Goal: Task Accomplishment & Management: Manage account settings

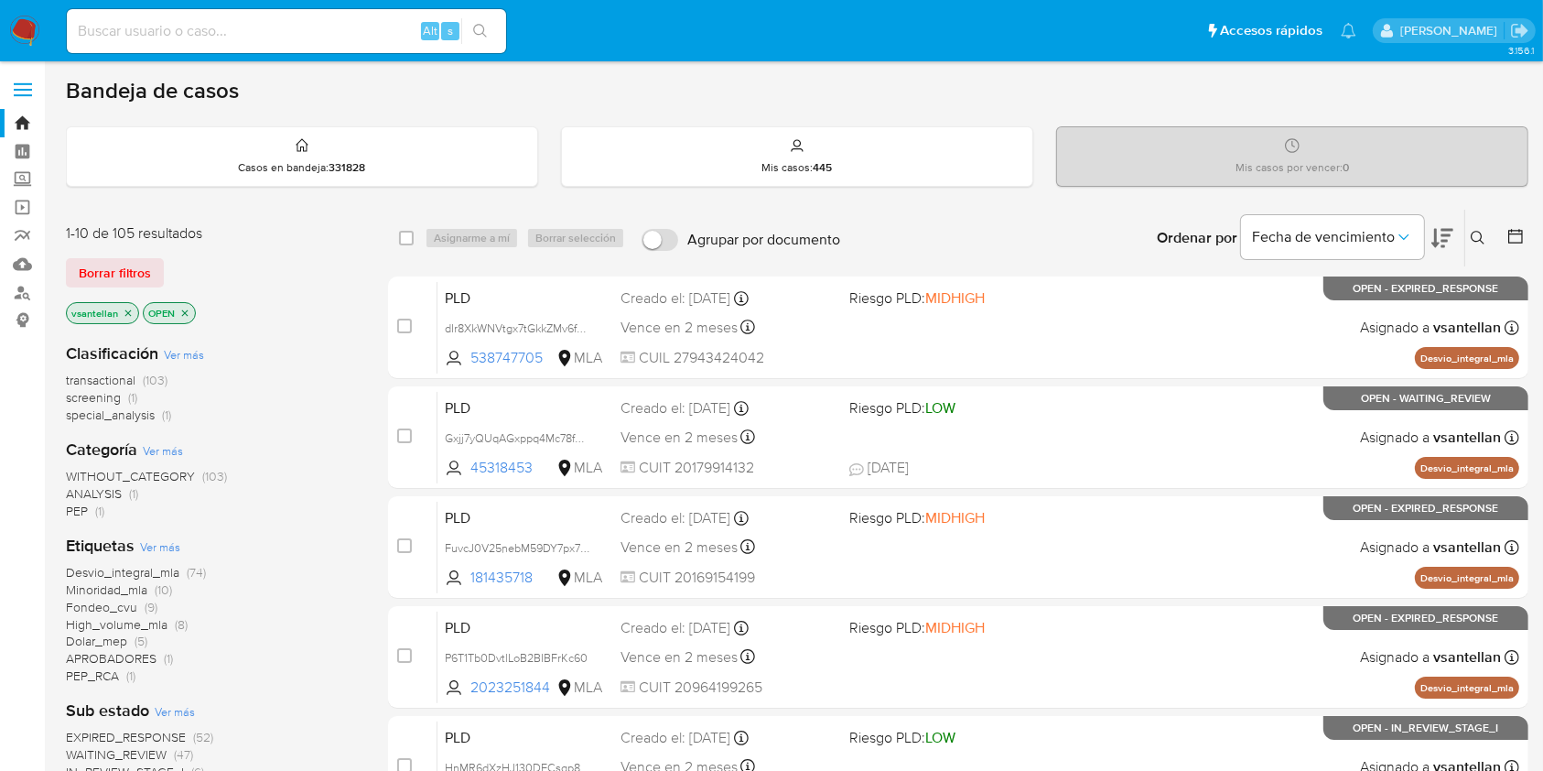
click at [1482, 232] on icon at bounding box center [1478, 238] width 15 height 15
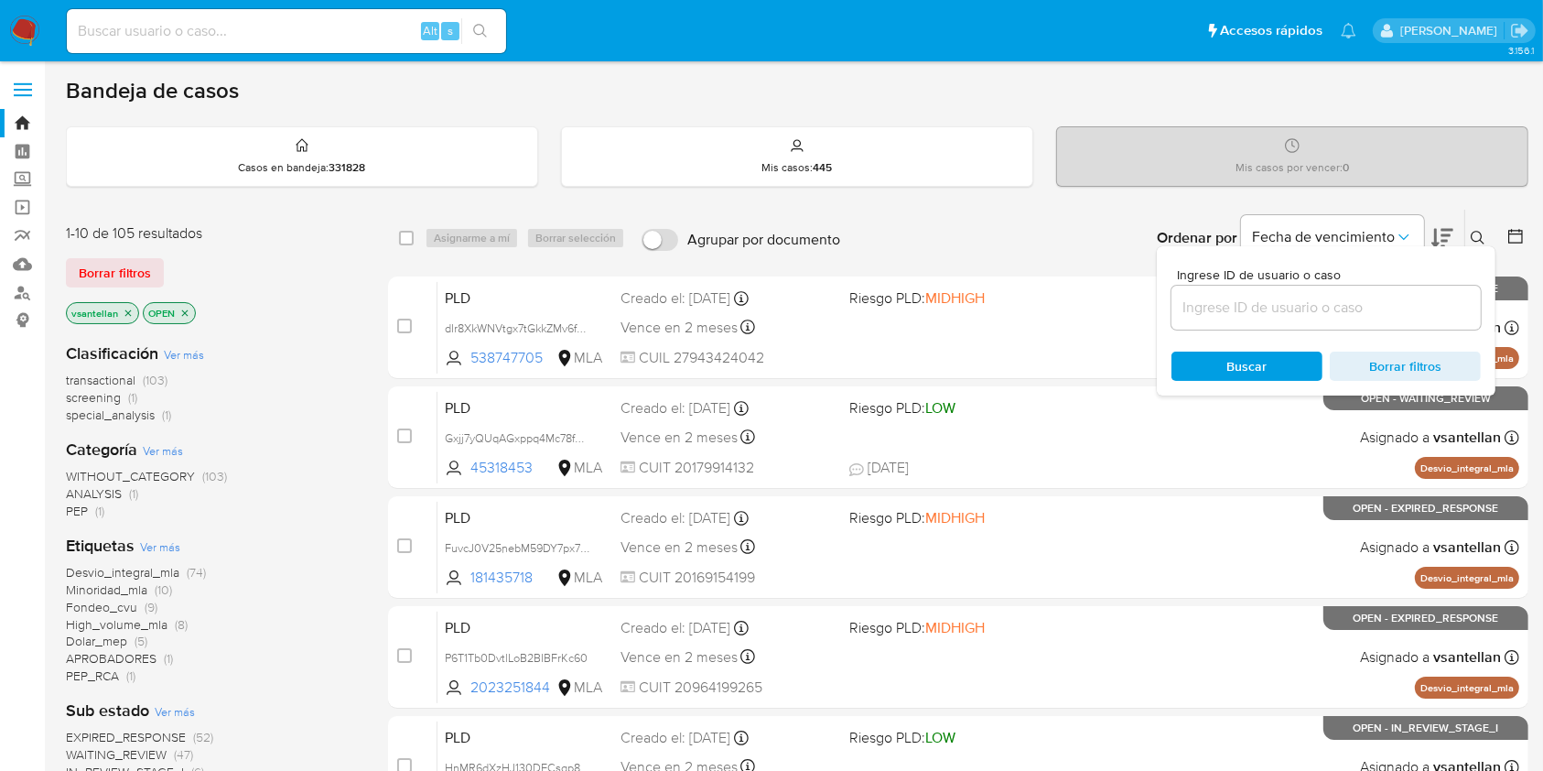
click at [1275, 300] on input at bounding box center [1325, 308] width 309 height 24
type input "1492578630"
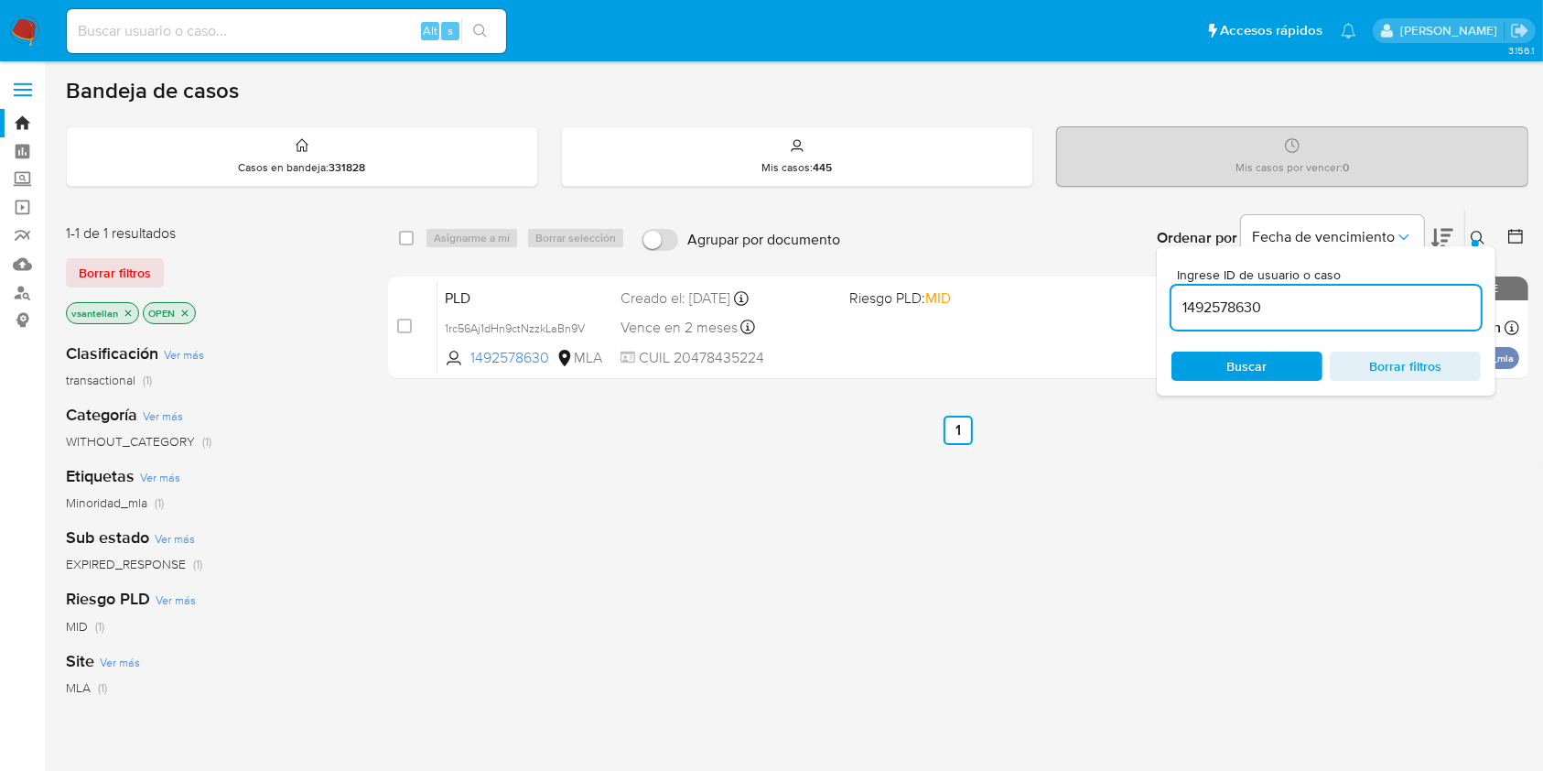
click at [1476, 240] on div at bounding box center [1474, 243] width 7 height 7
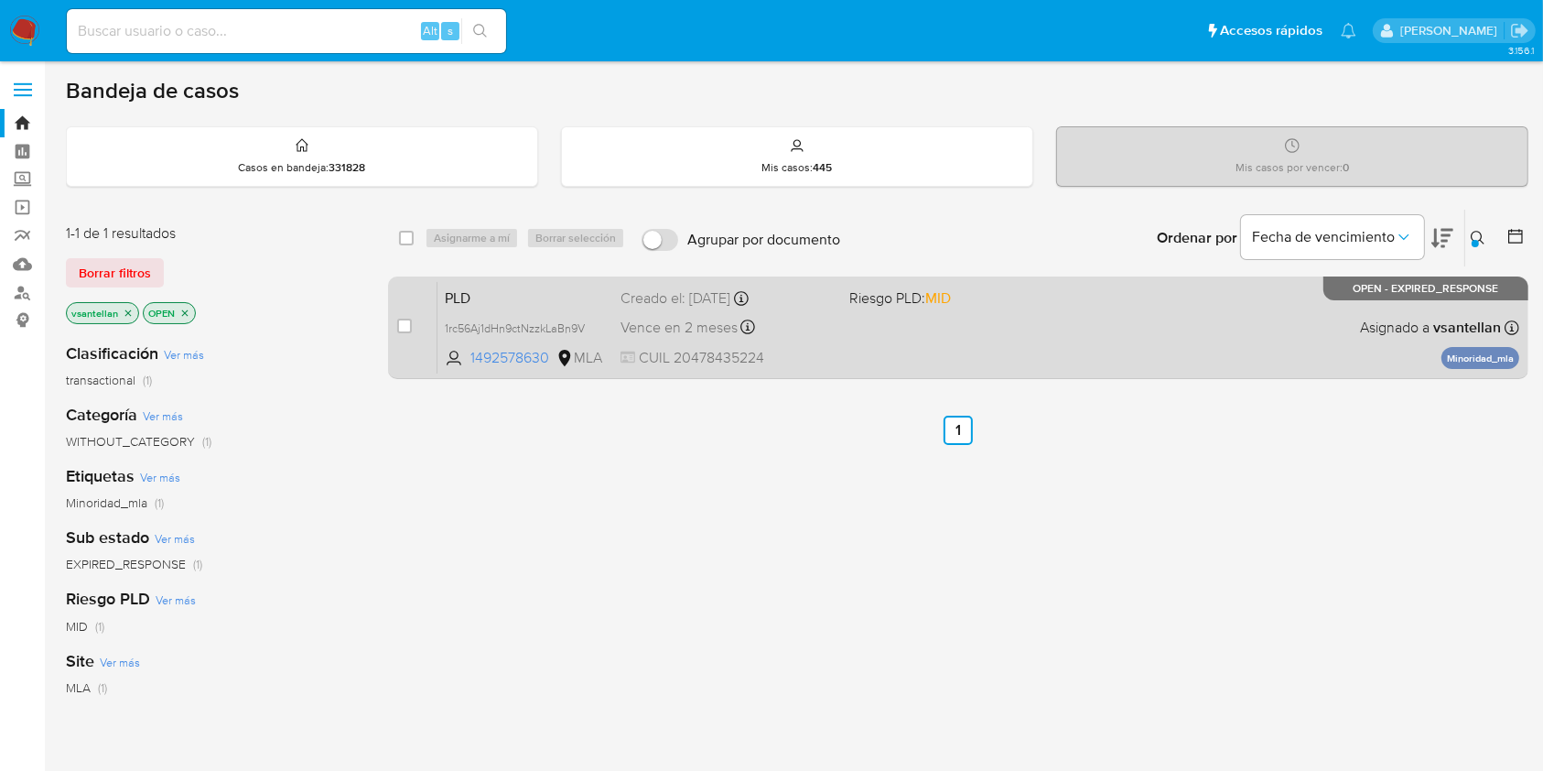
click at [1062, 322] on div "PLD 1rc56Aj1dHn9ctNzzkLaBn9V 1492578630 MLA Riesgo PLD: MID Creado el: 12/08/20…" at bounding box center [978, 327] width 1082 height 92
click at [403, 328] on input "checkbox" at bounding box center [404, 325] width 15 height 15
checkbox input "true"
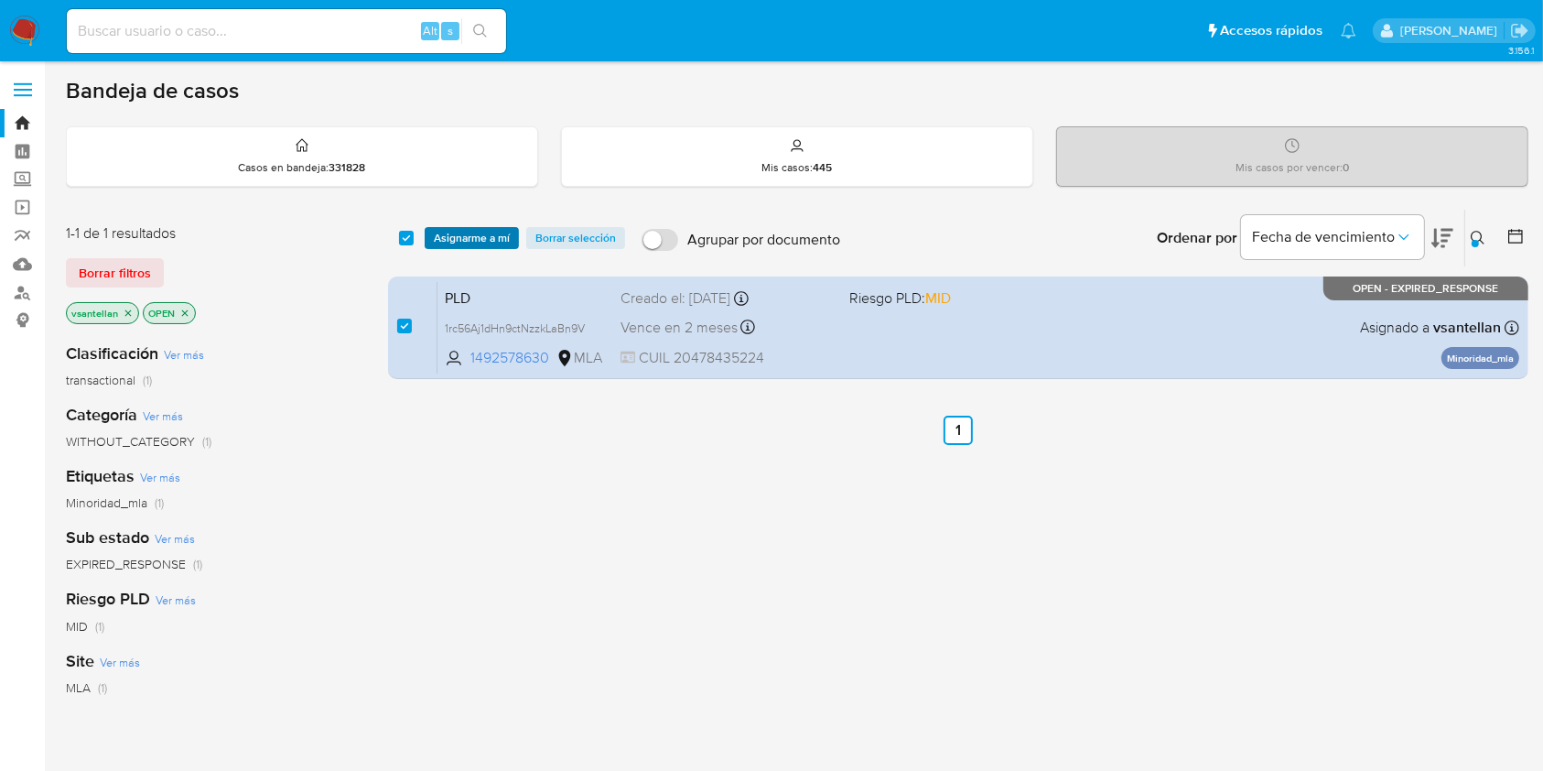
click at [451, 240] on span "Asignarme a mí" at bounding box center [472, 238] width 76 height 18
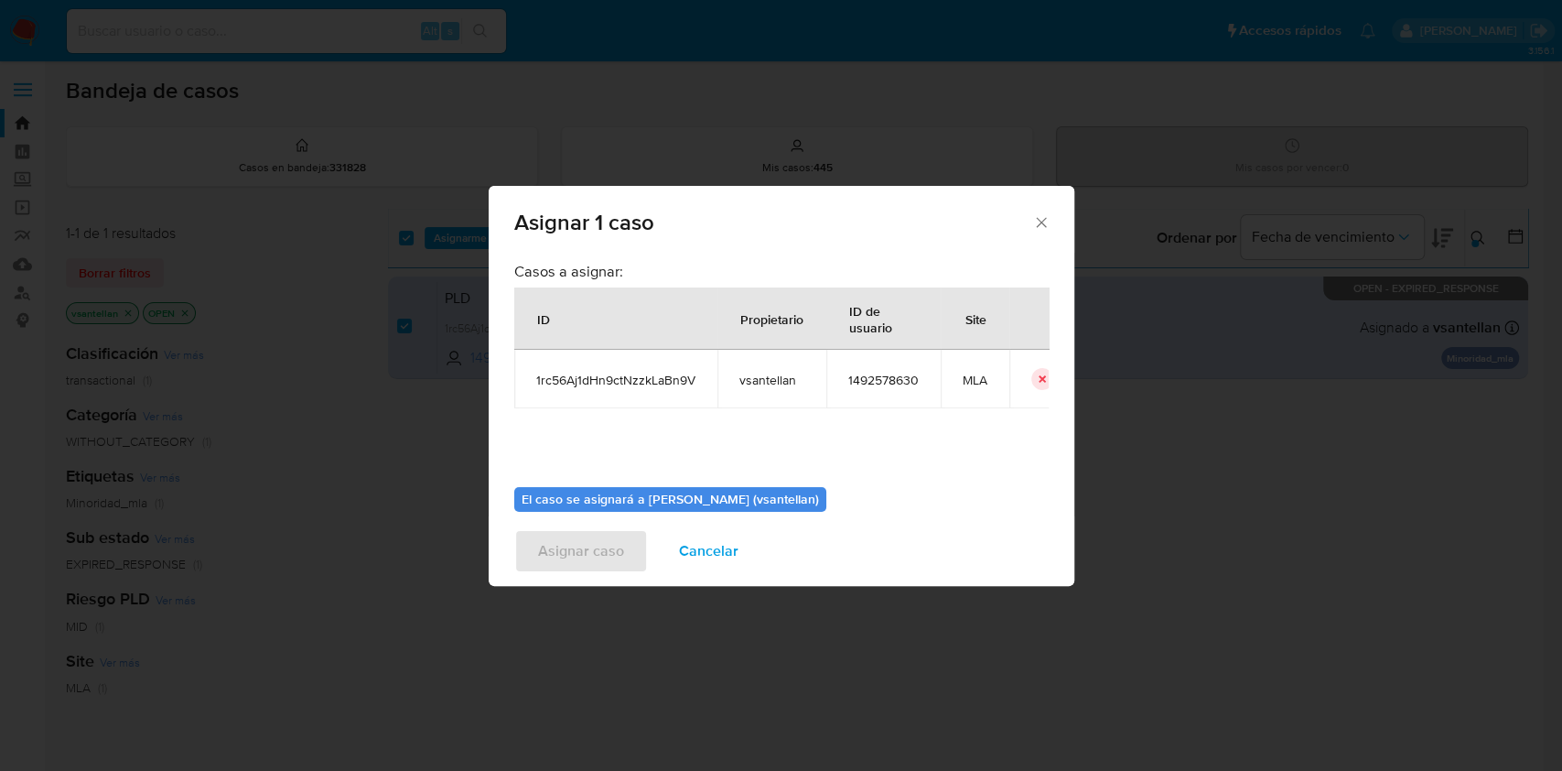
scroll to position [93, 0]
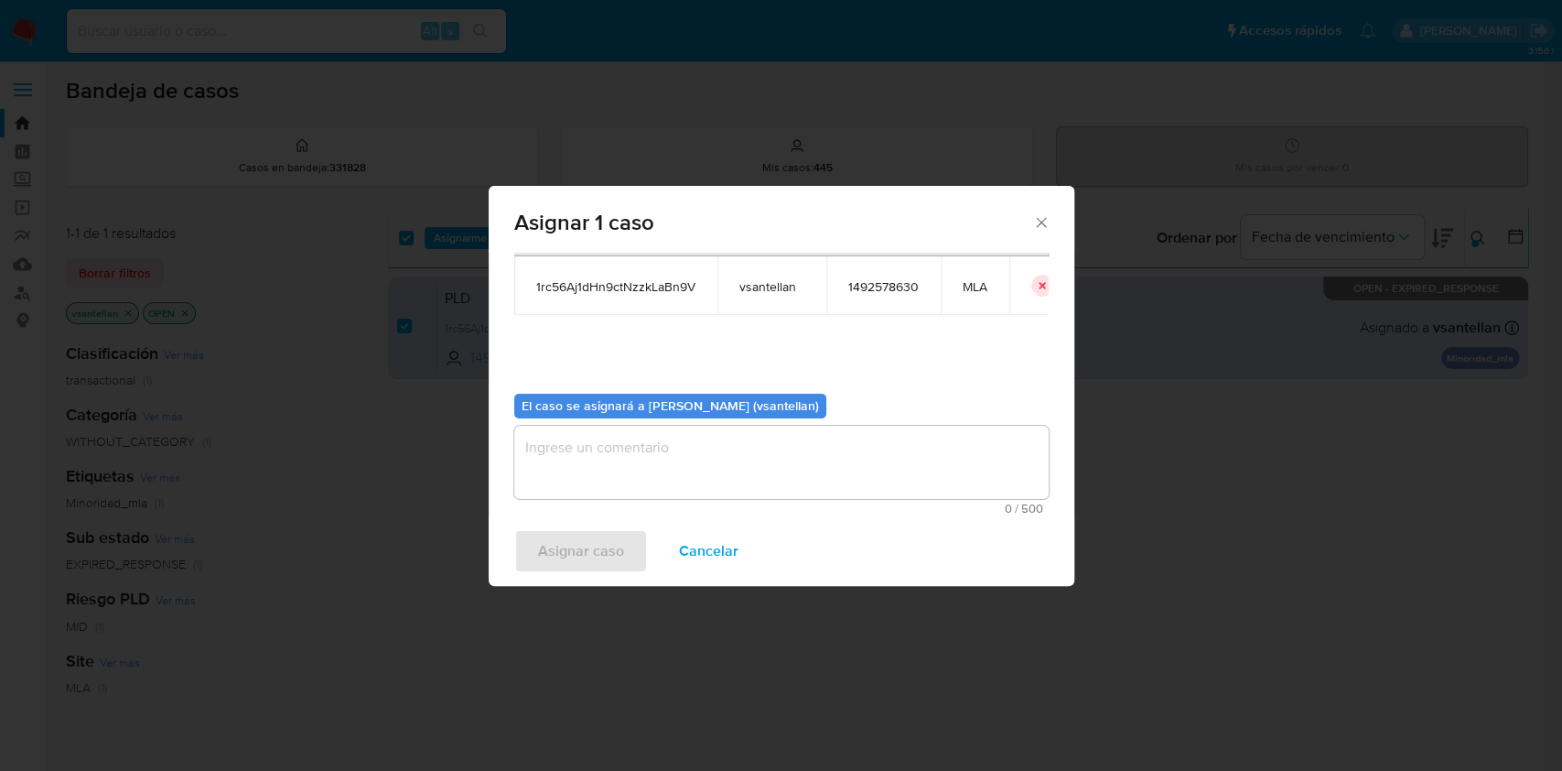
click at [606, 477] on textarea "assign-modal" at bounding box center [781, 462] width 534 height 73
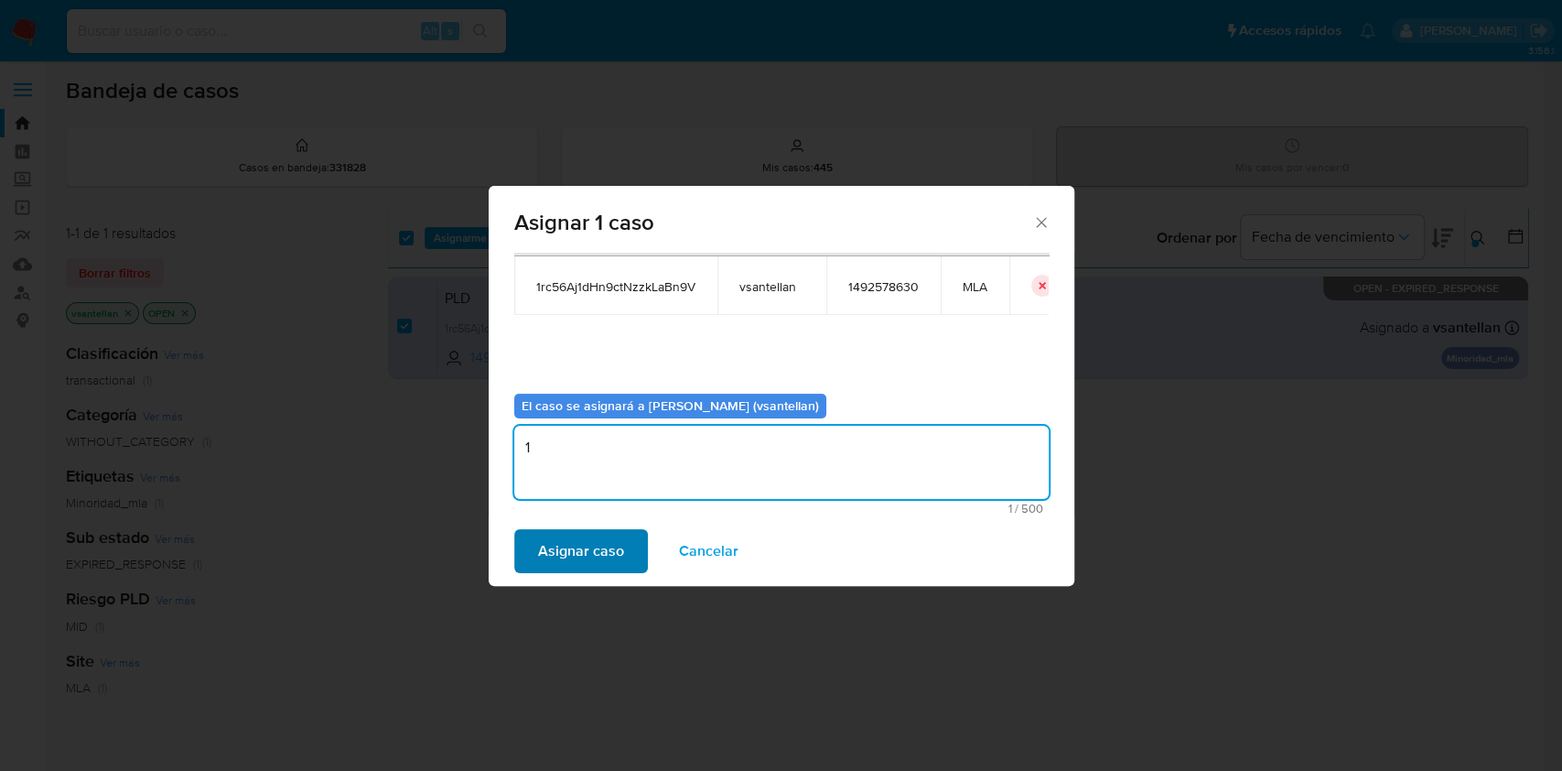
type textarea "1"
click at [586, 545] on span "Asignar caso" at bounding box center [581, 551] width 86 height 40
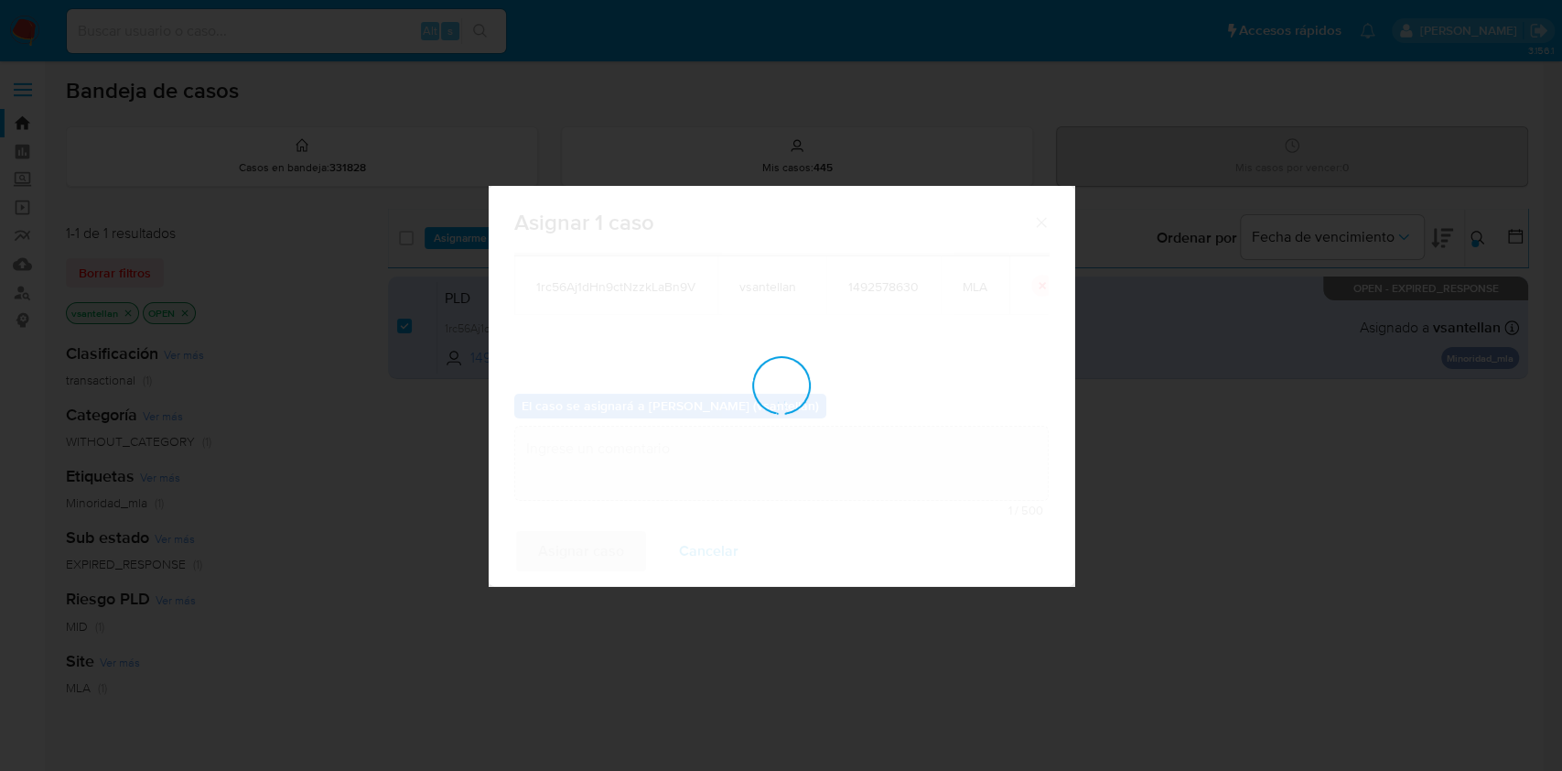
checkbox input "false"
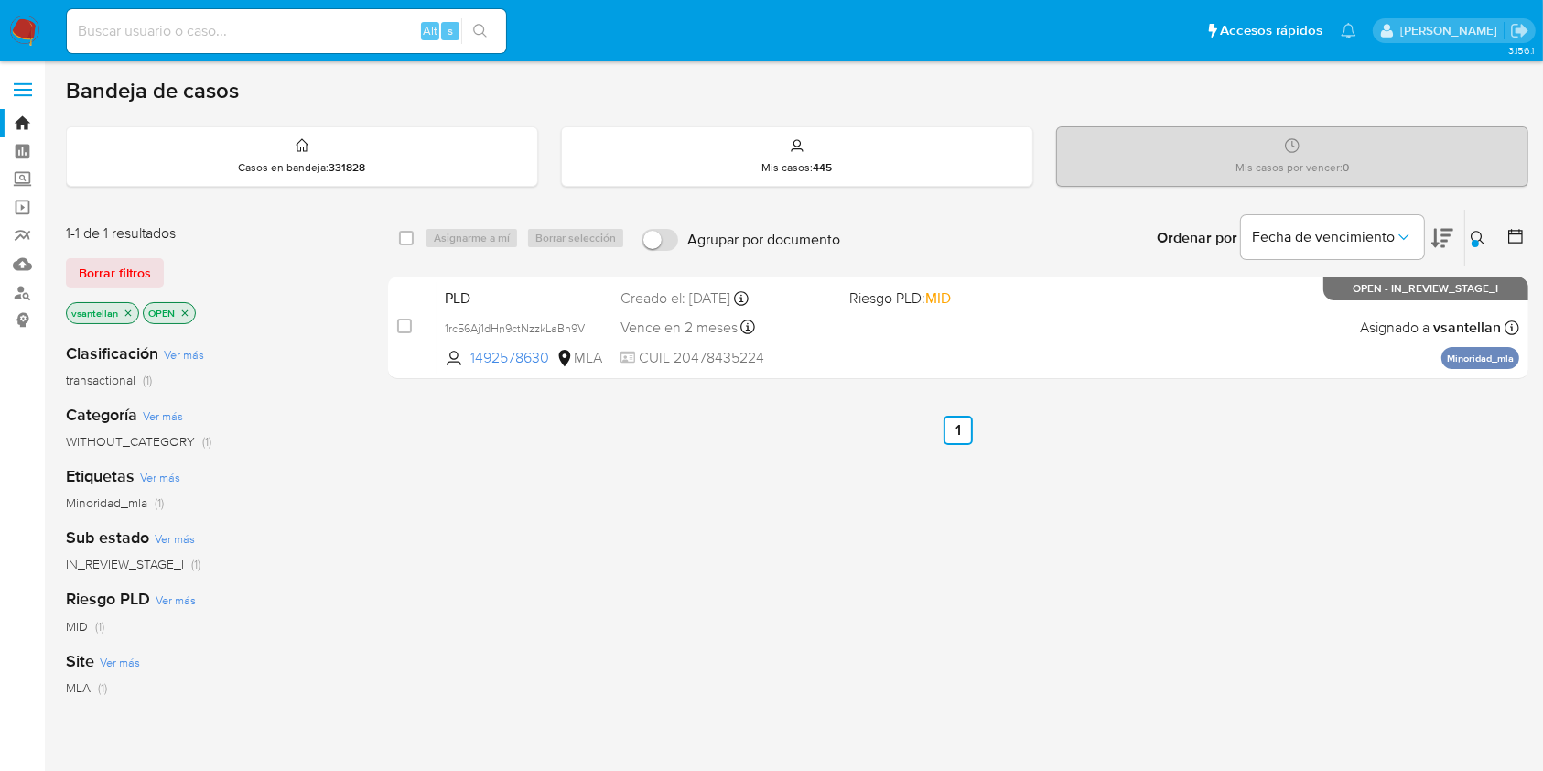
drag, startPoint x: 1477, startPoint y: 237, endPoint x: 1374, endPoint y: 313, distance: 128.3
click at [1476, 237] on icon at bounding box center [1478, 238] width 15 height 15
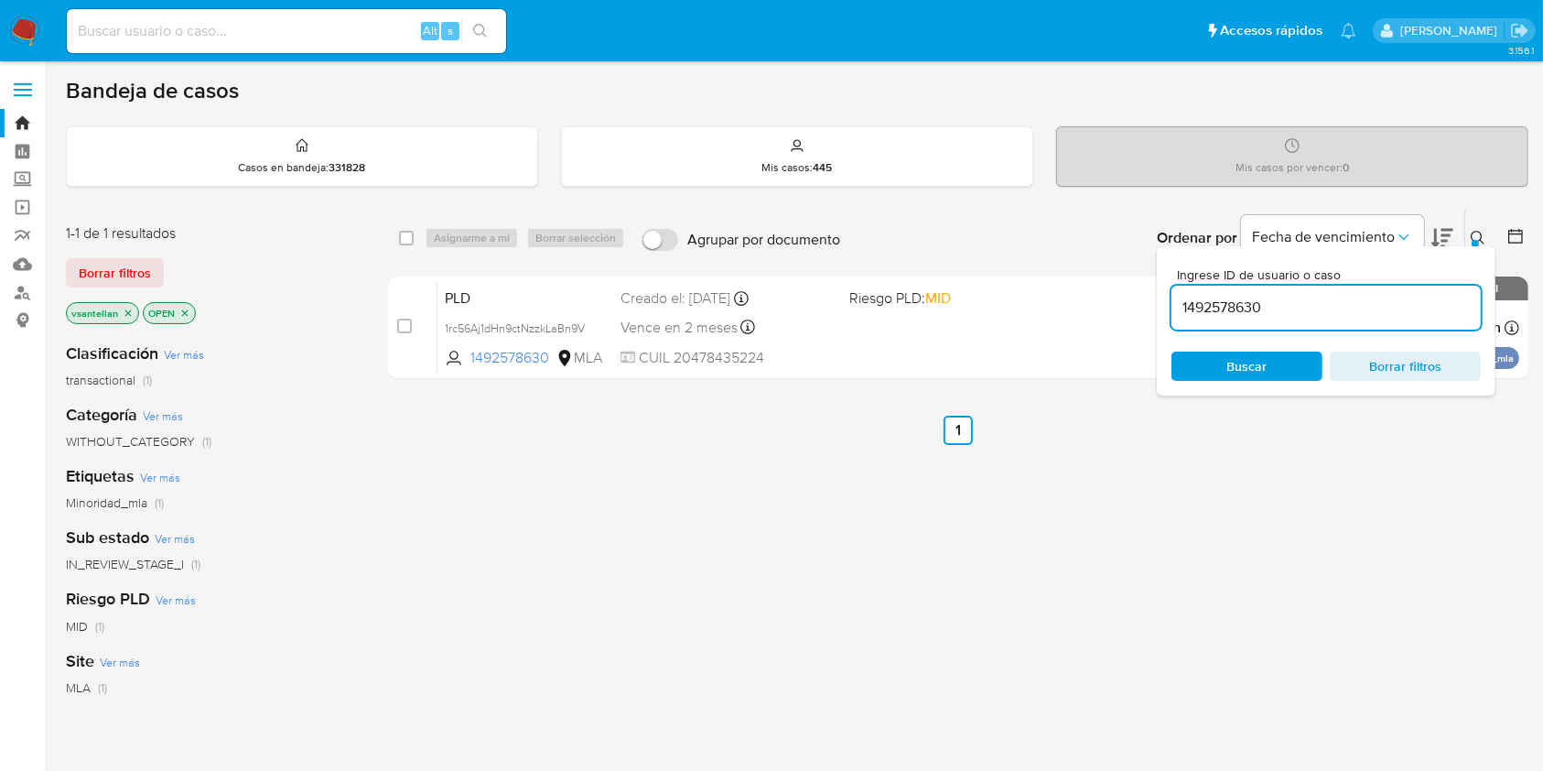
click at [1372, 304] on input "1492578630" at bounding box center [1325, 308] width 309 height 24
type input "2563281576"
click at [1482, 236] on icon at bounding box center [1478, 238] width 15 height 15
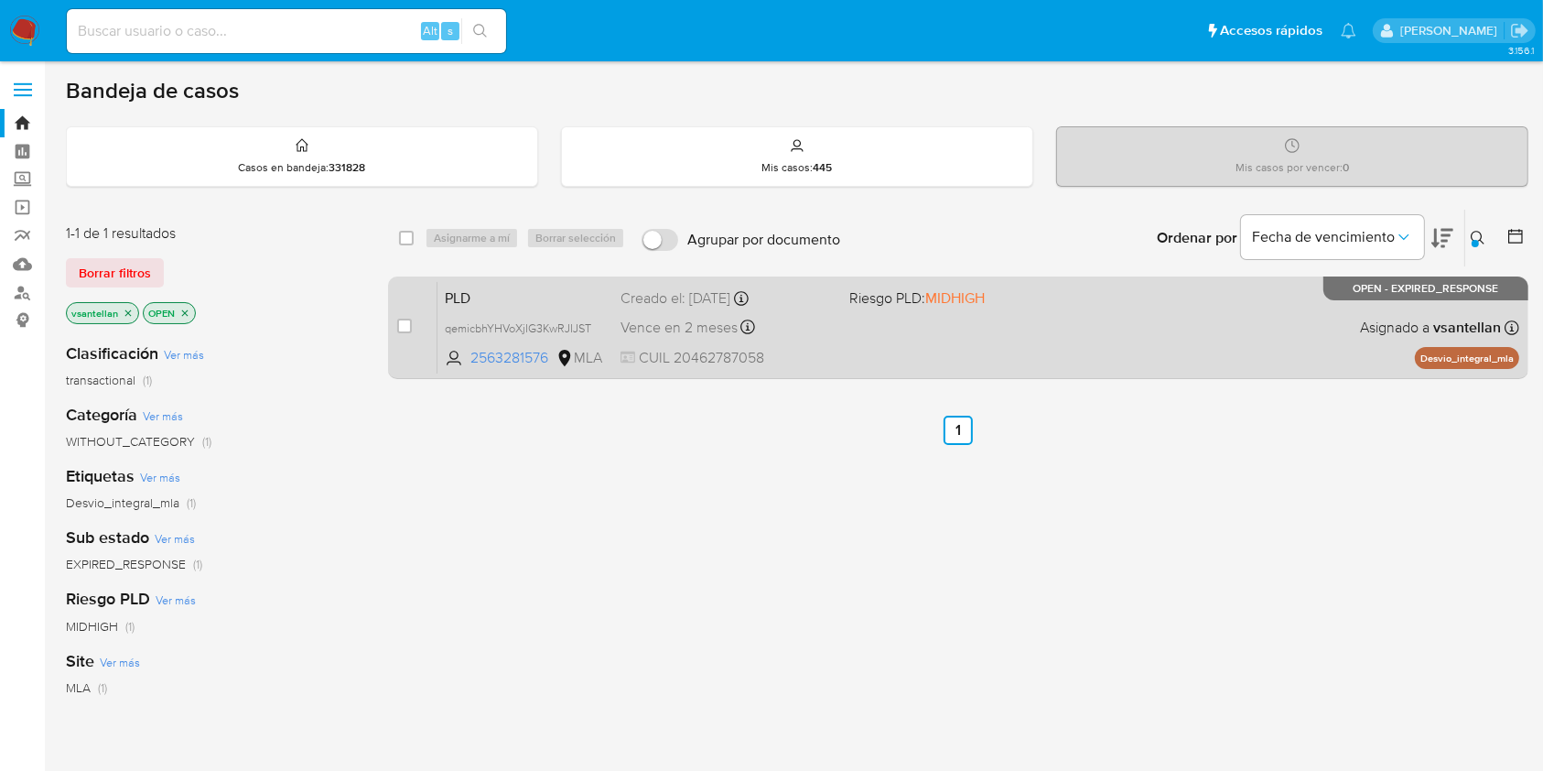
click at [1142, 331] on div "PLD qemicbhYHVoXjIG3KwRJIJST 2563281576 MLA Riesgo PLD: MIDHIGH Creado el: 12/0…" at bounding box center [978, 327] width 1082 height 92
click at [406, 332] on div "case-item-checkbox" at bounding box center [404, 326] width 15 height 18
click at [404, 325] on input "checkbox" at bounding box center [404, 325] width 15 height 15
checkbox input "true"
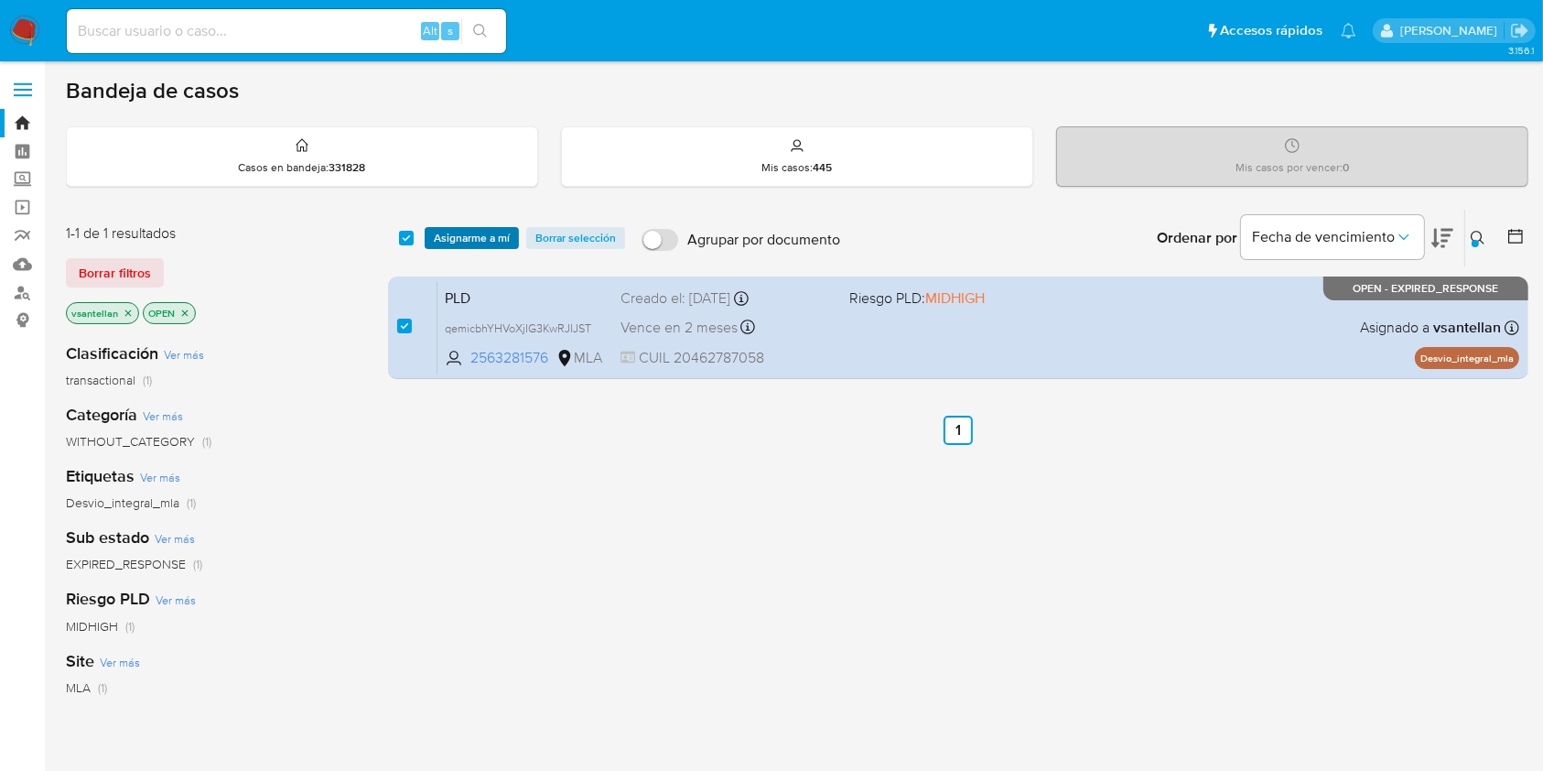
click at [480, 240] on span "Asignarme a mí" at bounding box center [472, 238] width 76 height 18
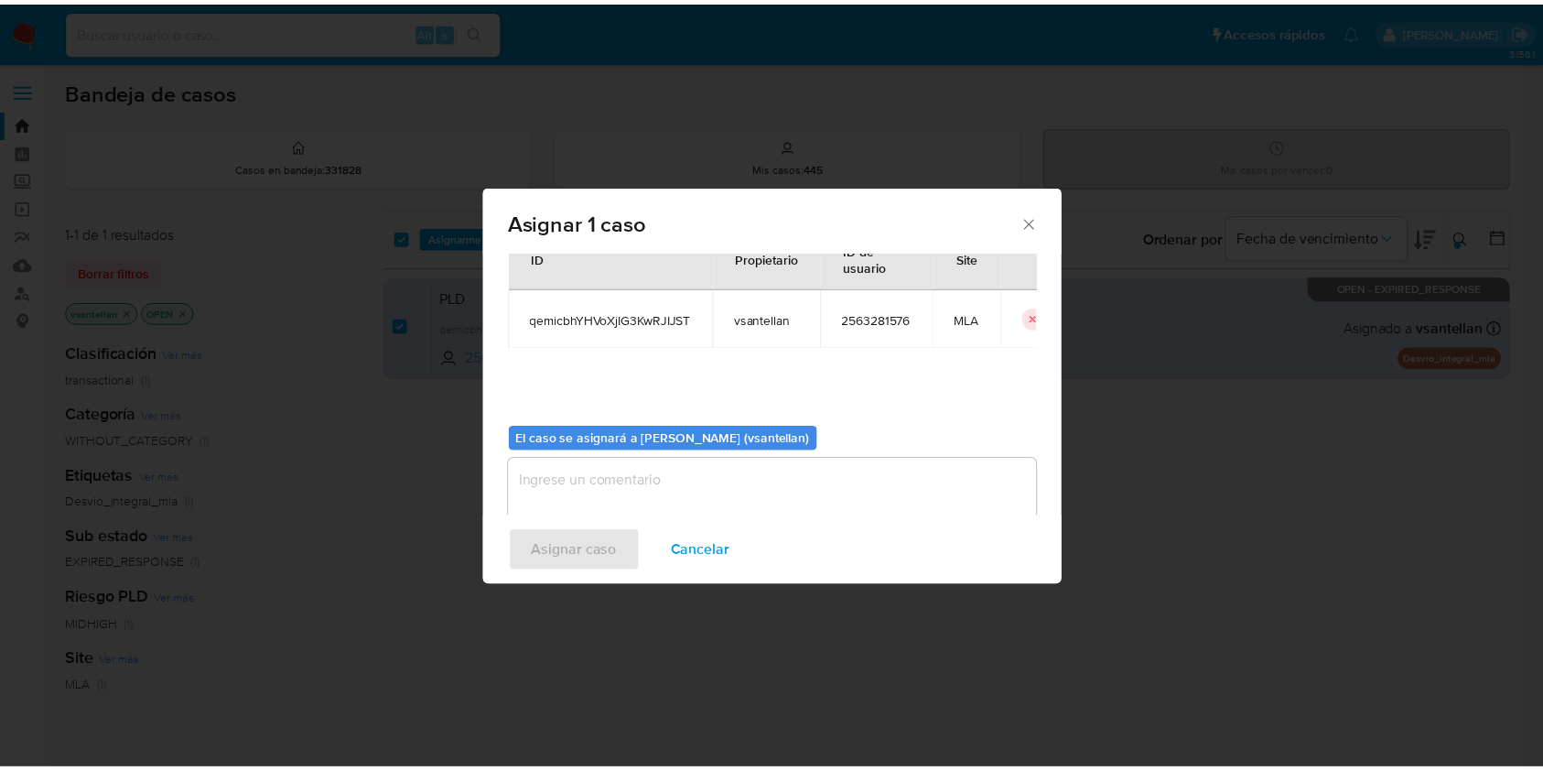
scroll to position [93, 0]
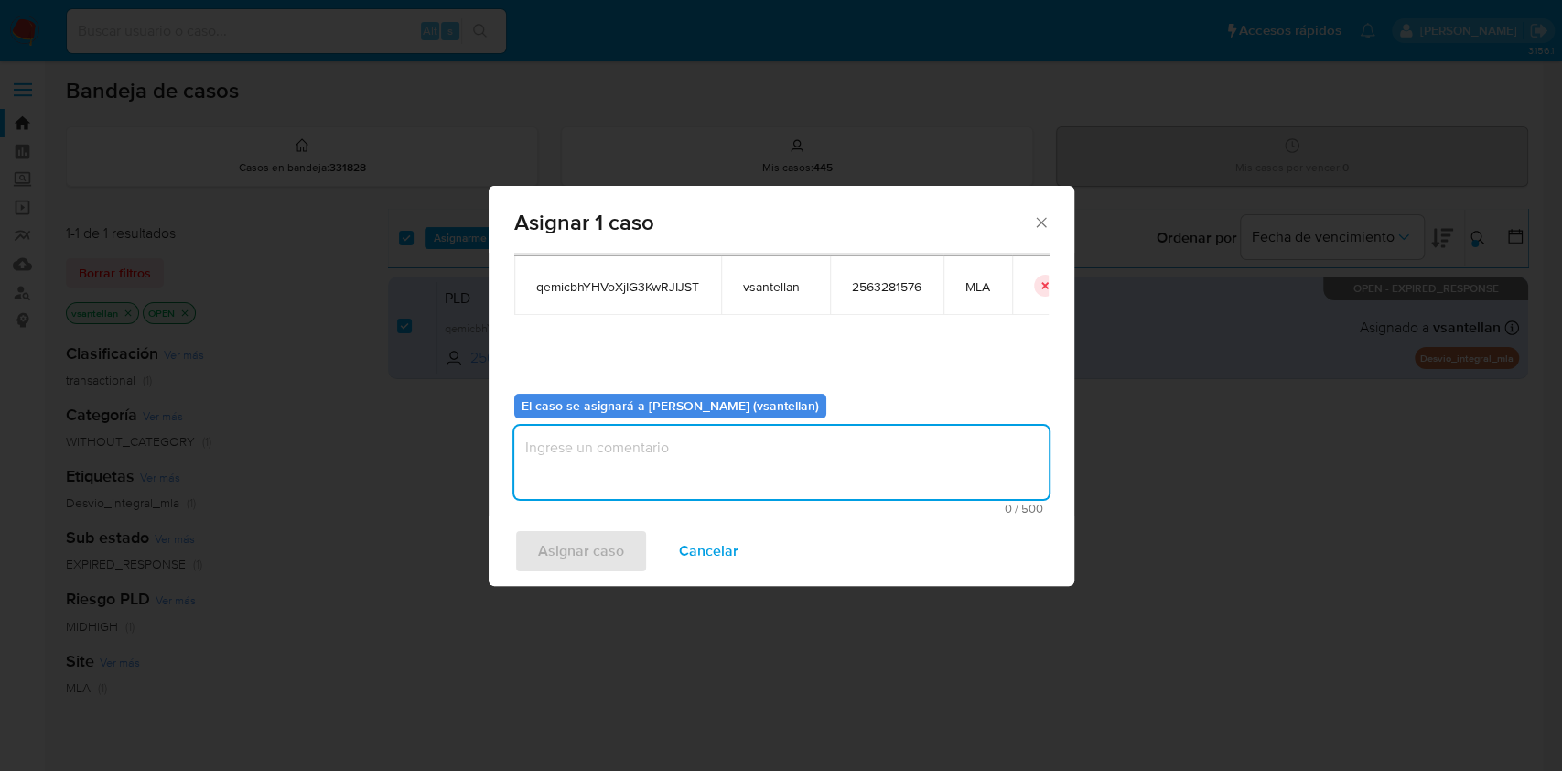
drag, startPoint x: 564, startPoint y: 472, endPoint x: 591, endPoint y: 567, distance: 99.0
click at [564, 472] on textarea "assign-modal" at bounding box center [781, 462] width 534 height 73
type textarea "1"
click at [589, 573] on div "Asignar caso Cancelar" at bounding box center [782, 551] width 586 height 70
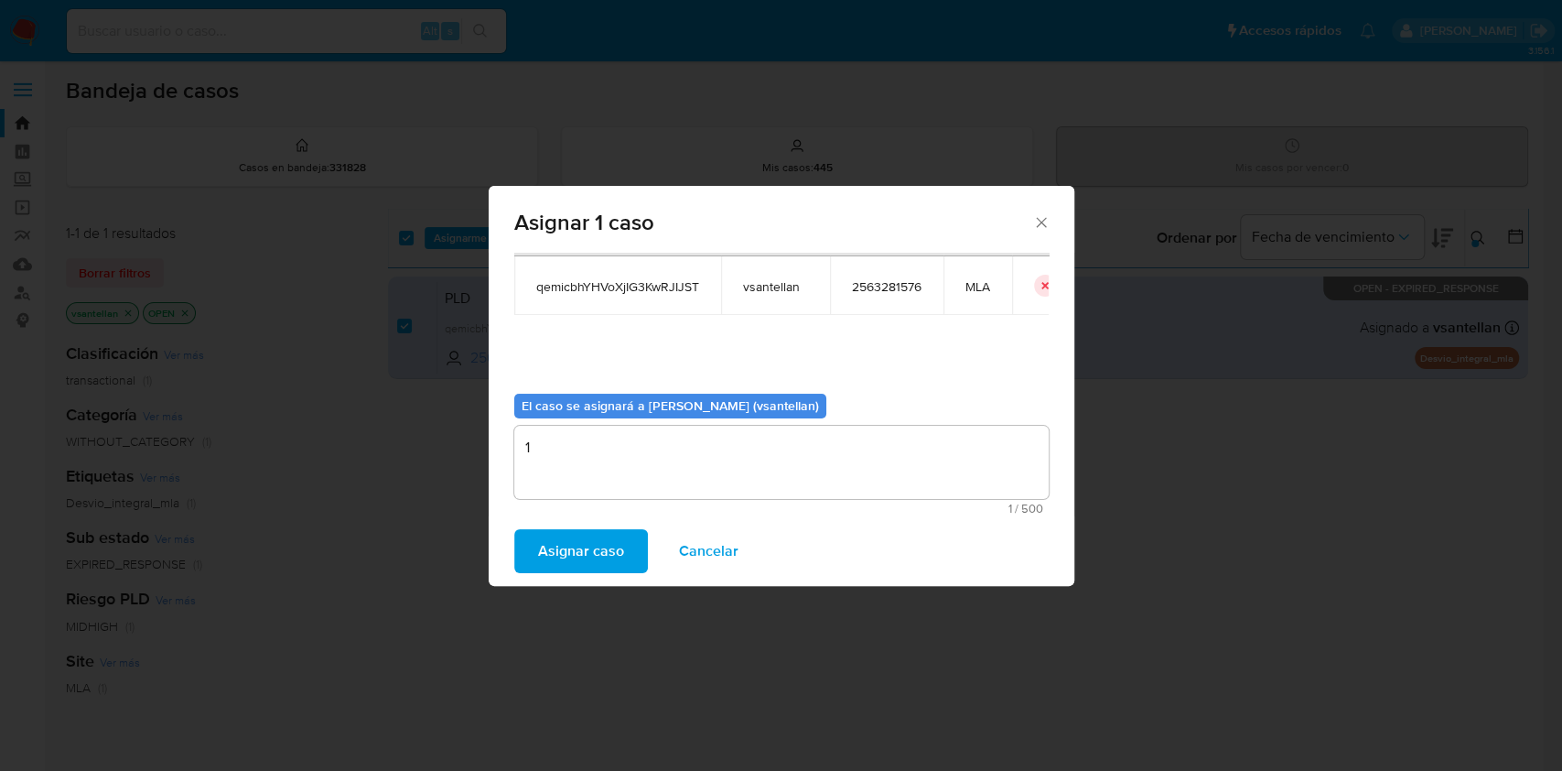
click at [584, 557] on span "Asignar caso" at bounding box center [581, 551] width 86 height 40
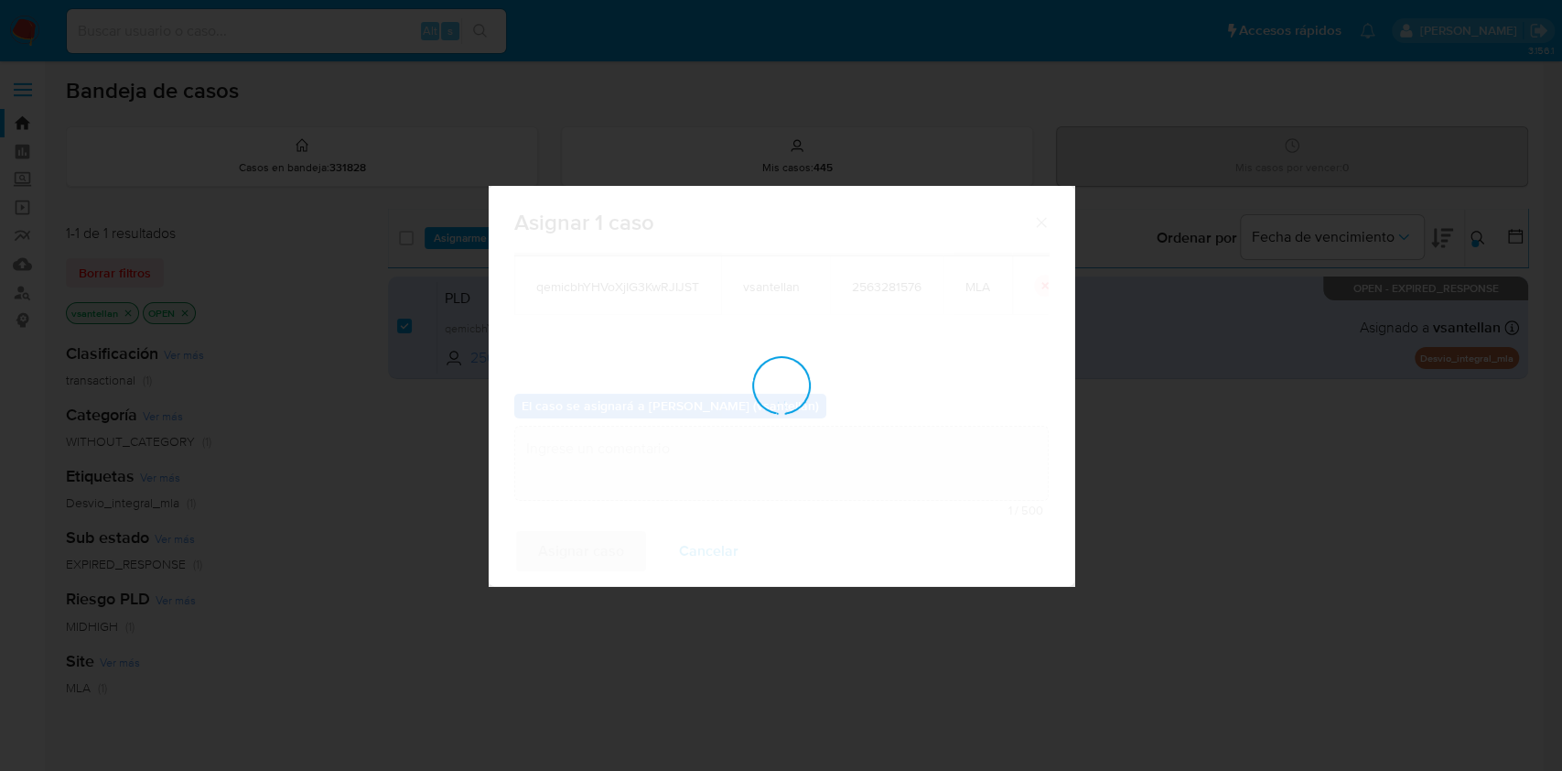
checkbox input "false"
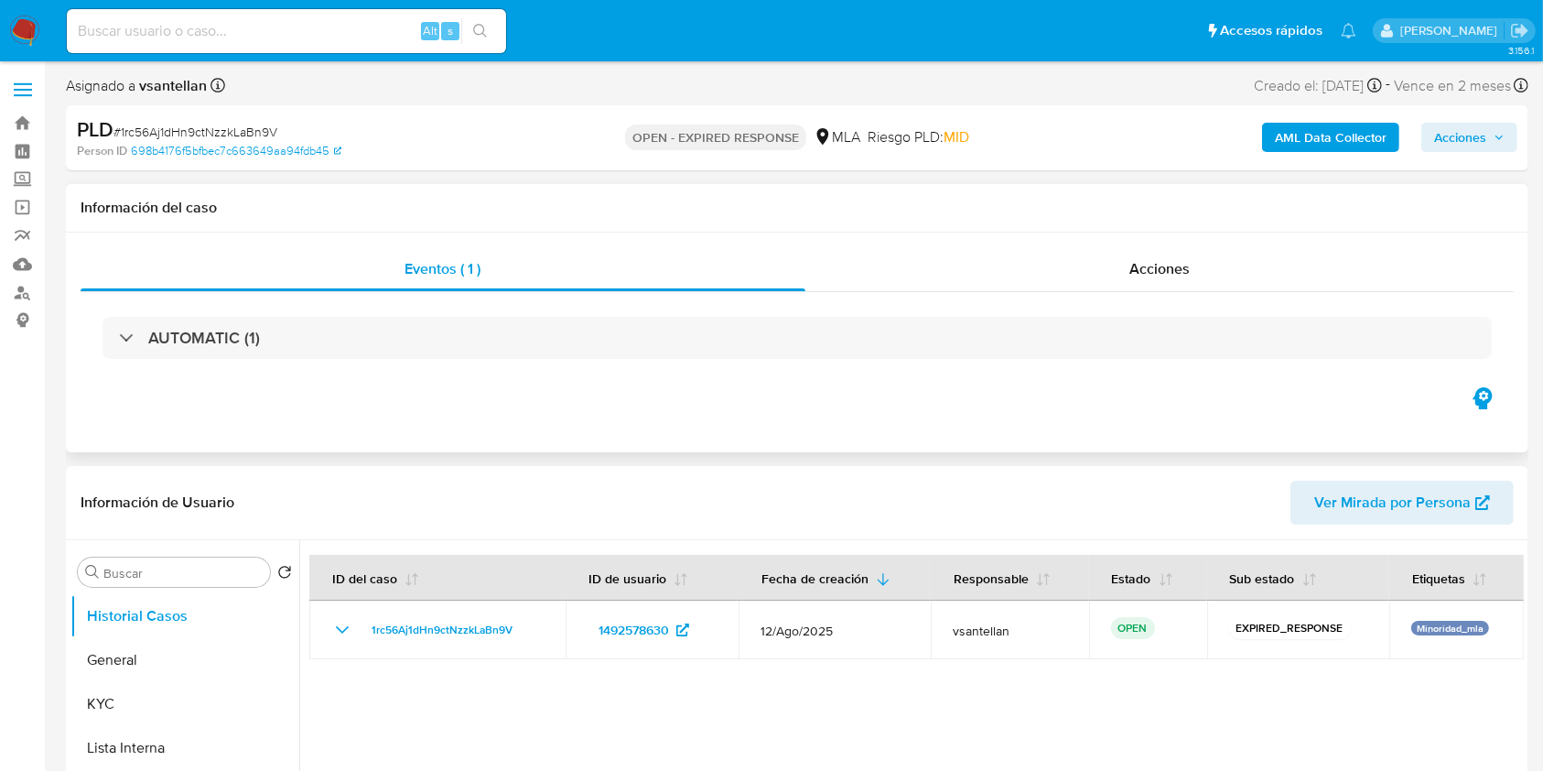
select select "10"
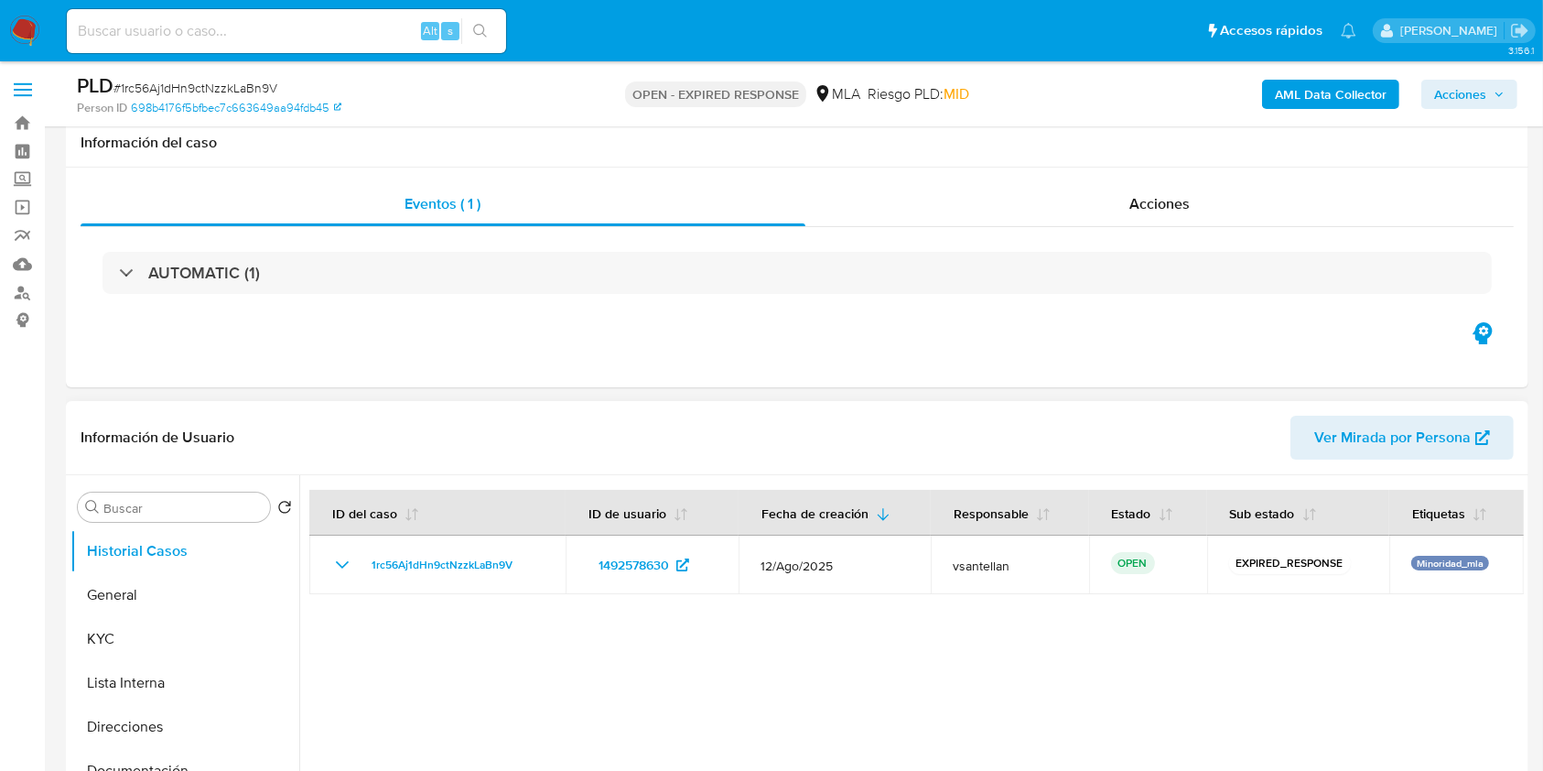
scroll to position [122, 0]
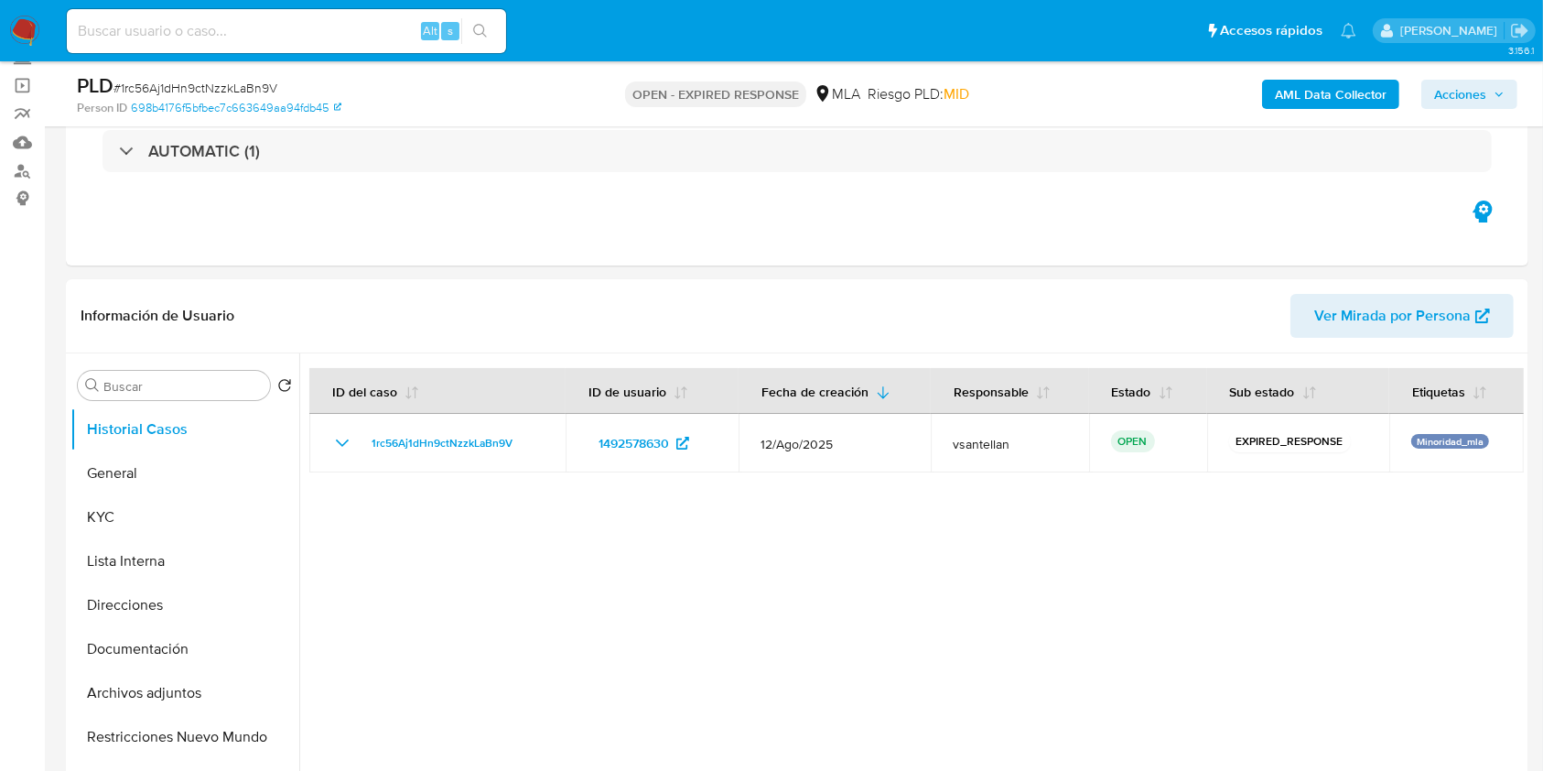
click at [143, 509] on button "KYC" at bounding box center [177, 517] width 214 height 44
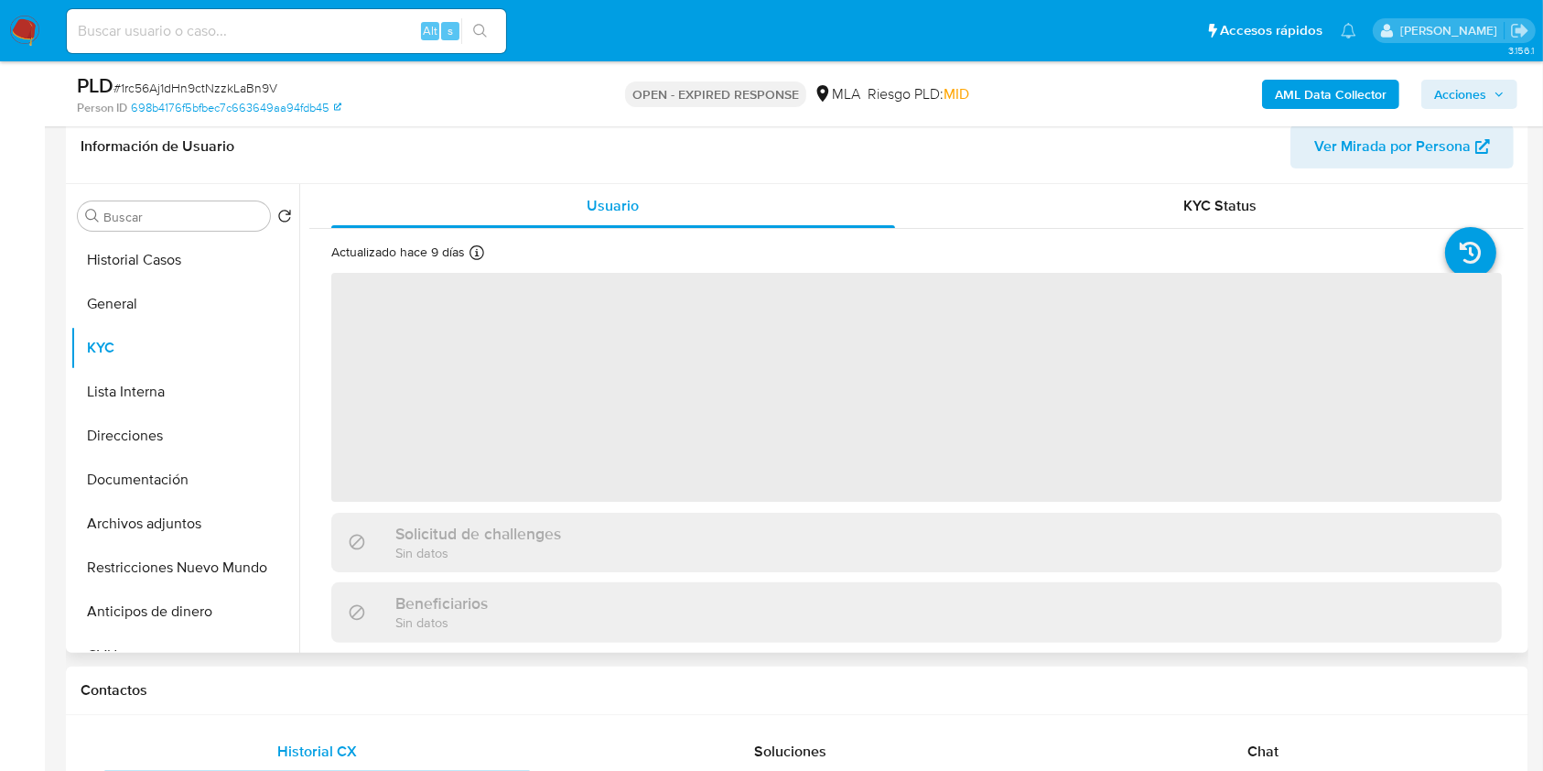
scroll to position [366, 0]
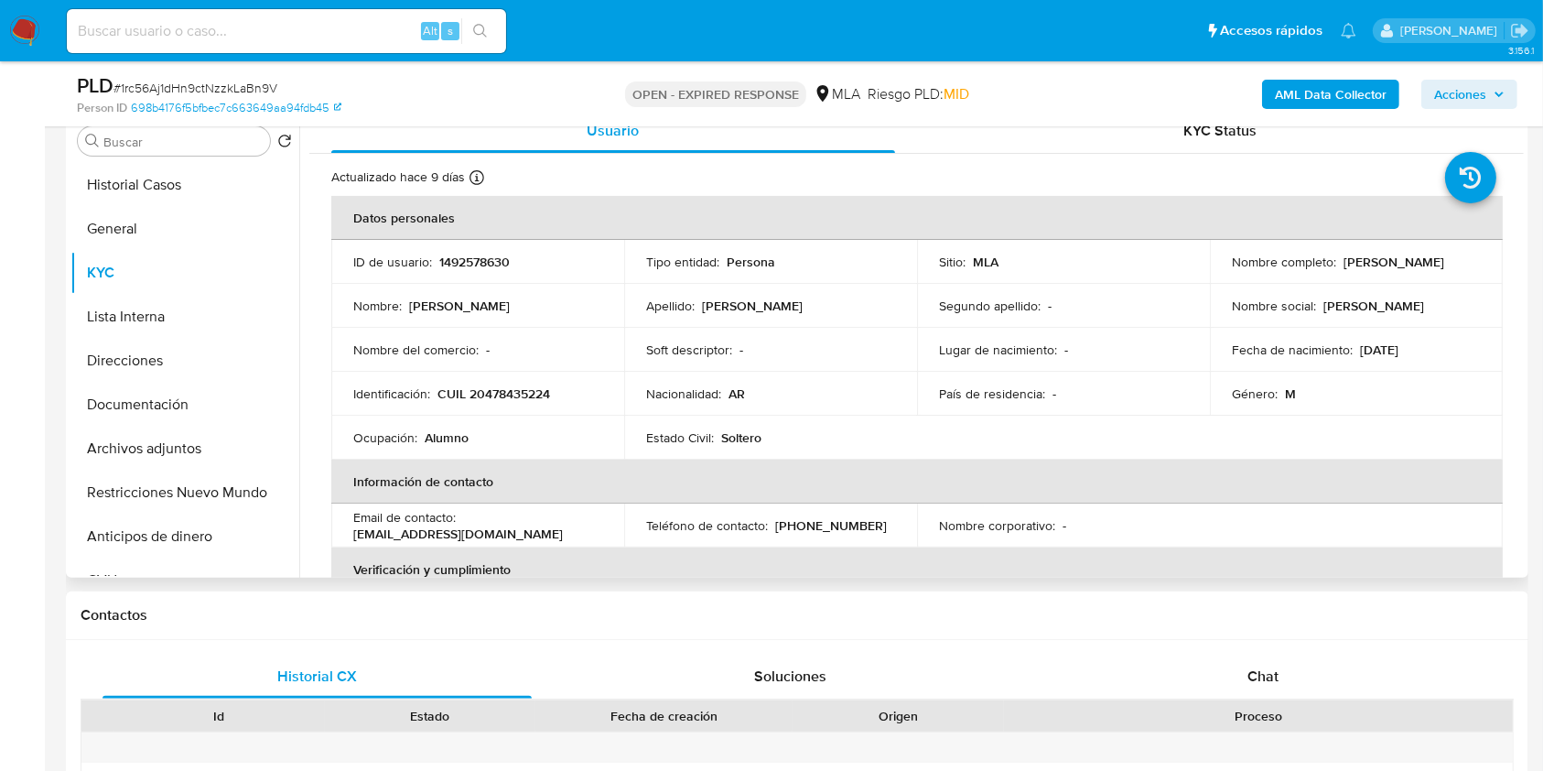
click at [1042, 347] on p "Lugar de nacimiento :" at bounding box center [998, 349] width 118 height 16
click at [193, 410] on button "Documentación" at bounding box center [177, 405] width 214 height 44
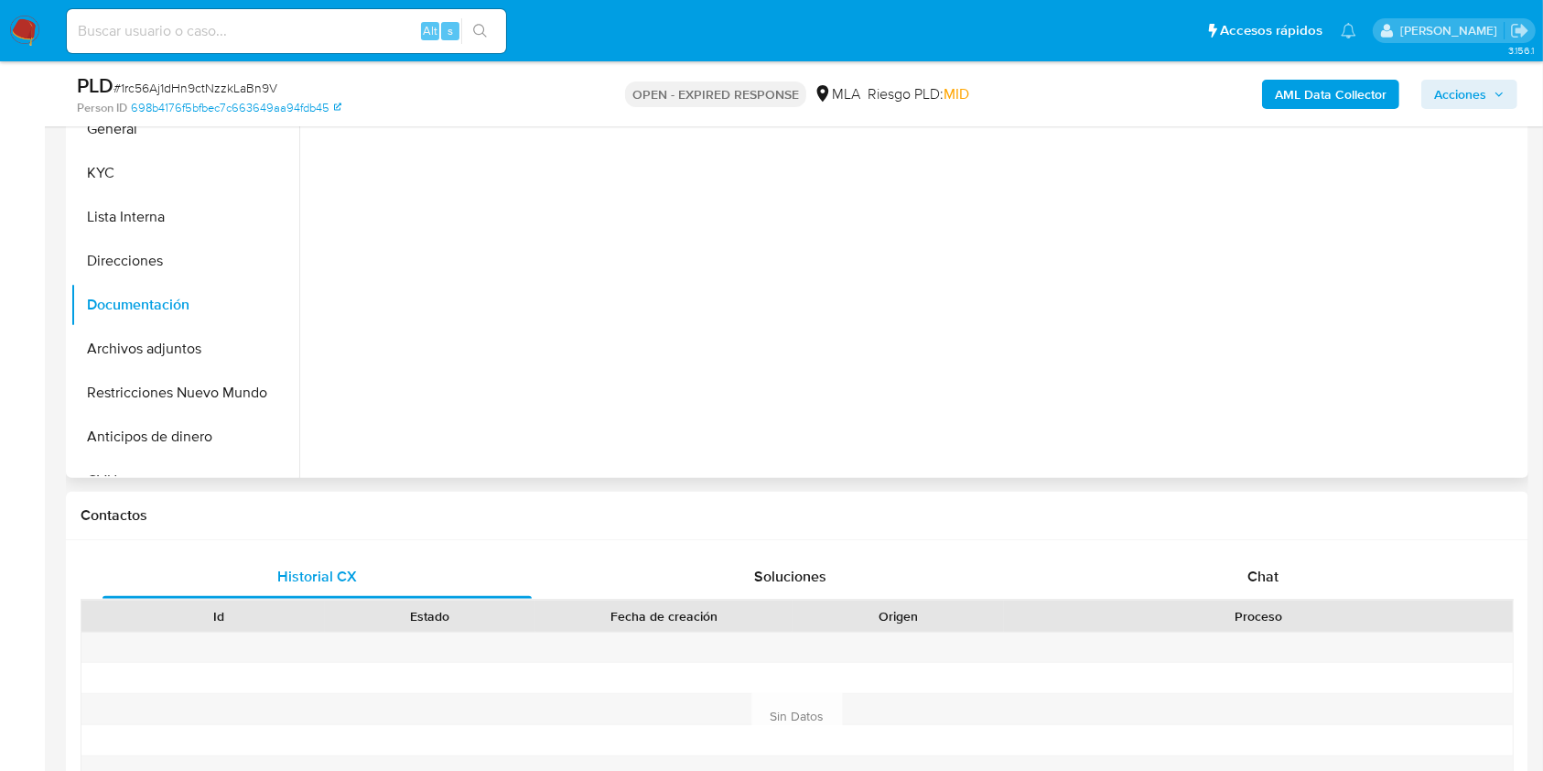
scroll to position [488, 0]
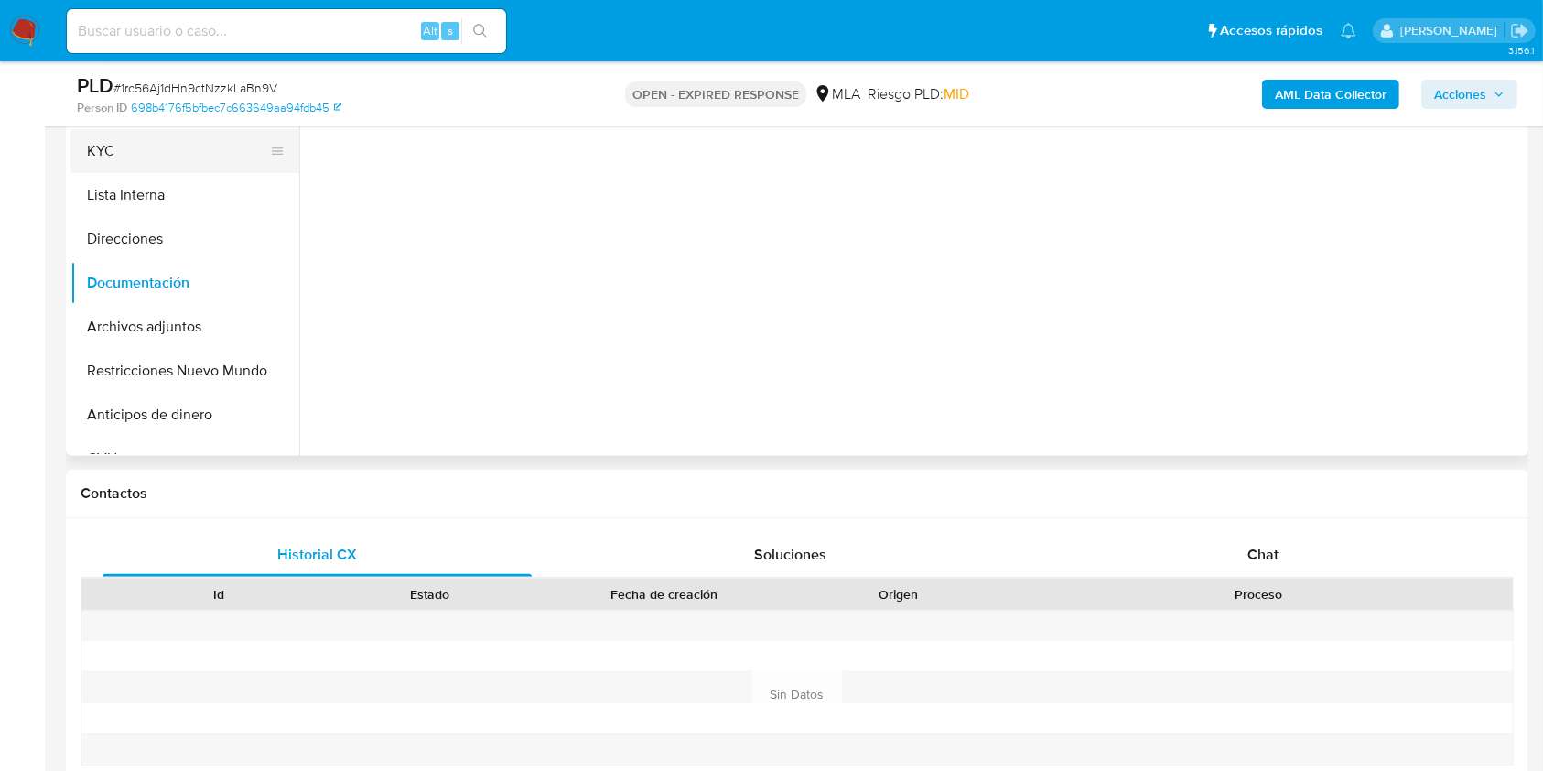
click at [98, 150] on button "KYC" at bounding box center [177, 151] width 214 height 44
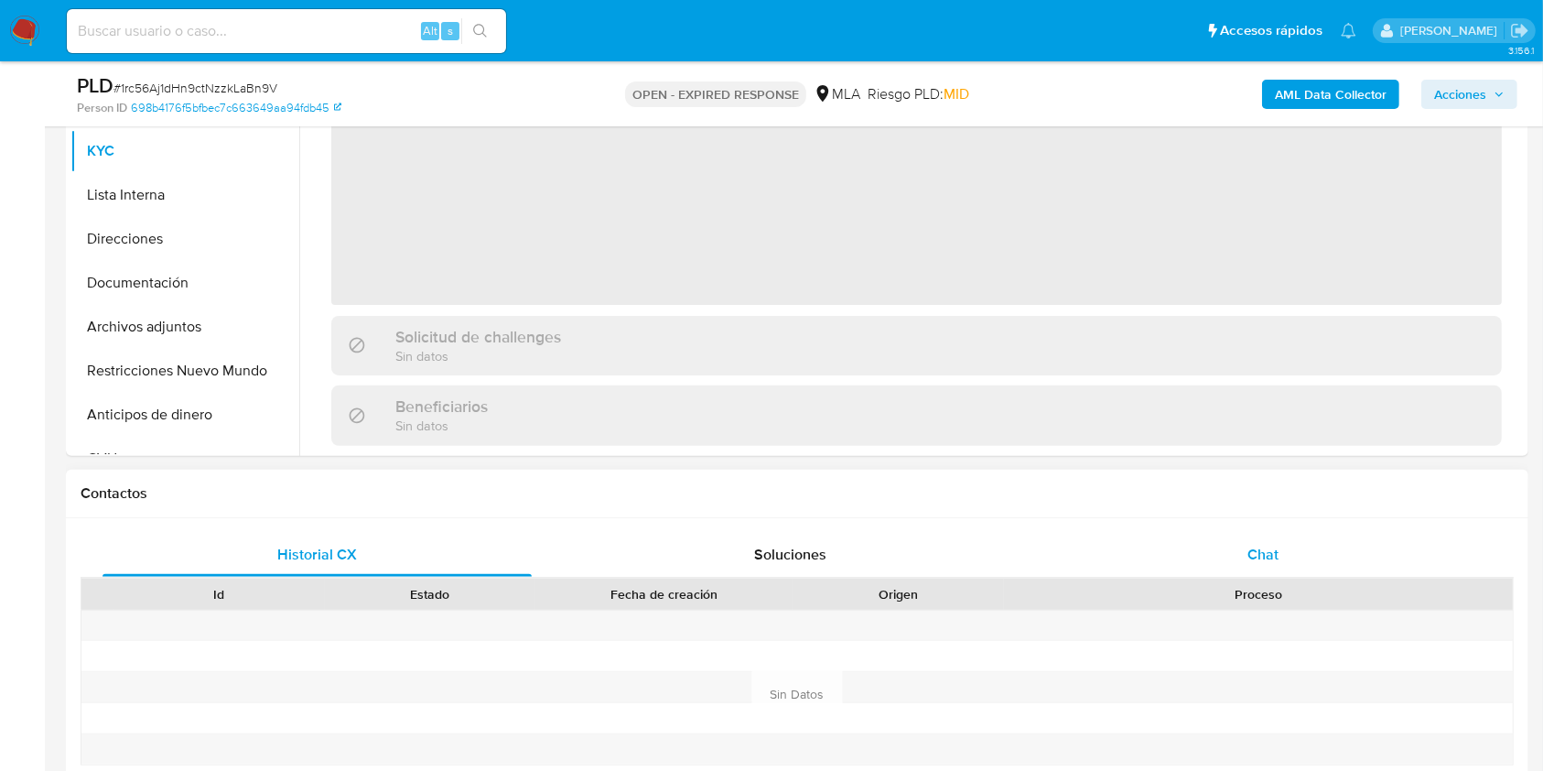
click at [1284, 566] on div "Chat" at bounding box center [1263, 555] width 429 height 44
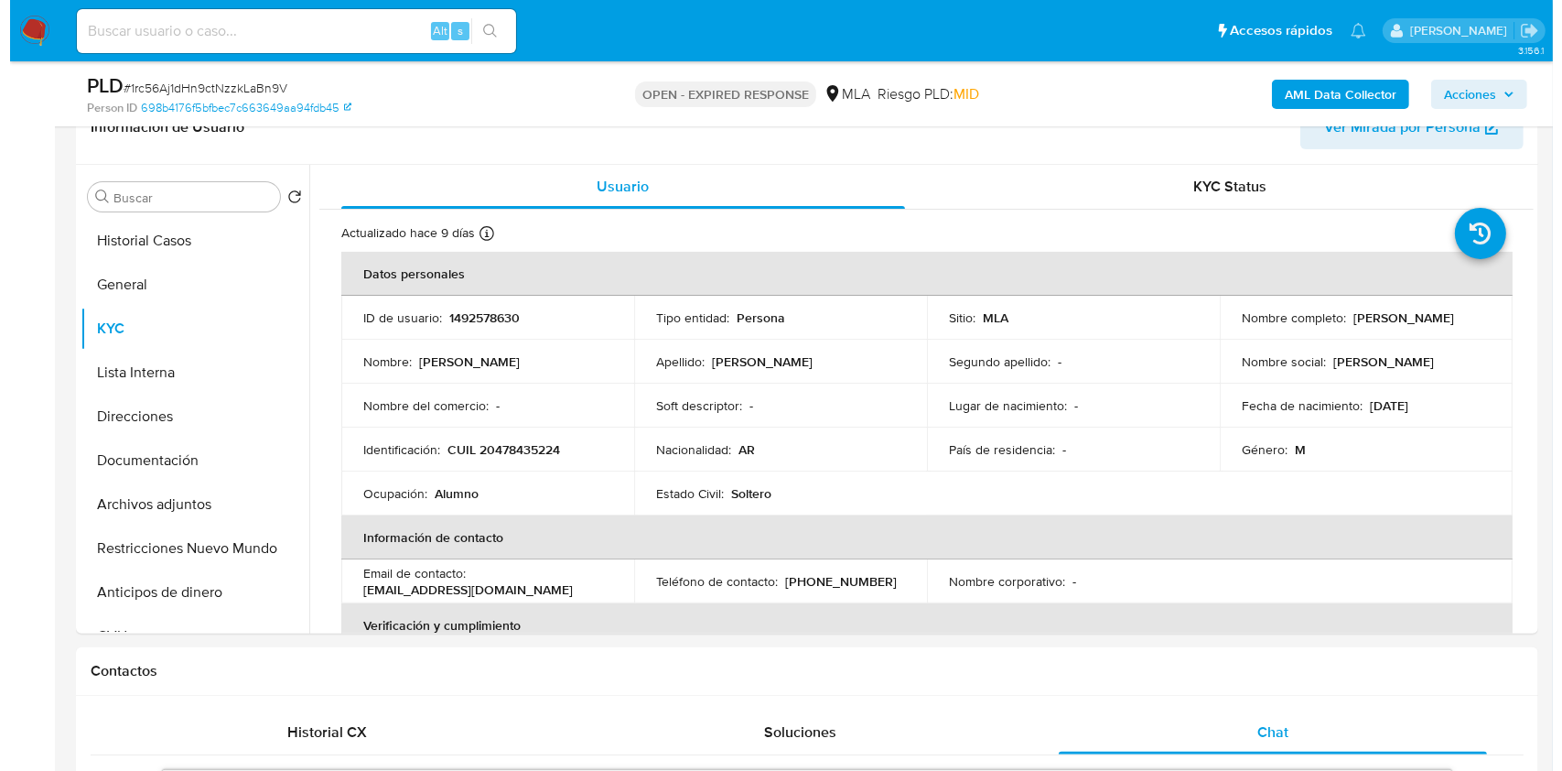
scroll to position [242, 0]
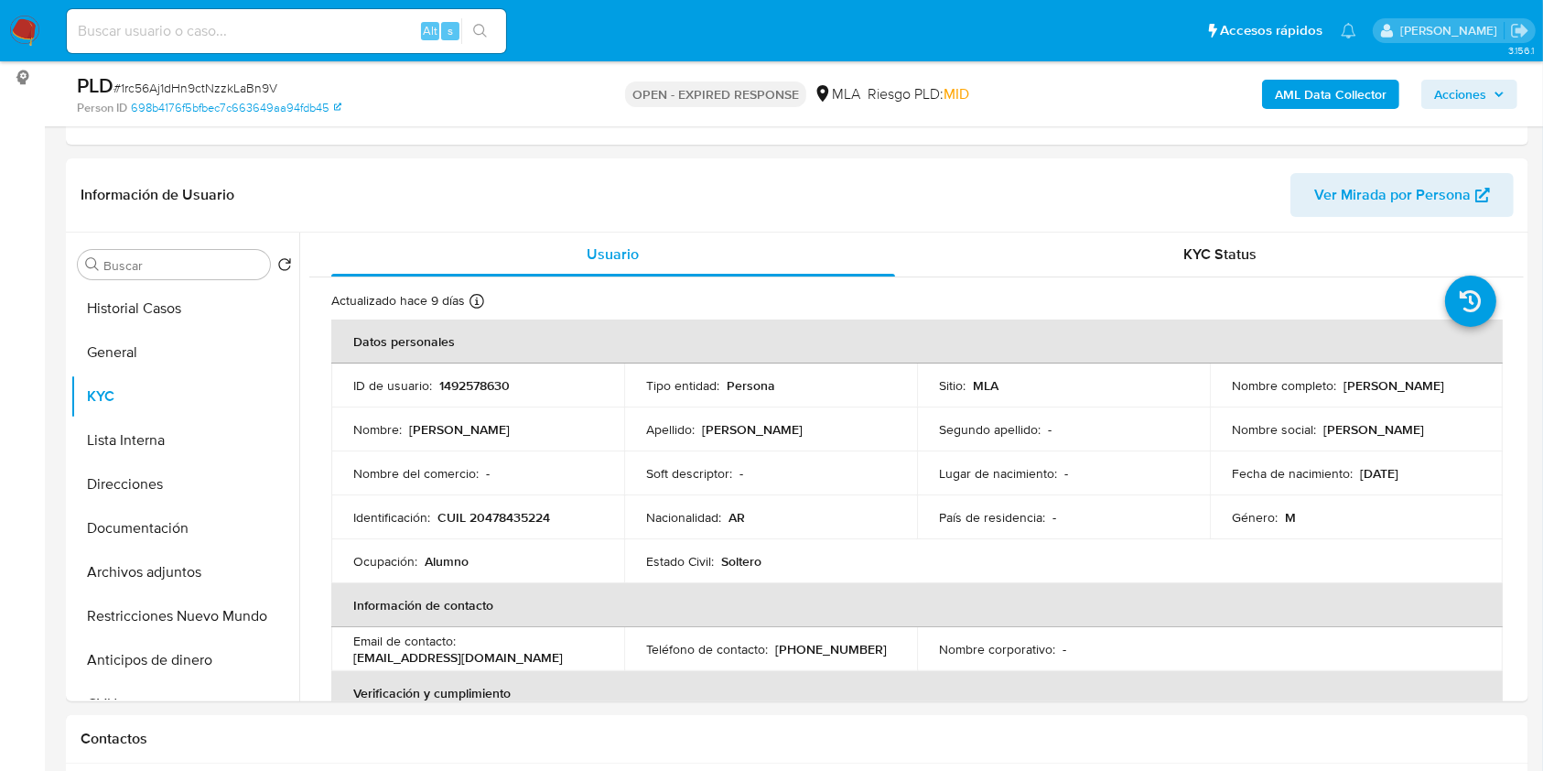
click at [1338, 80] on b "AML Data Collector" at bounding box center [1331, 94] width 112 height 29
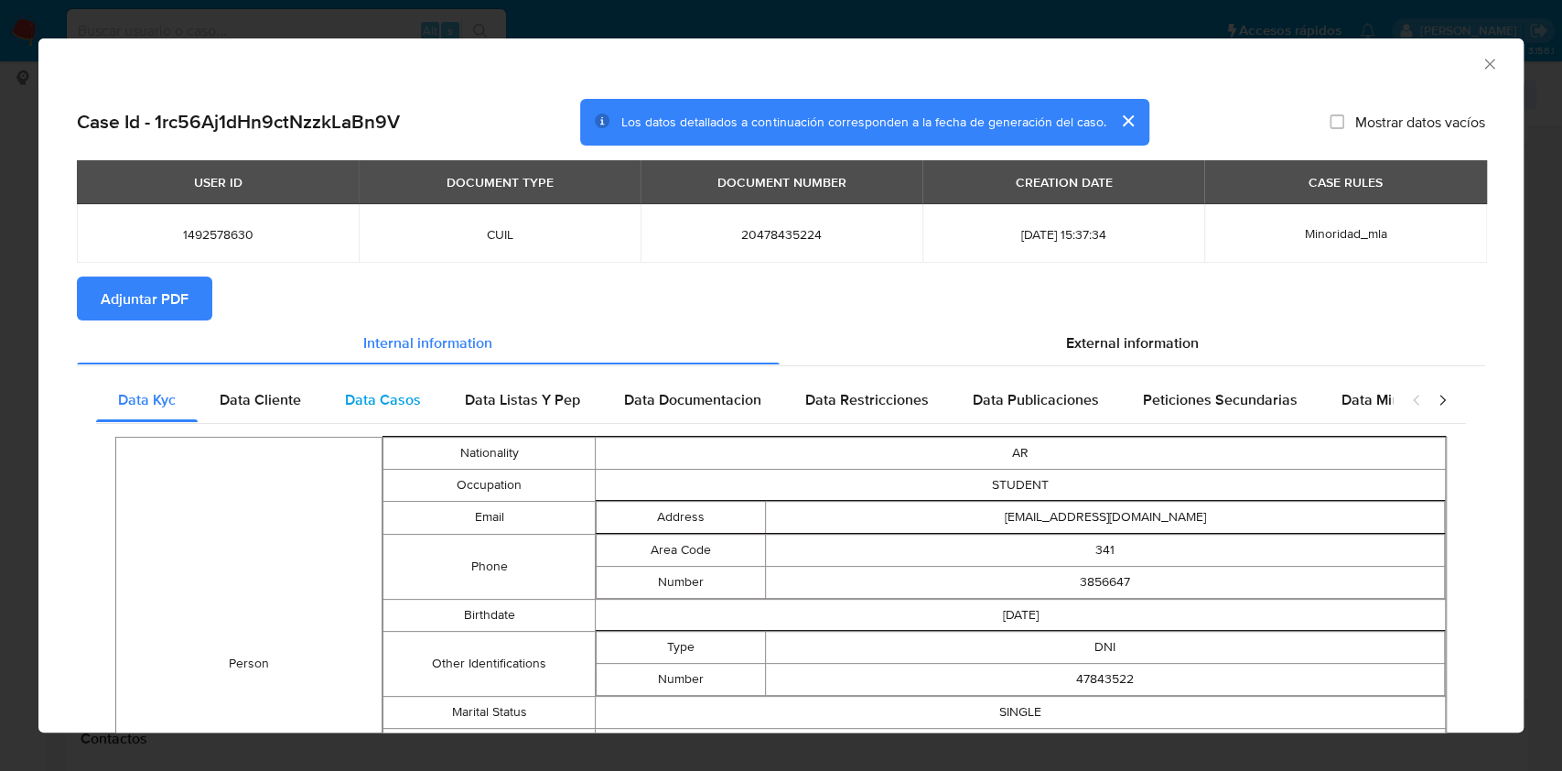
drag, startPoint x: 283, startPoint y: 393, endPoint x: 358, endPoint y: 393, distance: 75.0
click at [283, 393] on span "Data Cliente" at bounding box center [260, 399] width 81 height 21
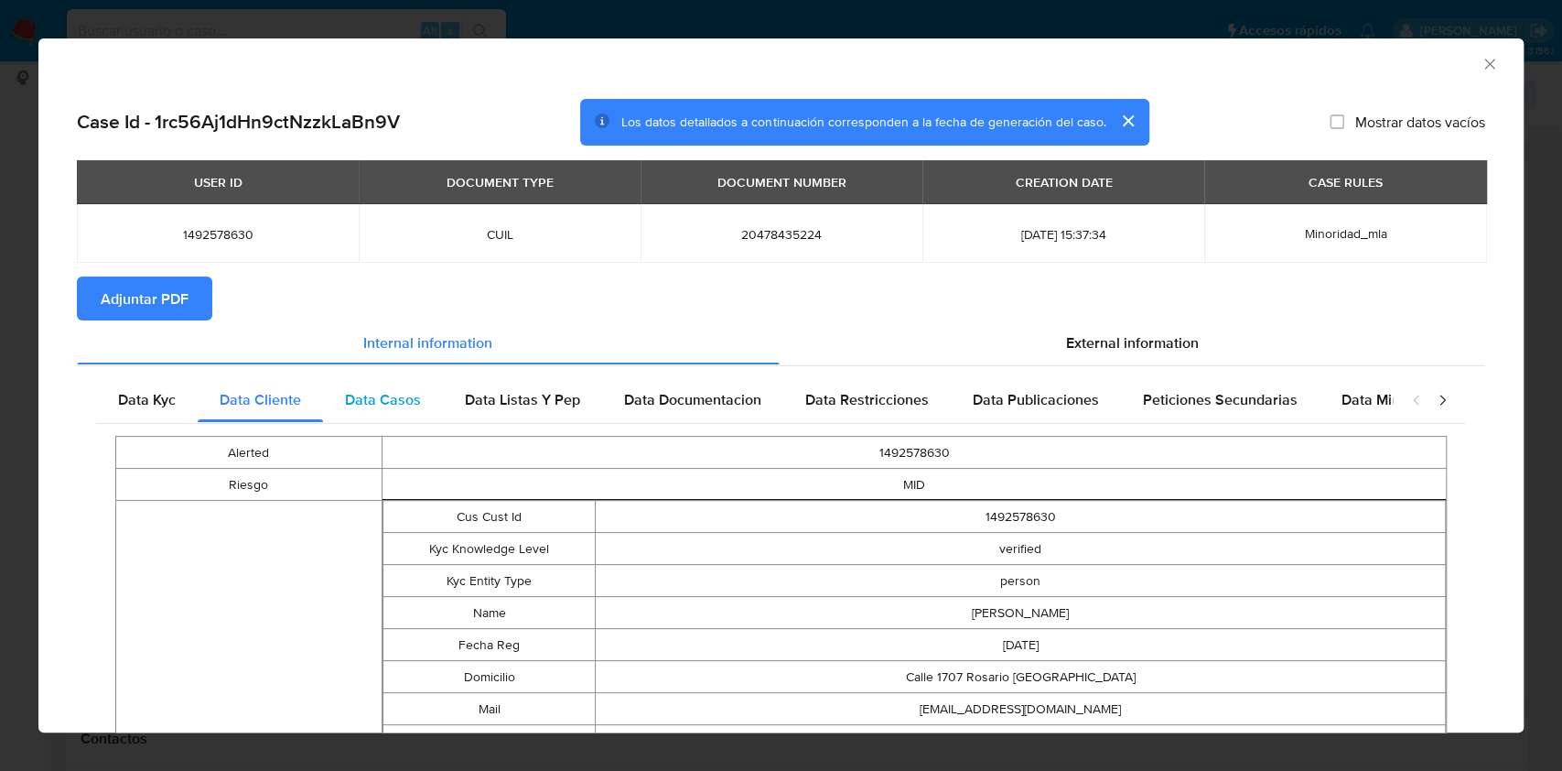
click at [389, 391] on span "Data Casos" at bounding box center [383, 399] width 76 height 21
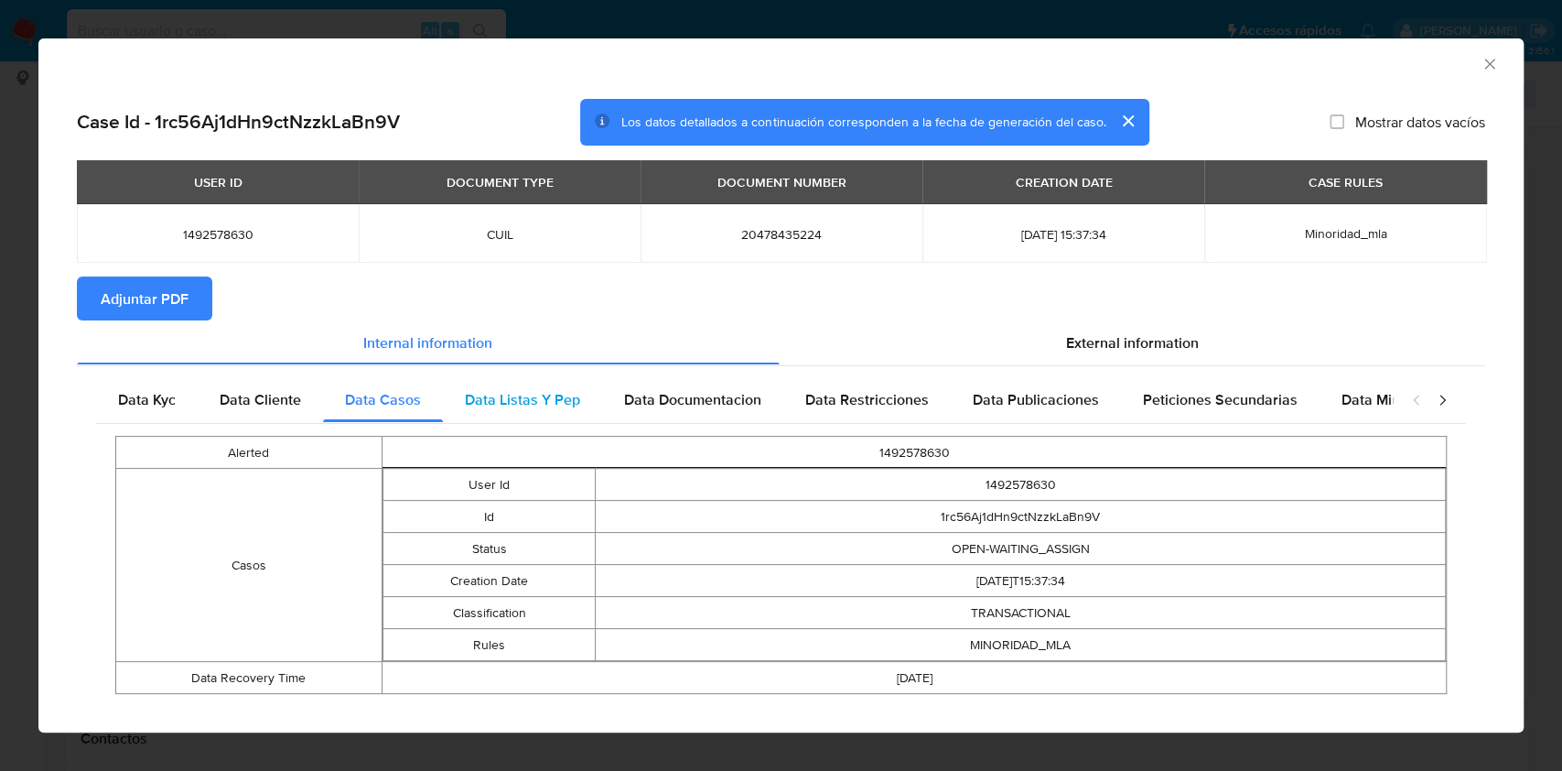
click at [498, 392] on span "Data Listas Y Pep" at bounding box center [522, 399] width 115 height 21
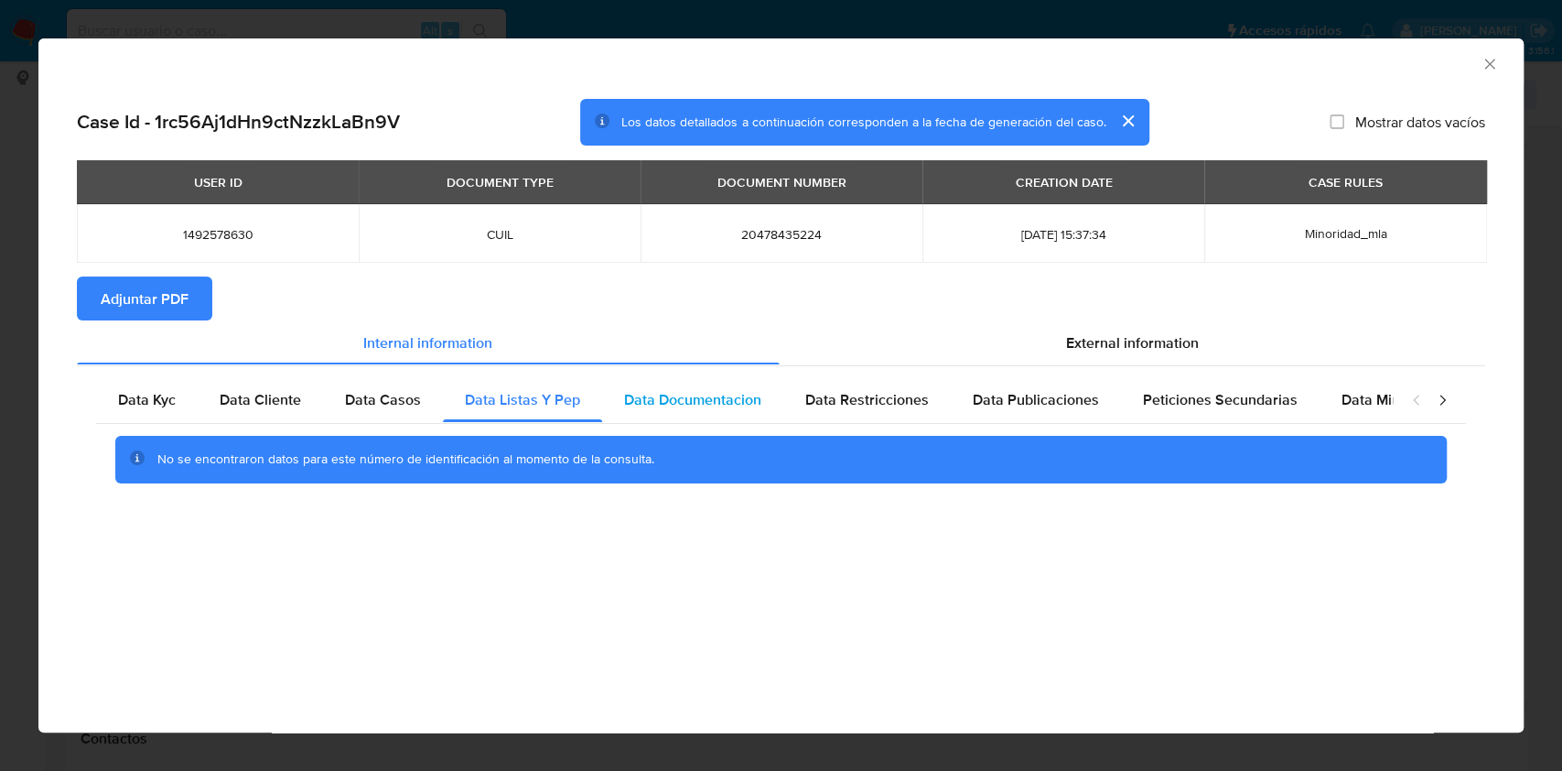
click at [685, 406] on span "Data Documentacion" at bounding box center [692, 399] width 137 height 21
click at [837, 406] on span "Data Restricciones" at bounding box center [867, 399] width 124 height 21
click at [1015, 414] on div "Data Publicaciones" at bounding box center [1036, 400] width 170 height 44
click at [1256, 404] on span "Peticiones Secundarias" at bounding box center [1220, 399] width 155 height 21
click at [1371, 395] on span "Data Minoridad" at bounding box center [1392, 399] width 101 height 21
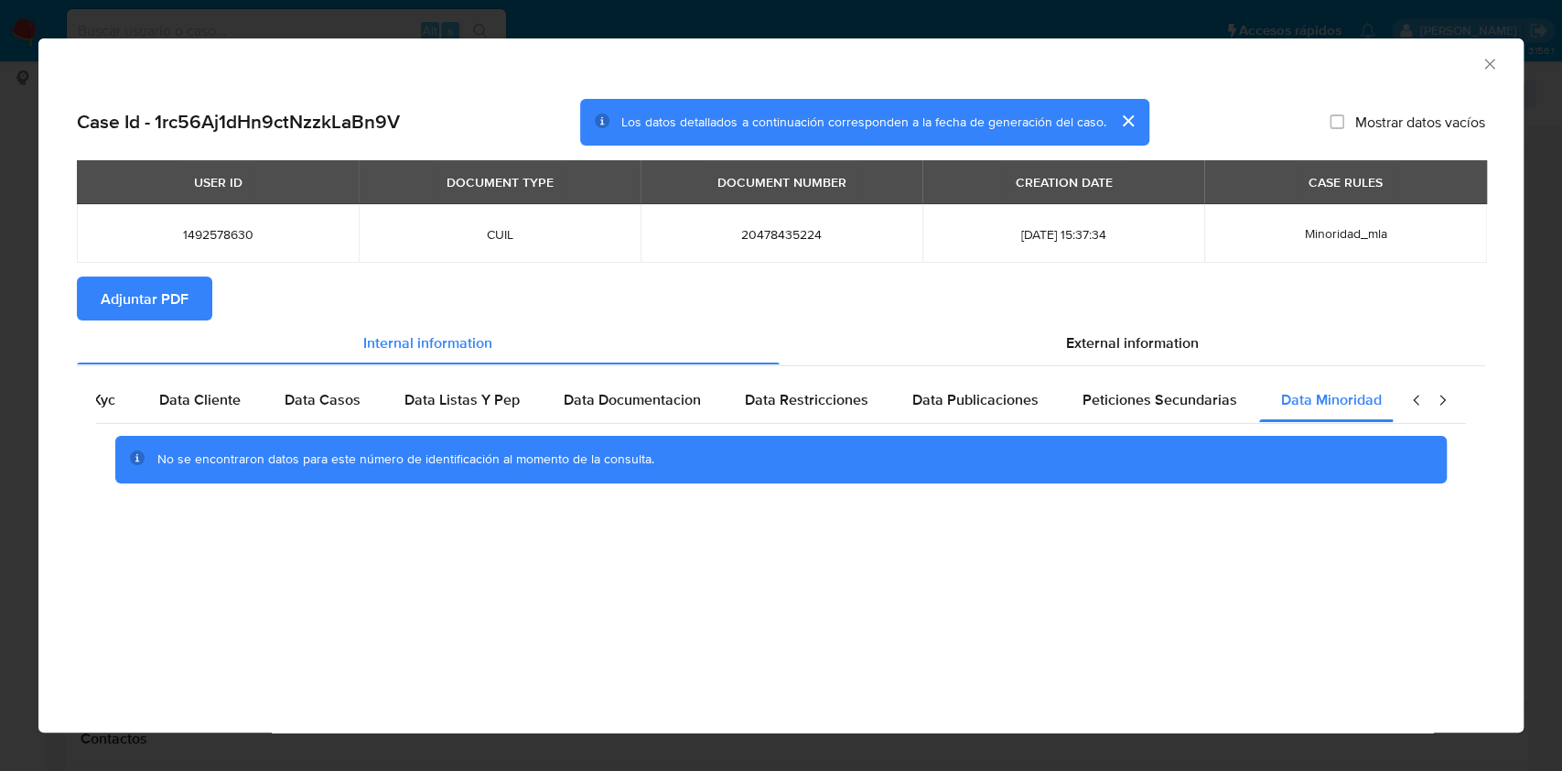
scroll to position [0, 61]
drag, startPoint x: 1442, startPoint y: 394, endPoint x: 1288, endPoint y: 377, distance: 154.7
click at [1442, 393] on icon "closure-recommendation-modal" at bounding box center [1442, 400] width 18 height 18
click at [1219, 366] on div "Data Kyc Data Cliente Data Casos Data Listas Y Pep Data Documentacion Data Rest…" at bounding box center [781, 437] width 1408 height 144
drag, startPoint x: 1120, startPoint y: 339, endPoint x: 556, endPoint y: 420, distance: 569.5
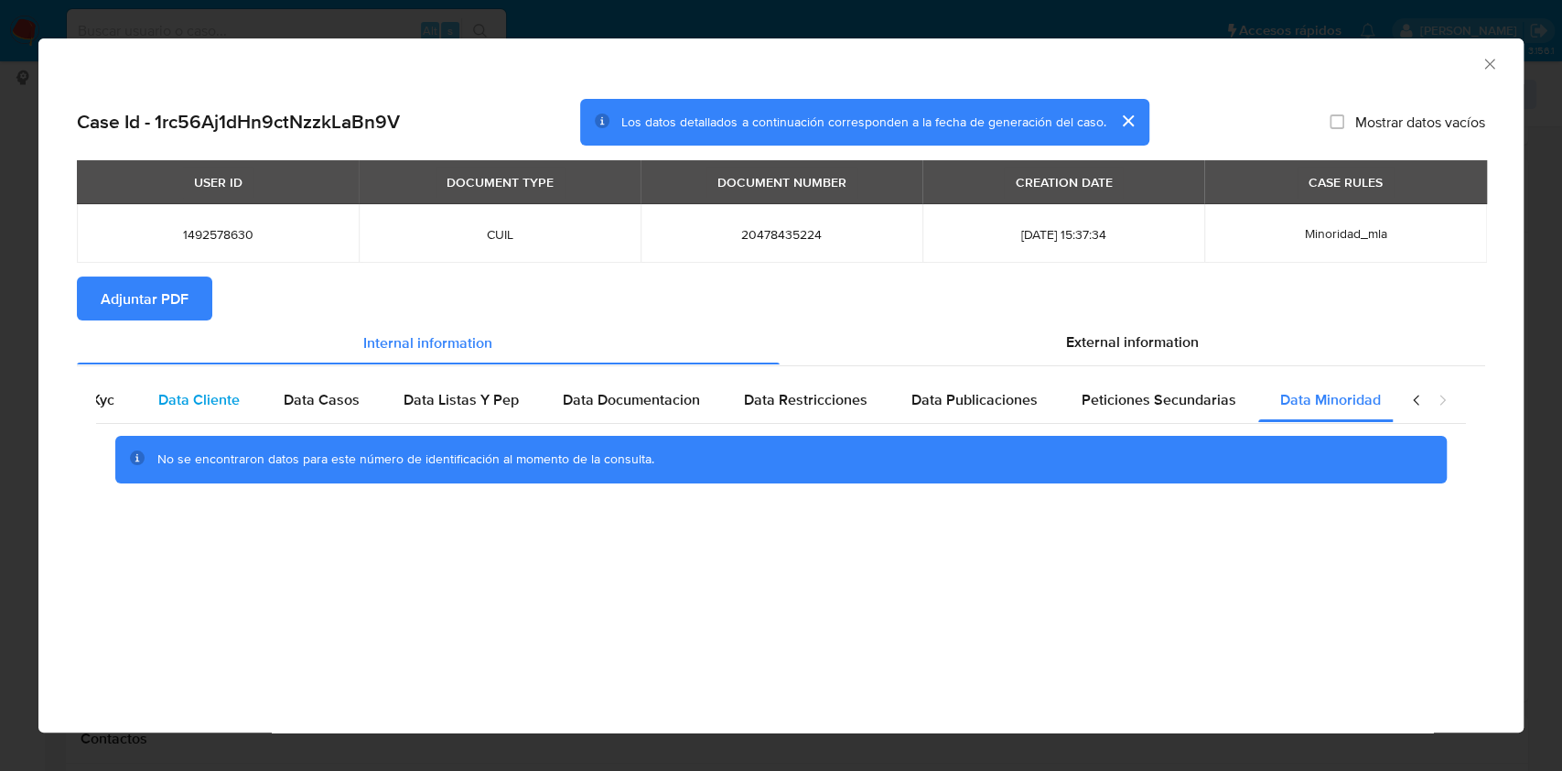
click at [1120, 339] on span "External information" at bounding box center [1132, 341] width 133 height 21
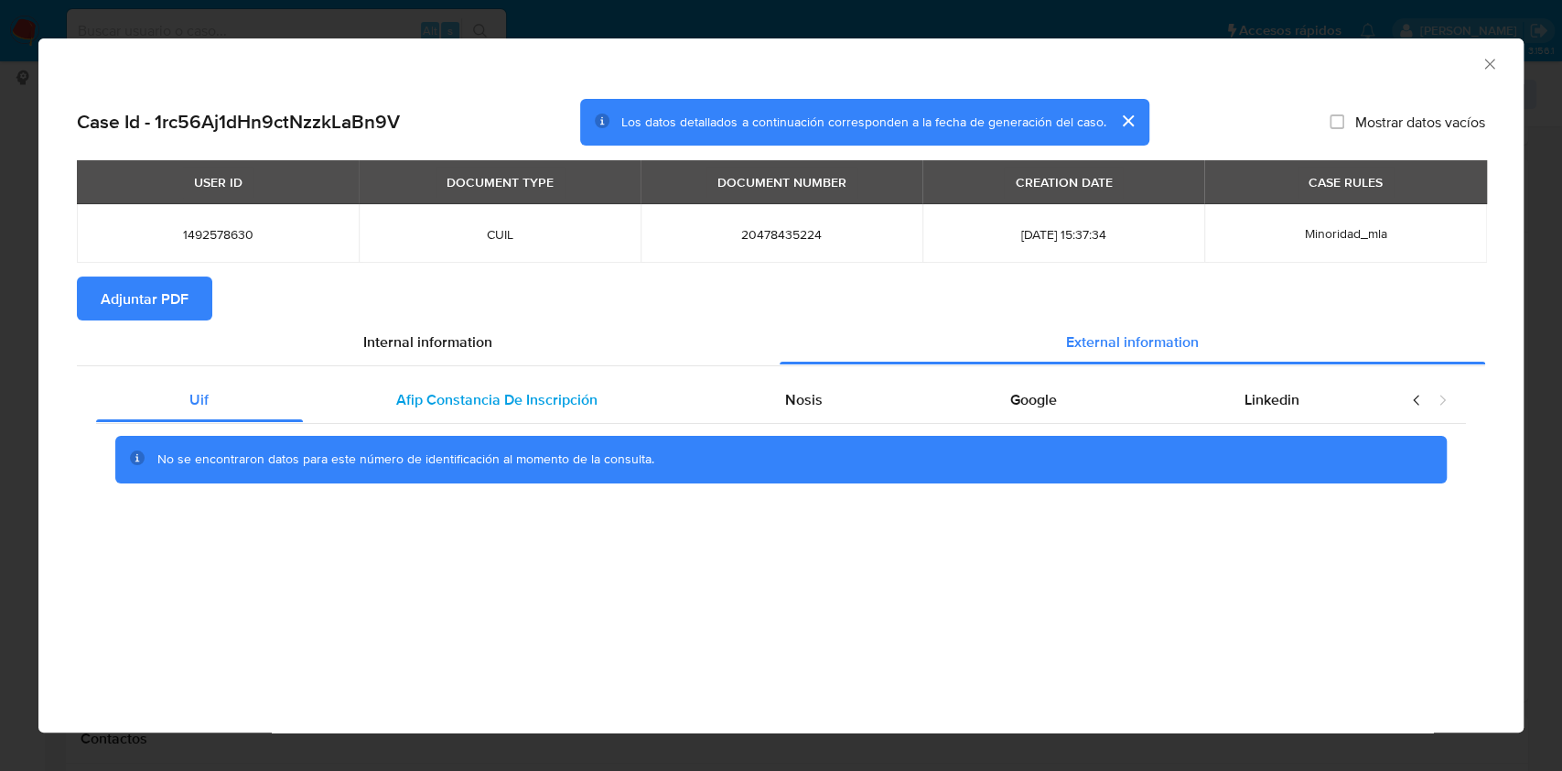
click at [556, 420] on div "Afip Constancia De Inscripción" at bounding box center [497, 400] width 389 height 44
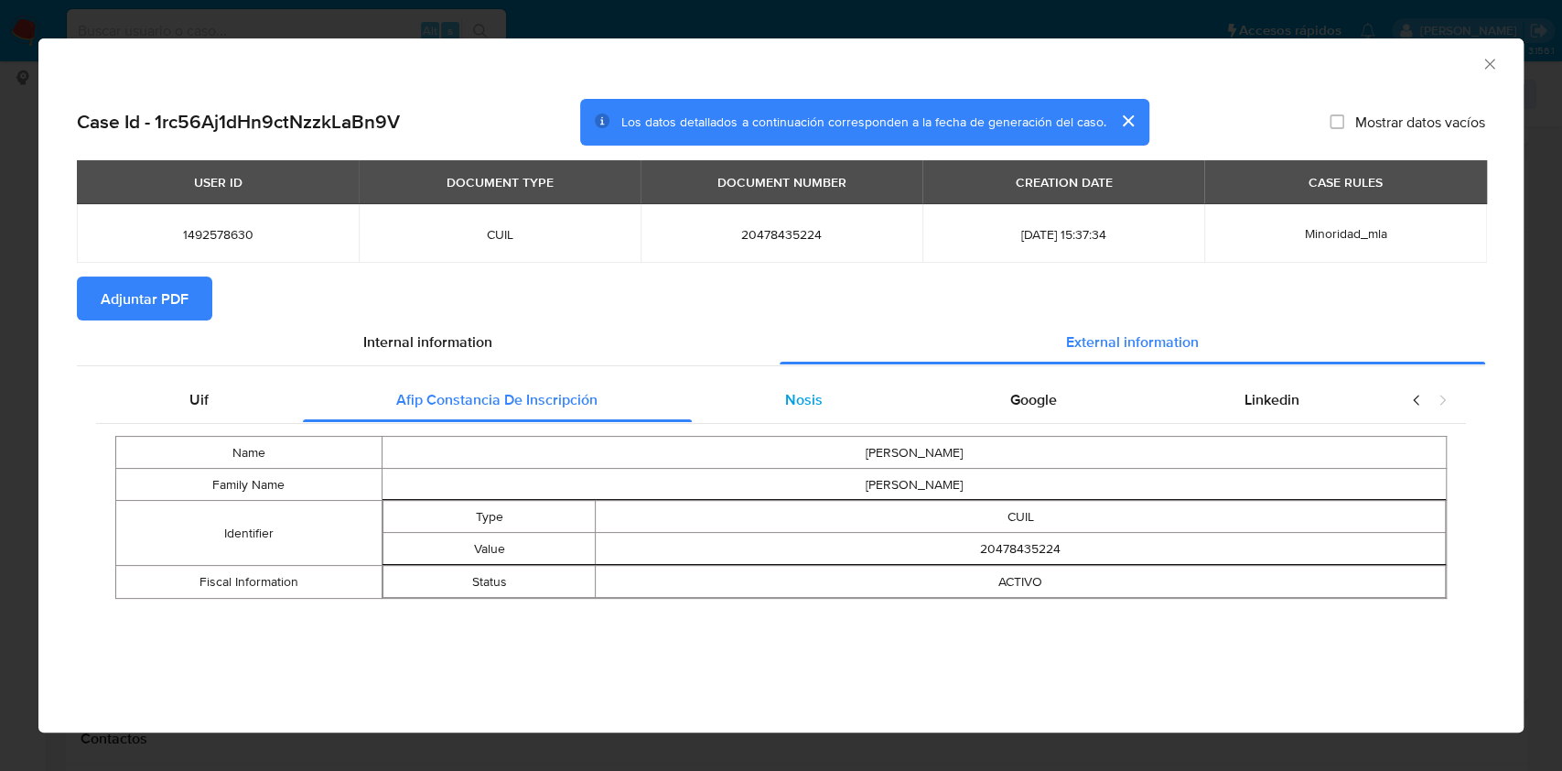
click at [884, 421] on div "Nosis" at bounding box center [804, 400] width 225 height 44
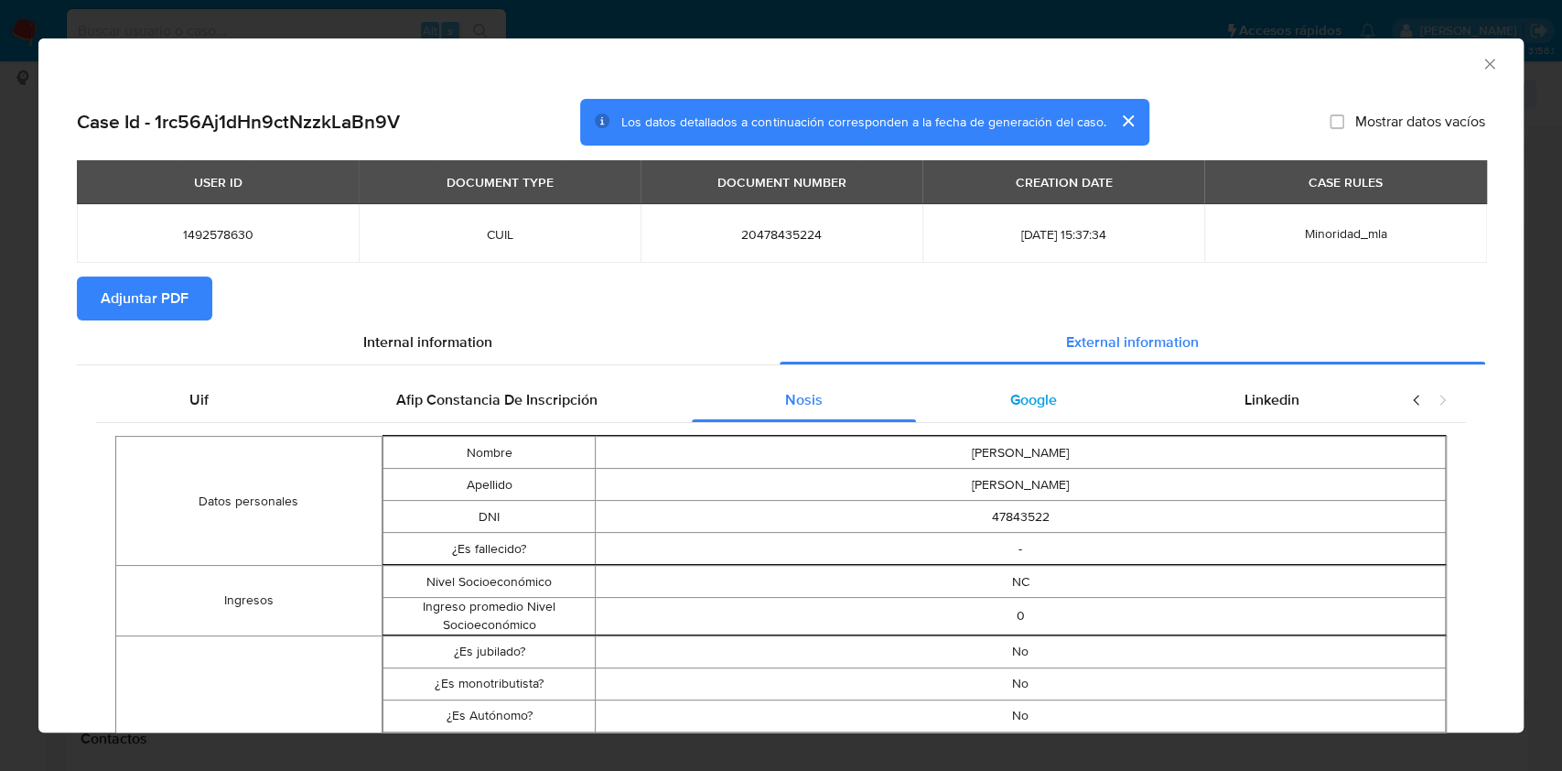
click at [1018, 392] on span "Google" at bounding box center [1033, 399] width 47 height 21
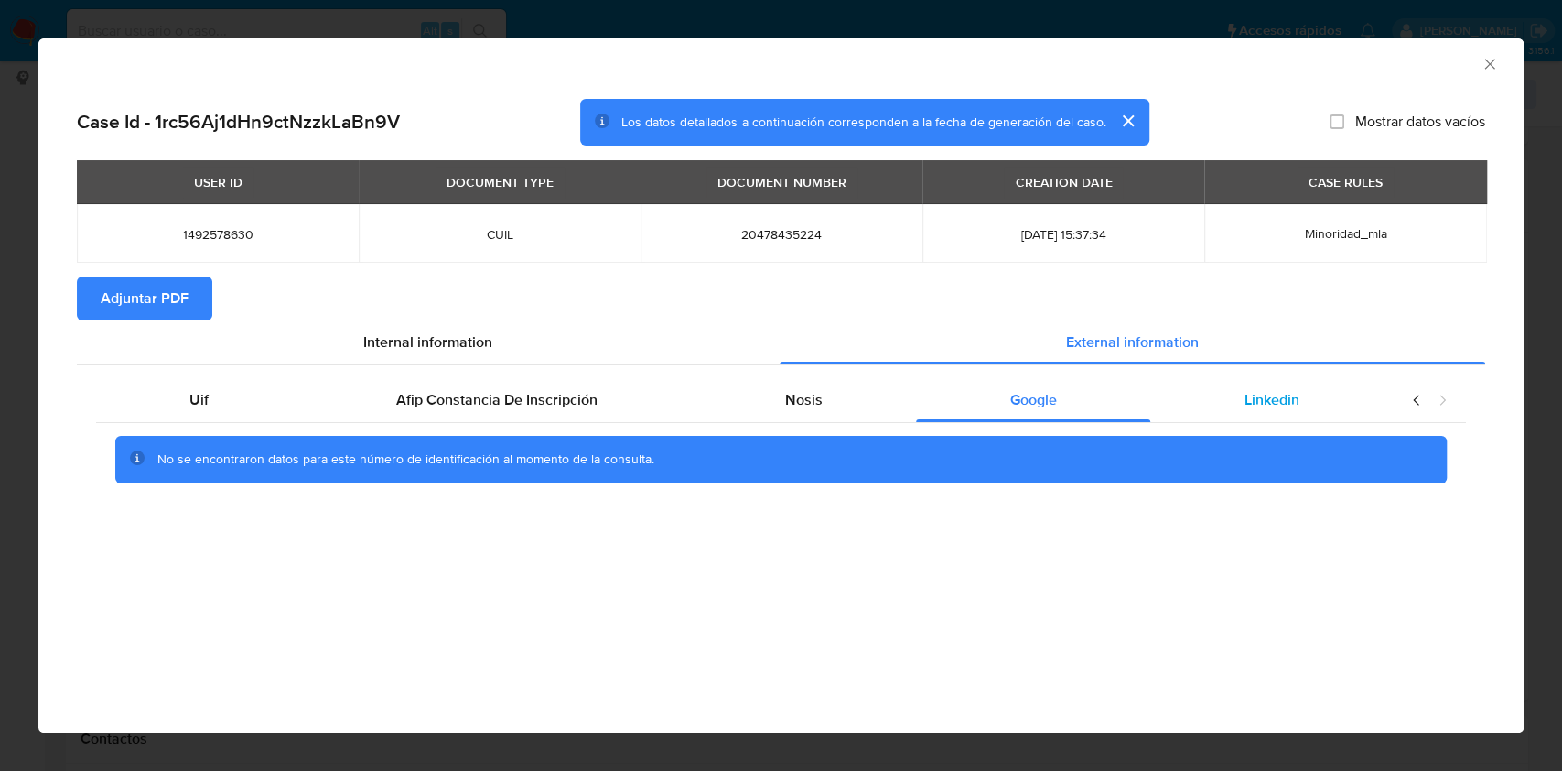
click at [1221, 393] on div "Linkedin" at bounding box center [1271, 400] width 242 height 44
click at [176, 287] on span "Adjuntar PDF" at bounding box center [145, 298] width 88 height 40
click at [13, 393] on div "AML Data Collector Case Id - 1rc56Aj1dHn9ctNzzkLaBn9V Los datos detallados a co…" at bounding box center [781, 385] width 1562 height 771
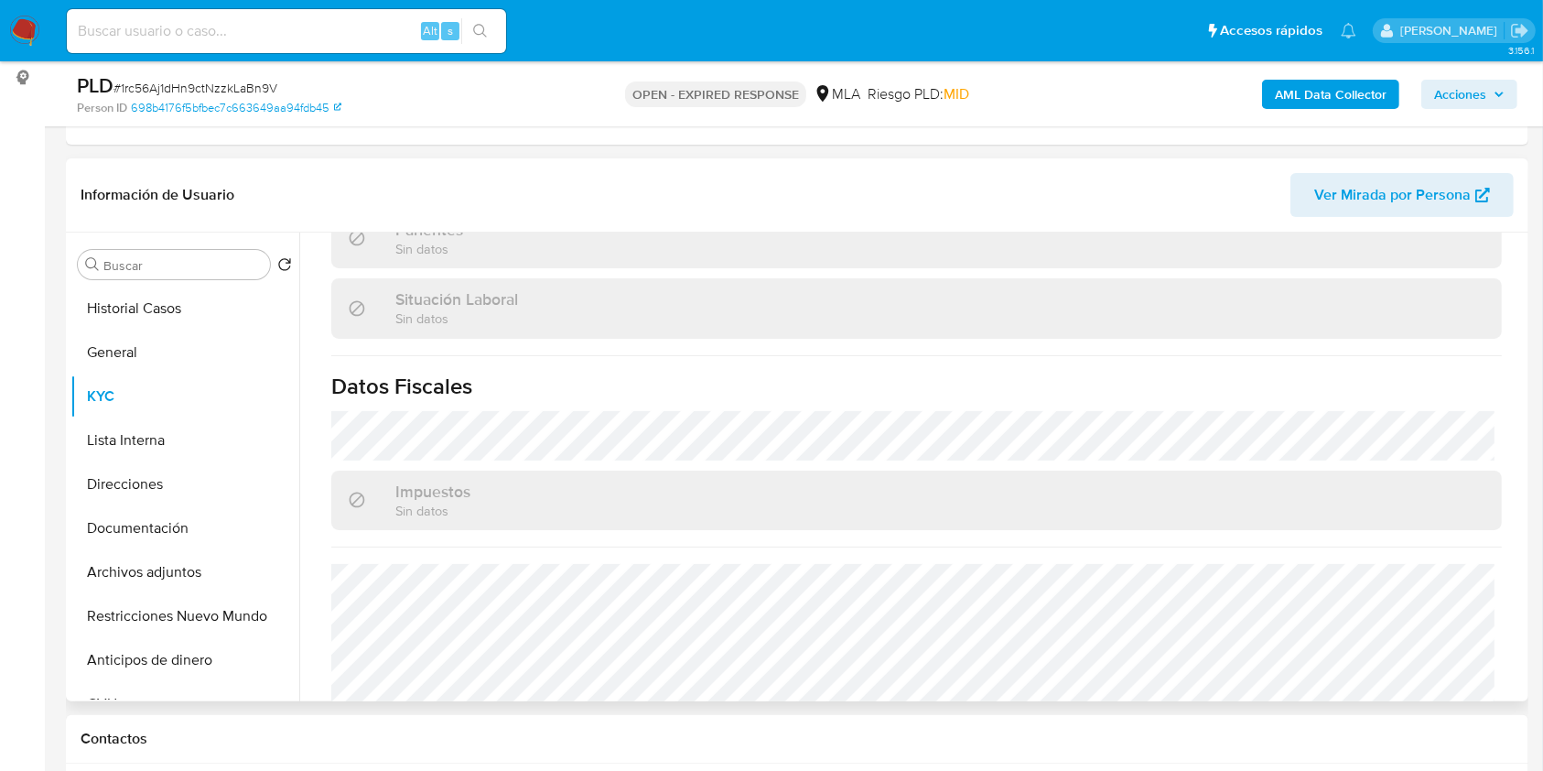
scroll to position [964, 0]
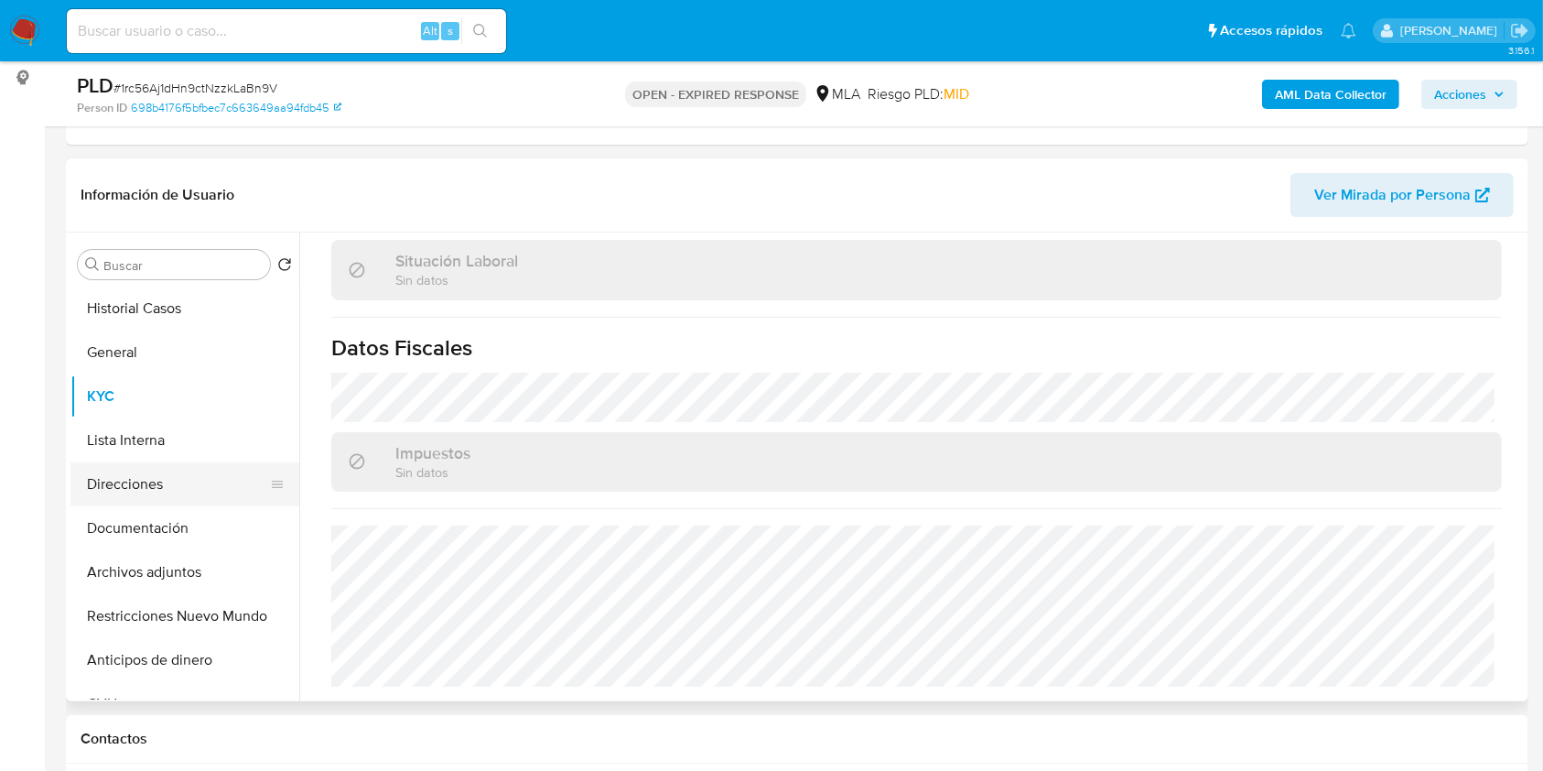
click at [177, 471] on button "Direcciones" at bounding box center [177, 484] width 214 height 44
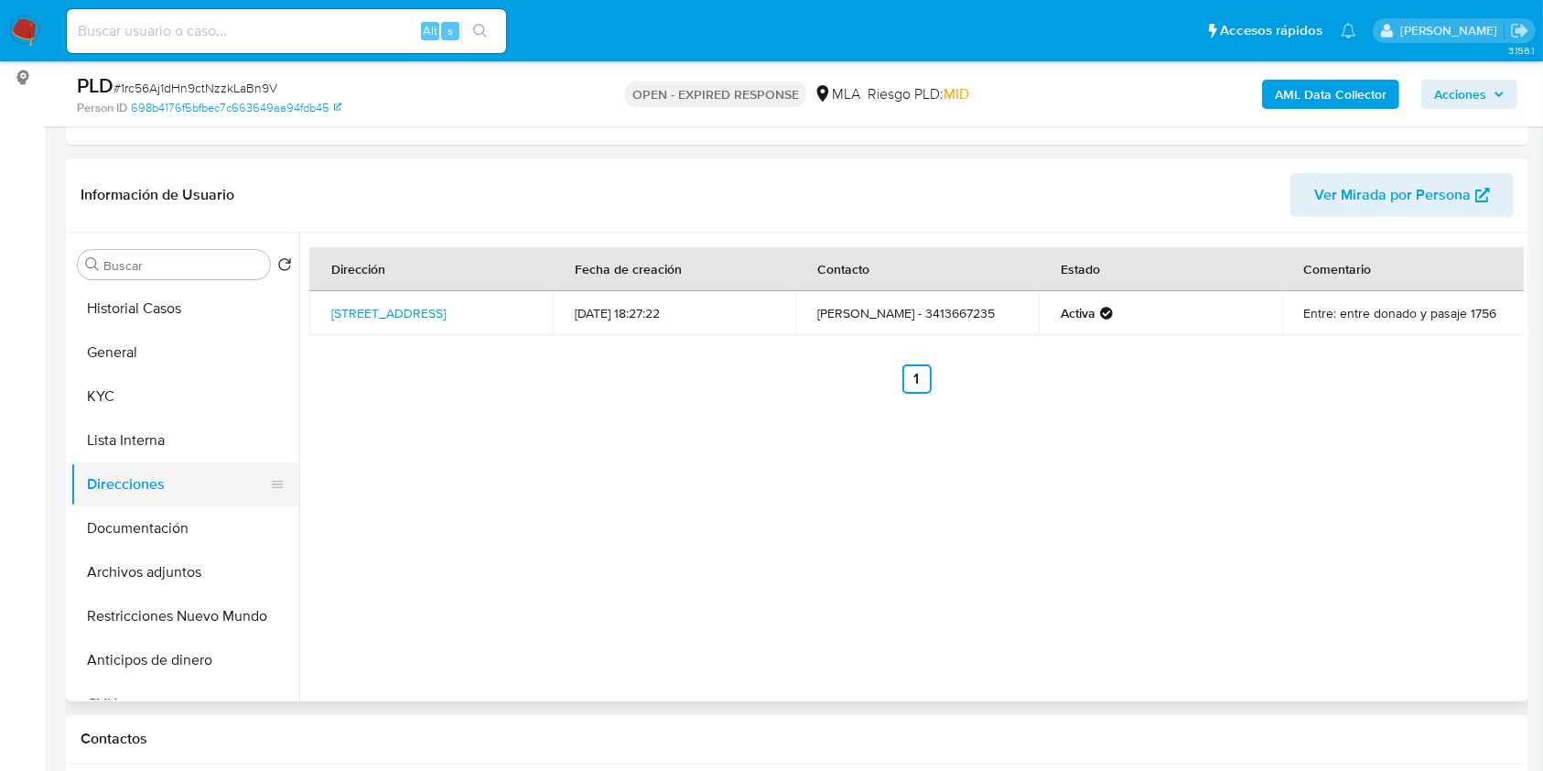
drag, startPoint x: 172, startPoint y: 528, endPoint x: 168, endPoint y: 502, distance: 25.9
click at [172, 531] on button "Documentación" at bounding box center [184, 528] width 229 height 44
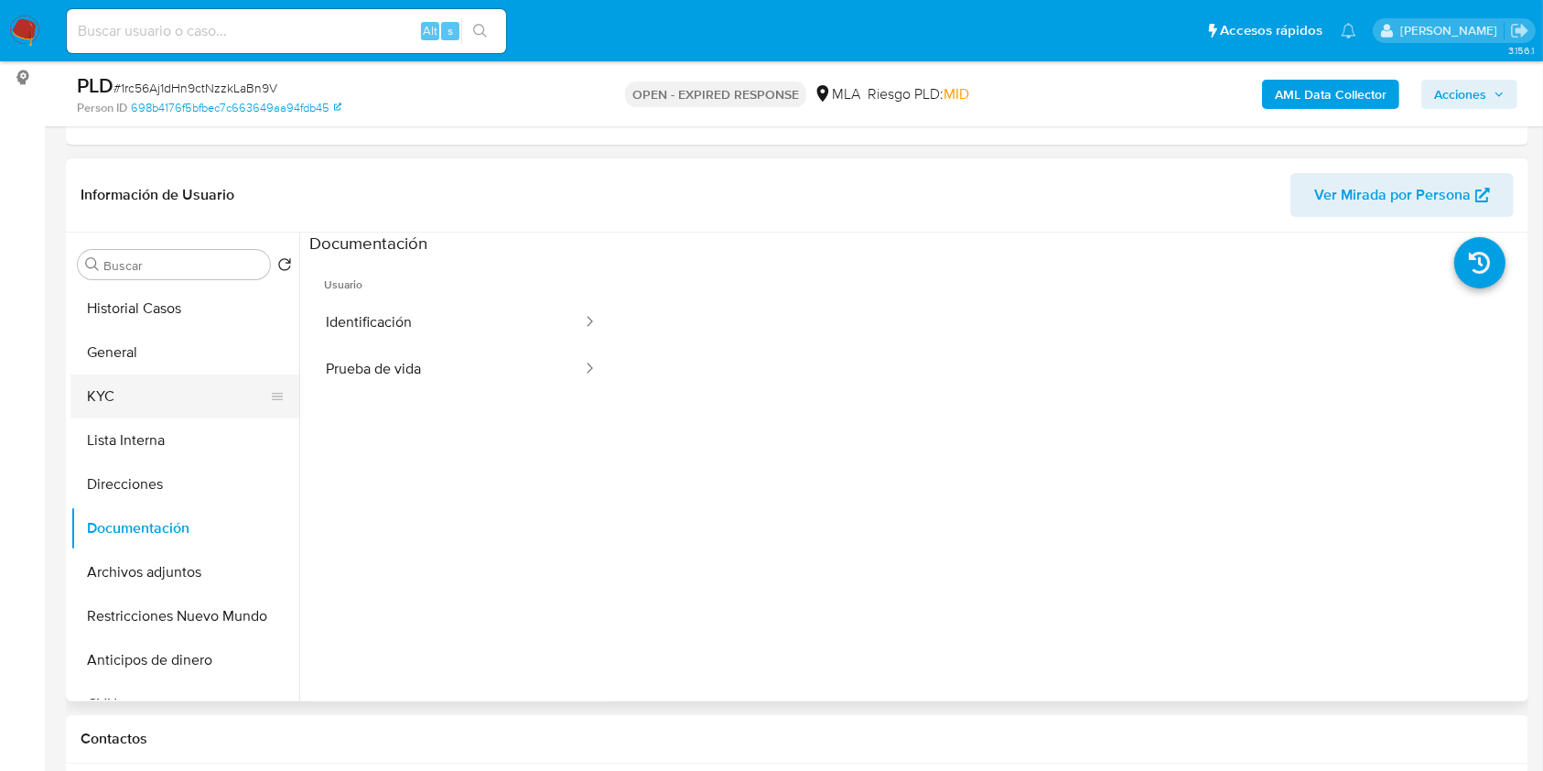
click at [150, 387] on button "KYC" at bounding box center [177, 396] width 214 height 44
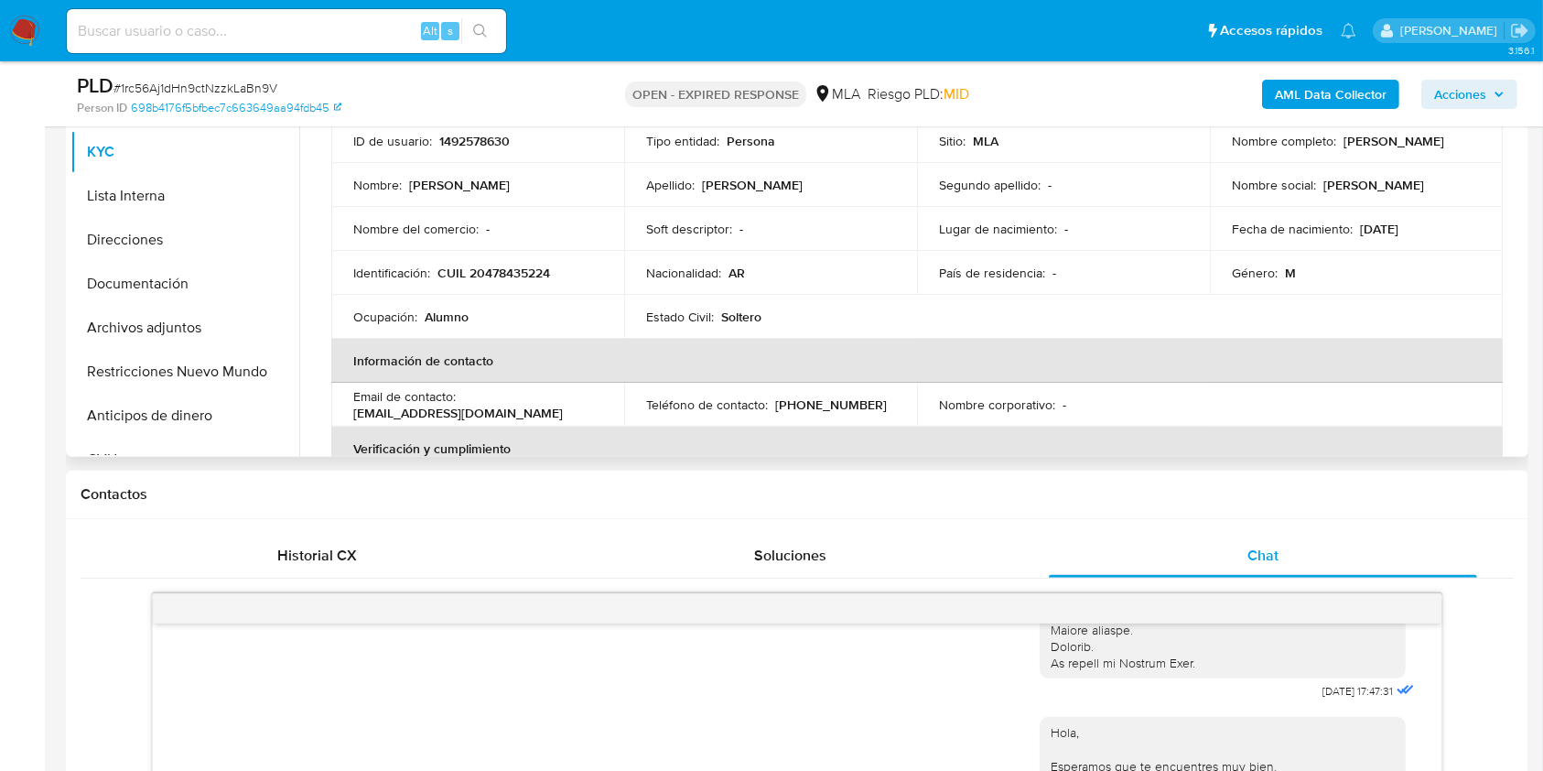
click at [491, 264] on p "CUIL 20478435224" at bounding box center [493, 272] width 113 height 16
copy p "20478435224"
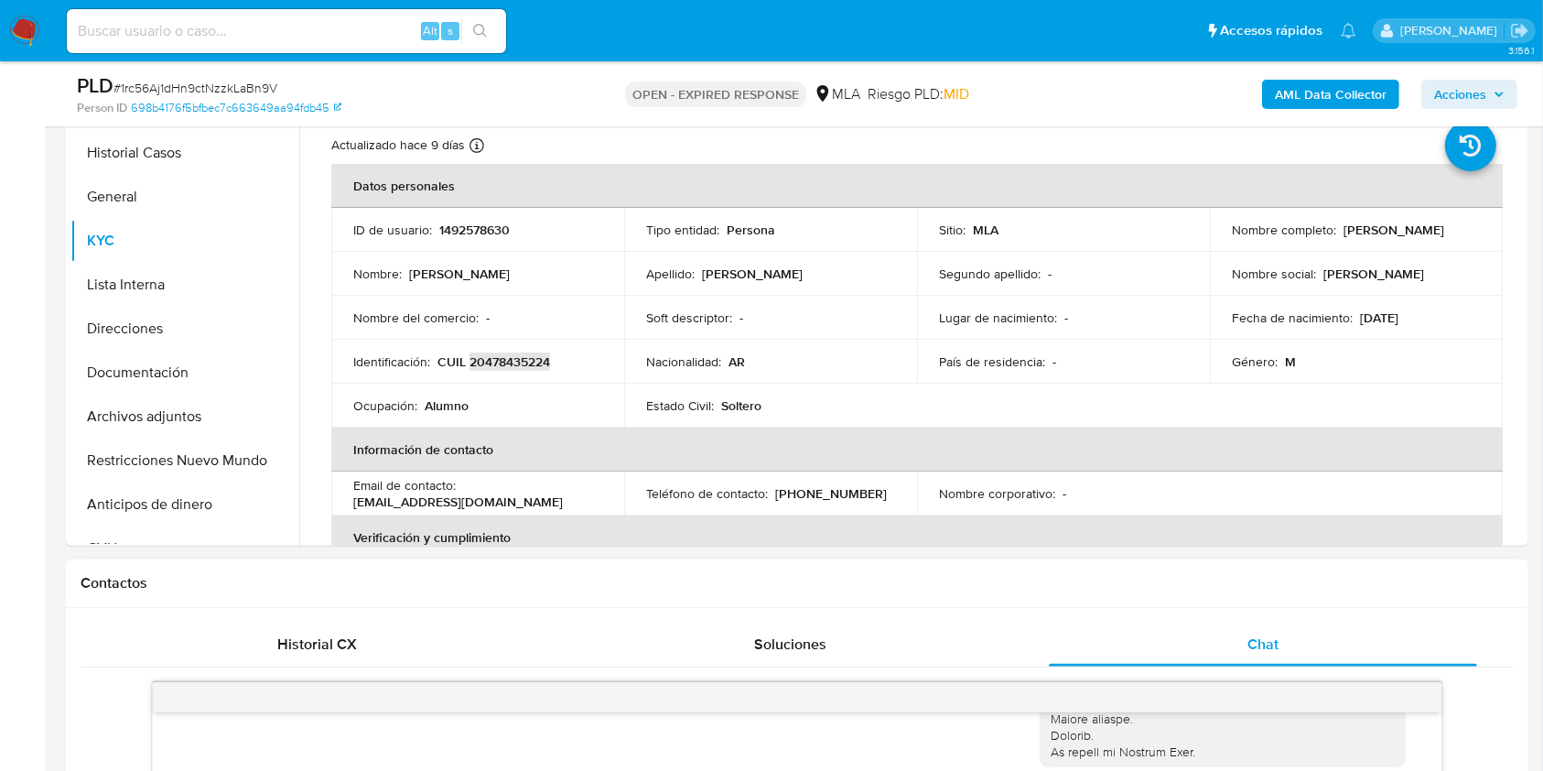
scroll to position [365, 0]
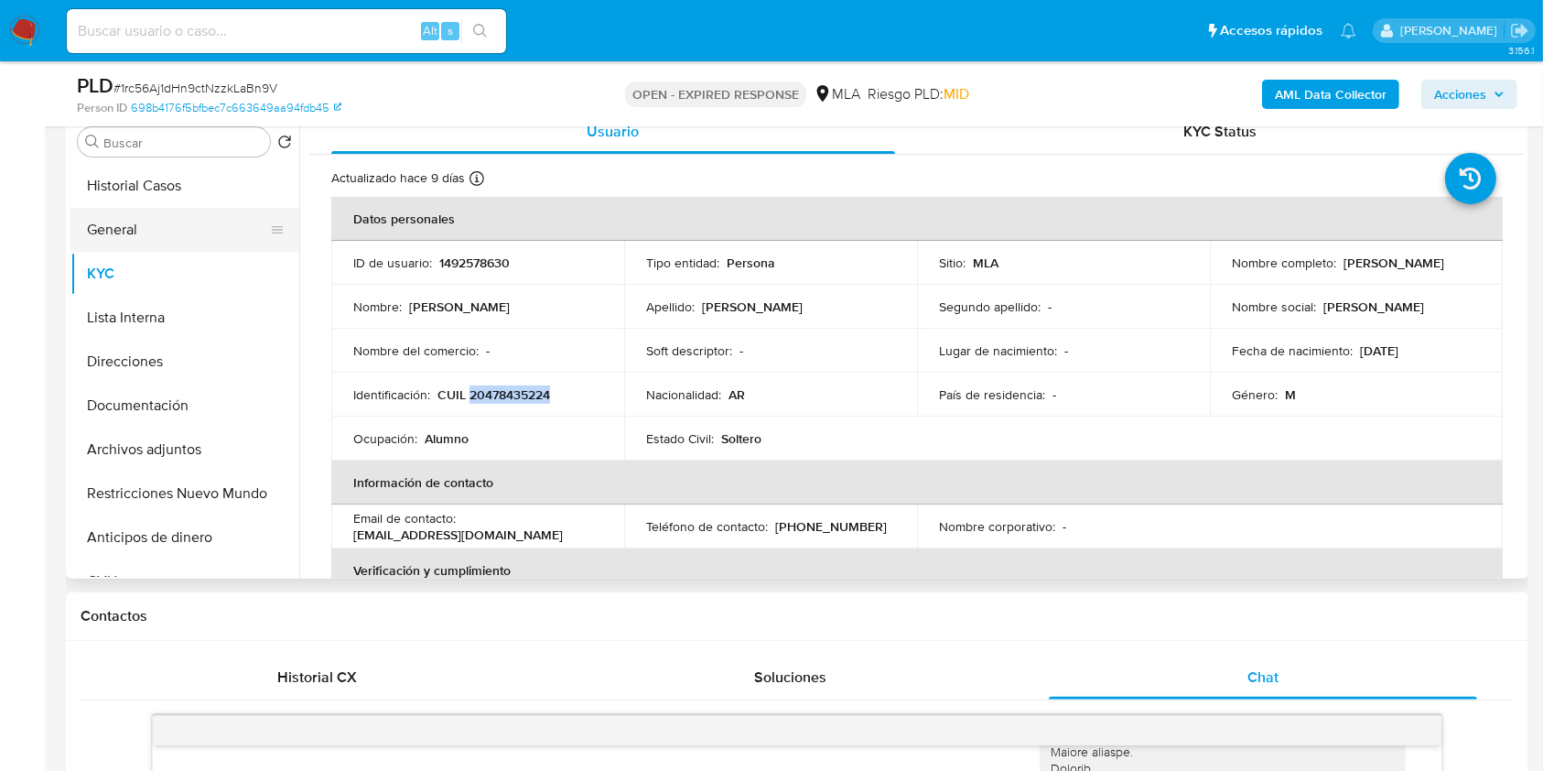
drag, startPoint x: 130, startPoint y: 219, endPoint x: 130, endPoint y: 231, distance: 11.9
click at [130, 221] on button "General" at bounding box center [177, 230] width 214 height 44
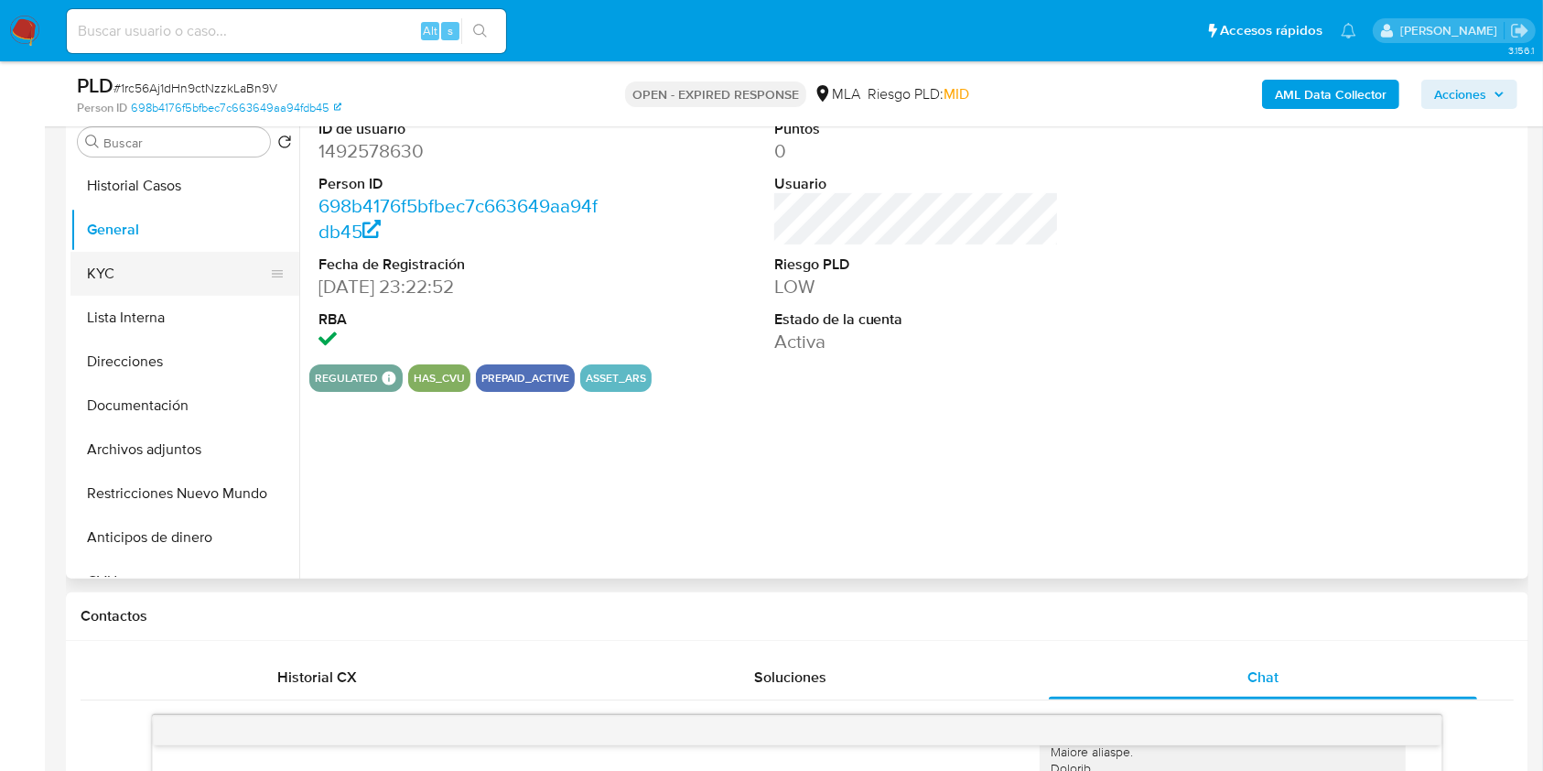
click at [131, 268] on button "KYC" at bounding box center [177, 274] width 214 height 44
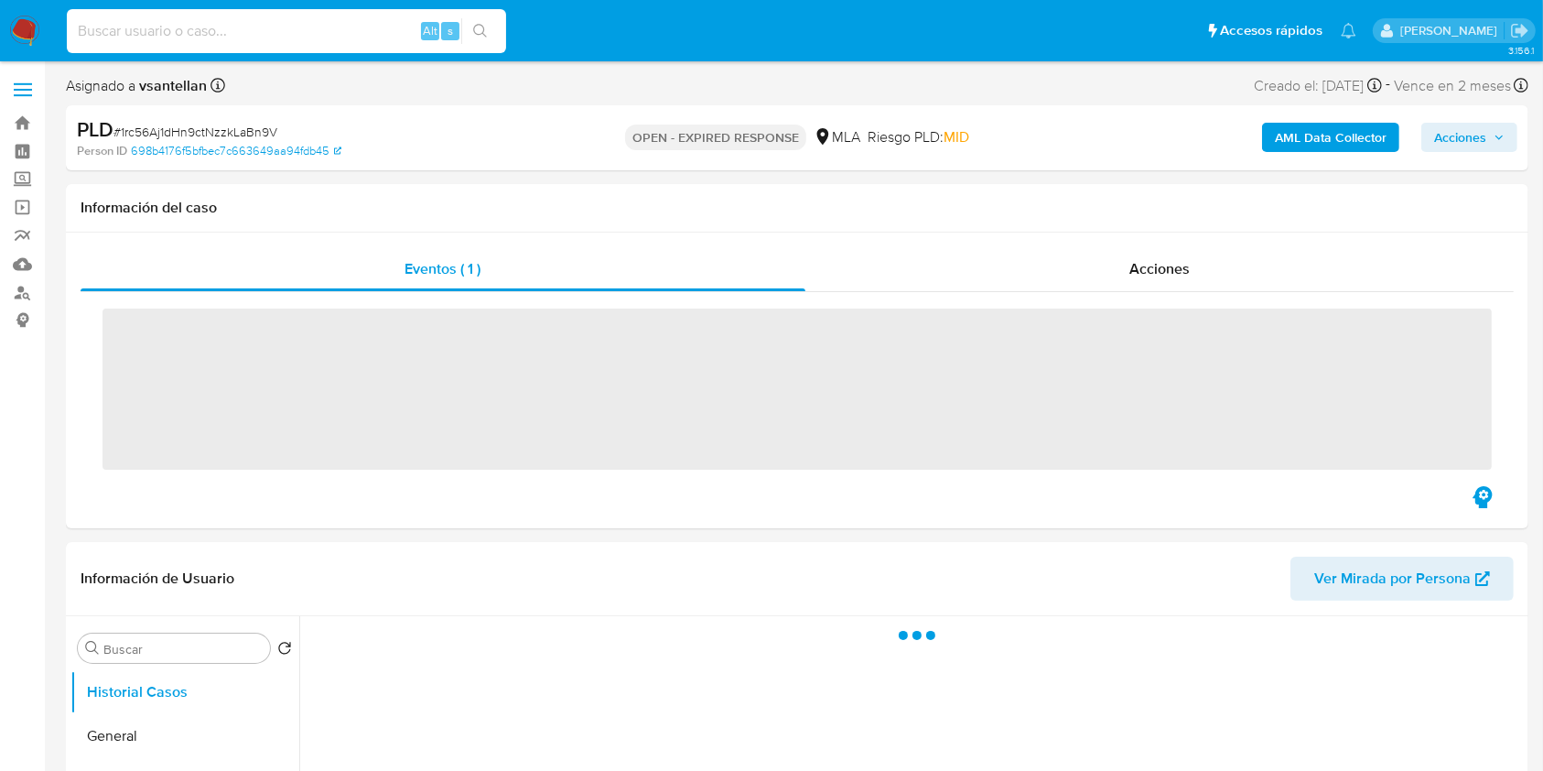
click at [109, 33] on input at bounding box center [286, 31] width 439 height 24
paste input "1183607125"
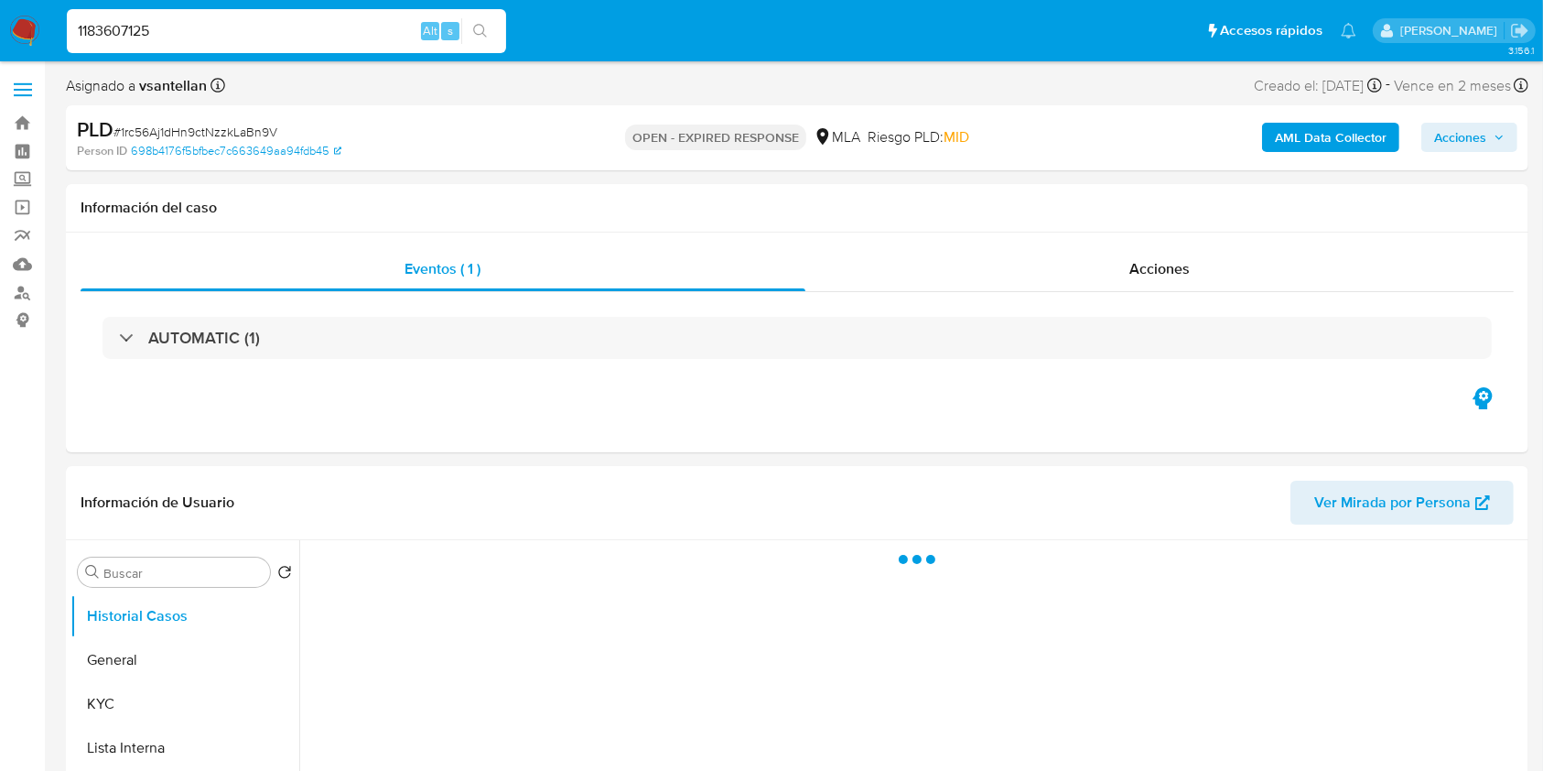
type input "1183607125"
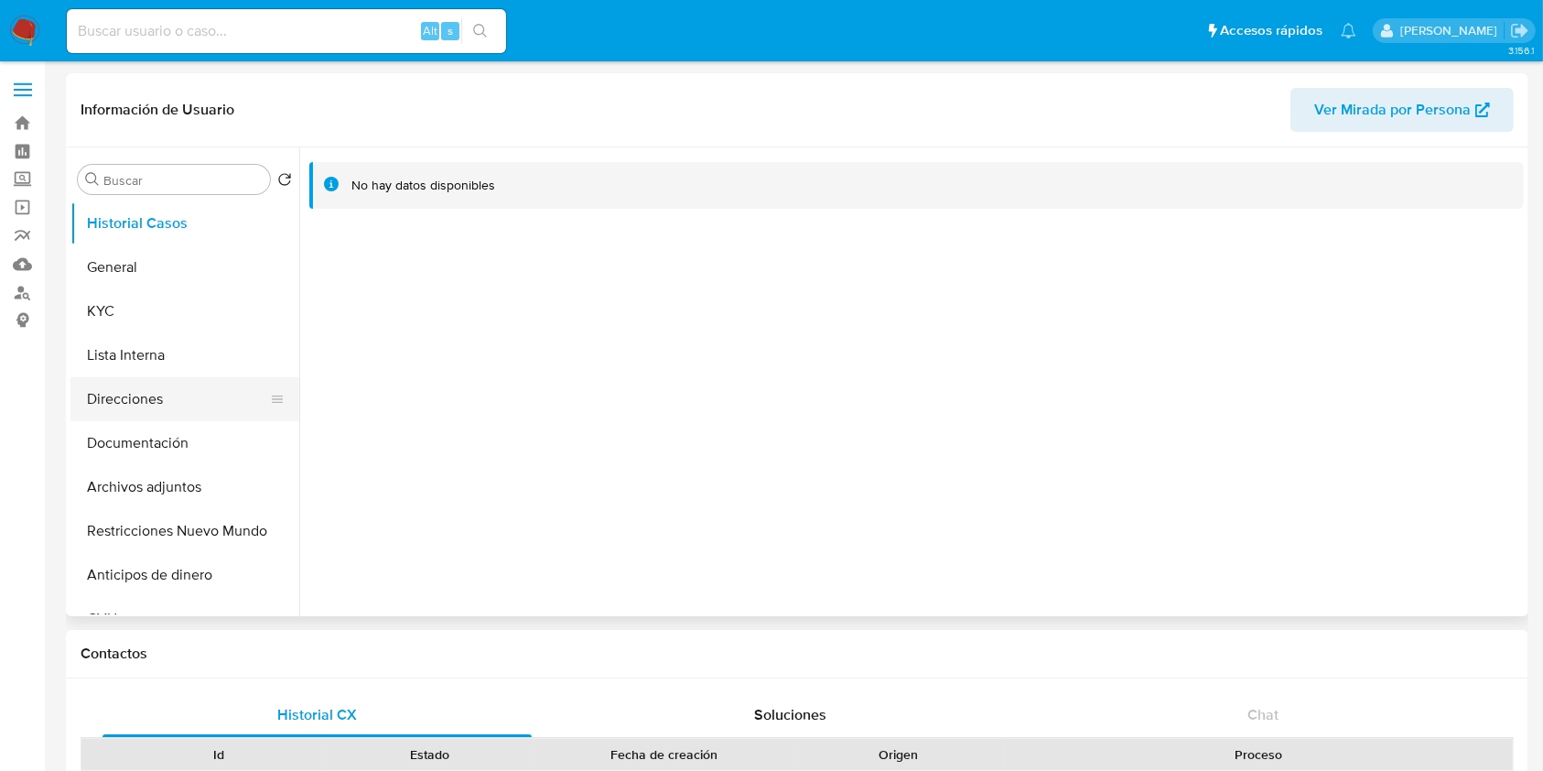
select select "10"
click at [102, 311] on button "KYC" at bounding box center [177, 311] width 214 height 44
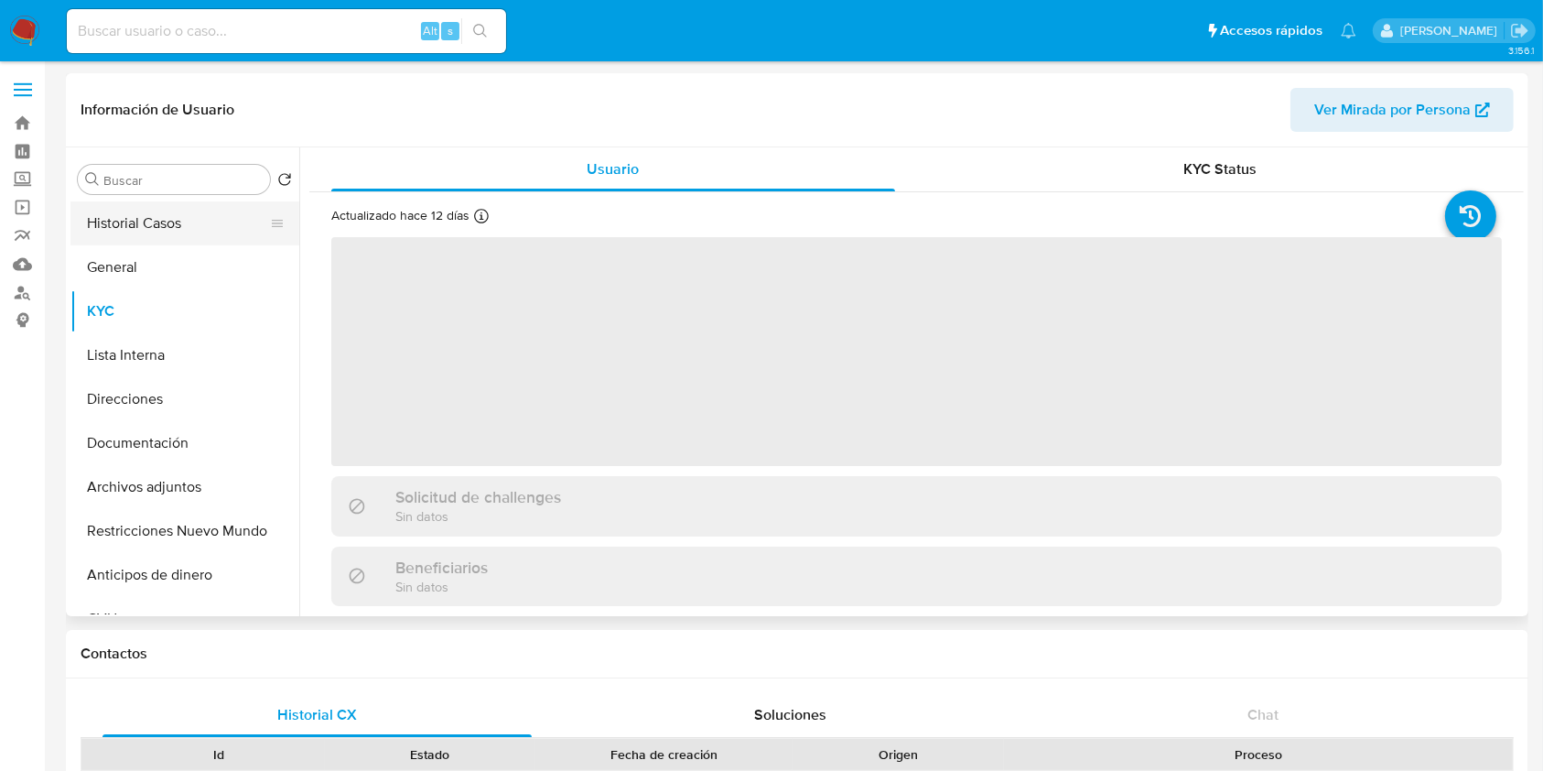
drag, startPoint x: 139, startPoint y: 210, endPoint x: 135, endPoint y: 231, distance: 21.4
click at [139, 209] on button "Historial Casos" at bounding box center [177, 223] width 214 height 44
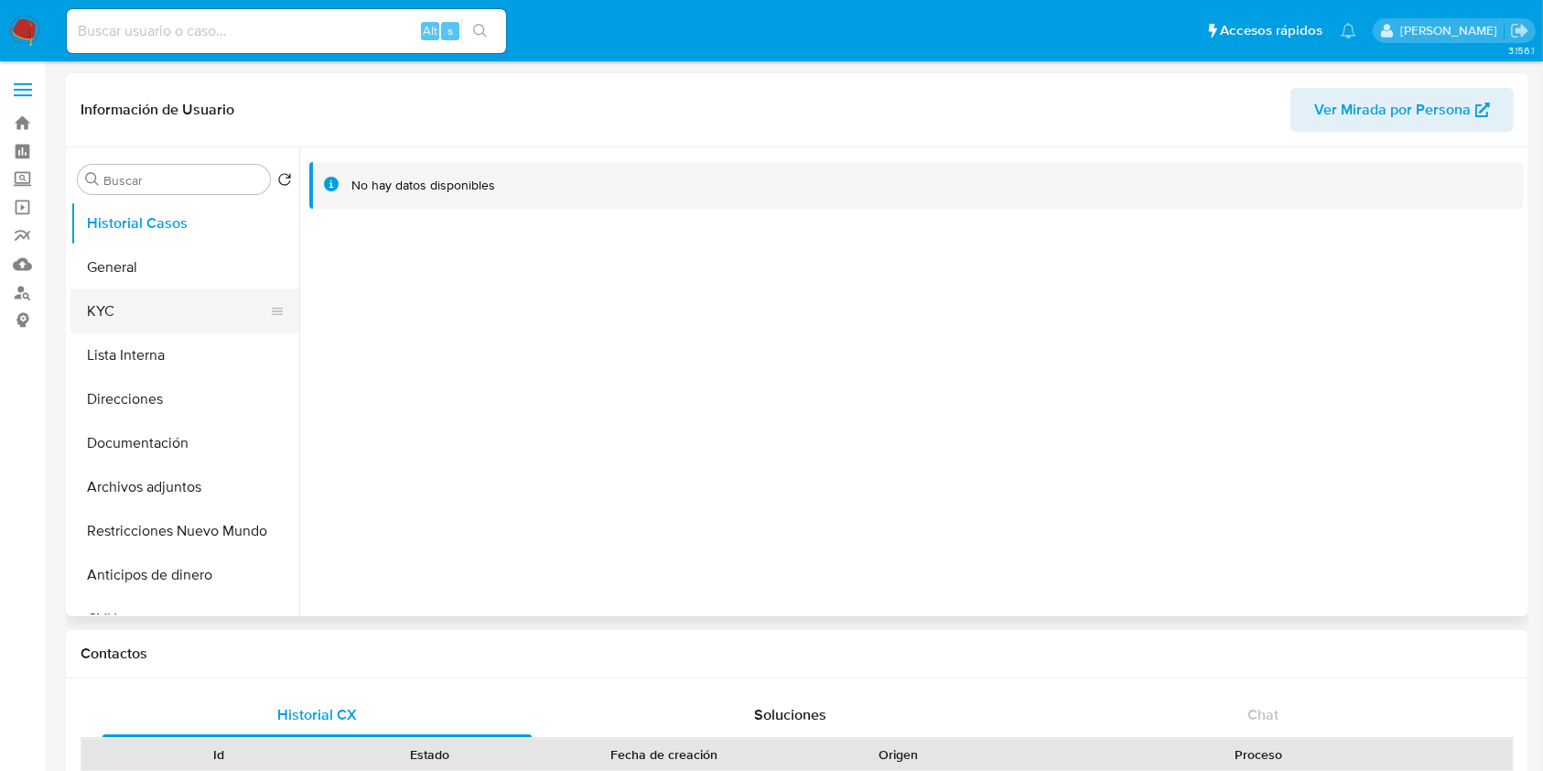
click at [112, 303] on button "KYC" at bounding box center [177, 311] width 214 height 44
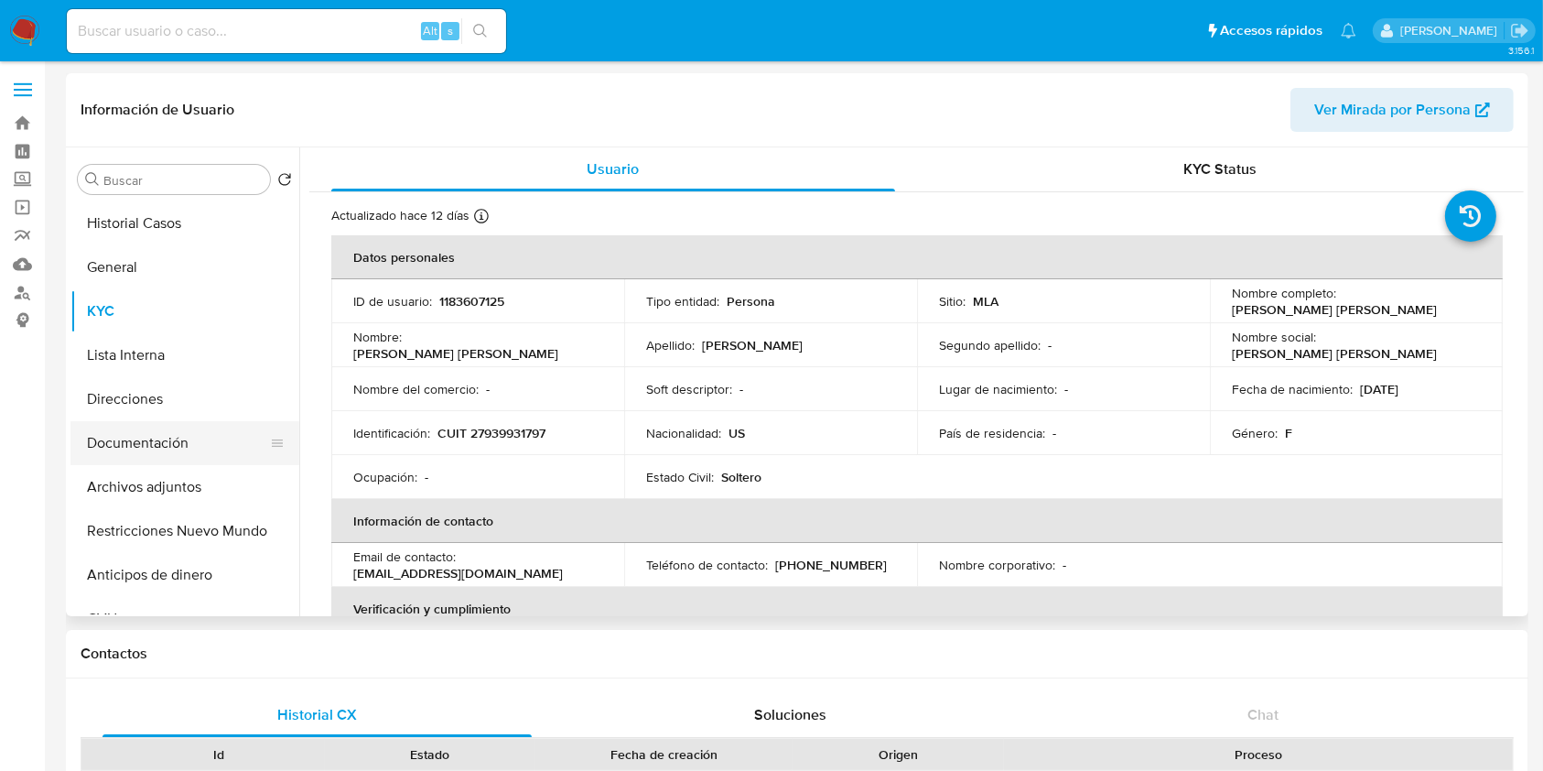
click at [178, 451] on button "Documentación" at bounding box center [177, 443] width 214 height 44
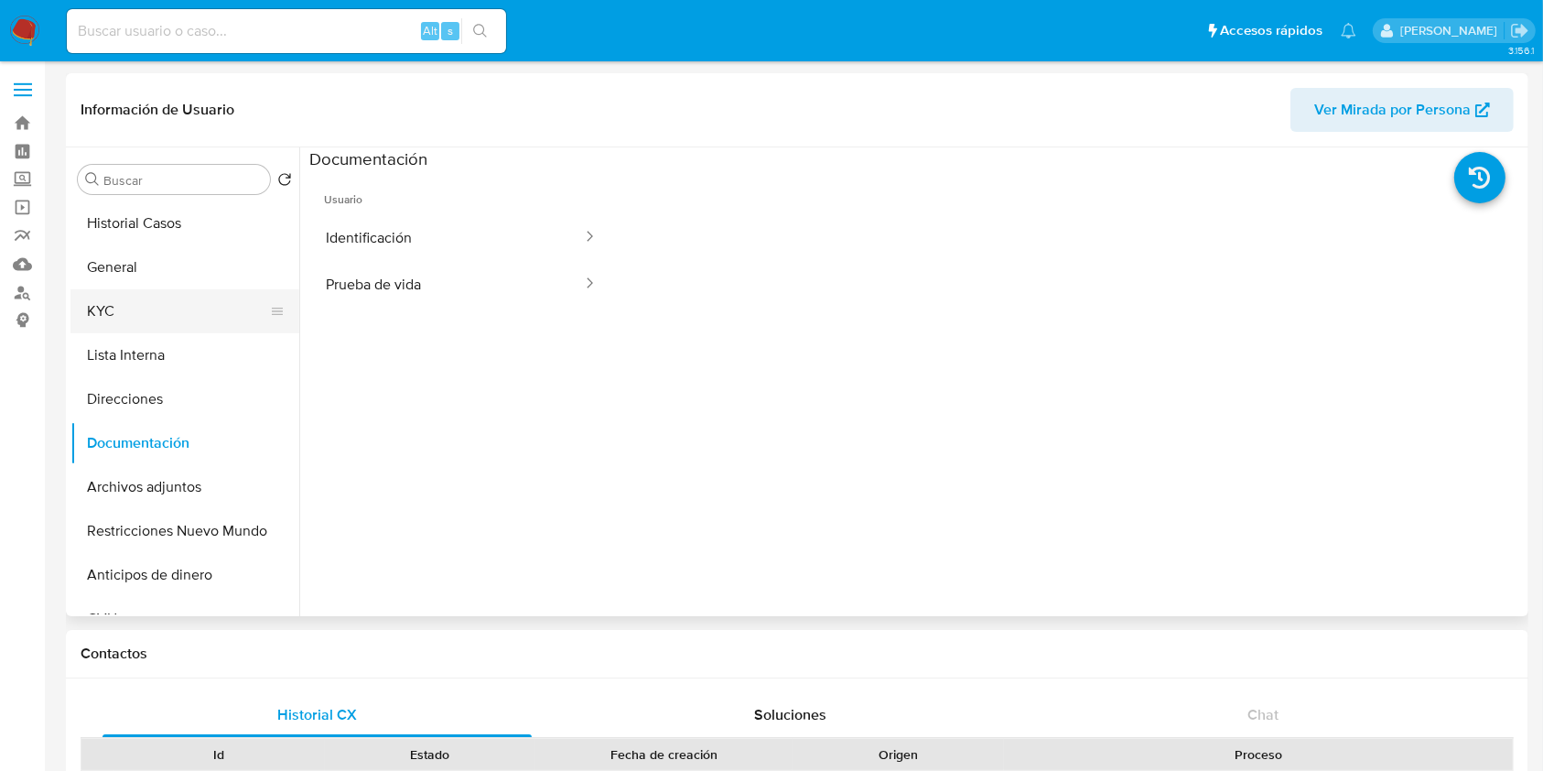
click at [150, 325] on button "KYC" at bounding box center [177, 311] width 214 height 44
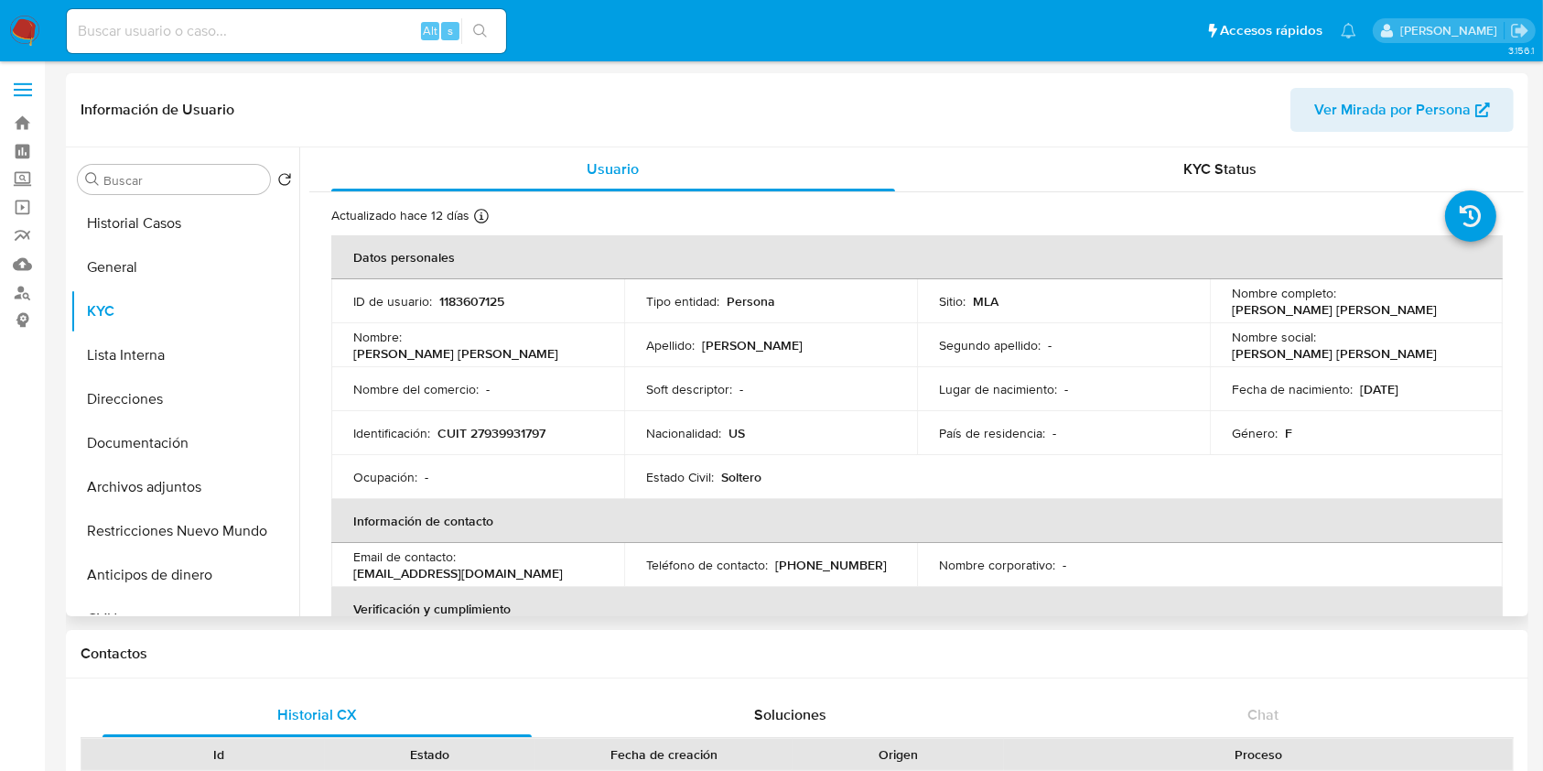
click at [506, 434] on p "CUIT 27939931797" at bounding box center [491, 433] width 108 height 16
copy p "27939931797"
click at [513, 499] on th "Información de contacto" at bounding box center [916, 521] width 1171 height 44
click at [512, 432] on p "CUIT 27939931797" at bounding box center [491, 433] width 108 height 16
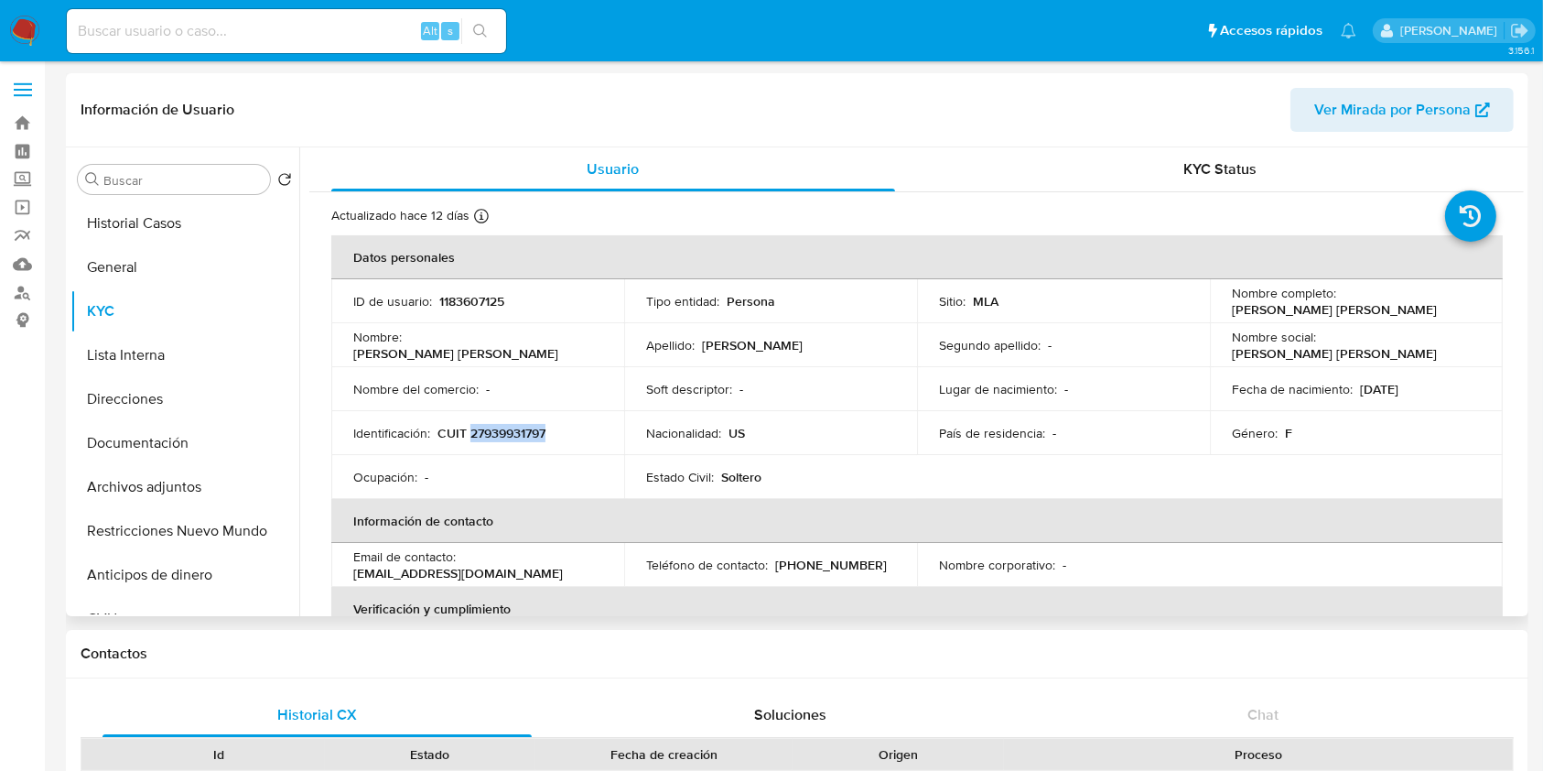
click at [512, 432] on p "CUIT 27939931797" at bounding box center [491, 433] width 108 height 16
copy p "27939931797"
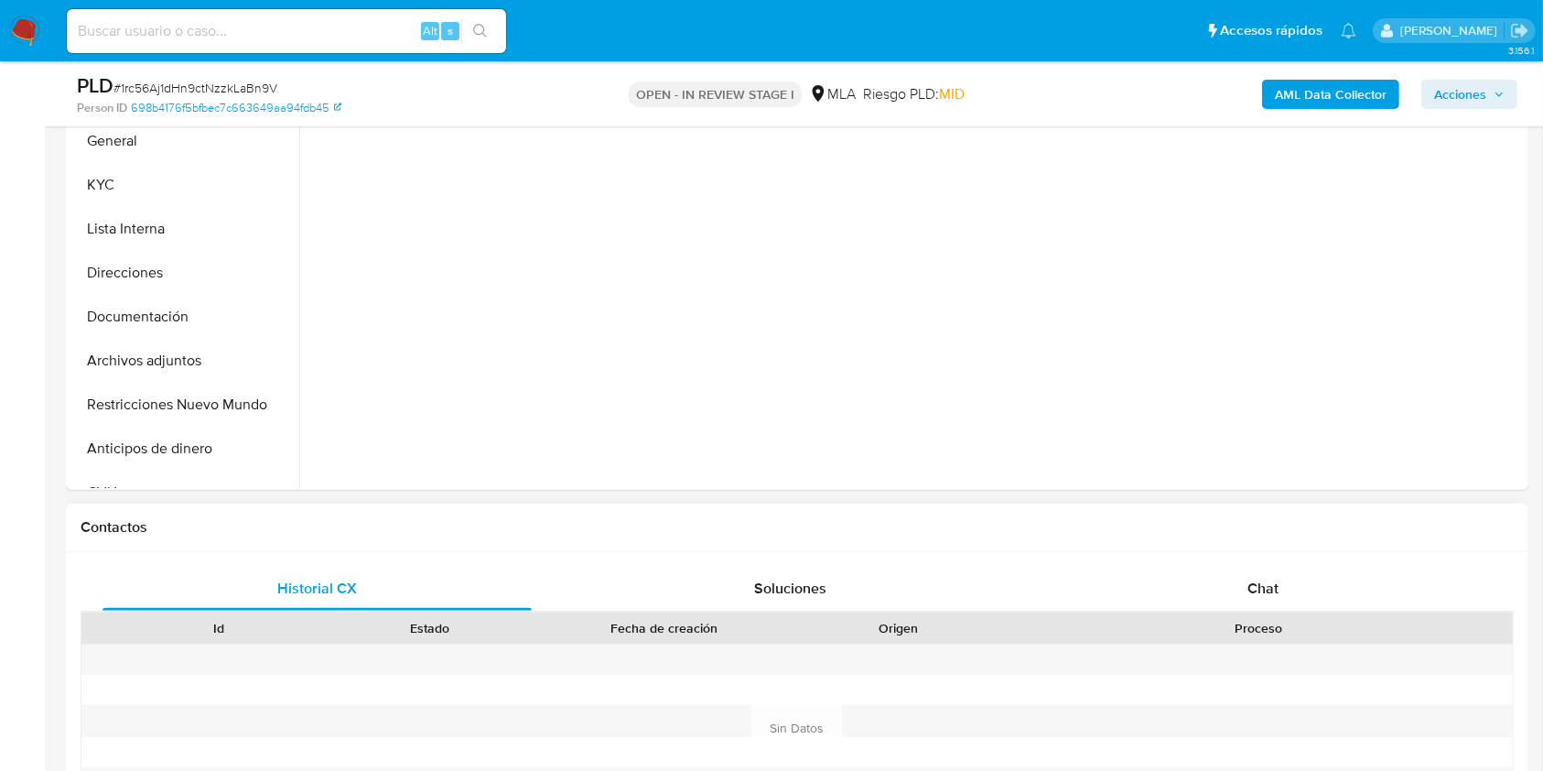
scroll to position [488, 0]
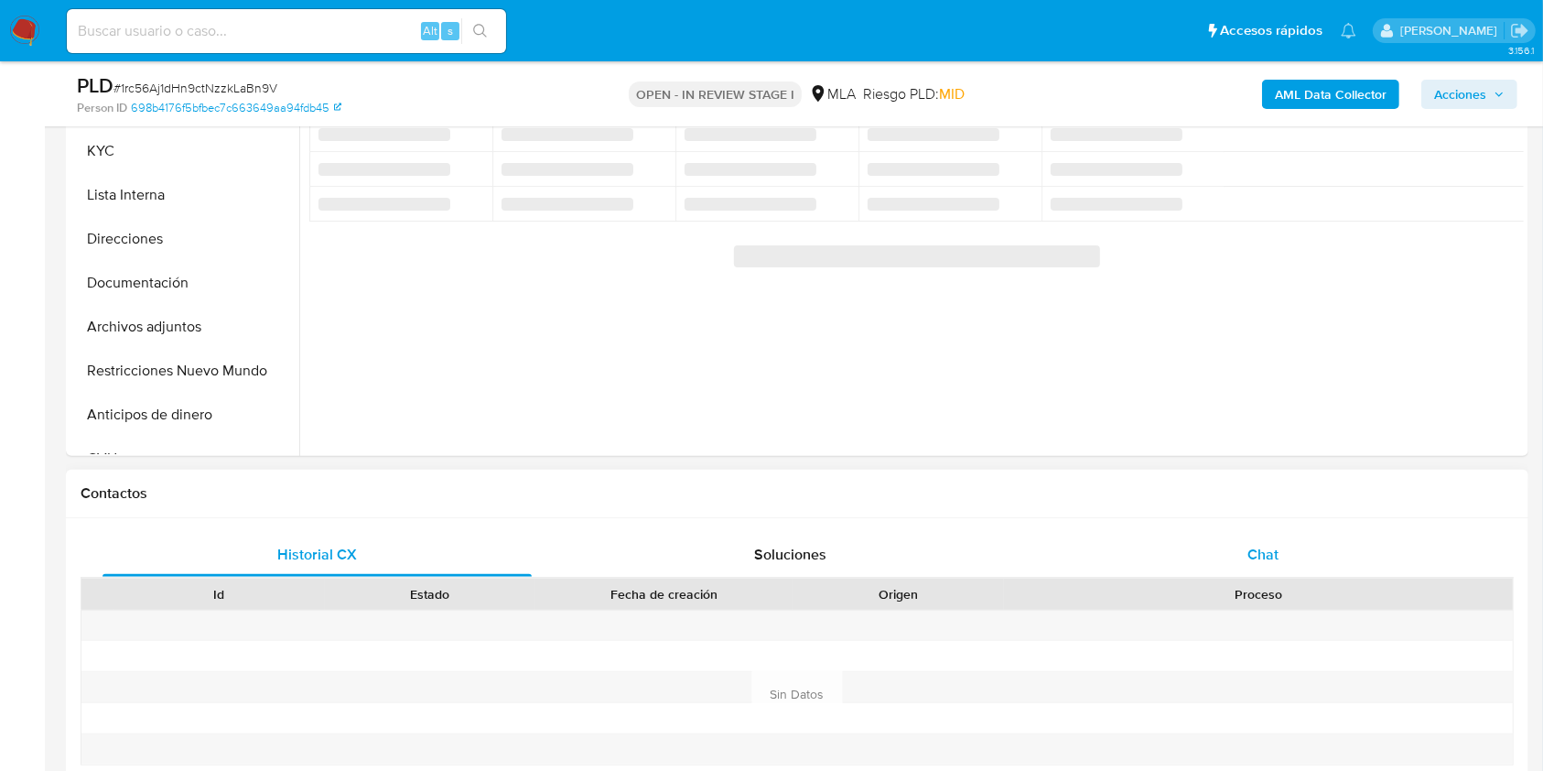
click at [1261, 572] on div "Chat" at bounding box center [1263, 555] width 429 height 44
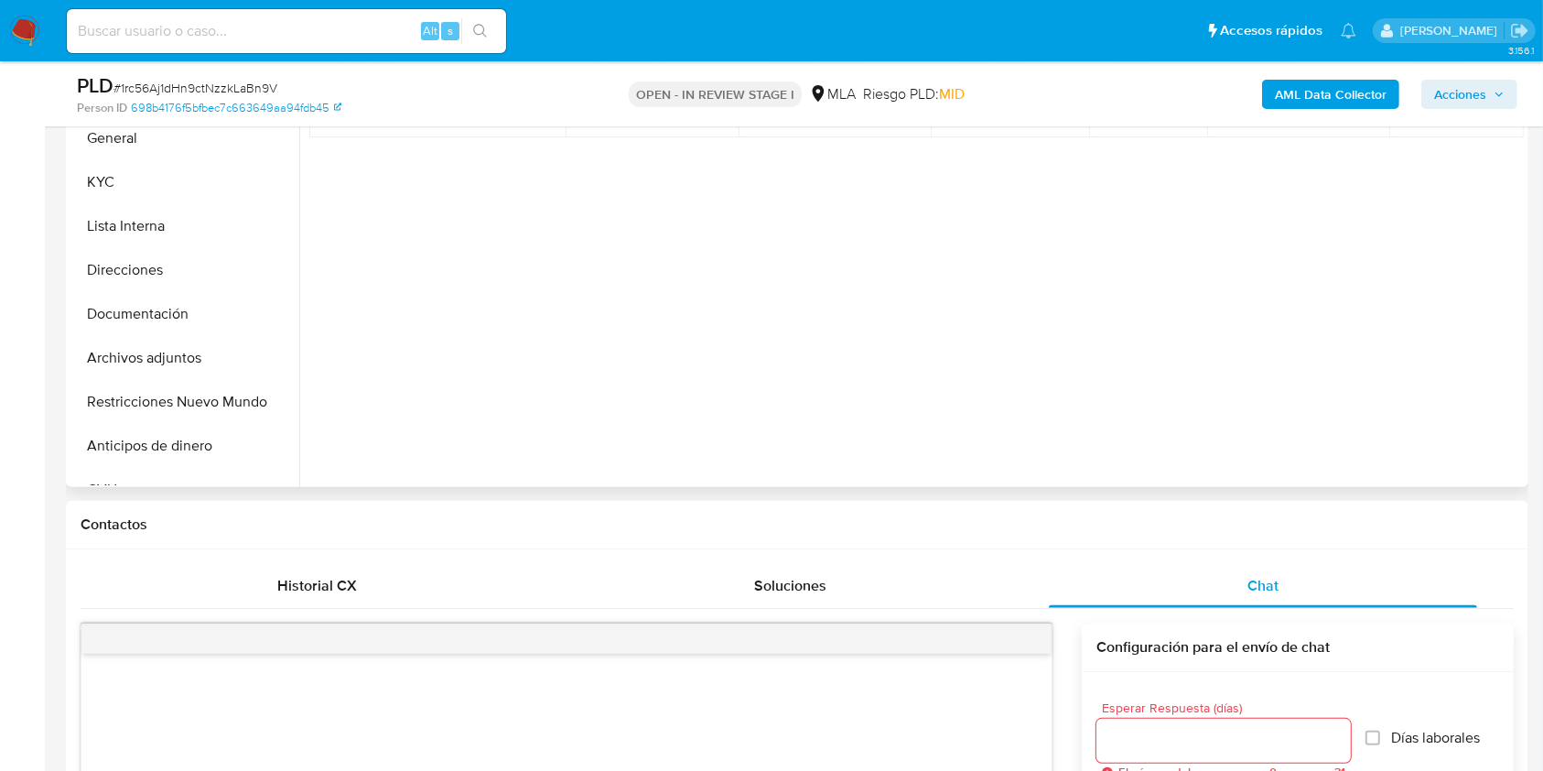
select select "10"
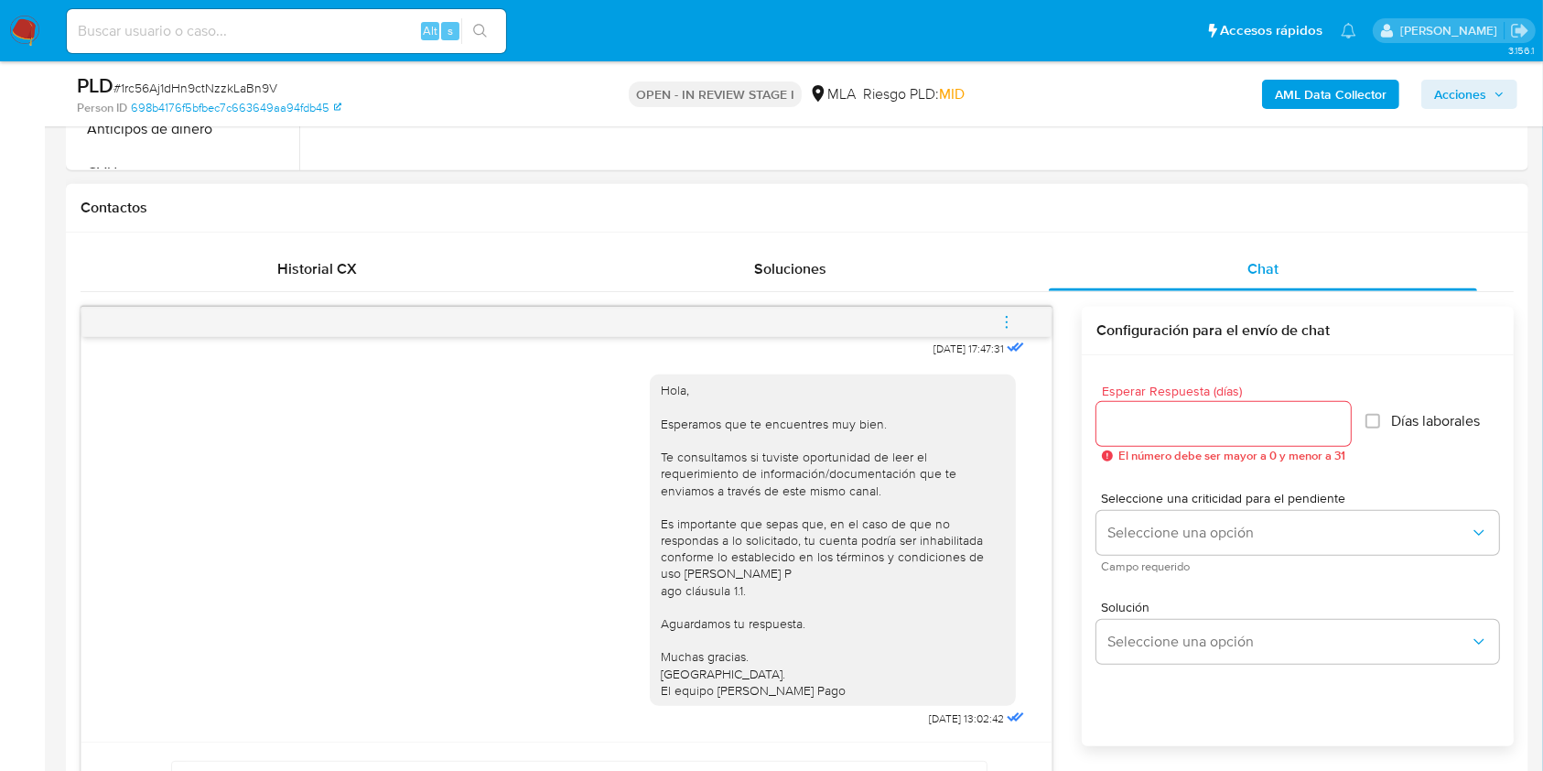
scroll to position [854, 0]
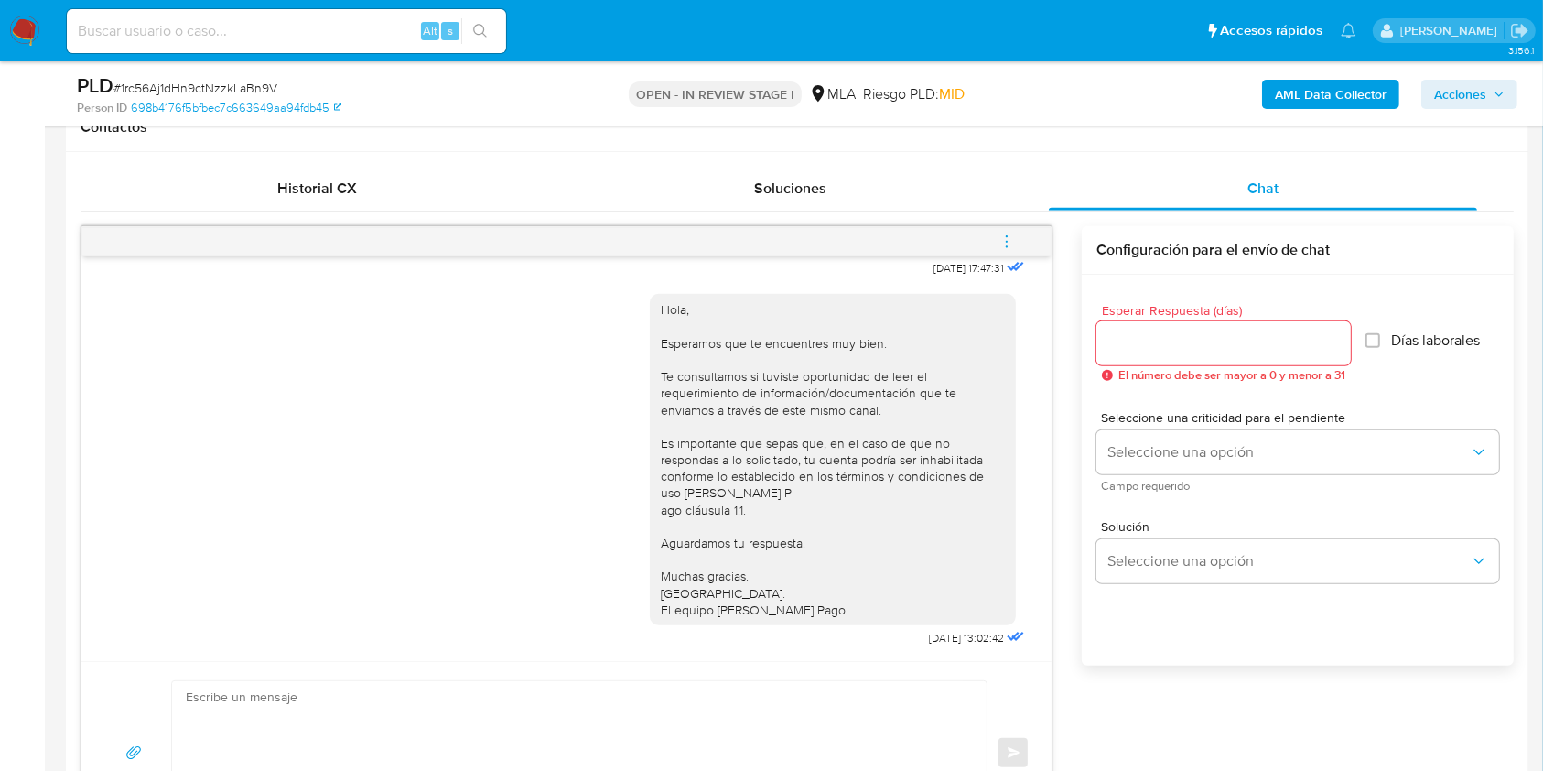
click at [1000, 245] on icon "menu-action" at bounding box center [1006, 241] width 16 height 16
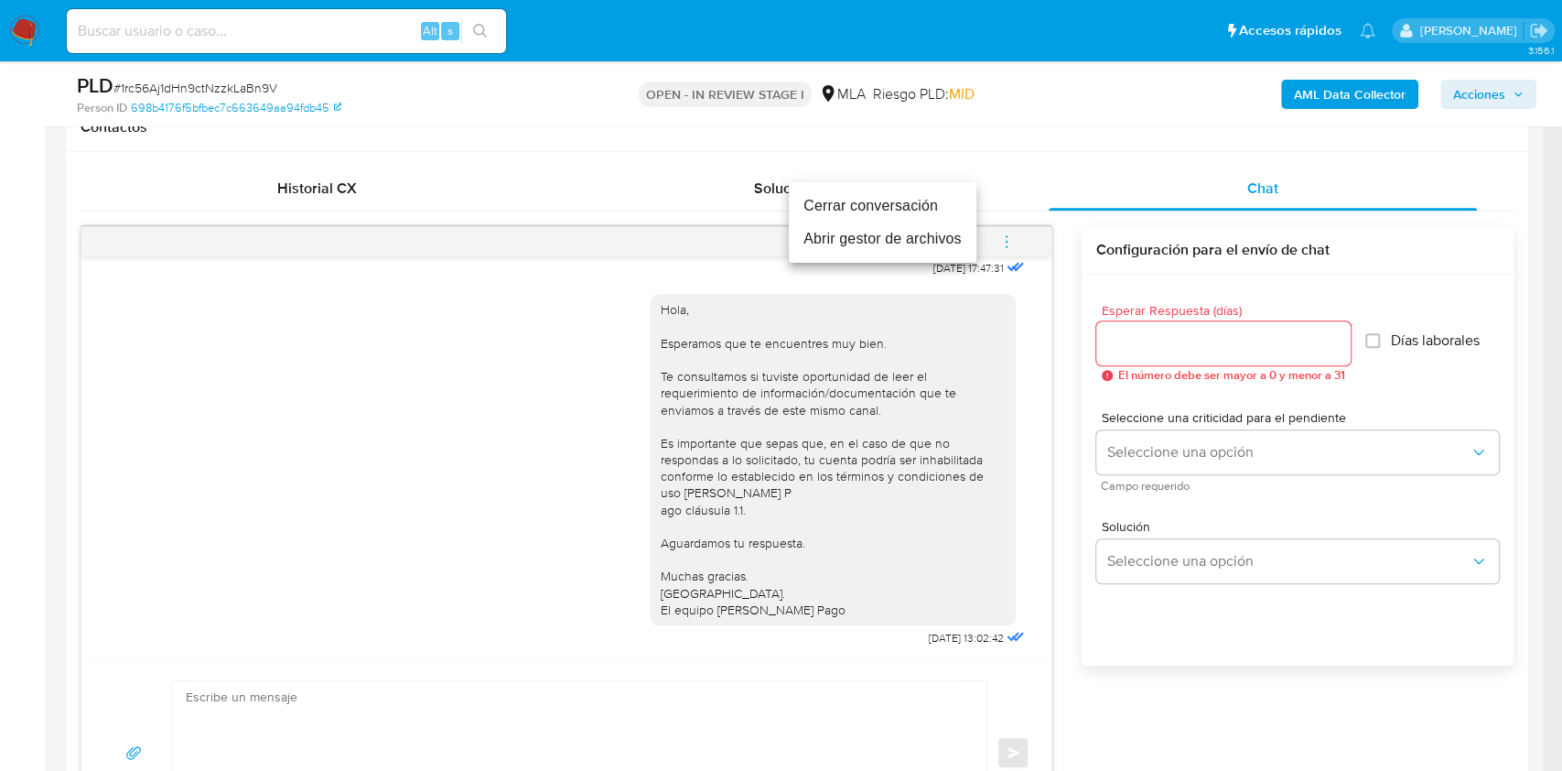
drag, startPoint x: 908, startPoint y: 200, endPoint x: 921, endPoint y: 219, distance: 22.3
click at [908, 201] on li "Cerrar conversación" at bounding box center [883, 205] width 188 height 33
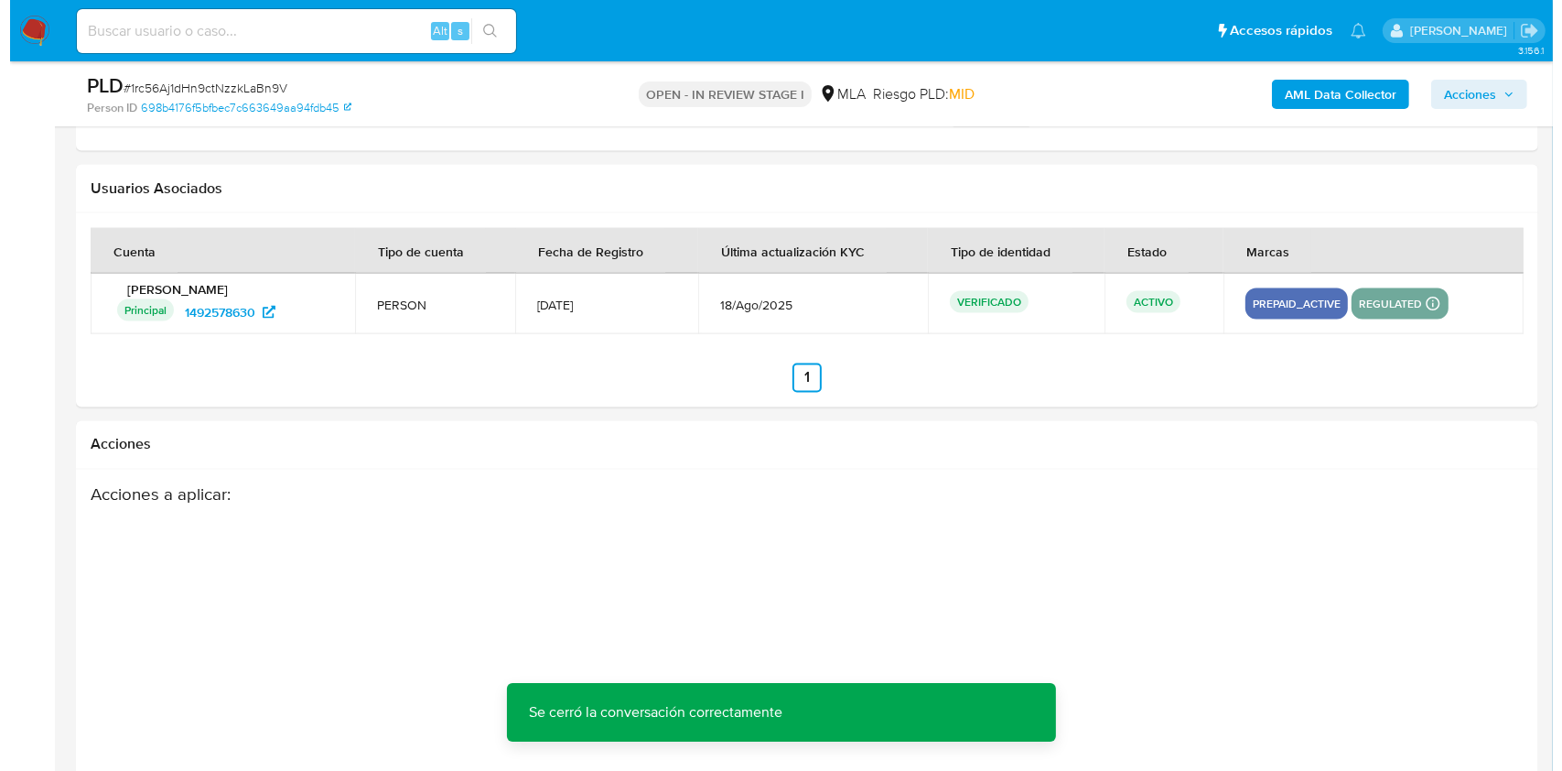
scroll to position [3218, 0]
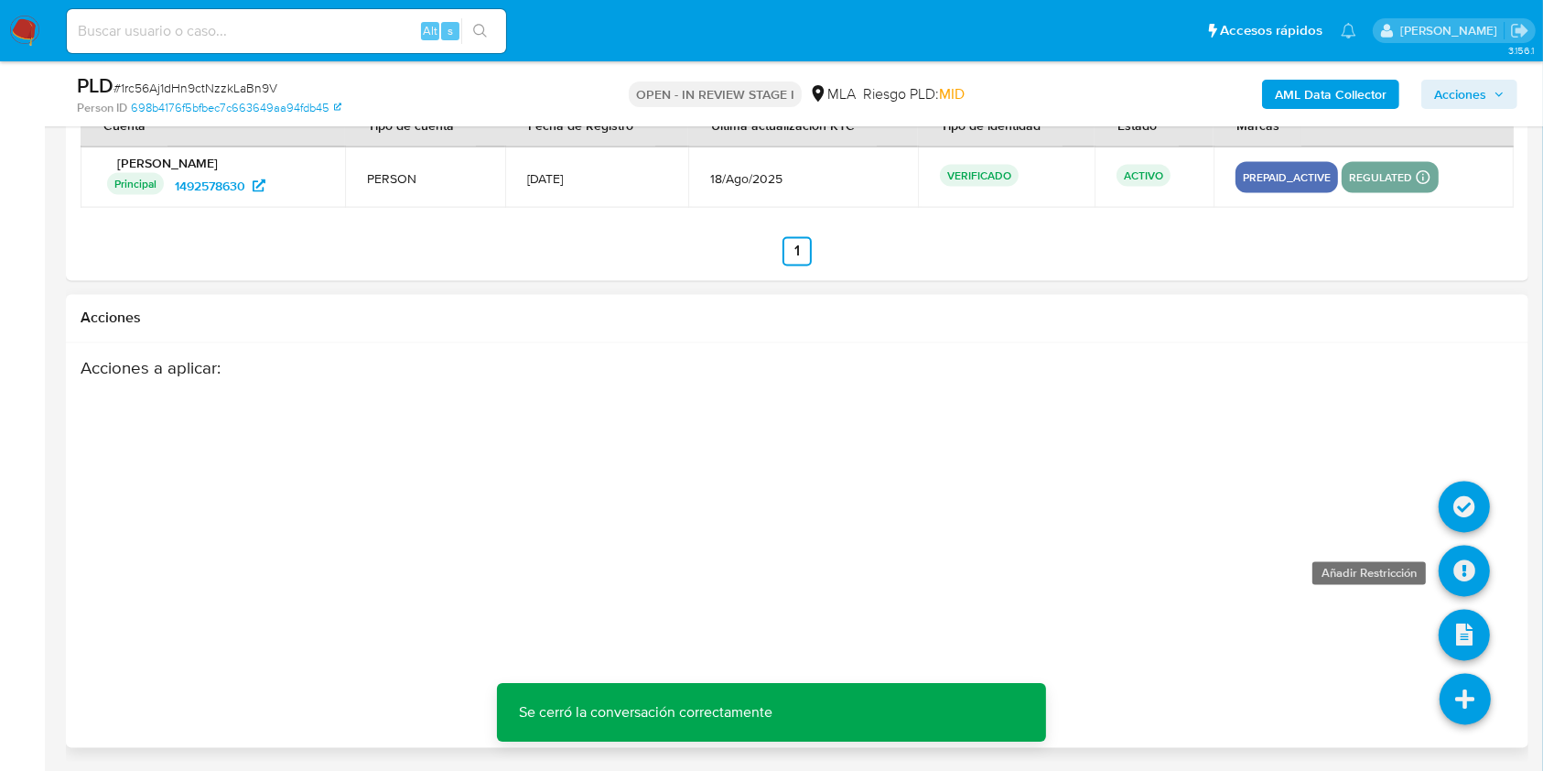
click at [1456, 563] on icon at bounding box center [1464, 570] width 51 height 51
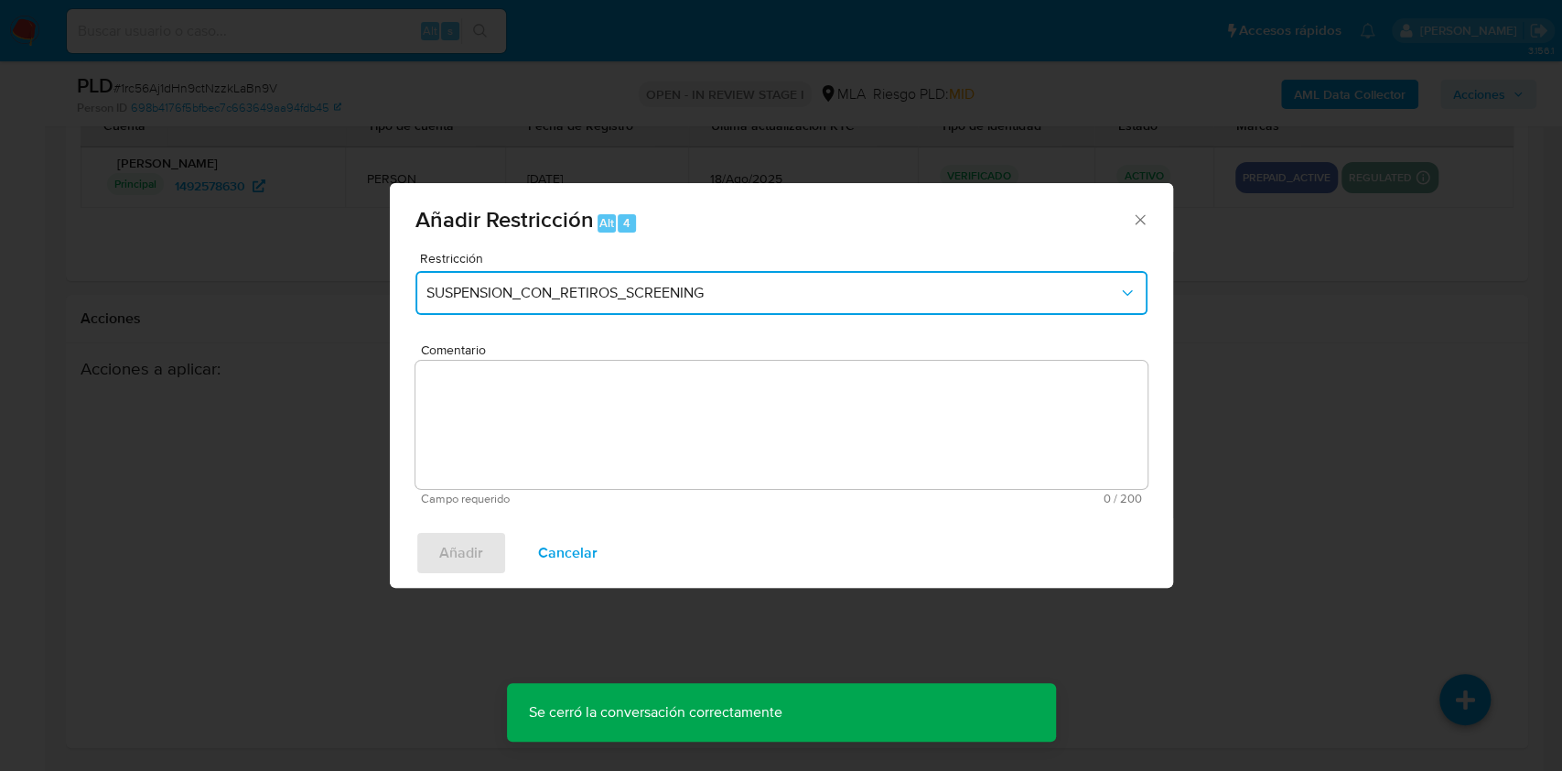
click at [657, 300] on span "SUSPENSION_CON_RETIROS_SCREENING" at bounding box center [772, 293] width 692 height 18
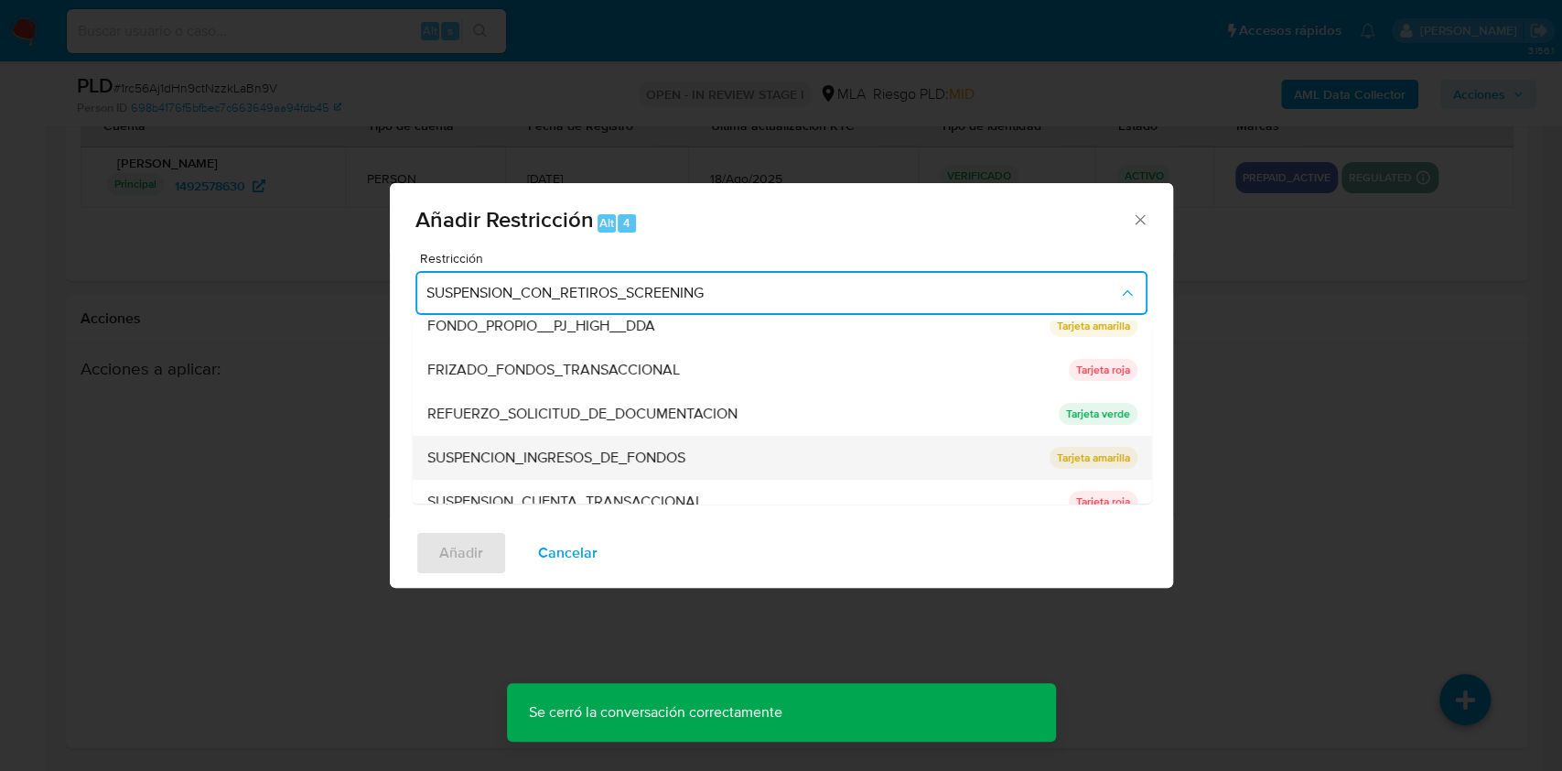
scroll to position [366, 0]
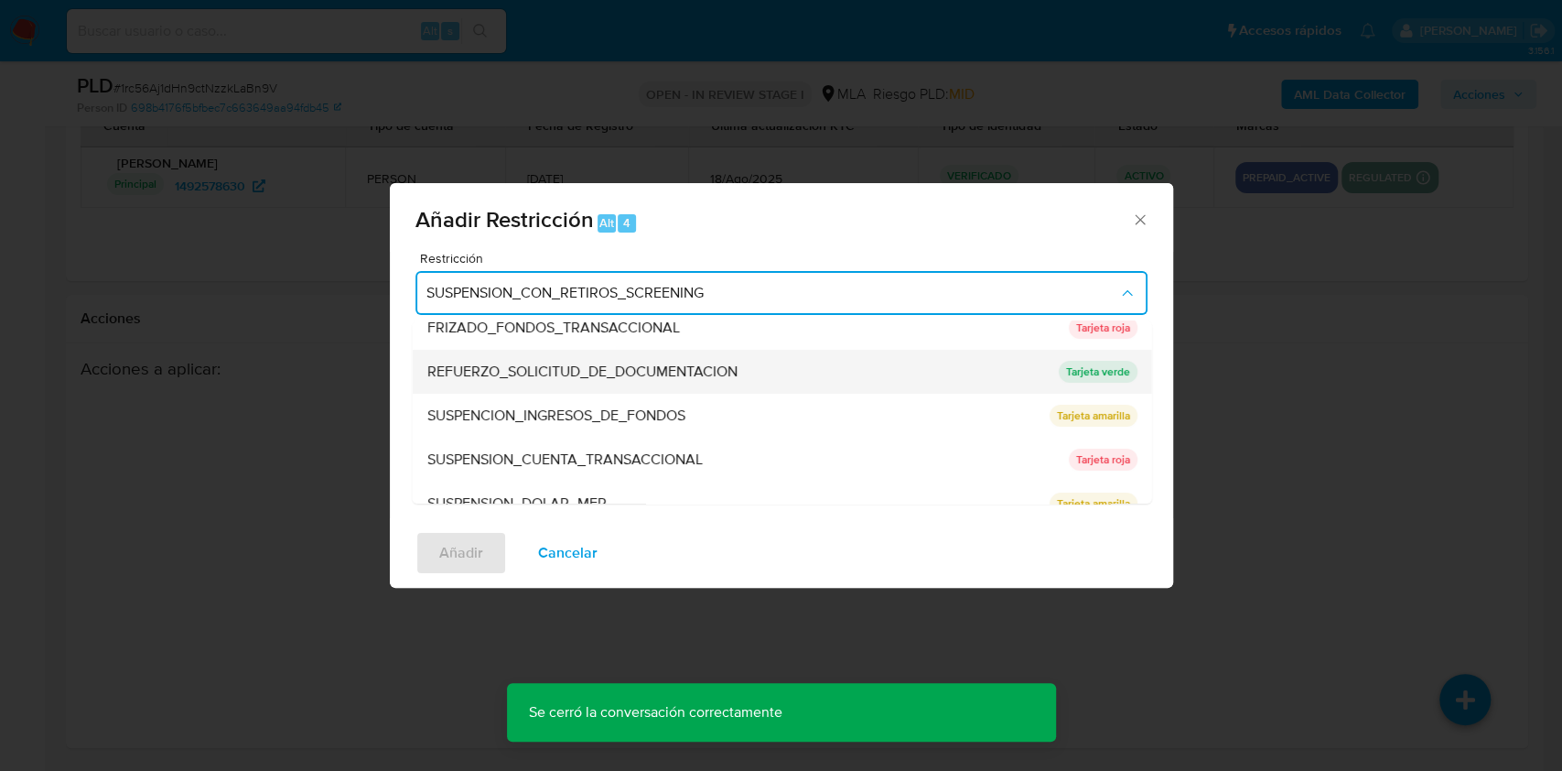
click at [678, 375] on span "REFUERZO_SOLICITUD_DE_DOCUMENTACION" at bounding box center [581, 371] width 310 height 18
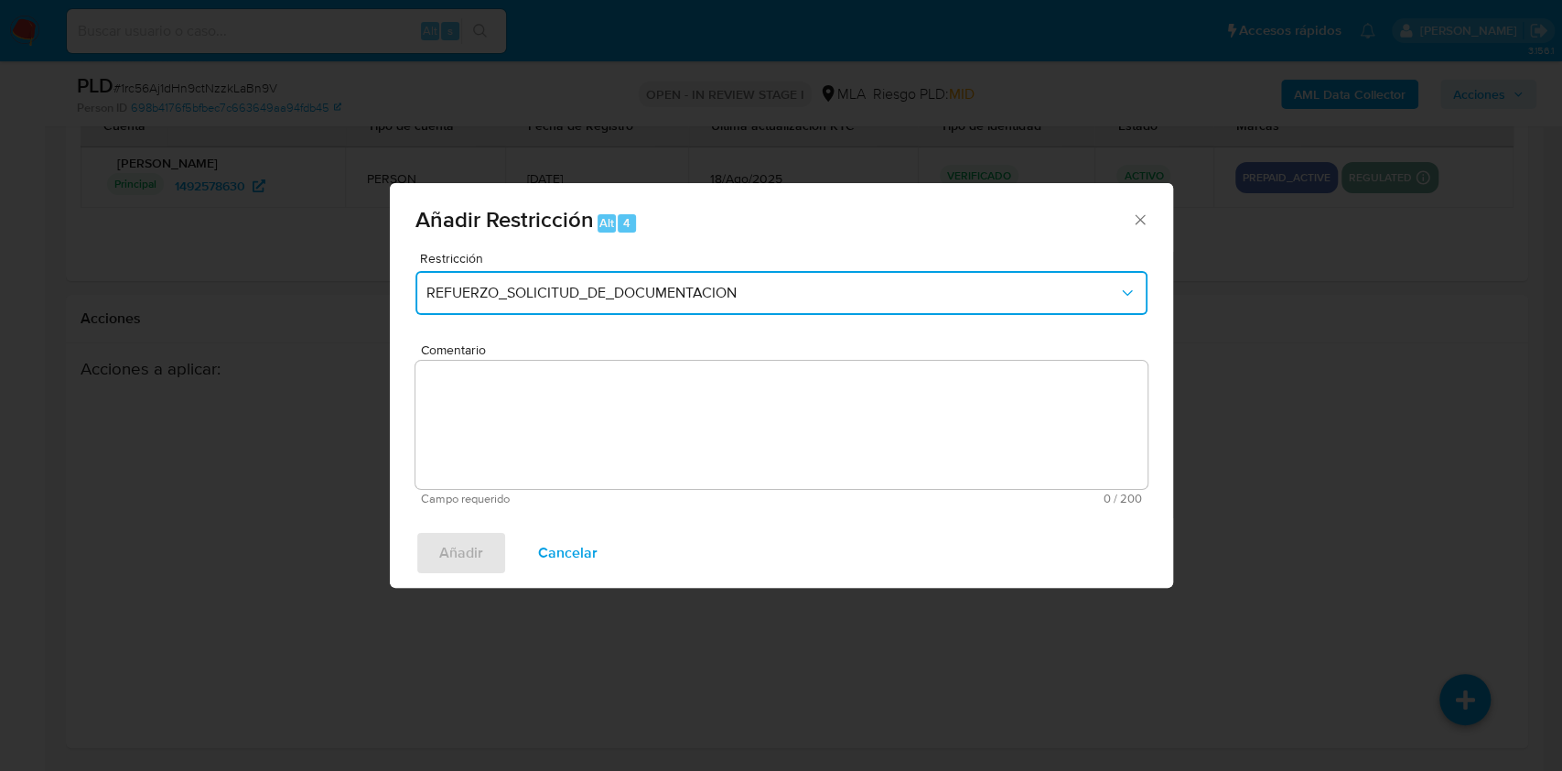
click at [1017, 282] on button "REFUERZO_SOLICITUD_DE_DOCUMENTACION" at bounding box center [781, 293] width 732 height 44
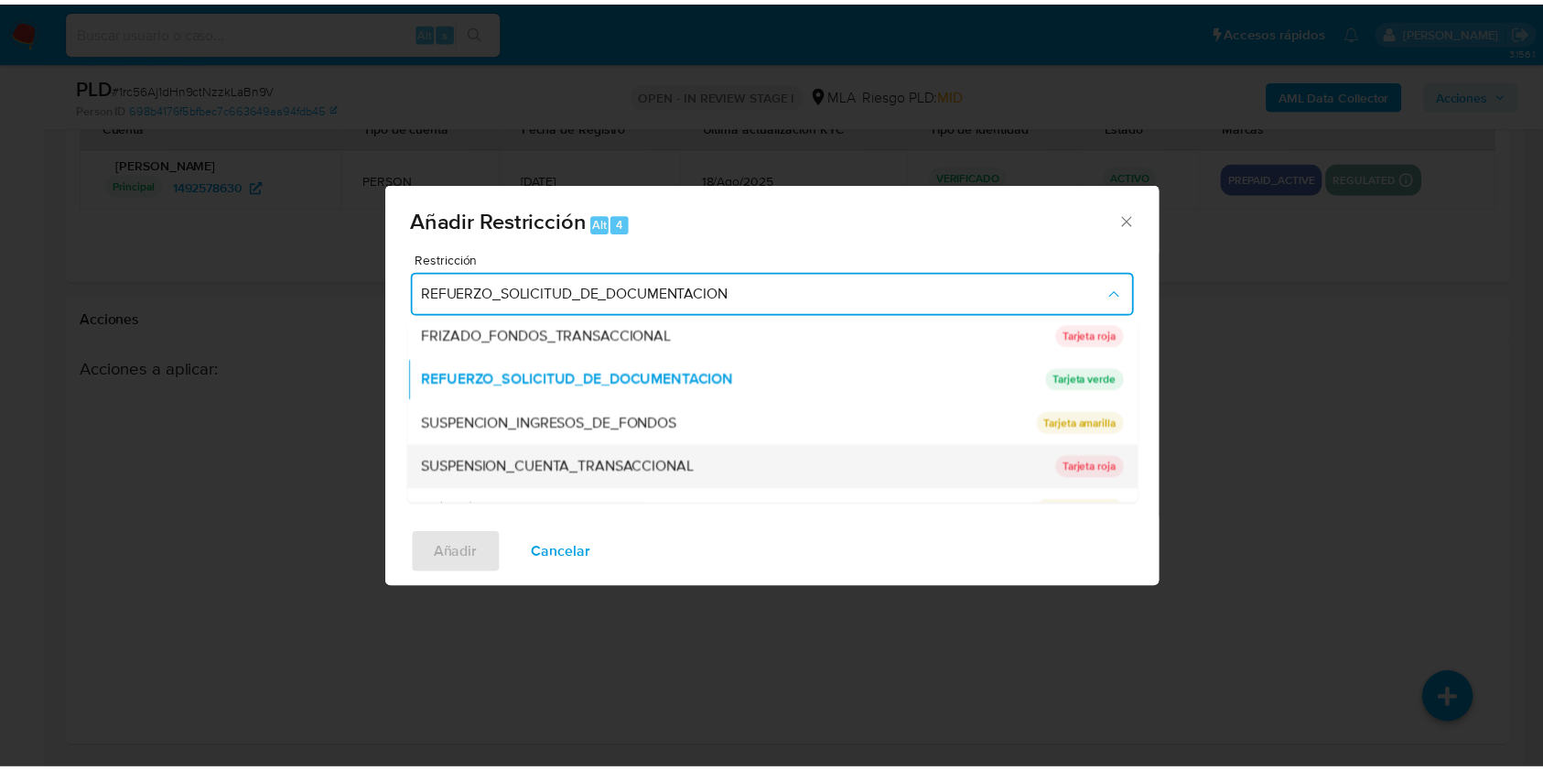
scroll to position [388, 0]
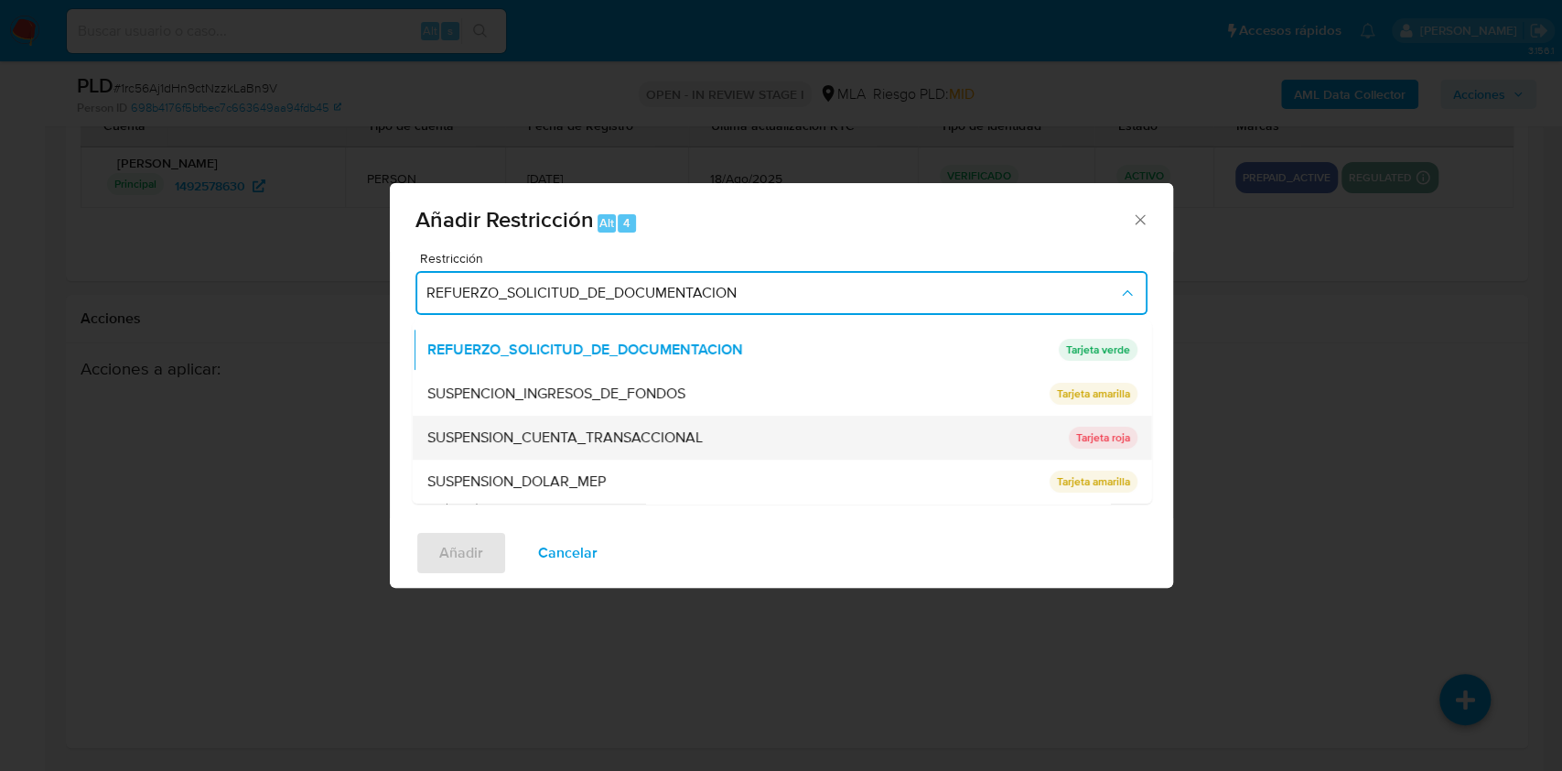
click at [691, 443] on span "SUSPENSION_CUENTA_TRANSACCIONAL" at bounding box center [563, 437] width 275 height 18
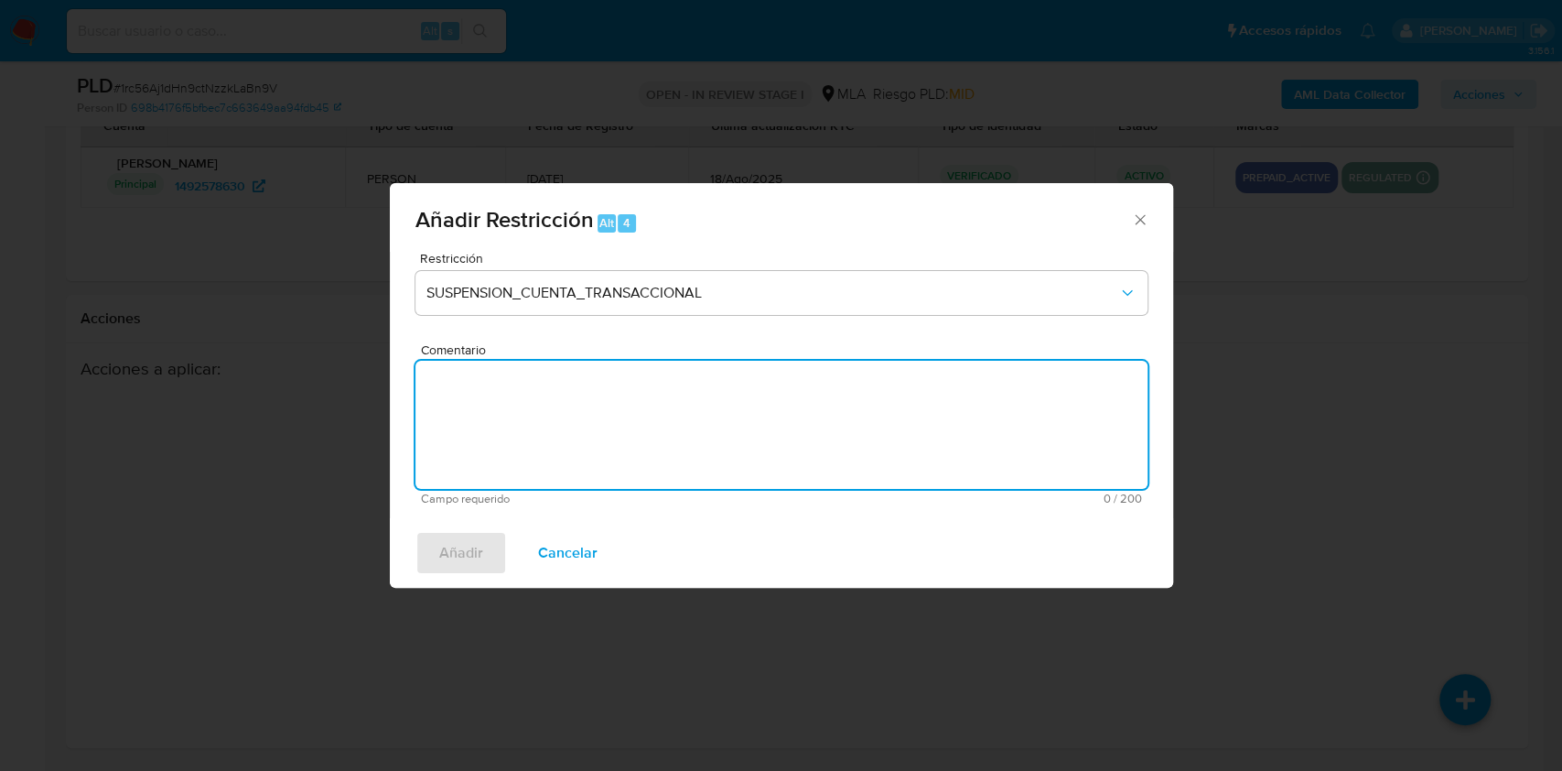
drag, startPoint x: 667, startPoint y: 447, endPoint x: 689, endPoint y: 427, distance: 29.2
click at [667, 447] on textarea "Comentario" at bounding box center [781, 425] width 732 height 128
type textarea "AML"
click at [453, 555] on span "Añadir" at bounding box center [461, 553] width 44 height 40
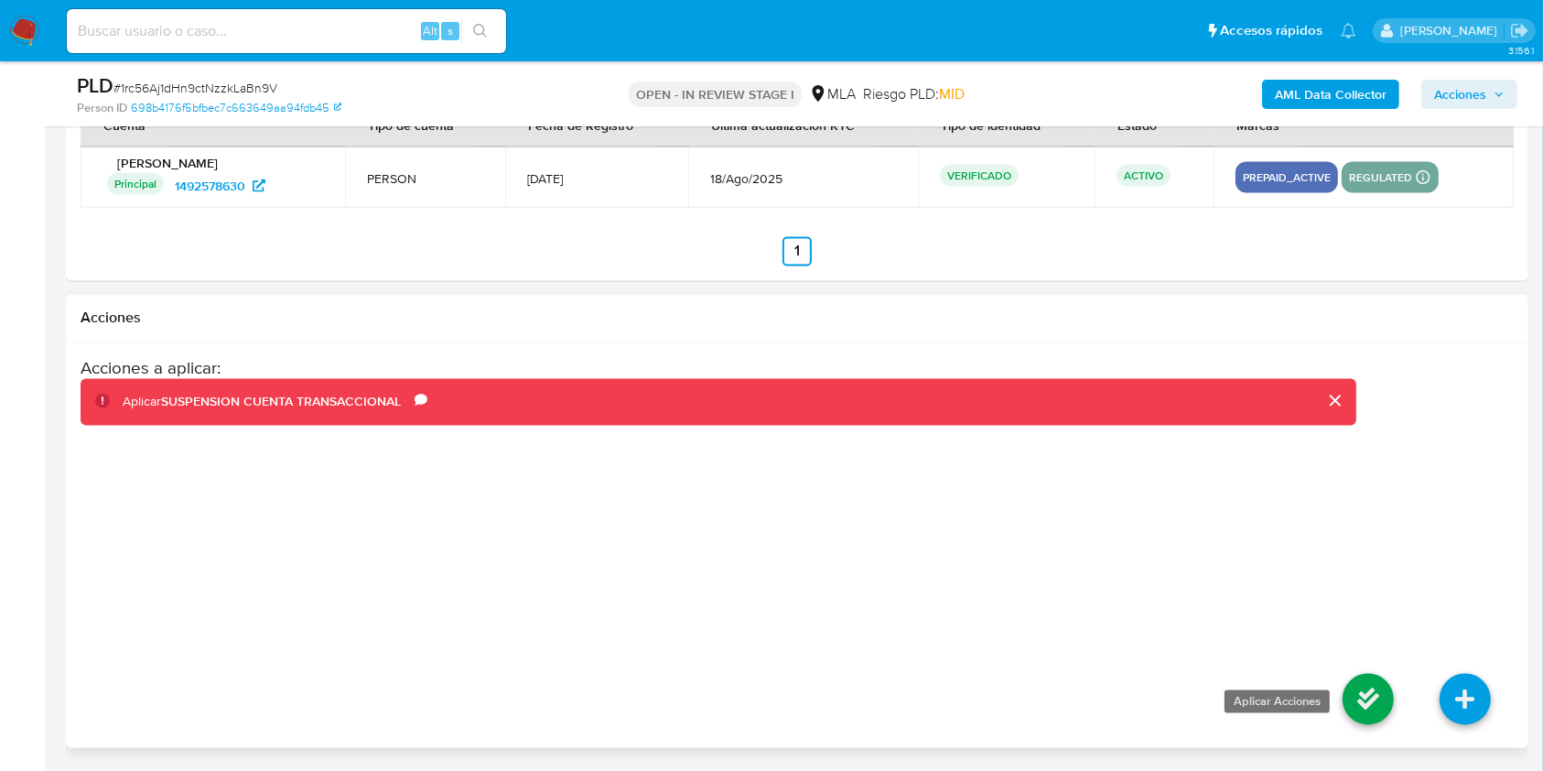
click at [1353, 684] on icon at bounding box center [1367, 699] width 51 height 51
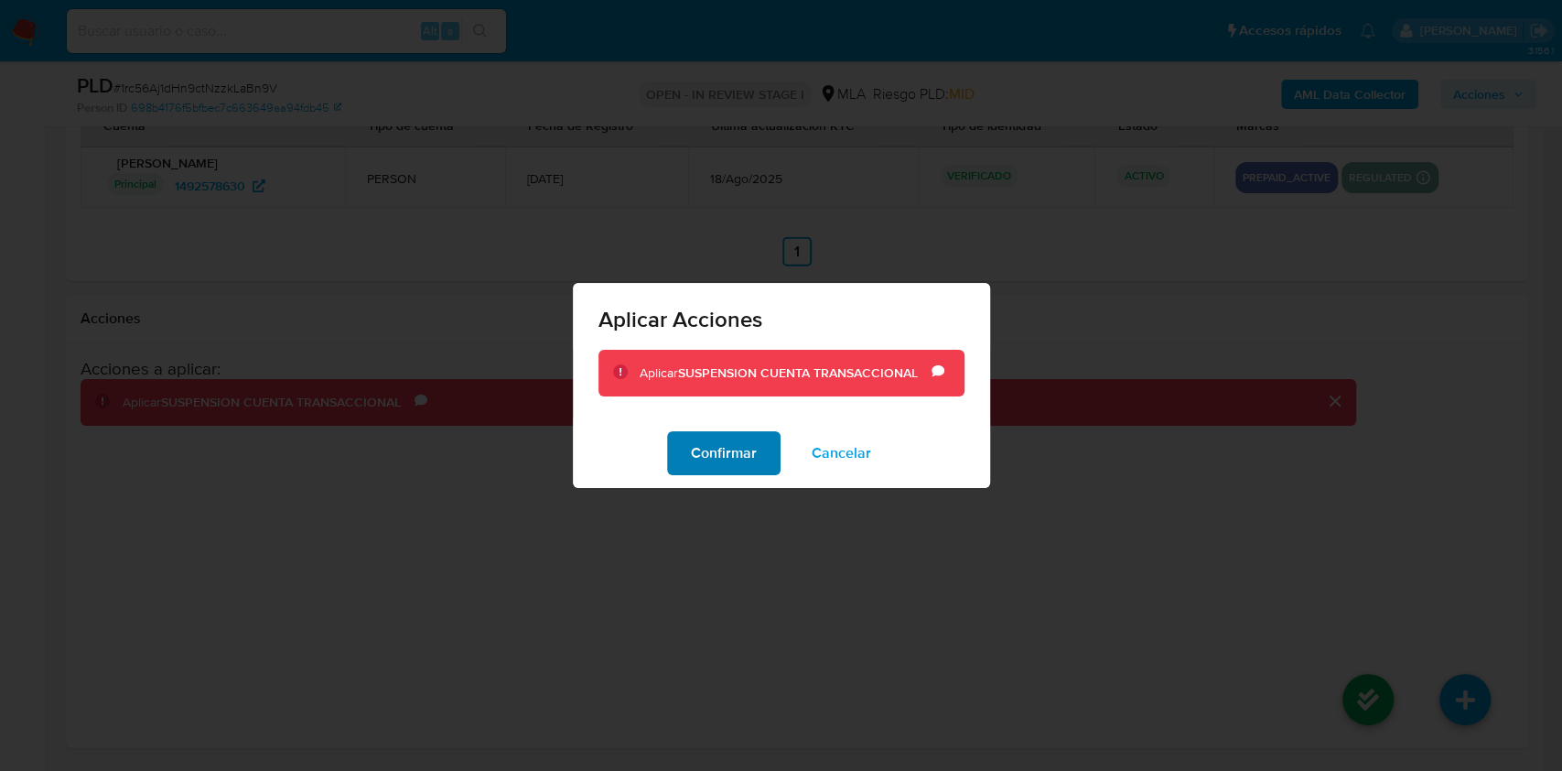
click at [724, 447] on span "Confirmar" at bounding box center [724, 453] width 66 height 40
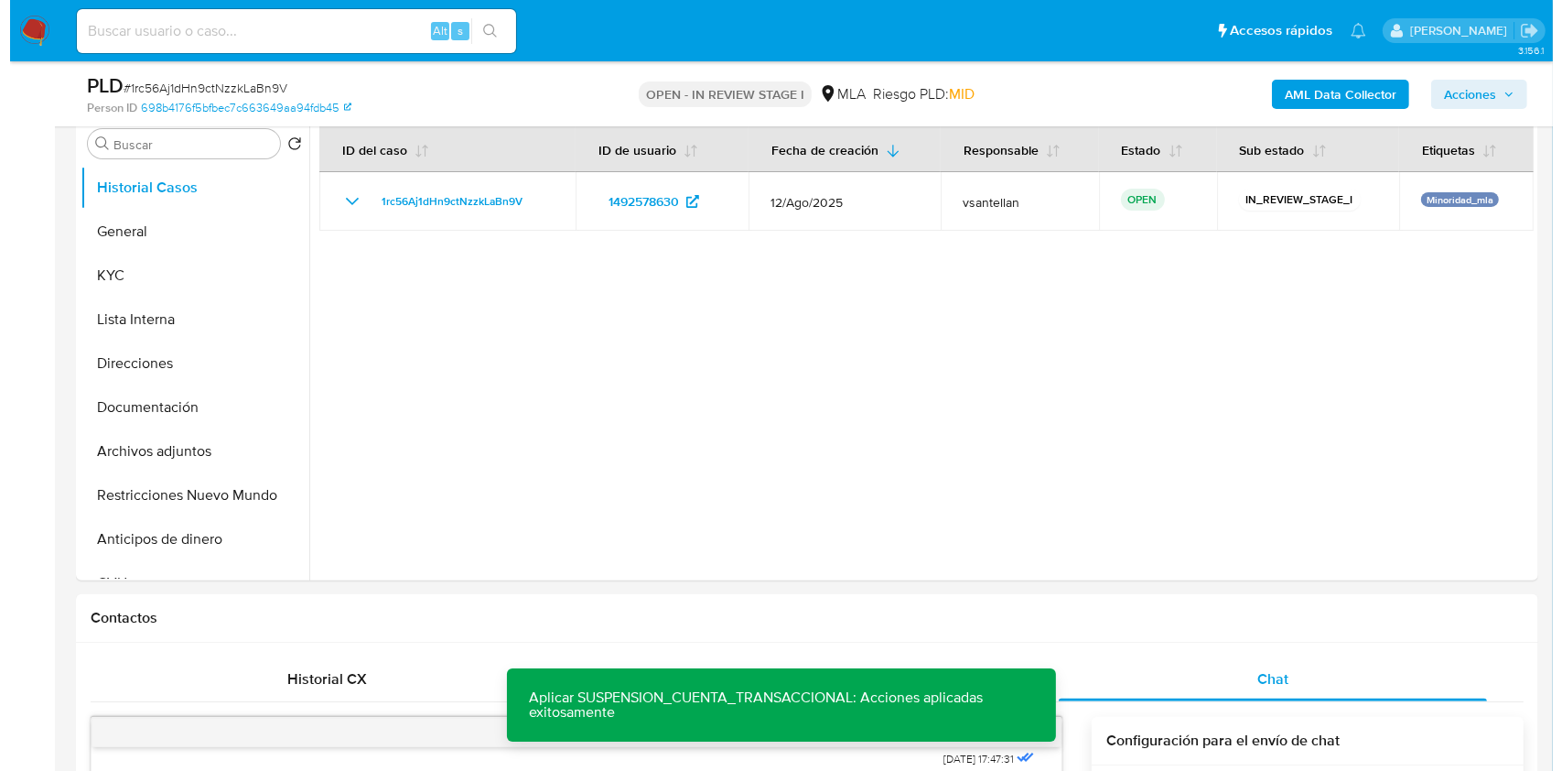
scroll to position [354, 0]
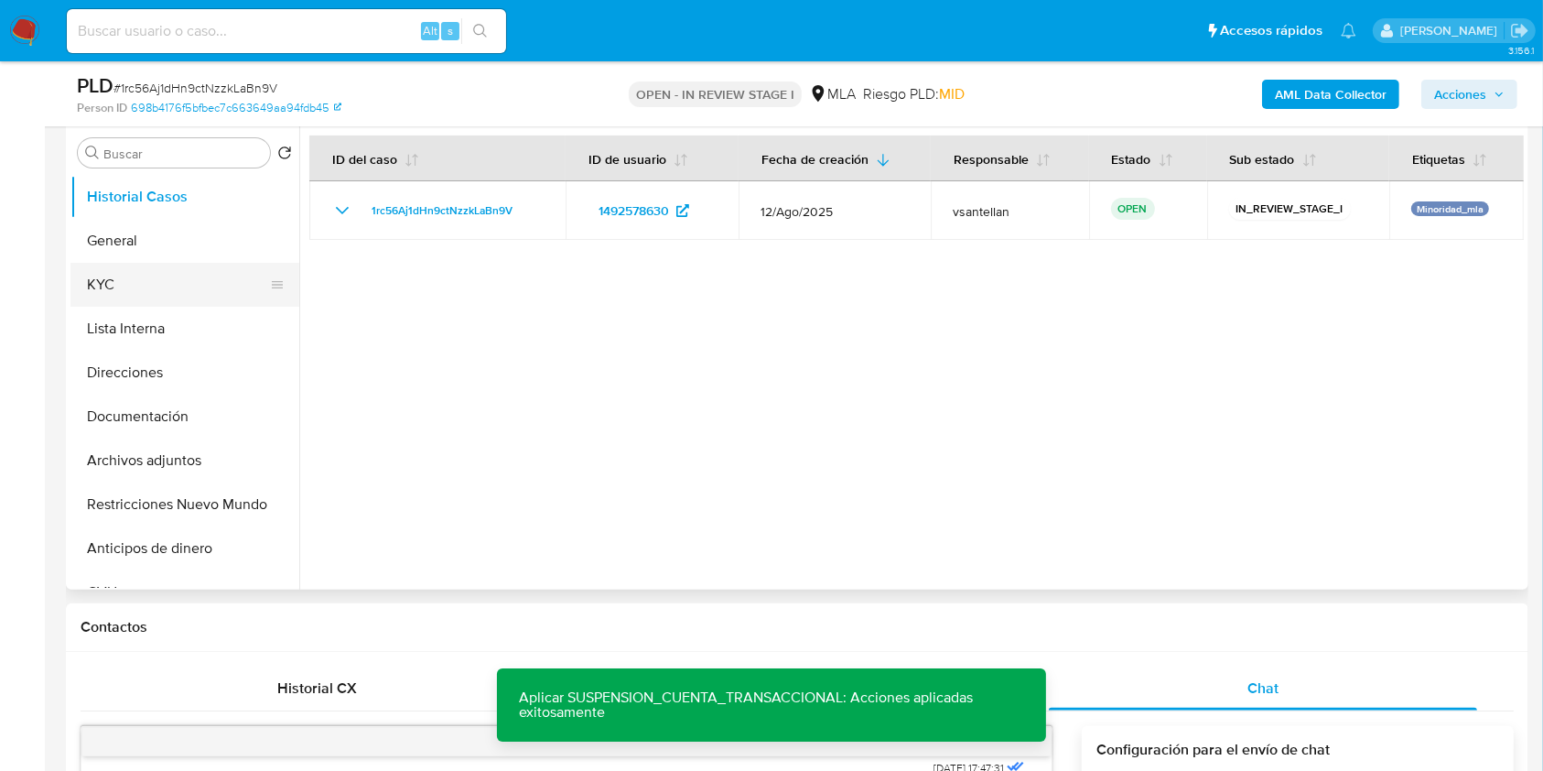
click at [154, 289] on button "KYC" at bounding box center [177, 285] width 214 height 44
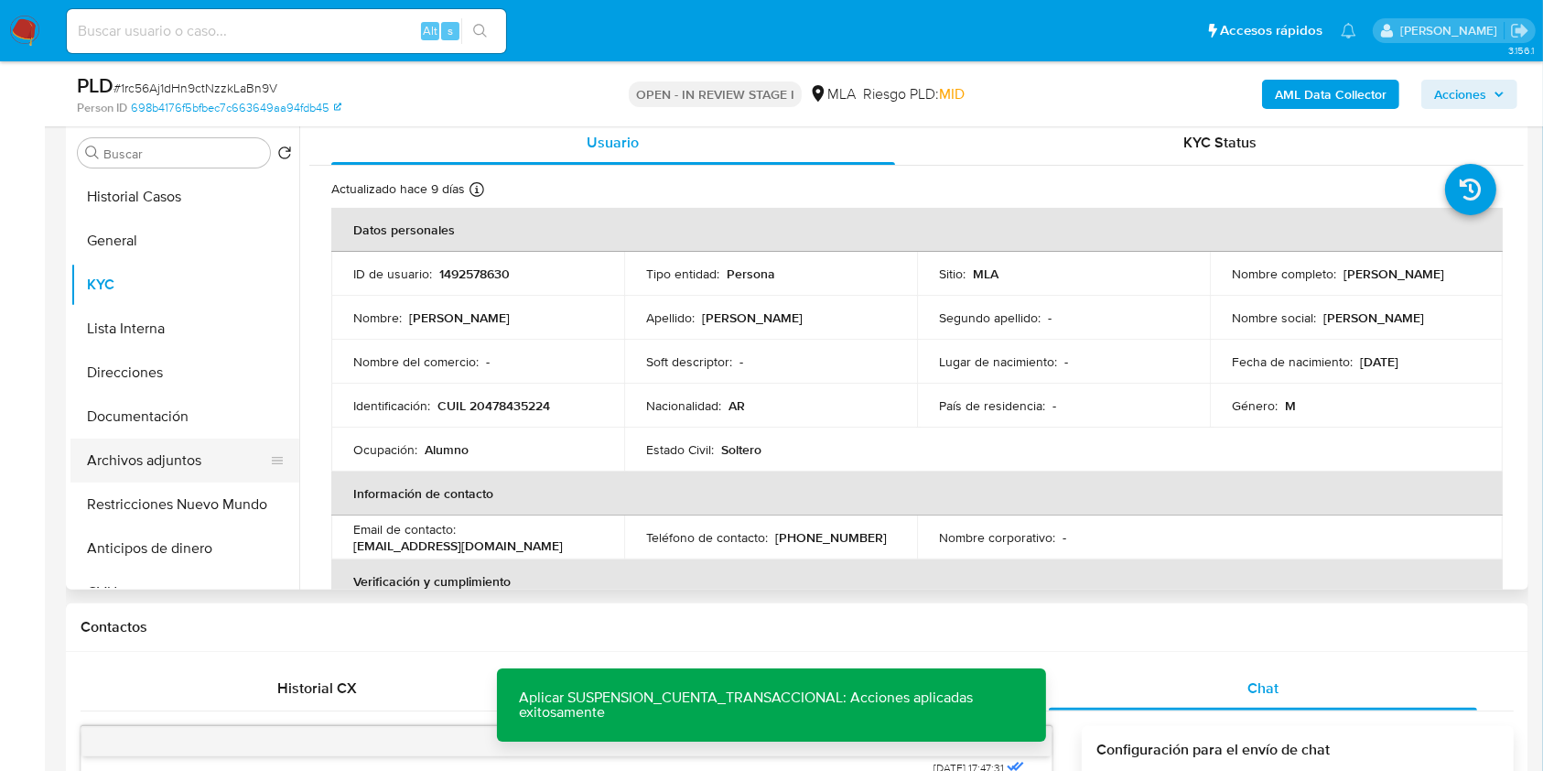
click at [185, 458] on button "Archivos adjuntos" at bounding box center [177, 460] width 214 height 44
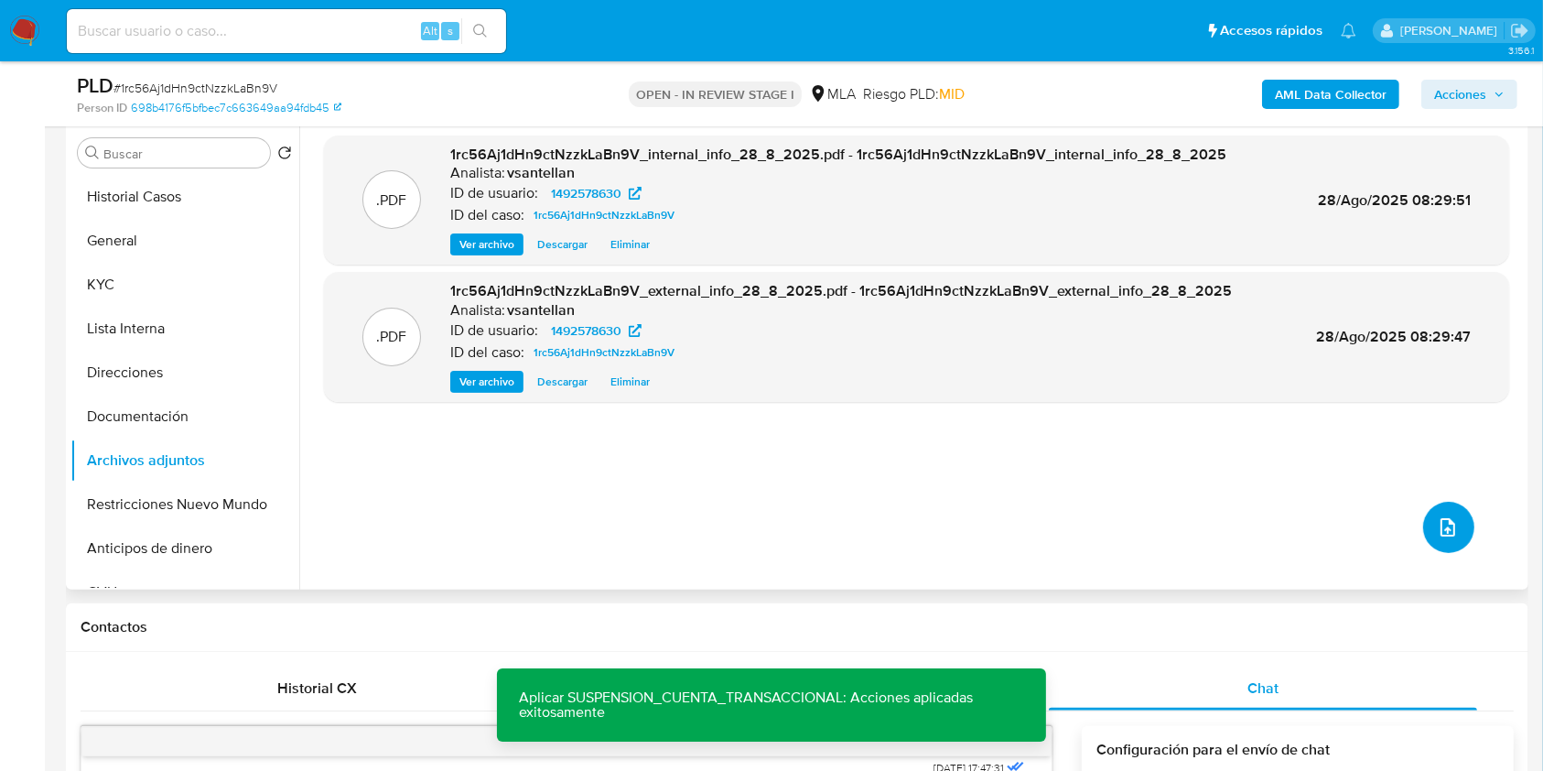
click at [1442, 526] on icon "upload-file" at bounding box center [1448, 527] width 22 height 22
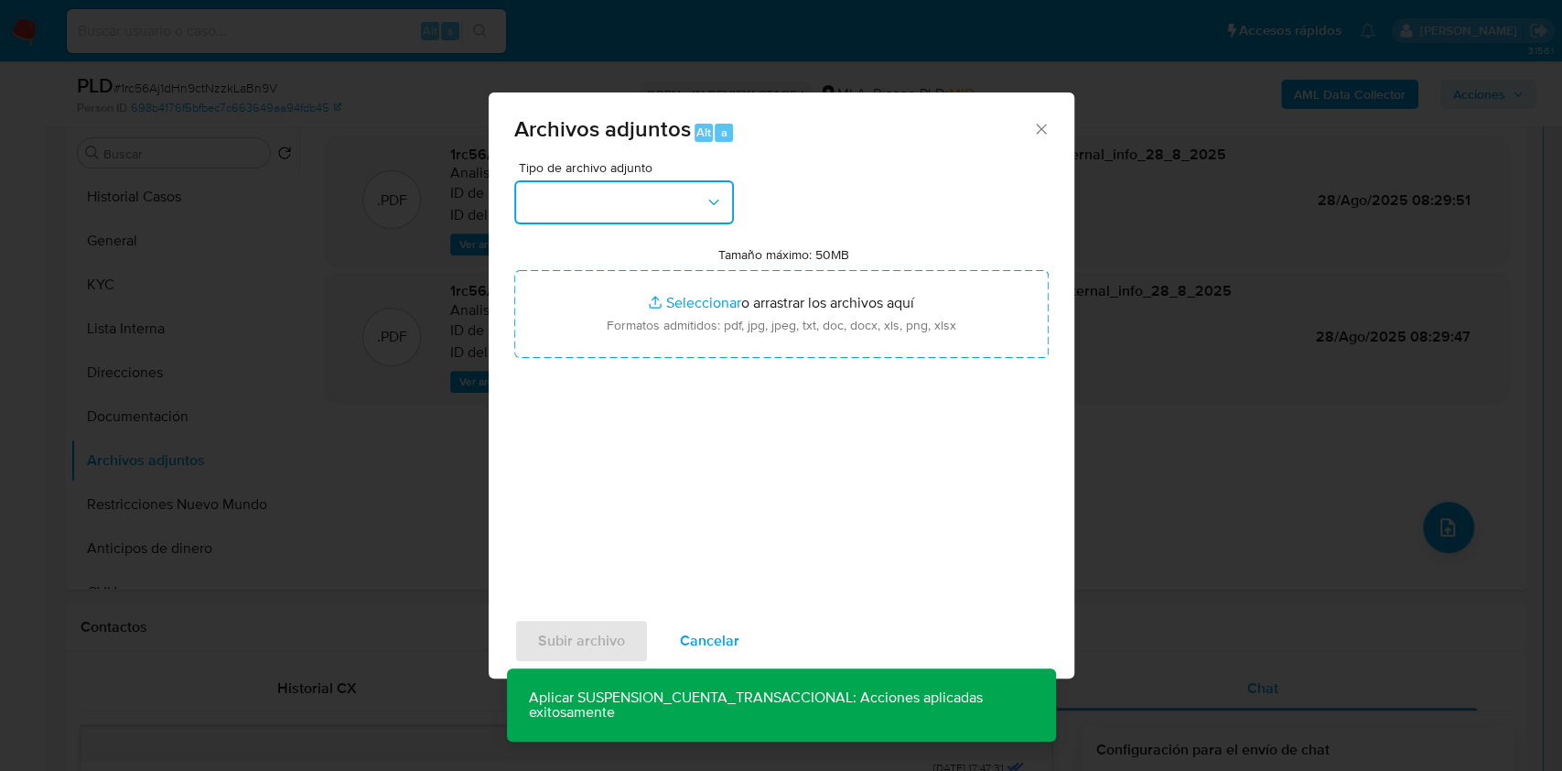
click at [705, 220] on button "button" at bounding box center [624, 202] width 220 height 44
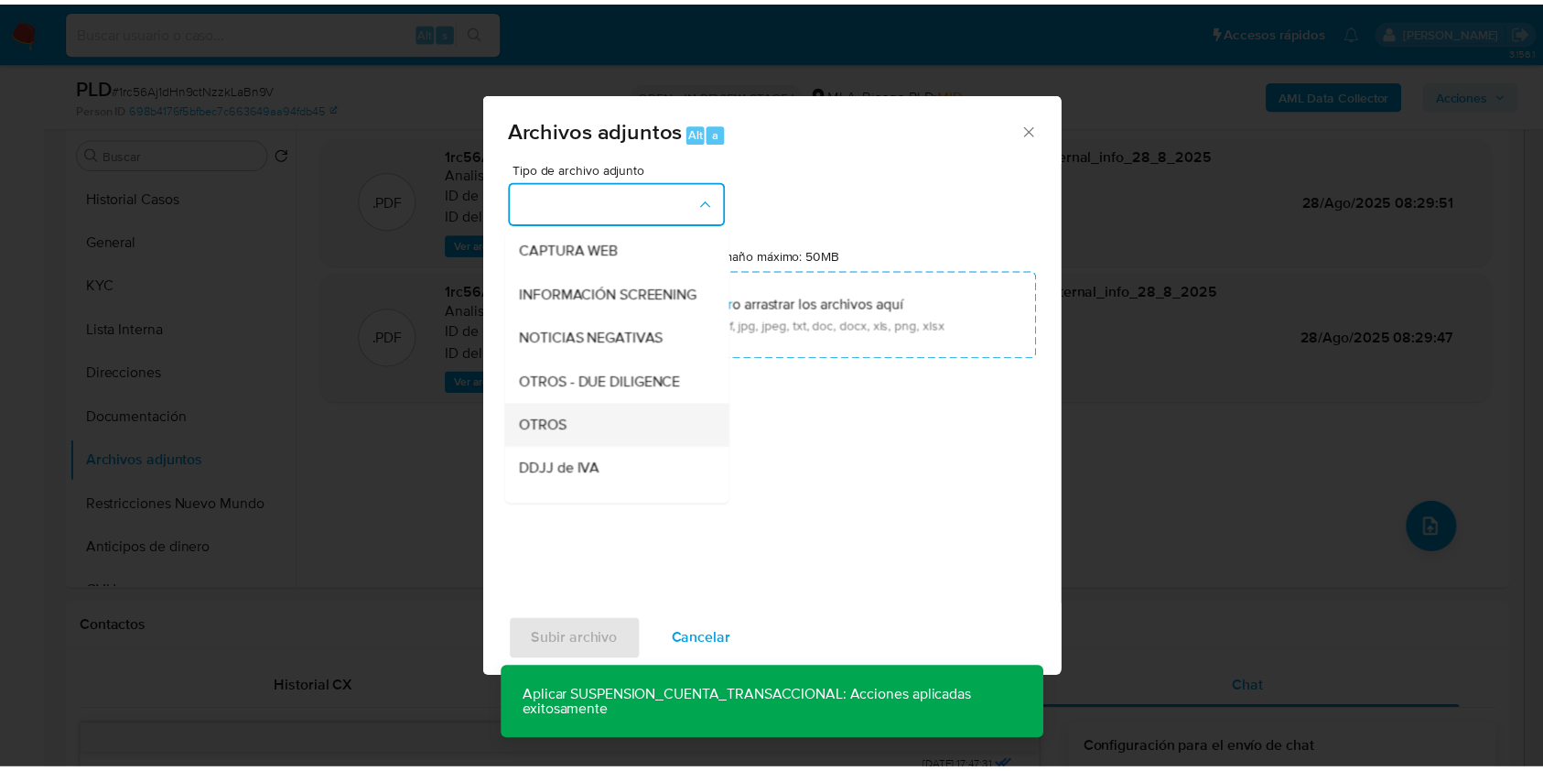
scroll to position [243, 0]
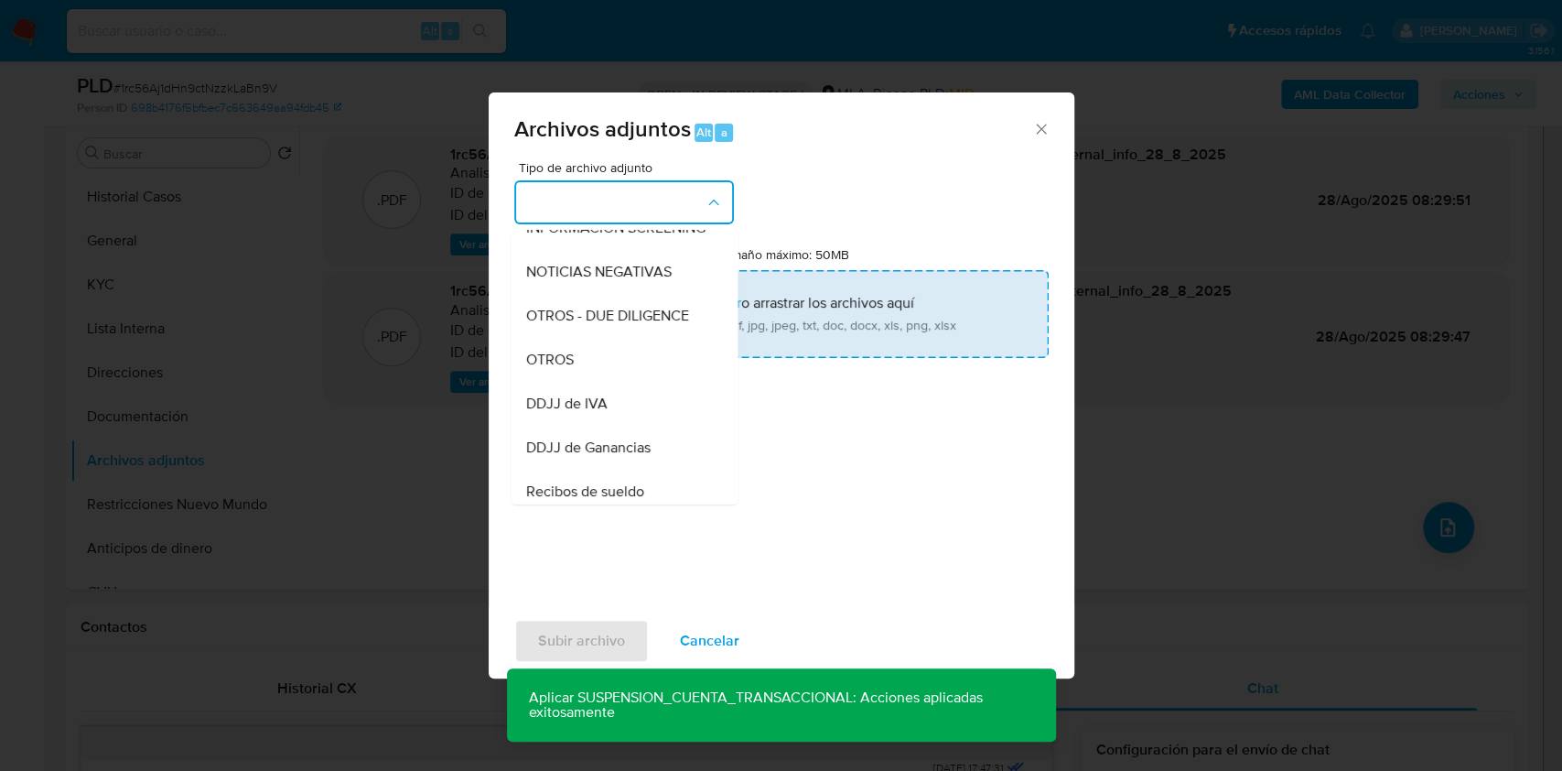
drag, startPoint x: 576, startPoint y: 377, endPoint x: 639, endPoint y: 332, distance: 77.4
click at [576, 378] on div "OTROS" at bounding box center [618, 360] width 187 height 44
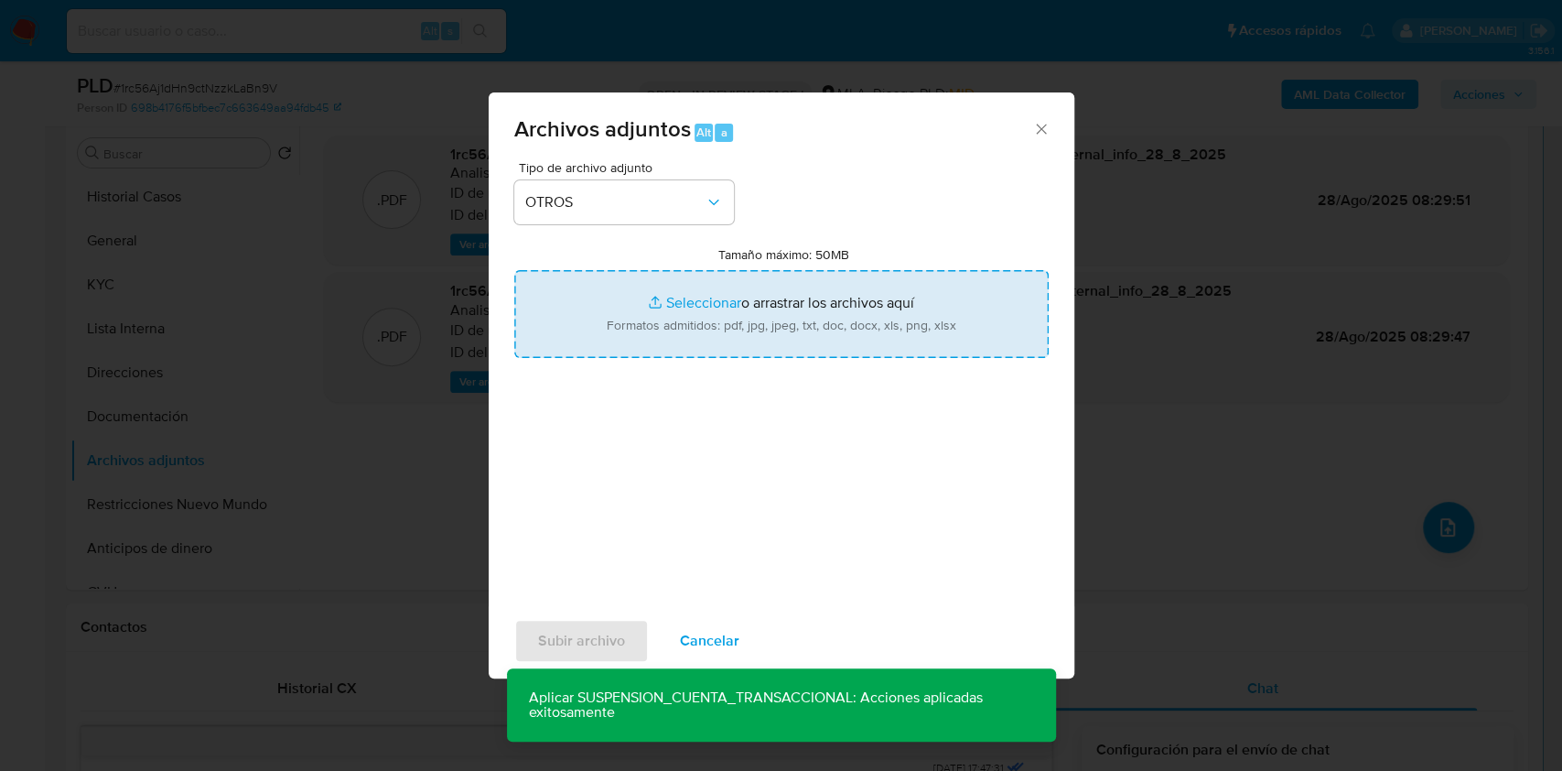
click at [646, 330] on input "Tamaño máximo: 50MB Seleccionar archivos" at bounding box center [781, 314] width 534 height 88
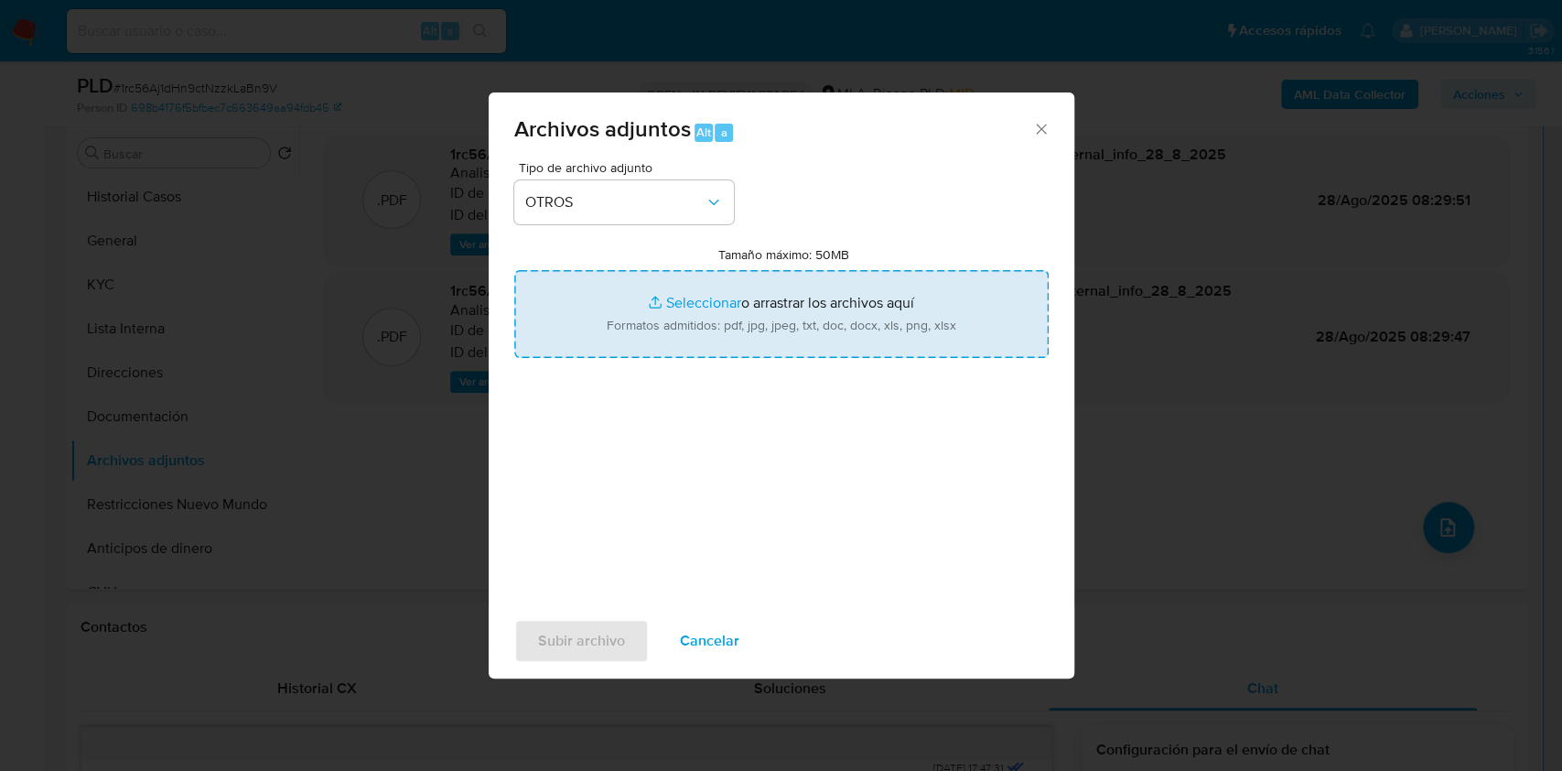
type input "C:\fakepath\Caselog 1rc56Aj1dHn9ctNzzkLaBn9V_2025_08_18_19_51_49.docx"
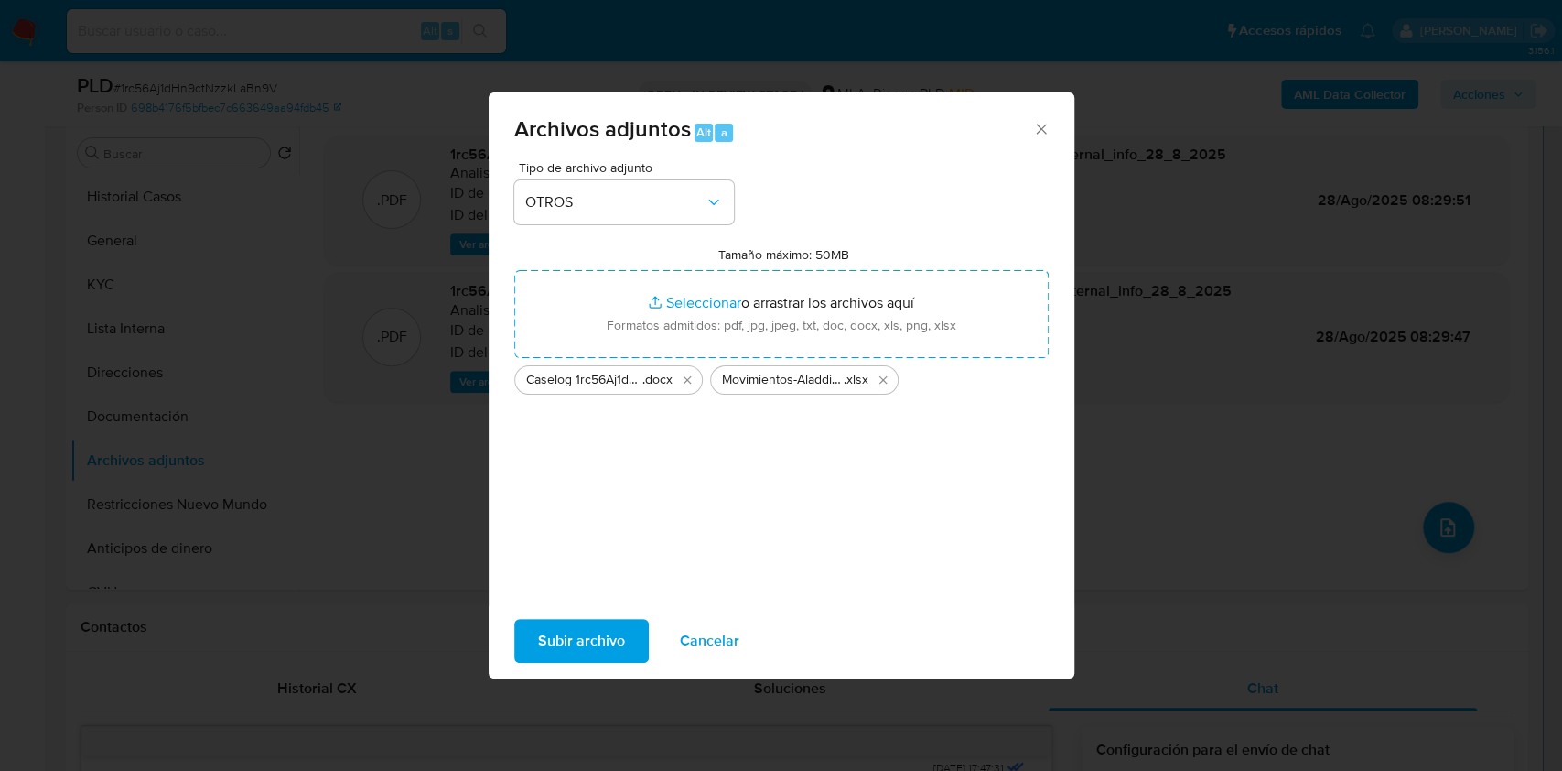
click at [568, 636] on span "Subir archivo" at bounding box center [581, 640] width 87 height 40
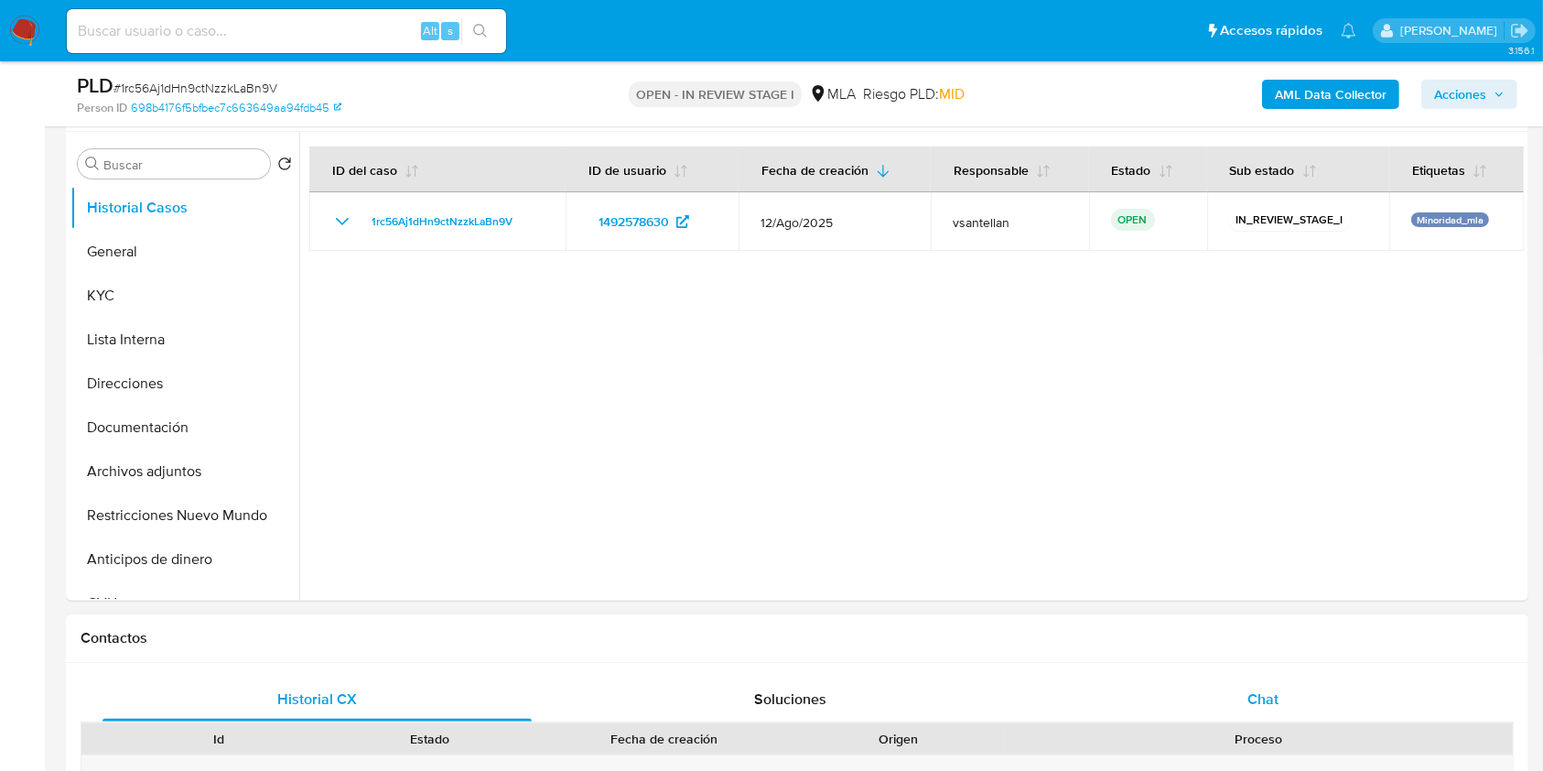
scroll to position [366, 0]
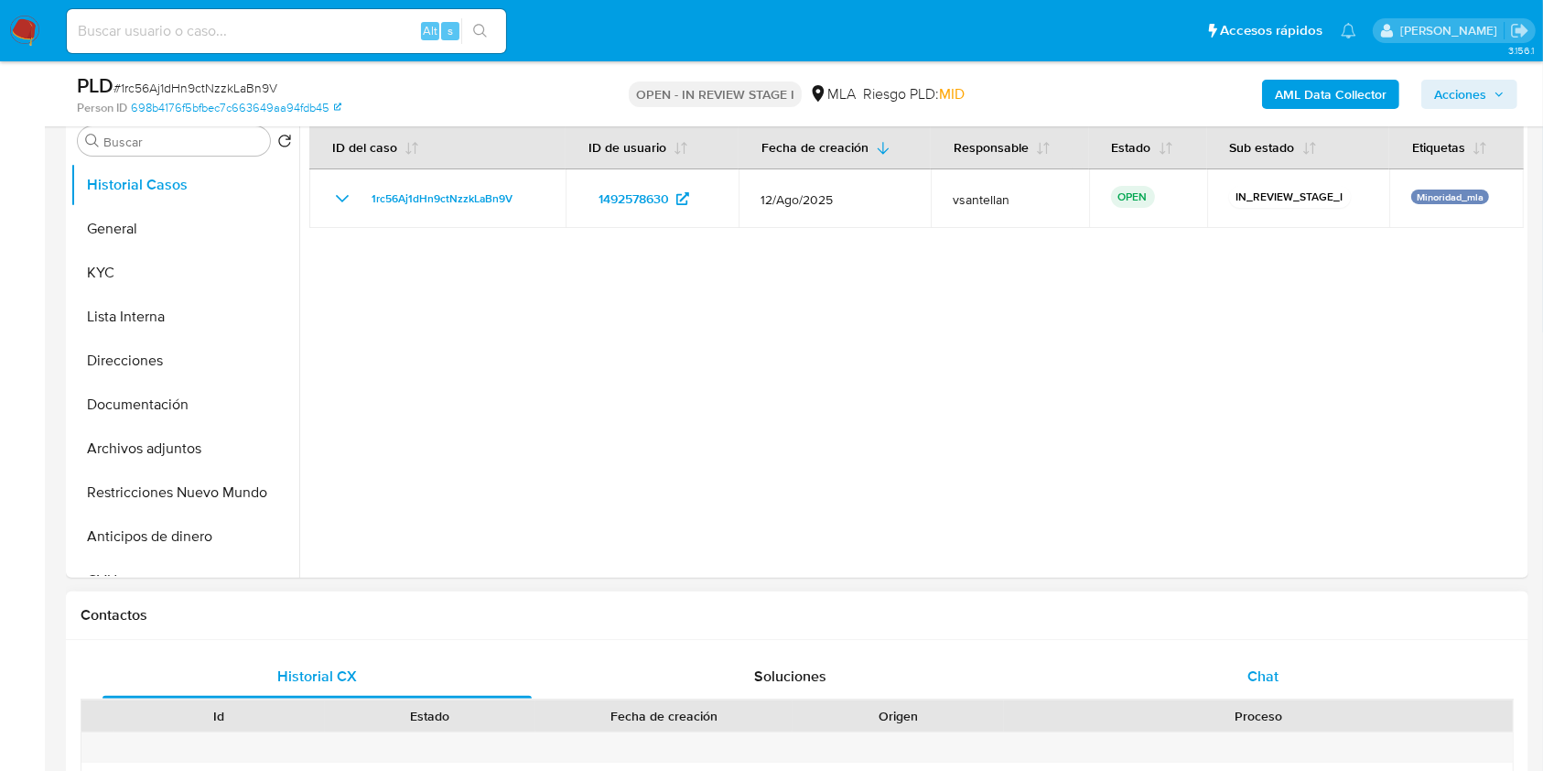
select select "10"
click at [1249, 657] on div "Chat" at bounding box center [1263, 676] width 429 height 44
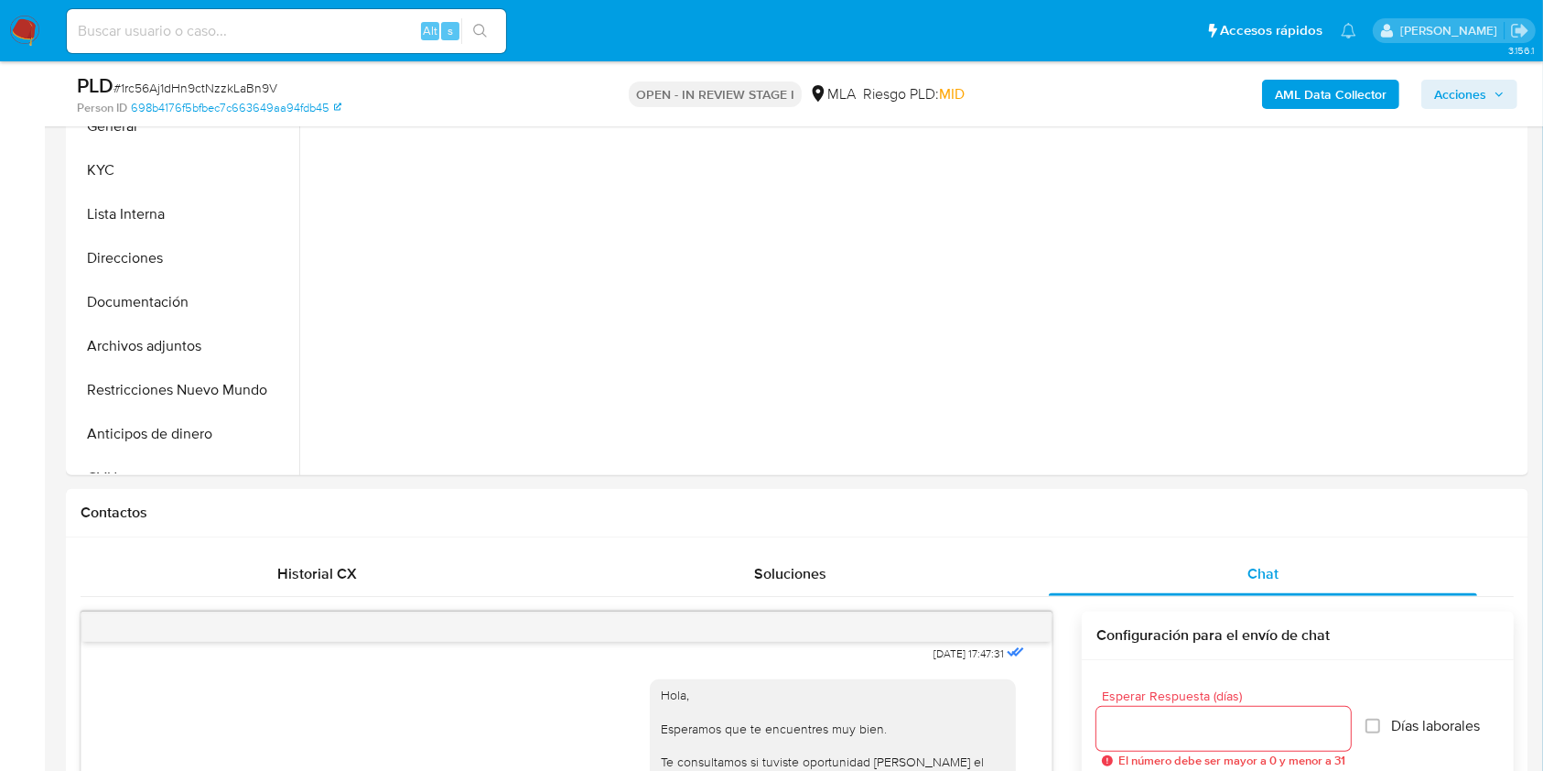
scroll to position [299, 0]
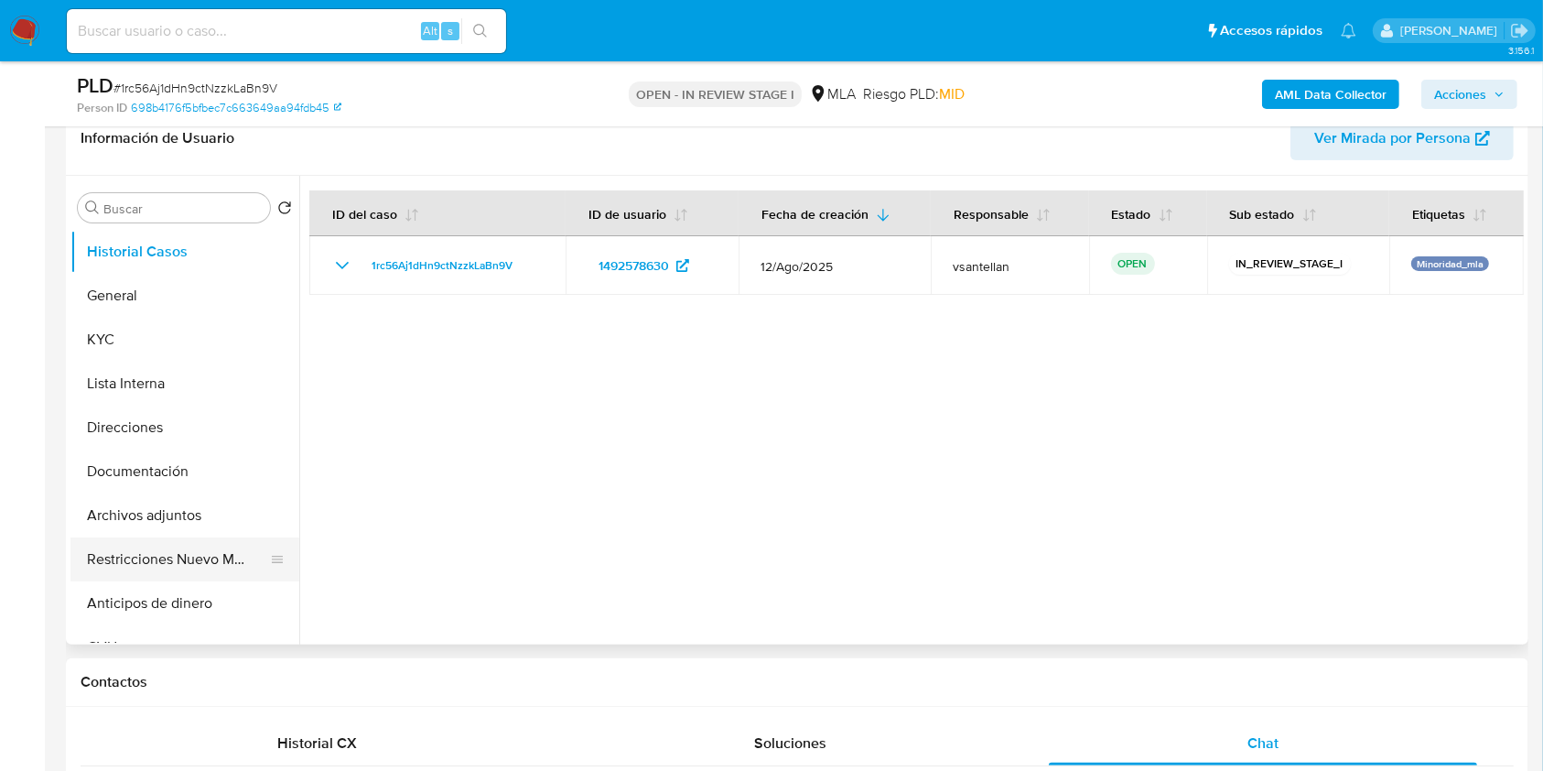
click at [213, 544] on button "Restricciones Nuevo Mundo" at bounding box center [177, 559] width 214 height 44
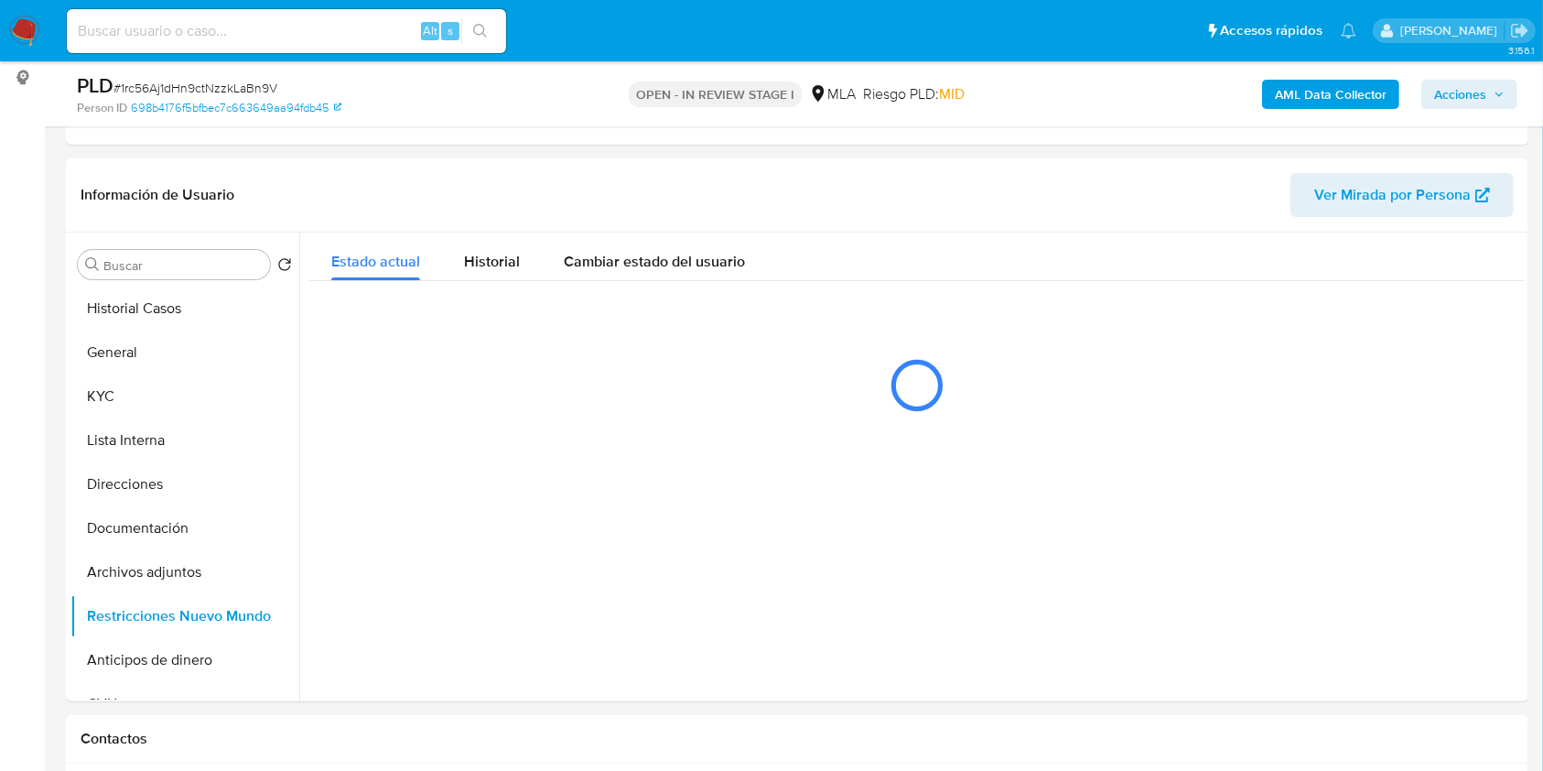
scroll to position [234, 0]
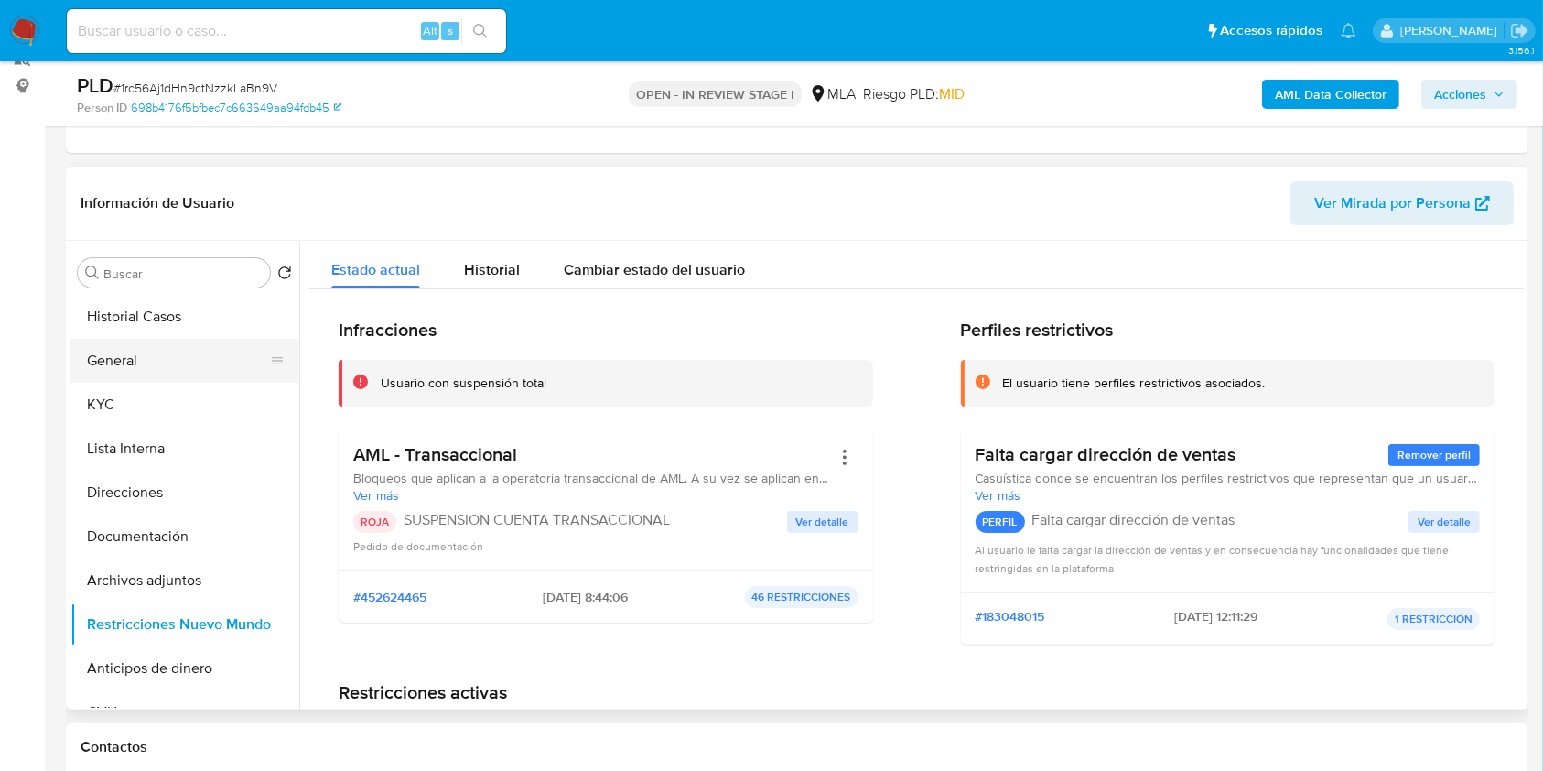
click at [107, 367] on button "General" at bounding box center [177, 361] width 214 height 44
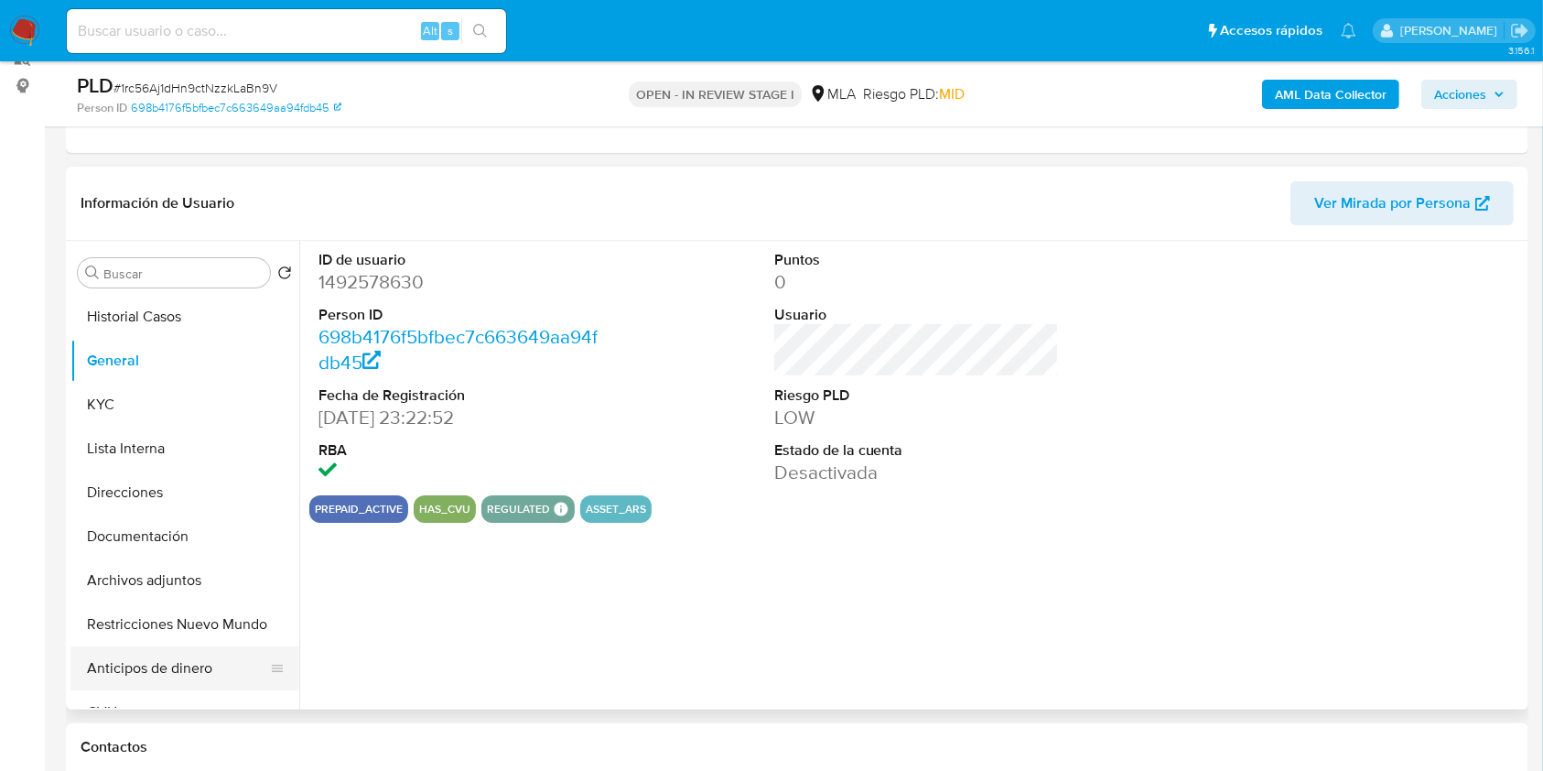
click at [172, 646] on button "Anticipos de dinero" at bounding box center [177, 668] width 214 height 44
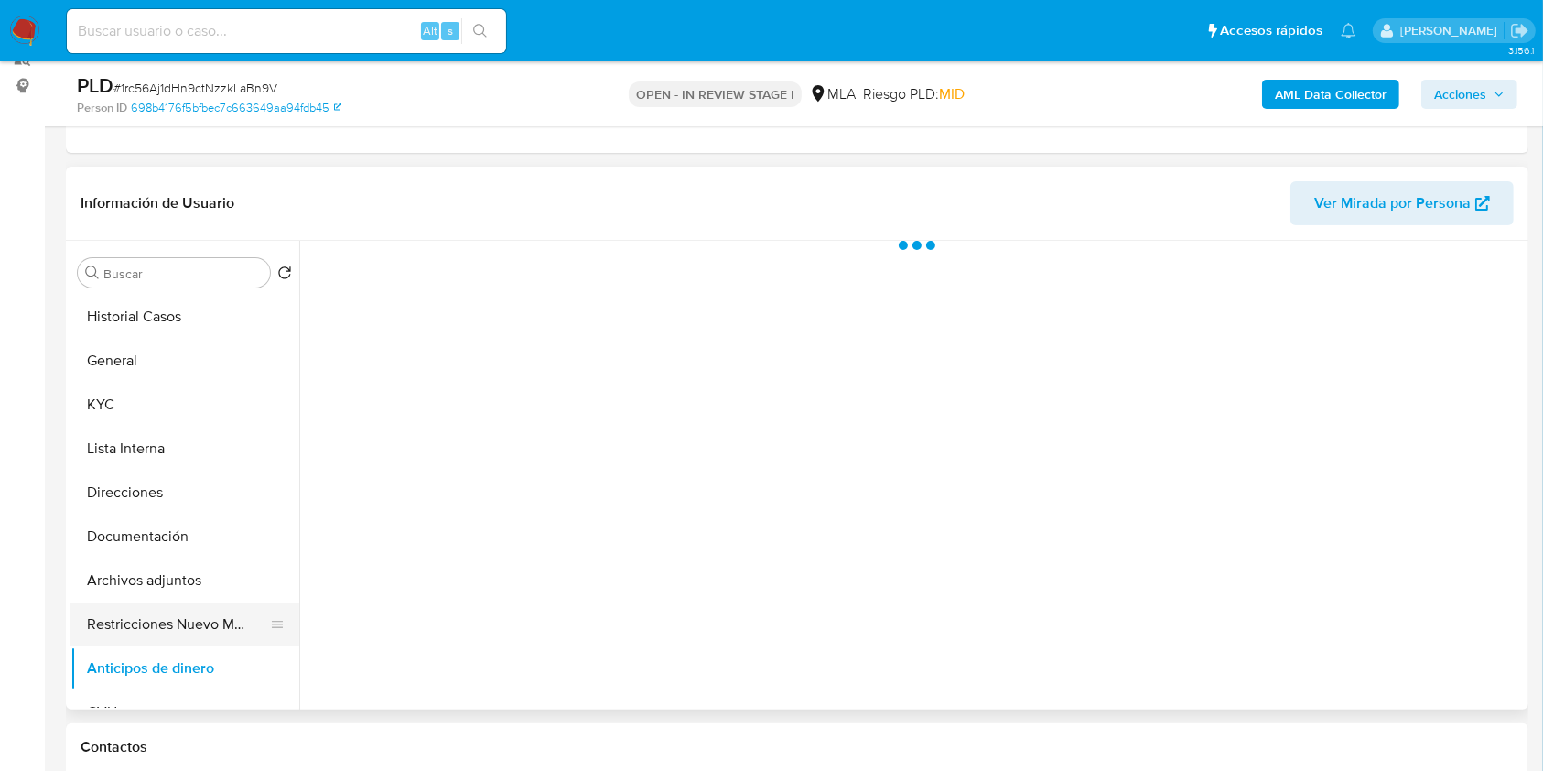
click at [175, 612] on button "Restricciones Nuevo Mundo" at bounding box center [177, 624] width 214 height 44
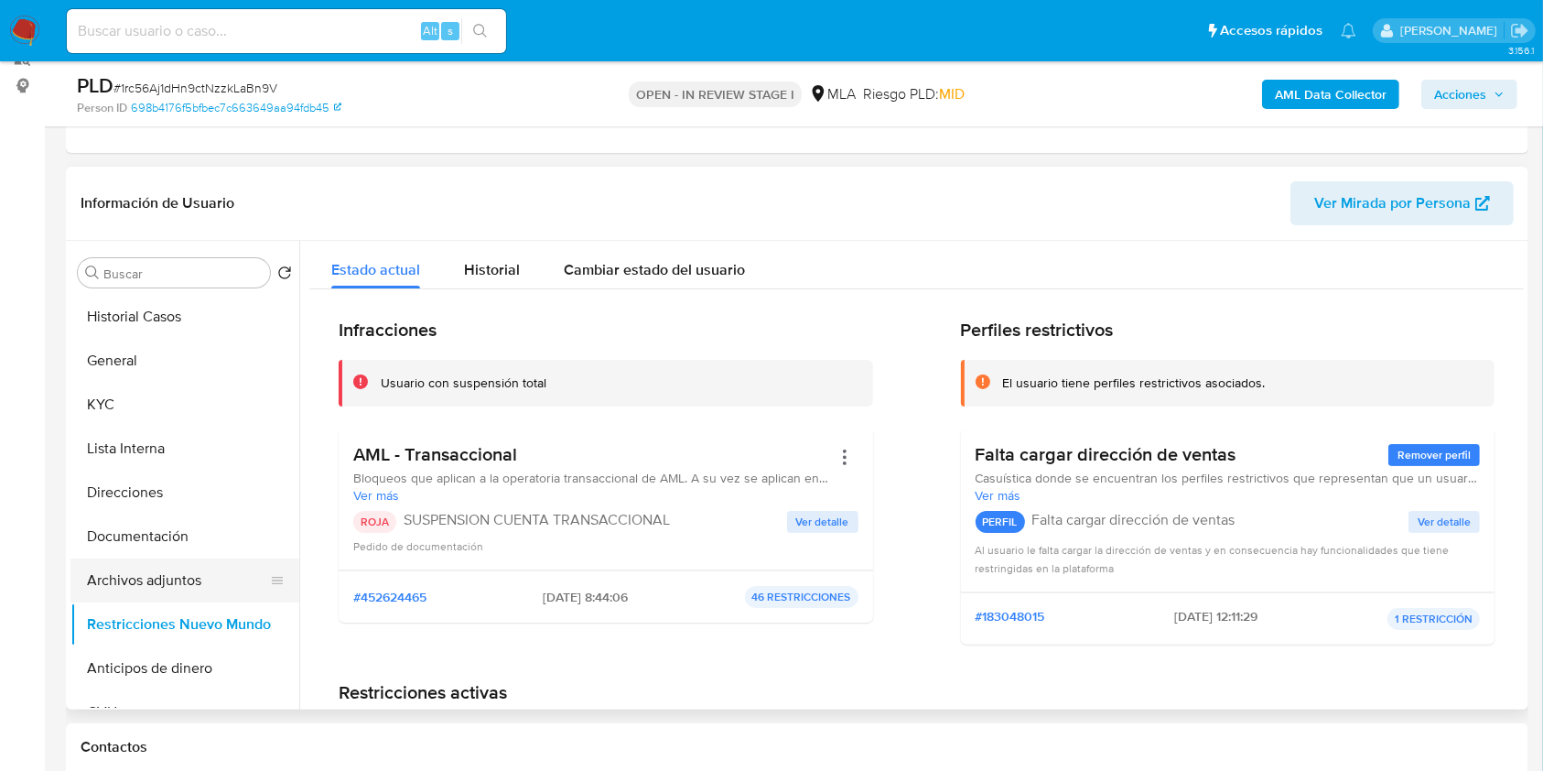
click at [167, 575] on button "Archivos adjuntos" at bounding box center [177, 580] width 214 height 44
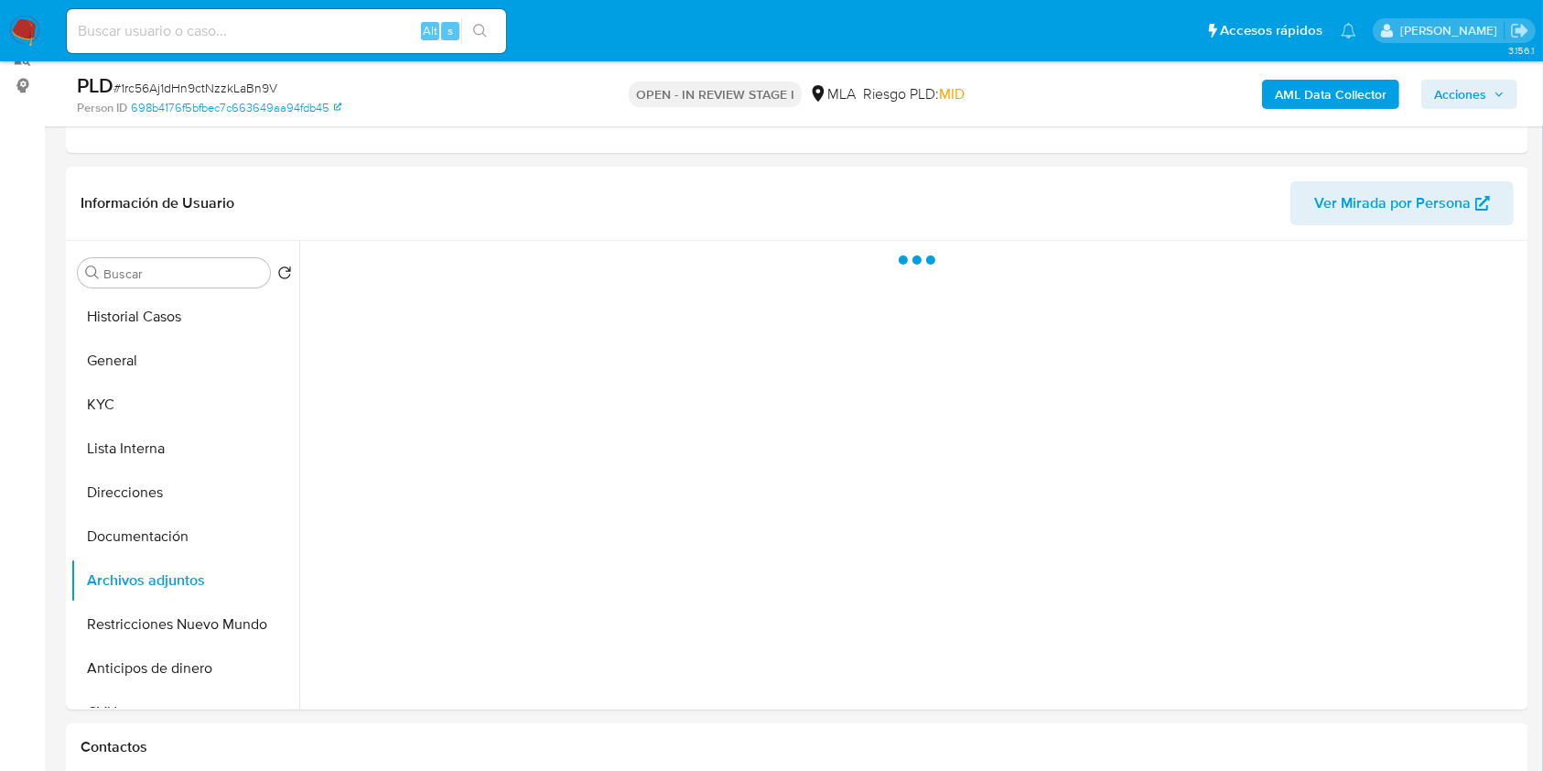
drag, startPoint x: 1427, startPoint y: 102, endPoint x: 1371, endPoint y: 108, distance: 56.2
click at [1427, 99] on button "Acciones" at bounding box center [1469, 94] width 96 height 29
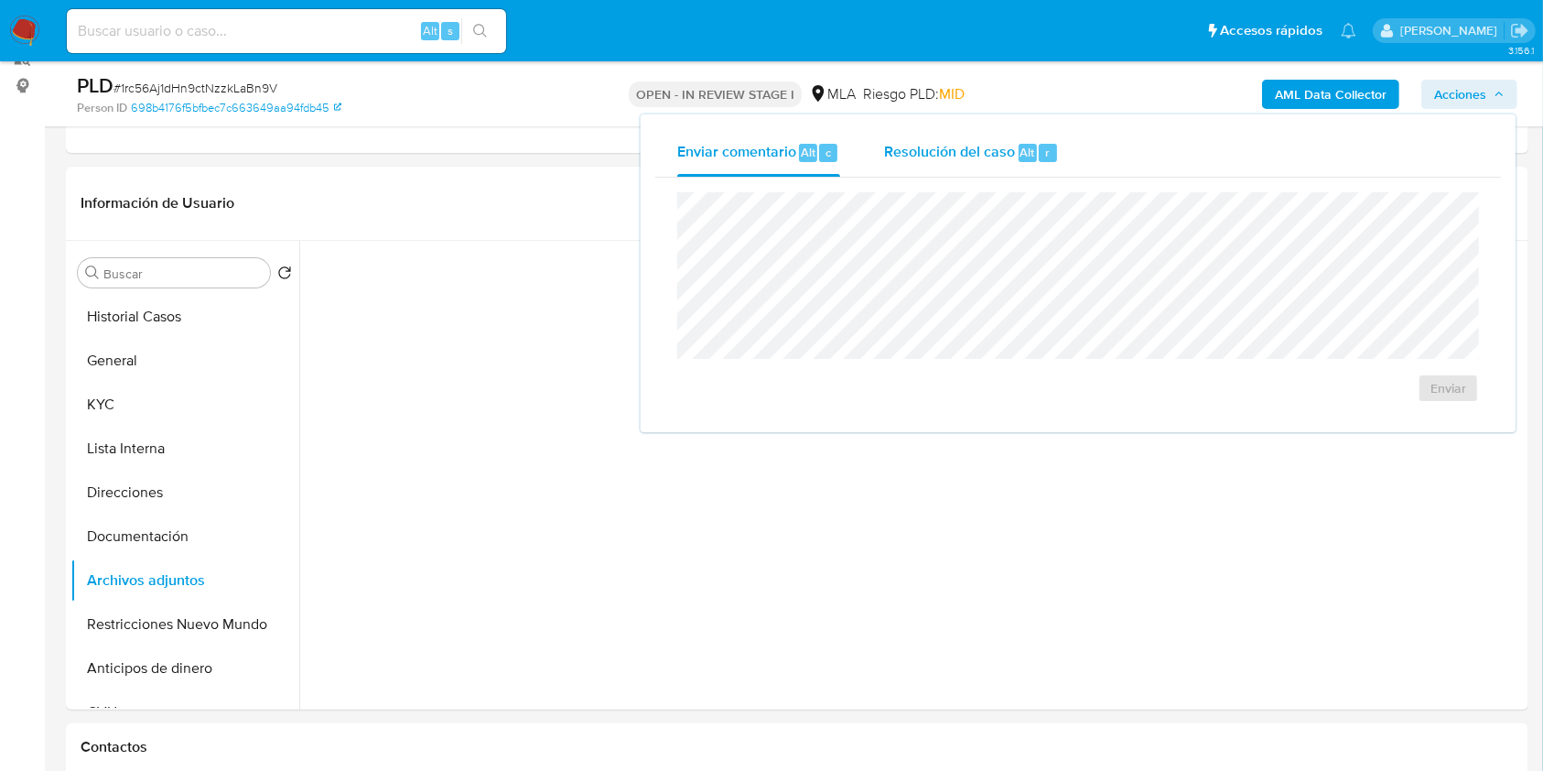
drag, startPoint x: 997, startPoint y: 149, endPoint x: 993, endPoint y: 189, distance: 40.5
click at [998, 149] on span "Resolución del caso" at bounding box center [949, 151] width 131 height 21
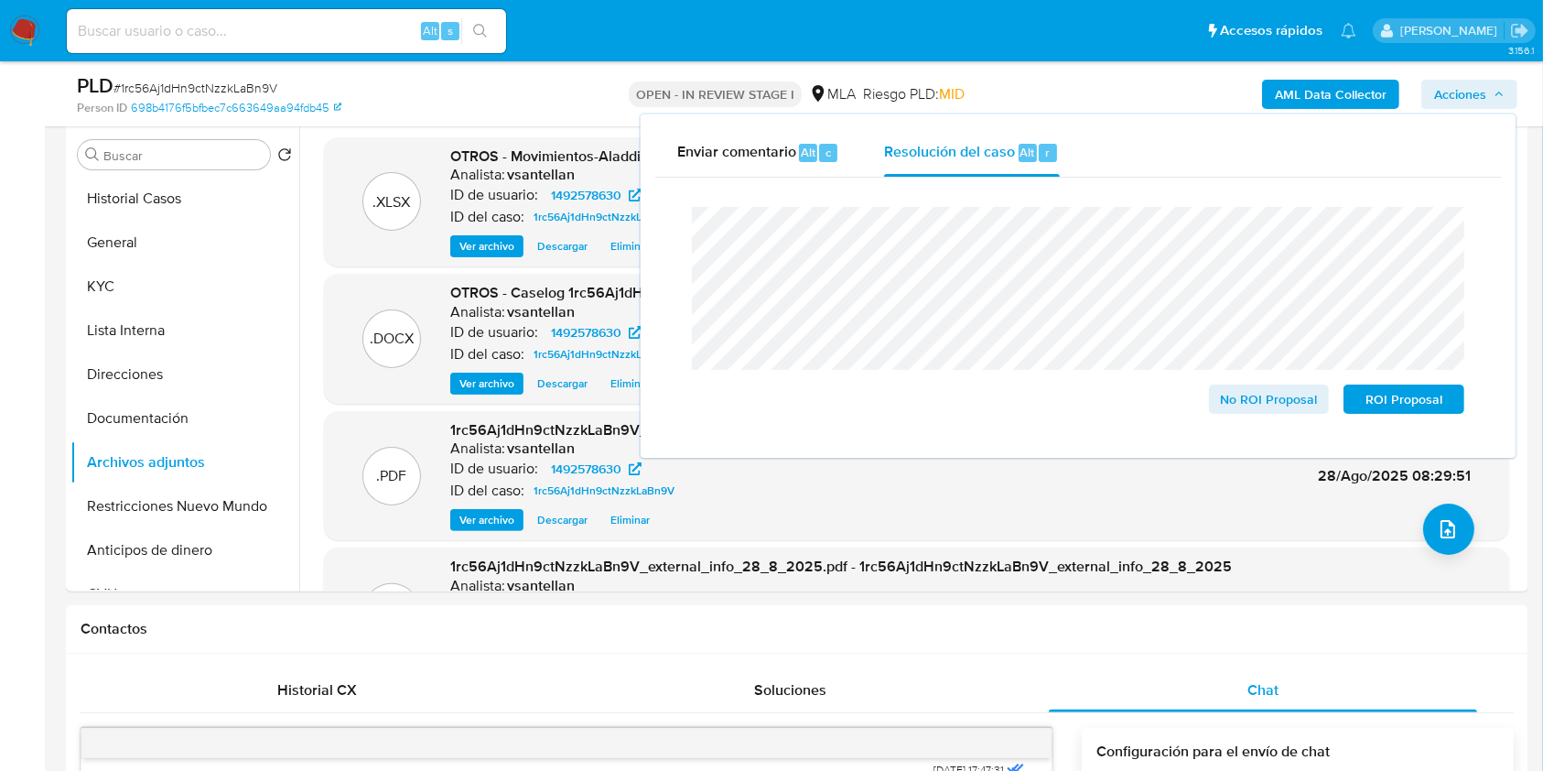
scroll to position [357, 0]
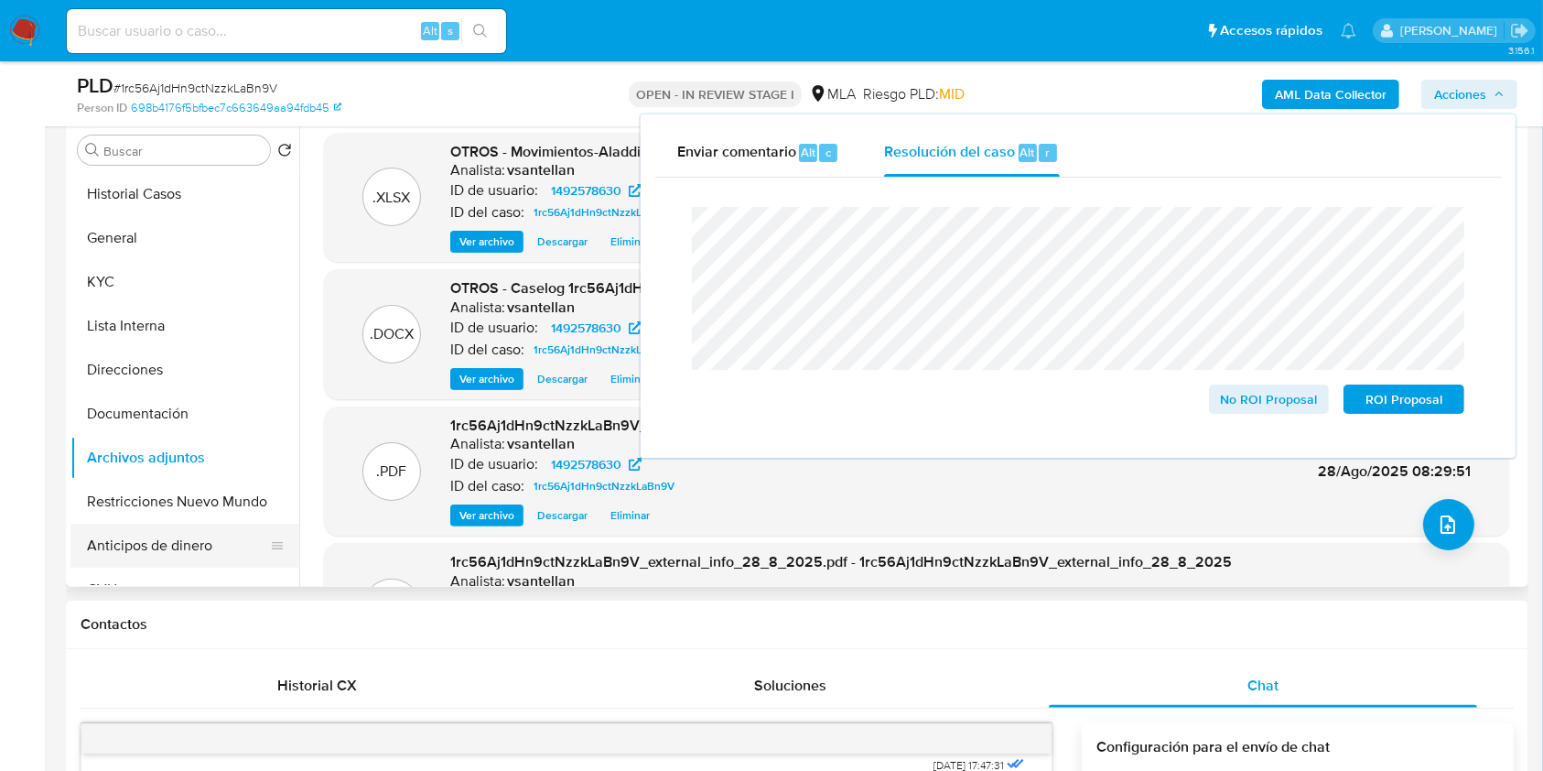
click at [192, 528] on button "Anticipos de dinero" at bounding box center [177, 545] width 214 height 44
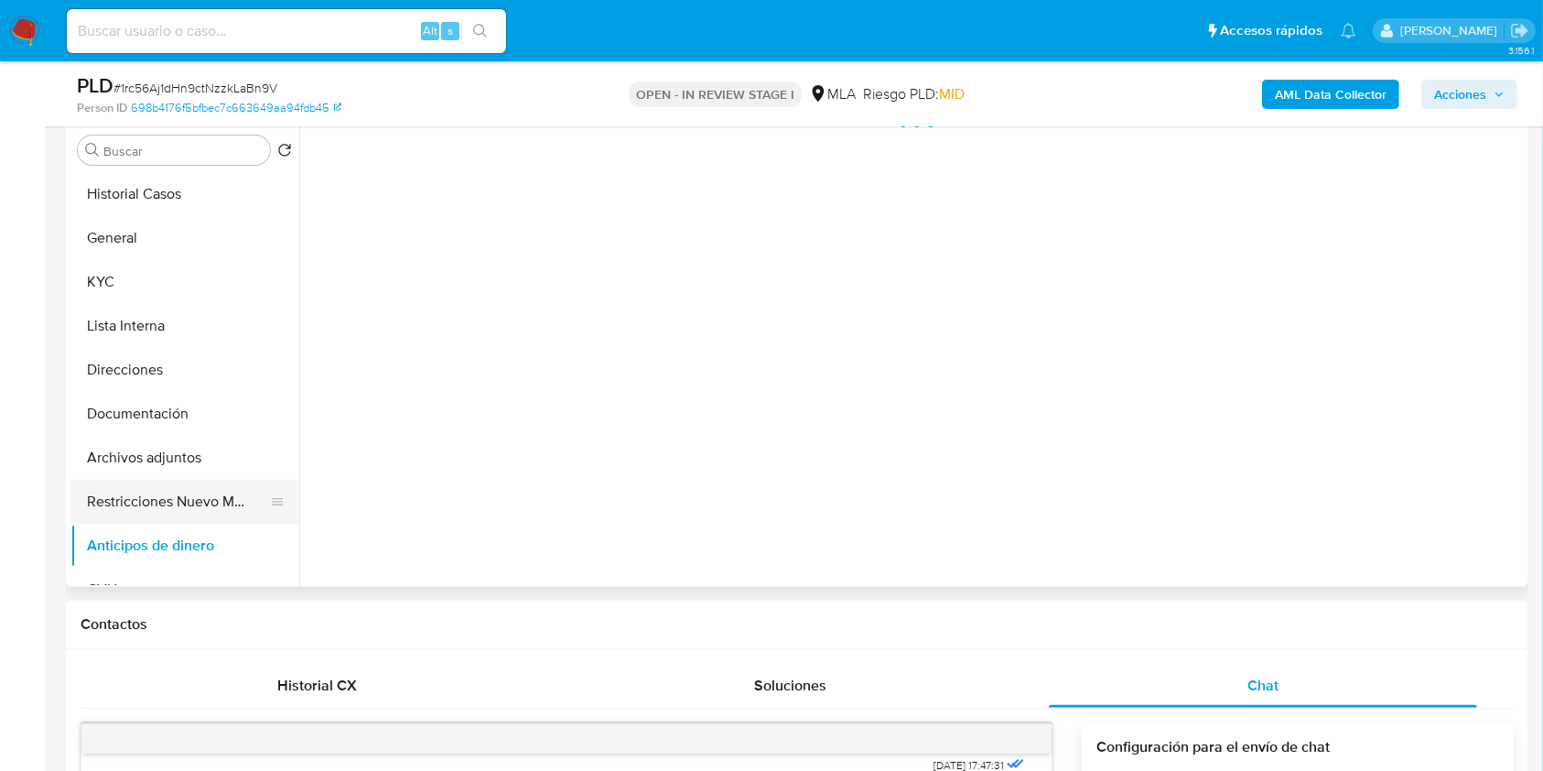
click at [185, 502] on button "Restricciones Nuevo Mundo" at bounding box center [177, 502] width 214 height 44
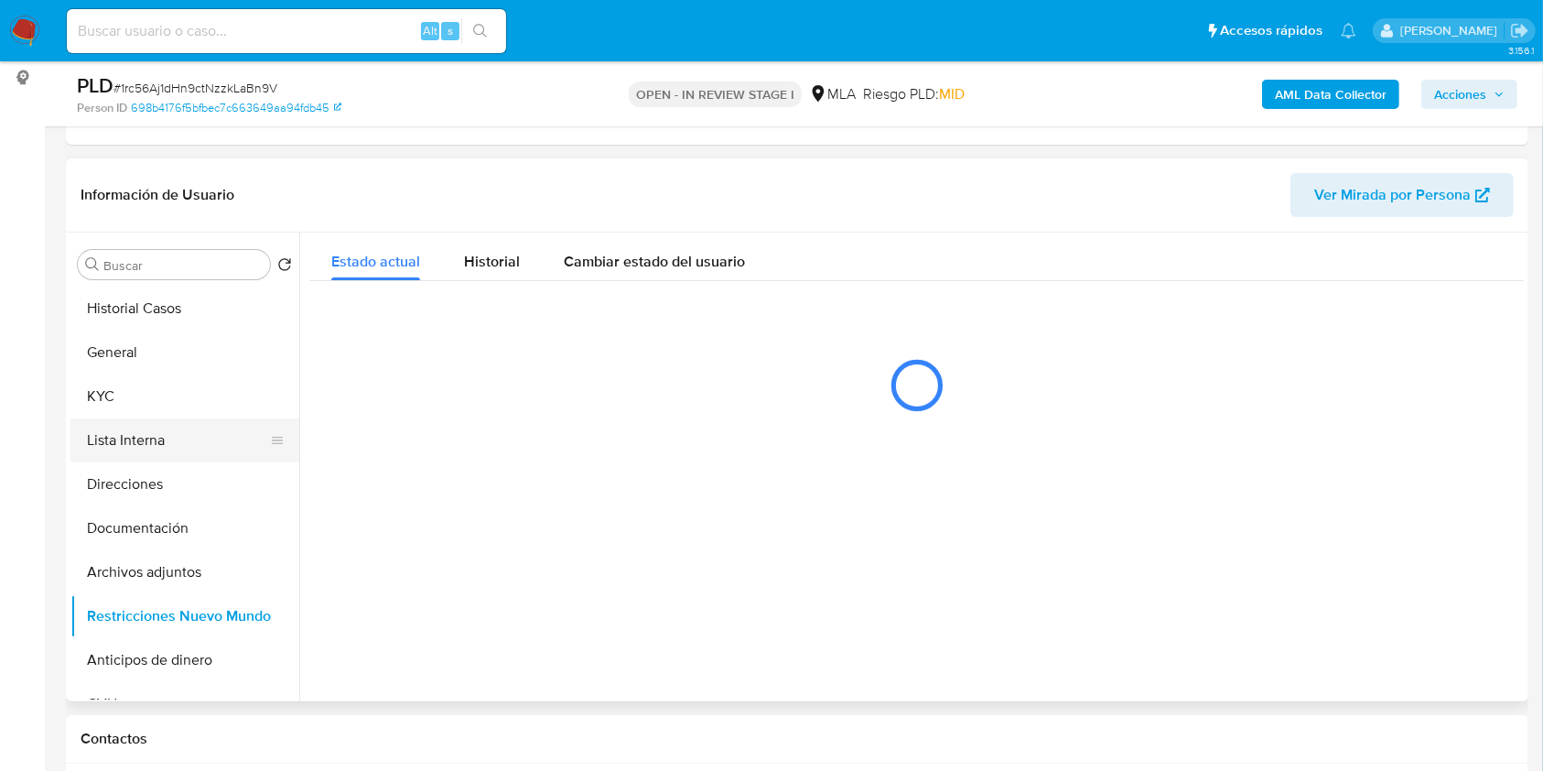
scroll to position [113, 0]
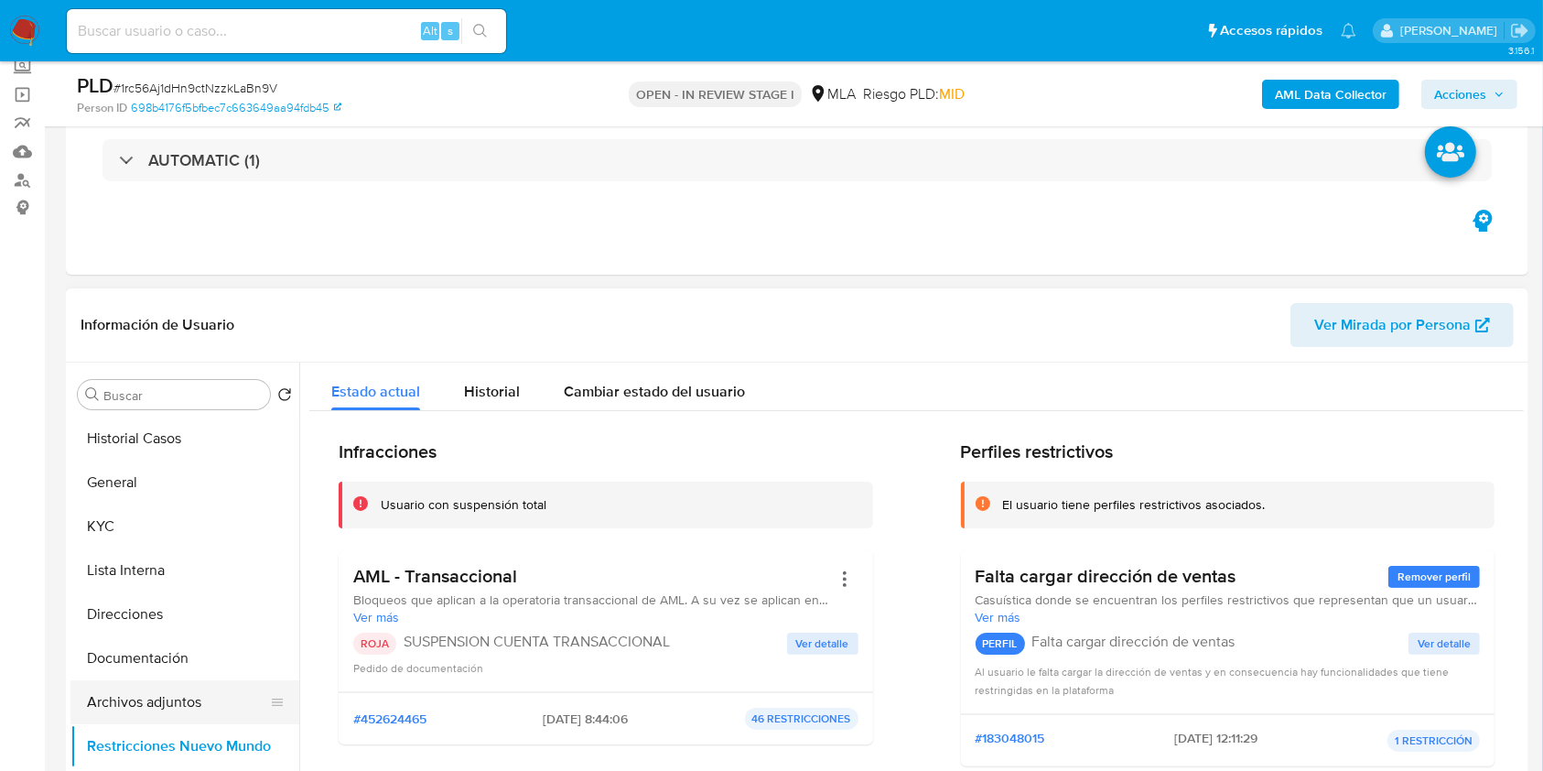
click at [154, 705] on button "Archivos adjuntos" at bounding box center [177, 702] width 214 height 44
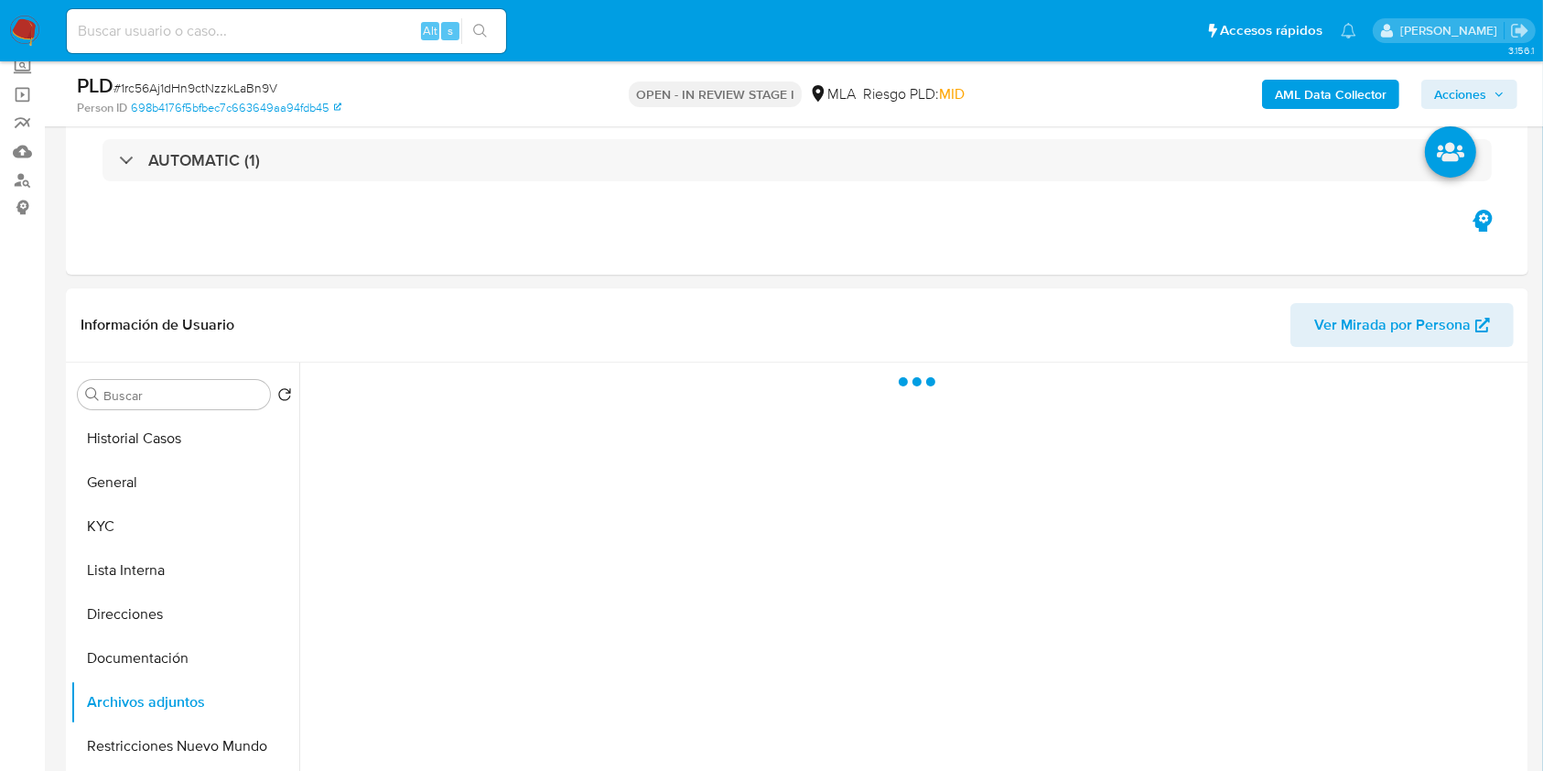
click at [1469, 82] on span "Acciones" at bounding box center [1460, 94] width 52 height 29
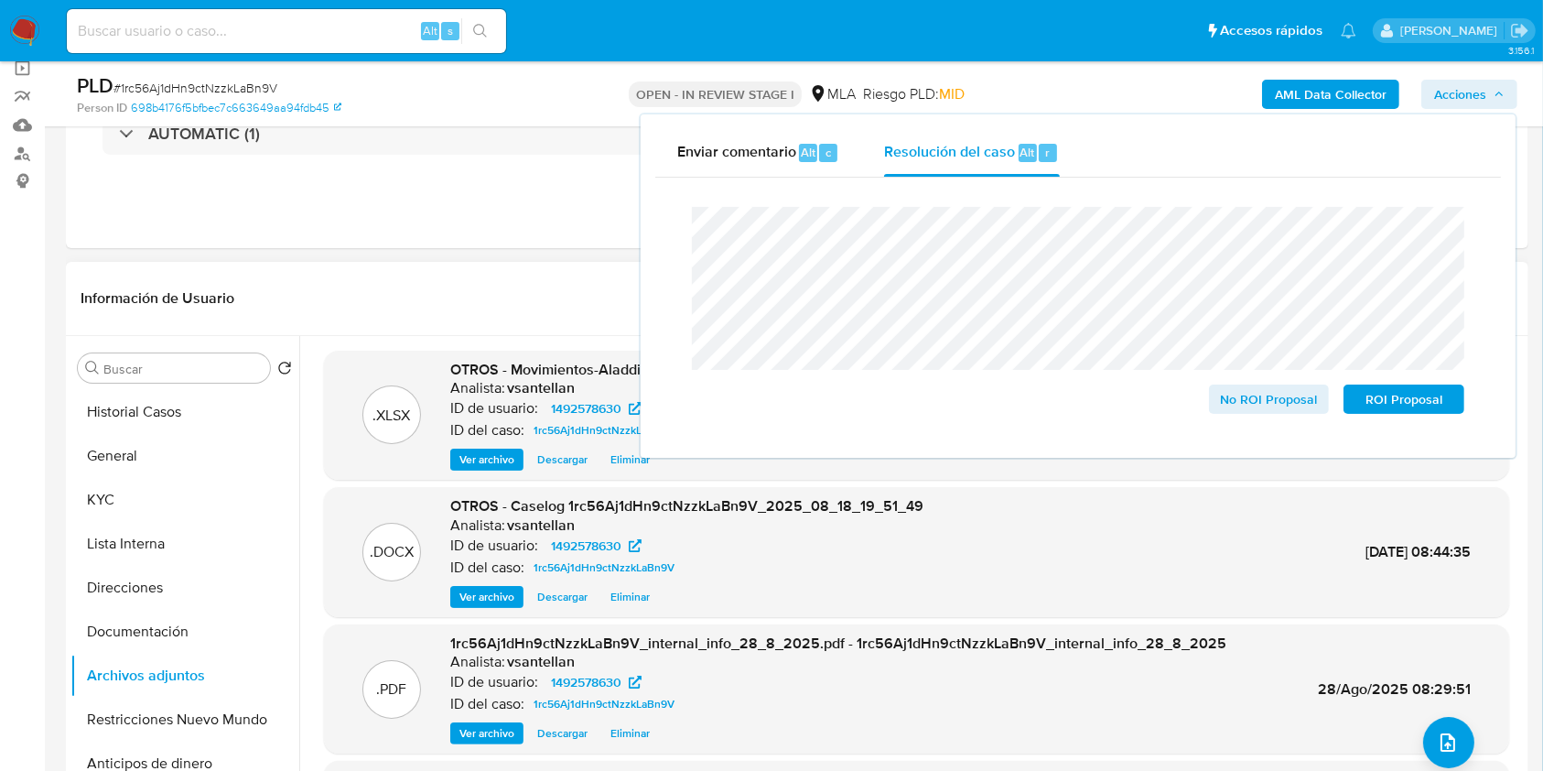
scroll to position [161, 0]
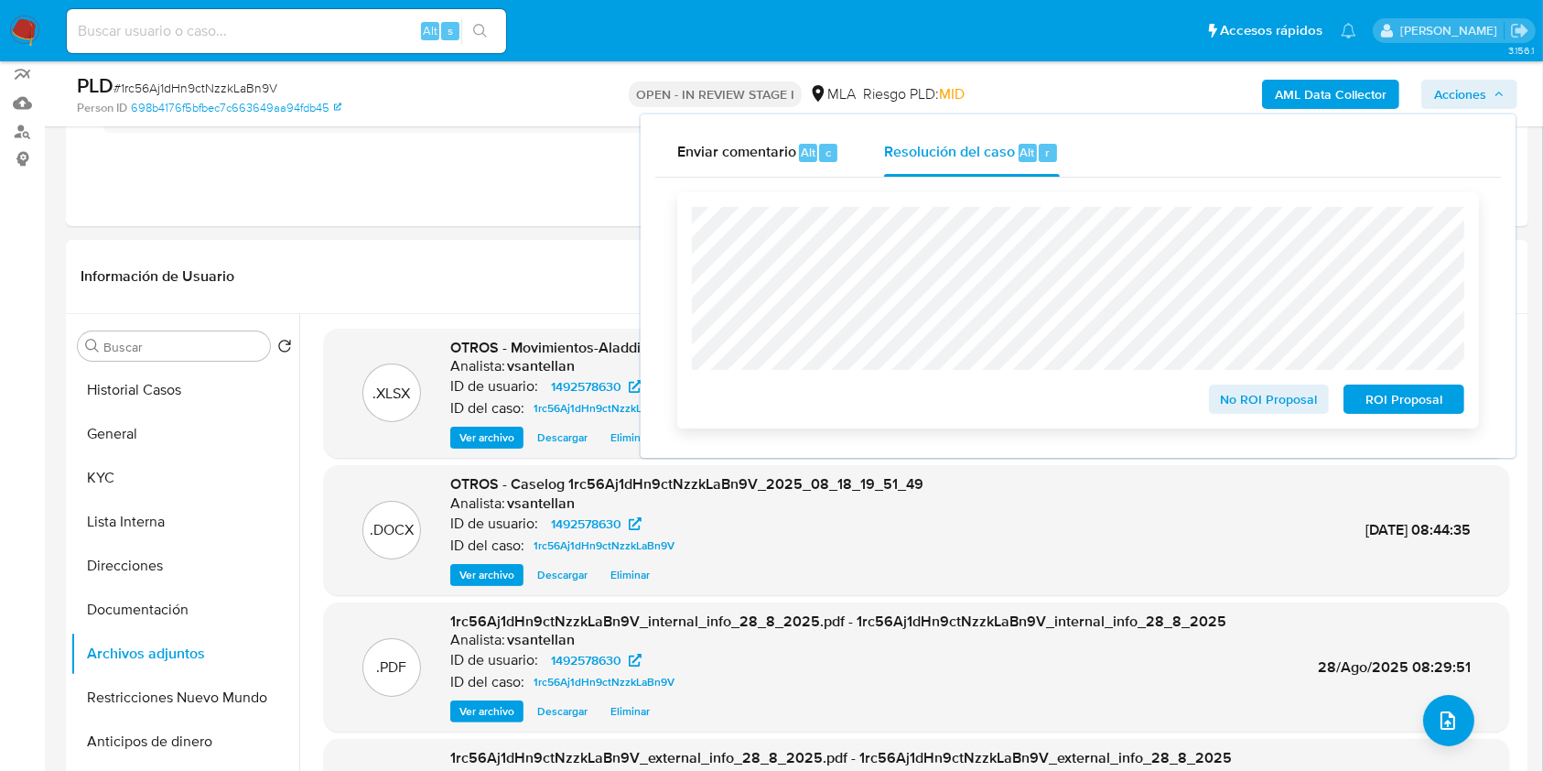
click at [1384, 404] on span "ROI Proposal" at bounding box center [1403, 399] width 95 height 26
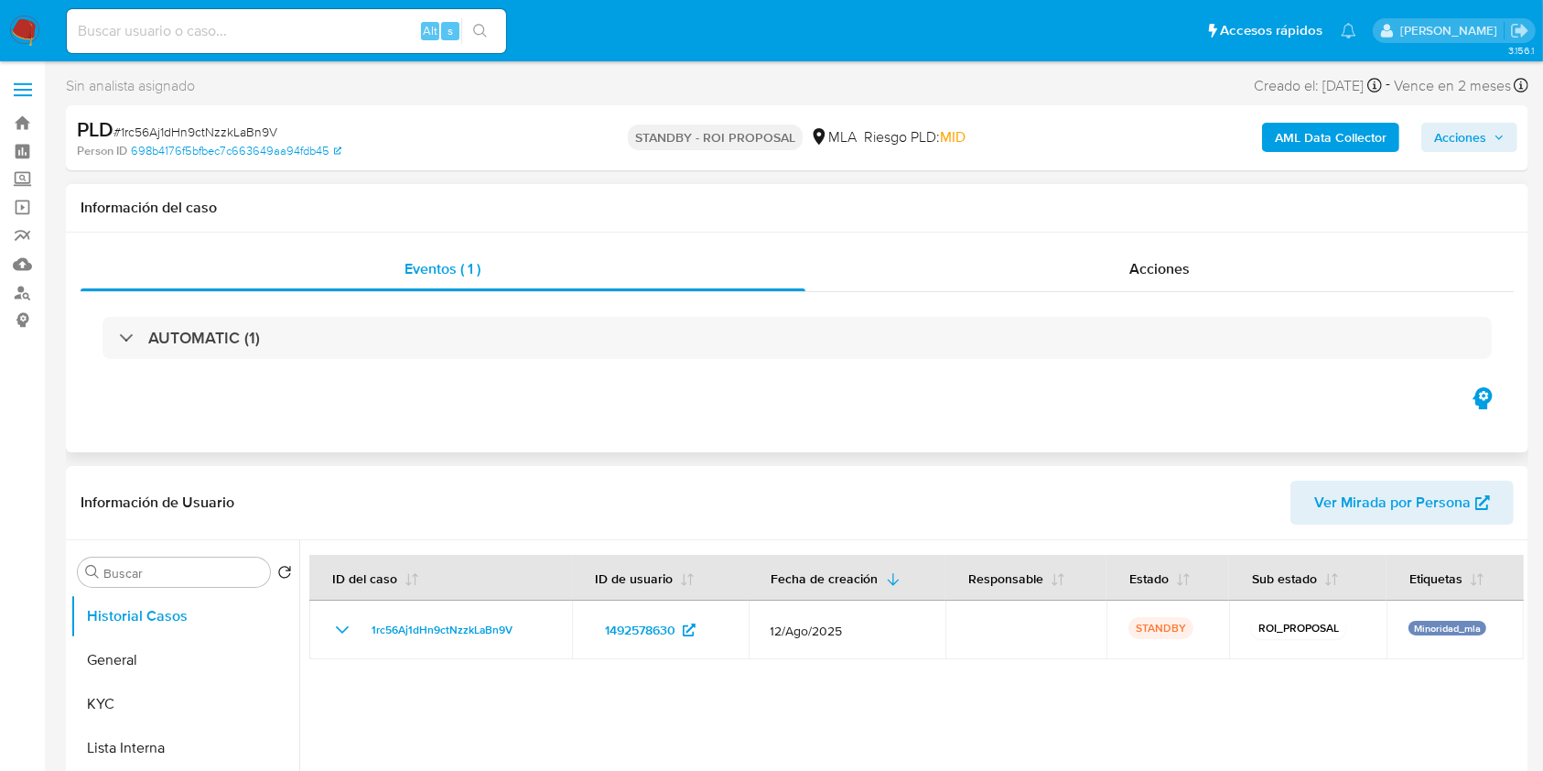
select select "10"
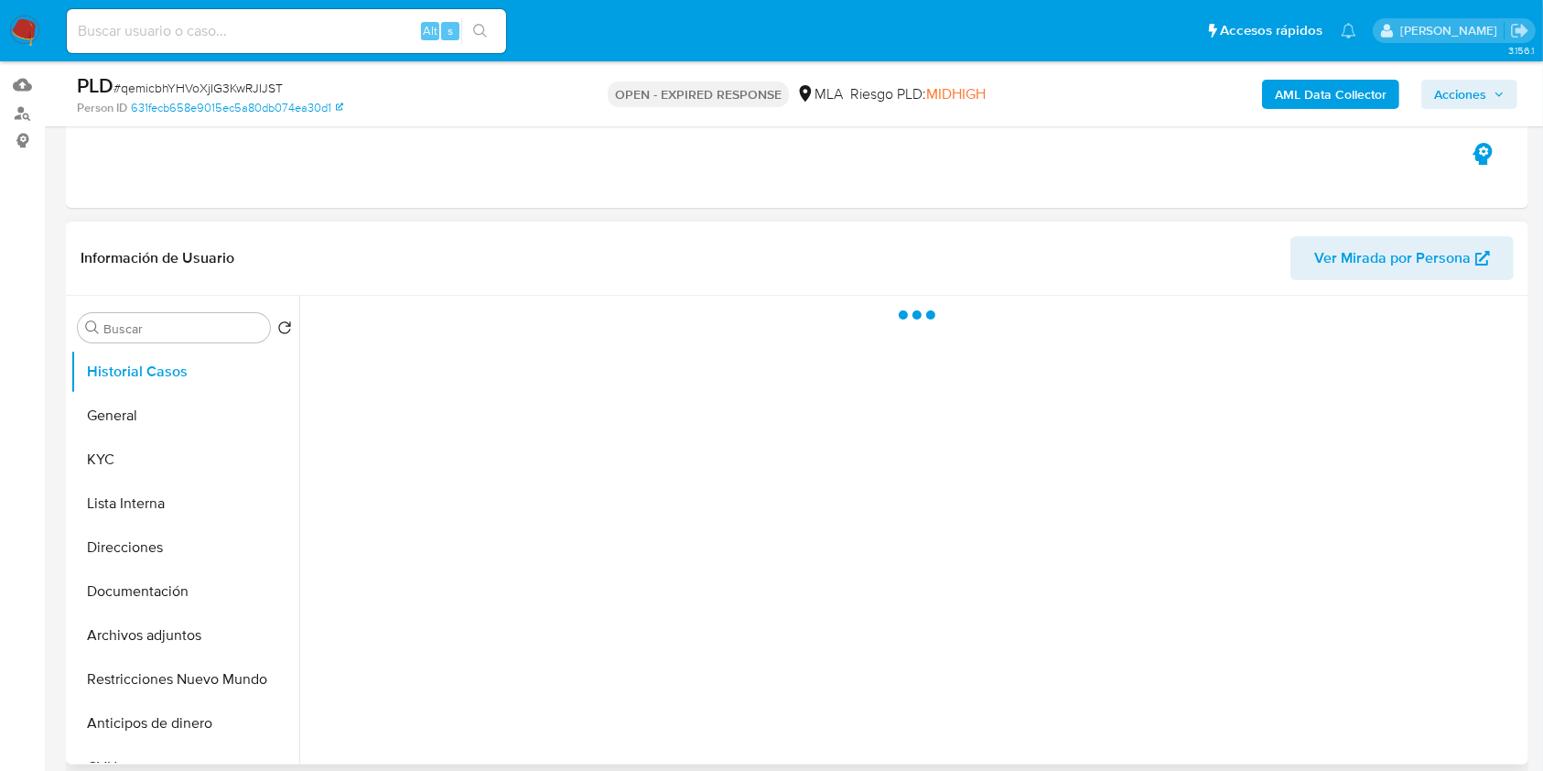
scroll to position [243, 0]
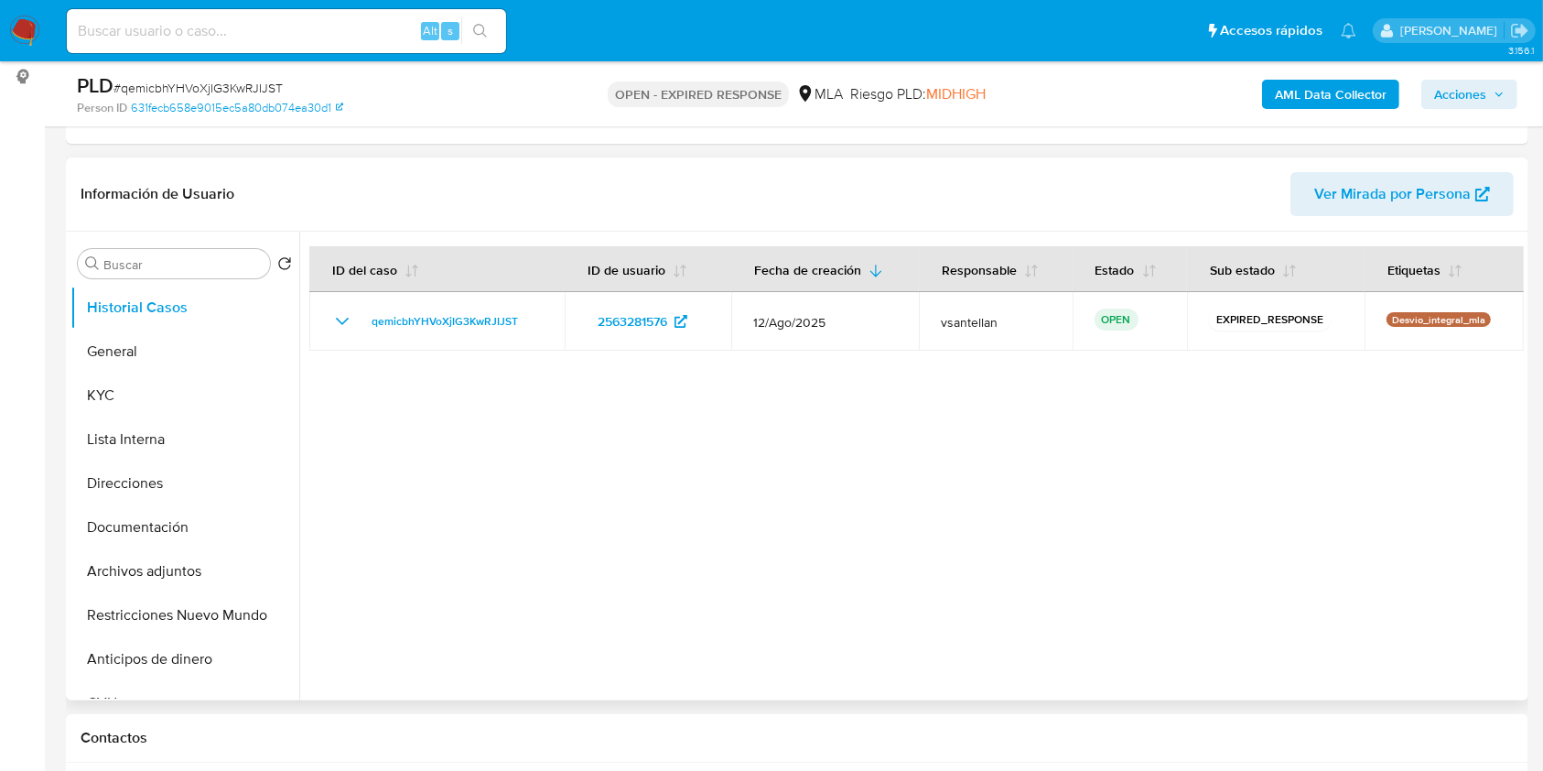
select select "10"
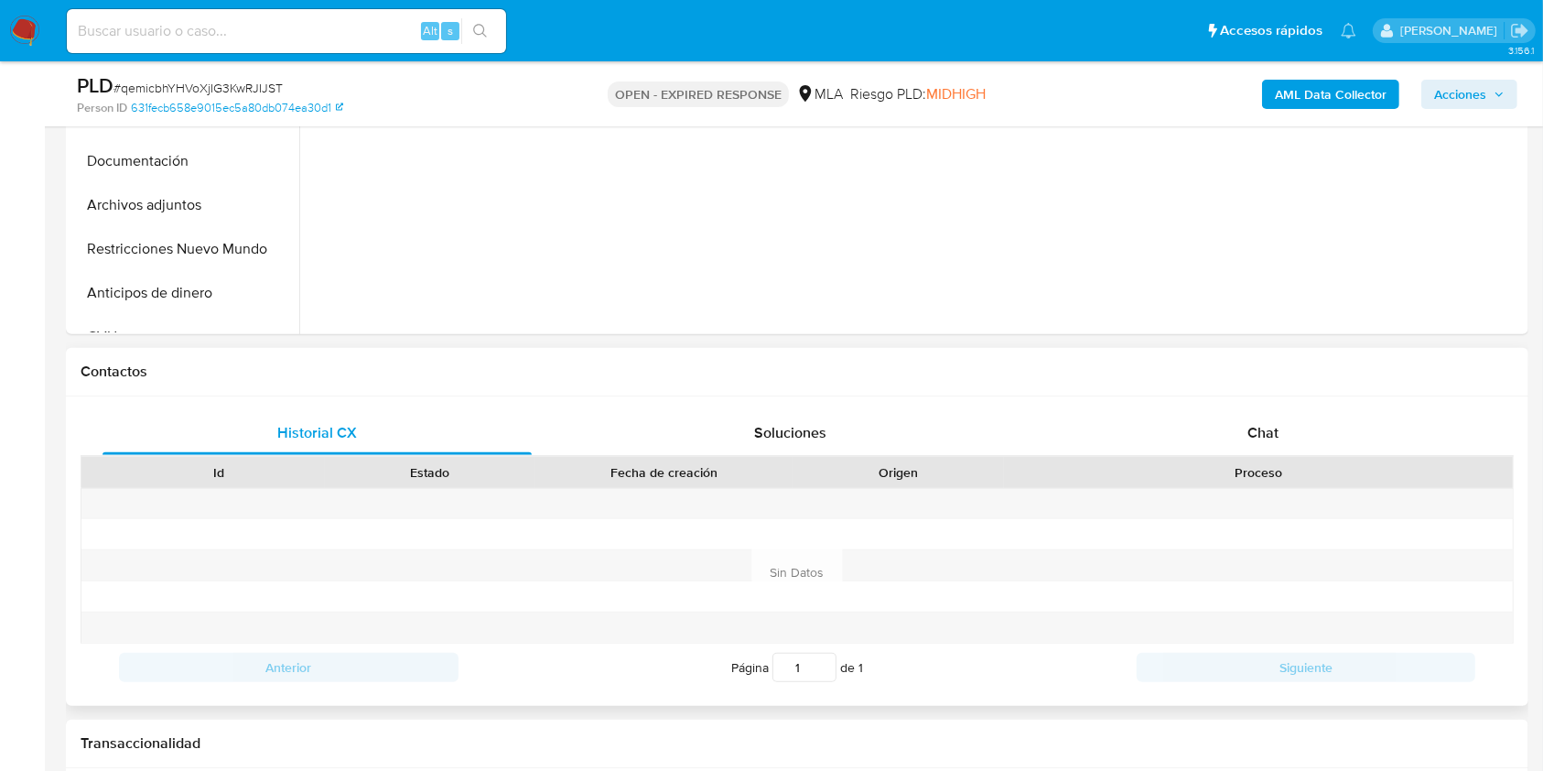
scroll to position [488, 0]
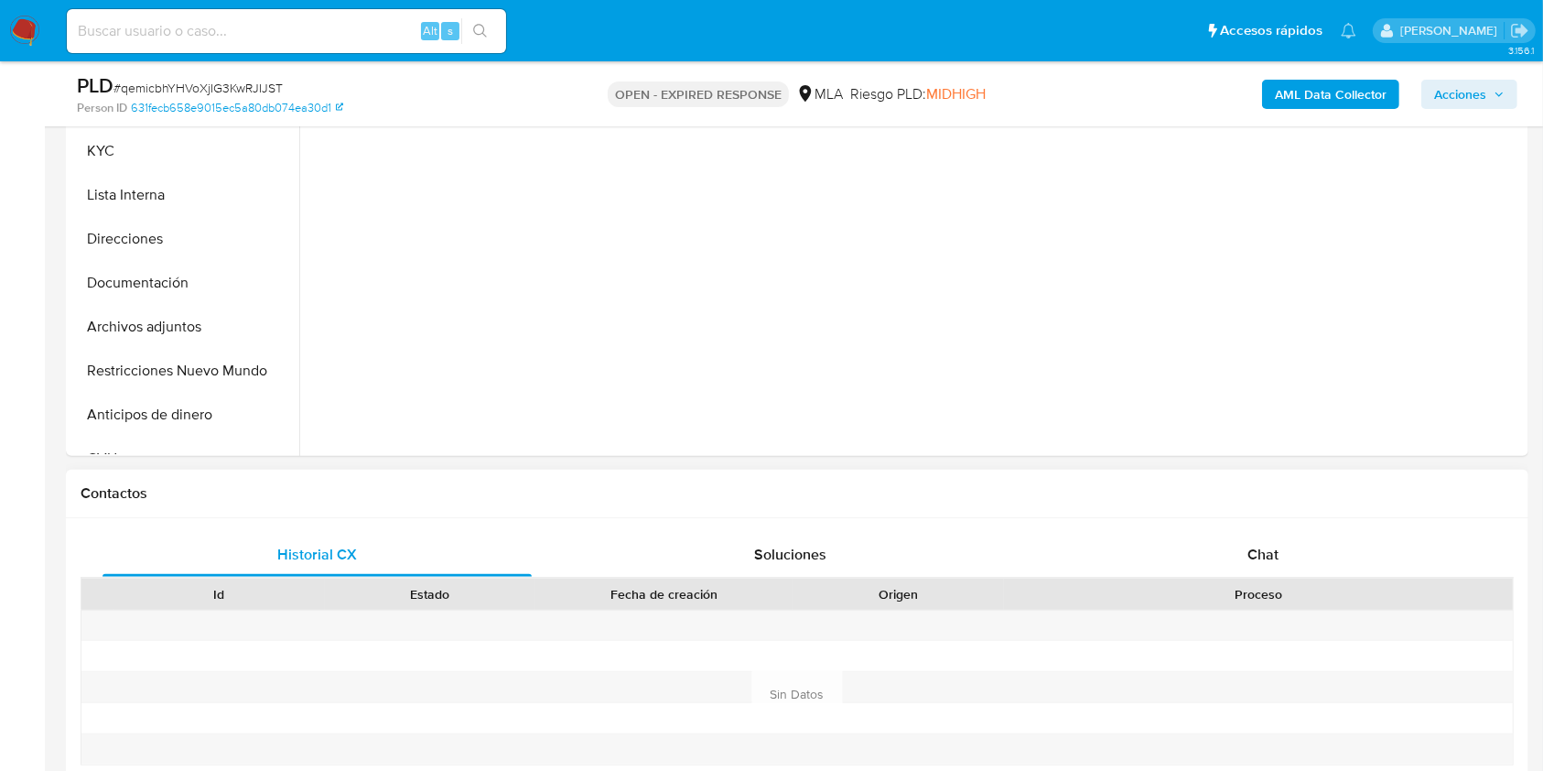
click at [1382, 579] on div "Proceso" at bounding box center [1258, 593] width 509 height 31
drag, startPoint x: 1373, startPoint y: 556, endPoint x: 1507, endPoint y: 375, distance: 225.7
click at [1373, 557] on div "Chat" at bounding box center [1263, 555] width 429 height 44
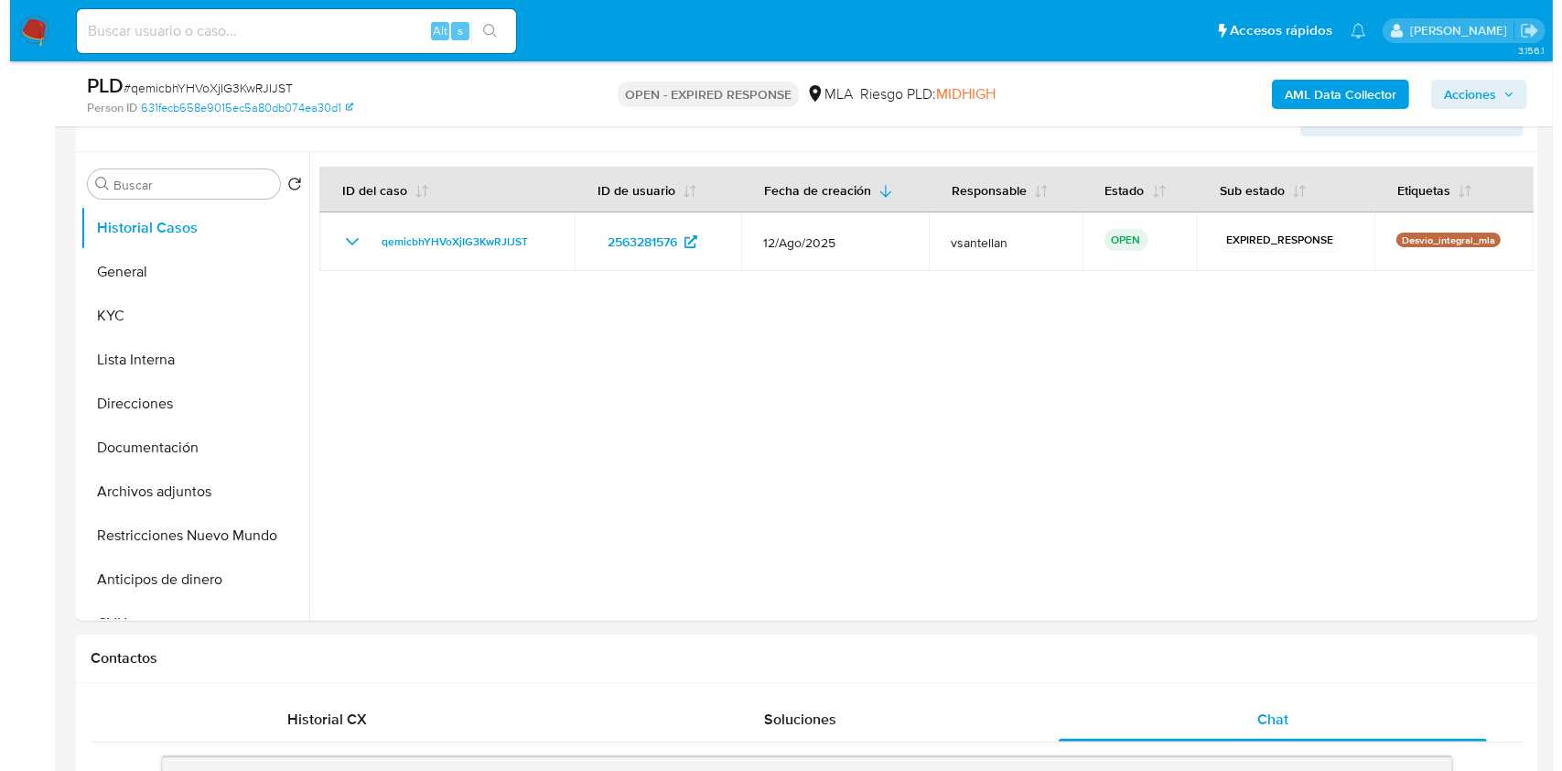
scroll to position [307, 0]
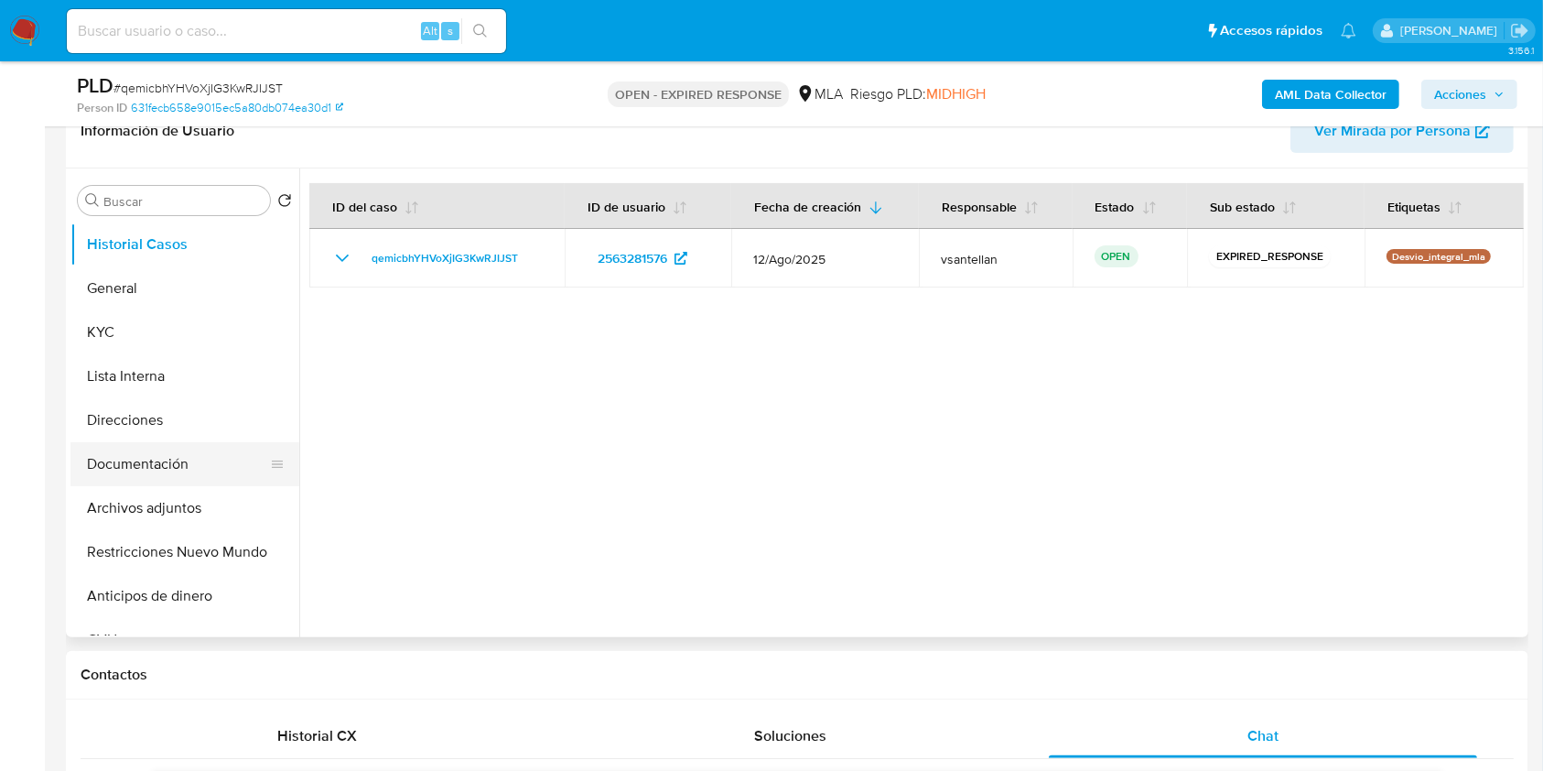
drag, startPoint x: 202, startPoint y: 468, endPoint x: 199, endPoint y: 458, distance: 10.4
click at [202, 469] on button "Documentación" at bounding box center [177, 464] width 214 height 44
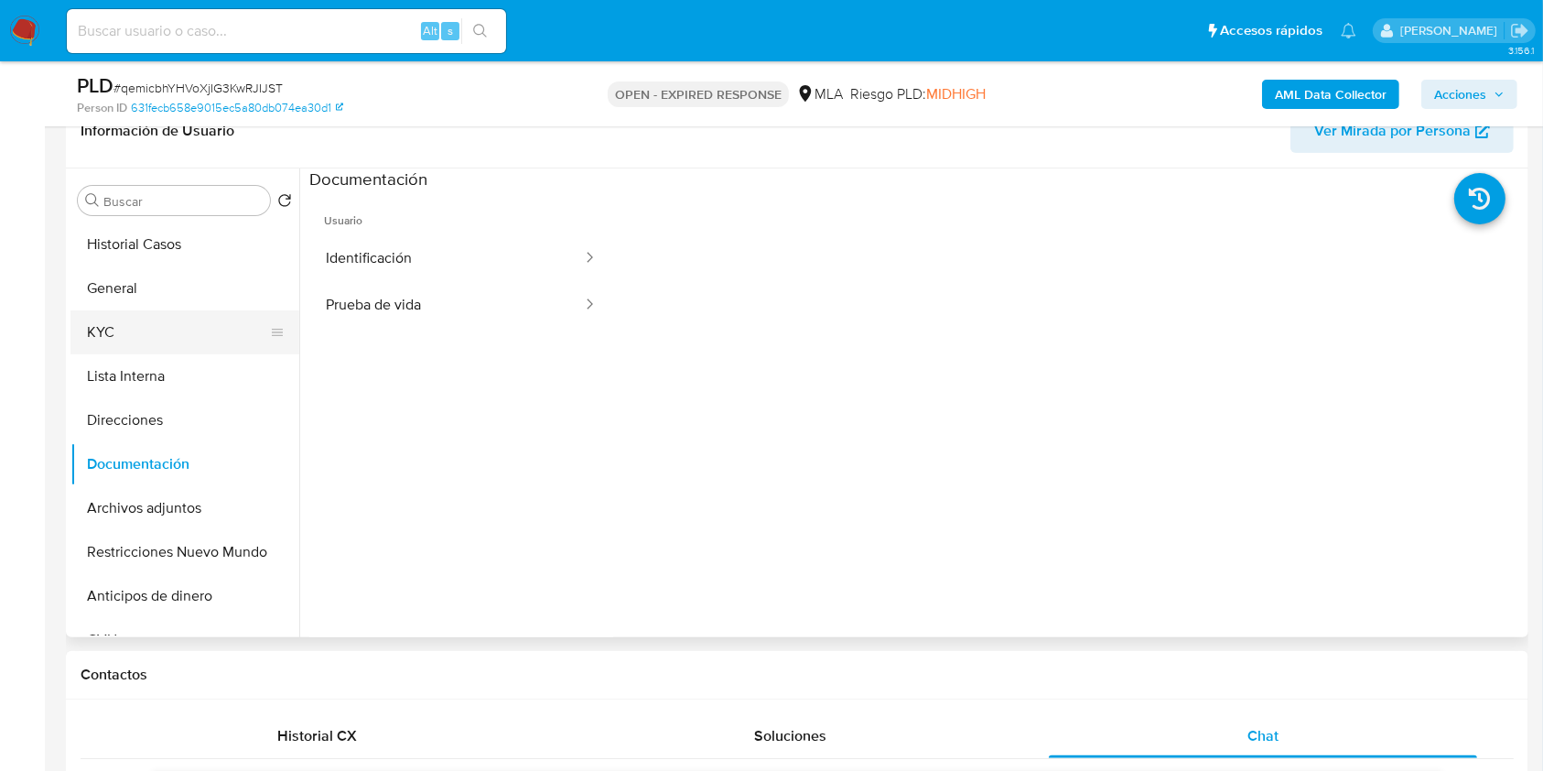
click at [148, 347] on button "KYC" at bounding box center [177, 332] width 214 height 44
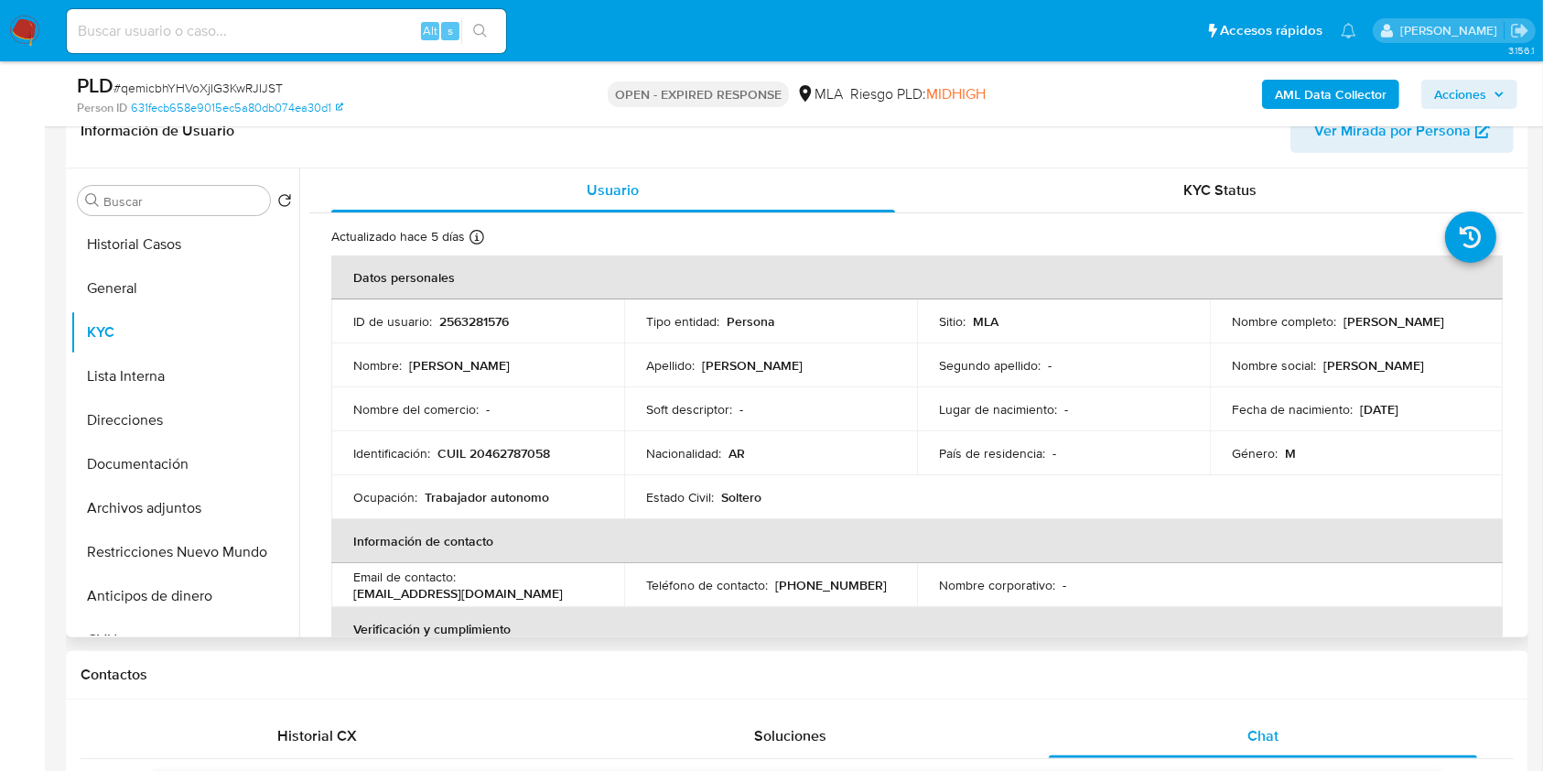
click at [521, 453] on p "CUIL 20462787058" at bounding box center [493, 453] width 113 height 16
copy p "20462787058"
click at [1326, 95] on b "AML Data Collector" at bounding box center [1331, 94] width 112 height 29
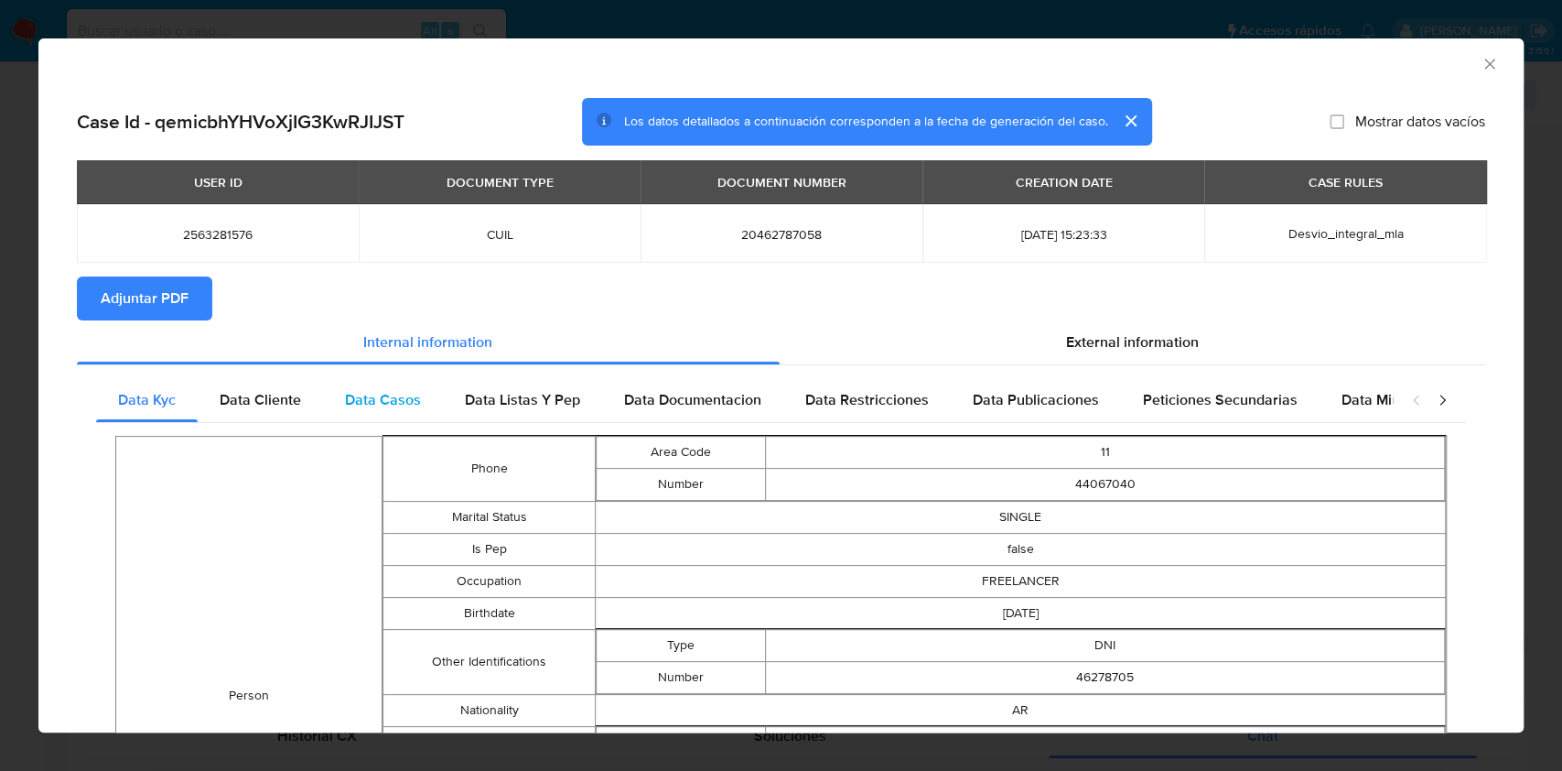
click at [328, 408] on div "Data Casos" at bounding box center [383, 400] width 120 height 44
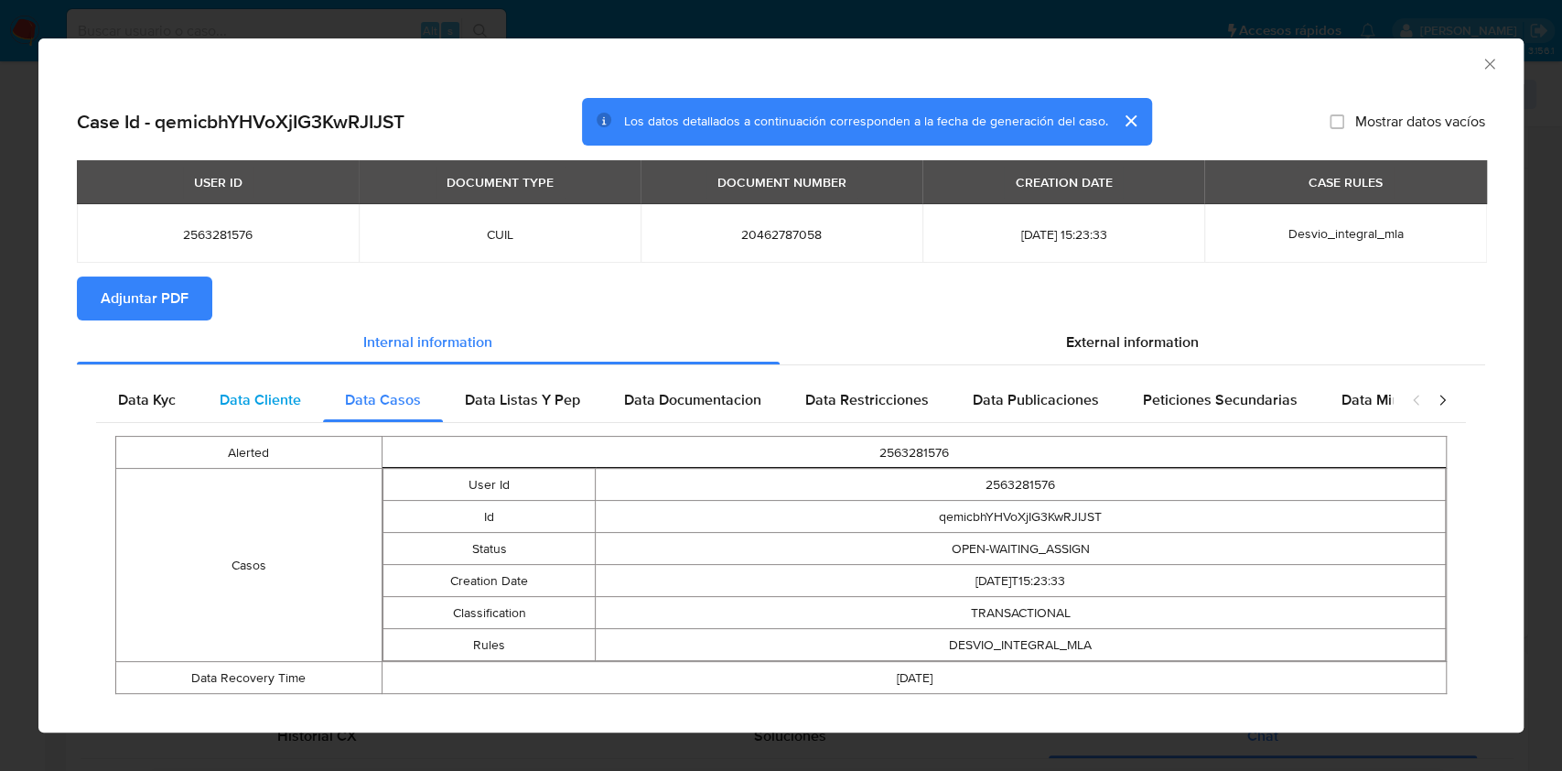
click at [292, 405] on span "Data Cliente" at bounding box center [260, 399] width 81 height 21
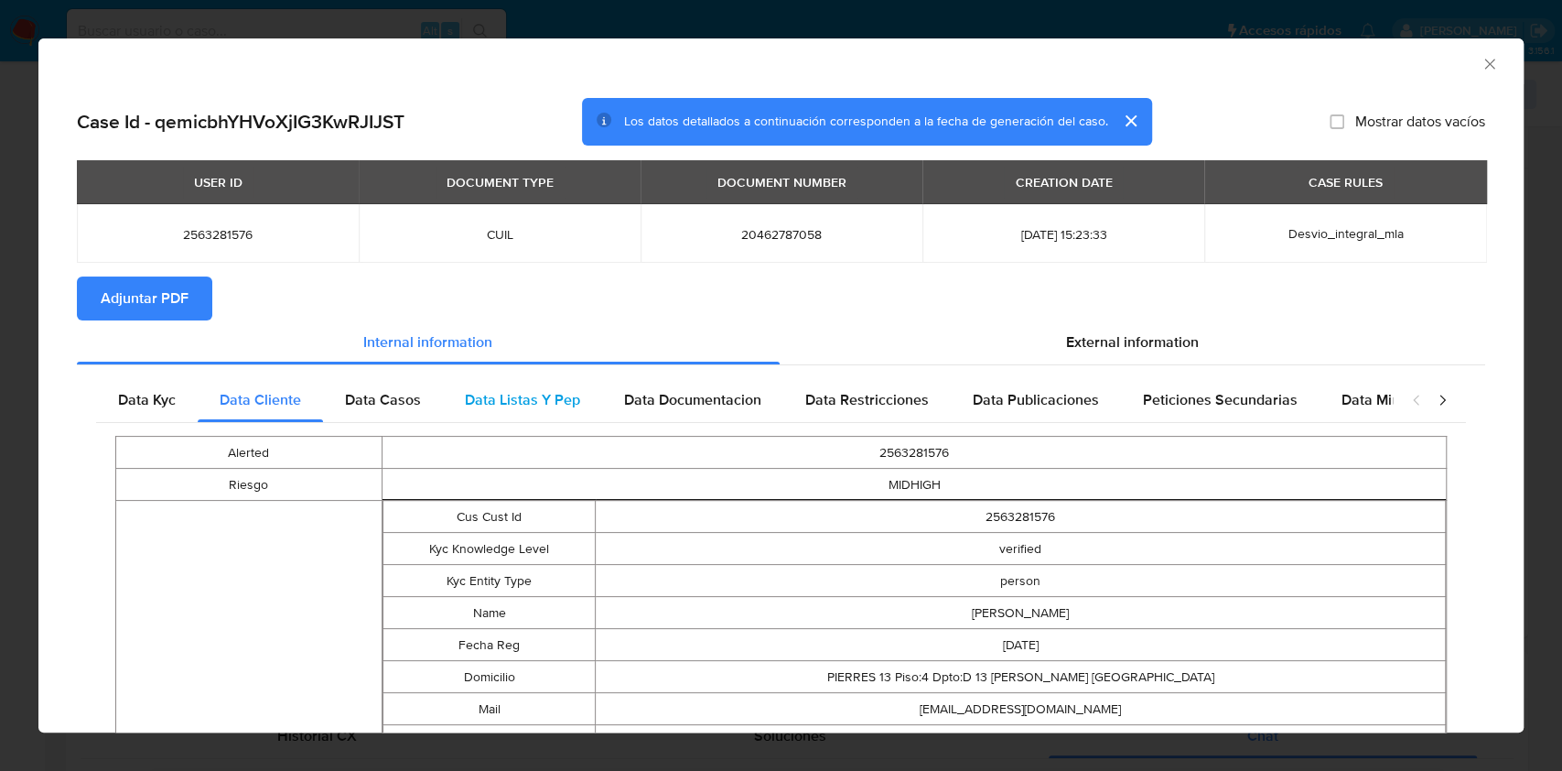
click at [486, 407] on span "Data Listas Y Pep" at bounding box center [522, 399] width 115 height 21
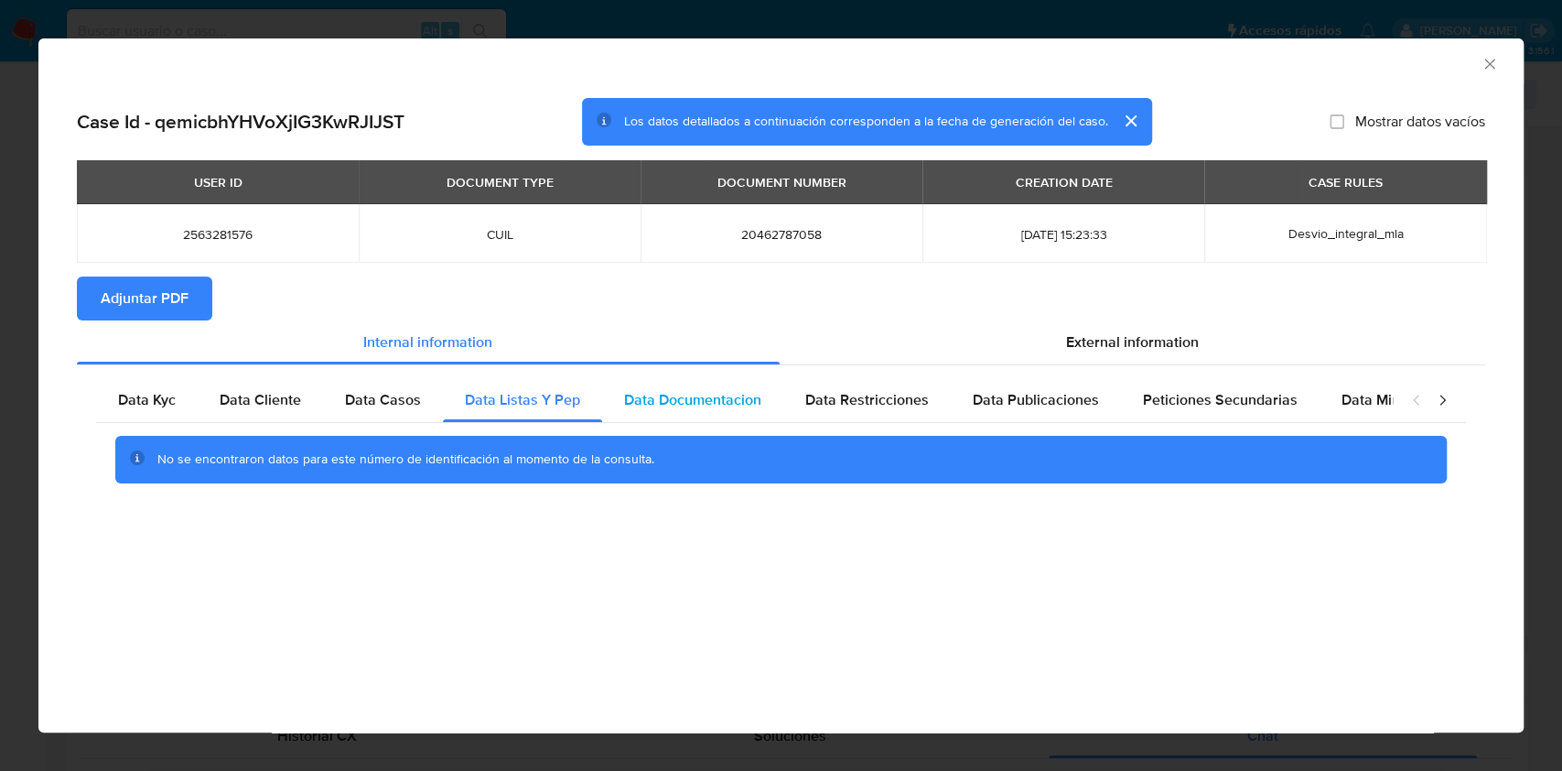
drag, startPoint x: 609, startPoint y: 395, endPoint x: 723, endPoint y: 408, distance: 114.2
click at [611, 395] on div "Data Documentacion" at bounding box center [692, 400] width 181 height 44
click at [726, 408] on span "Data Documentacion" at bounding box center [692, 399] width 137 height 21
click at [901, 428] on div "No se encontraron datos para este número de identificación al momento de la con…" at bounding box center [781, 459] width 1370 height 73
click at [899, 421] on div "Data Restricciones" at bounding box center [866, 400] width 167 height 44
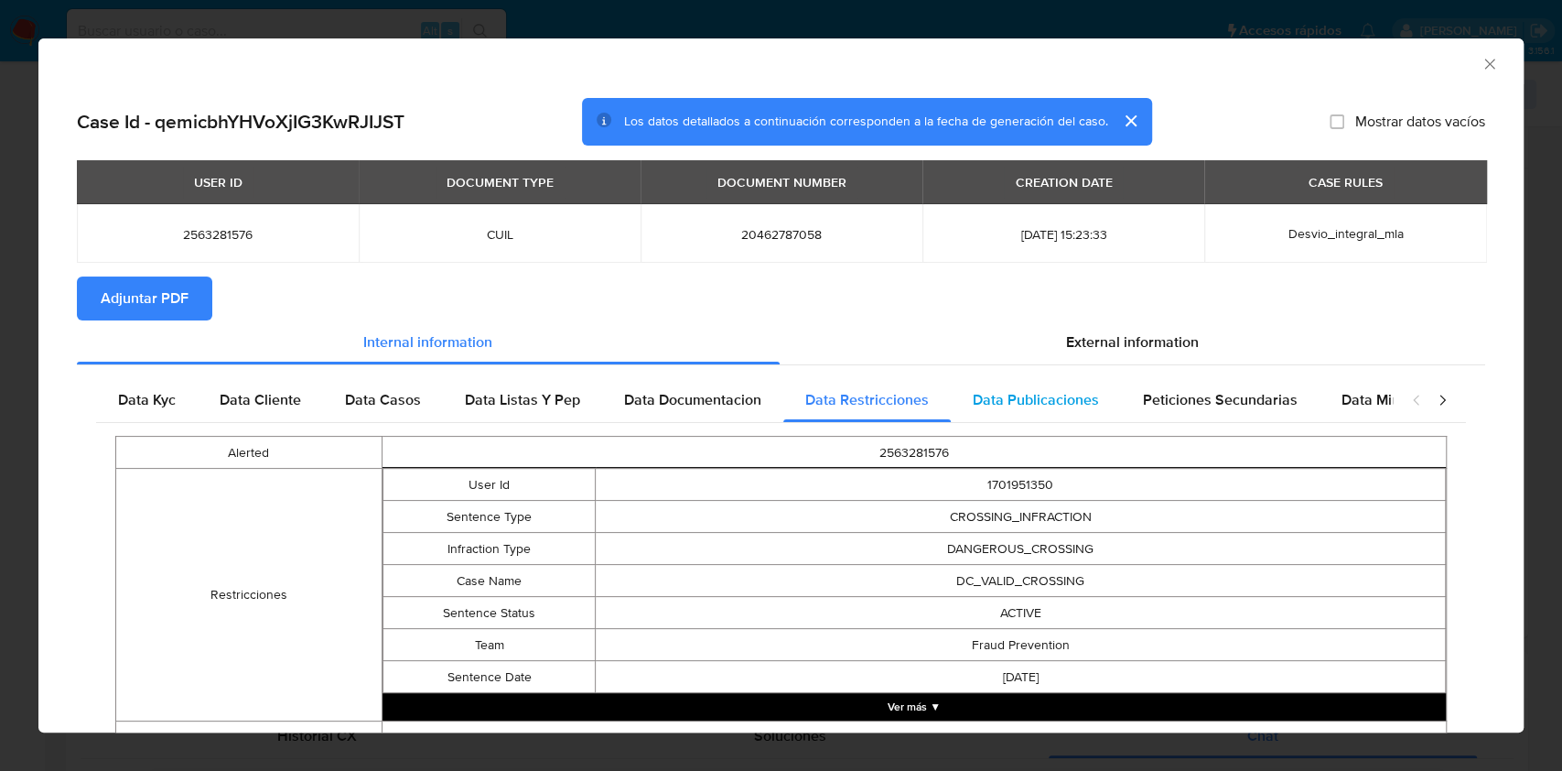
drag, startPoint x: 980, startPoint y: 404, endPoint x: 1053, endPoint y: 402, distance: 73.2
click at [981, 404] on span "Data Publicaciones" at bounding box center [1036, 399] width 126 height 21
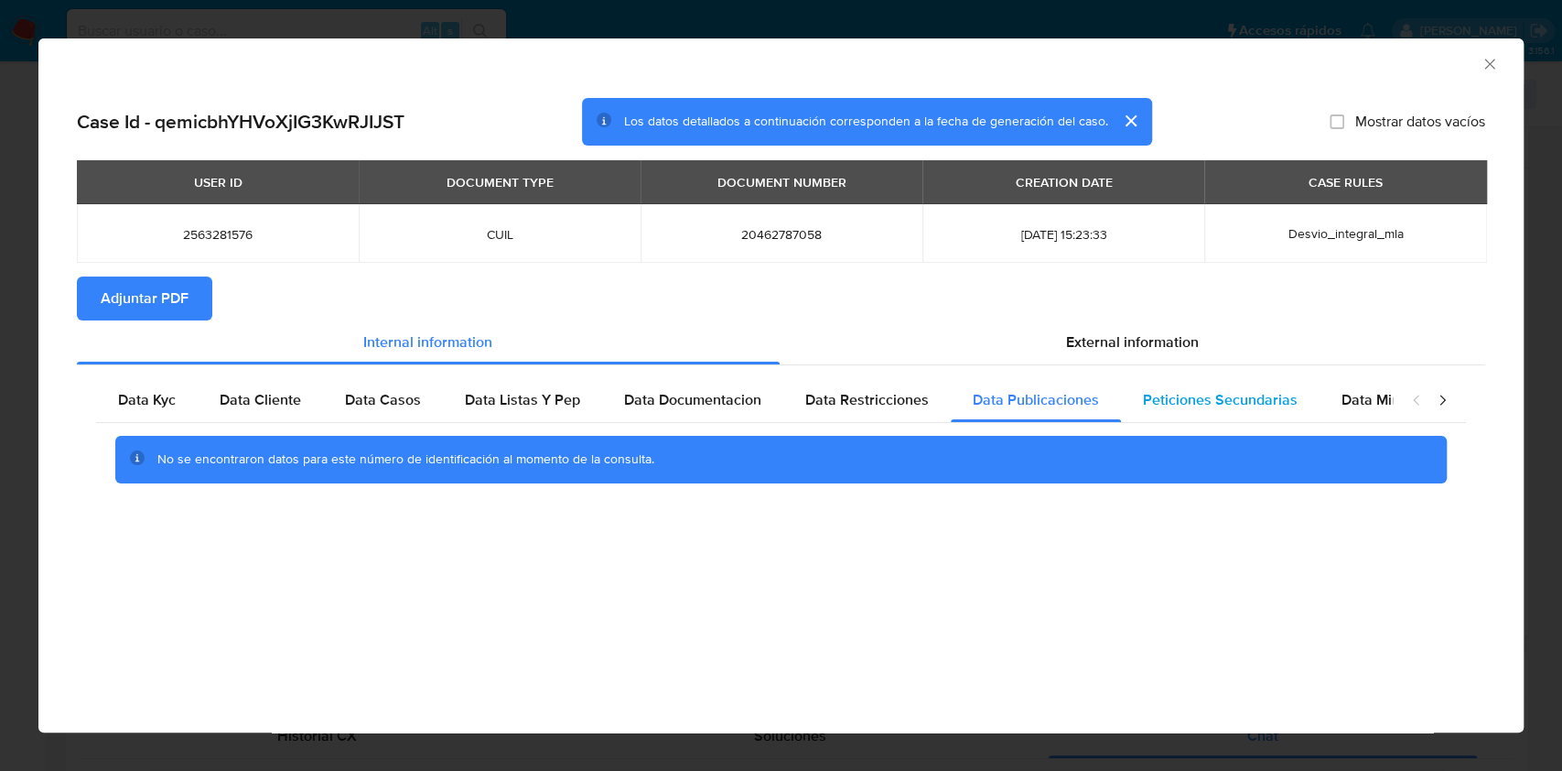
click at [1224, 408] on span "Peticiones Secundarias" at bounding box center [1220, 399] width 155 height 21
click at [1358, 395] on span "Data Minoridad" at bounding box center [1392, 399] width 101 height 21
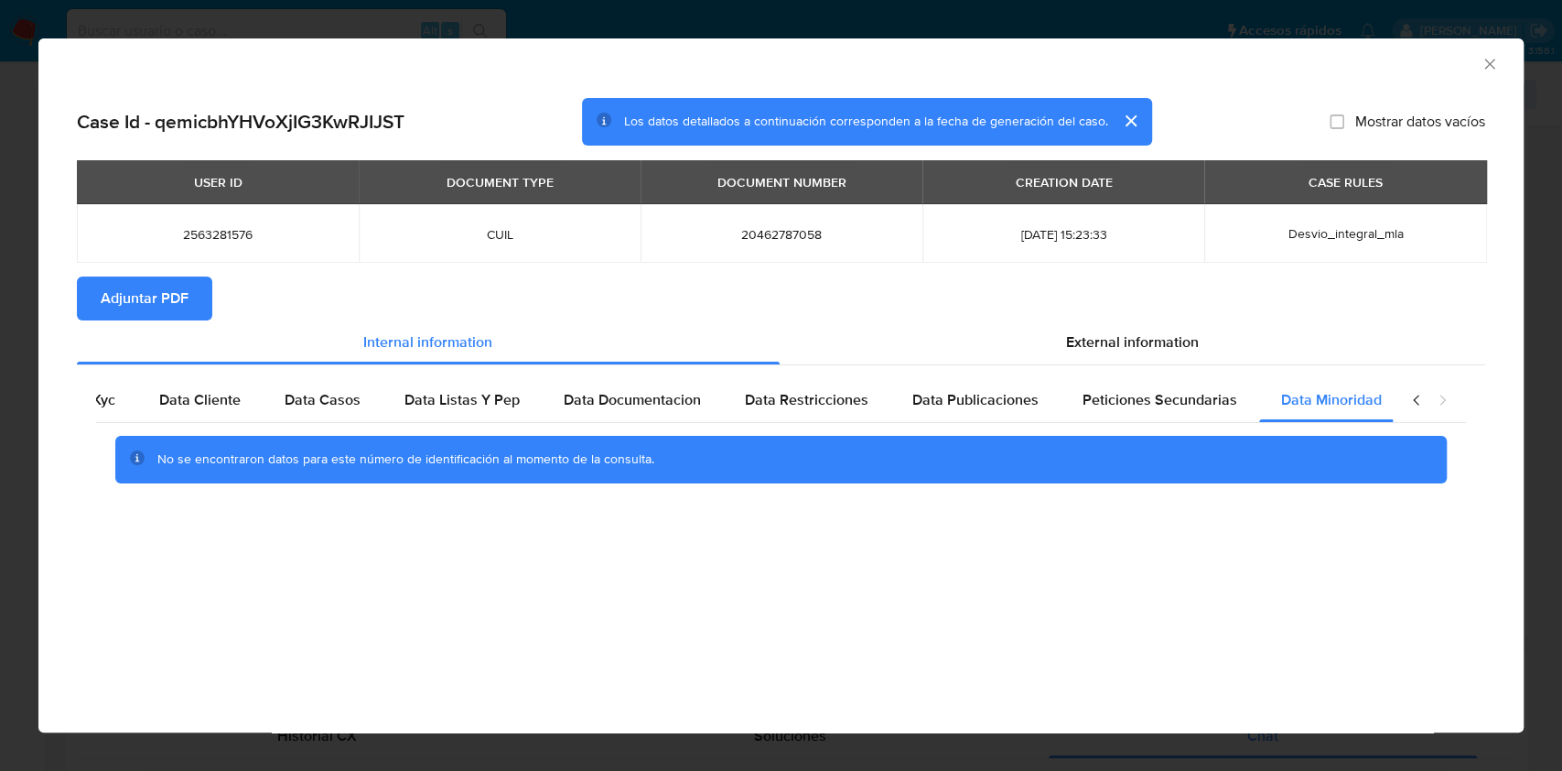
scroll to position [0, 61]
click at [1151, 370] on div "Data Kyc Data Cliente Data Casos Data Listas Y Pep Data Documentacion Data Rest…" at bounding box center [781, 437] width 1408 height 144
click at [1116, 355] on div "External information" at bounding box center [1133, 342] width 706 height 44
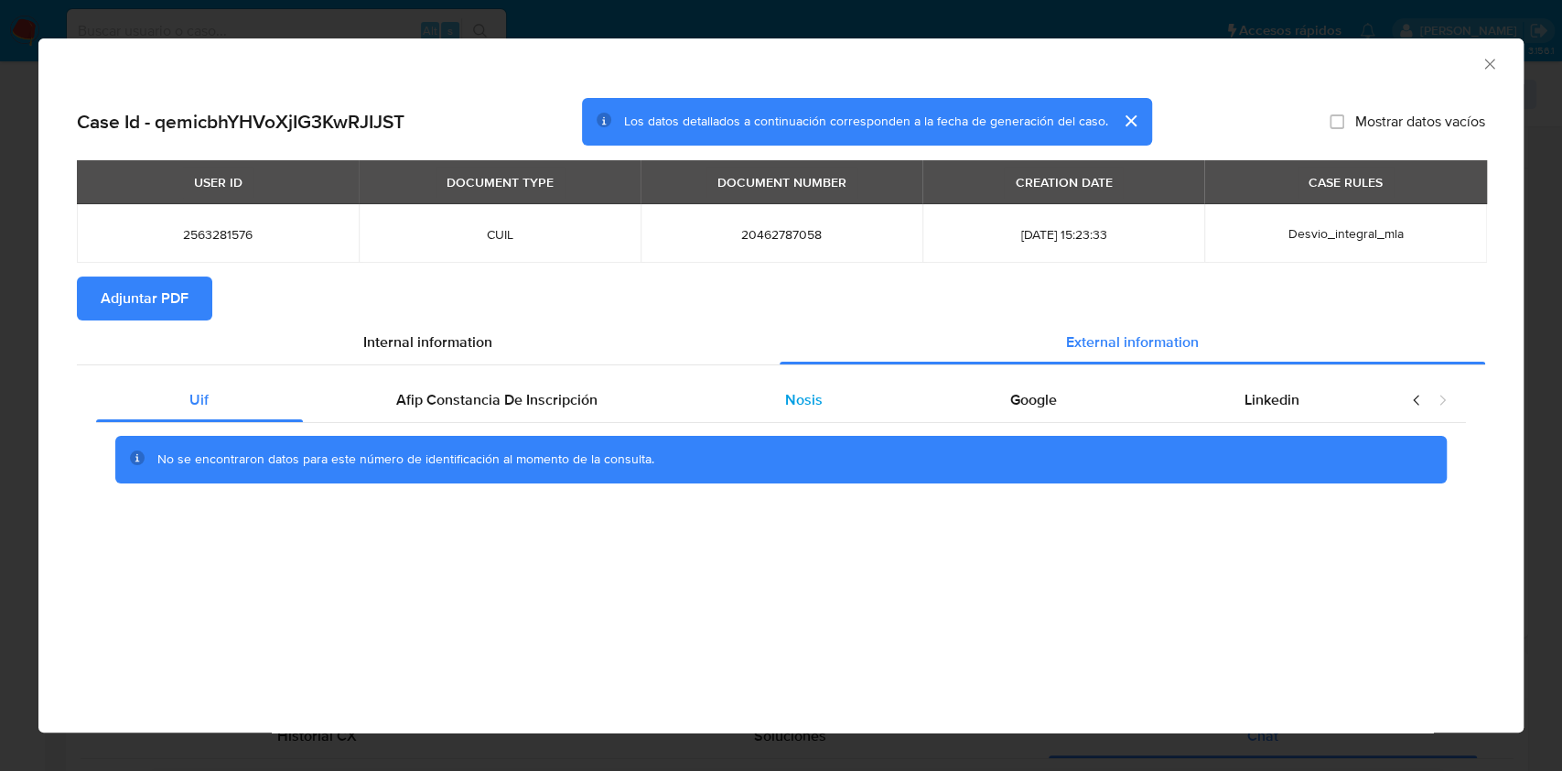
scroll to position [0, 0]
drag, startPoint x: 542, startPoint y: 423, endPoint x: 537, endPoint y: 412, distance: 11.9
click at [542, 424] on div "No se encontraron datos para este número de identificación al momento de la con…" at bounding box center [781, 459] width 1370 height 73
drag, startPoint x: 536, startPoint y: 407, endPoint x: 571, endPoint y: 399, distance: 35.7
click at [536, 406] on span "Afip Constancia De Inscripción" at bounding box center [496, 399] width 201 height 21
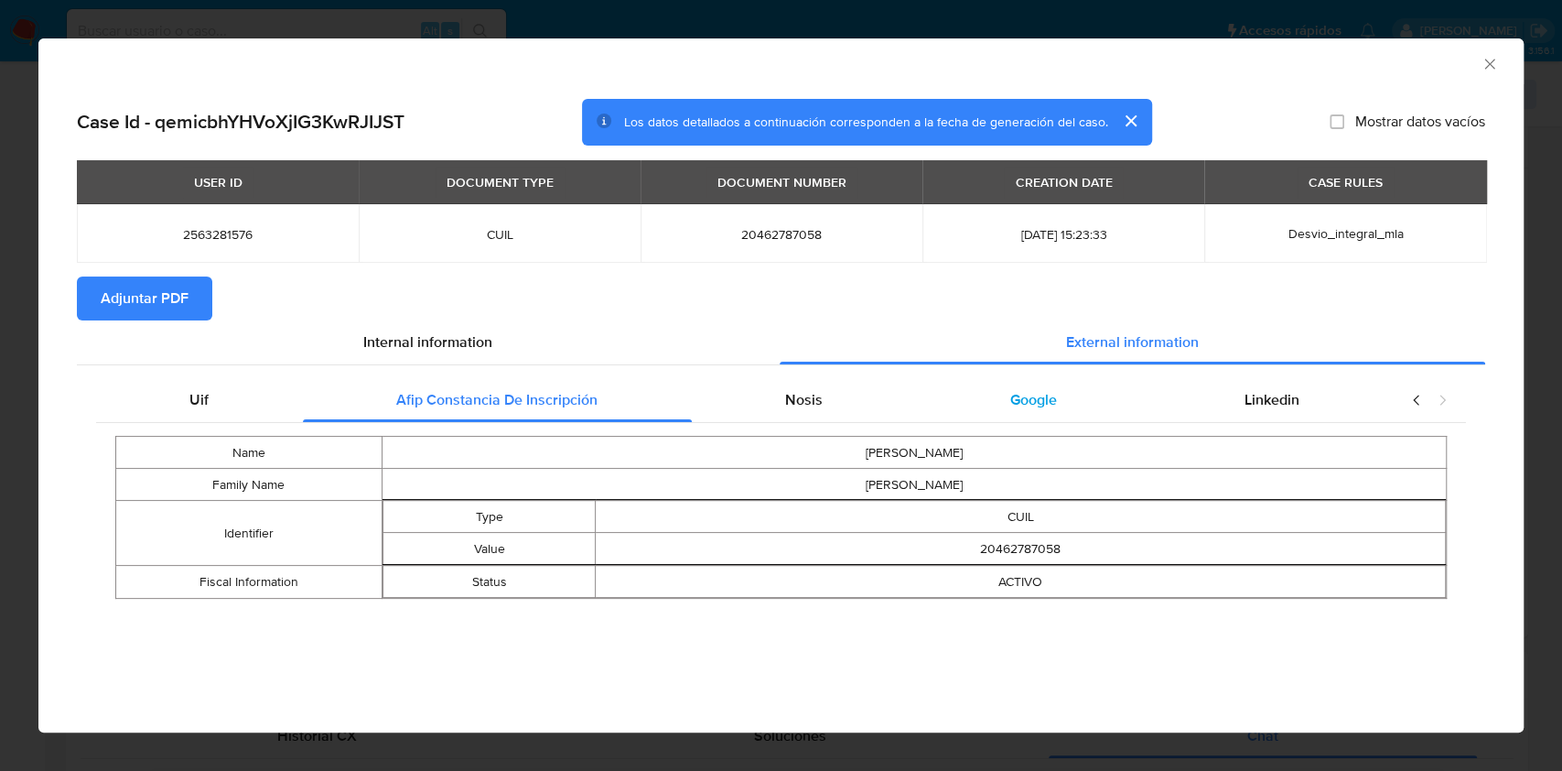
drag, startPoint x: 830, startPoint y: 382, endPoint x: 935, endPoint y: 392, distance: 105.7
click at [830, 384] on div "Nosis" at bounding box center [804, 400] width 225 height 44
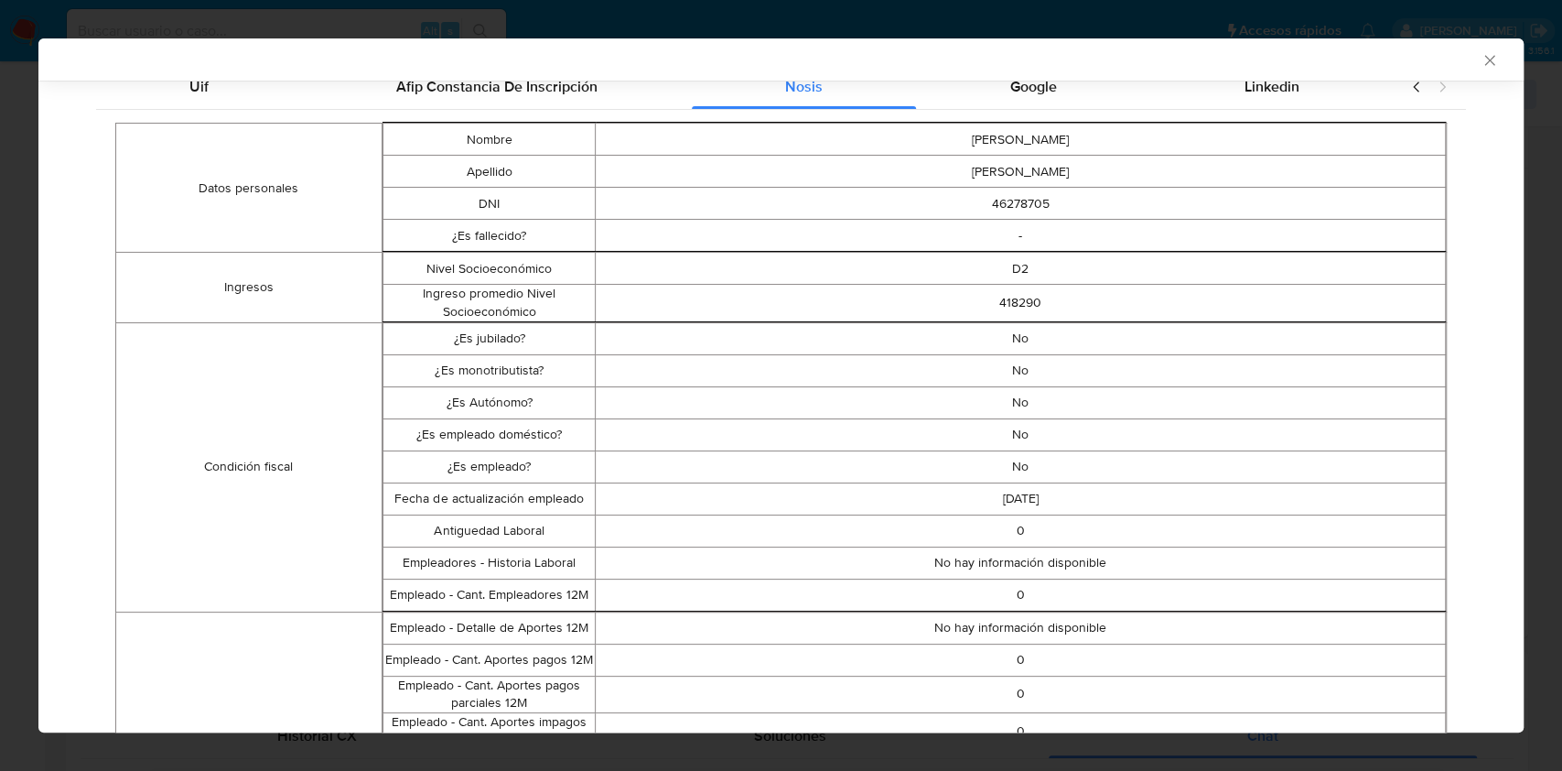
scroll to position [188, 0]
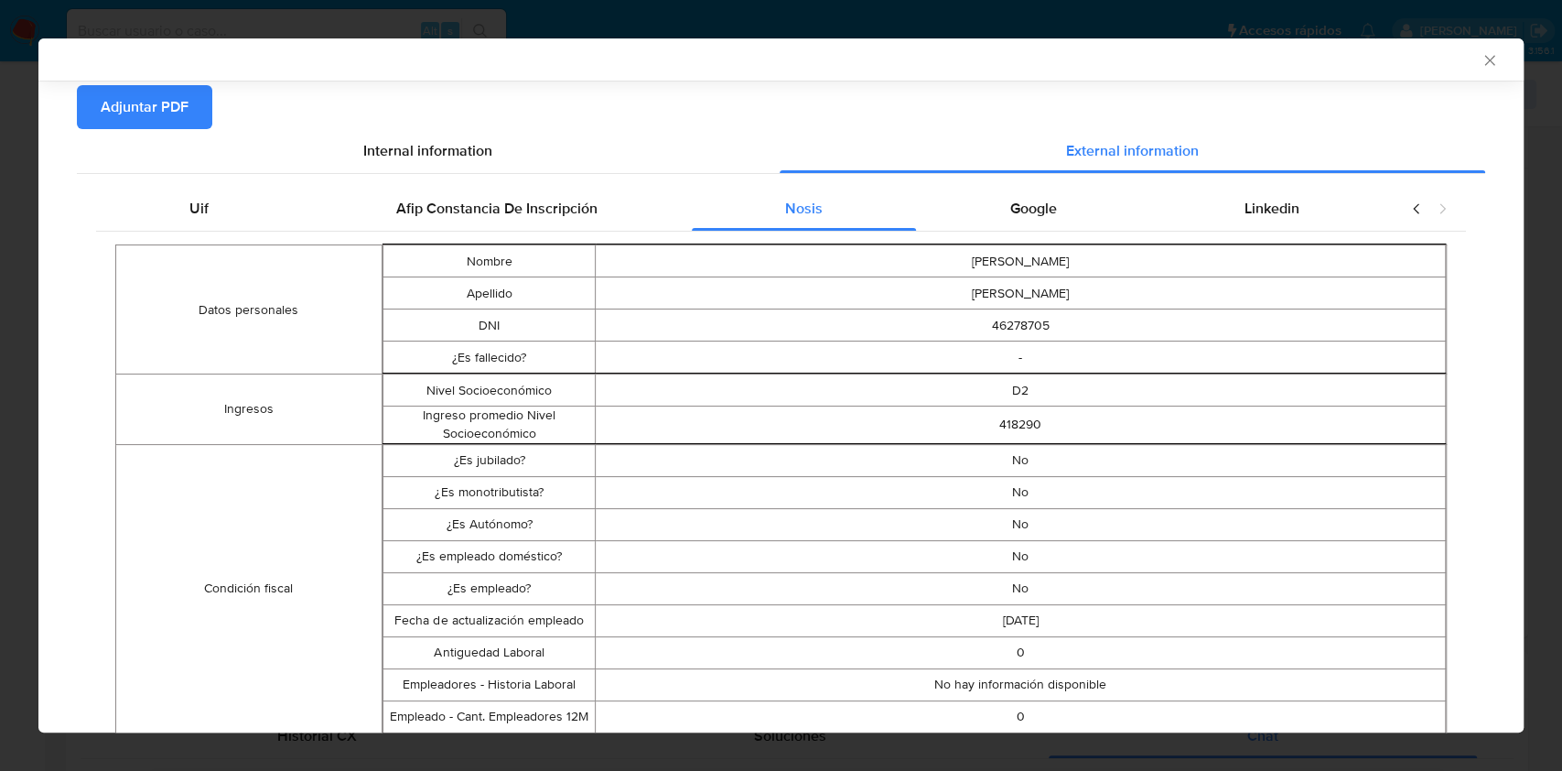
drag, startPoint x: 1044, startPoint y: 216, endPoint x: 1071, endPoint y: 228, distance: 29.1
click at [1044, 217] on div "Google" at bounding box center [1033, 209] width 234 height 44
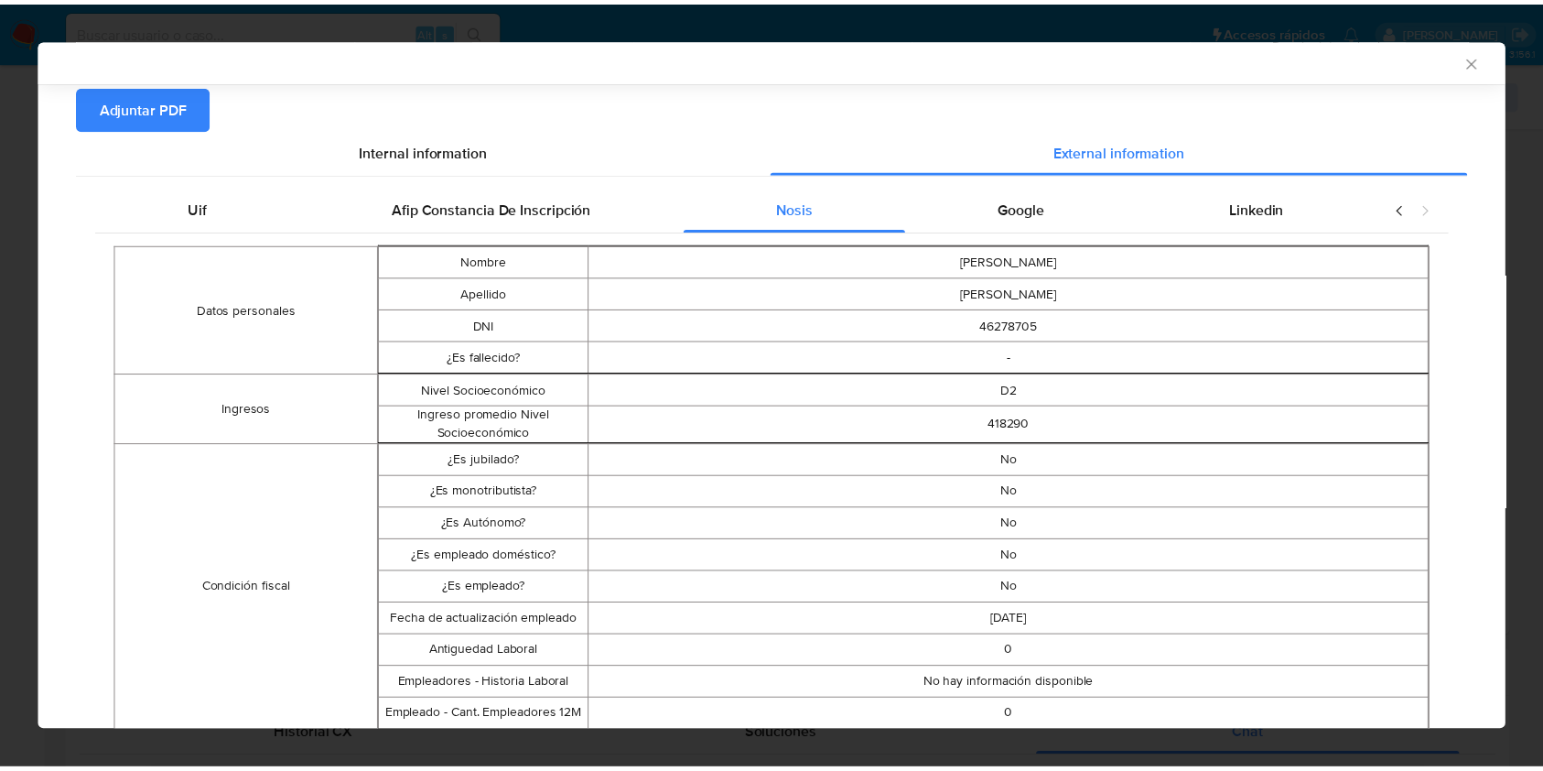
scroll to position [0, 0]
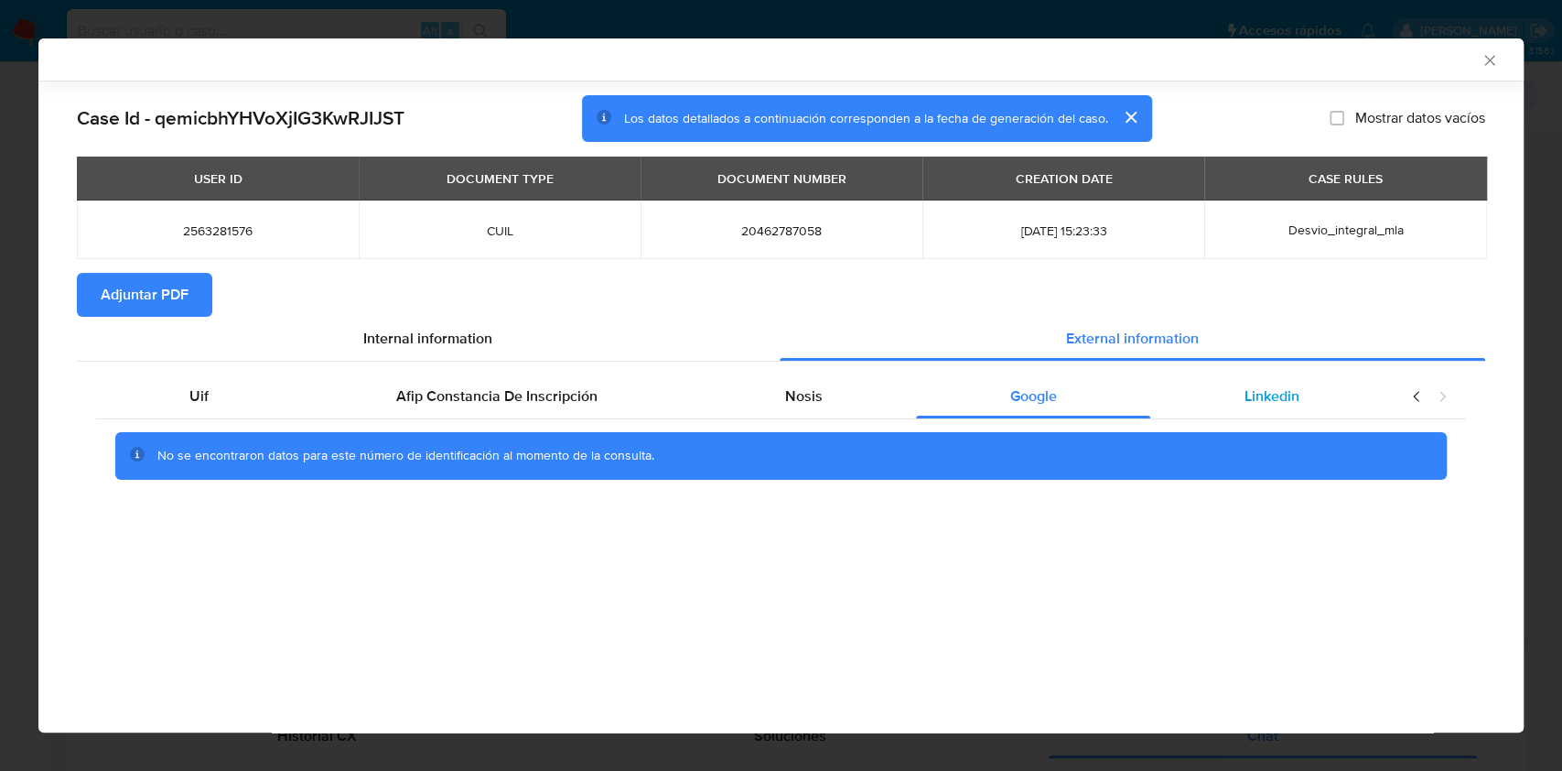
click at [1331, 386] on div "Linkedin" at bounding box center [1271, 396] width 242 height 44
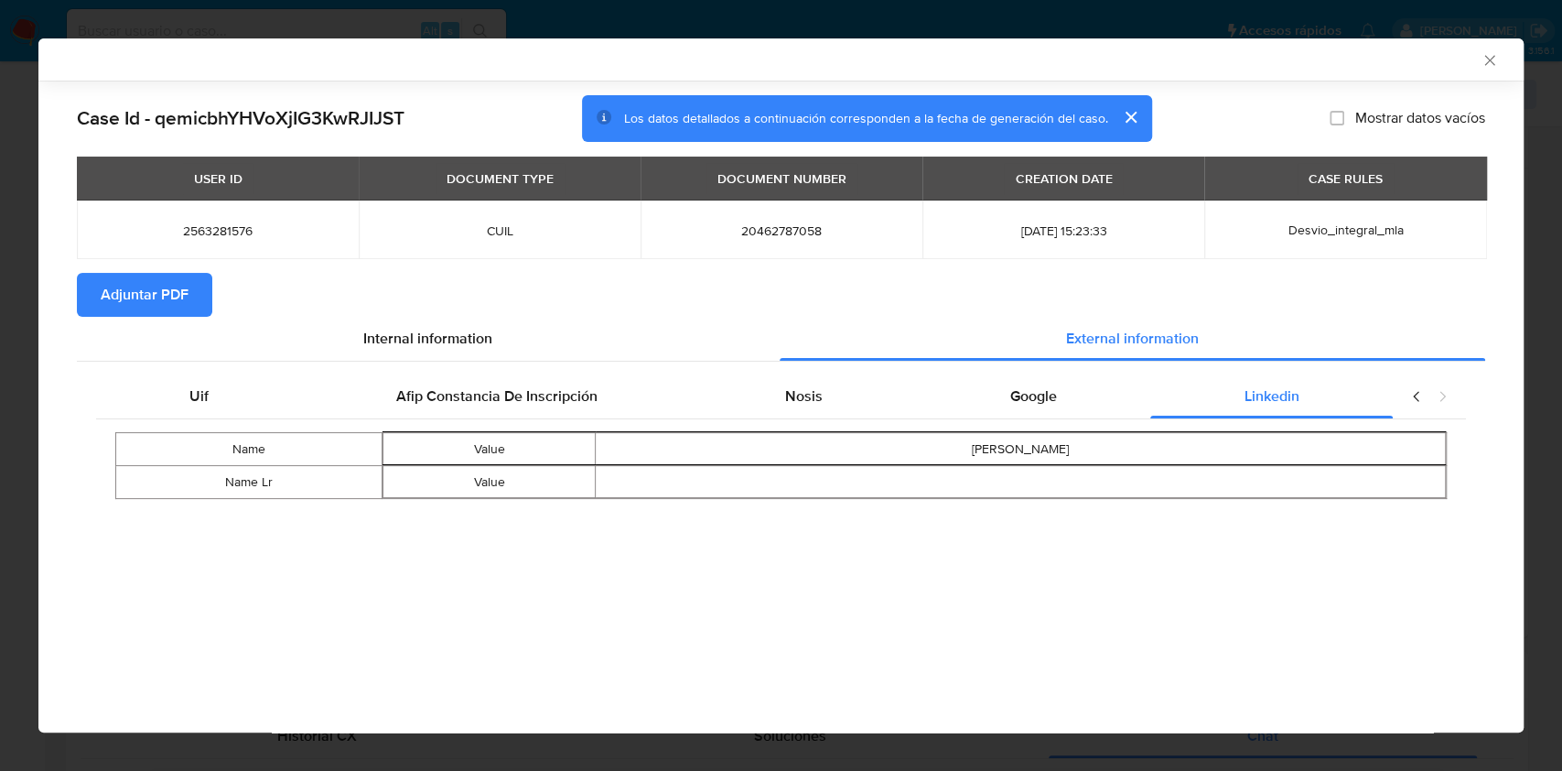
click at [168, 297] on span "Adjuntar PDF" at bounding box center [145, 295] width 88 height 40
click at [14, 228] on div "AML Data Collector Case Id - qemicbhYHVoXjIG3KwRJIJST Los datos detallados a co…" at bounding box center [781, 385] width 1562 height 771
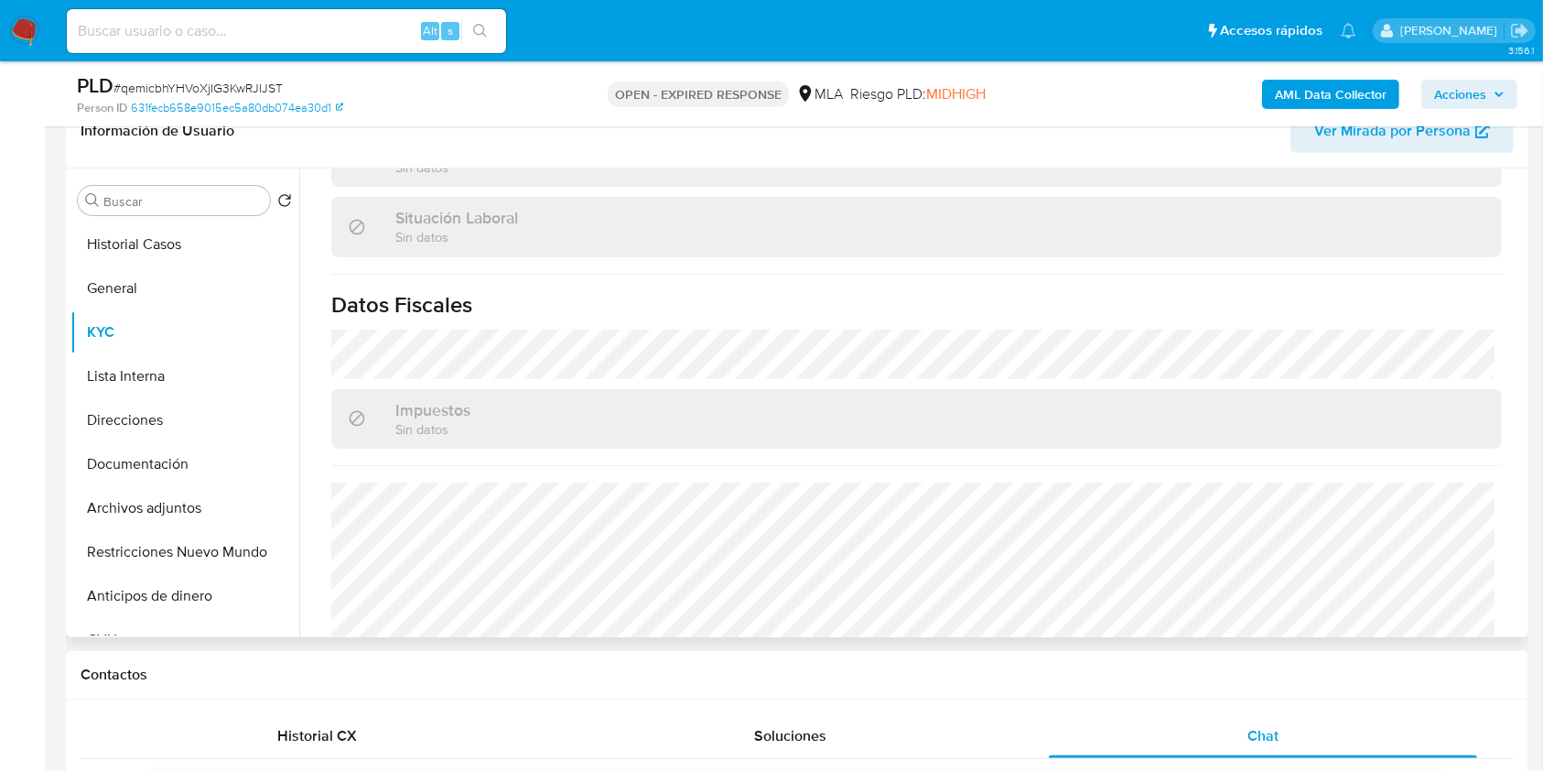
scroll to position [968, 0]
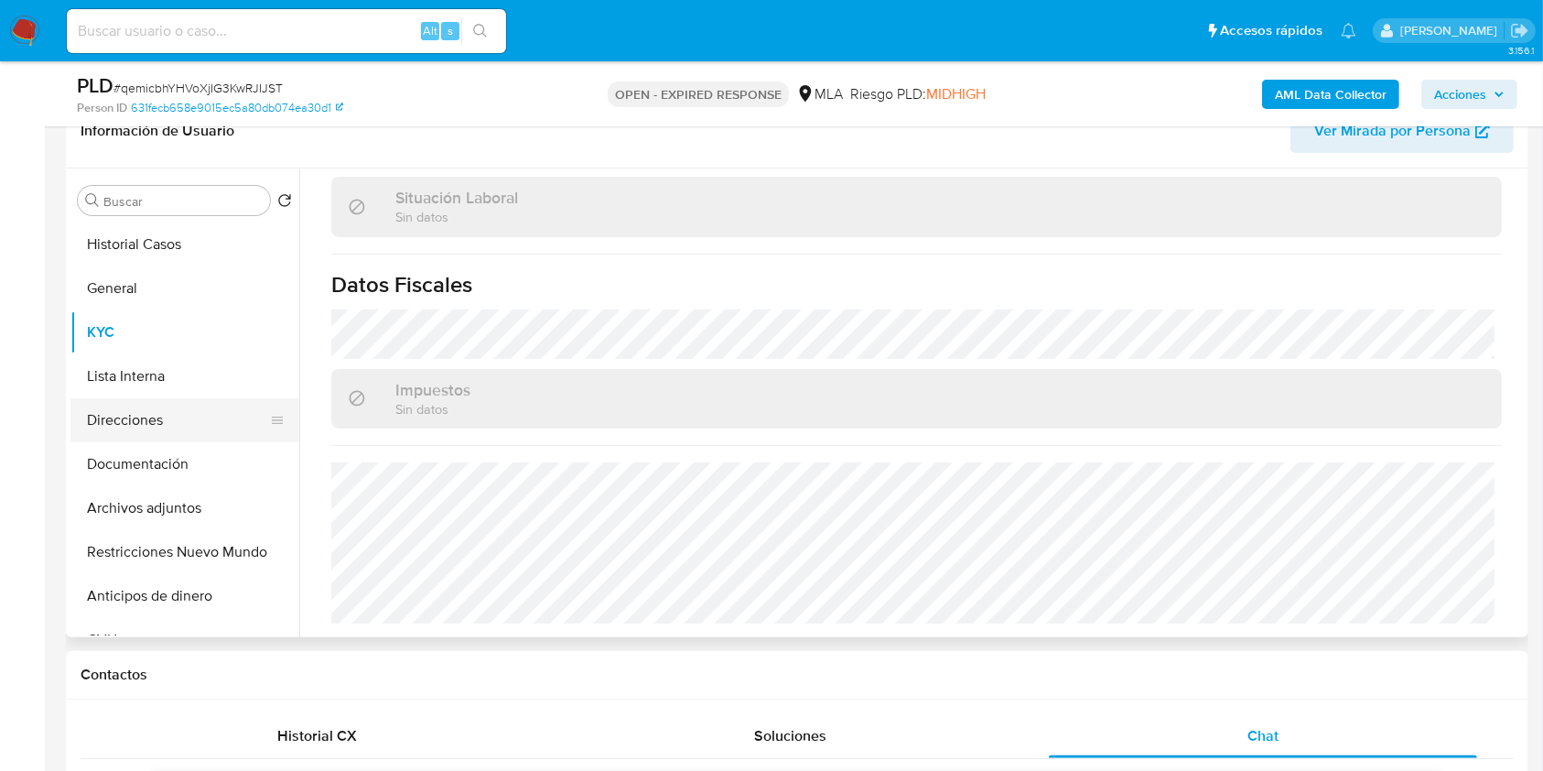
click at [189, 424] on button "Direcciones" at bounding box center [177, 420] width 214 height 44
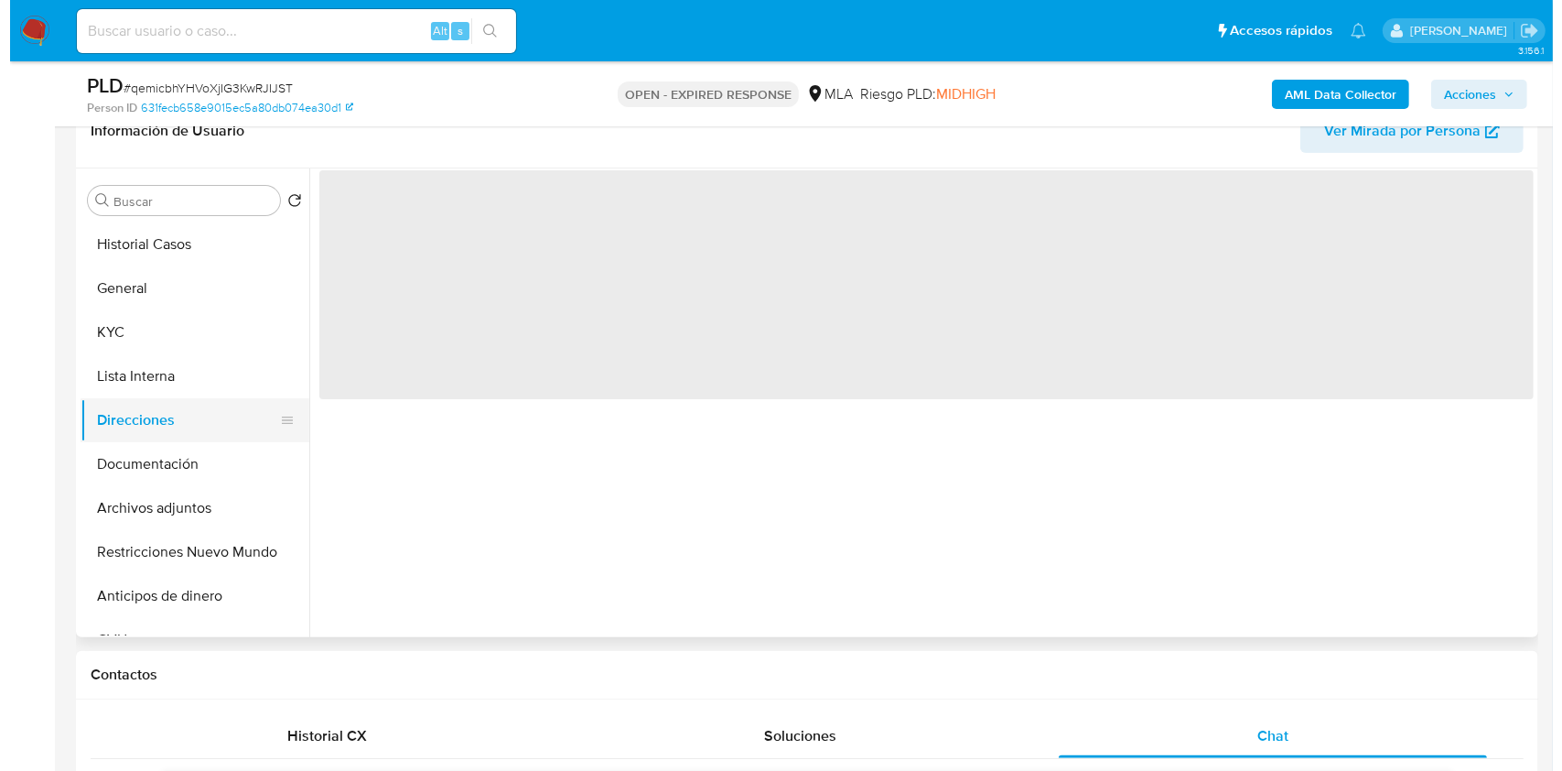
scroll to position [0, 0]
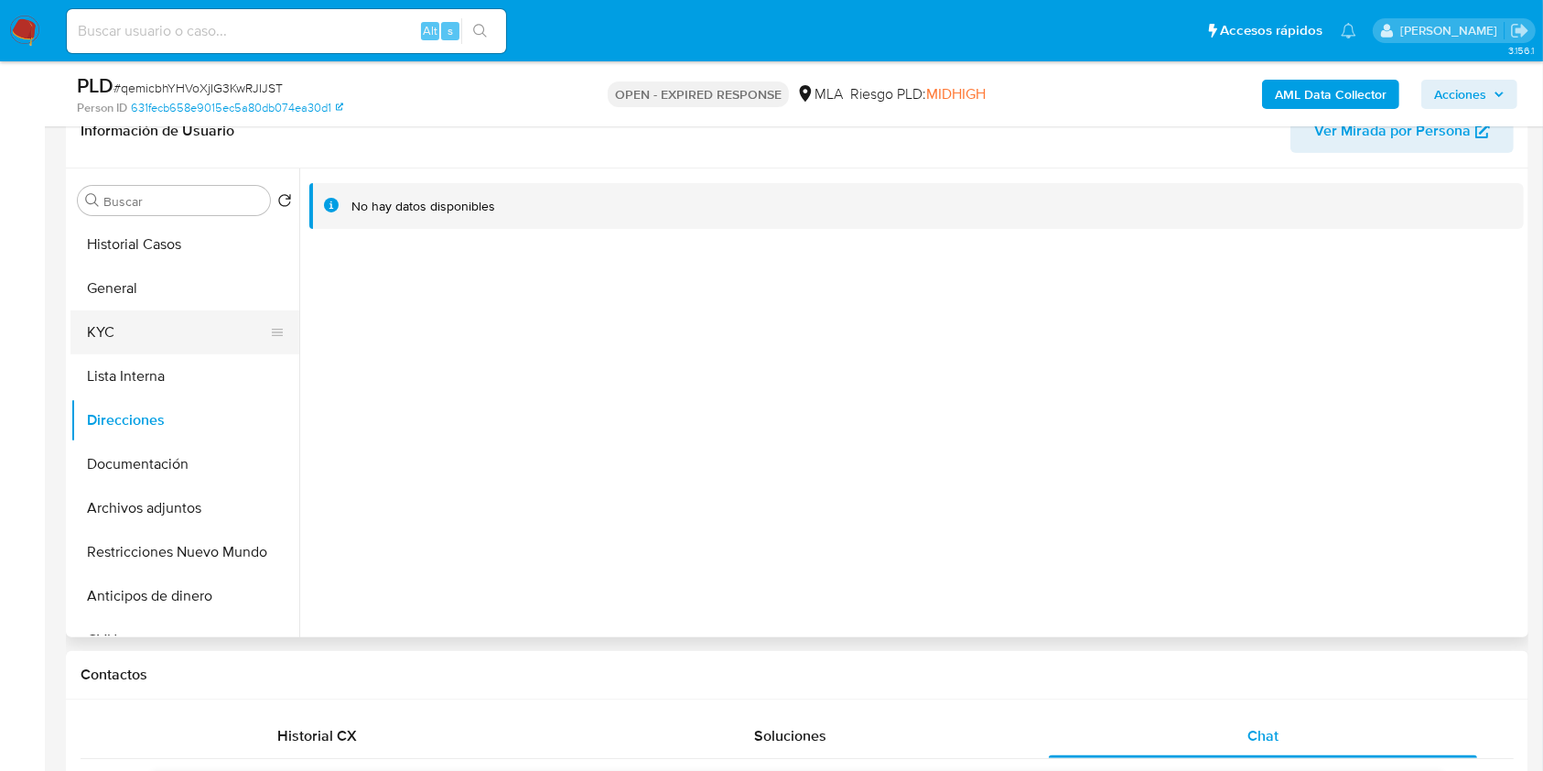
drag, startPoint x: 146, startPoint y: 326, endPoint x: 209, endPoint y: 352, distance: 67.6
click at [146, 326] on button "KYC" at bounding box center [177, 332] width 214 height 44
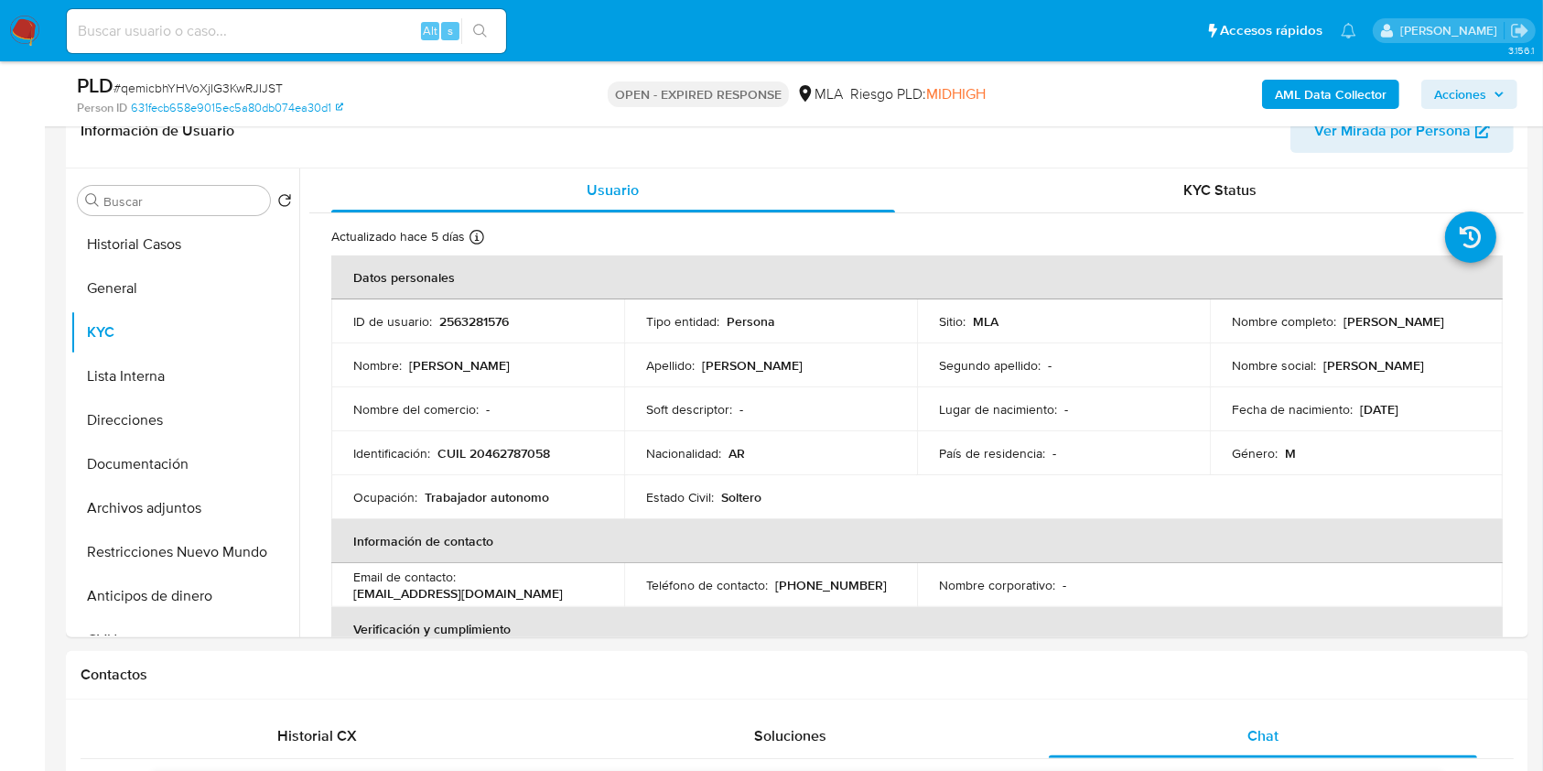
click at [1298, 101] on b "AML Data Collector" at bounding box center [1331, 94] width 112 height 29
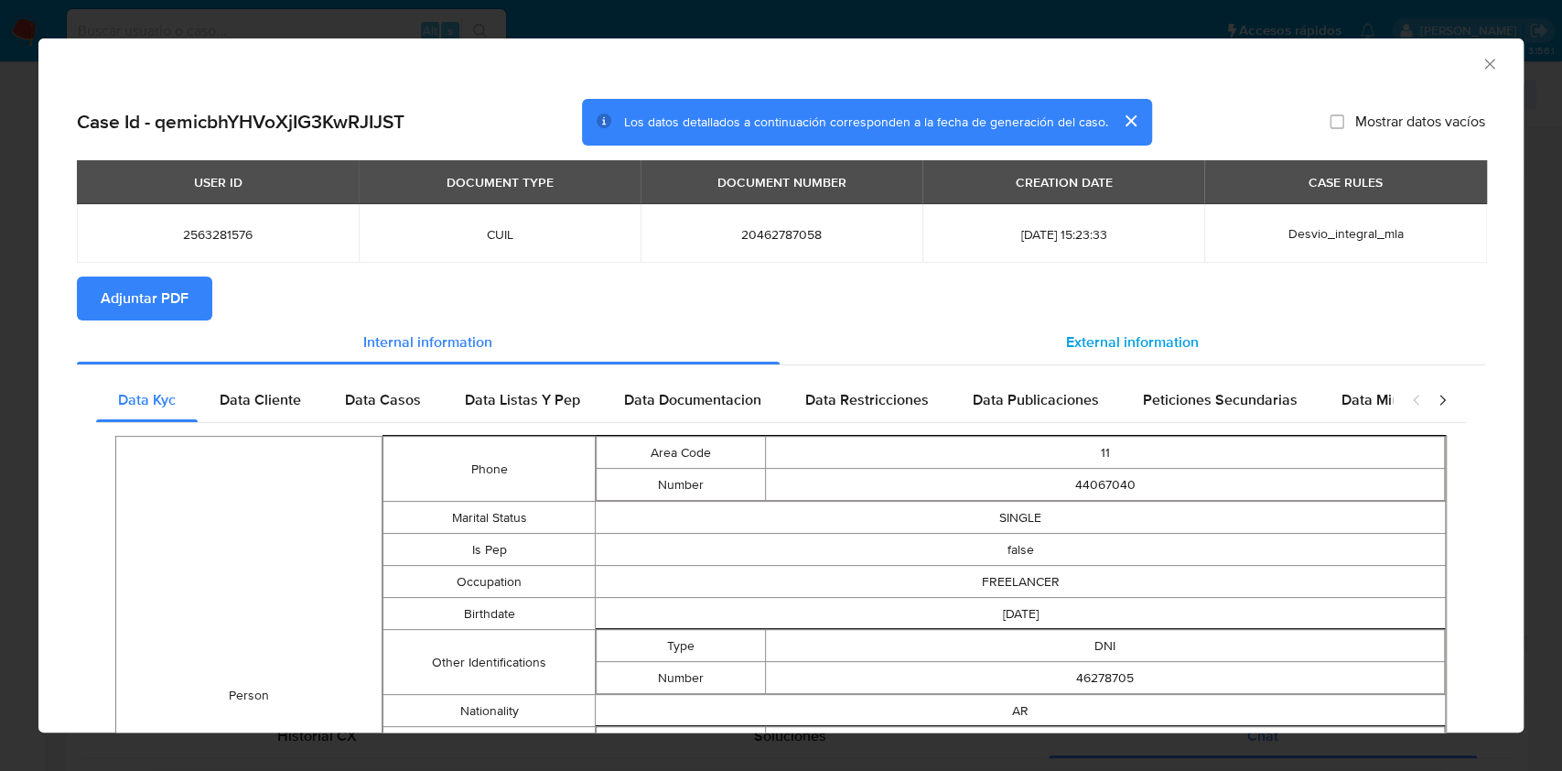
click at [1018, 343] on div "External information" at bounding box center [1133, 342] width 706 height 44
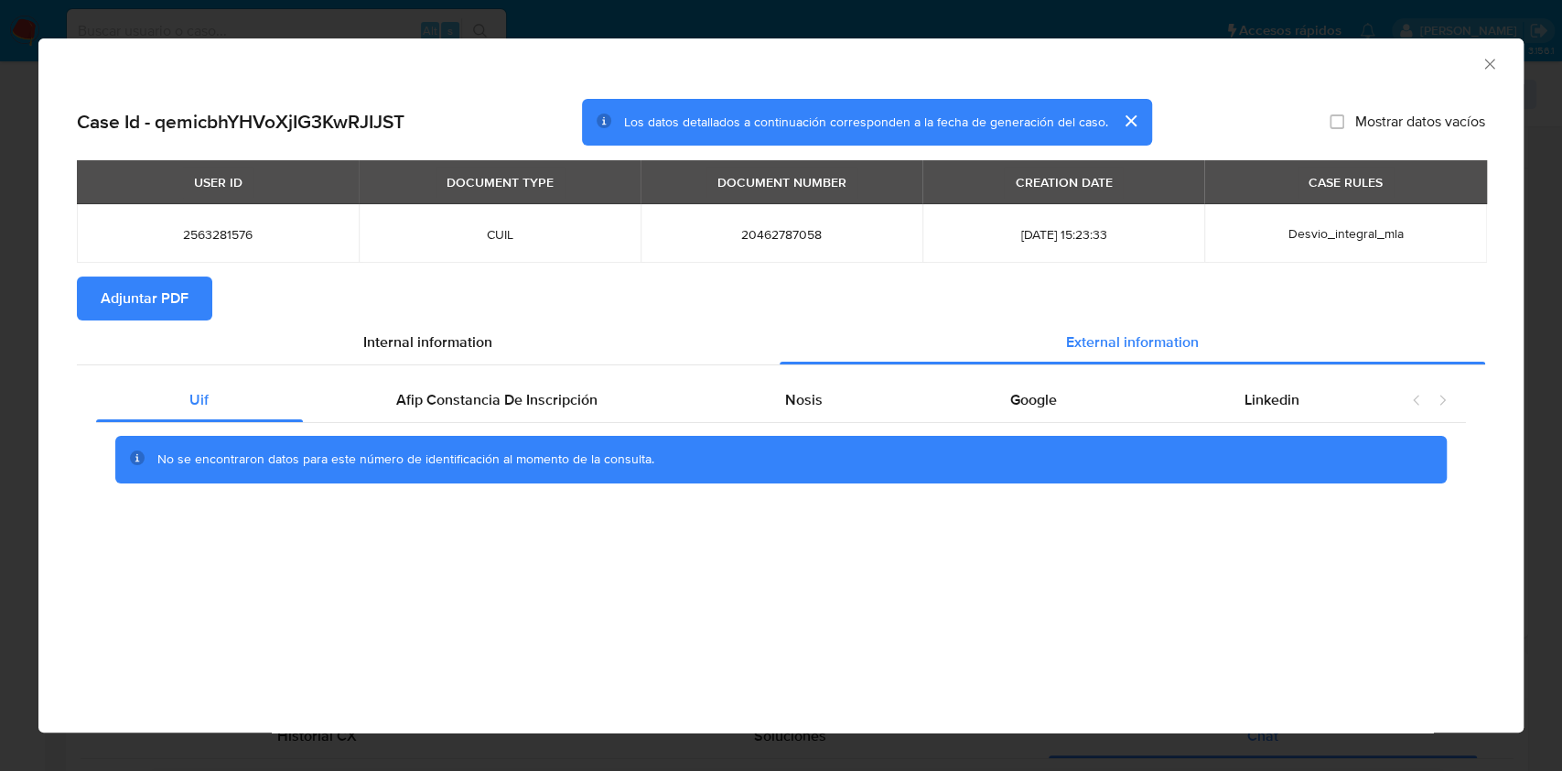
drag, startPoint x: 552, startPoint y: 406, endPoint x: 885, endPoint y: 427, distance: 333.8
click at [564, 405] on span "Afip Constancia De Inscripción" at bounding box center [496, 399] width 201 height 21
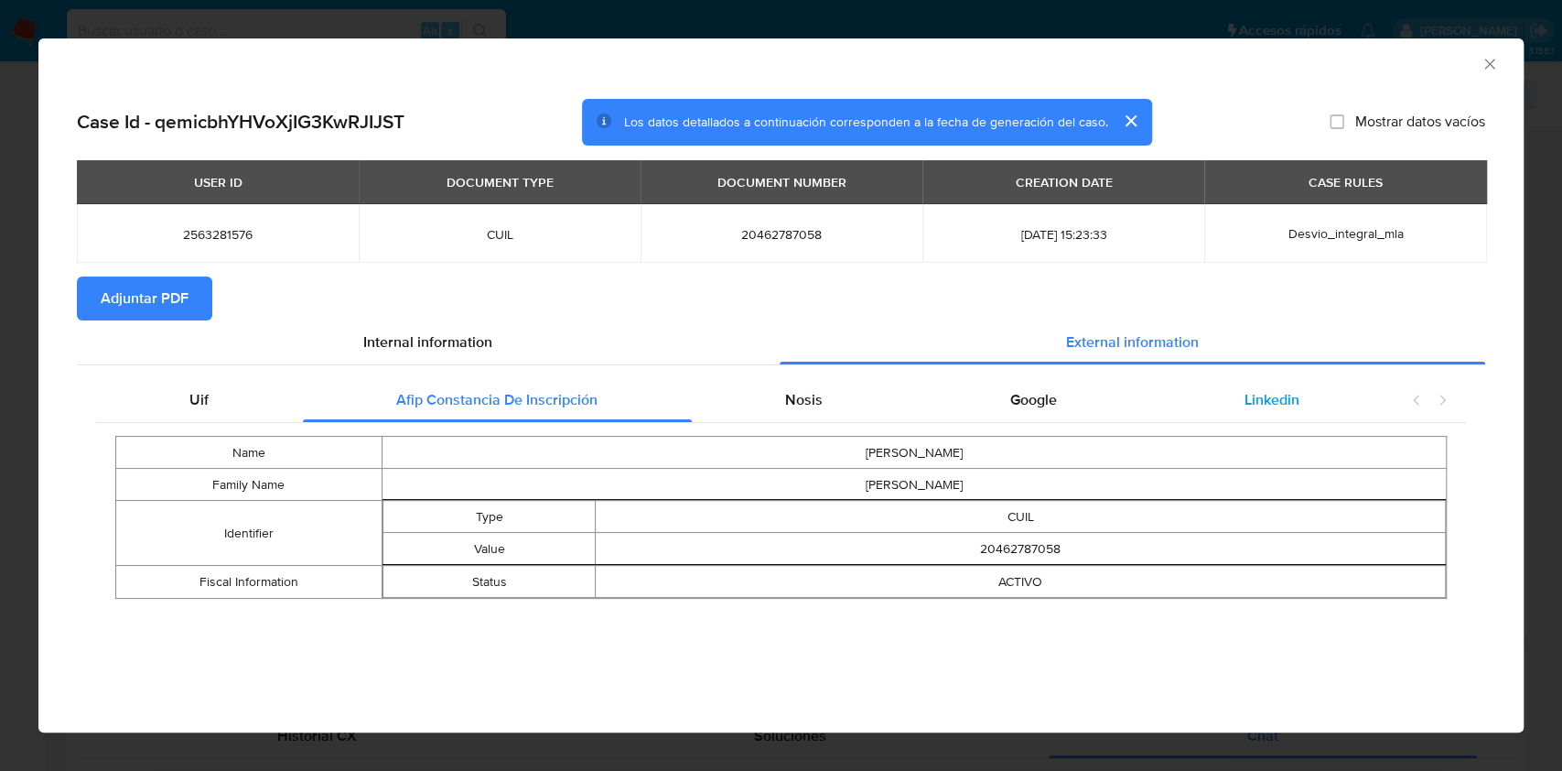
drag, startPoint x: 853, startPoint y: 414, endPoint x: 1139, endPoint y: 389, distance: 287.5
click at [853, 415] on div "Nosis" at bounding box center [804, 400] width 225 height 44
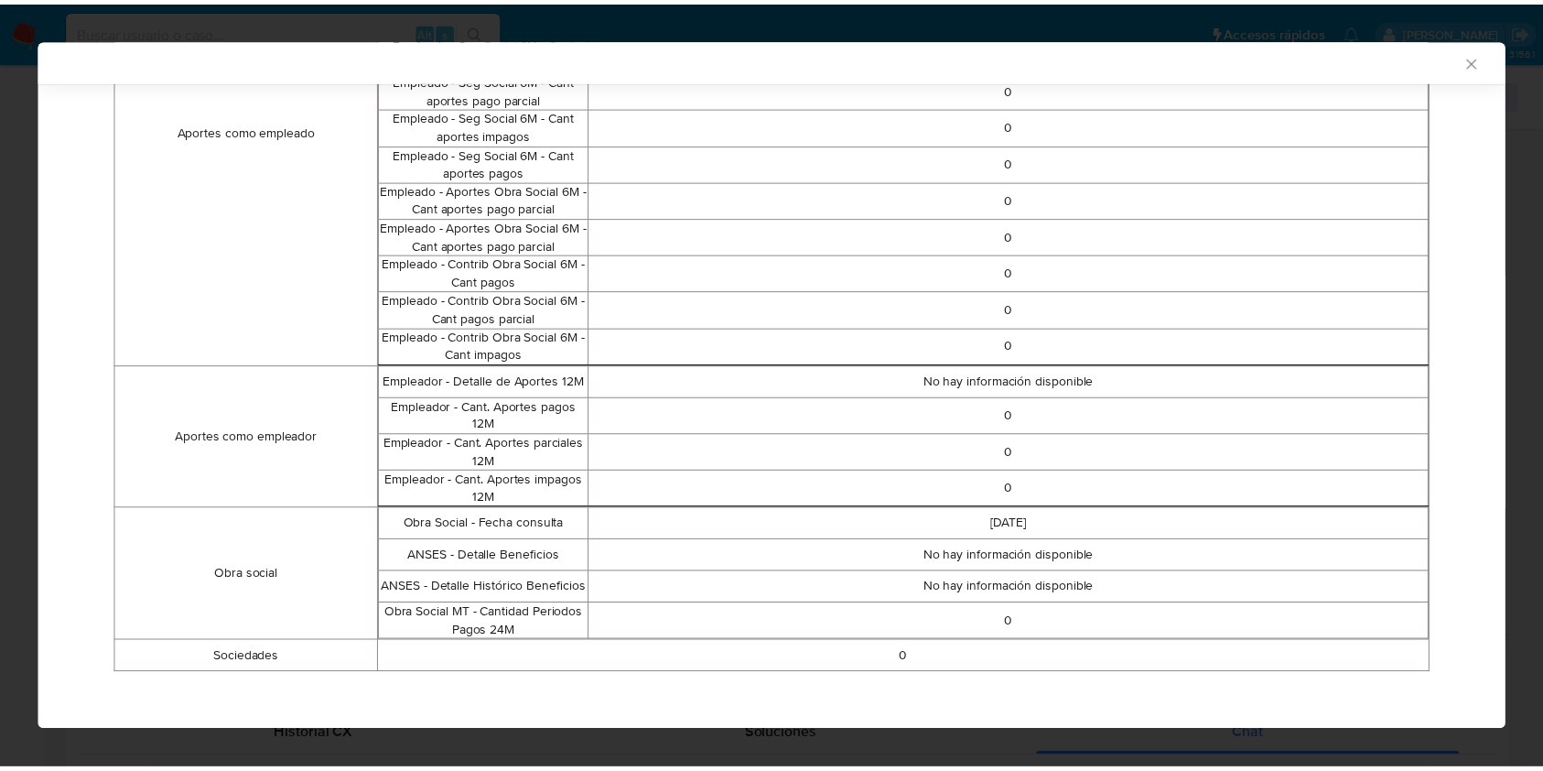
scroll to position [1028, 0]
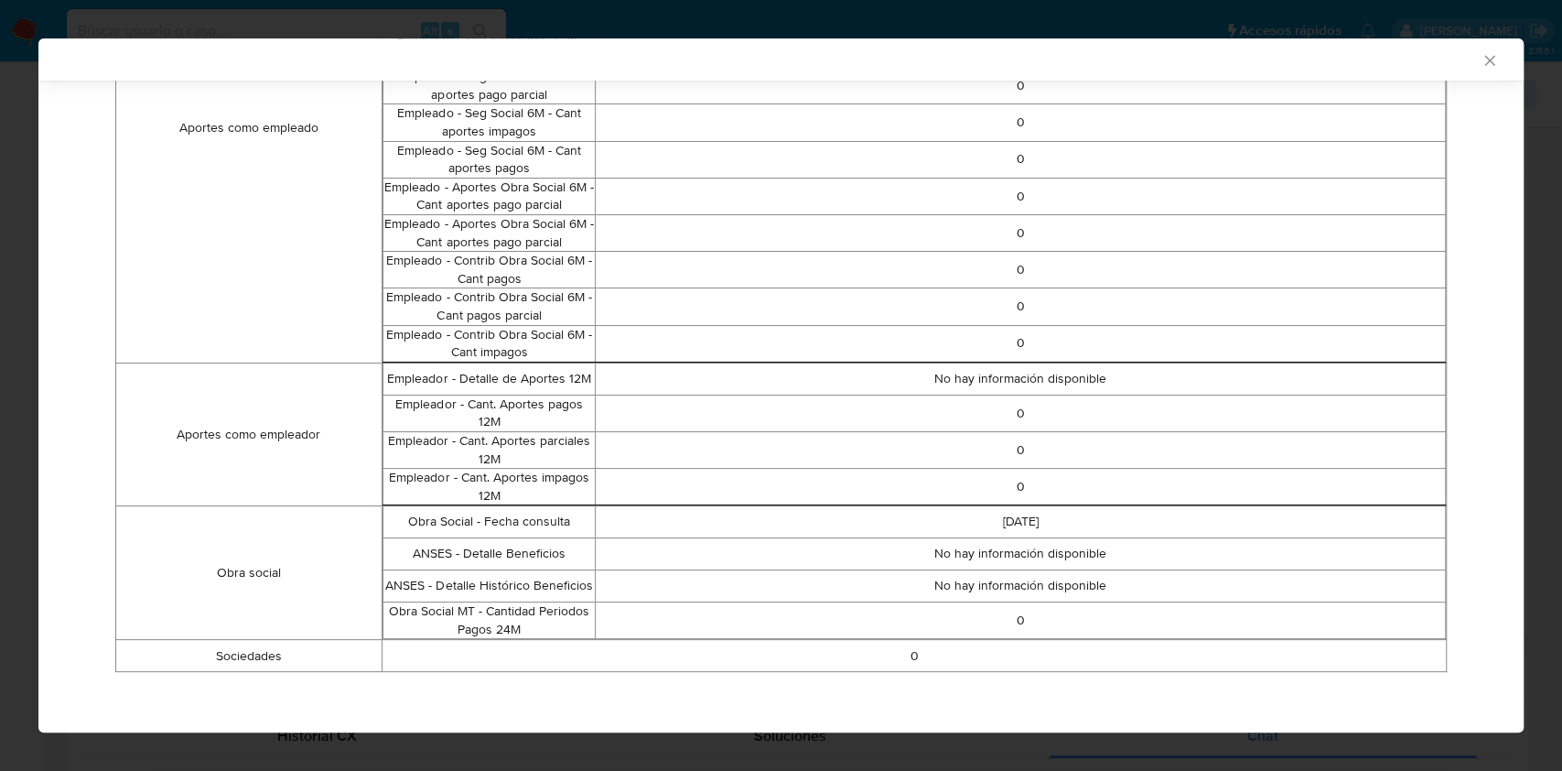
click at [0, 458] on div "AML Data Collector Case Id - qemicbhYHVoXjIG3KwRJIJST Los datos detallados a co…" at bounding box center [781, 385] width 1562 height 771
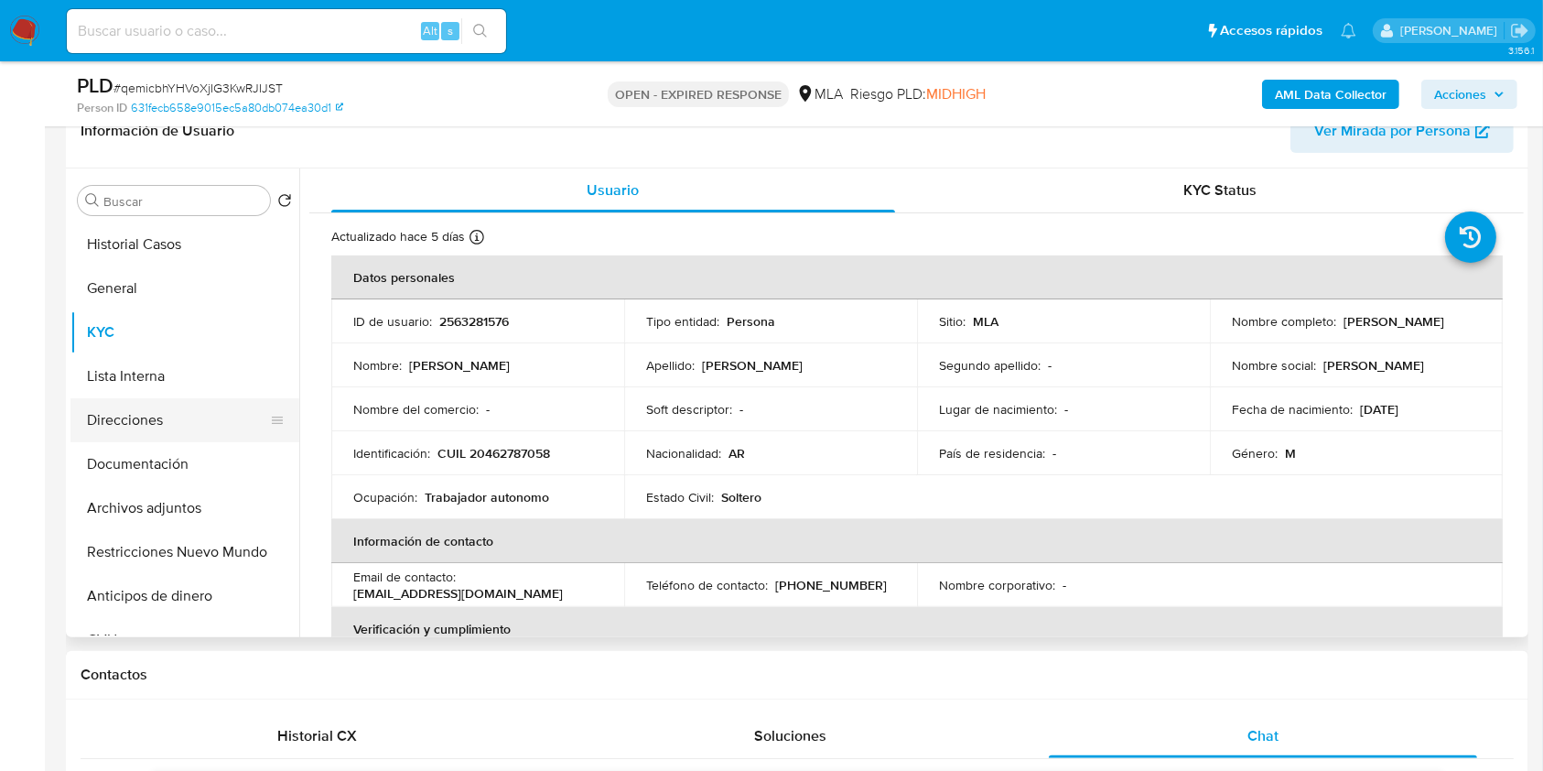
click at [135, 446] on button "Documentación" at bounding box center [184, 464] width 229 height 44
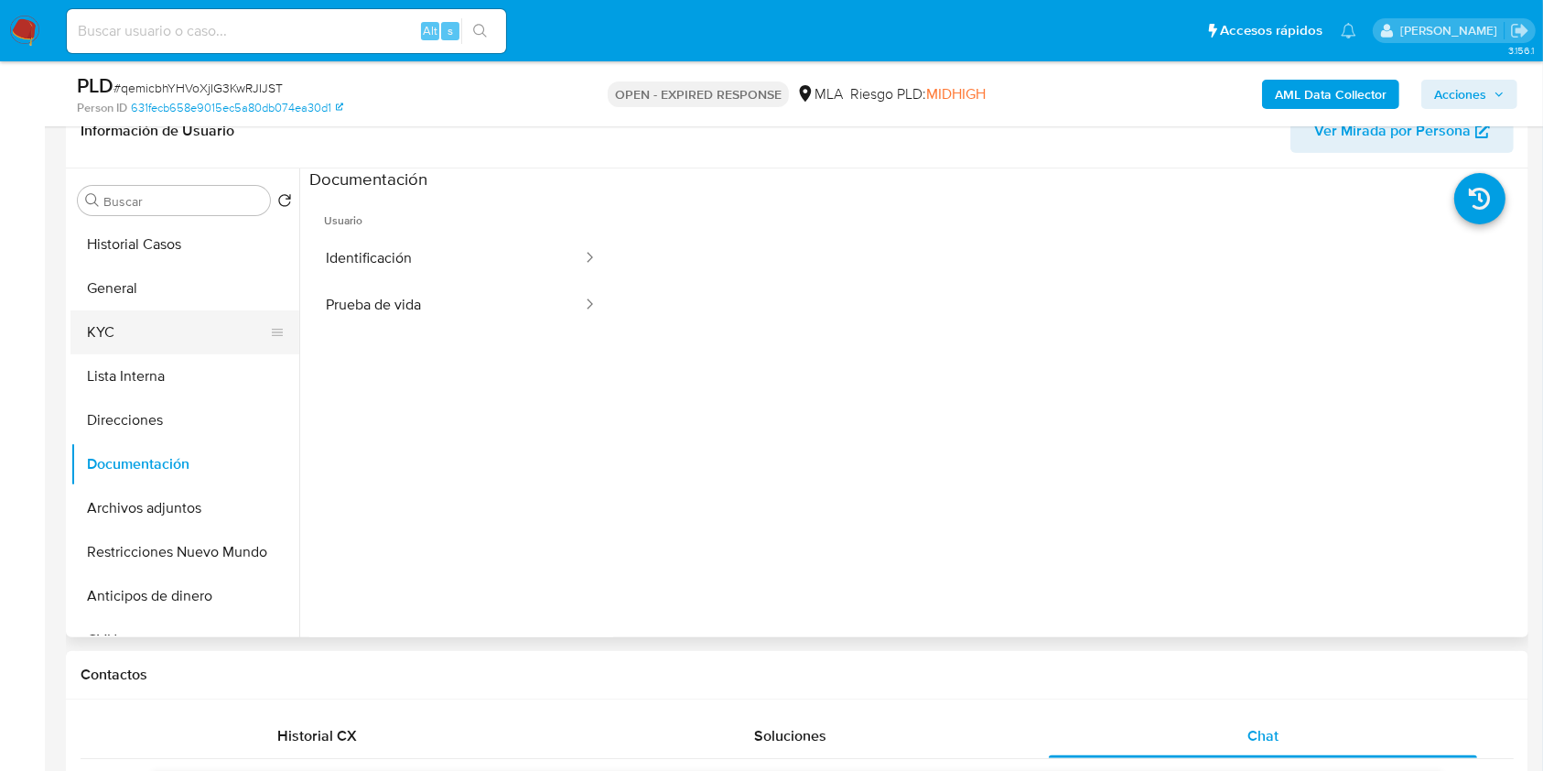
click at [160, 334] on button "KYC" at bounding box center [177, 332] width 214 height 44
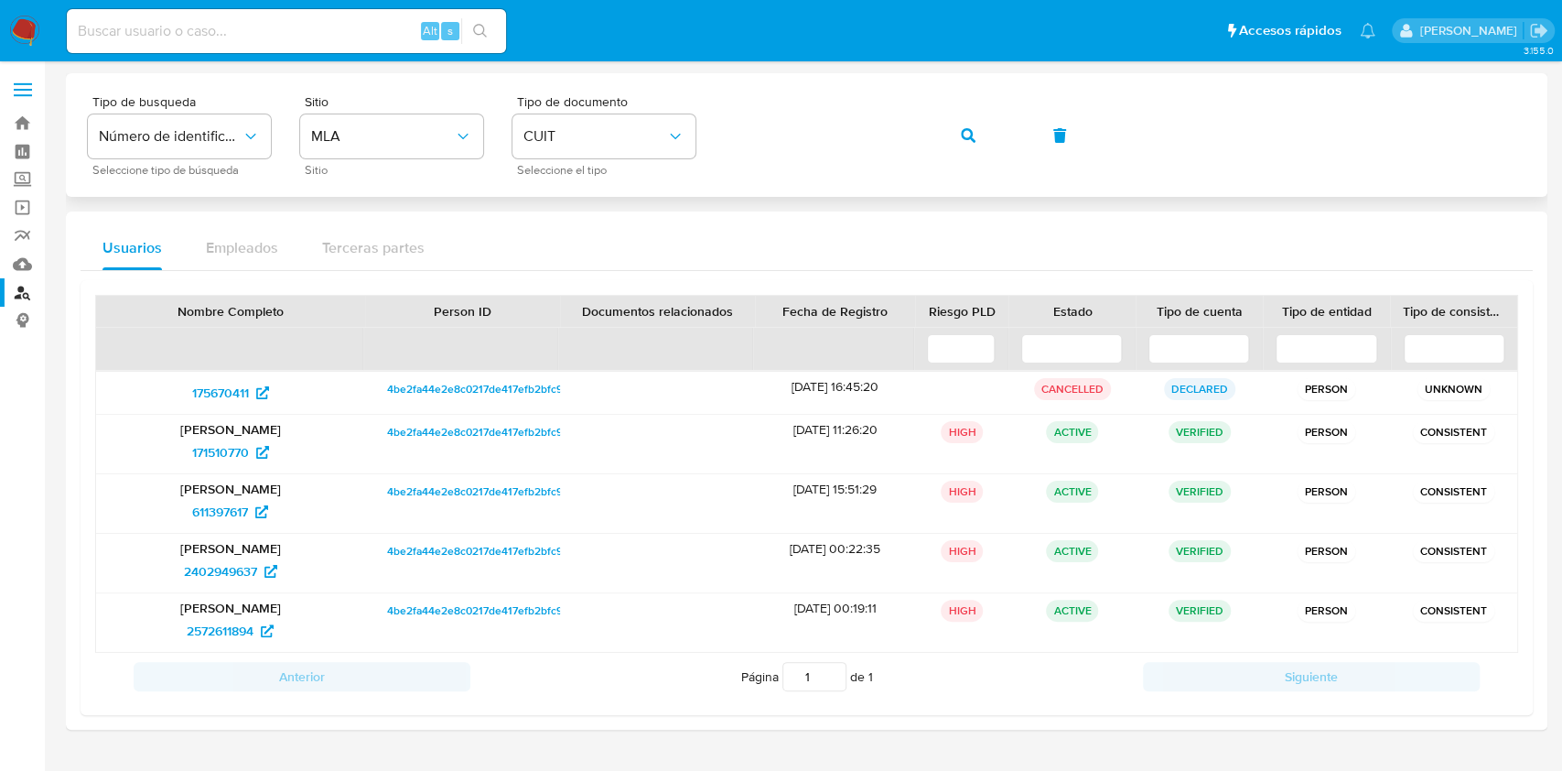
click at [672, 120] on div "Tipo de busqueda Número de identificación Seleccione tipo de búsqueda Sitio MLA…" at bounding box center [807, 135] width 1438 height 80
drag, startPoint x: 842, startPoint y: 247, endPoint x: 835, endPoint y: 183, distance: 64.5
click at [842, 249] on div "Usuarios Empleados Terceras partes" at bounding box center [807, 248] width 1452 height 44
click at [975, 141] on div "Tipo de busqueda Número de identificación Seleccione tipo de búsqueda Sitio MLA…" at bounding box center [807, 135] width 1438 height 80
click at [974, 146] on span "button" at bounding box center [968, 135] width 15 height 40
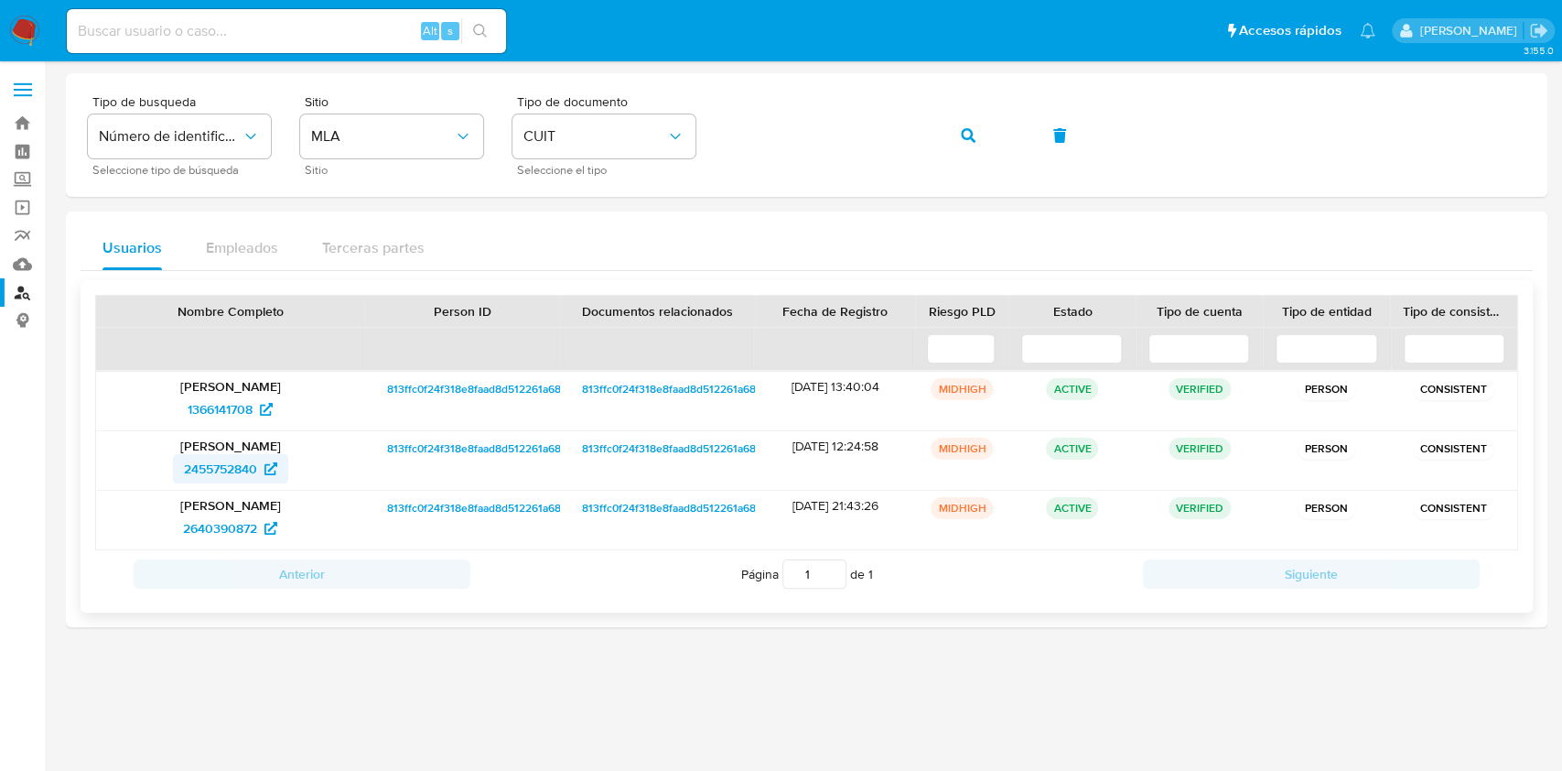
click at [197, 466] on span "2455752840" at bounding box center [220, 468] width 73 height 29
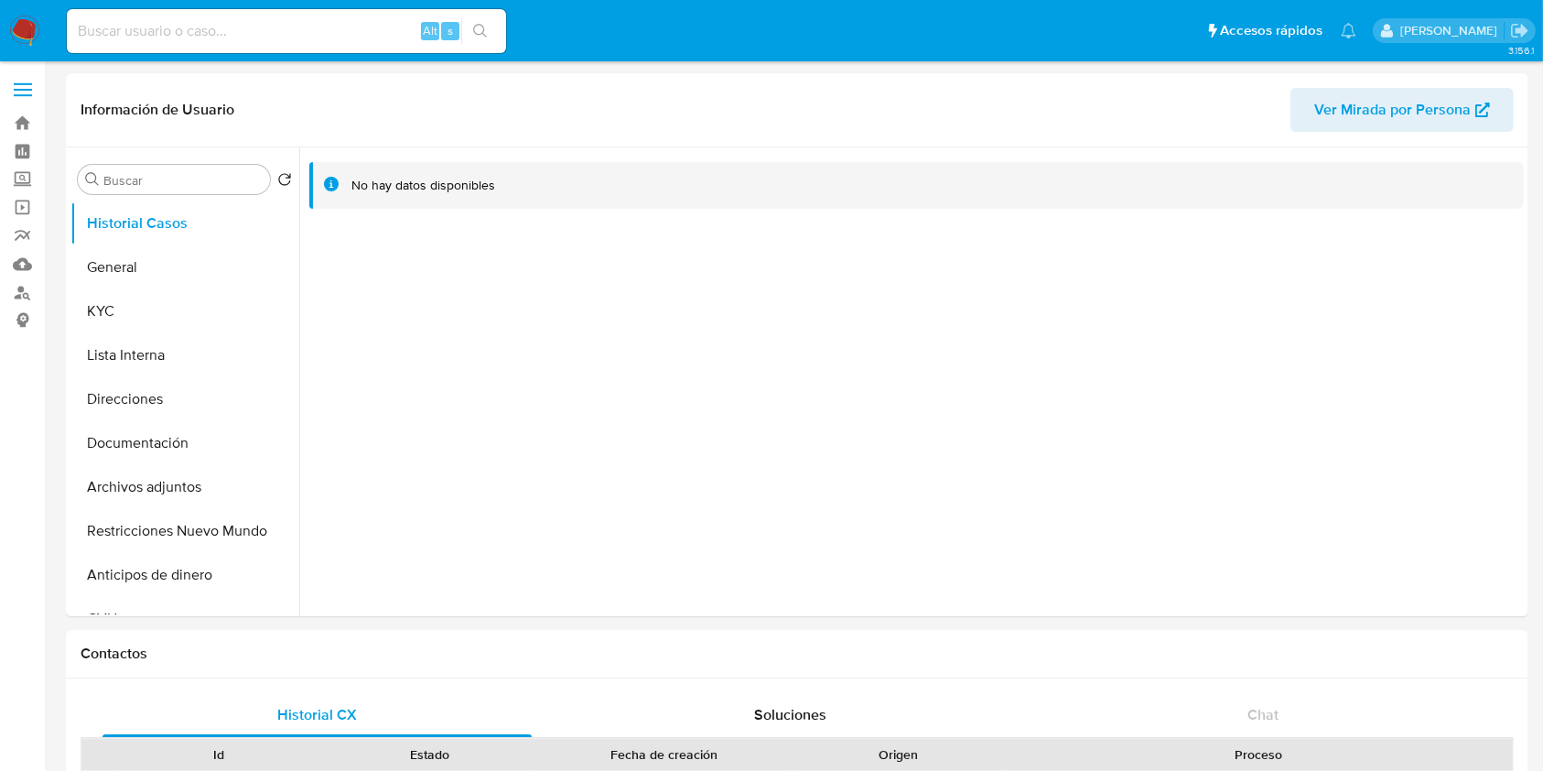
select select "10"
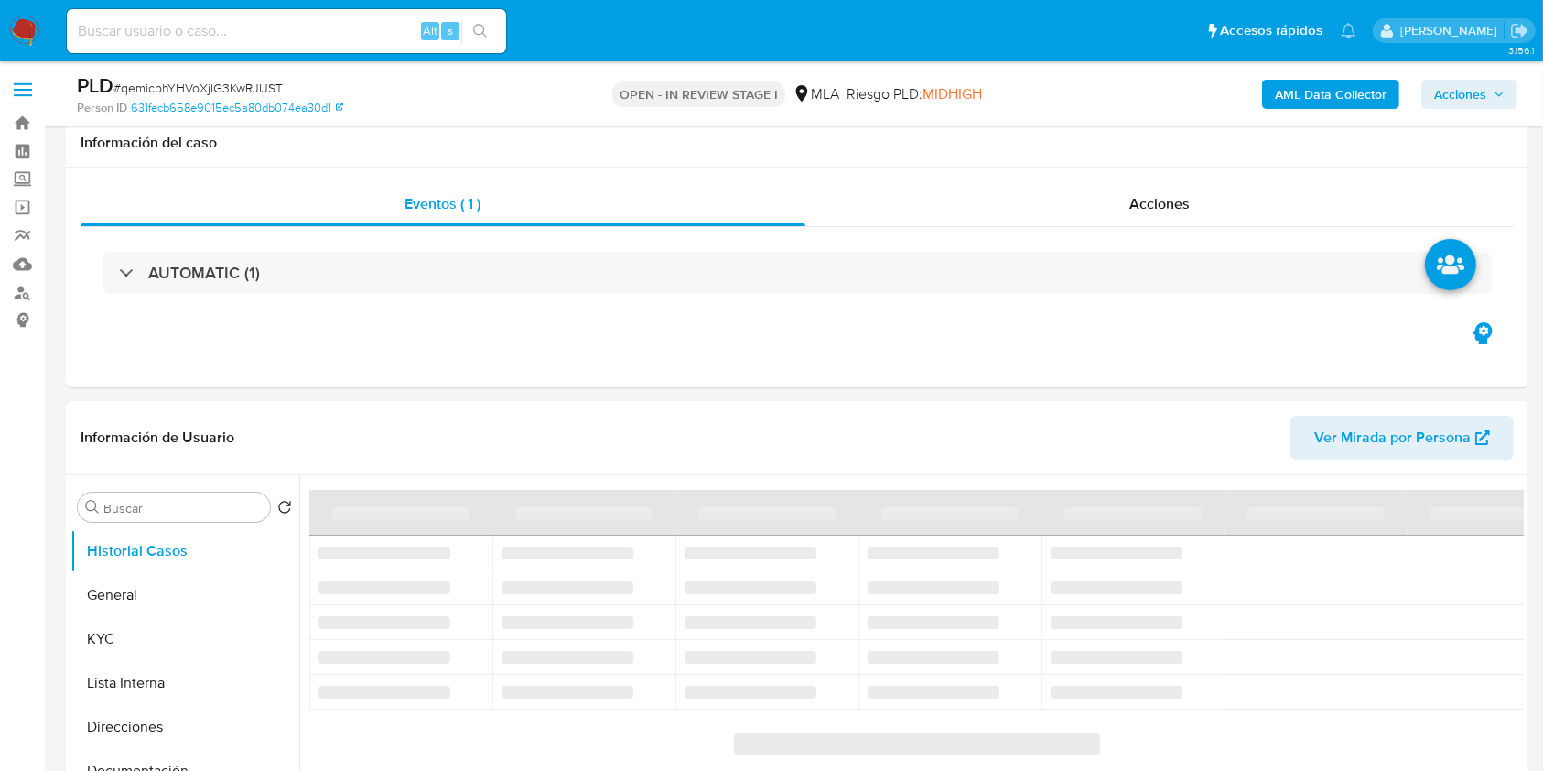
scroll to position [366, 0]
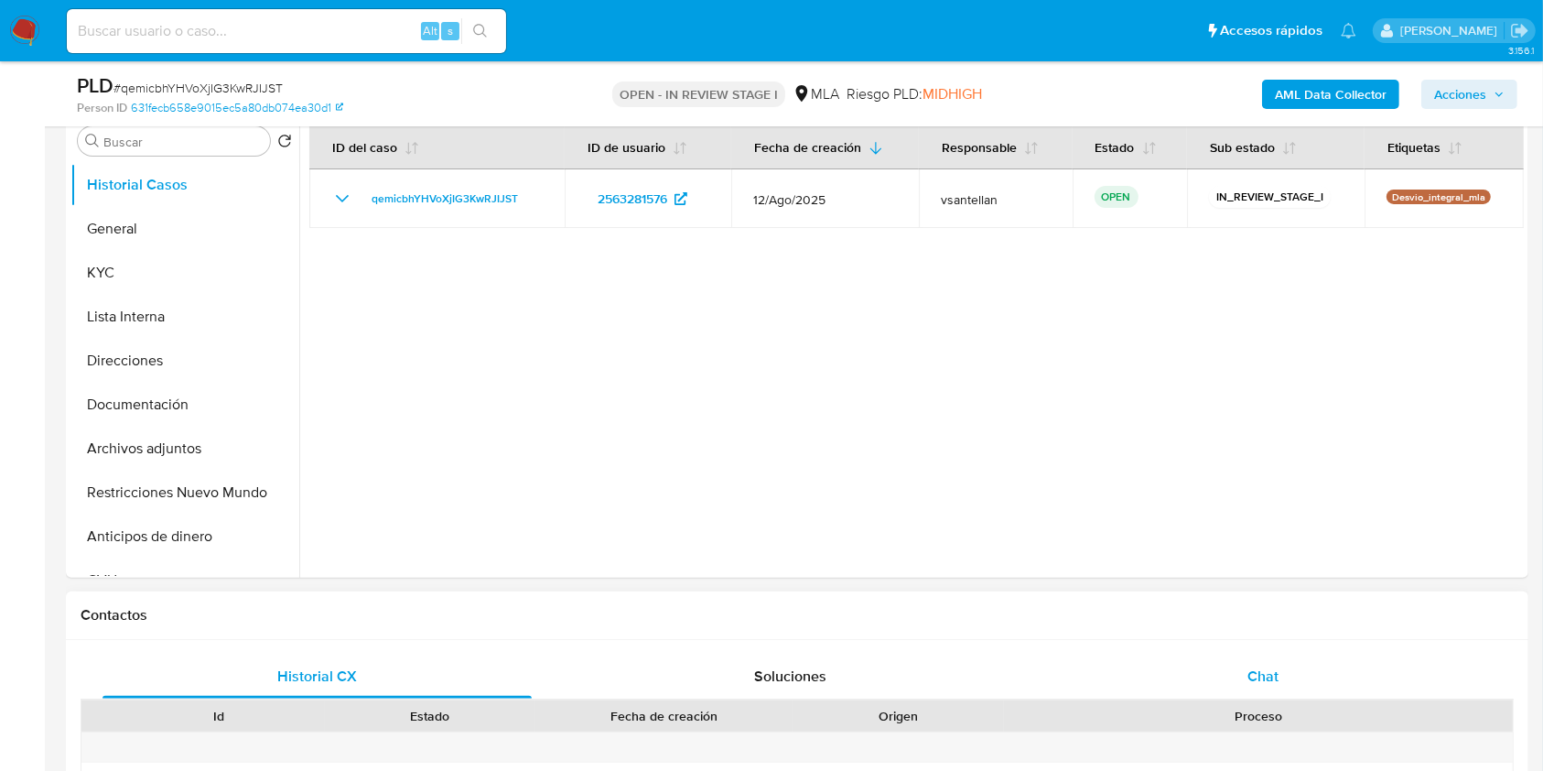
click at [1266, 675] on span "Chat" at bounding box center [1262, 675] width 31 height 21
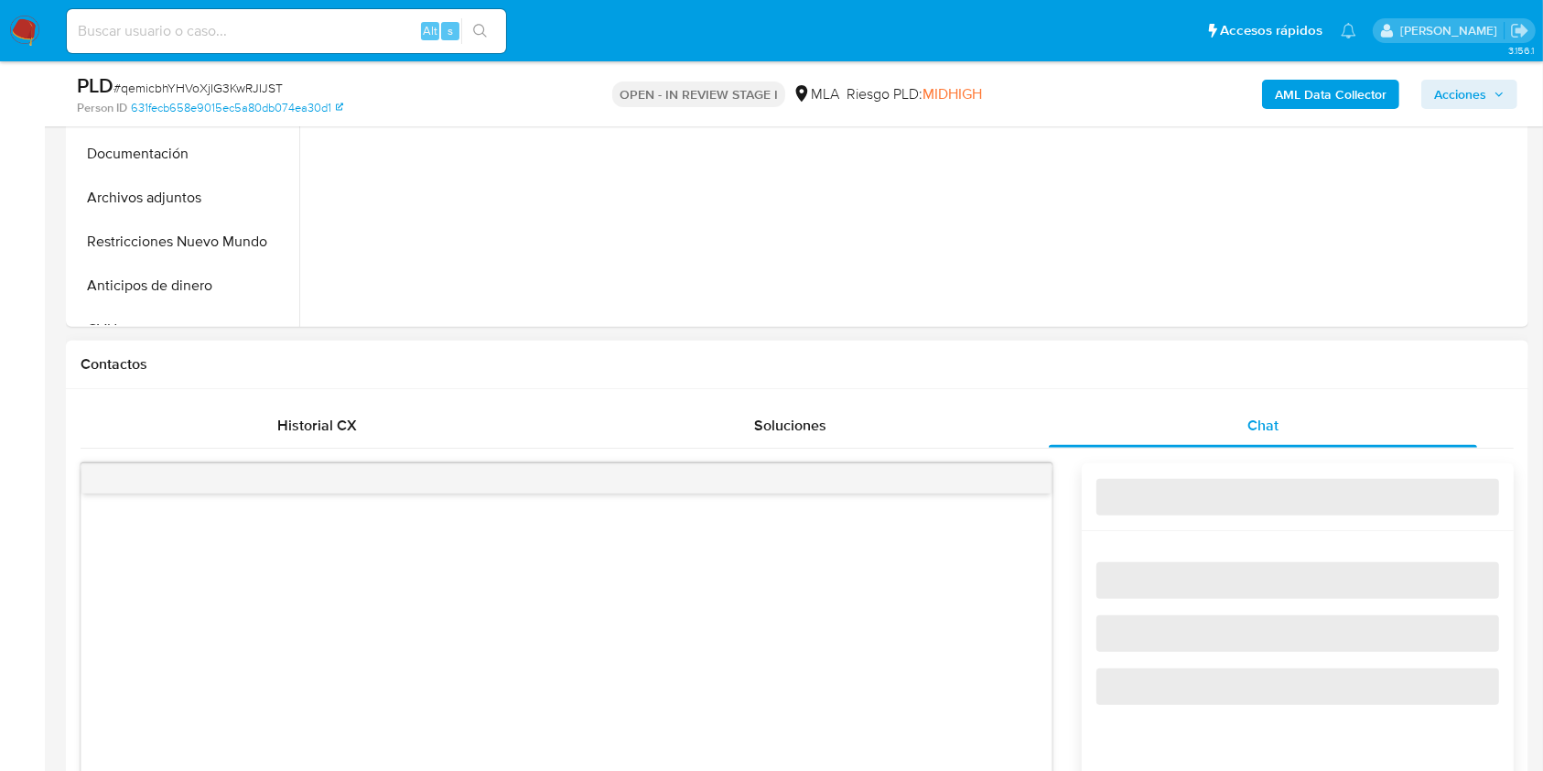
select select "10"
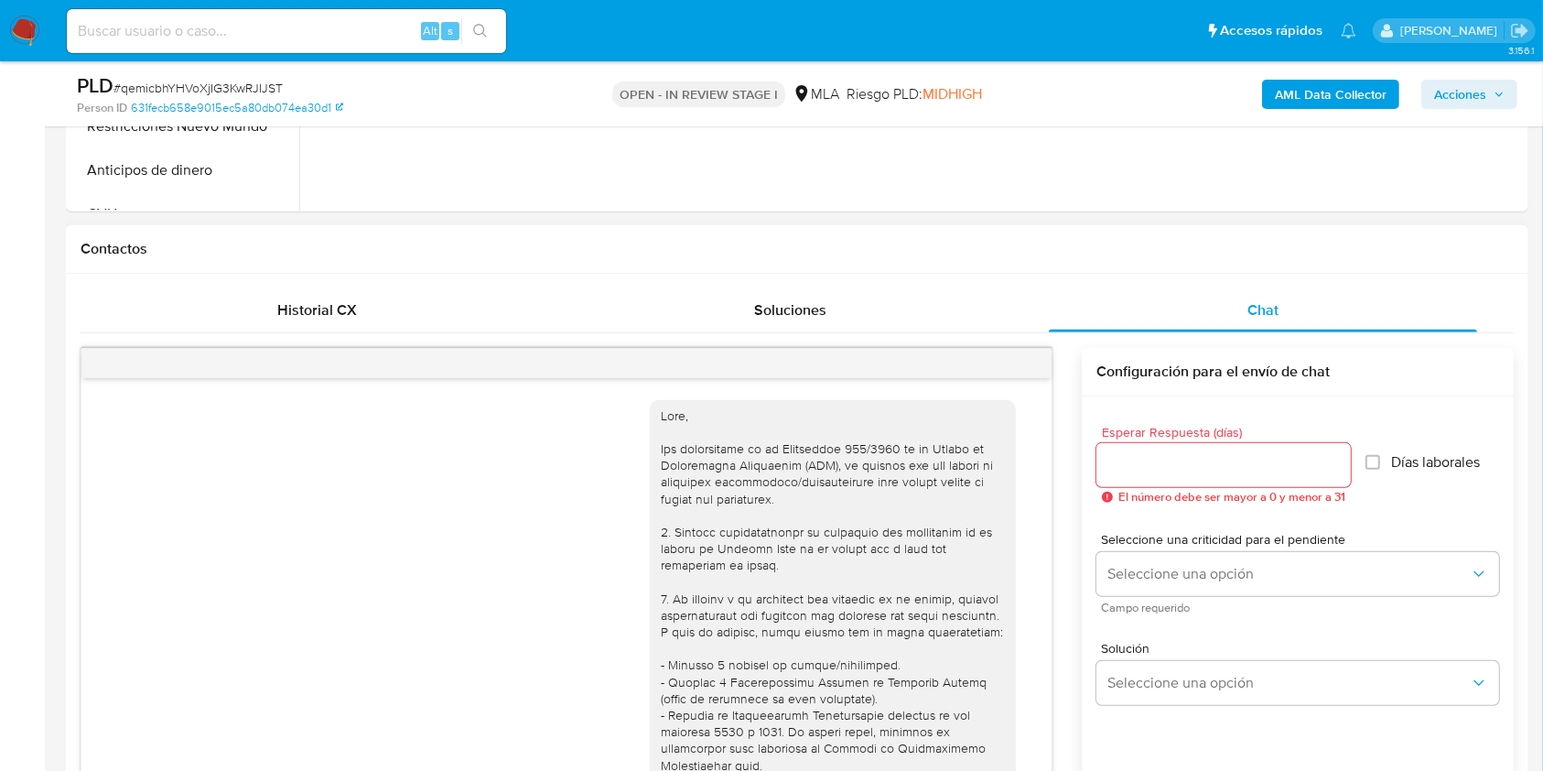
scroll to position [1034, 0]
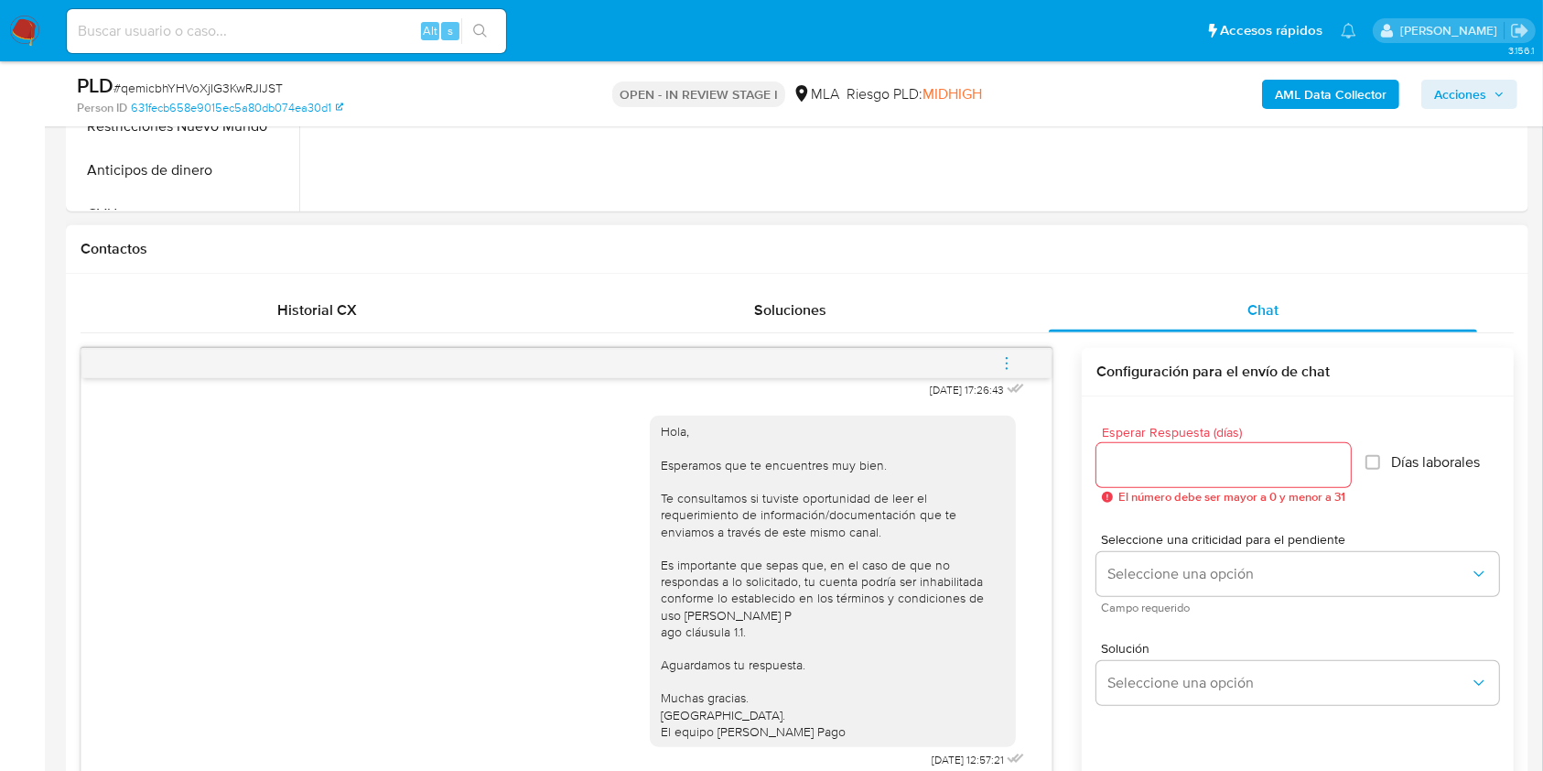
click at [1006, 359] on icon "menu-action" at bounding box center [1006, 363] width 16 height 16
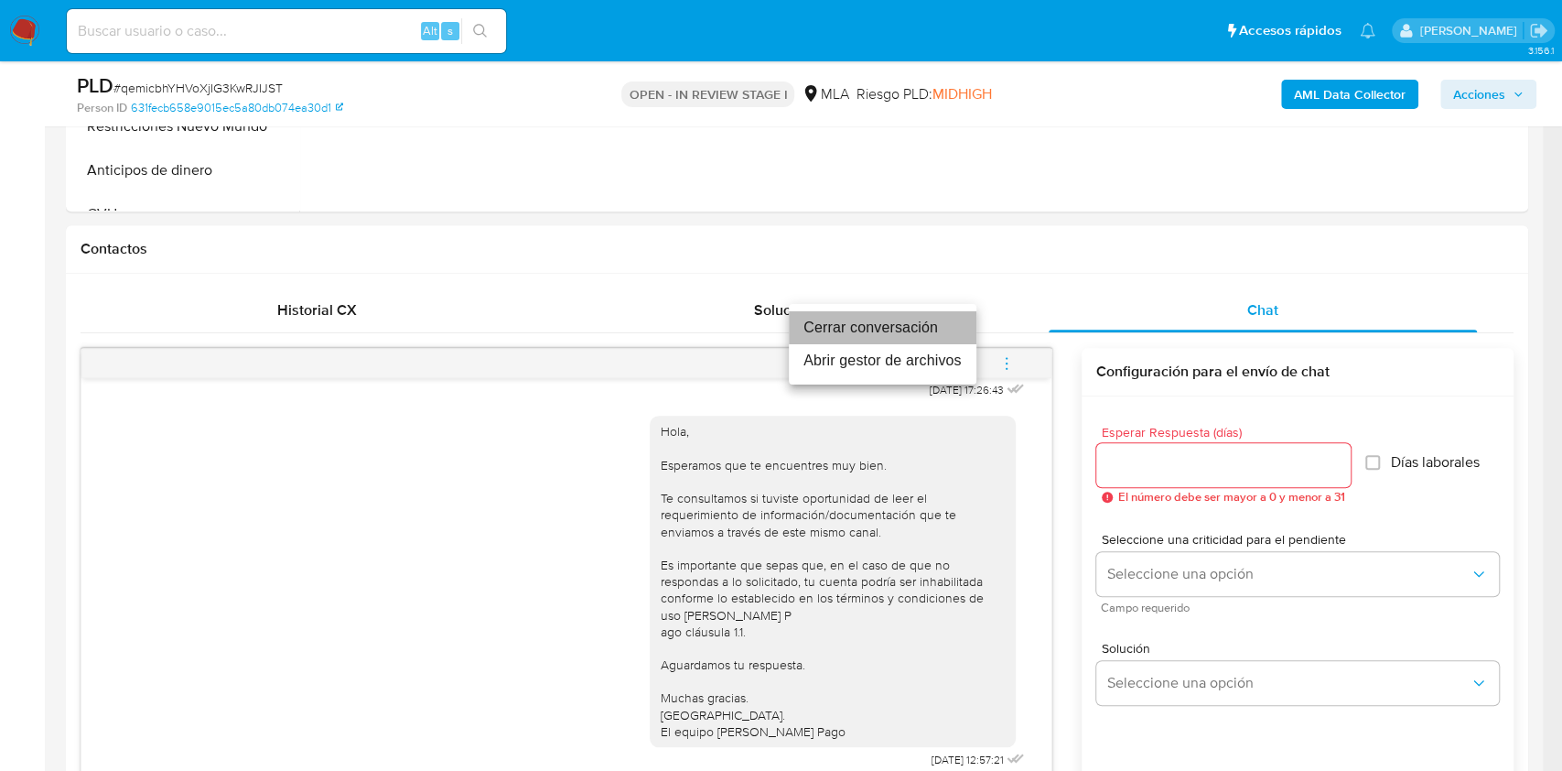
click at [930, 333] on li "Cerrar conversación" at bounding box center [883, 327] width 188 height 33
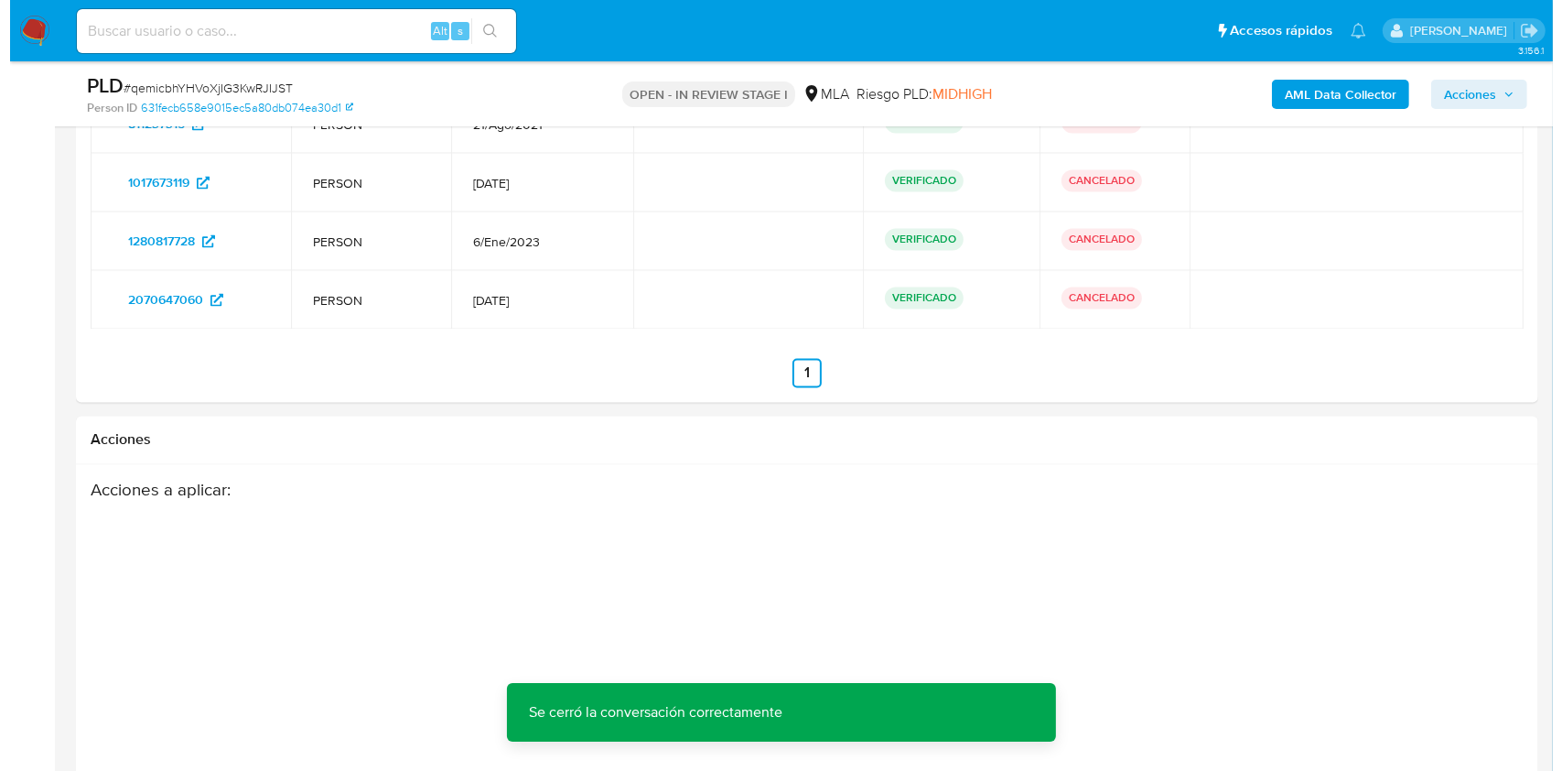
scroll to position [3694, 0]
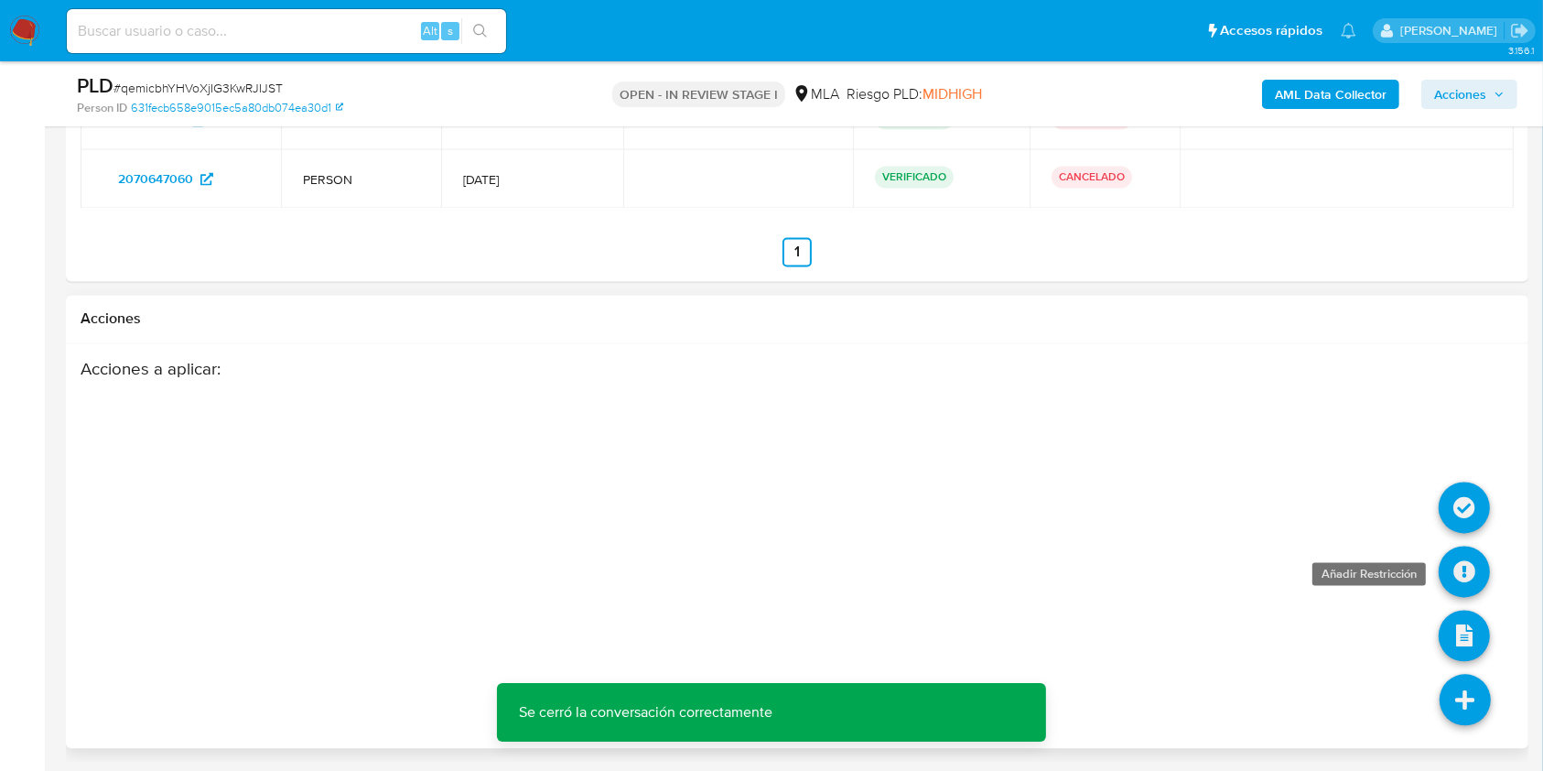
click at [1460, 560] on icon at bounding box center [1464, 570] width 51 height 51
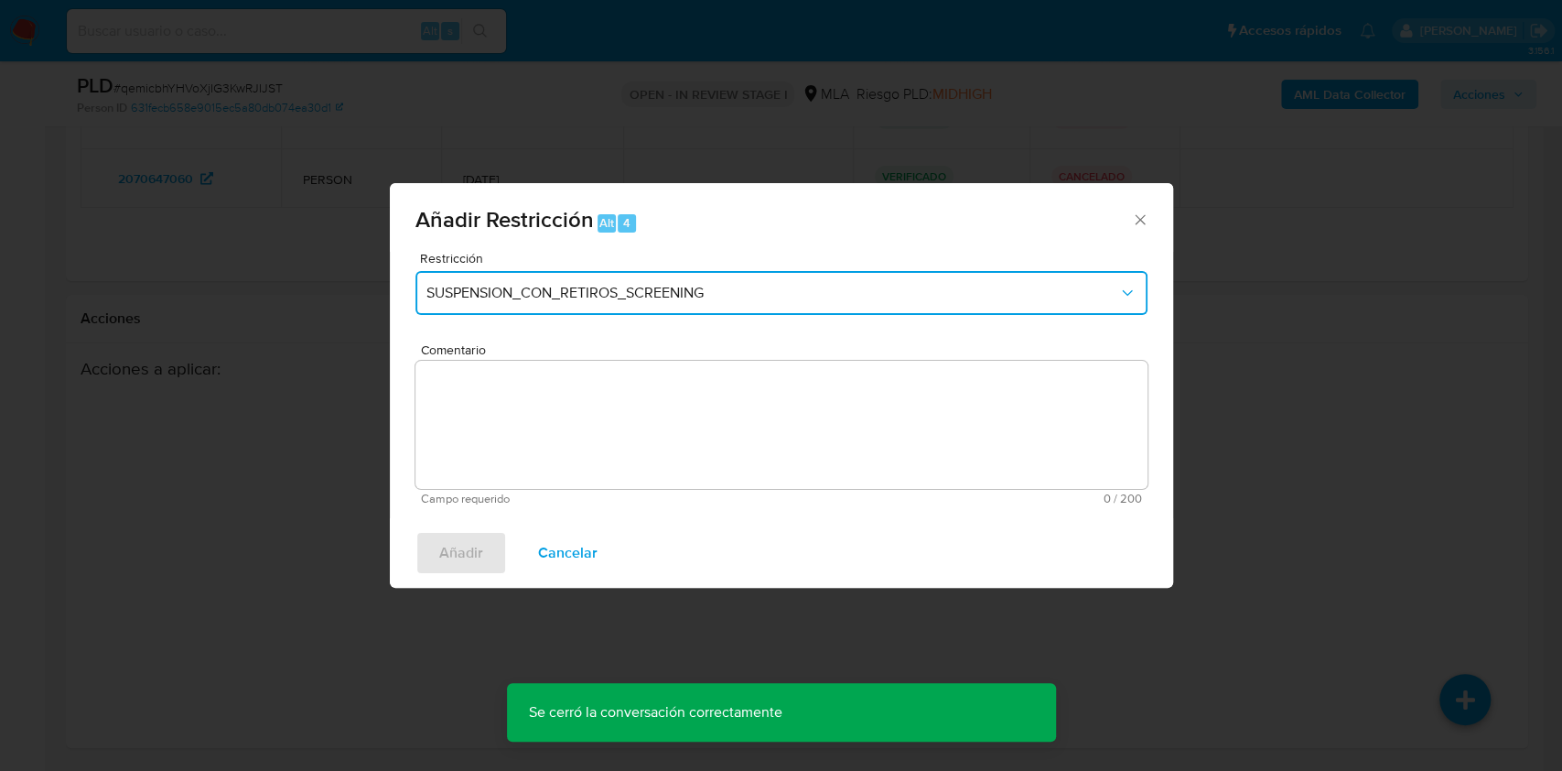
click at [606, 279] on button "SUSPENSION_CON_RETIROS_SCREENING" at bounding box center [781, 293] width 732 height 44
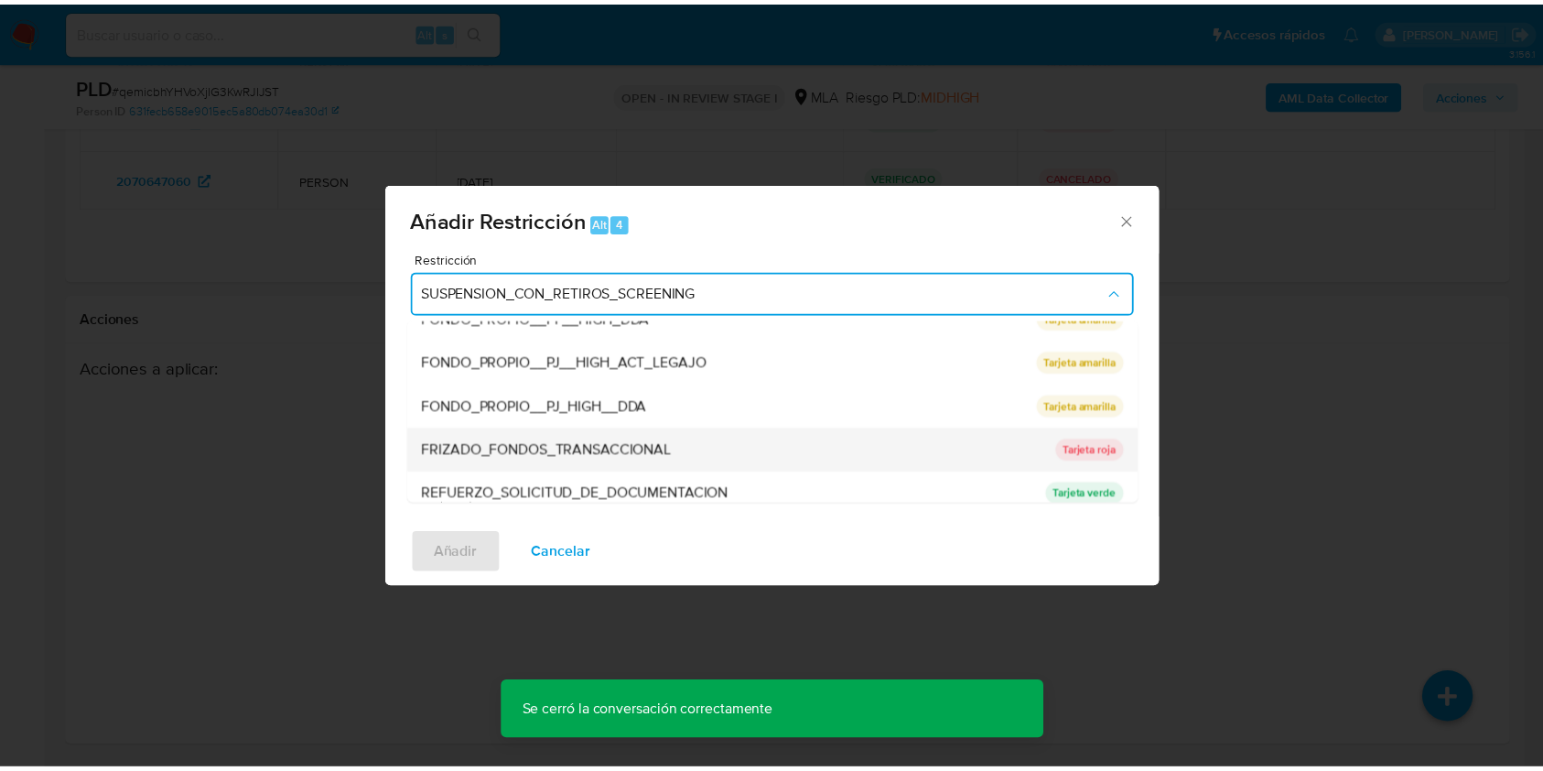
scroll to position [366, 0]
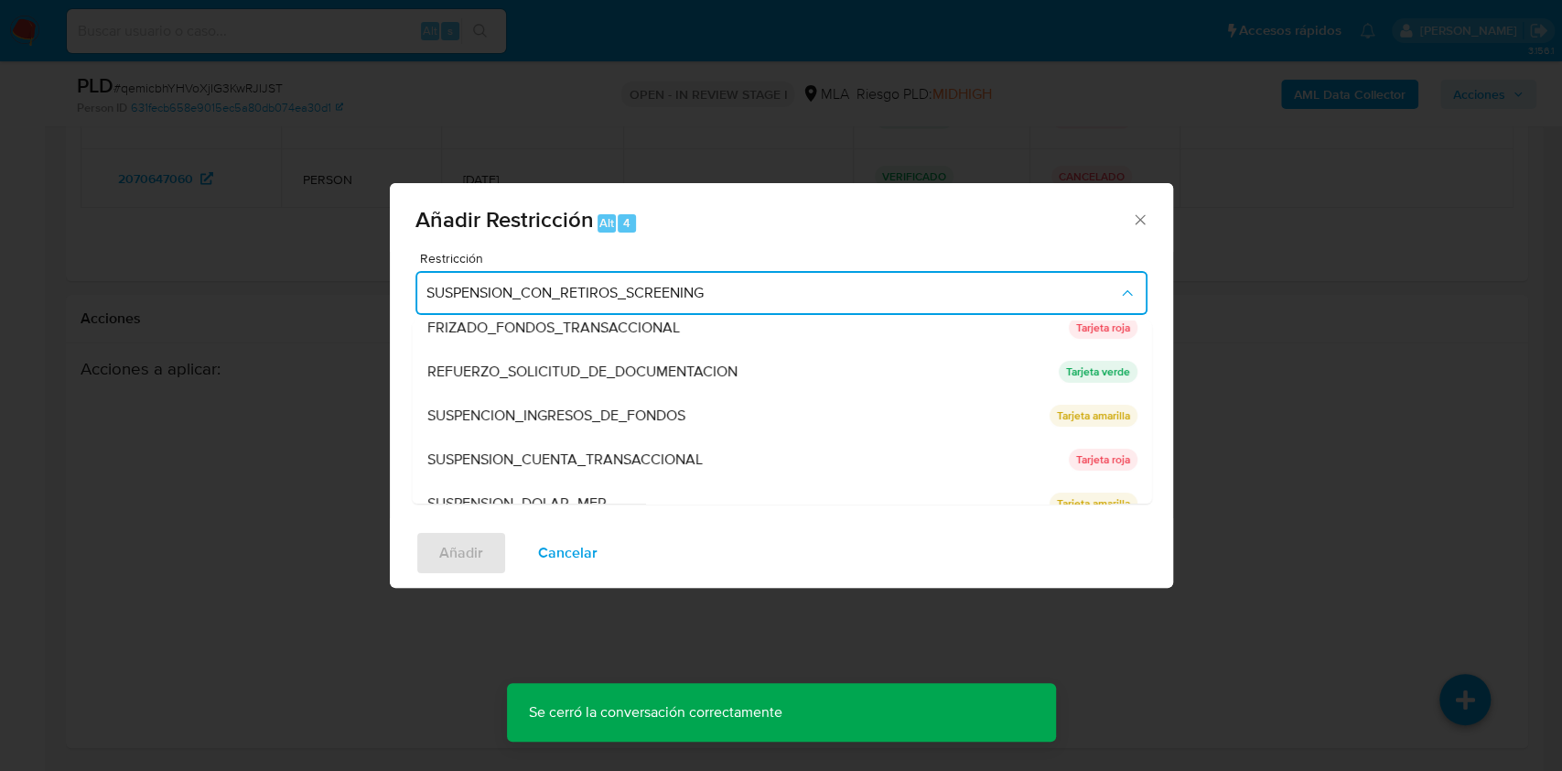
click at [740, 455] on div "SUSPENSION_CUENTA_TRANSACCIONAL" at bounding box center [741, 459] width 630 height 44
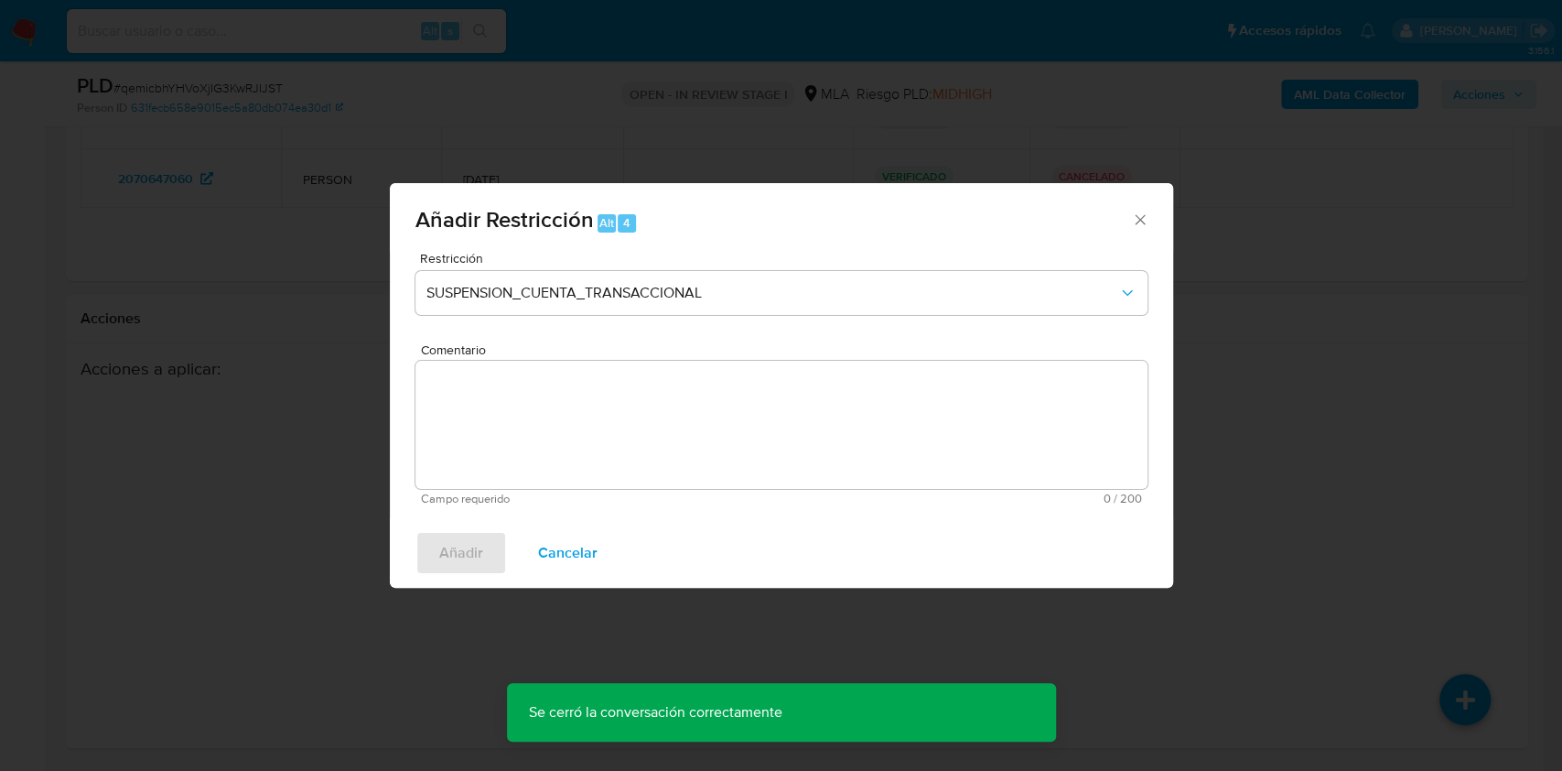
click at [662, 428] on textarea "Comentario" at bounding box center [781, 425] width 732 height 128
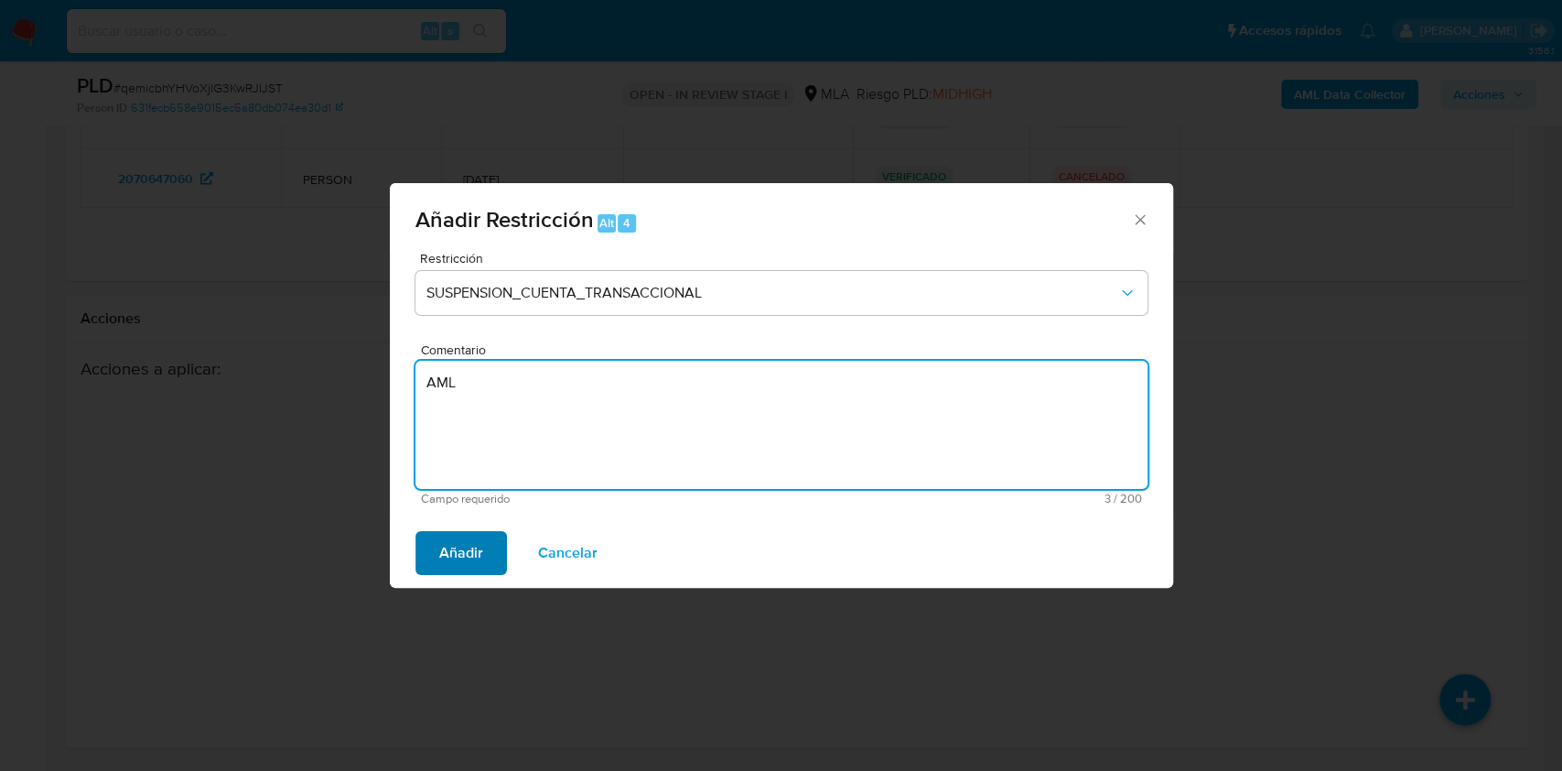
type textarea "AML"
click at [477, 556] on span "Añadir" at bounding box center [461, 553] width 44 height 40
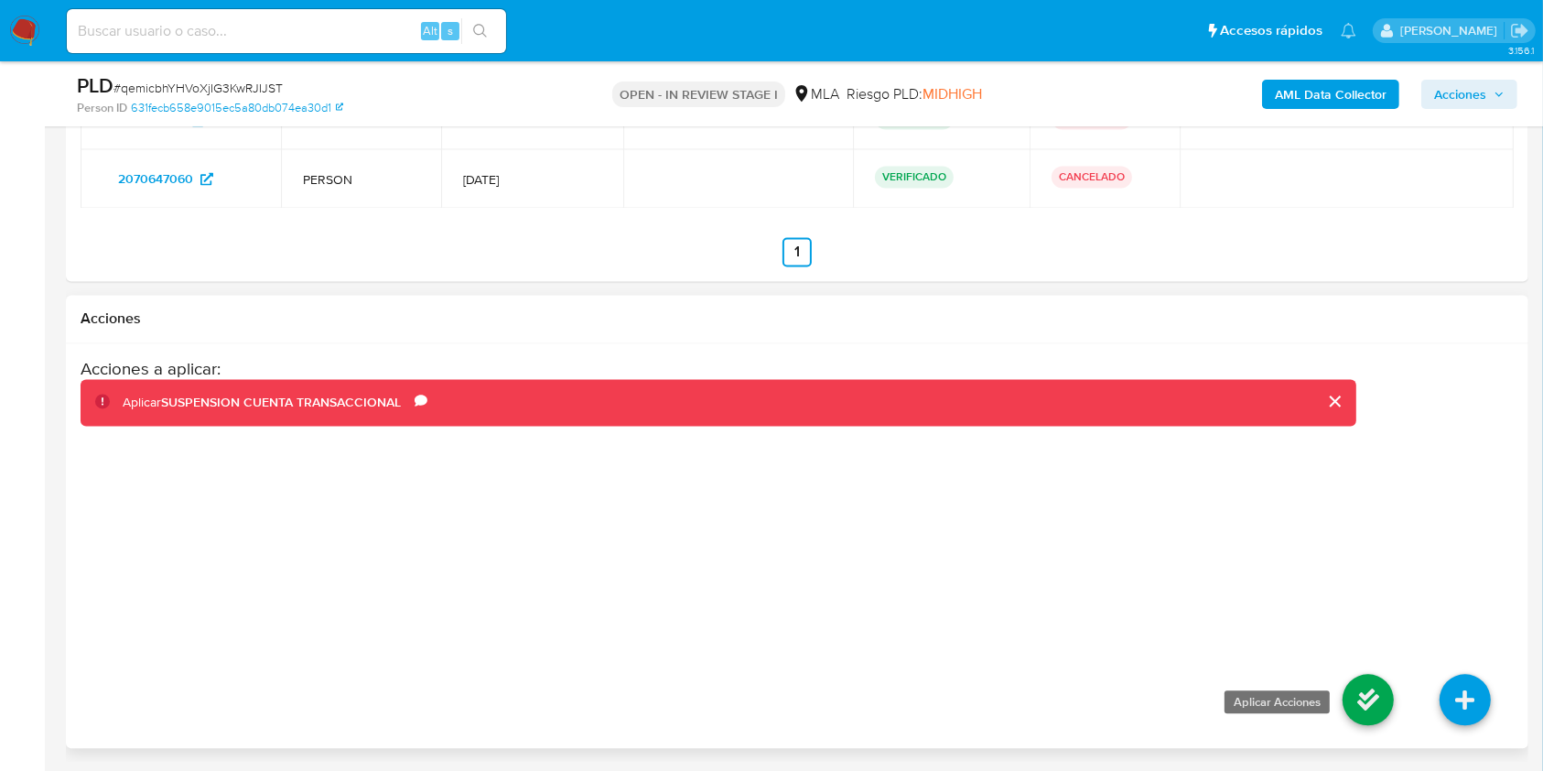
click at [1380, 710] on icon at bounding box center [1367, 699] width 51 height 51
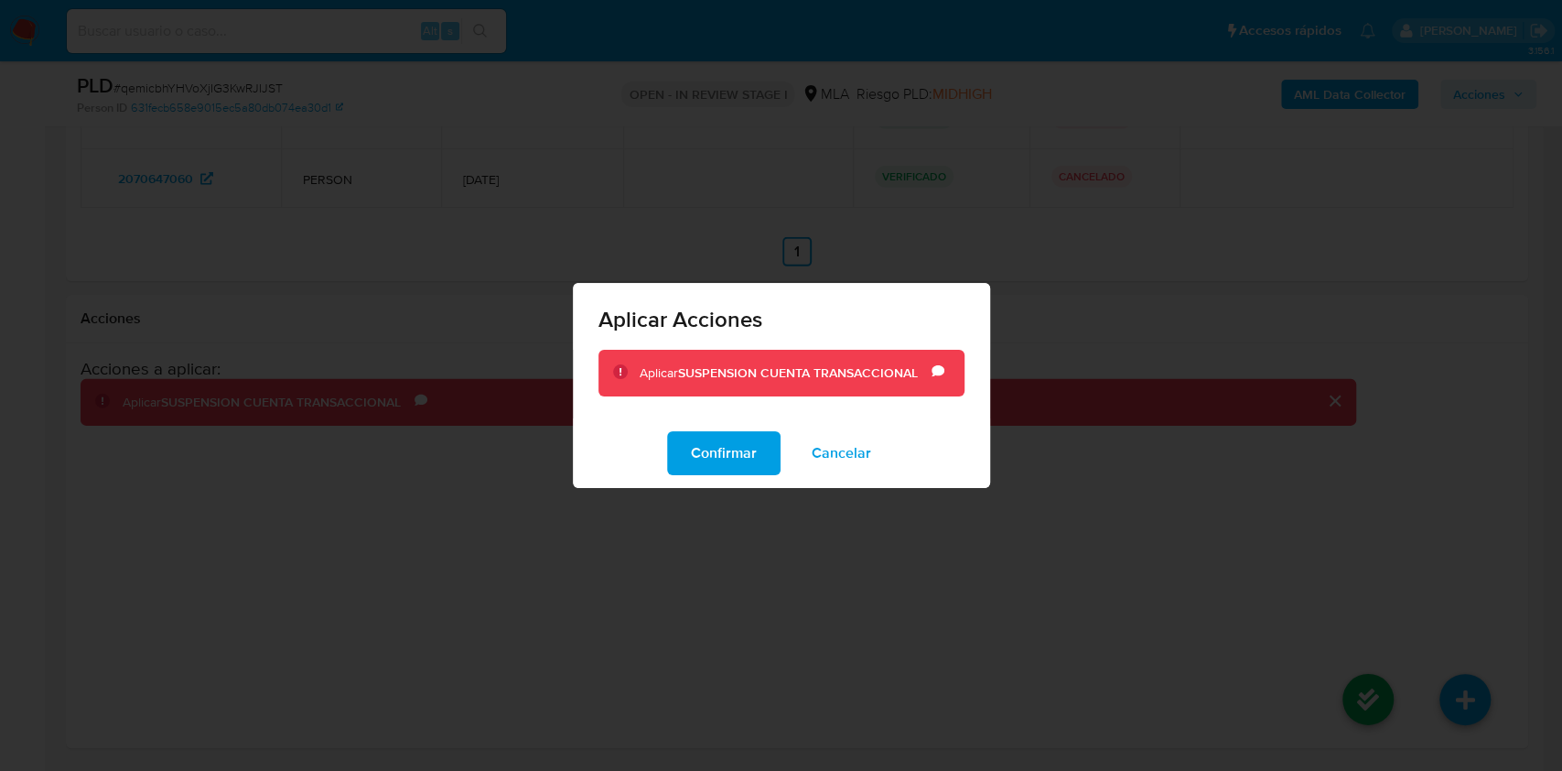
drag, startPoint x: 731, startPoint y: 447, endPoint x: 1106, endPoint y: 442, distance: 375.2
click at [731, 449] on span "Confirmar" at bounding box center [724, 453] width 66 height 40
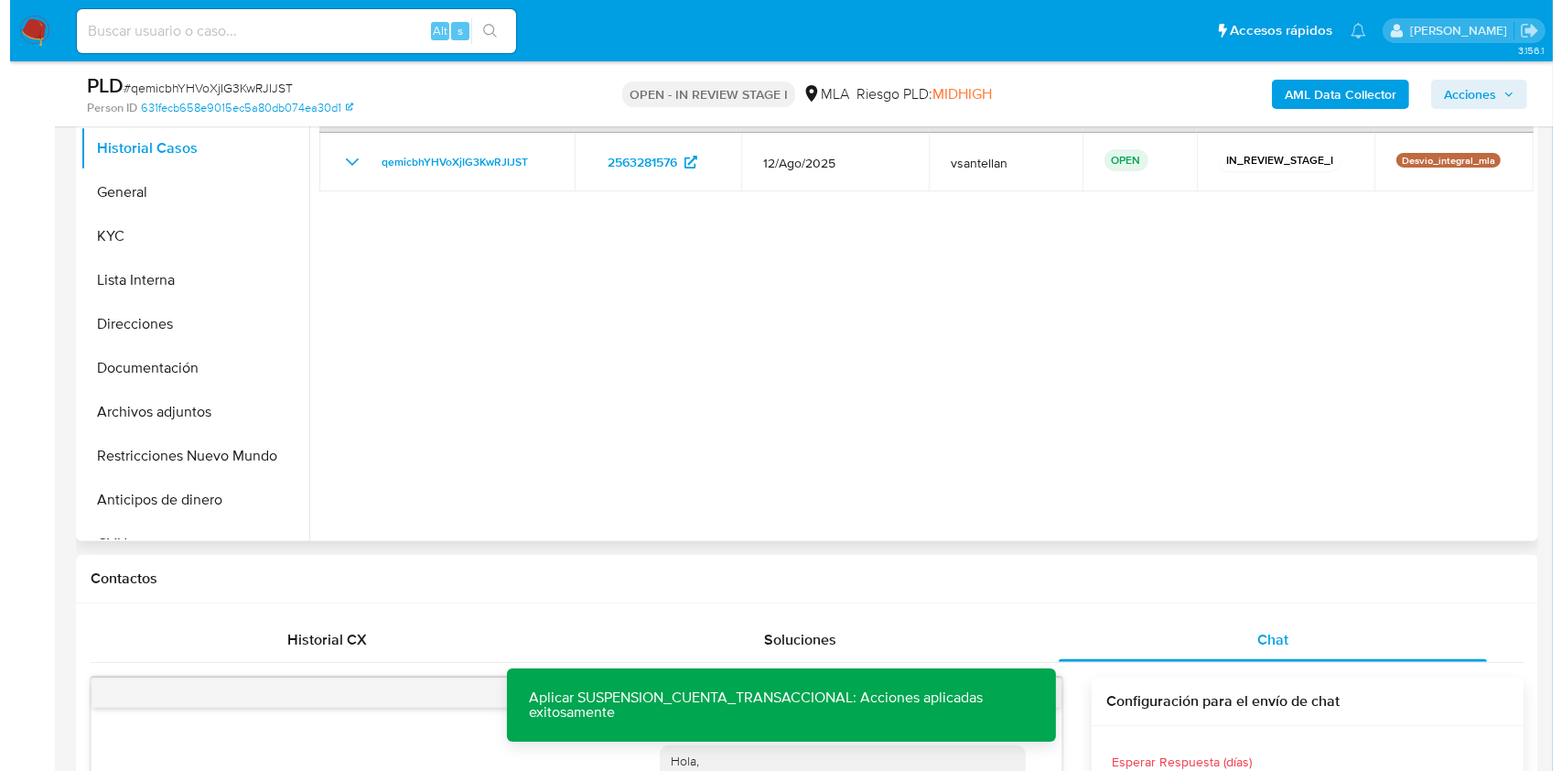
scroll to position [381, 0]
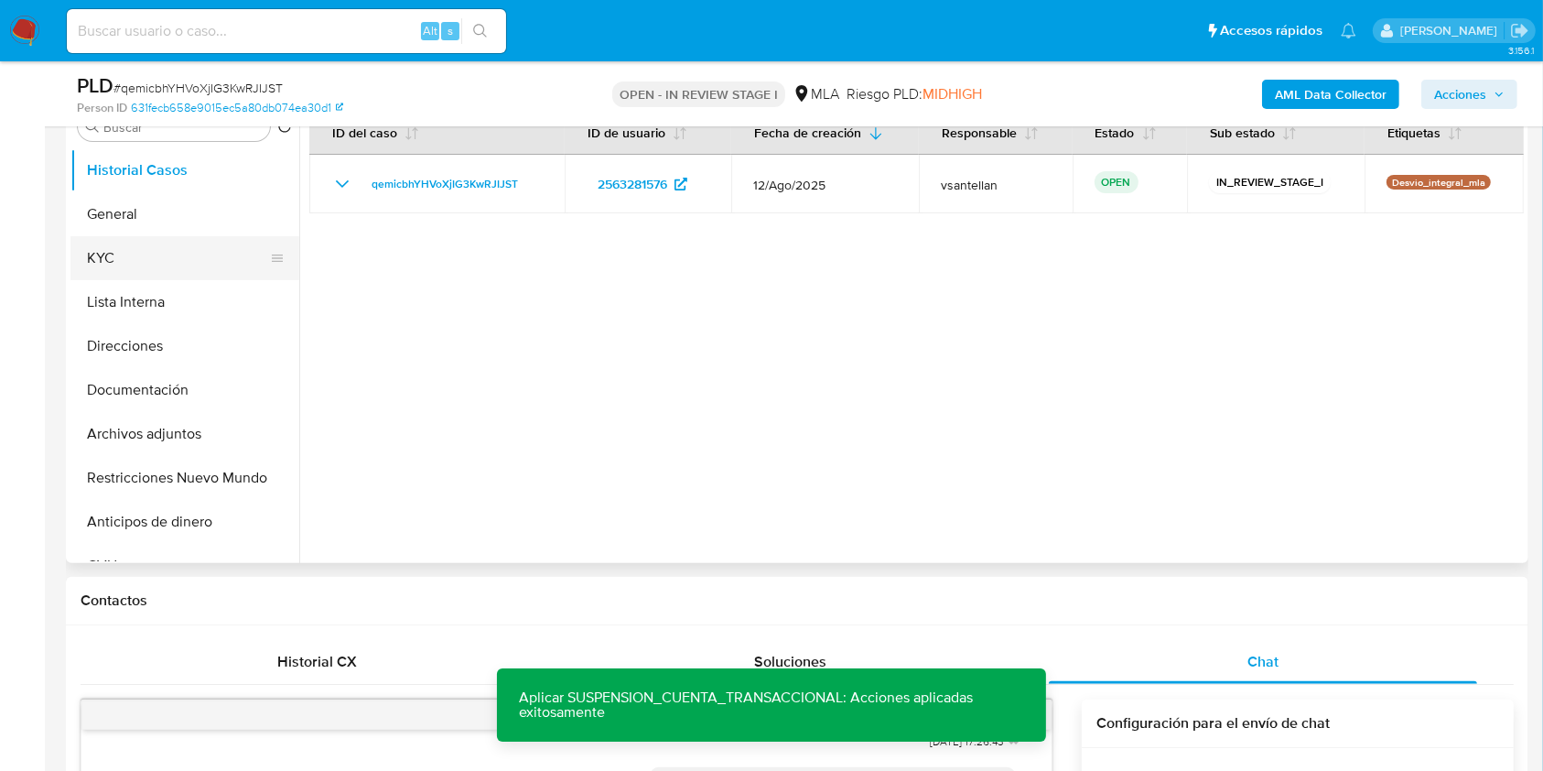
click at [126, 251] on button "KYC" at bounding box center [177, 258] width 214 height 44
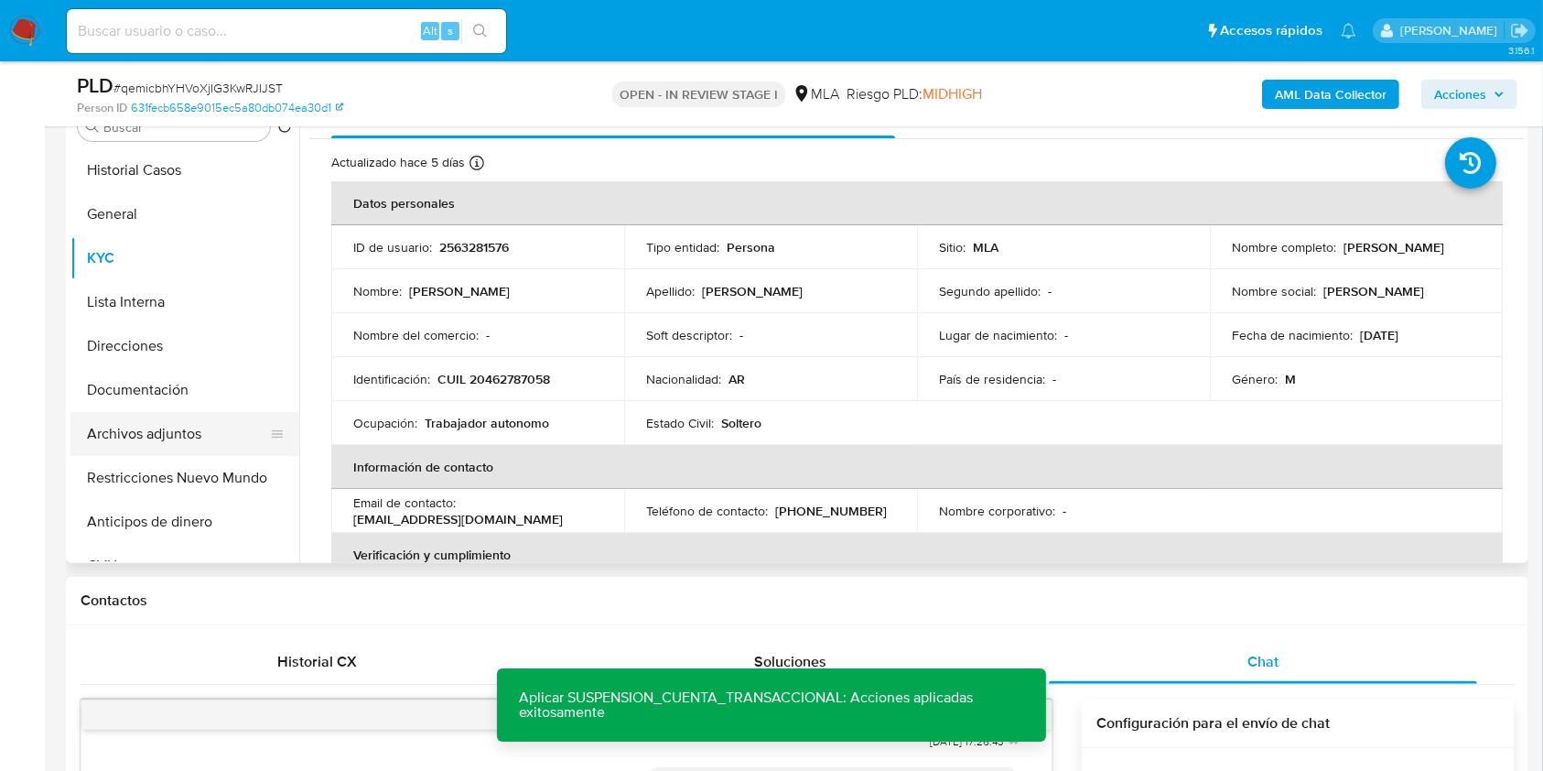
click at [199, 445] on button "Archivos adjuntos" at bounding box center [177, 434] width 214 height 44
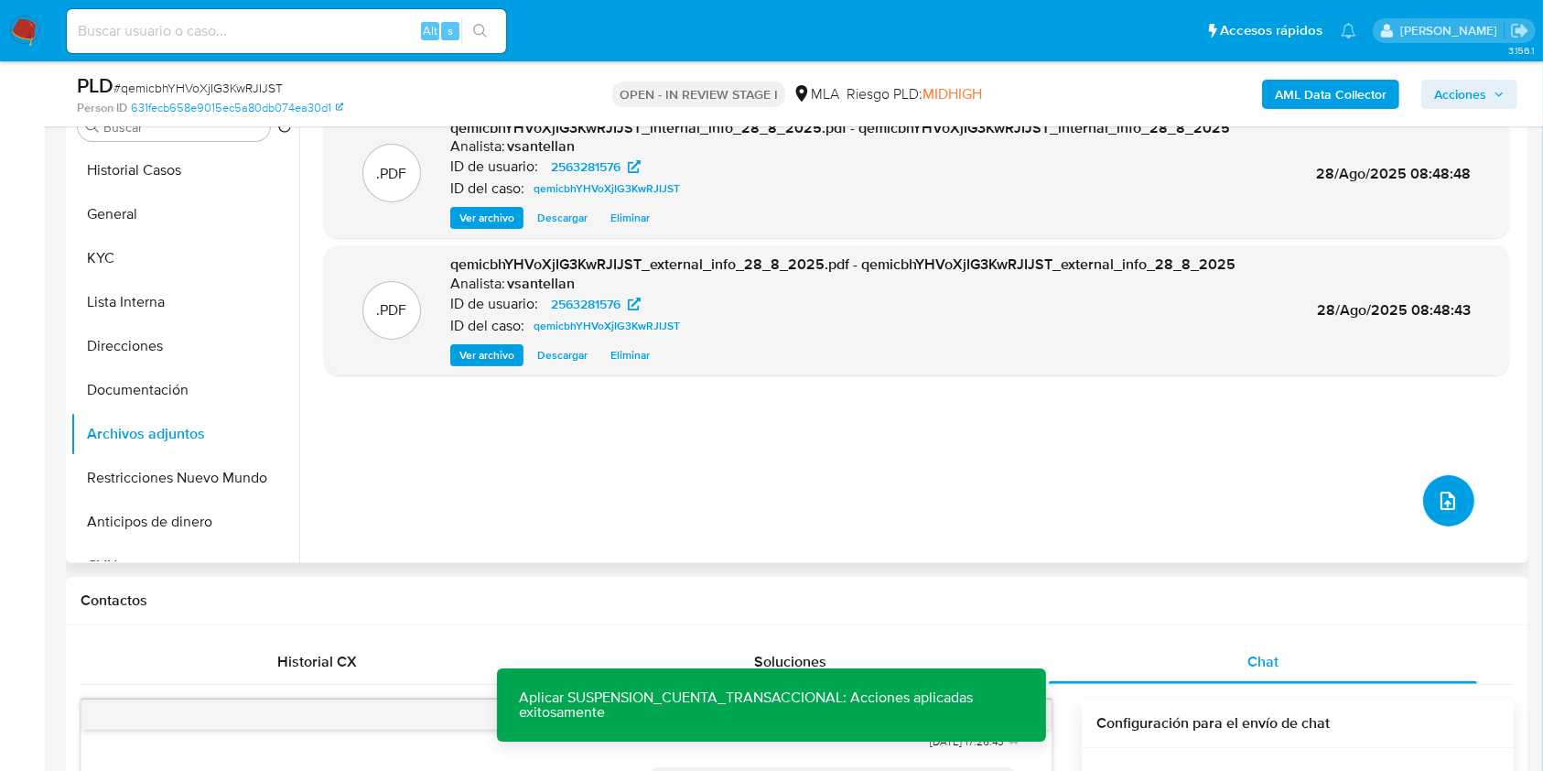
click at [1442, 495] on icon "upload-file" at bounding box center [1447, 500] width 15 height 18
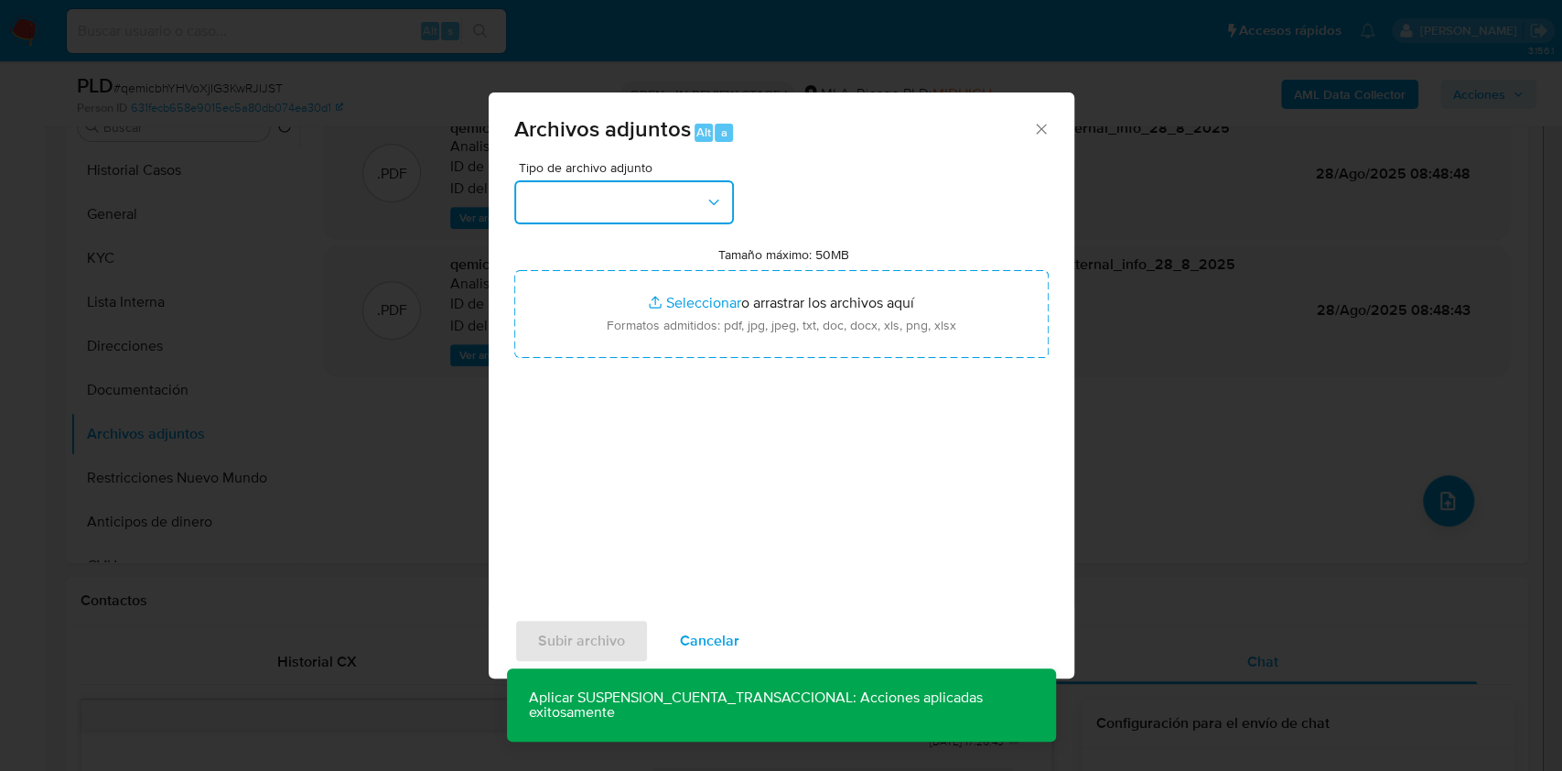
drag, startPoint x: 568, startPoint y: 190, endPoint x: 593, endPoint y: 221, distance: 39.0
click at [567, 190] on button "button" at bounding box center [624, 202] width 220 height 44
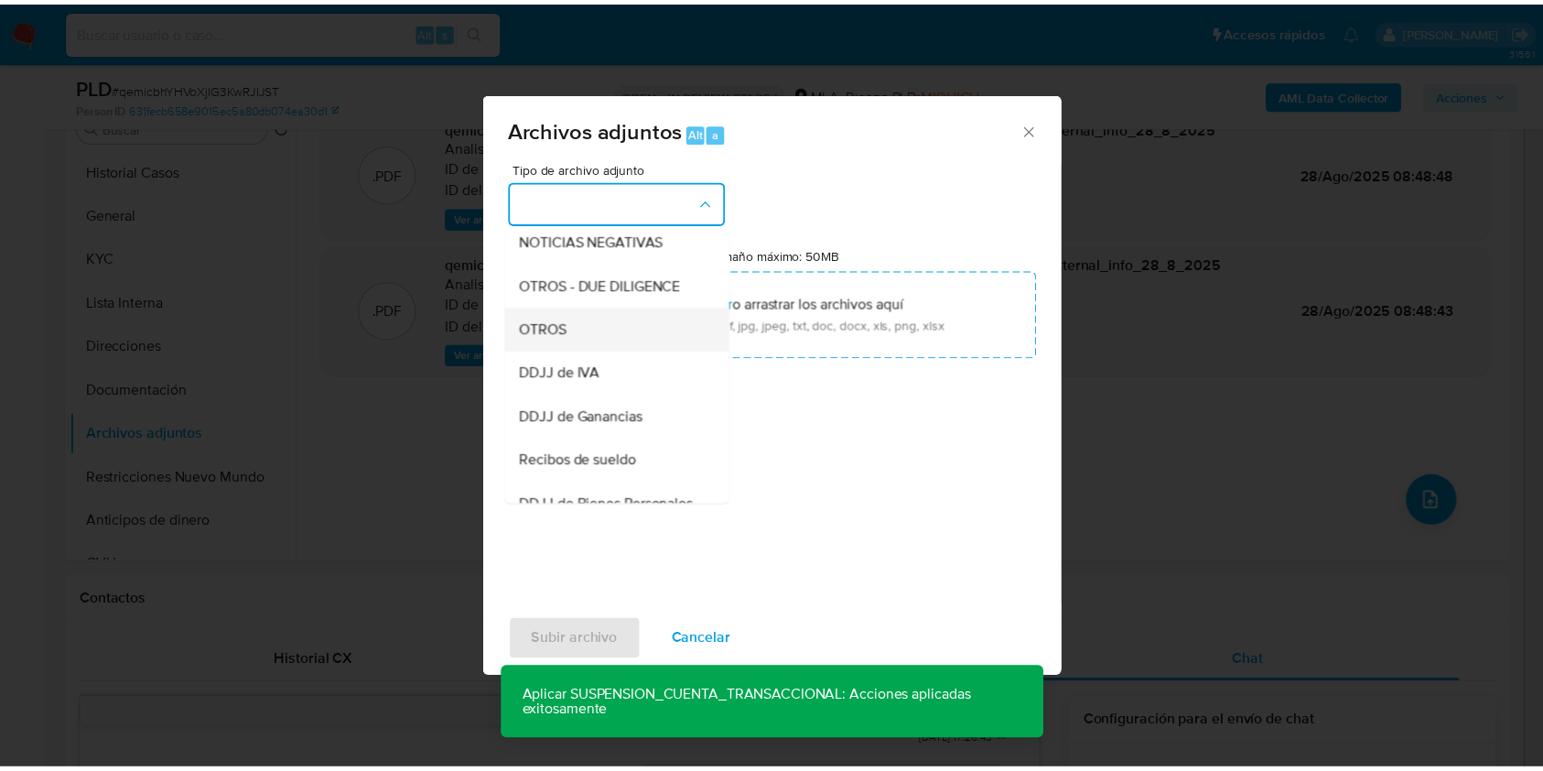
scroll to position [264, 0]
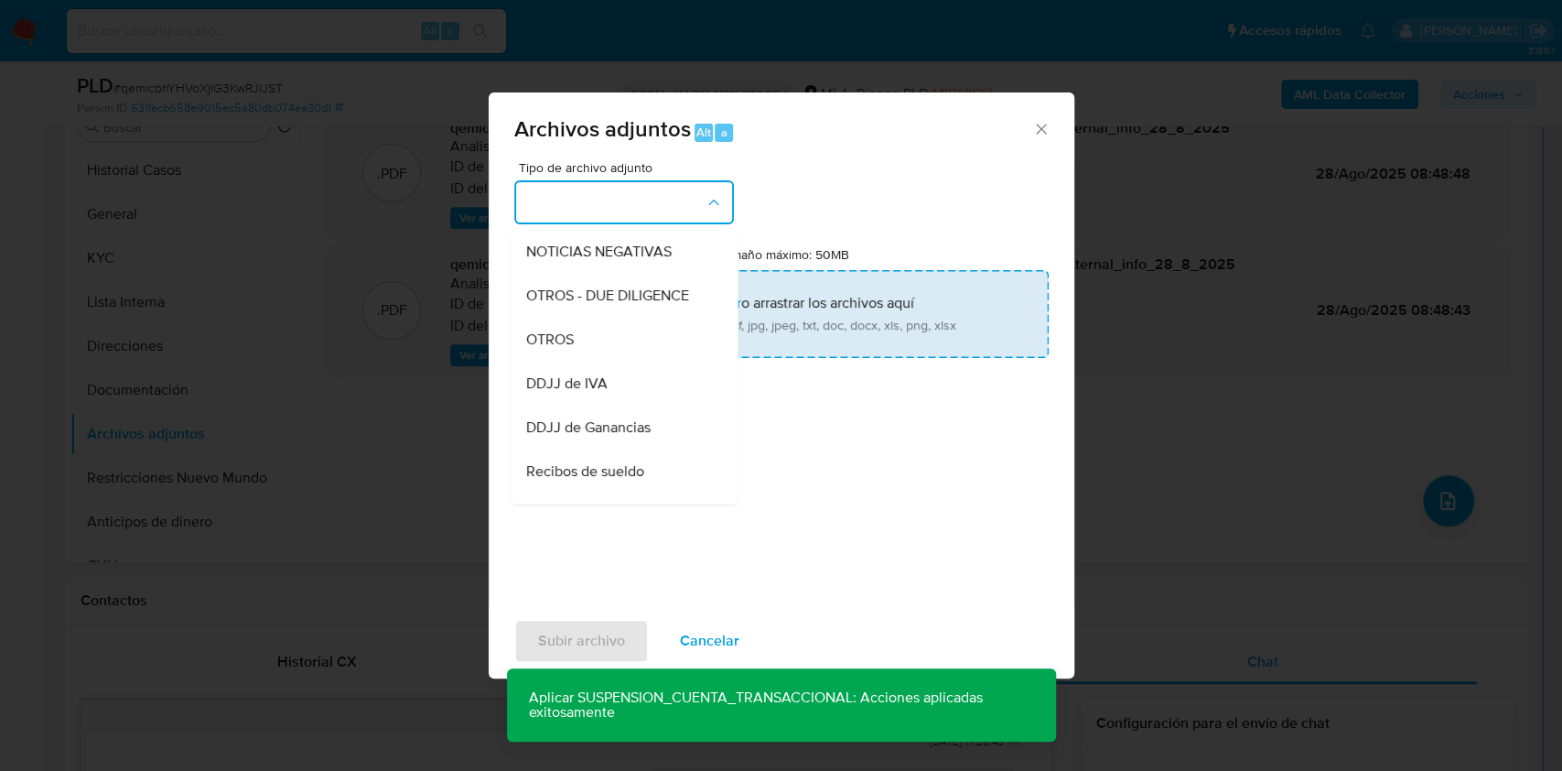
drag, startPoint x: 608, startPoint y: 355, endPoint x: 659, endPoint y: 335, distance: 55.1
click at [608, 355] on div "OTROS" at bounding box center [618, 340] width 187 height 44
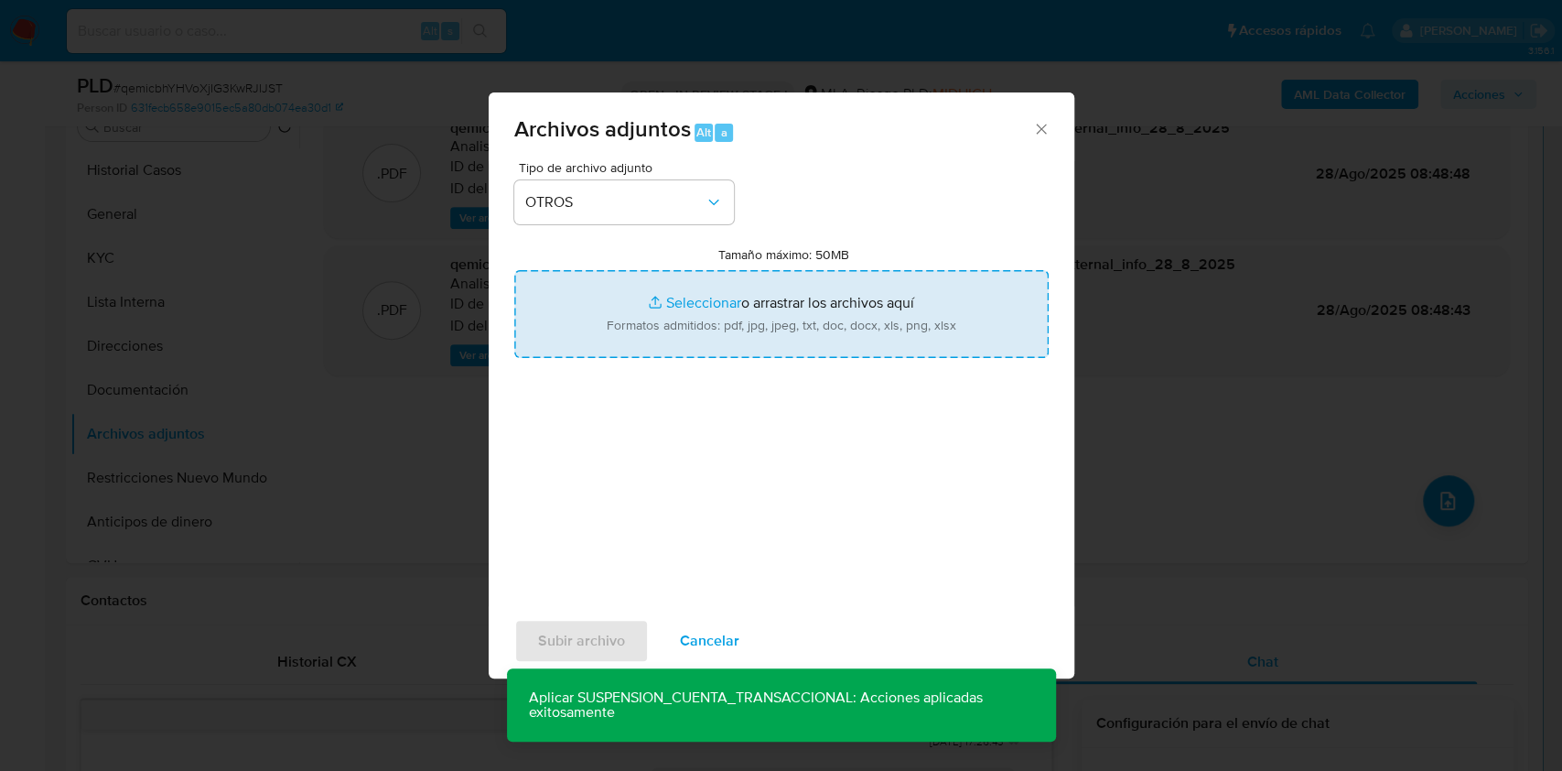
click at [675, 326] on input "Tamaño máximo: 50MB Seleccionar archivos" at bounding box center [781, 314] width 534 height 88
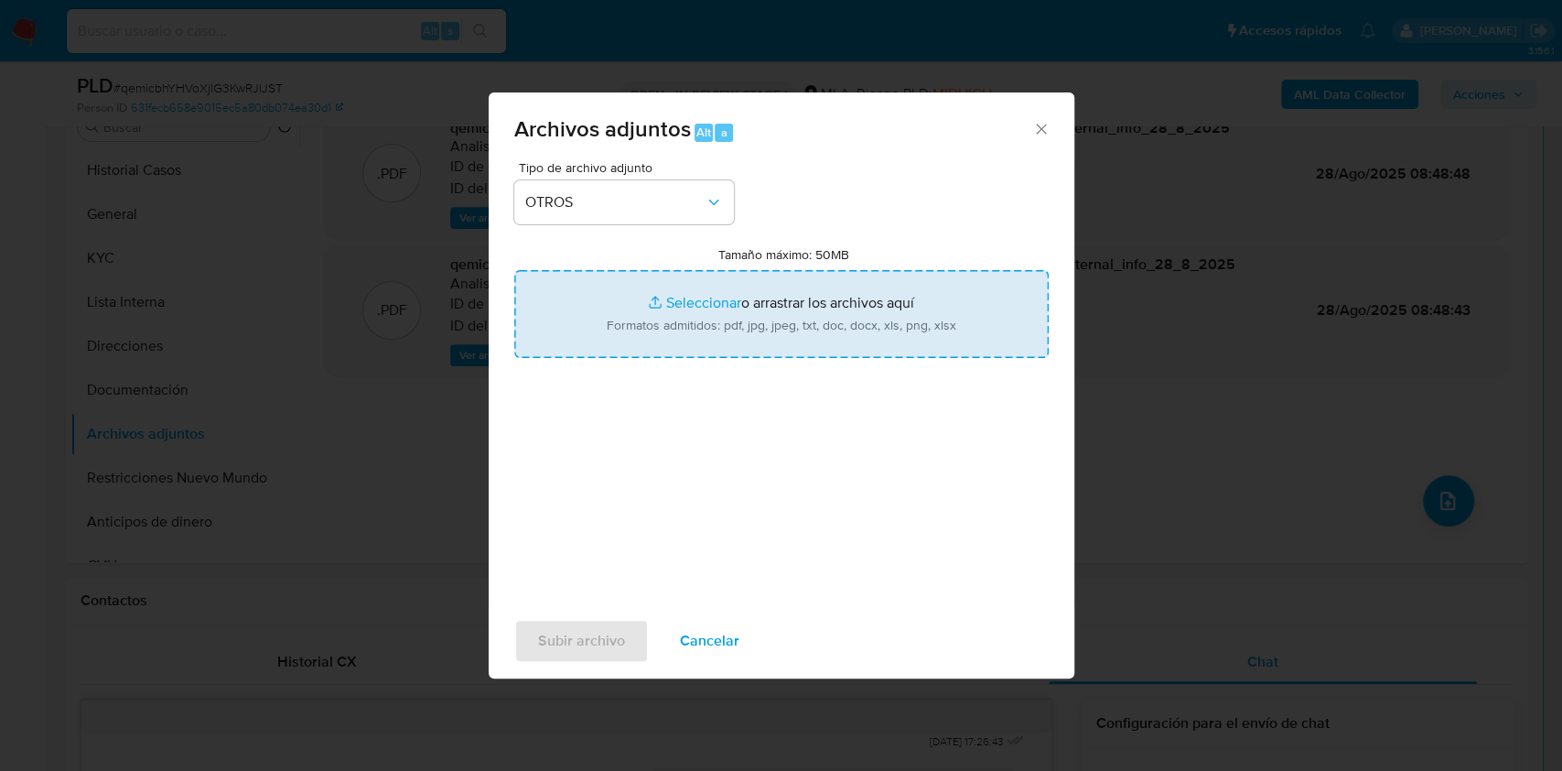
type input "C:\fakepath\Caselog qemicbhYHVoXjIG3KwRJIJST_2025_08_19_02_14_40.docx"
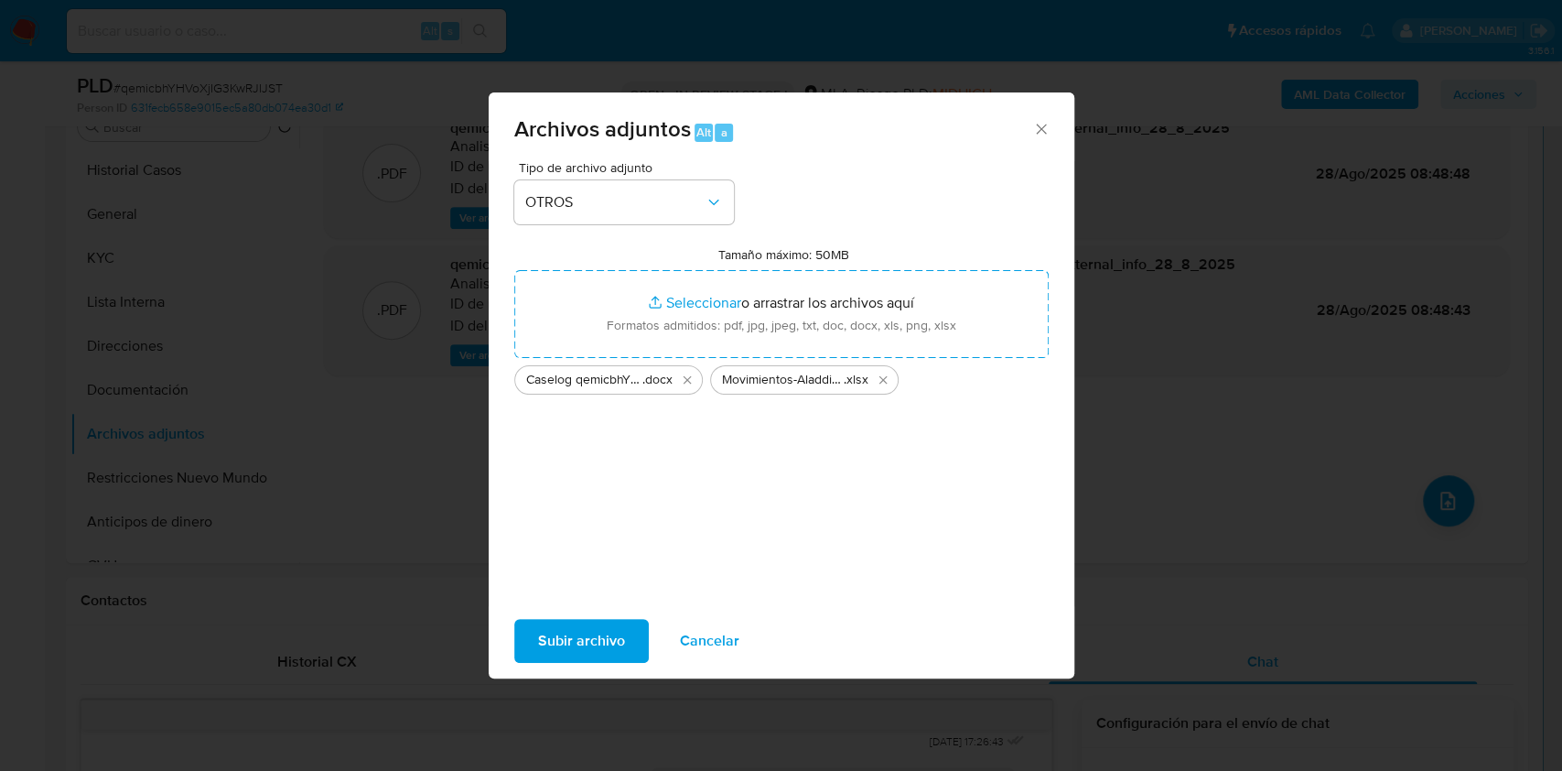
click at [563, 647] on span "Subir archivo" at bounding box center [581, 640] width 87 height 40
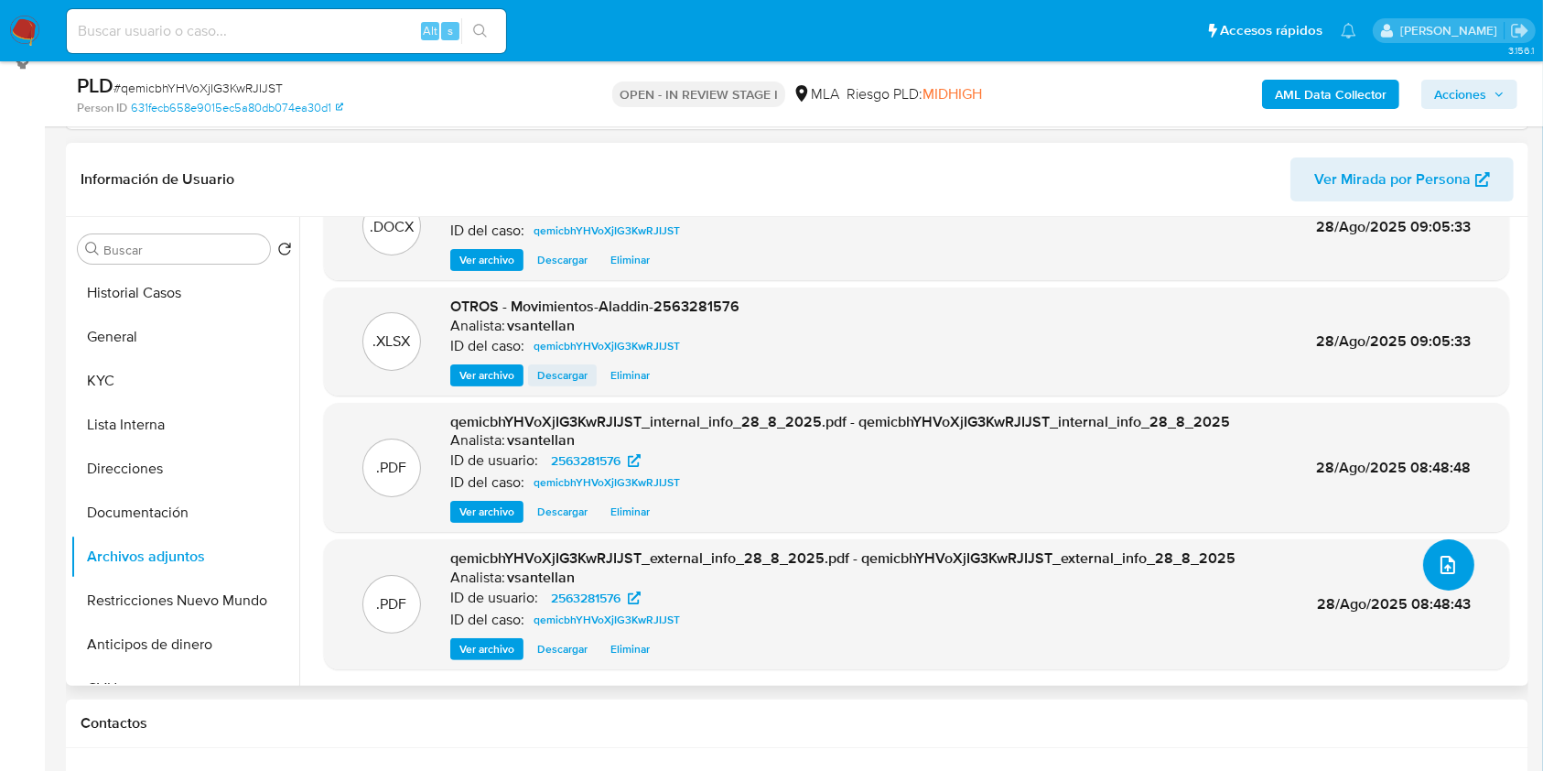
scroll to position [0, 0]
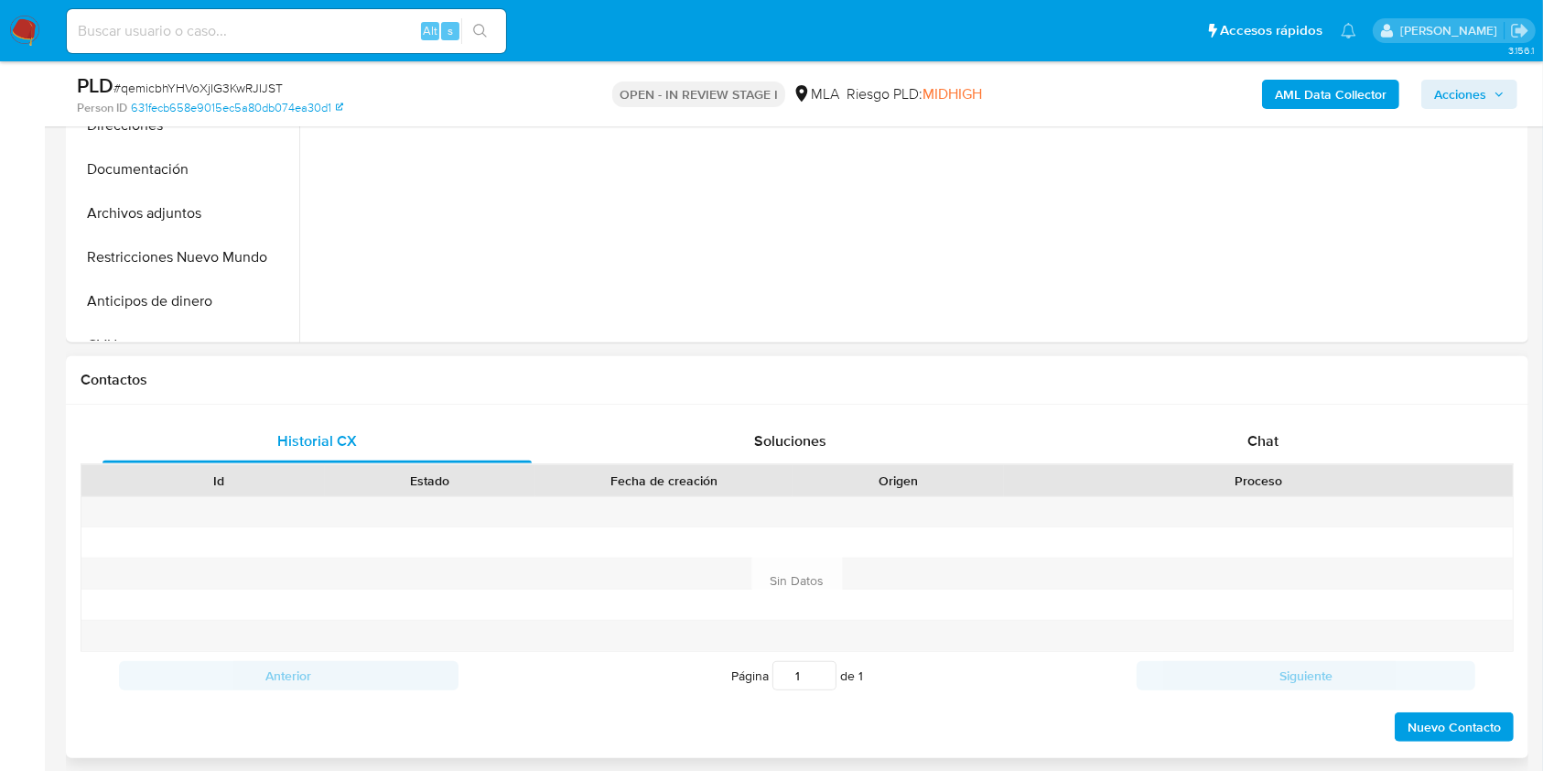
scroll to position [609, 0]
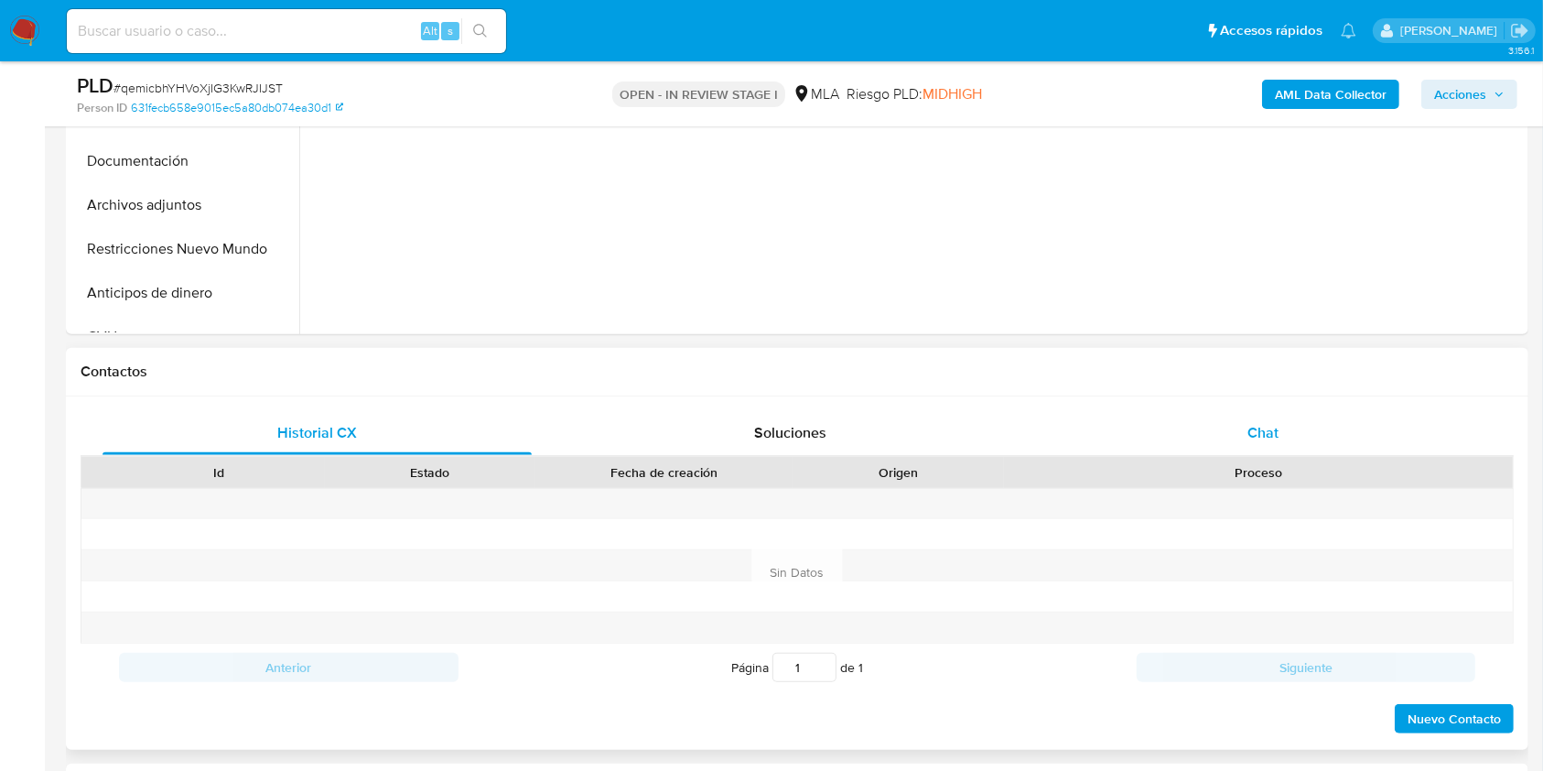
select select "10"
click at [1301, 425] on div "Chat" at bounding box center [1263, 433] width 429 height 44
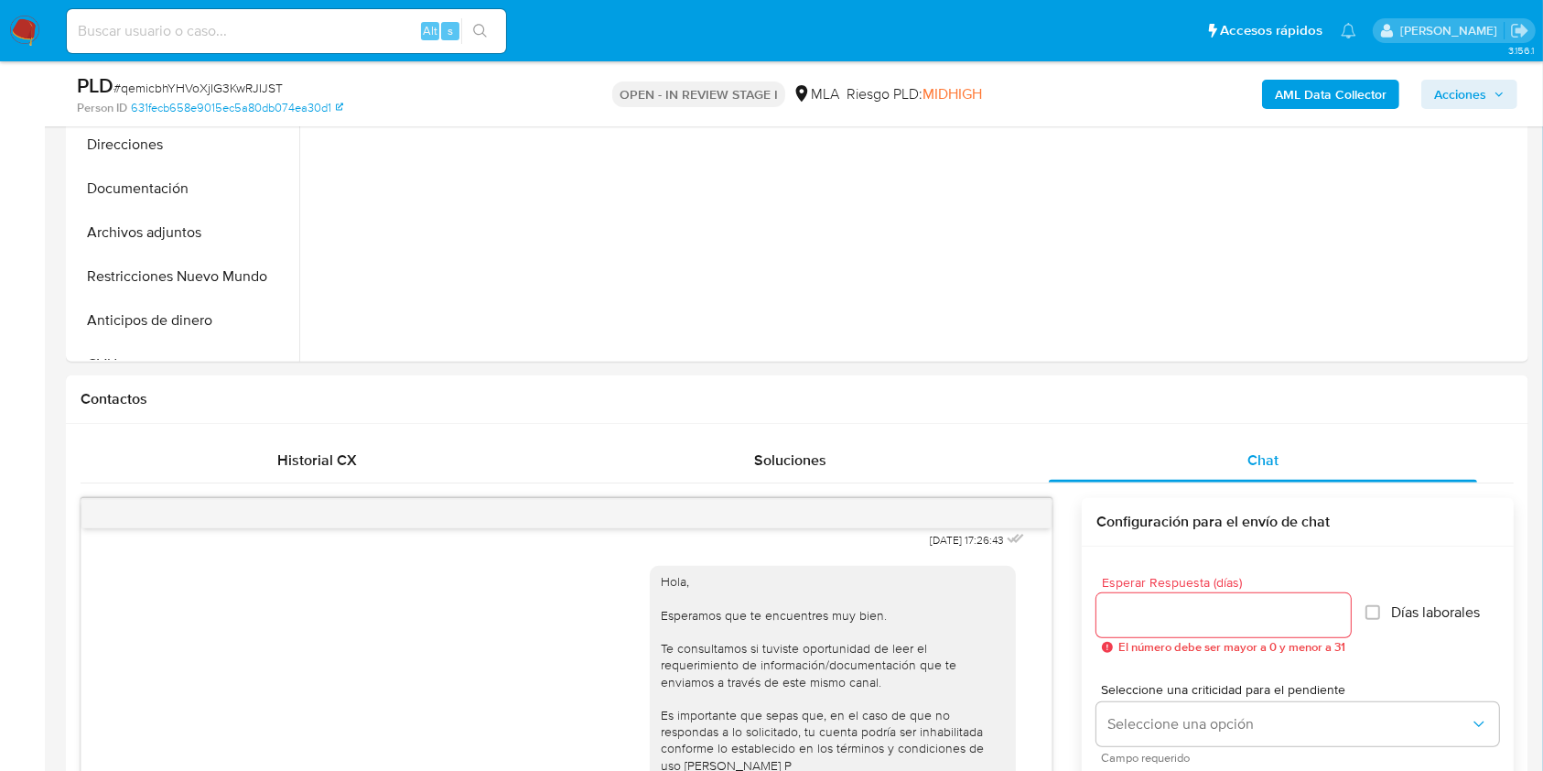
scroll to position [447, 0]
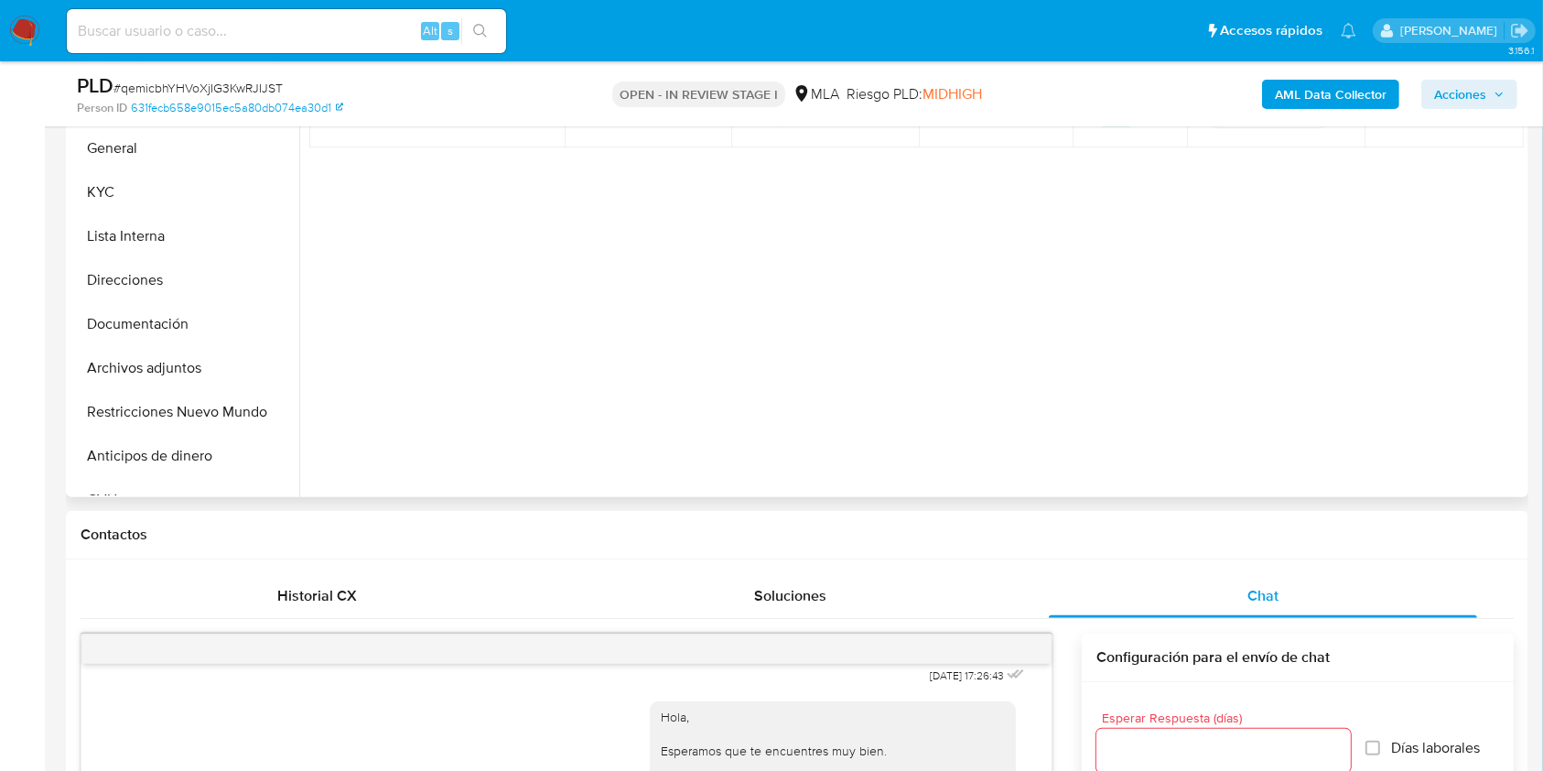
drag, startPoint x: 180, startPoint y: 404, endPoint x: 329, endPoint y: 359, distance: 155.8
click at [180, 404] on button "Restricciones Nuevo Mundo" at bounding box center [184, 412] width 229 height 44
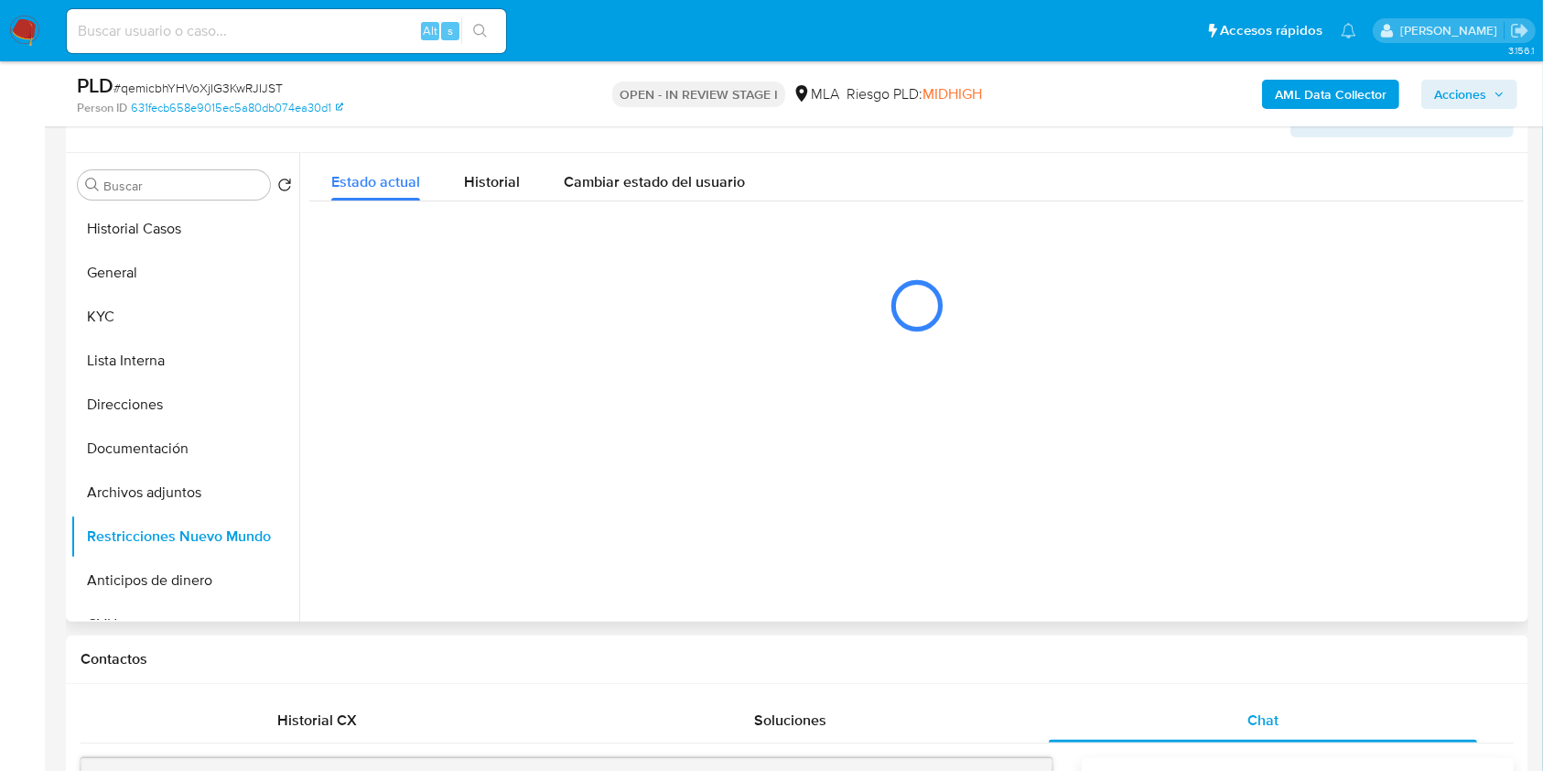
scroll to position [218, 0]
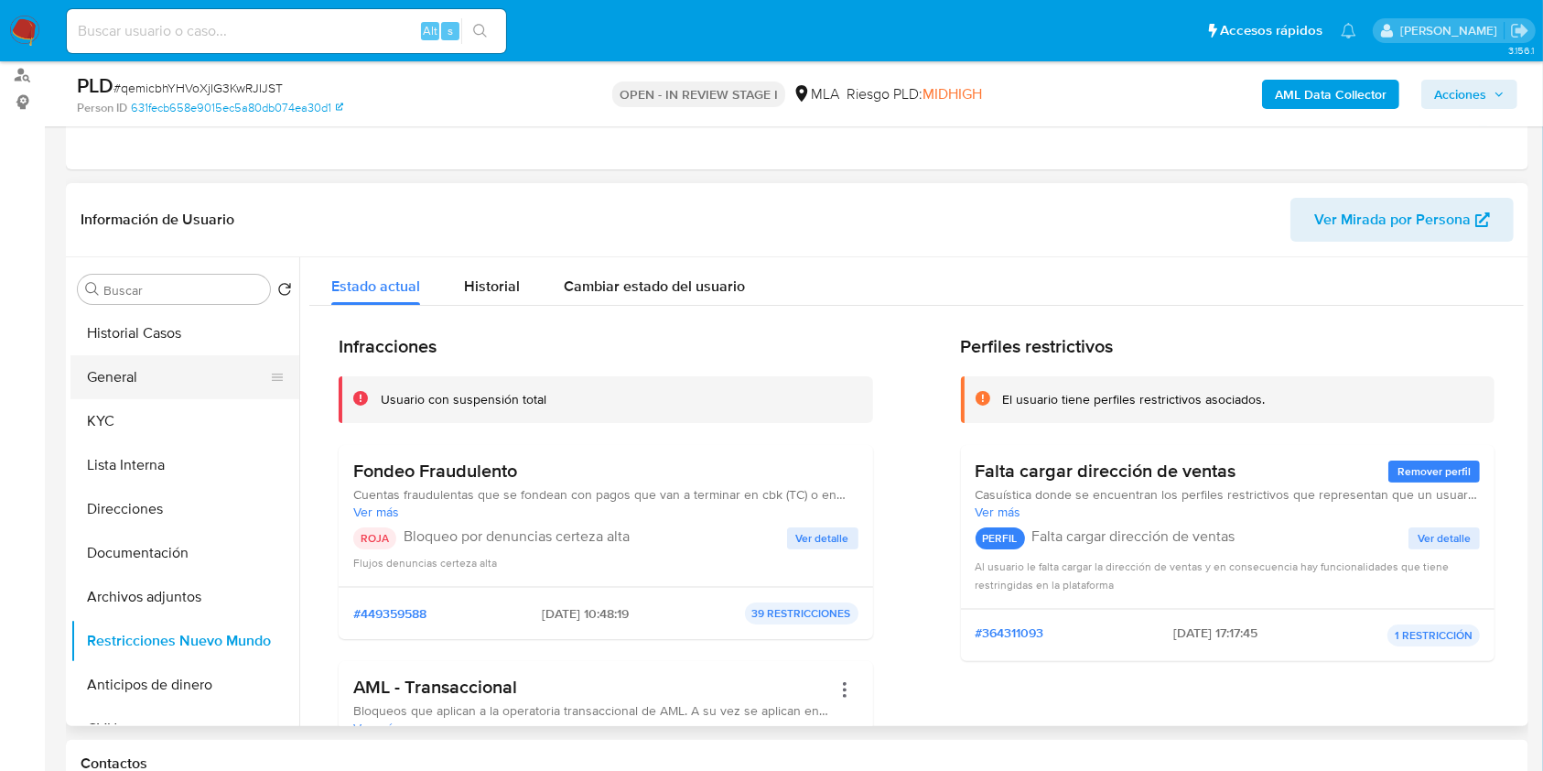
click at [148, 365] on button "General" at bounding box center [177, 377] width 214 height 44
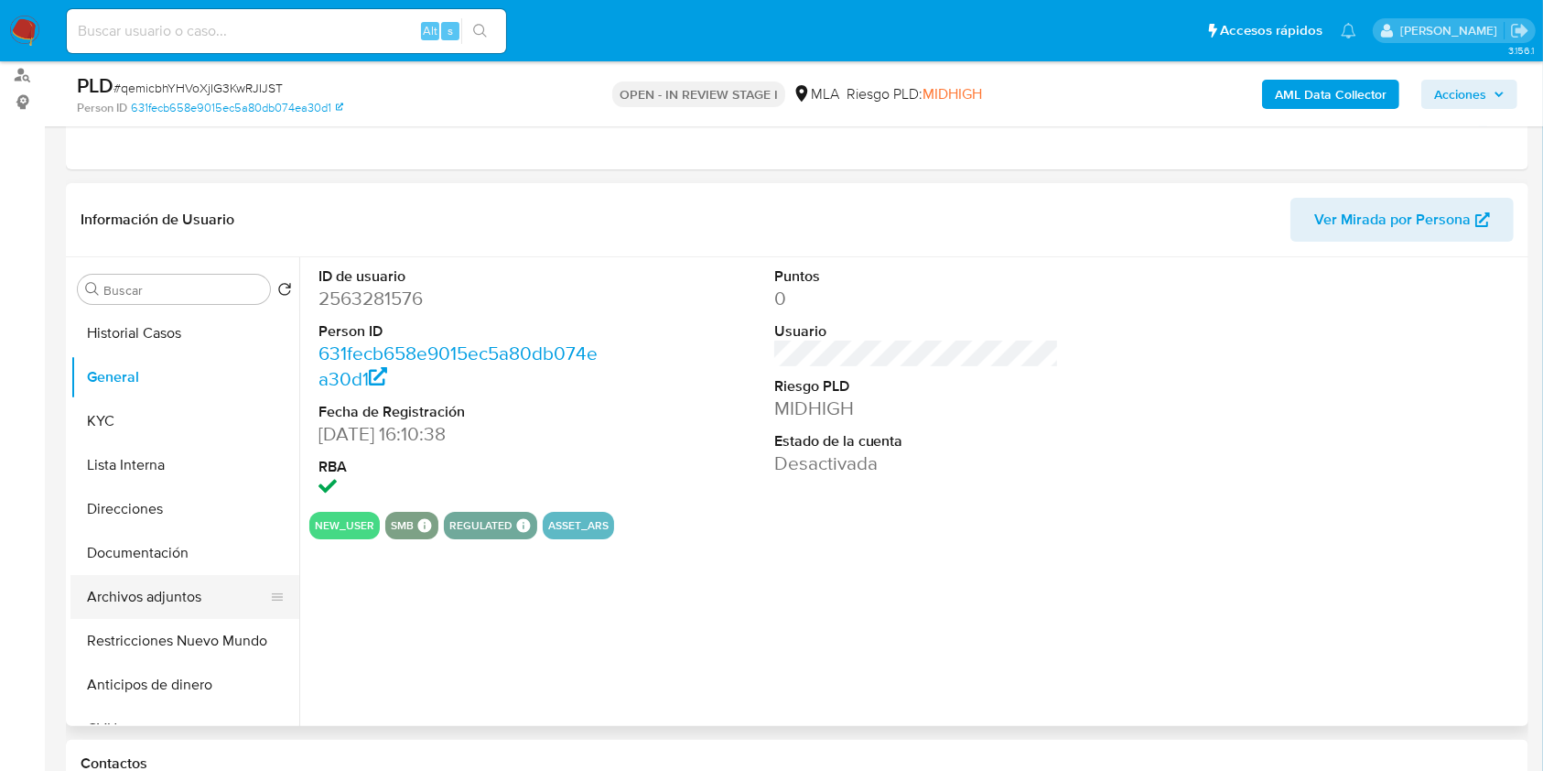
click at [157, 607] on button "Archivos adjuntos" at bounding box center [177, 597] width 214 height 44
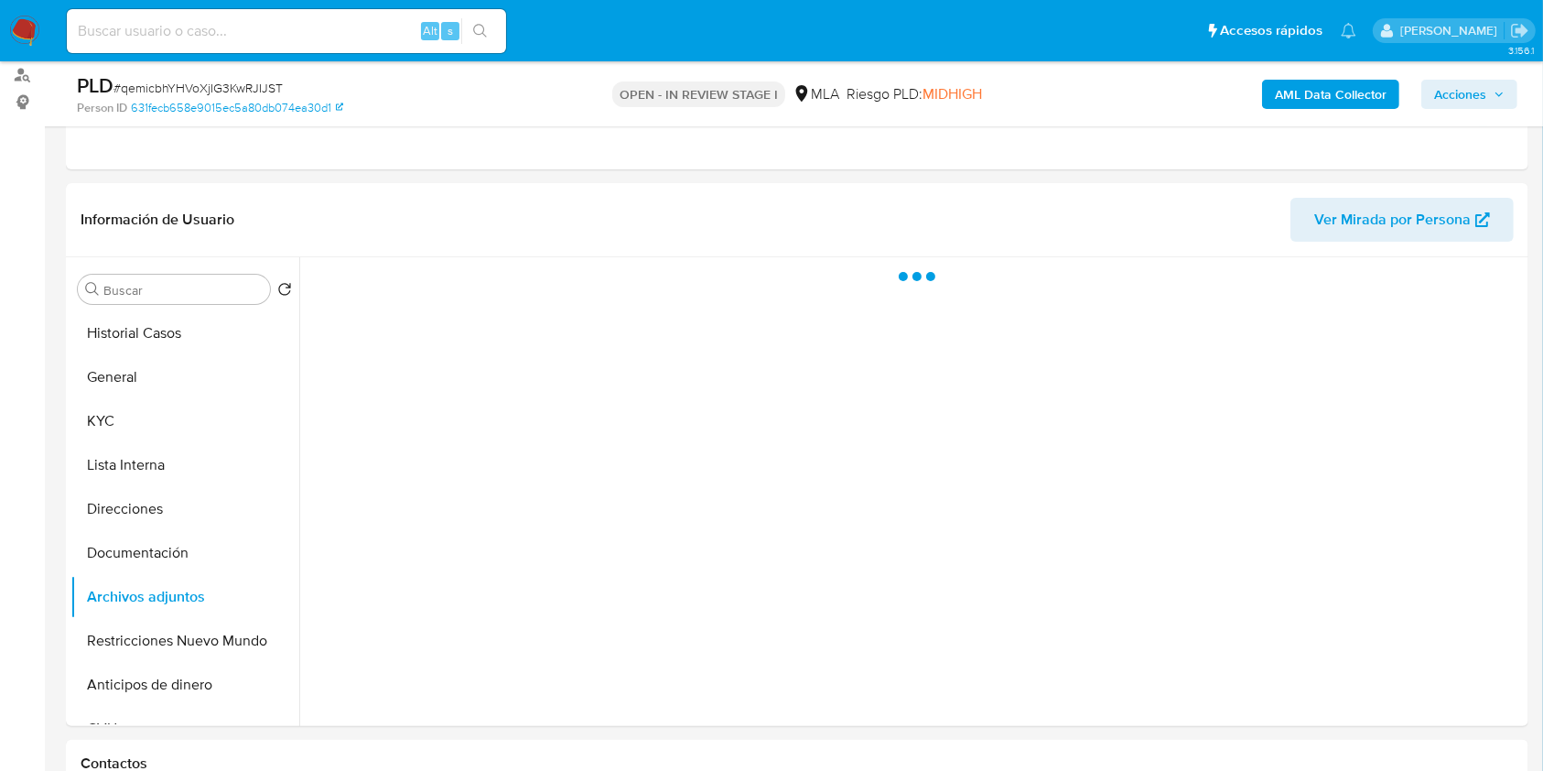
drag, startPoint x: 1460, startPoint y: 93, endPoint x: 1381, endPoint y: 109, distance: 81.1
click at [1459, 93] on span "Acciones" at bounding box center [1460, 94] width 52 height 29
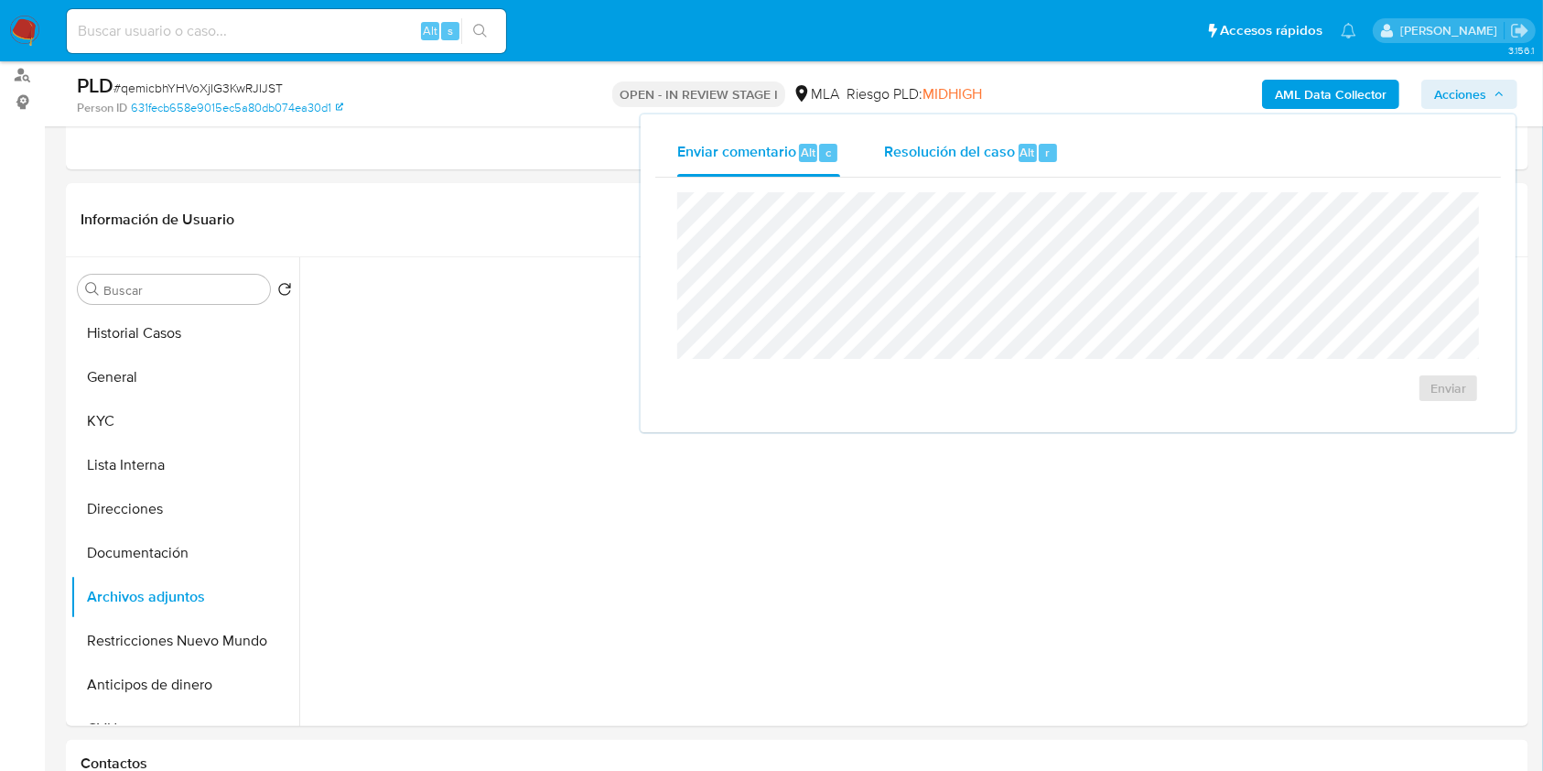
click at [895, 153] on span "Resolución del caso" at bounding box center [949, 151] width 131 height 21
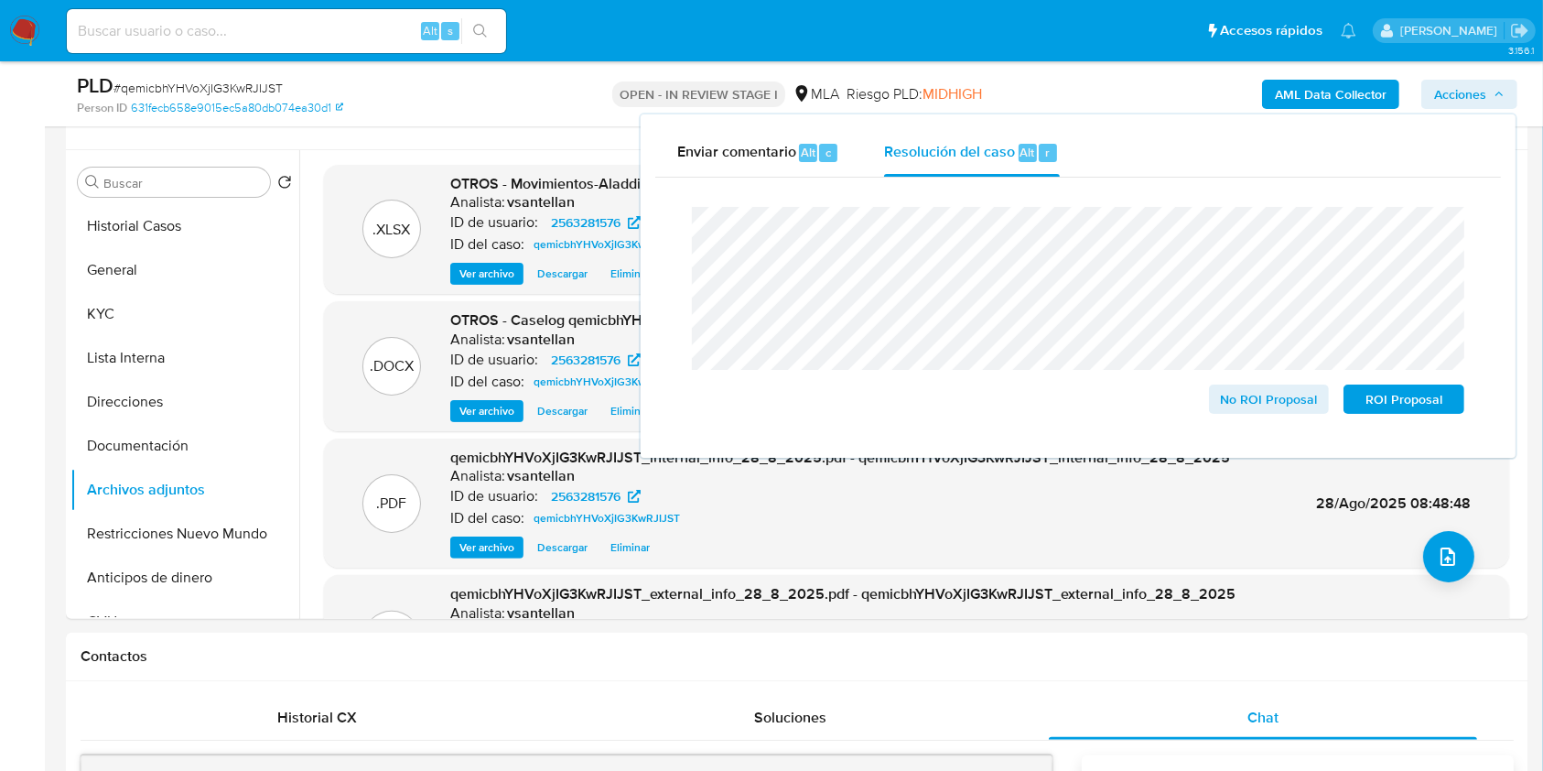
scroll to position [355, 0]
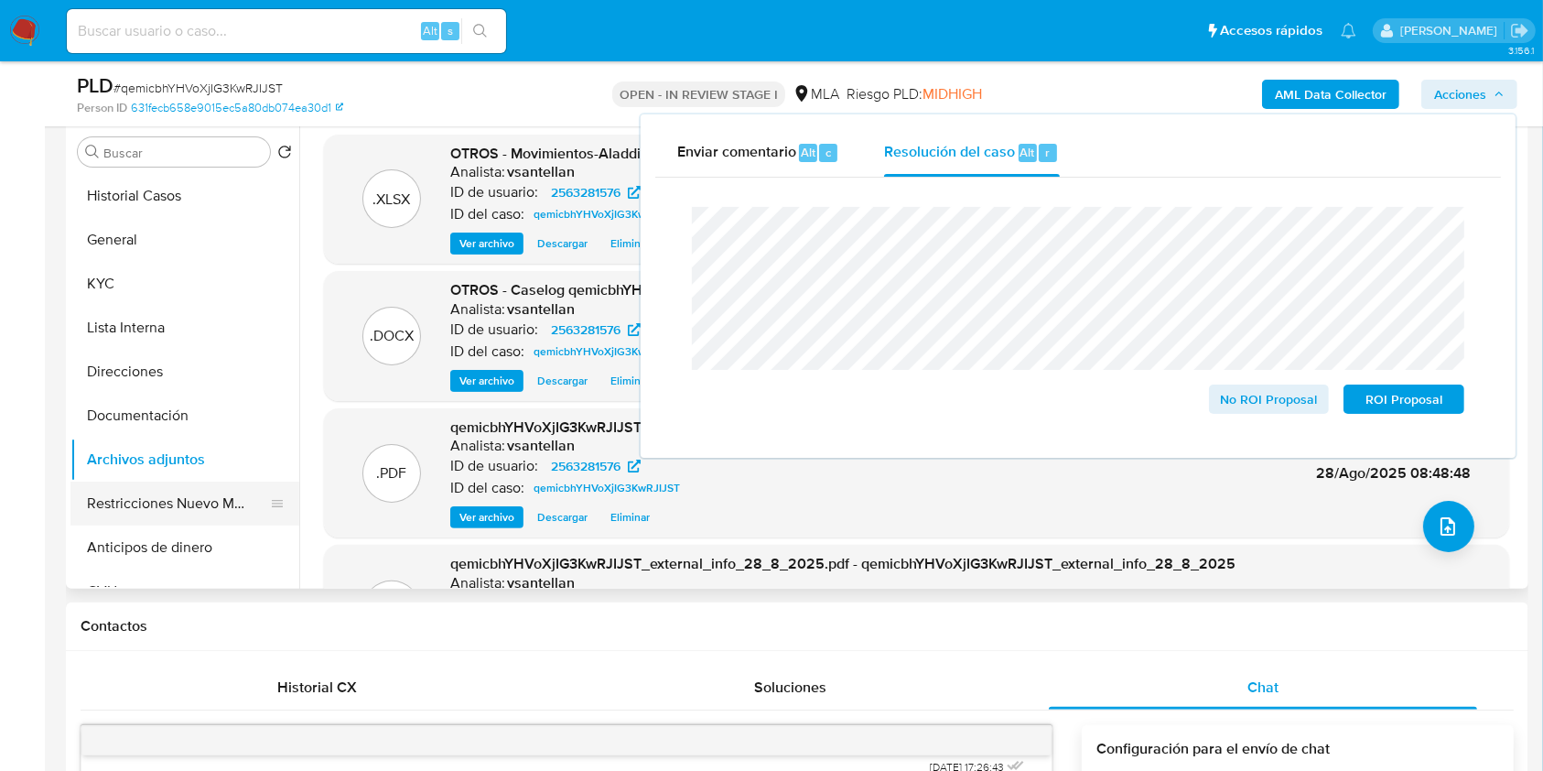
click at [232, 497] on button "Restricciones Nuevo Mundo" at bounding box center [177, 503] width 214 height 44
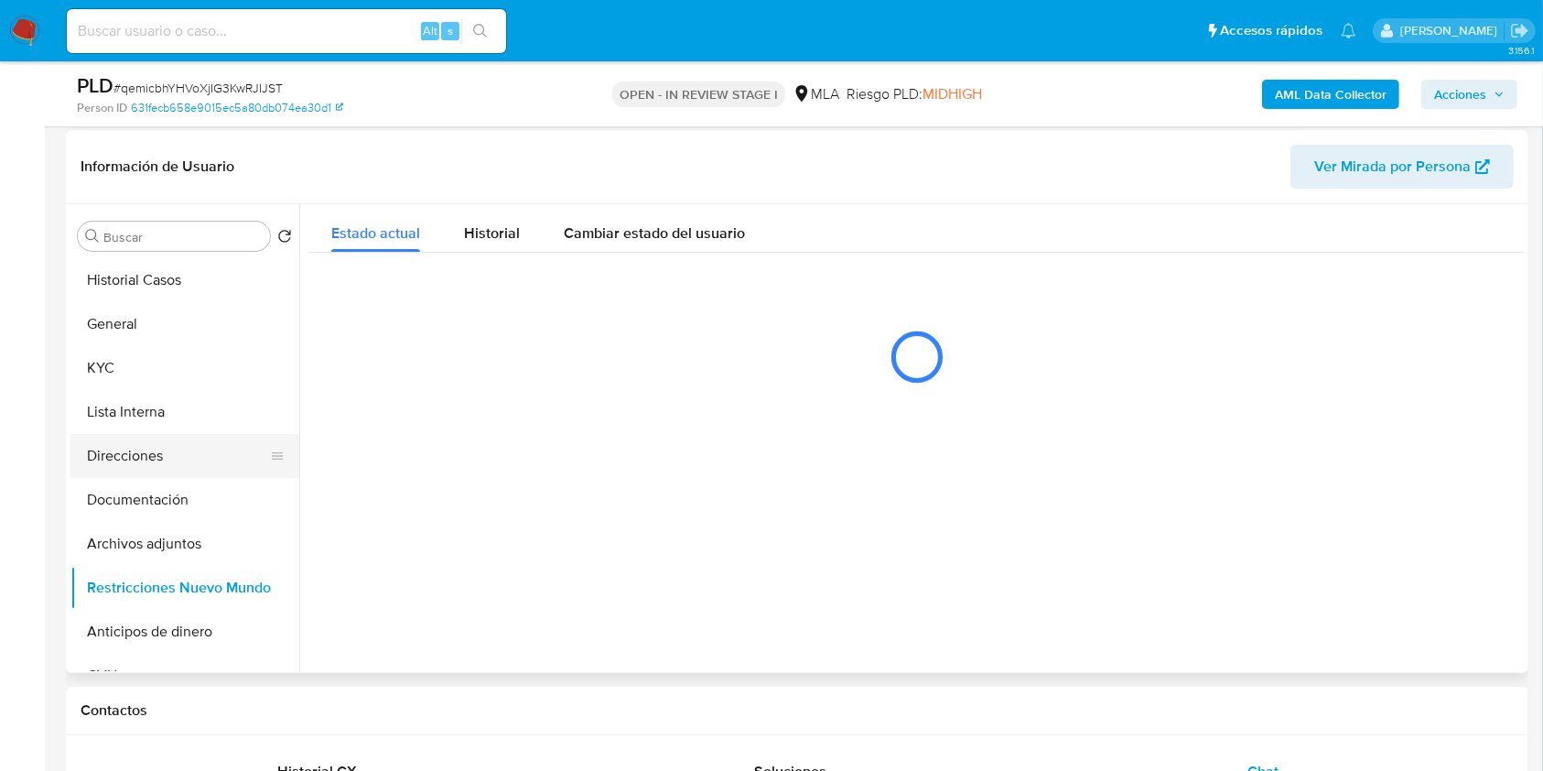
scroll to position [233, 0]
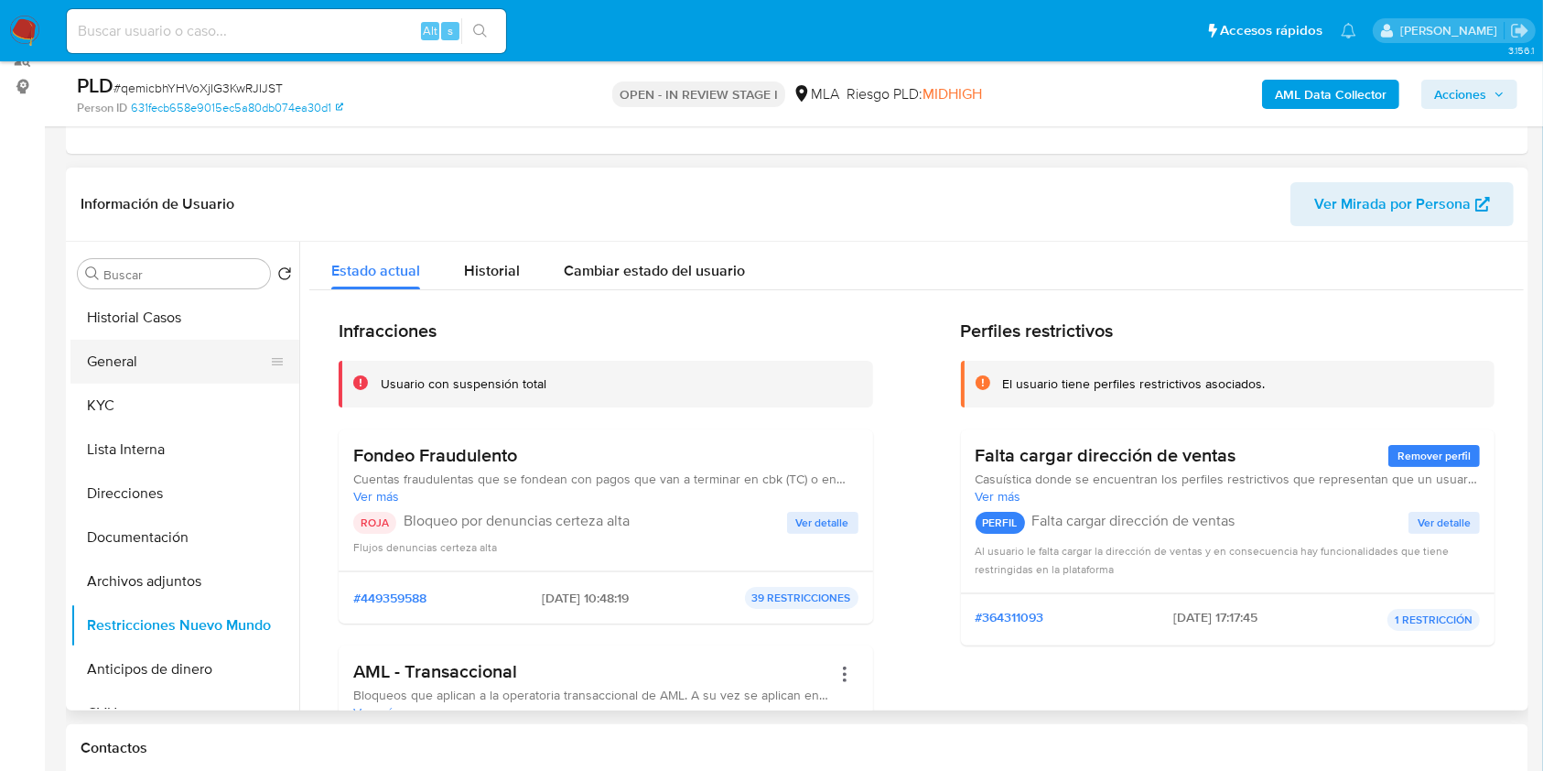
click at [145, 357] on button "General" at bounding box center [177, 361] width 214 height 44
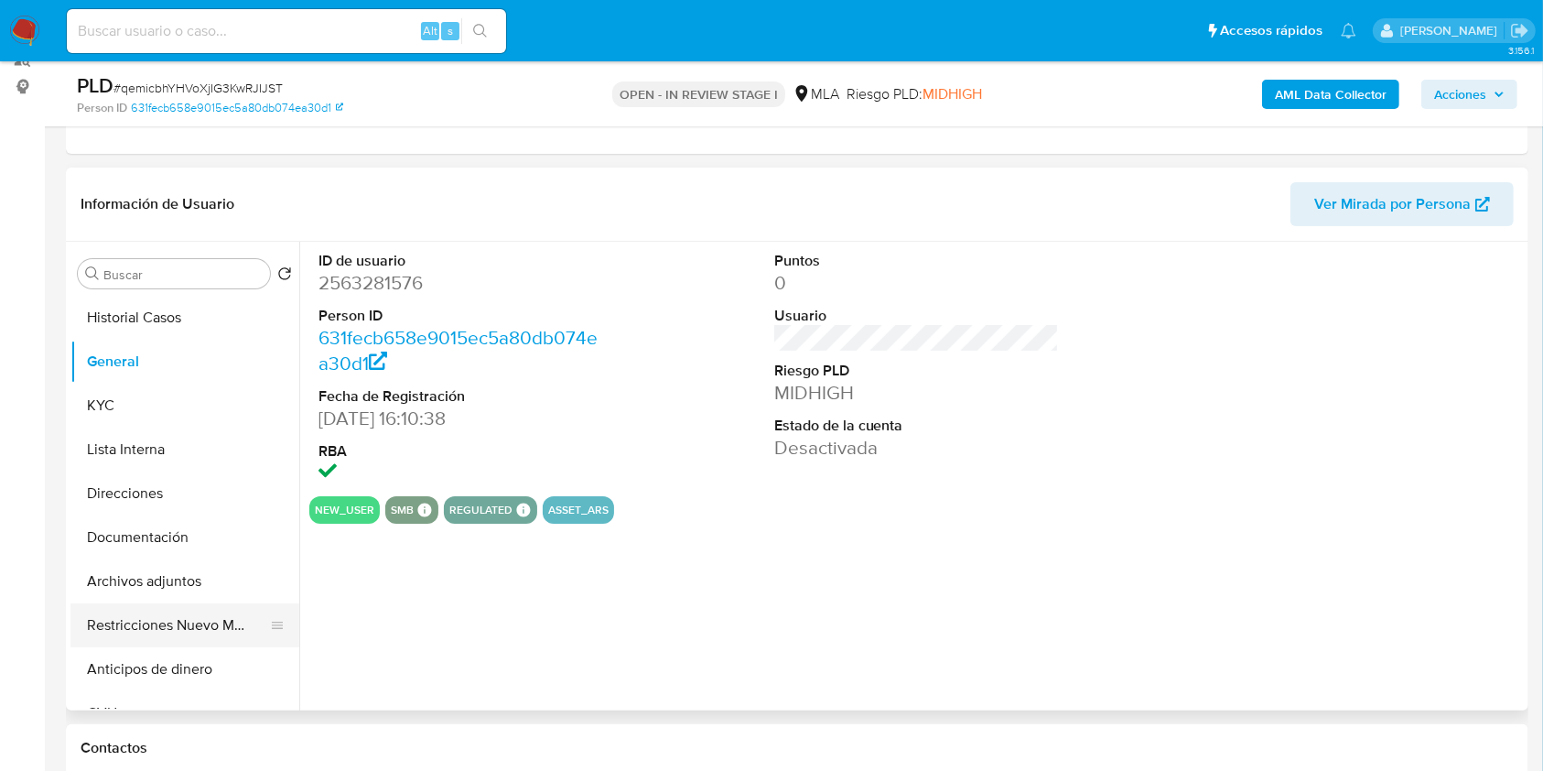
click at [176, 620] on button "Restricciones Nuevo Mundo" at bounding box center [177, 625] width 214 height 44
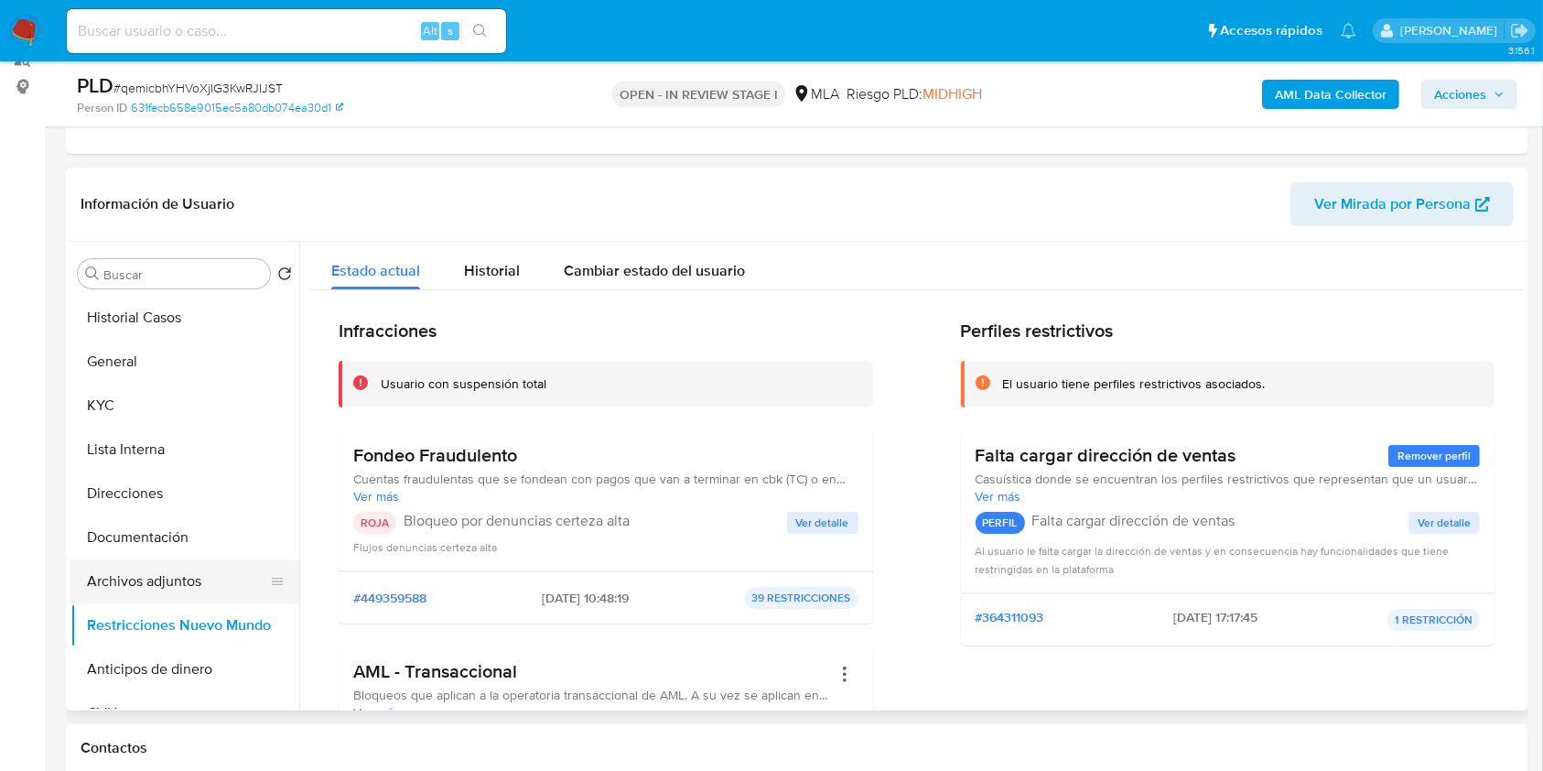
click at [157, 573] on button "Archivos adjuntos" at bounding box center [177, 581] width 214 height 44
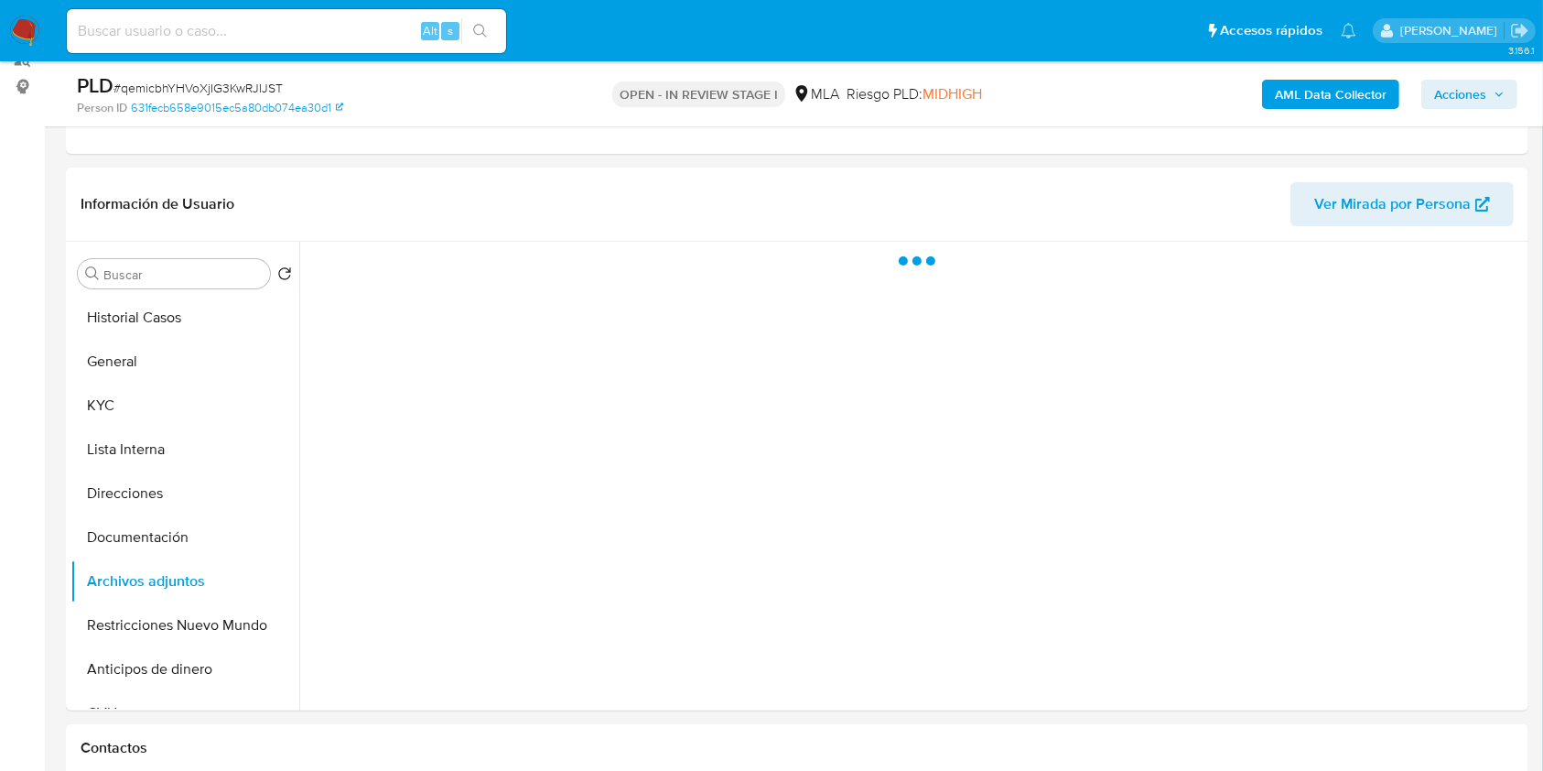
drag, startPoint x: 1441, startPoint y: 94, endPoint x: 1460, endPoint y: 92, distance: 18.5
click at [1441, 92] on span "Acciones" at bounding box center [1460, 94] width 52 height 29
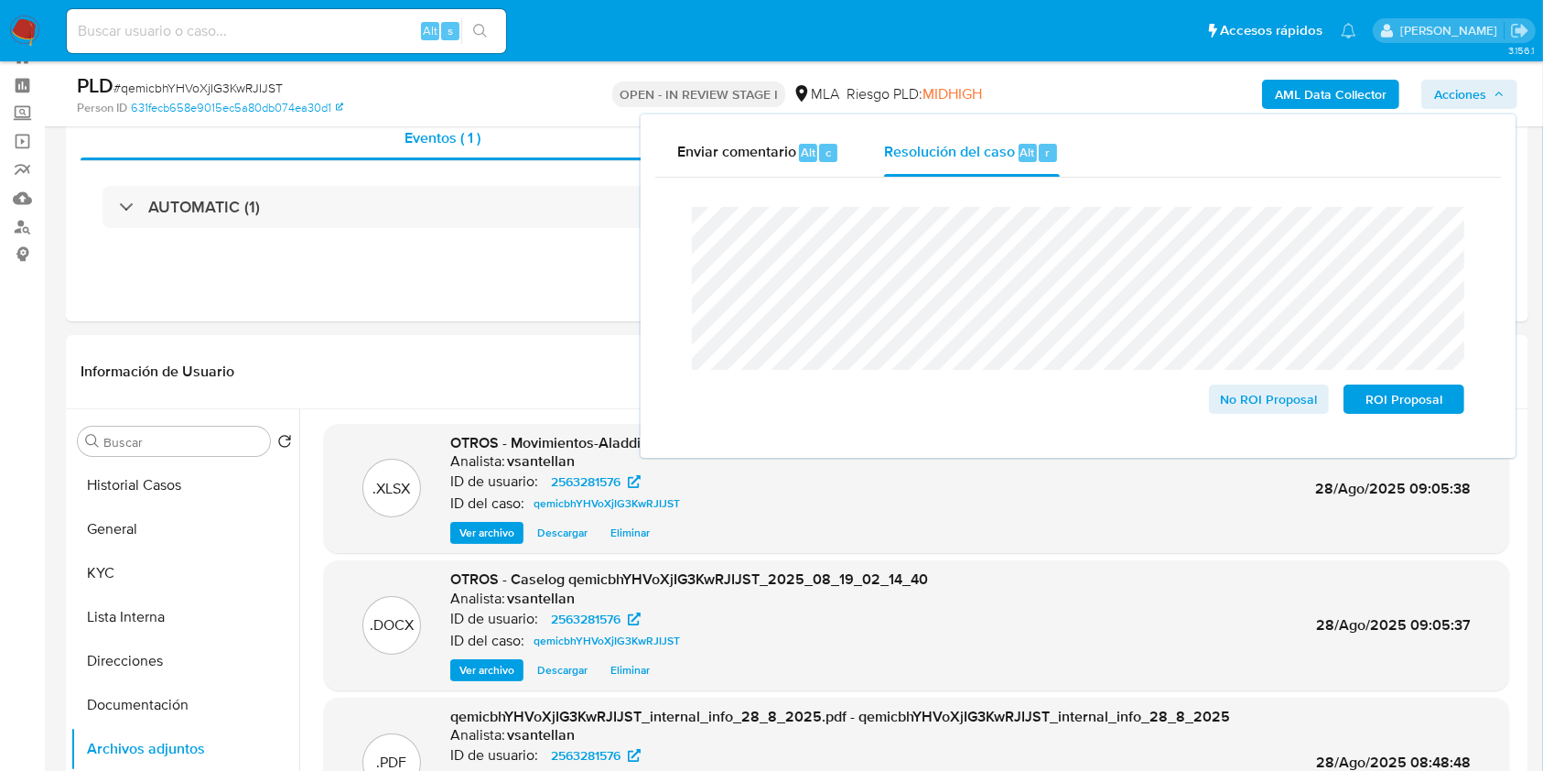
scroll to position [123, 0]
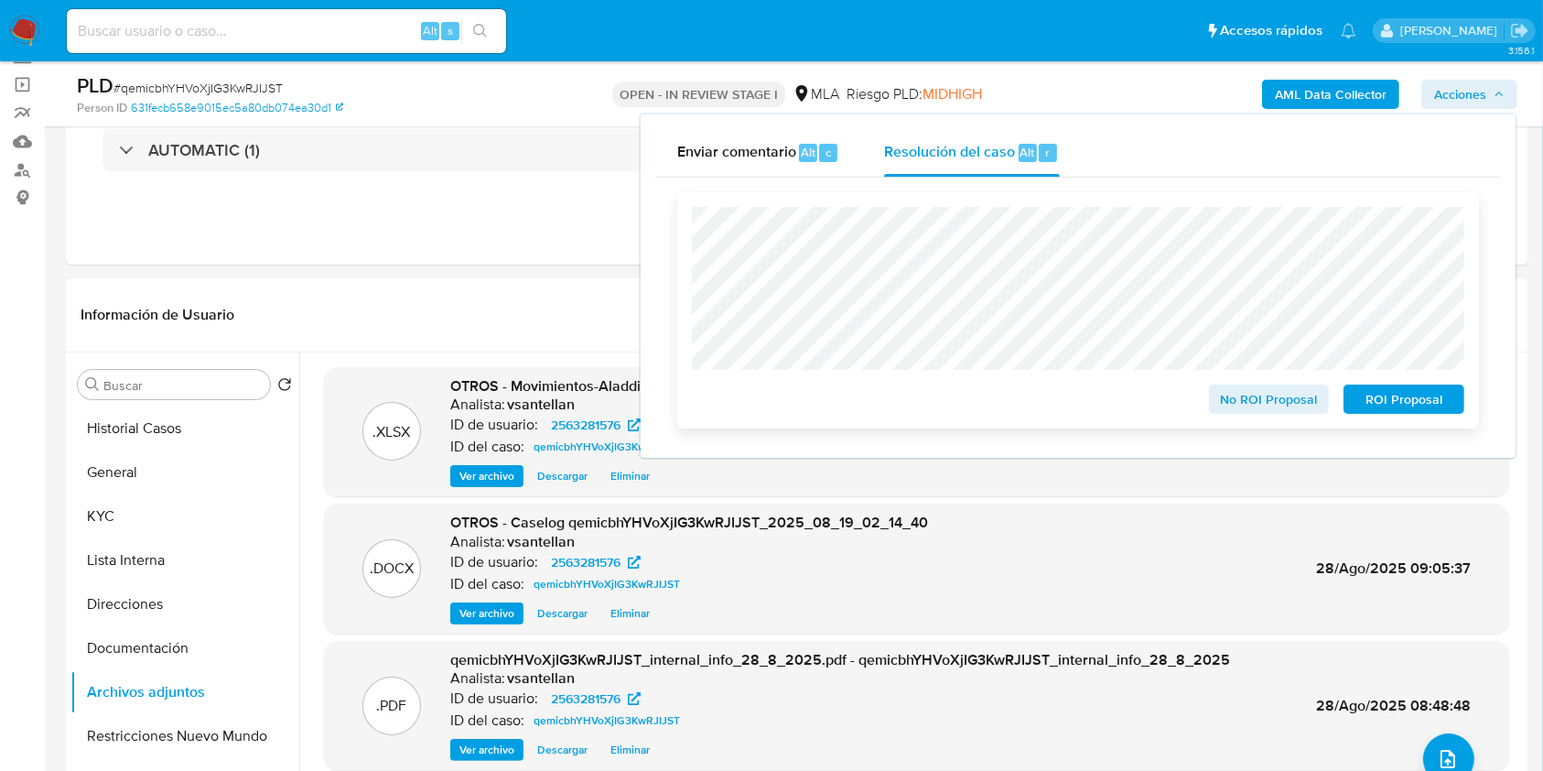
click at [1431, 405] on span "ROI Proposal" at bounding box center [1403, 399] width 95 height 26
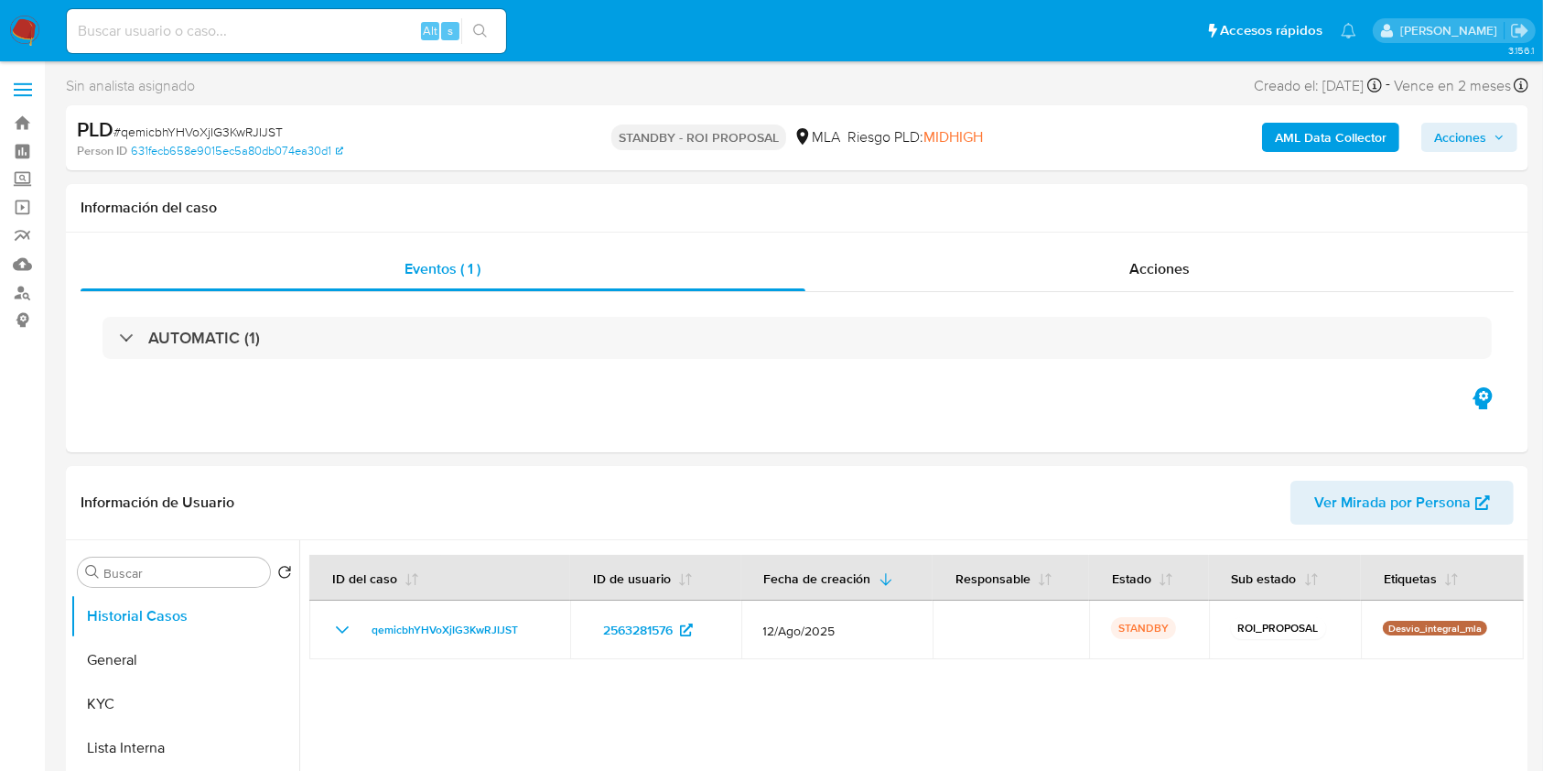
select select "10"
click at [709, 444] on div "Eventos ( 1 ) Acciones AUTOMATIC (1)" at bounding box center [797, 342] width 1462 height 220
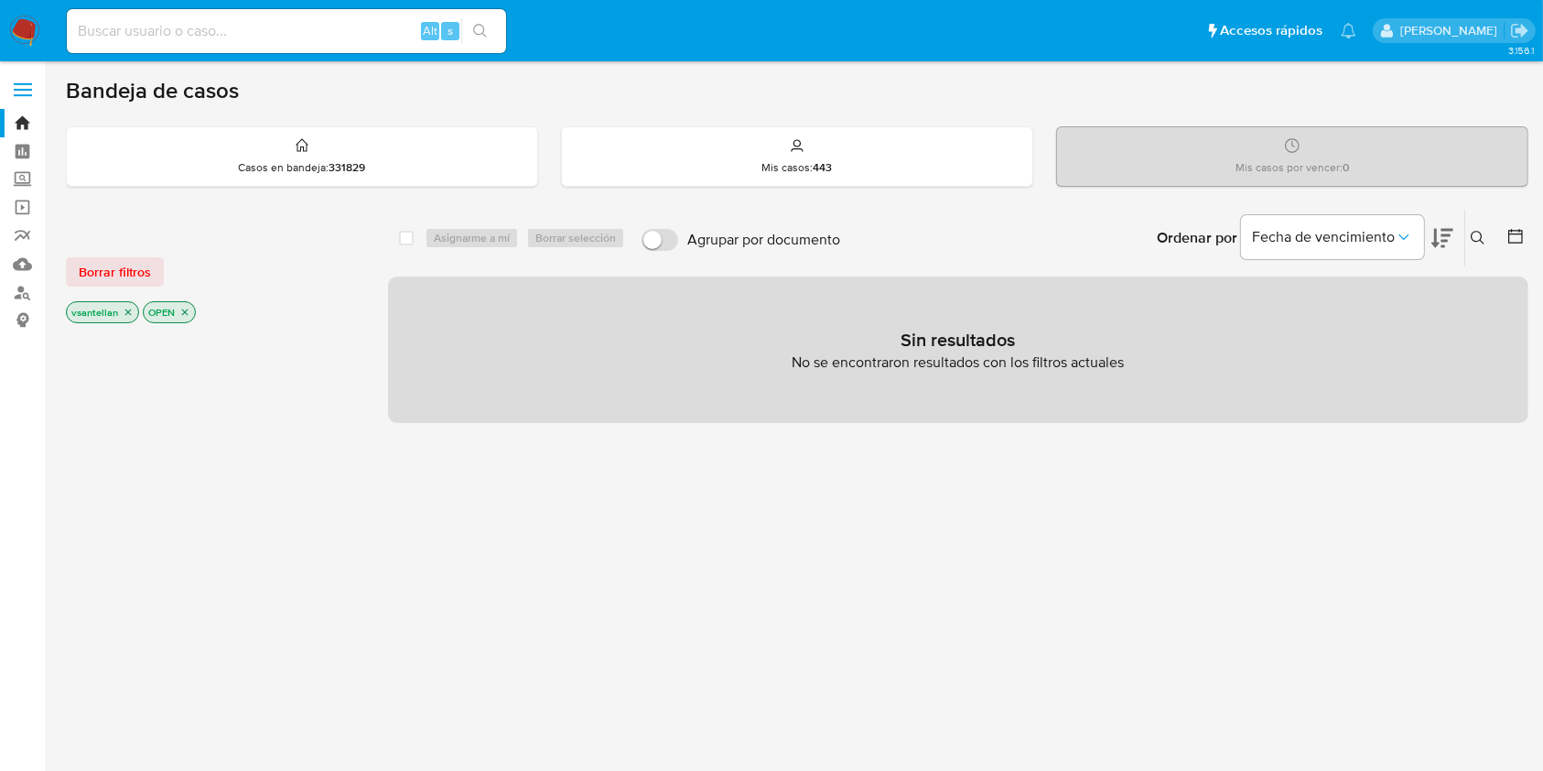
drag, startPoint x: 1479, startPoint y: 232, endPoint x: 1391, endPoint y: 280, distance: 99.9
click at [1479, 232] on icon at bounding box center [1478, 238] width 15 height 15
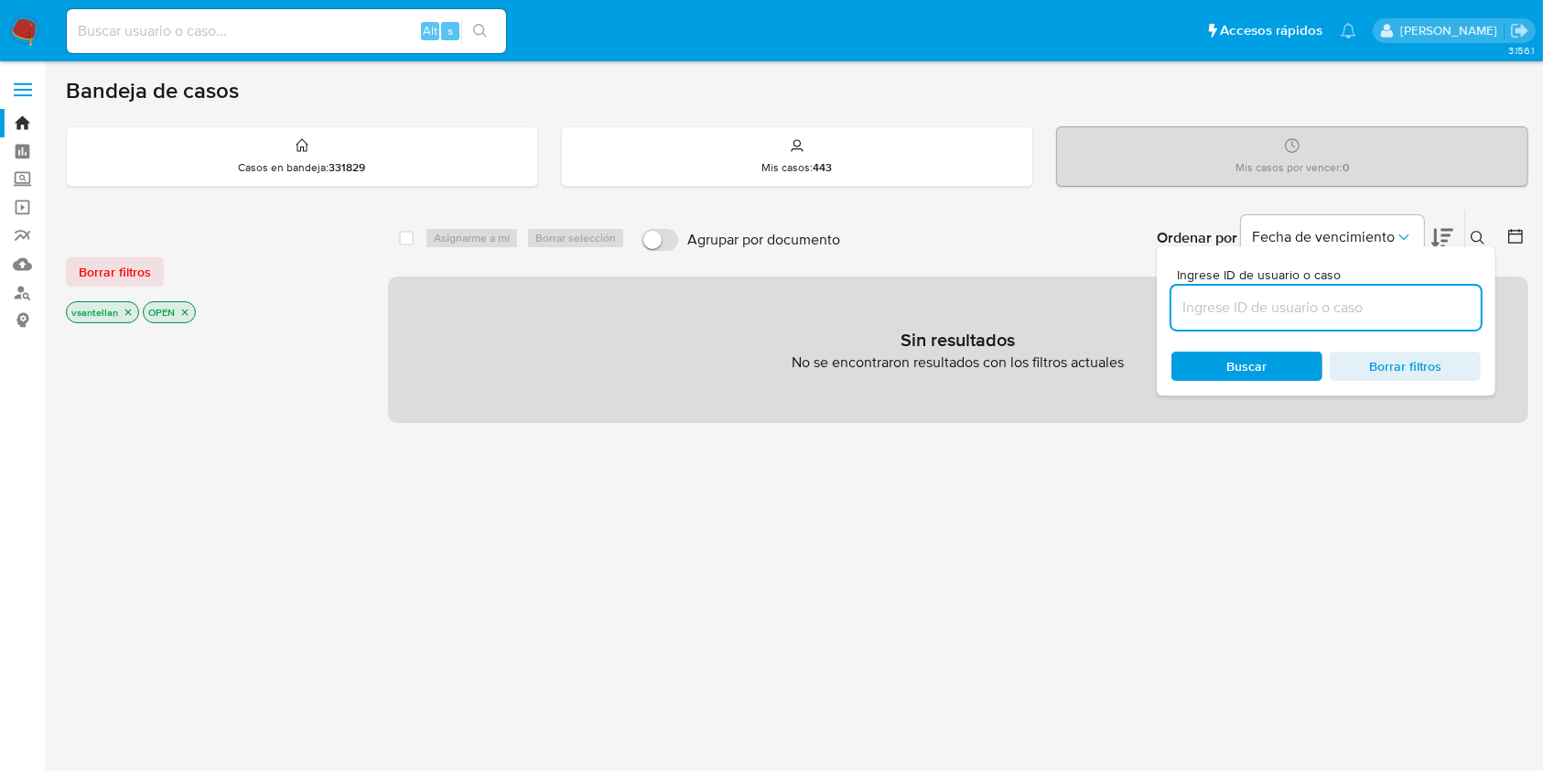
drag, startPoint x: 1338, startPoint y: 299, endPoint x: 1386, endPoint y: 296, distance: 48.6
click at [1338, 299] on input at bounding box center [1325, 308] width 309 height 24
type input "759563227"
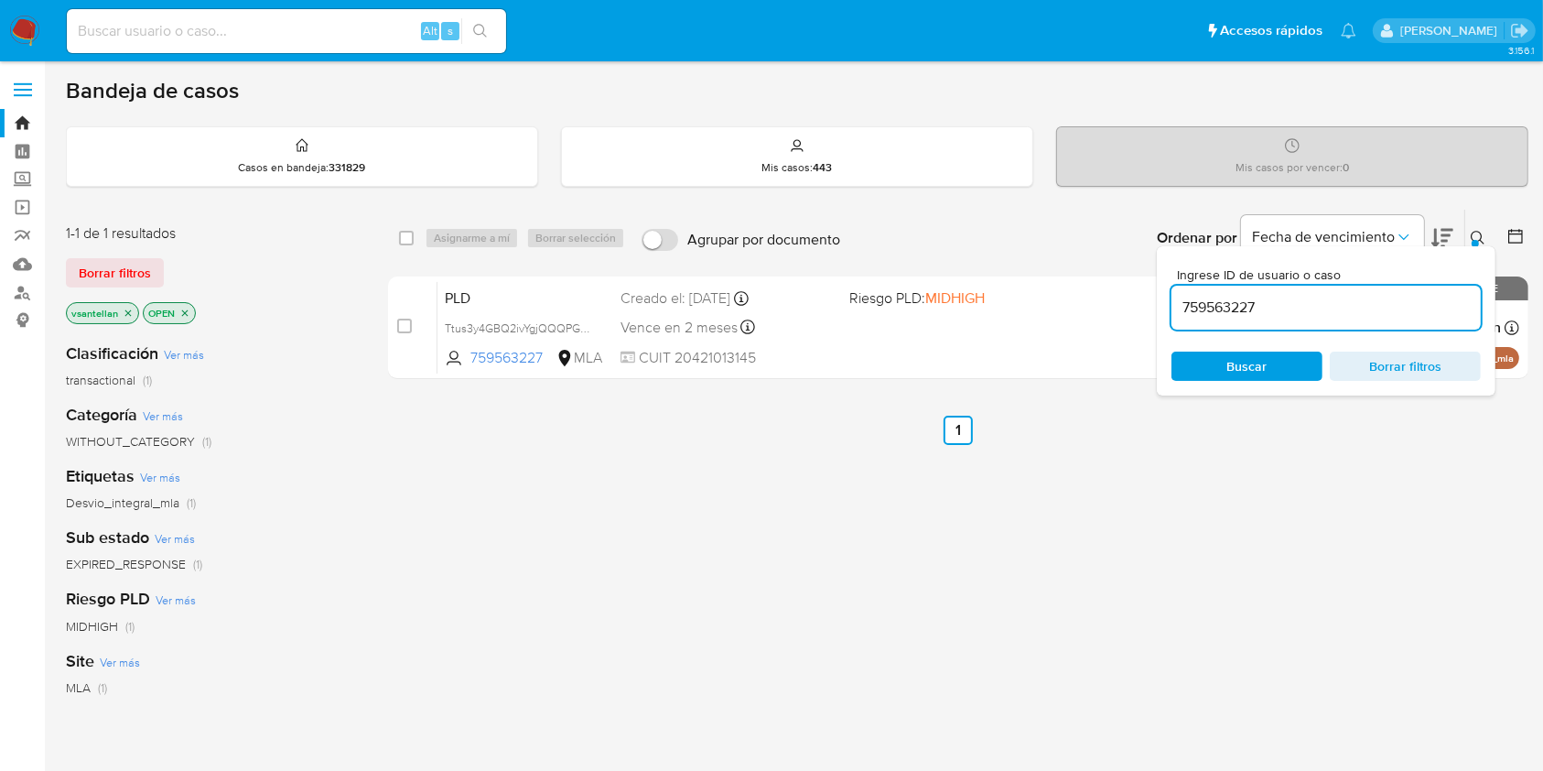
click at [1481, 232] on icon at bounding box center [1478, 238] width 15 height 15
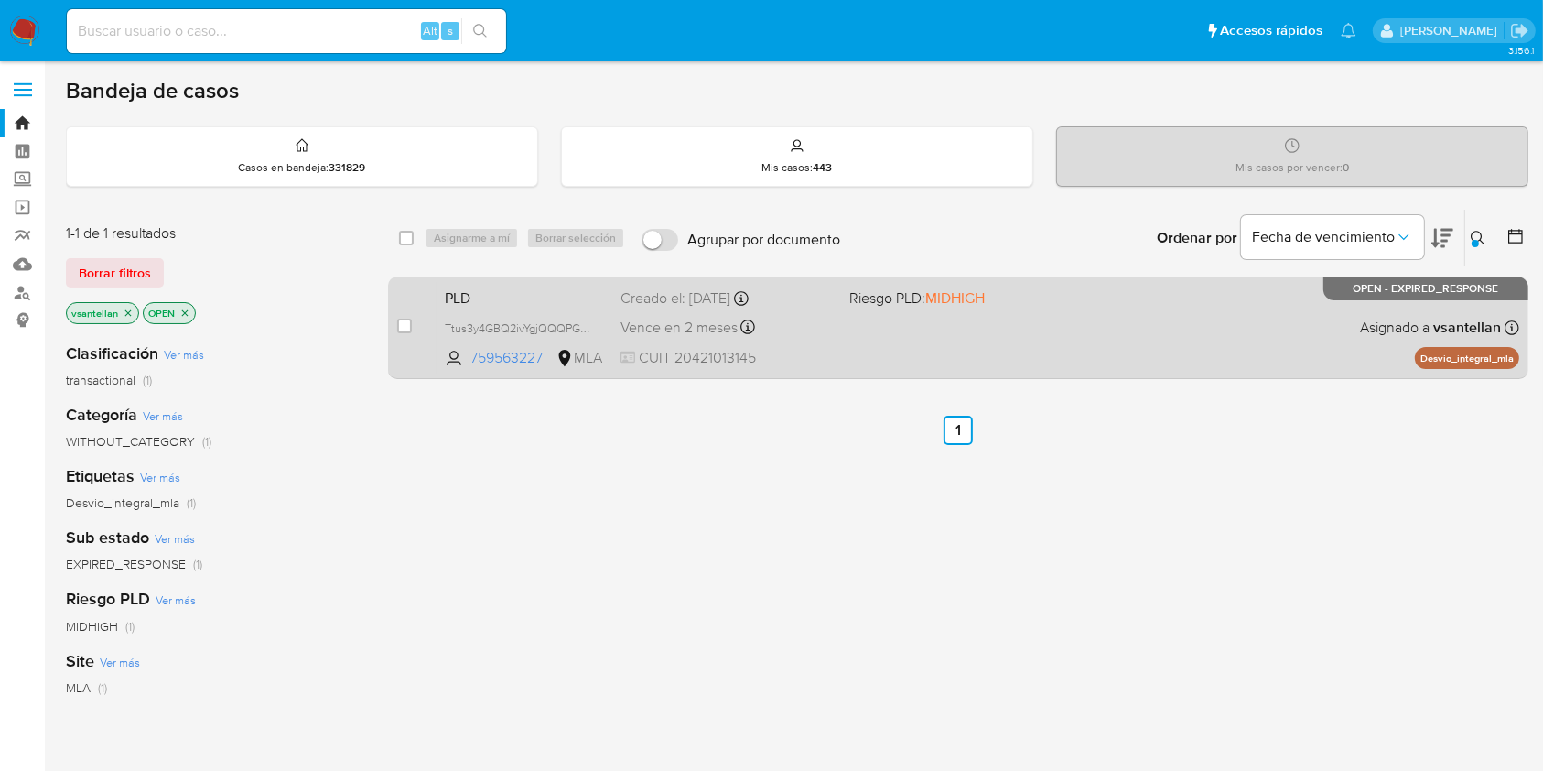
click at [1178, 336] on div "PLD Ttus3y4GBQ2ivYgjQQQPGMP5 759563227 MLA Riesgo PLD: MIDHIGH Creado el: [DATE…" at bounding box center [978, 327] width 1082 height 92
click at [403, 317] on div "case-item-checkbox" at bounding box center [404, 326] width 15 height 18
click at [408, 324] on input "checkbox" at bounding box center [404, 325] width 15 height 15
checkbox input "true"
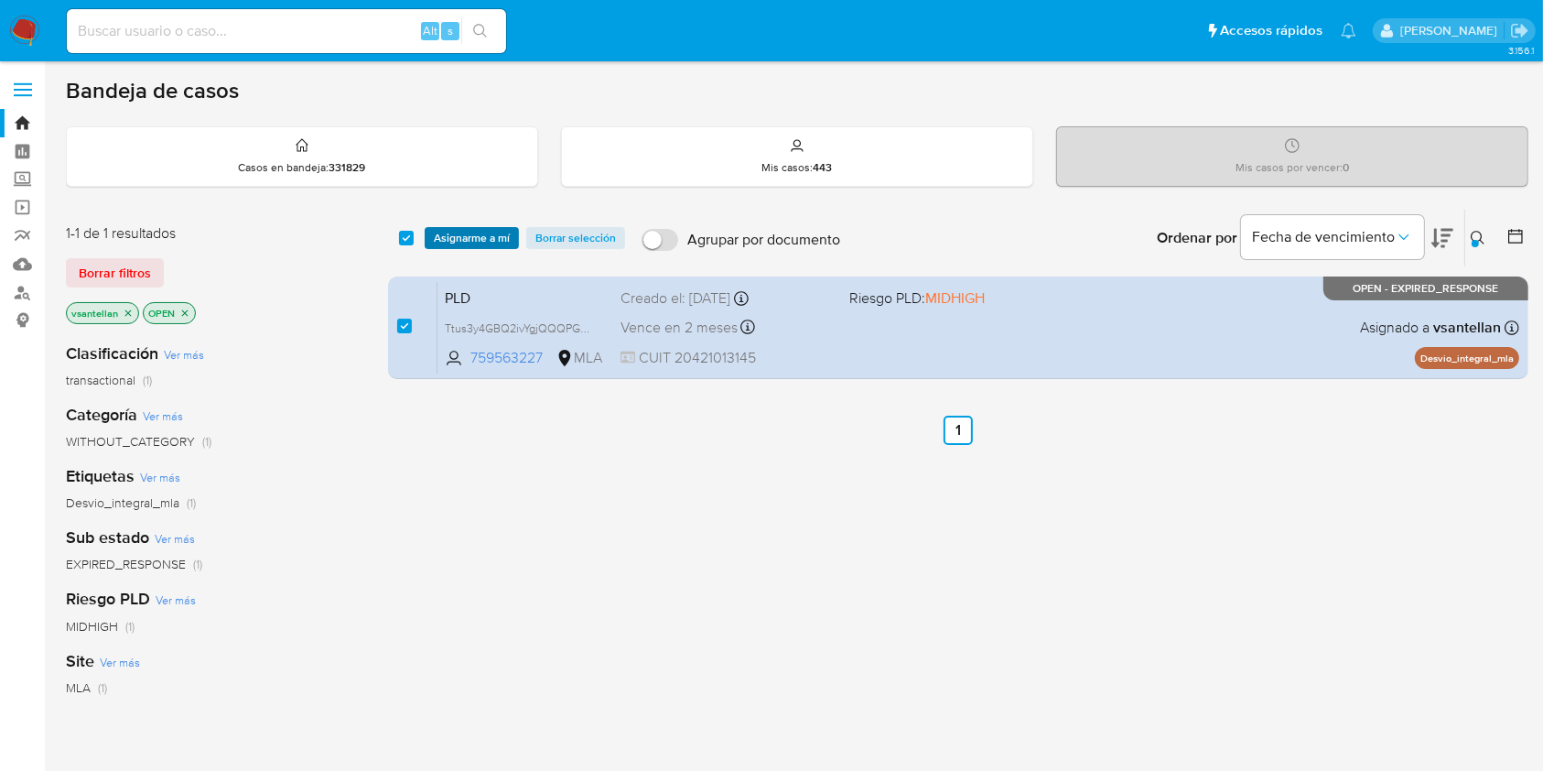
click at [468, 245] on span "Asignarme a mí" at bounding box center [472, 238] width 76 height 18
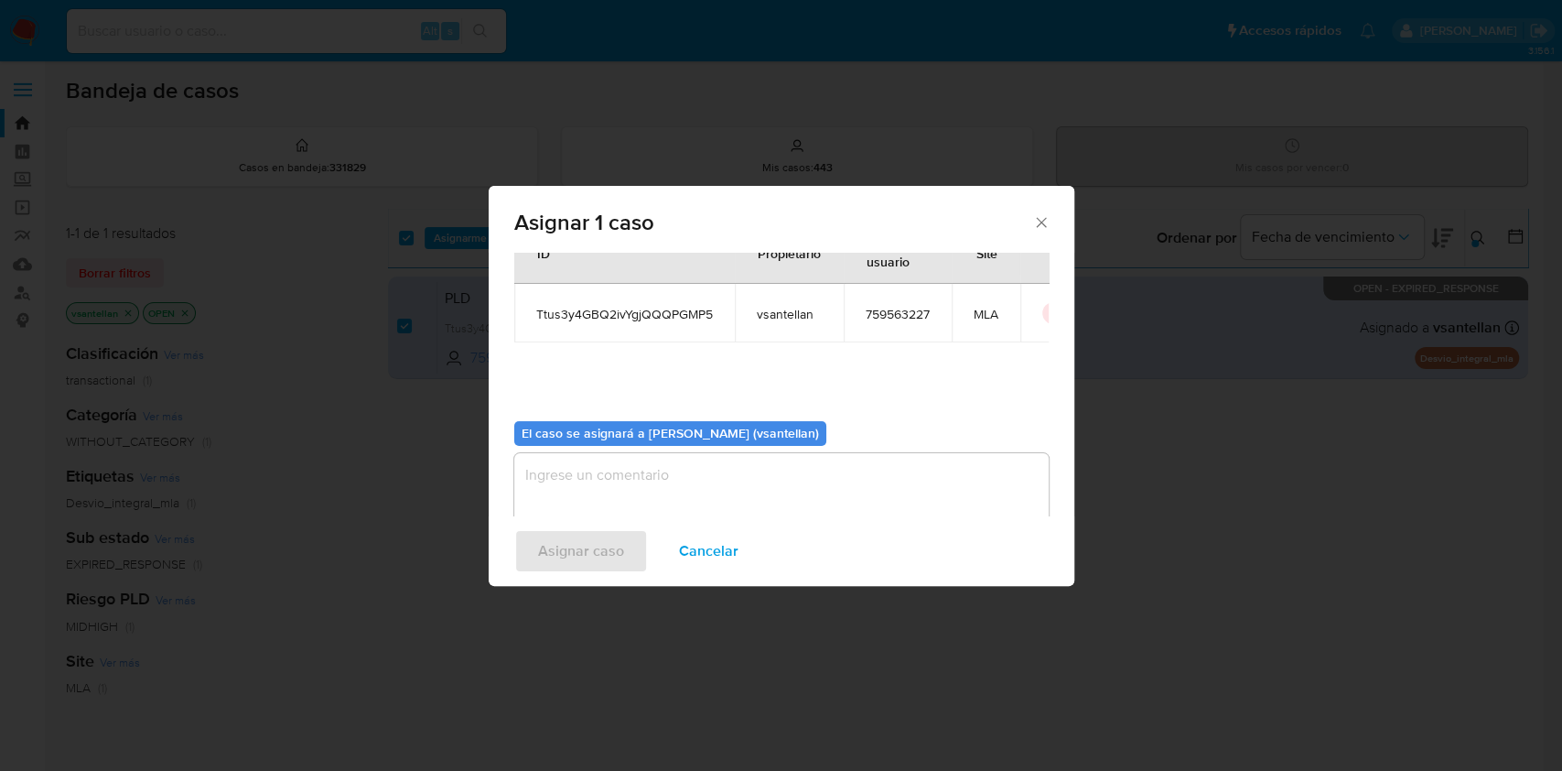
scroll to position [93, 0]
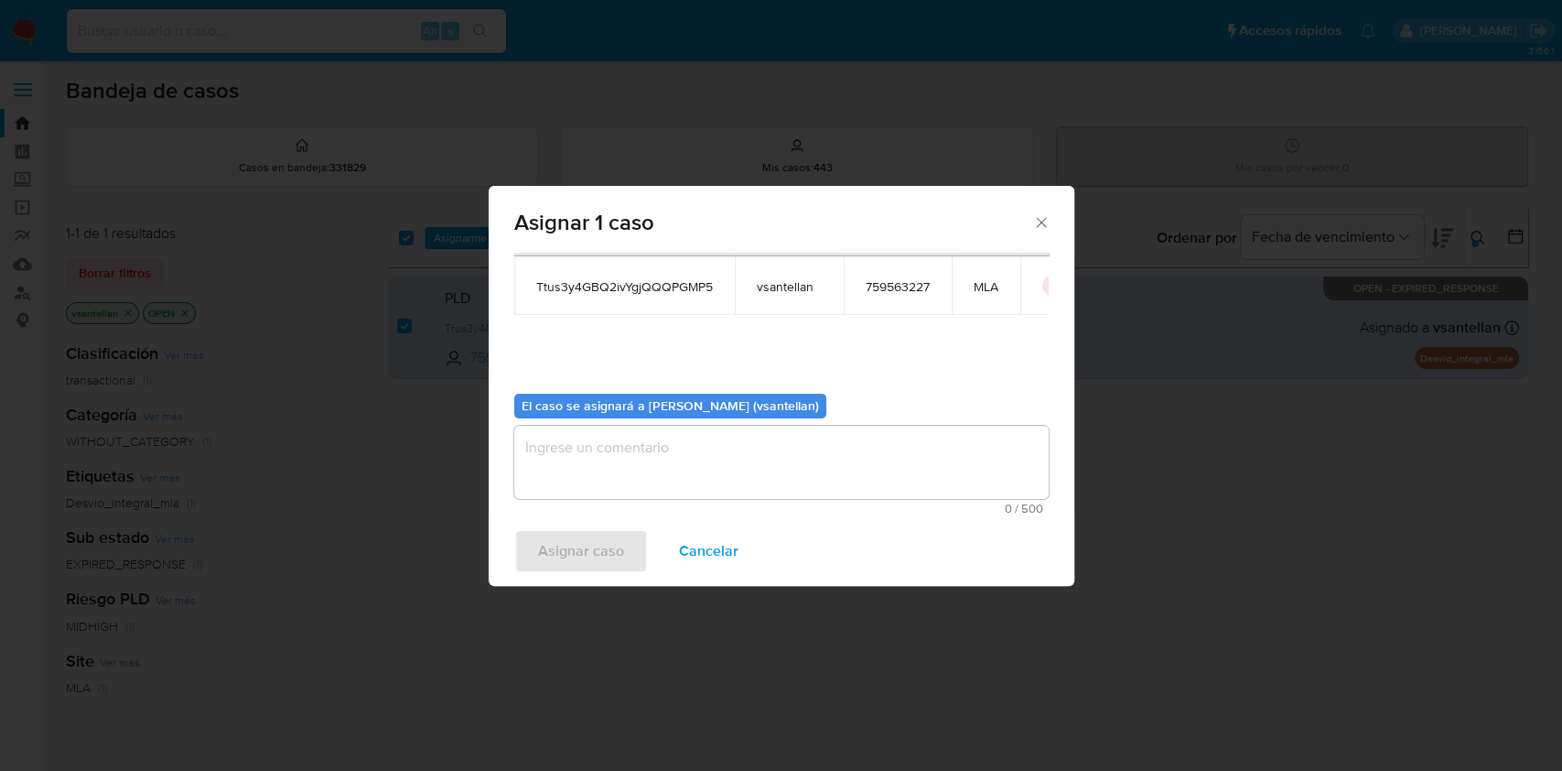
click at [615, 482] on textarea "assign-modal" at bounding box center [781, 462] width 534 height 73
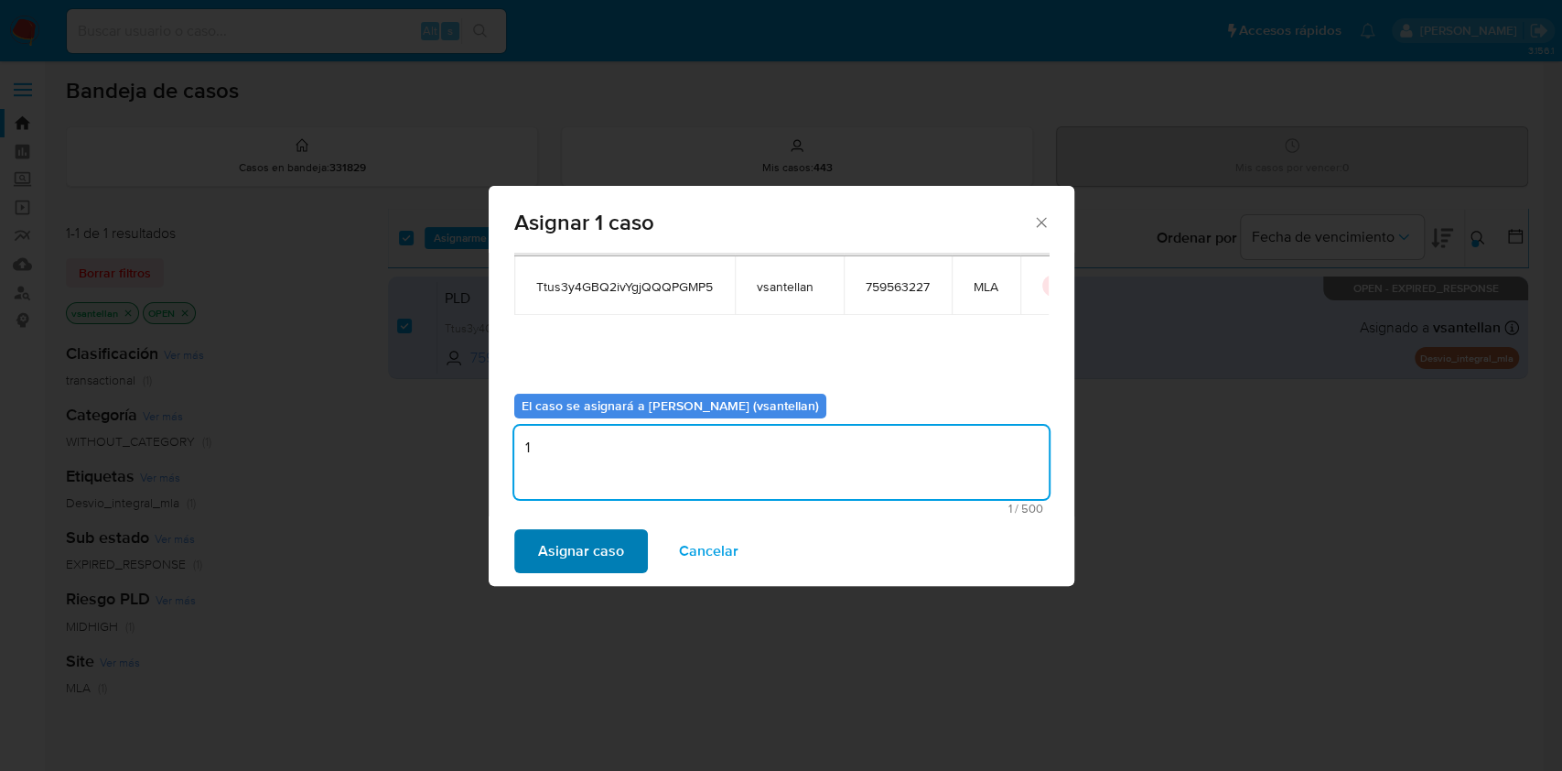
type textarea "1"
click at [586, 560] on span "Asignar caso" at bounding box center [581, 551] width 86 height 40
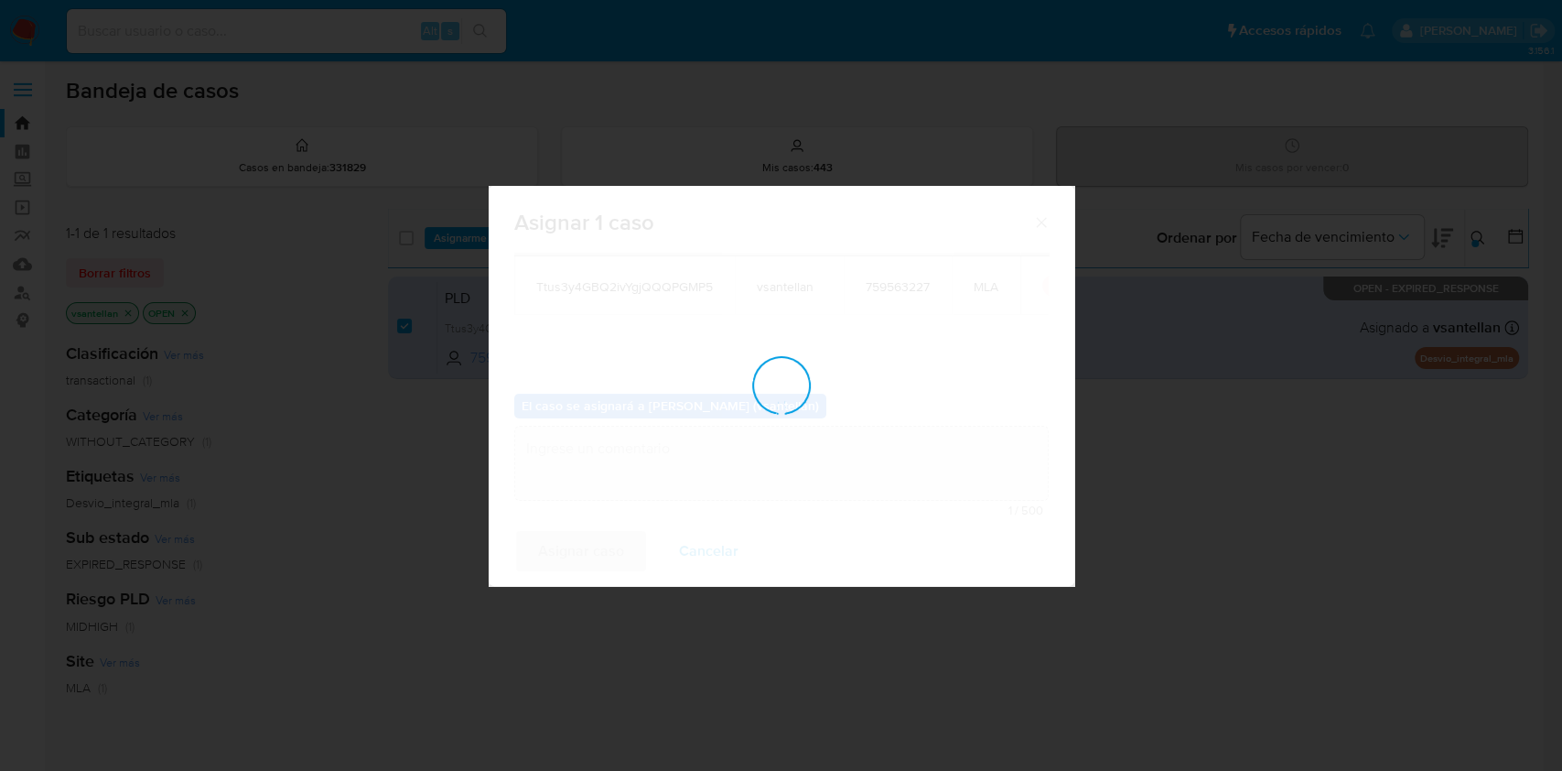
checkbox input "false"
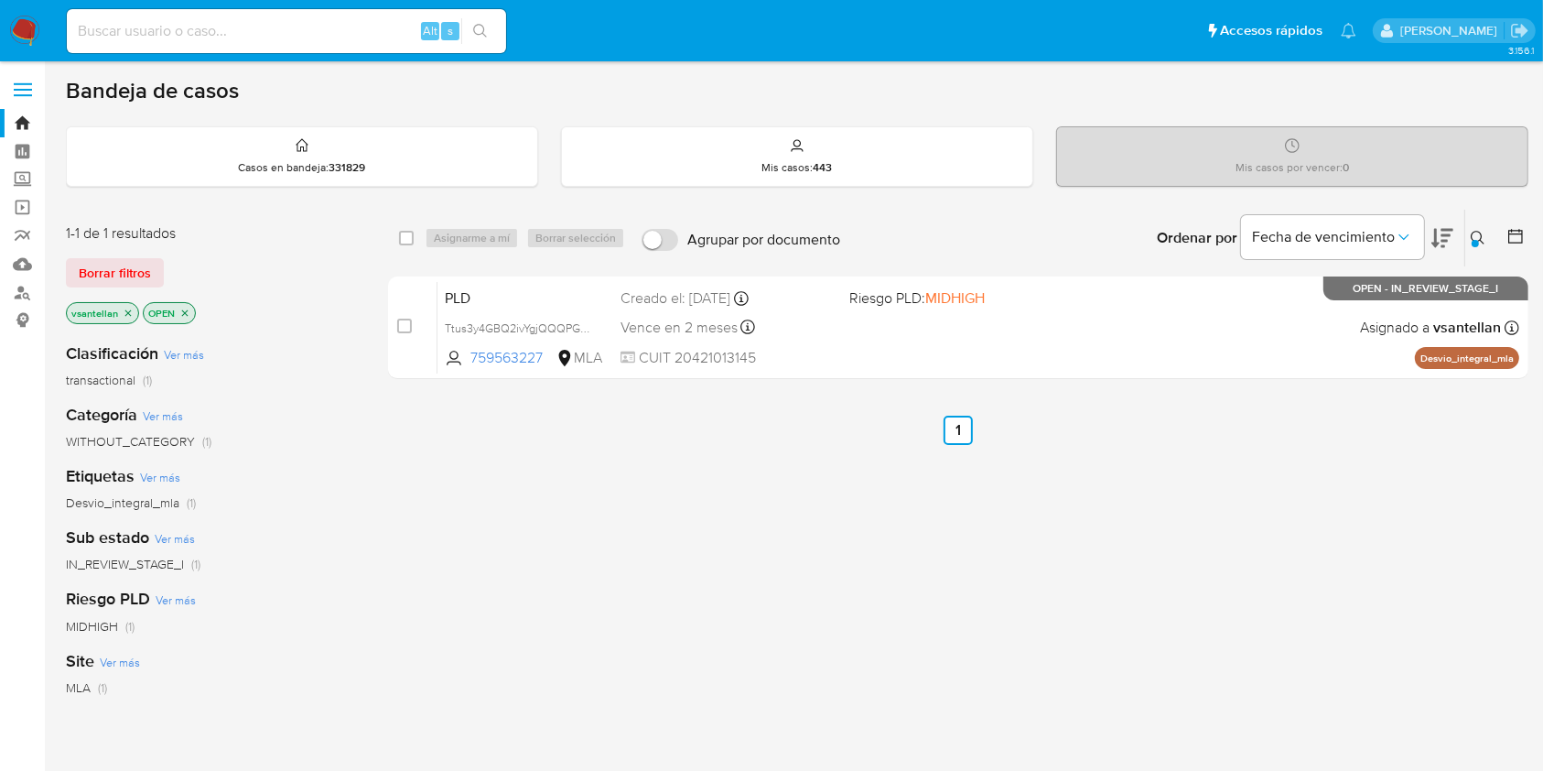
drag, startPoint x: 1485, startPoint y: 227, endPoint x: 1479, endPoint y: 235, distance: 10.4
click at [1485, 227] on button at bounding box center [1480, 238] width 30 height 22
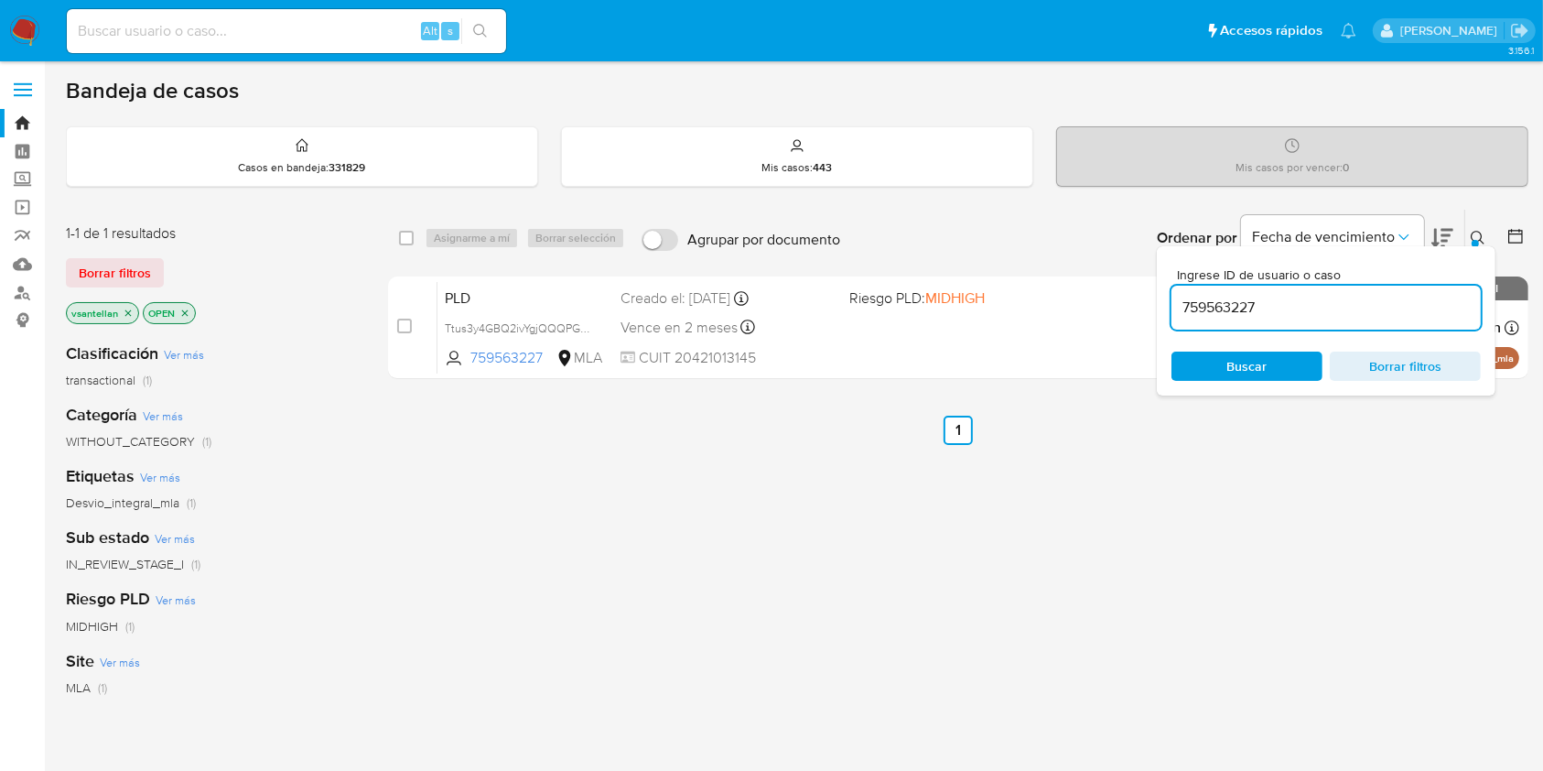
click at [1376, 297] on input "759563227" at bounding box center [1325, 308] width 309 height 24
drag, startPoint x: 1376, startPoint y: 297, endPoint x: 1405, endPoint y: 287, distance: 30.1
click at [1376, 298] on input "759563227" at bounding box center [1325, 308] width 309 height 24
type input "1086013145"
click at [1478, 232] on icon at bounding box center [1478, 238] width 15 height 15
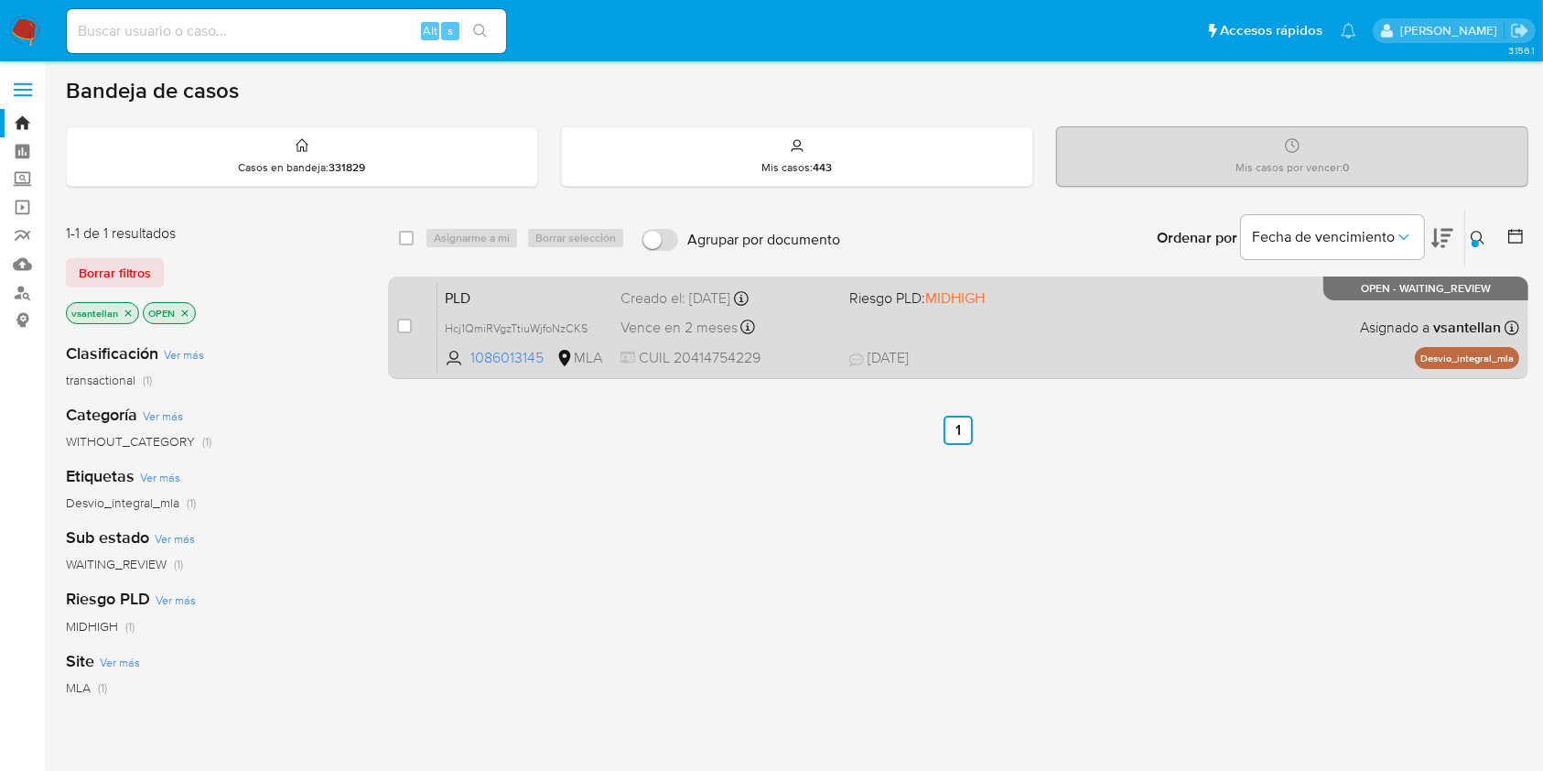
click at [1059, 326] on div "PLD Hcj1QmiRVgzTtiuWjfoNzCKS 1086013145 MLA Riesgo PLD: MIDHIGH Creado el: 12/0…" at bounding box center [978, 327] width 1082 height 92
click at [409, 329] on input "checkbox" at bounding box center [404, 325] width 15 height 15
checkbox input "true"
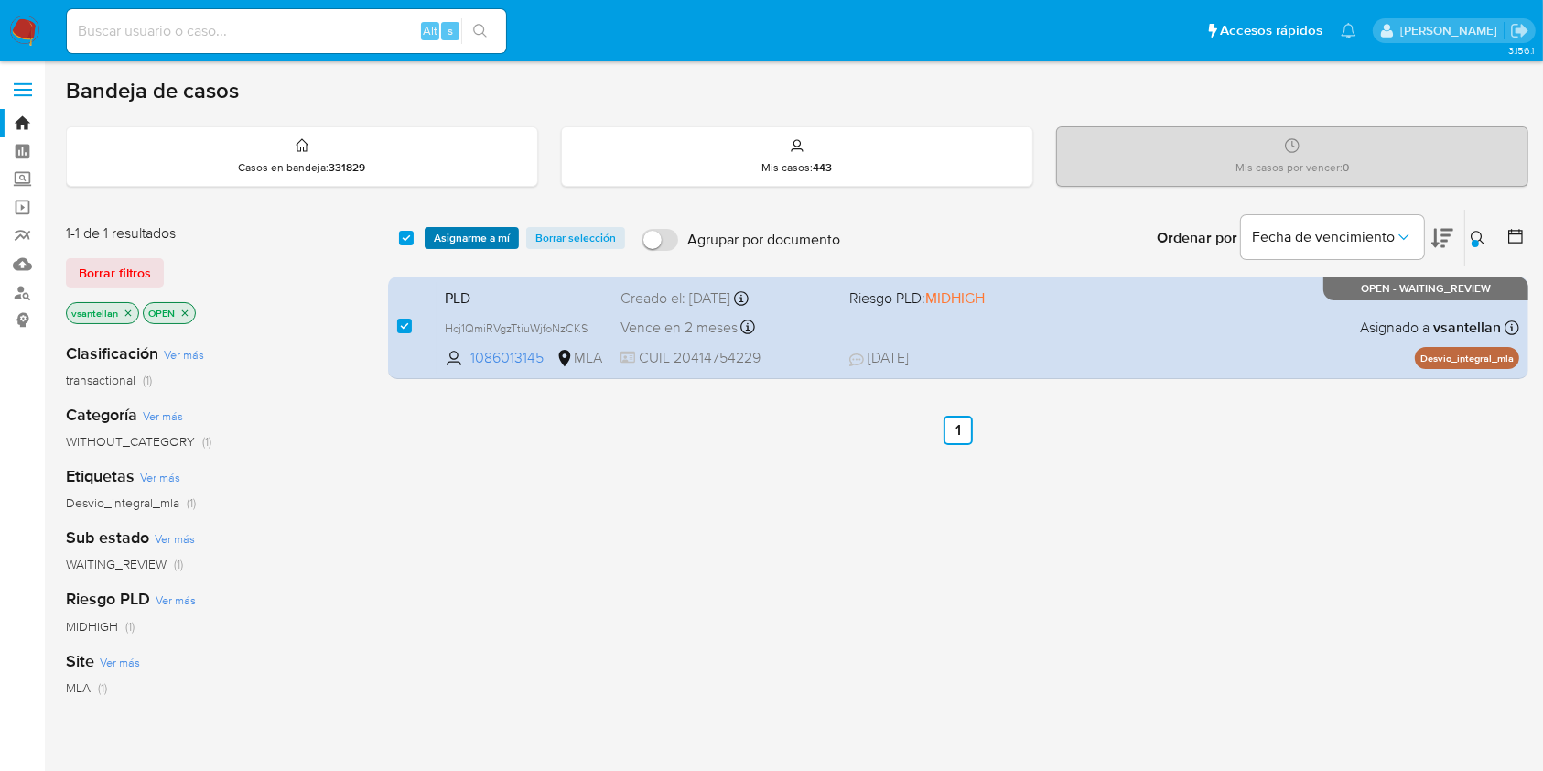
click at [458, 239] on span "Asignarme a mí" at bounding box center [472, 238] width 76 height 18
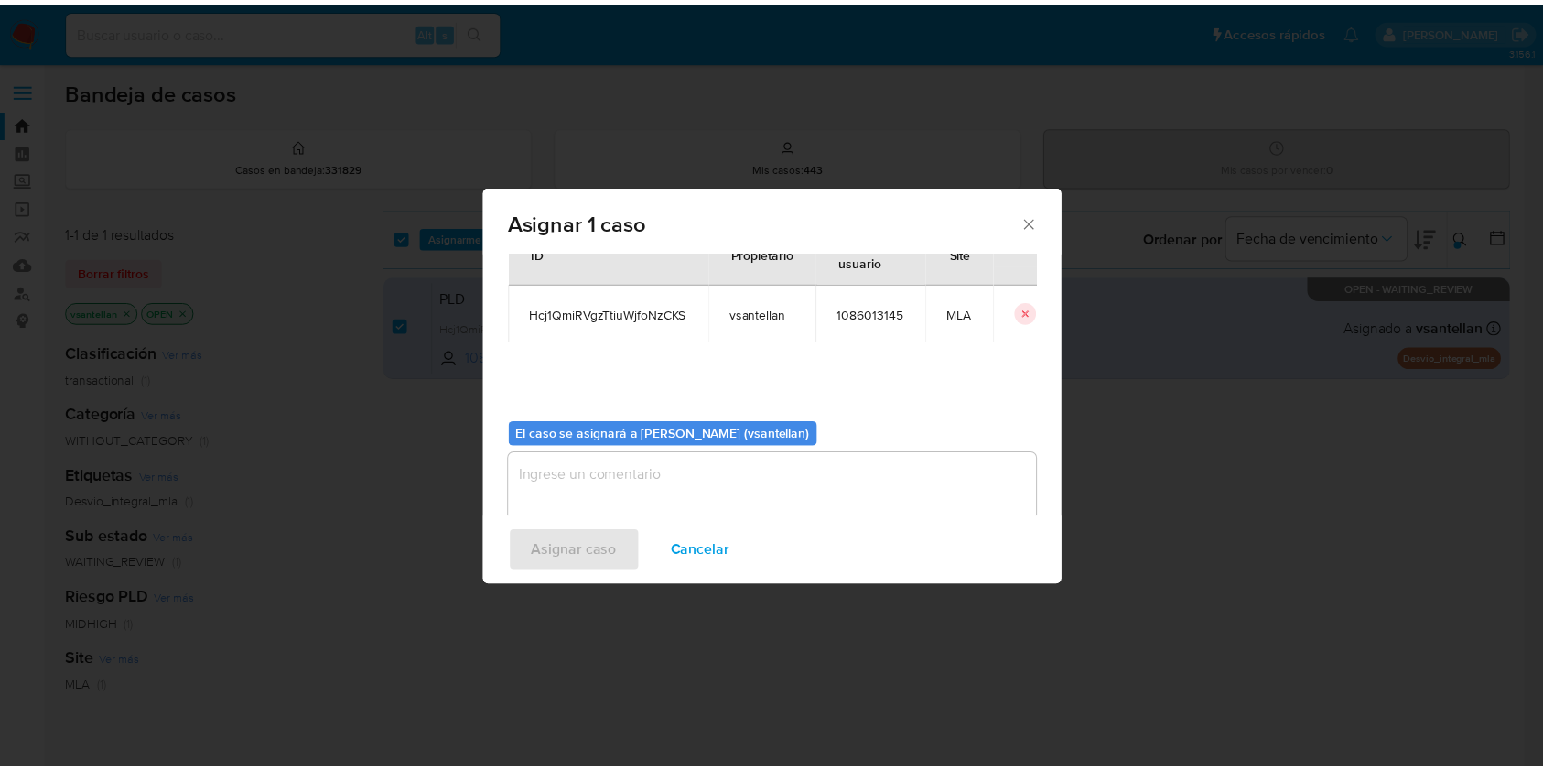
scroll to position [93, 0]
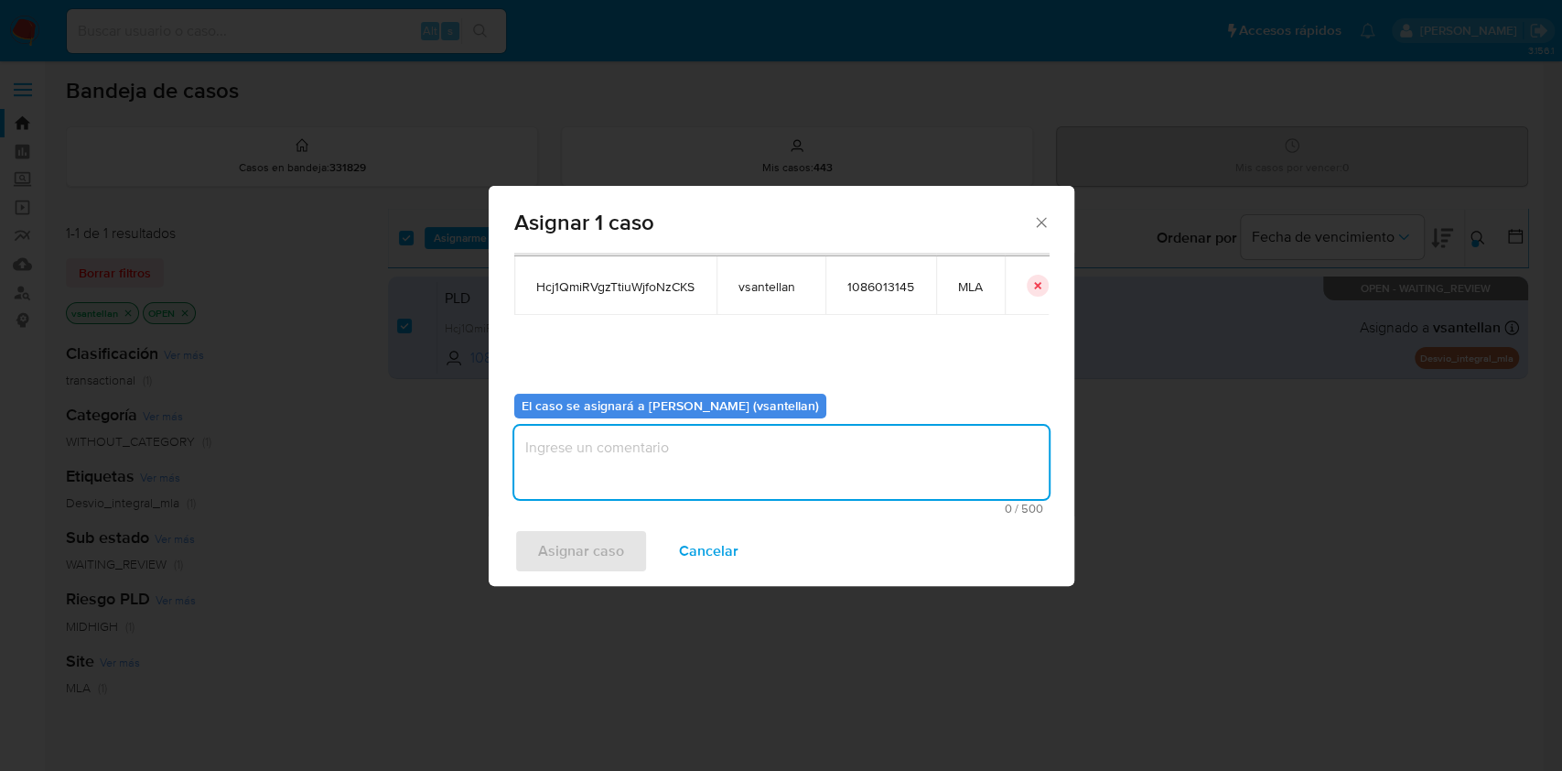
drag, startPoint x: 559, startPoint y: 463, endPoint x: 579, endPoint y: 531, distance: 70.6
click at [557, 465] on textarea "assign-modal" at bounding box center [781, 462] width 534 height 73
type textarea "1"
click at [578, 538] on span "Asignar caso" at bounding box center [581, 551] width 86 height 40
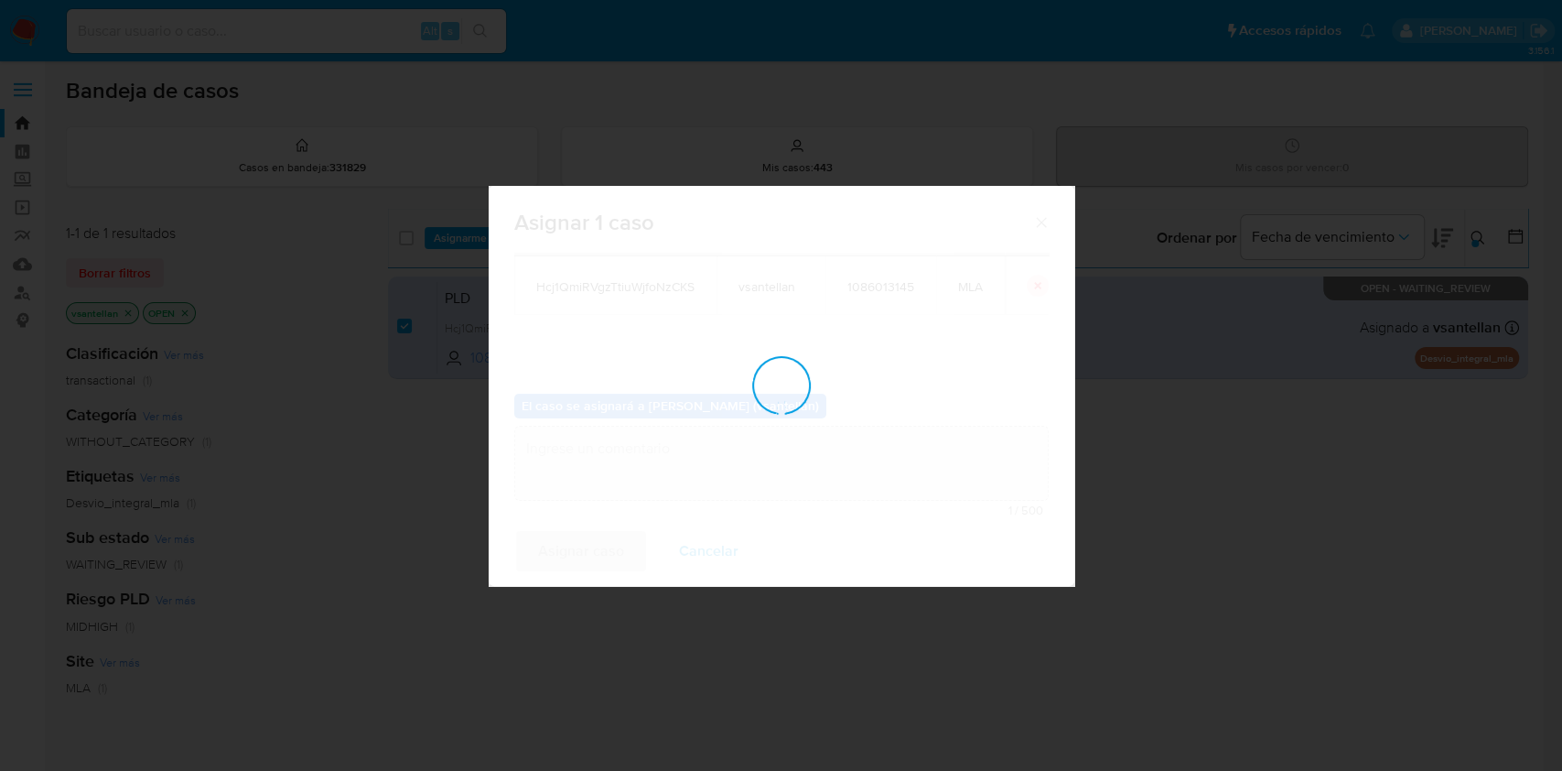
checkbox input "false"
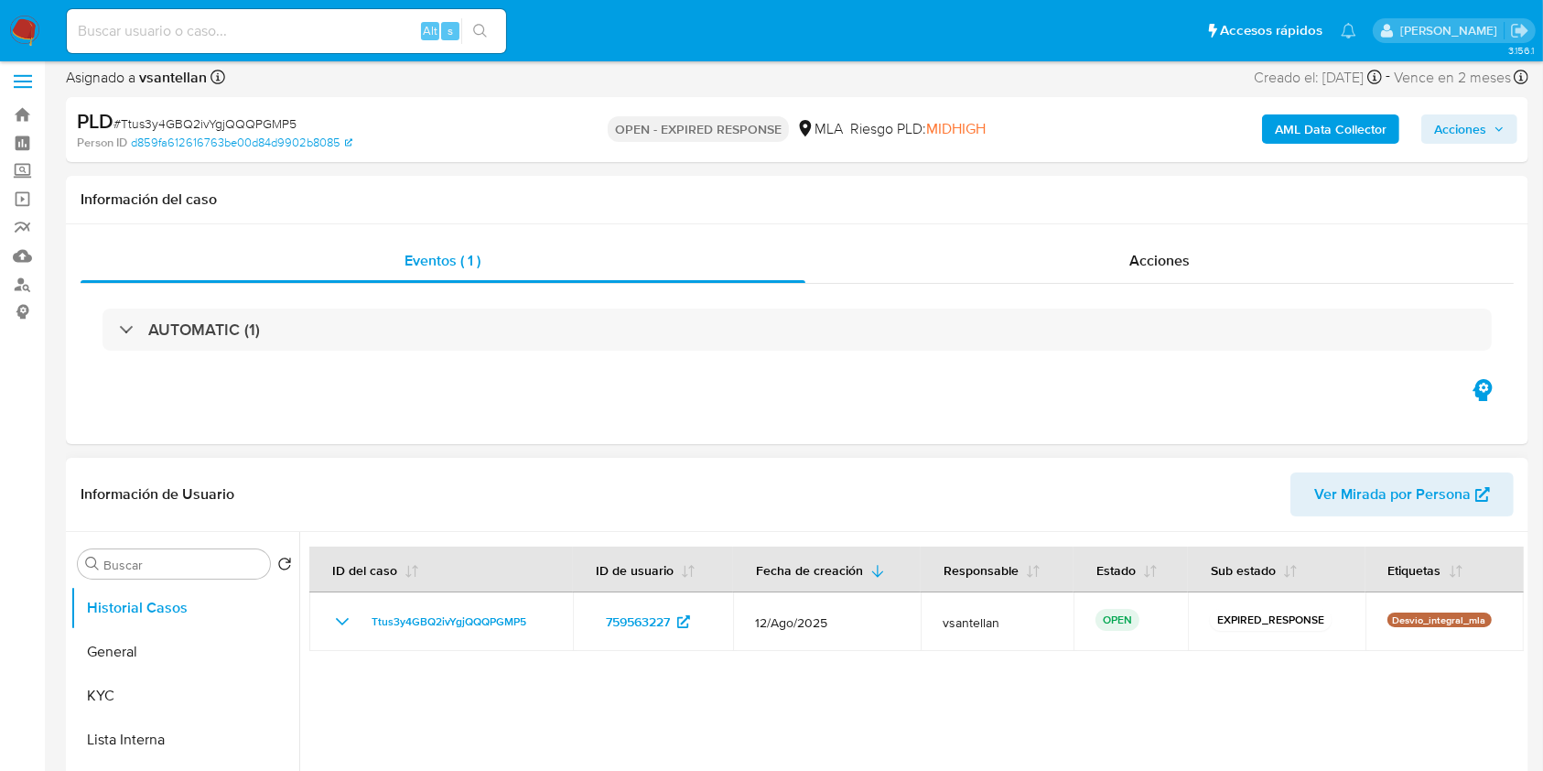
select select "10"
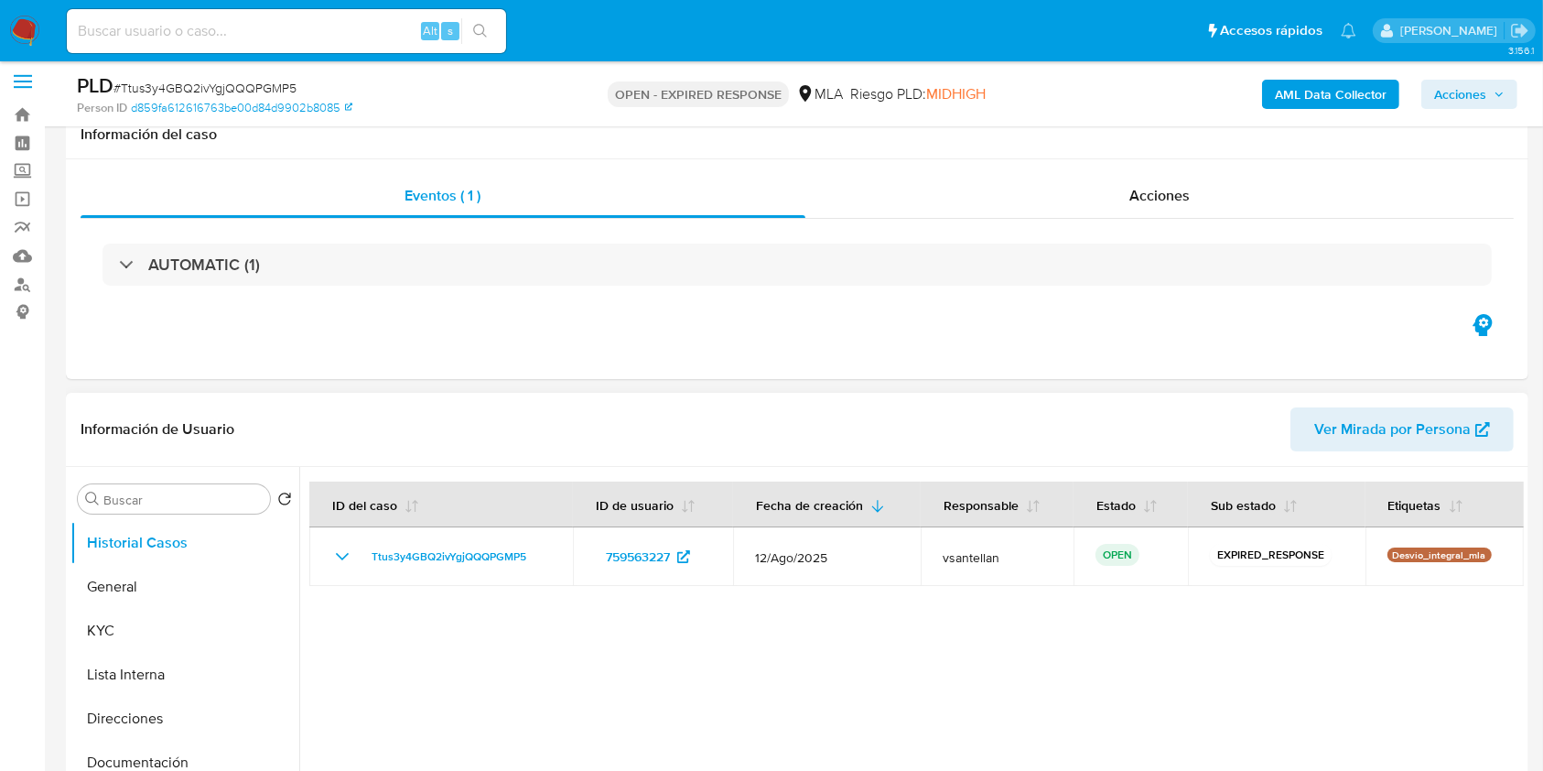
scroll to position [366, 0]
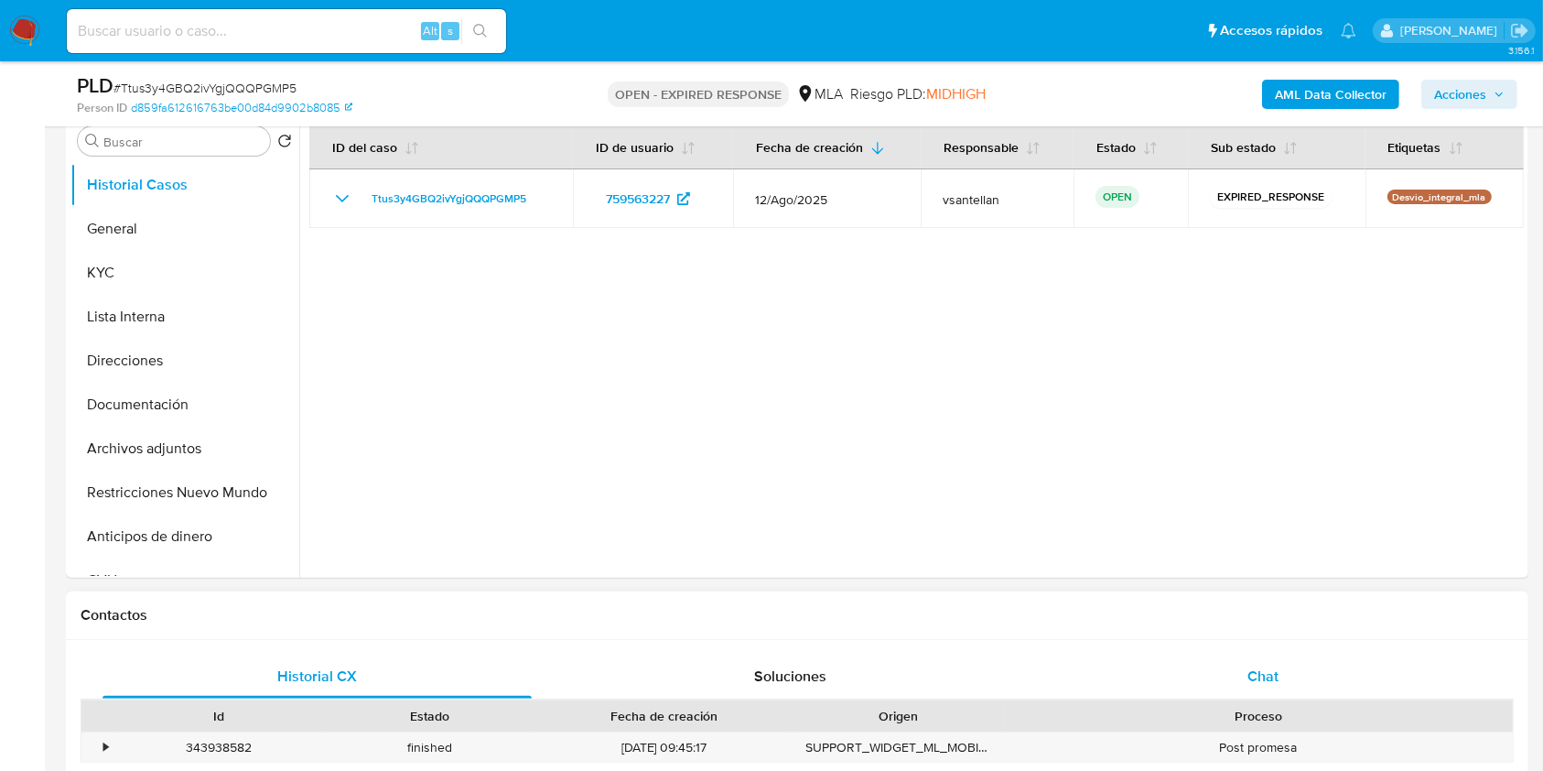
click at [1336, 670] on div "Chat" at bounding box center [1263, 676] width 429 height 44
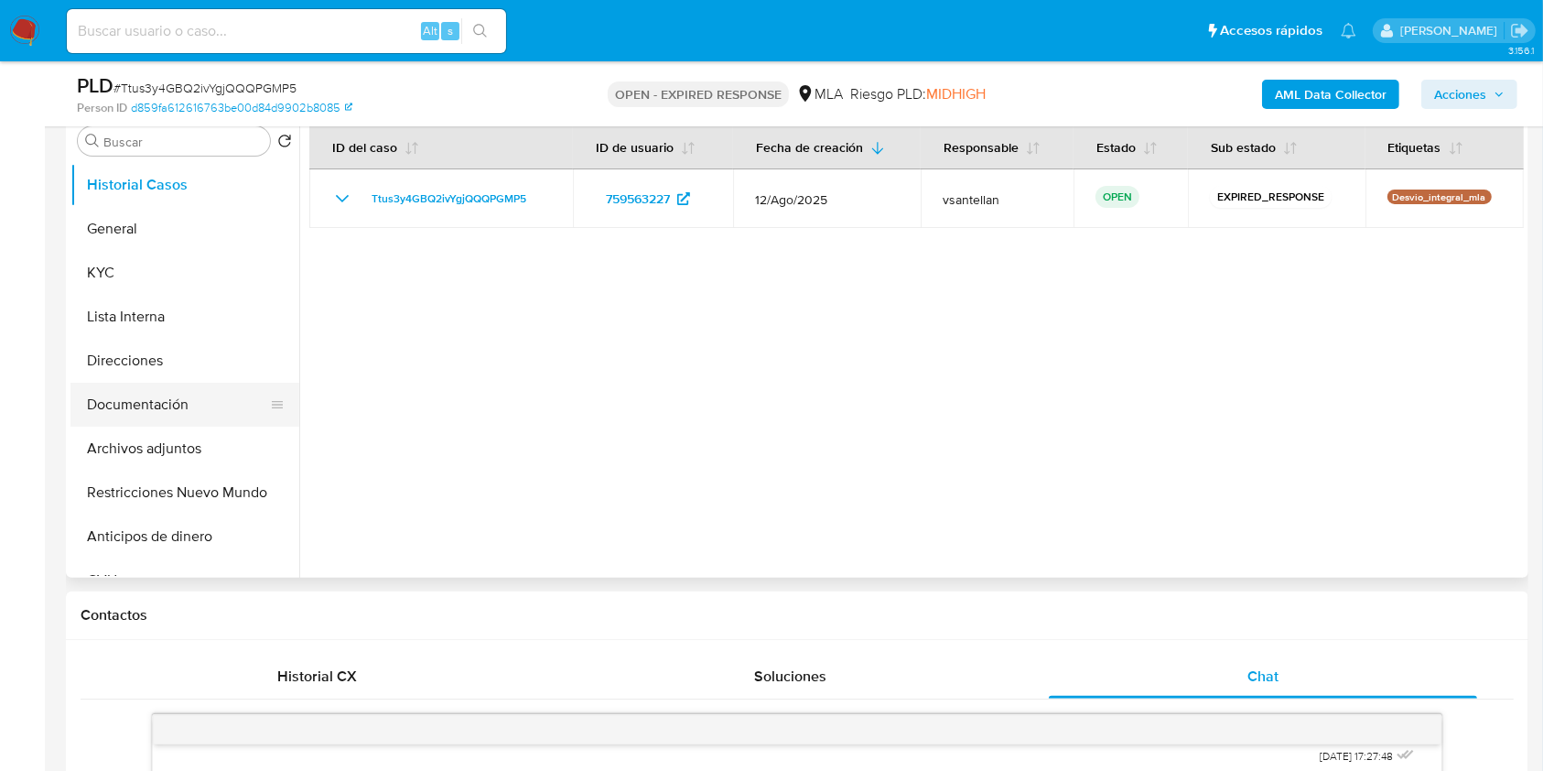
drag, startPoint x: 210, startPoint y: 376, endPoint x: 197, endPoint y: 394, distance: 22.3
click at [199, 387] on ul "Historial Casos General KYC Lista Interna Direcciones Documentación Archivos ad…" at bounding box center [184, 369] width 229 height 413
click at [193, 404] on button "Documentación" at bounding box center [177, 405] width 214 height 44
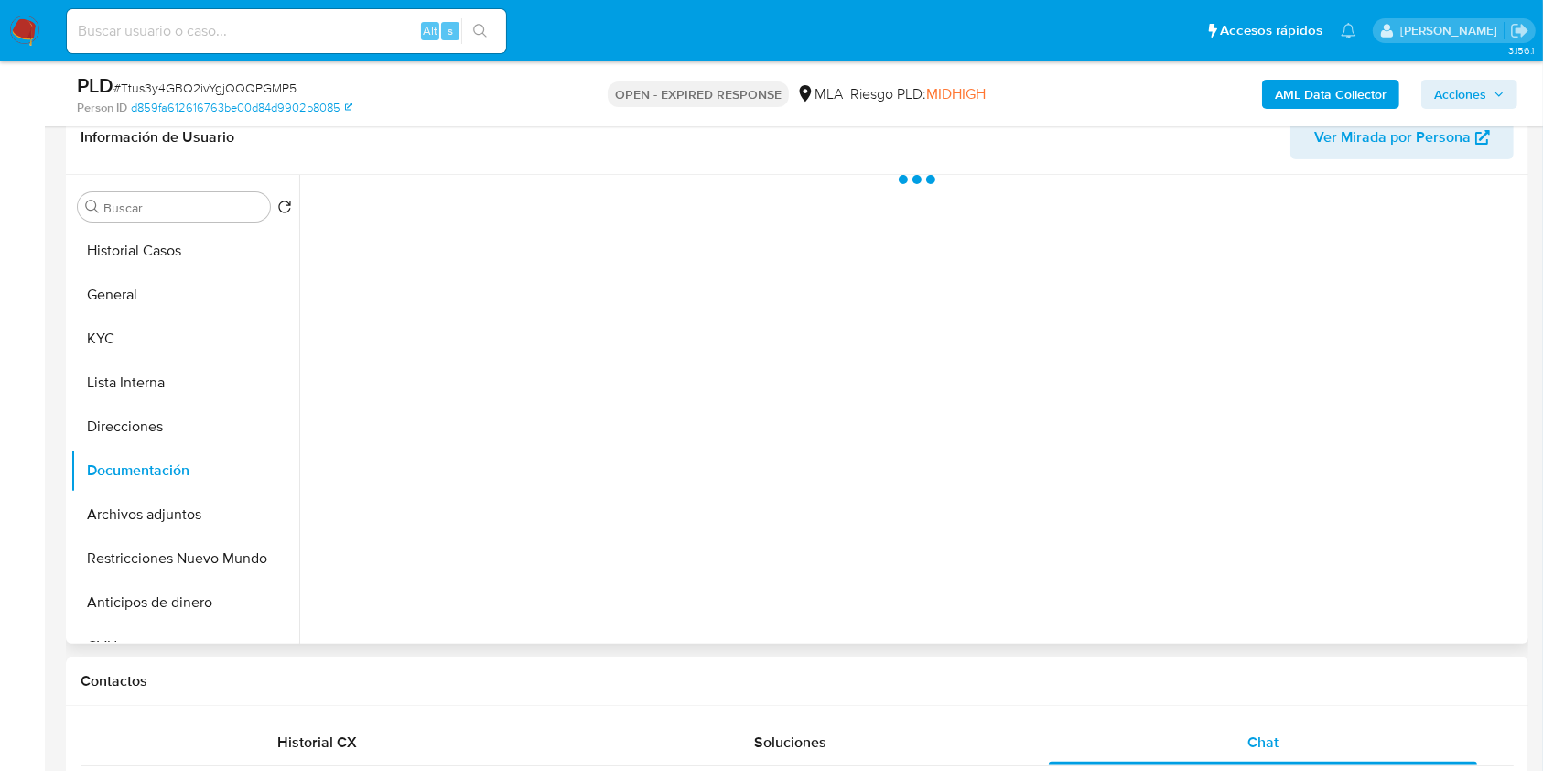
scroll to position [243, 0]
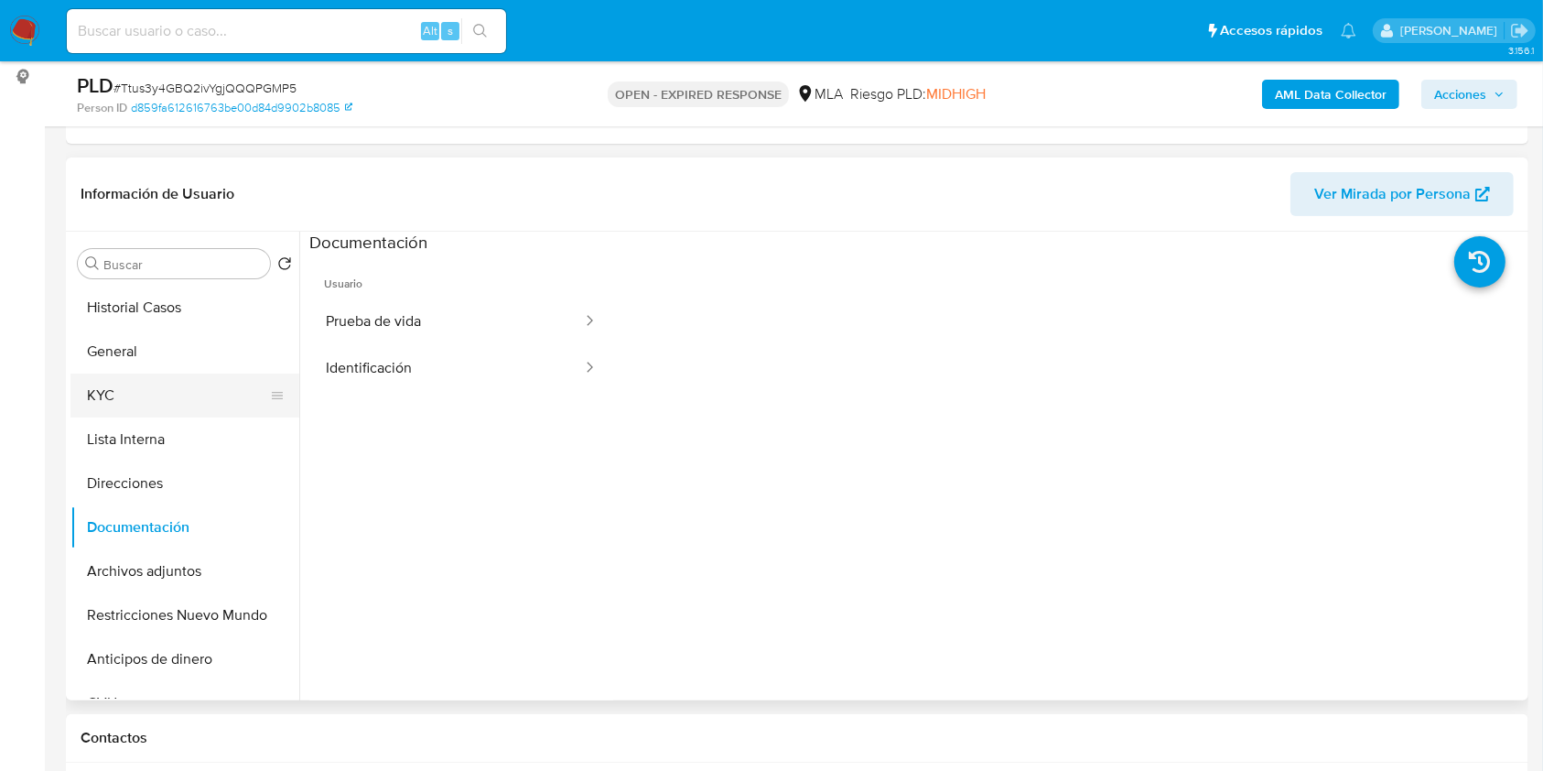
click at [160, 401] on button "KYC" at bounding box center [177, 395] width 214 height 44
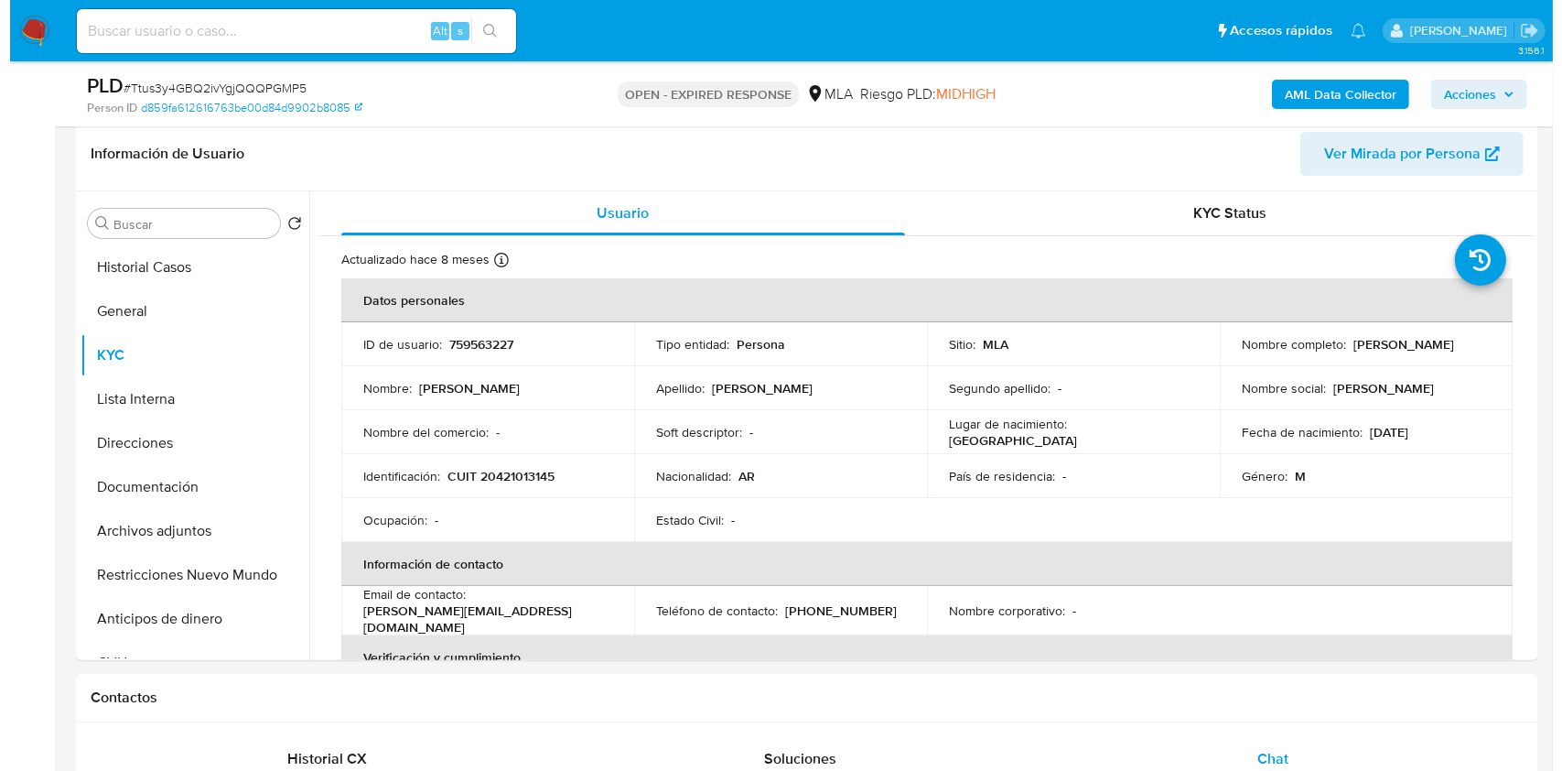
scroll to position [268, 0]
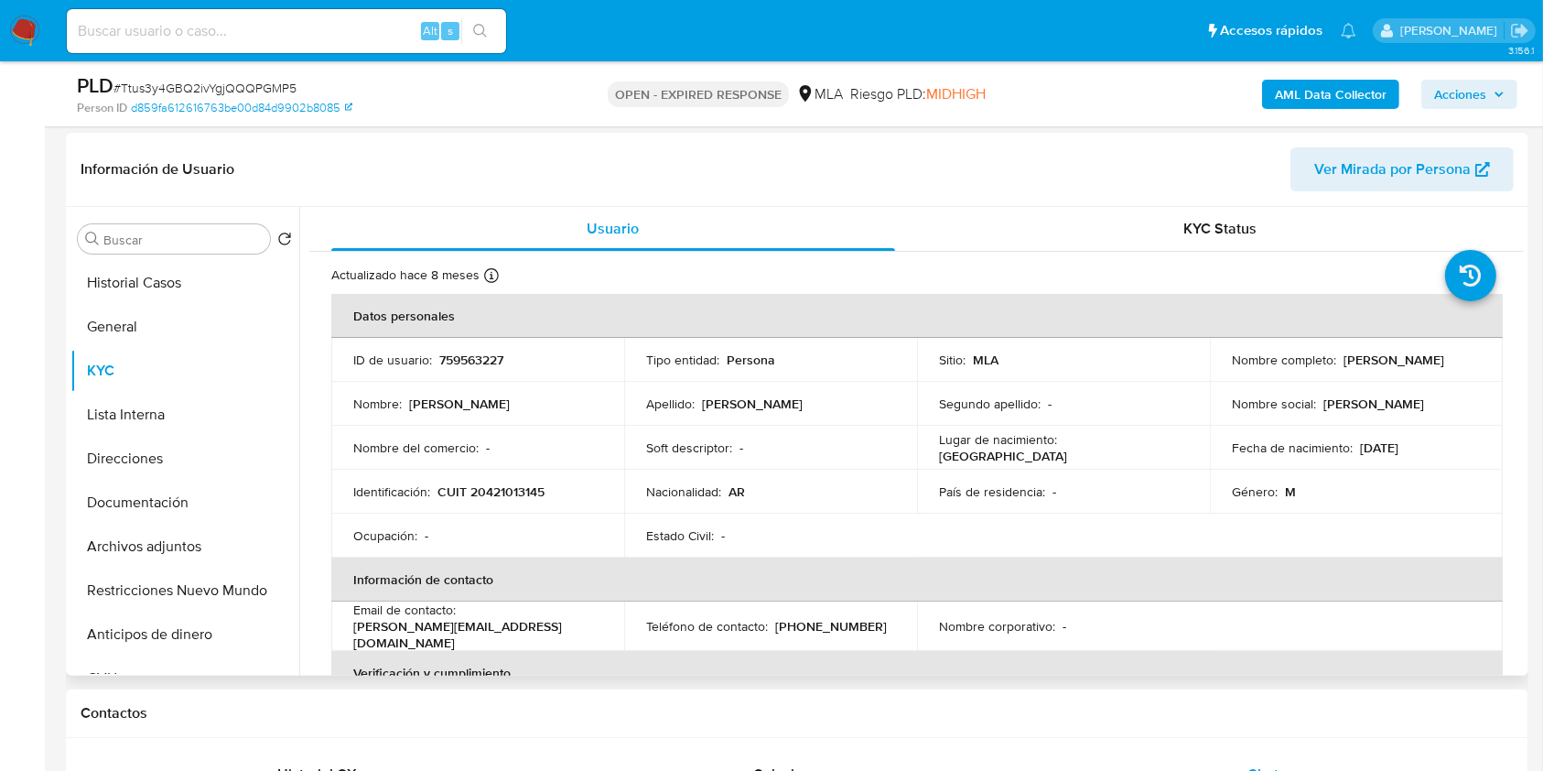
click at [489, 490] on p "CUIT 20421013145" at bounding box center [490, 491] width 107 height 16
copy p "20421013145"
drag, startPoint x: 568, startPoint y: 508, endPoint x: 560, endPoint y: 503, distance: 9.4
click at [566, 509] on td "Identificación : CUIT 20421013145" at bounding box center [477, 491] width 293 height 44
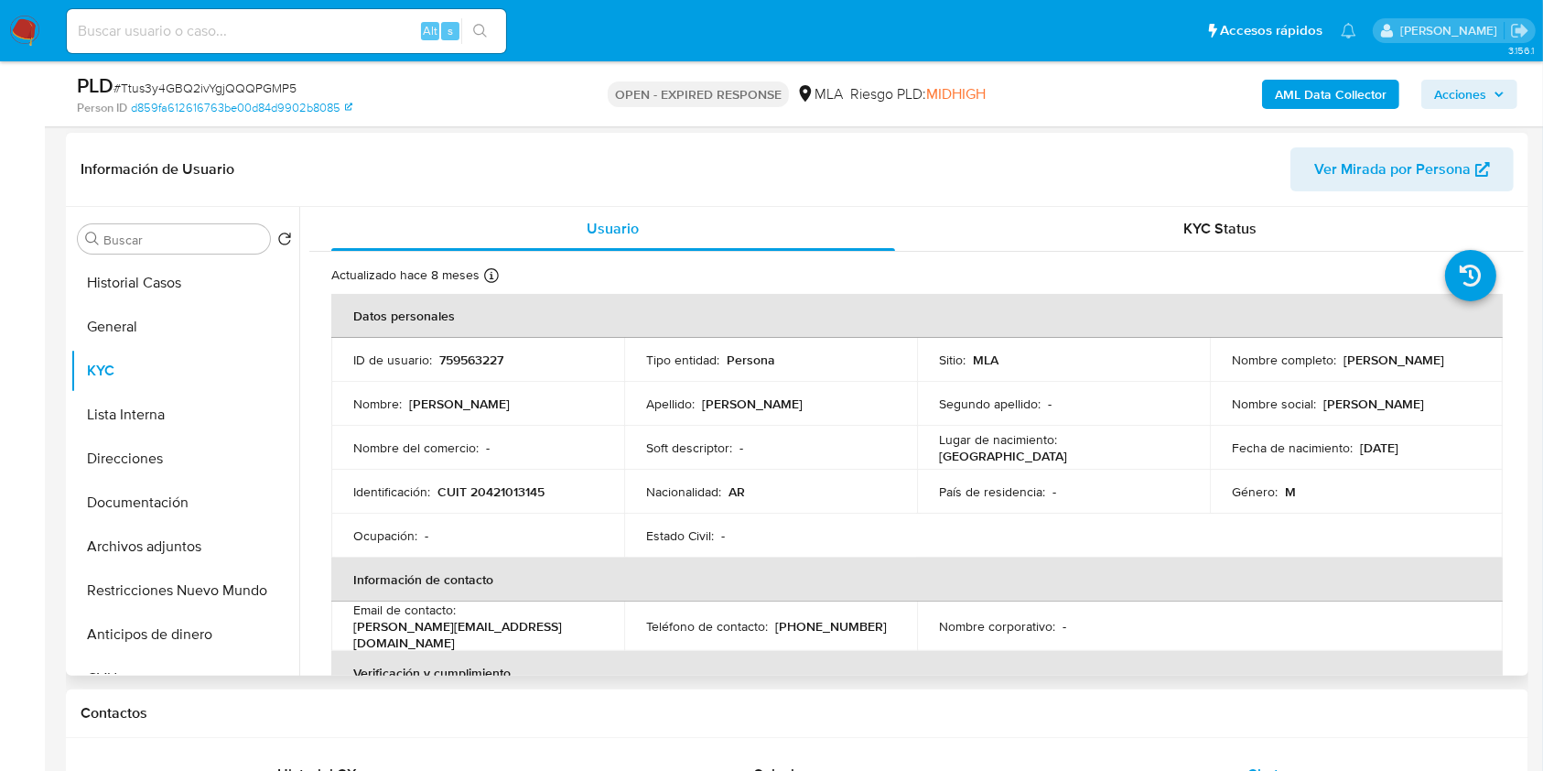
click at [533, 494] on p "CUIT 20421013145" at bounding box center [490, 491] width 107 height 16
copy p "20421013145"
click at [1287, 96] on b "AML Data Collector" at bounding box center [1331, 94] width 112 height 29
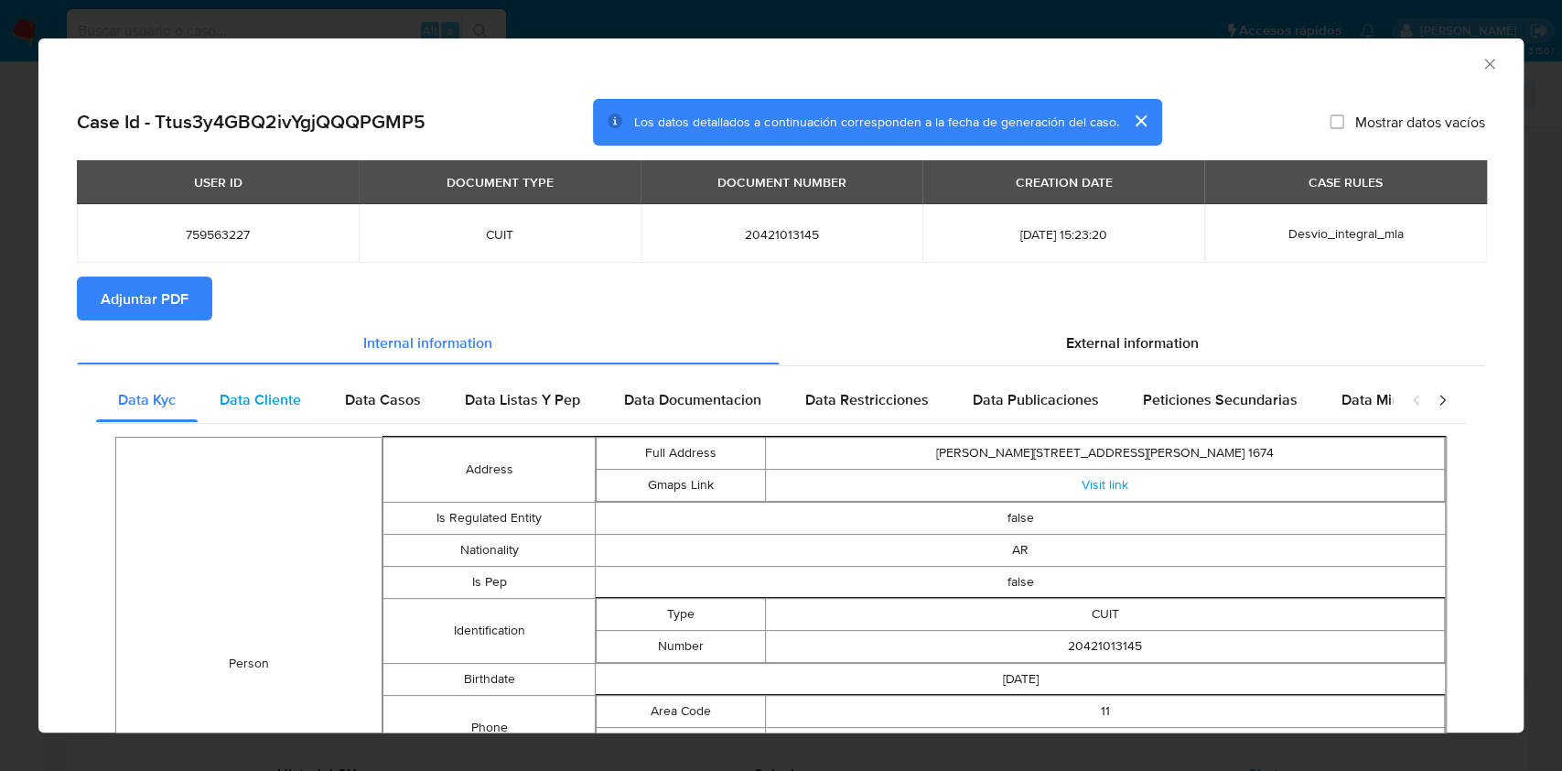
click at [248, 394] on span "Data Cliente" at bounding box center [260, 399] width 81 height 21
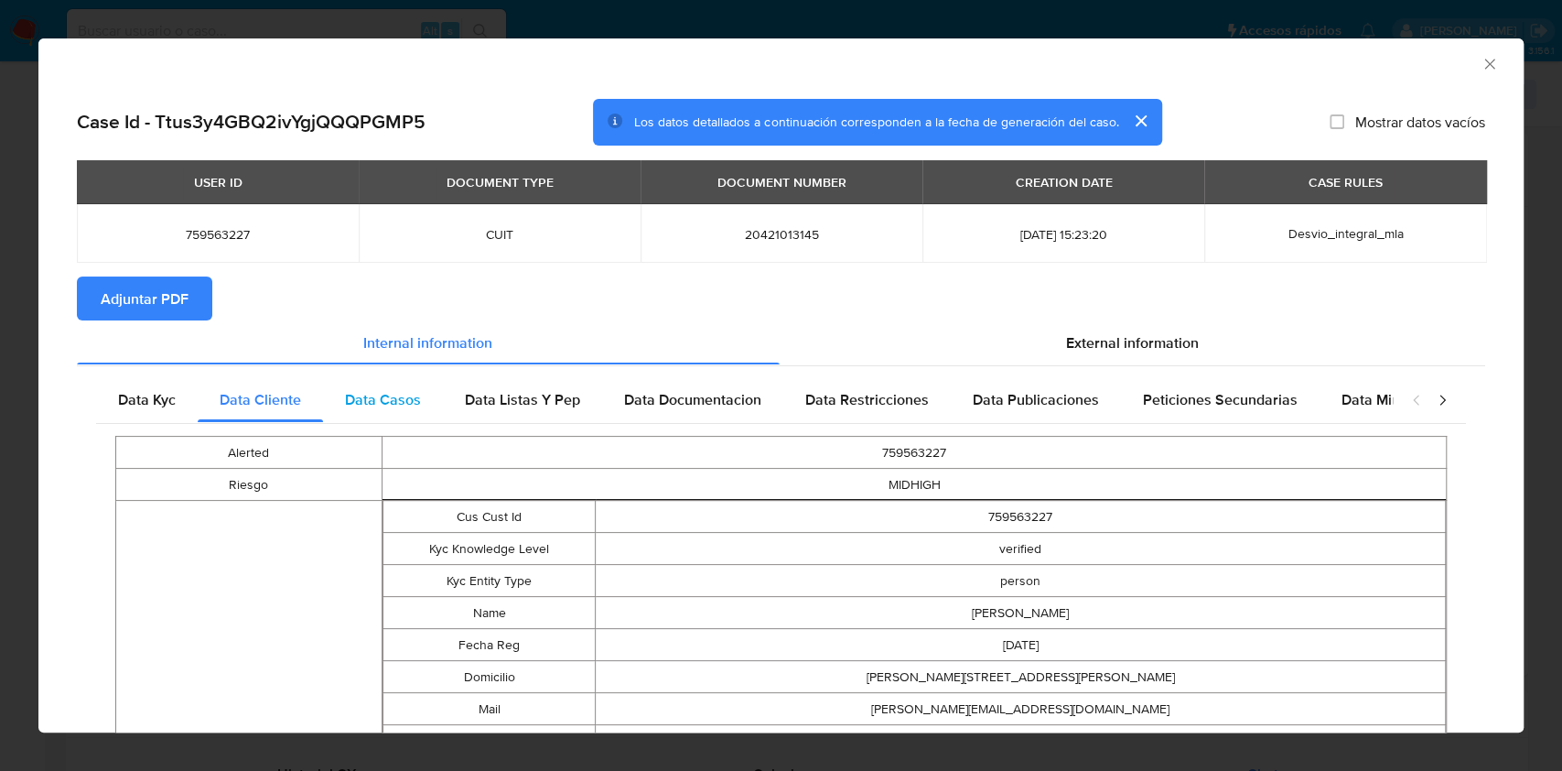
click at [407, 396] on span "Data Casos" at bounding box center [383, 399] width 76 height 21
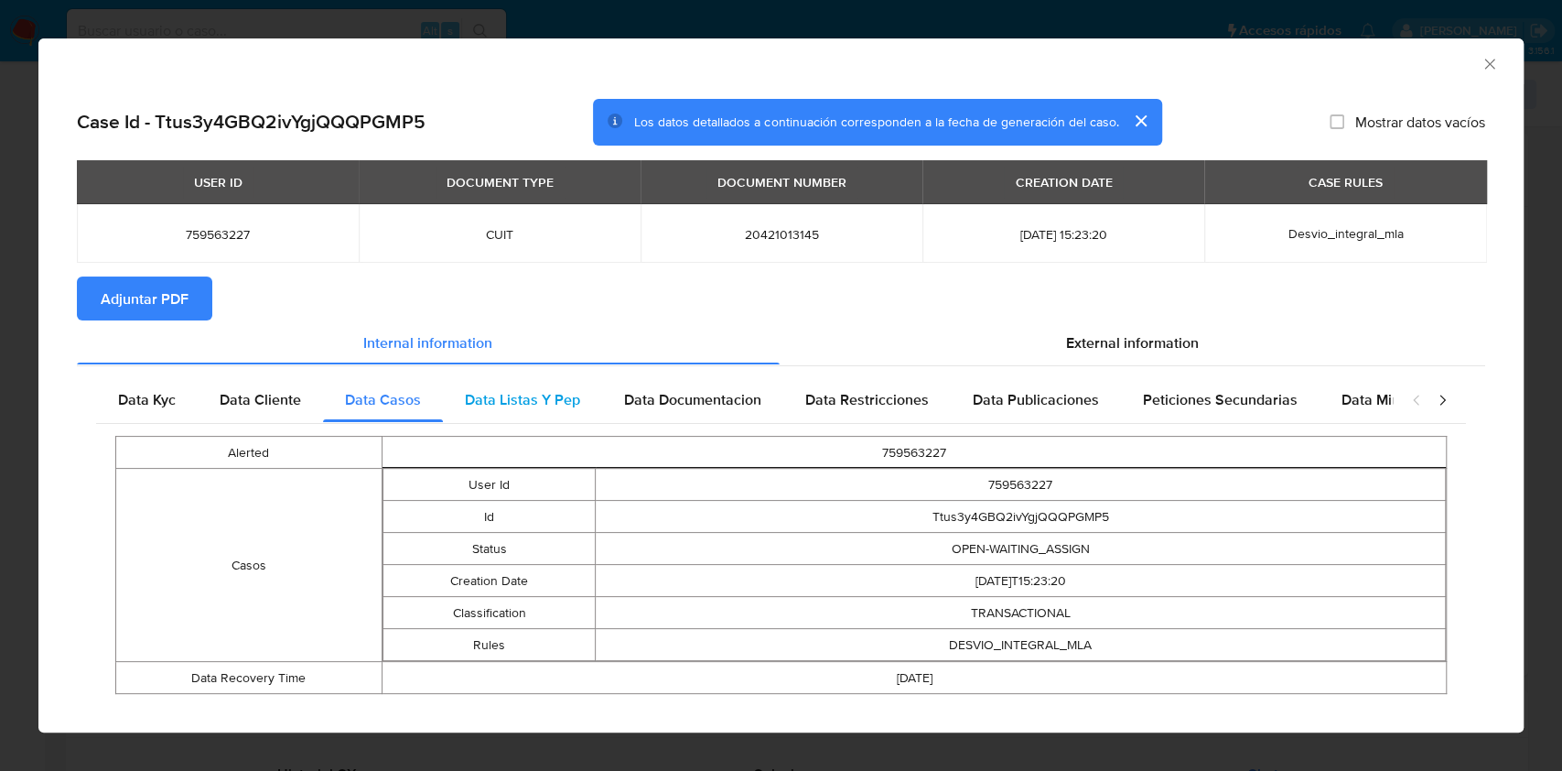
drag, startPoint x: 480, startPoint y: 393, endPoint x: 571, endPoint y: 384, distance: 92.0
click at [480, 394] on span "Data Listas Y Pep" at bounding box center [522, 399] width 115 height 21
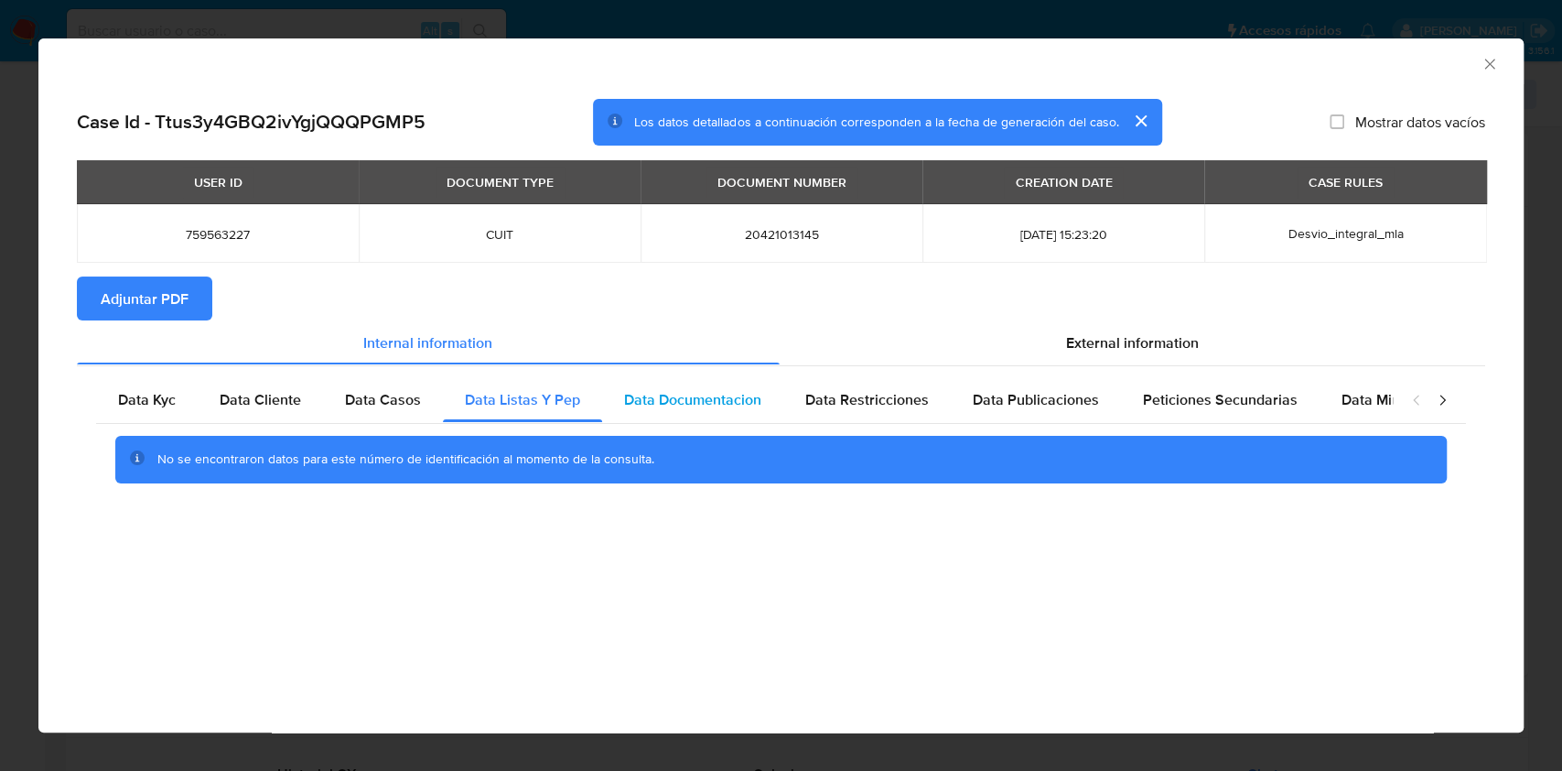
click at [666, 401] on span "Data Documentacion" at bounding box center [692, 399] width 137 height 21
click at [834, 370] on div "Data Kyc Data Cliente Data Casos Data Listas Y Pep Data Documentacion Data Rest…" at bounding box center [781, 437] width 1408 height 144
click at [848, 388] on div "Data Restricciones" at bounding box center [866, 400] width 167 height 44
click at [1030, 401] on span "Data Publicaciones" at bounding box center [1036, 399] width 126 height 21
click at [1176, 387] on div "Peticiones Secundarias" at bounding box center [1220, 400] width 199 height 44
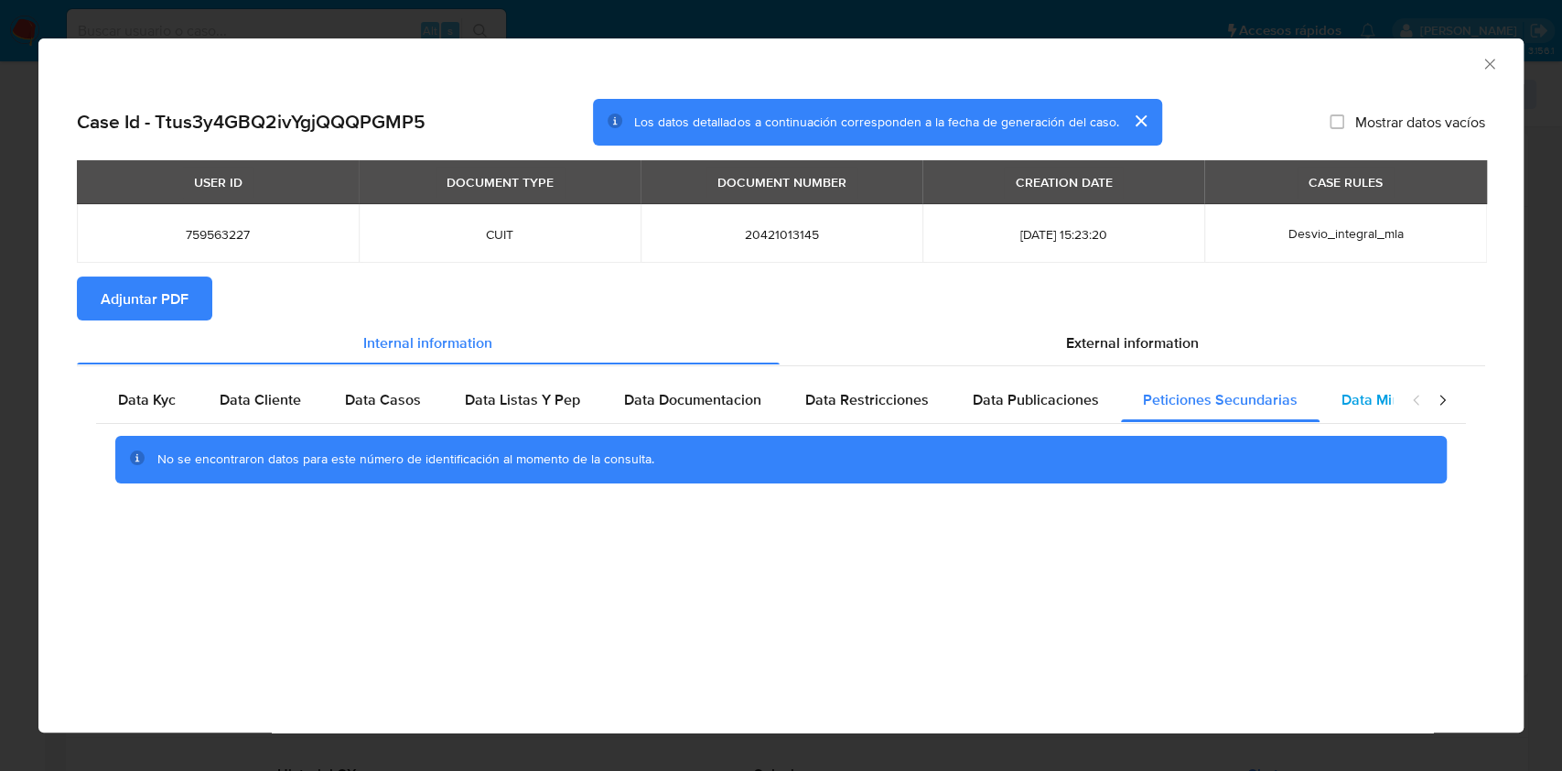
click at [1355, 406] on span "Data Minoridad" at bounding box center [1392, 399] width 101 height 21
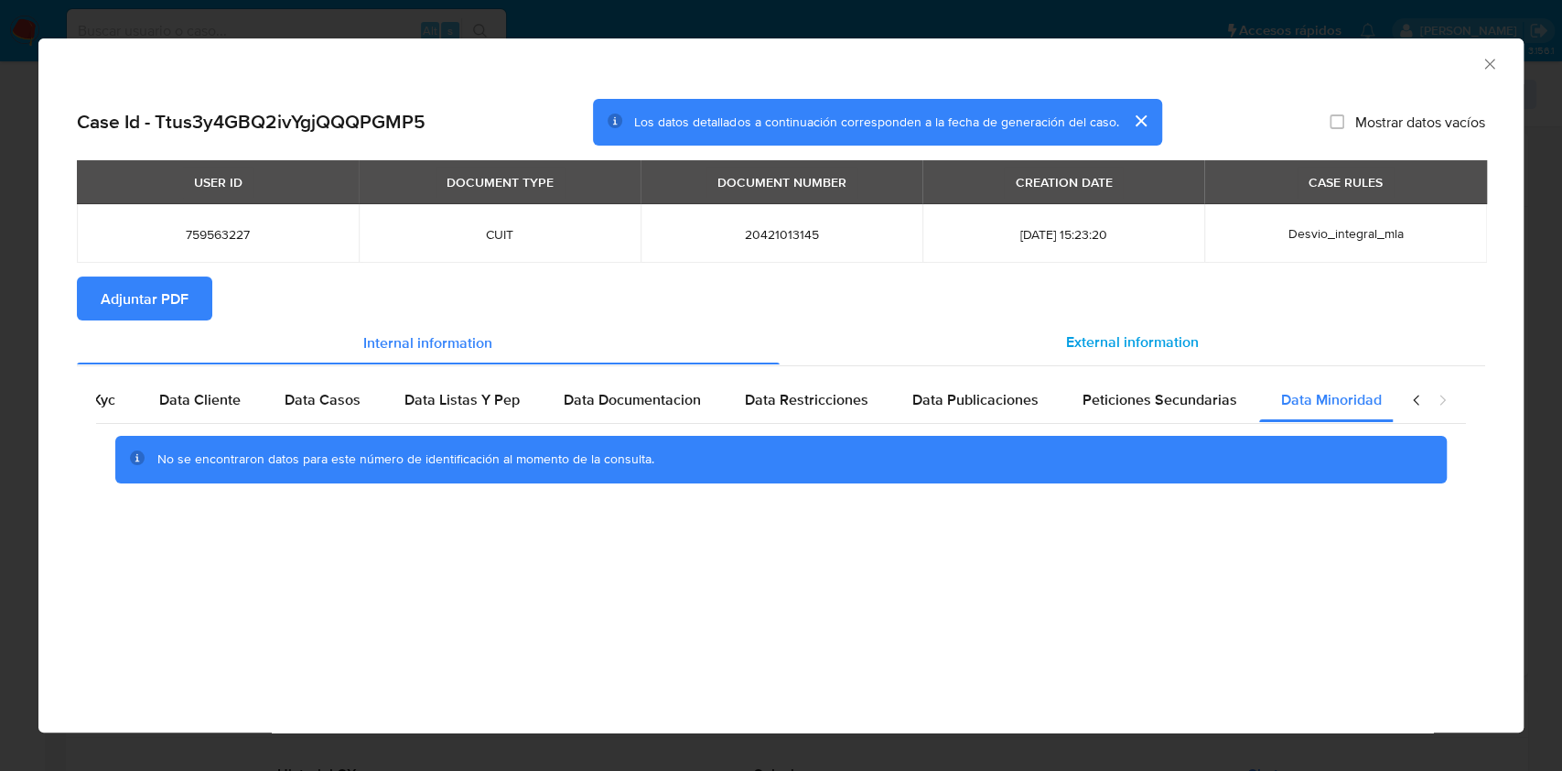
scroll to position [0, 61]
click at [1164, 352] on span "External information" at bounding box center [1132, 341] width 133 height 21
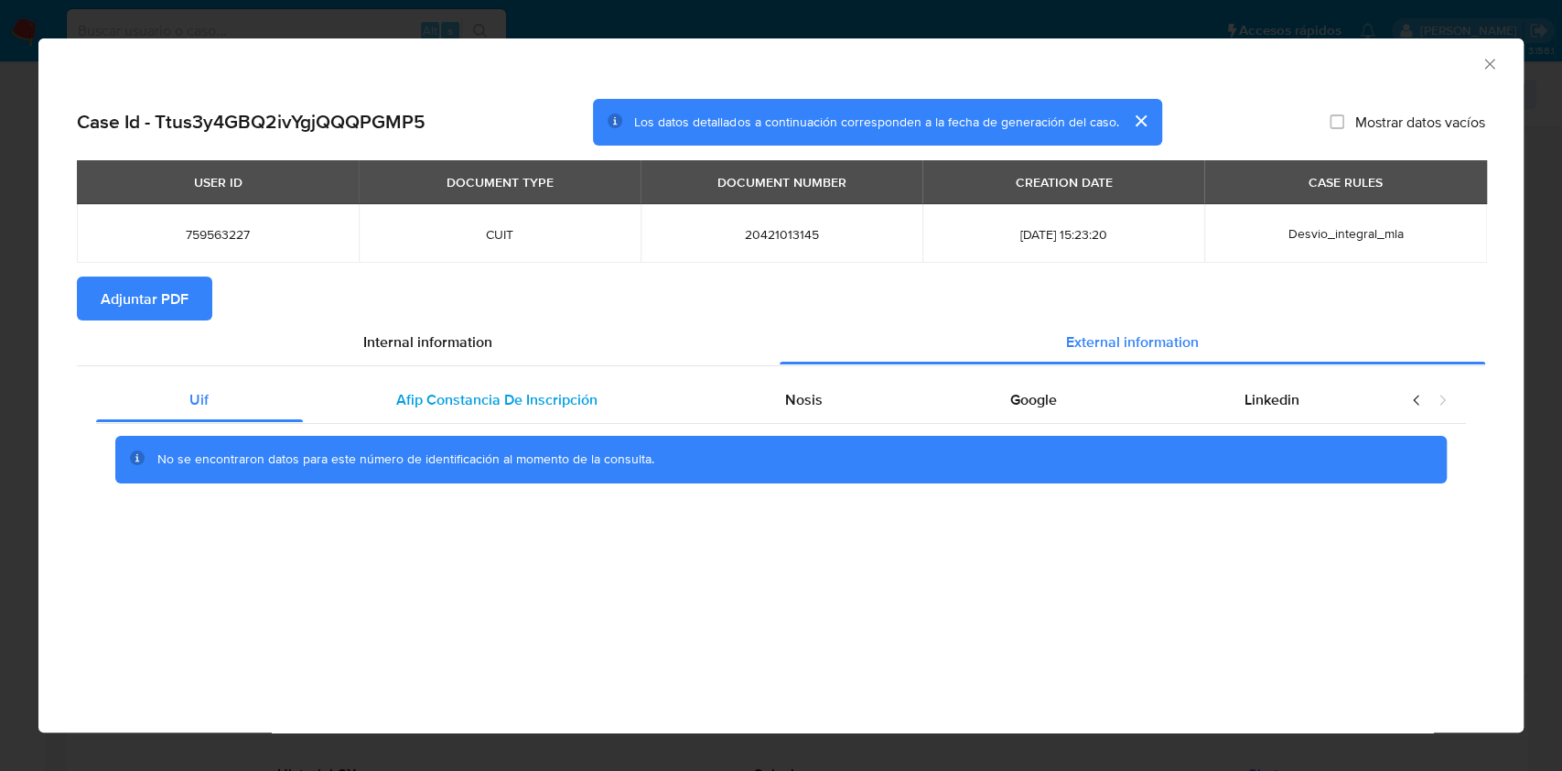
drag, startPoint x: 511, startPoint y: 450, endPoint x: 489, endPoint y: 413, distance: 43.5
click at [507, 443] on div "No se encontraron datos para este número de identificación al momento de la con…" at bounding box center [780, 460] width 1331 height 48
click at [489, 413] on div "Afip Constancia De Inscripción" at bounding box center [497, 400] width 389 height 44
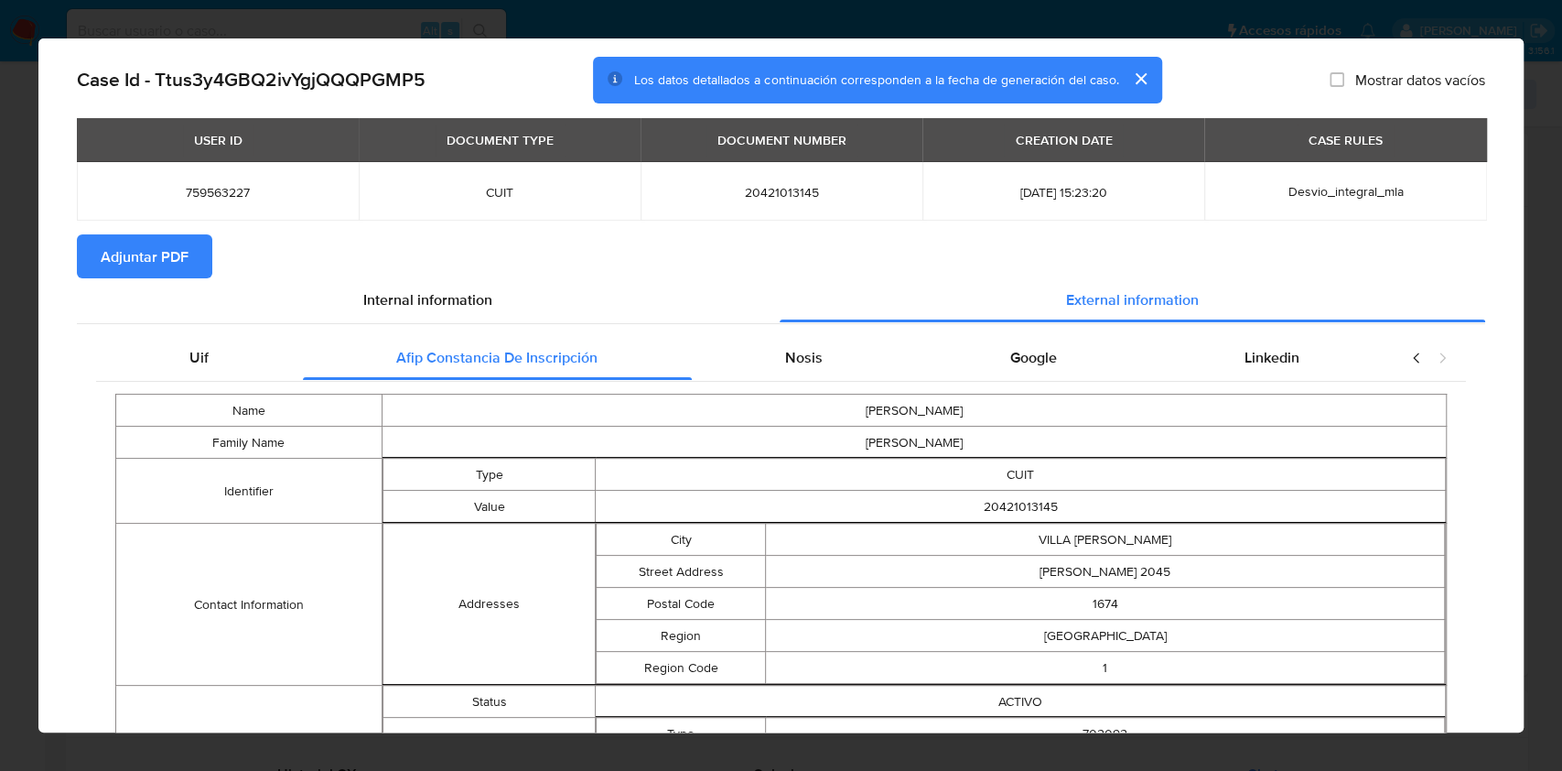
scroll to position [240, 0]
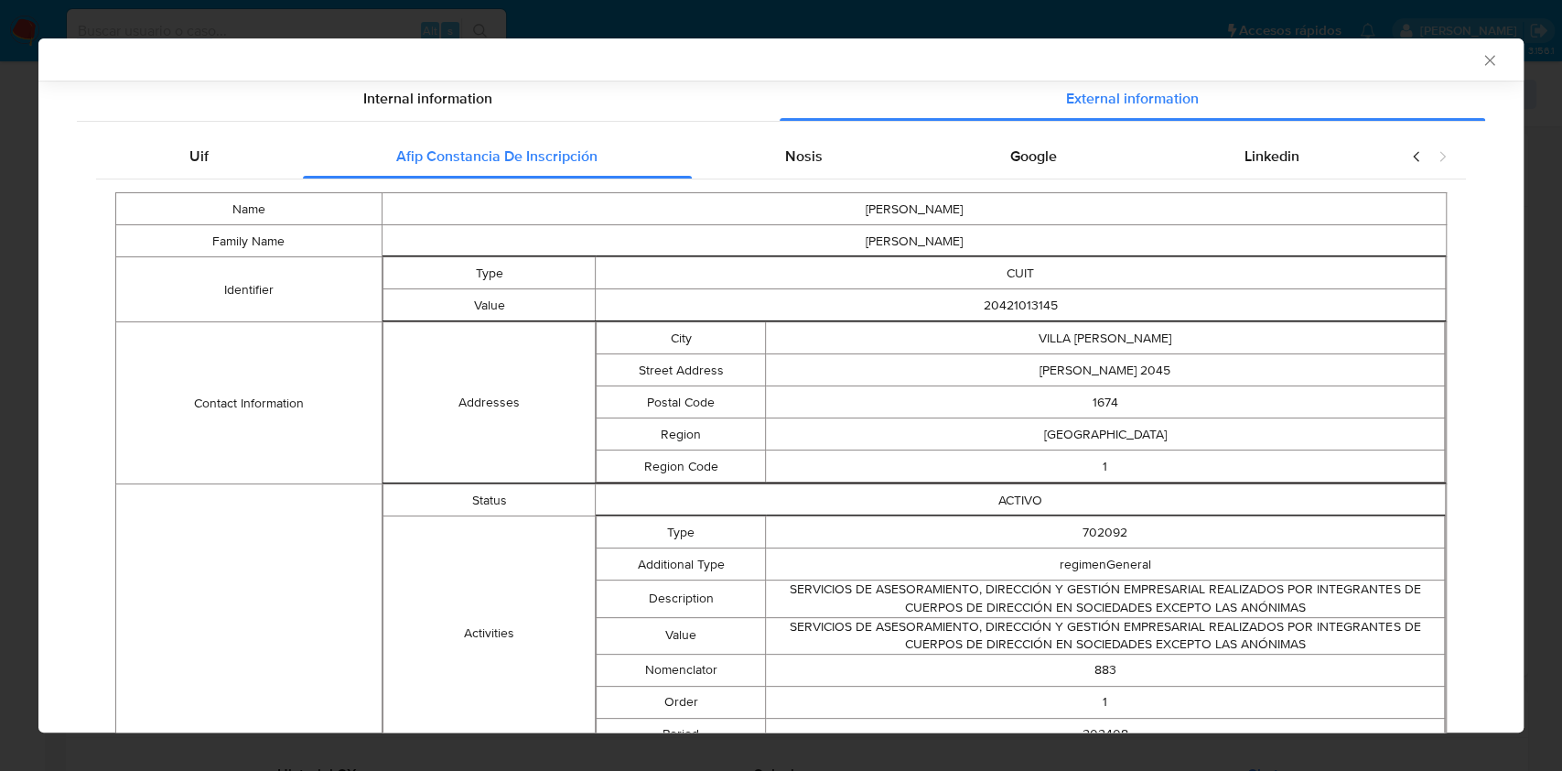
click at [787, 181] on div "Name LUCIANO GABRIEL Family Name LOPEZ Identifier Type CUIT Value 20421013145 C…" at bounding box center [781, 662] width 1370 height 966
click at [792, 161] on span "Nosis" at bounding box center [804, 155] width 38 height 21
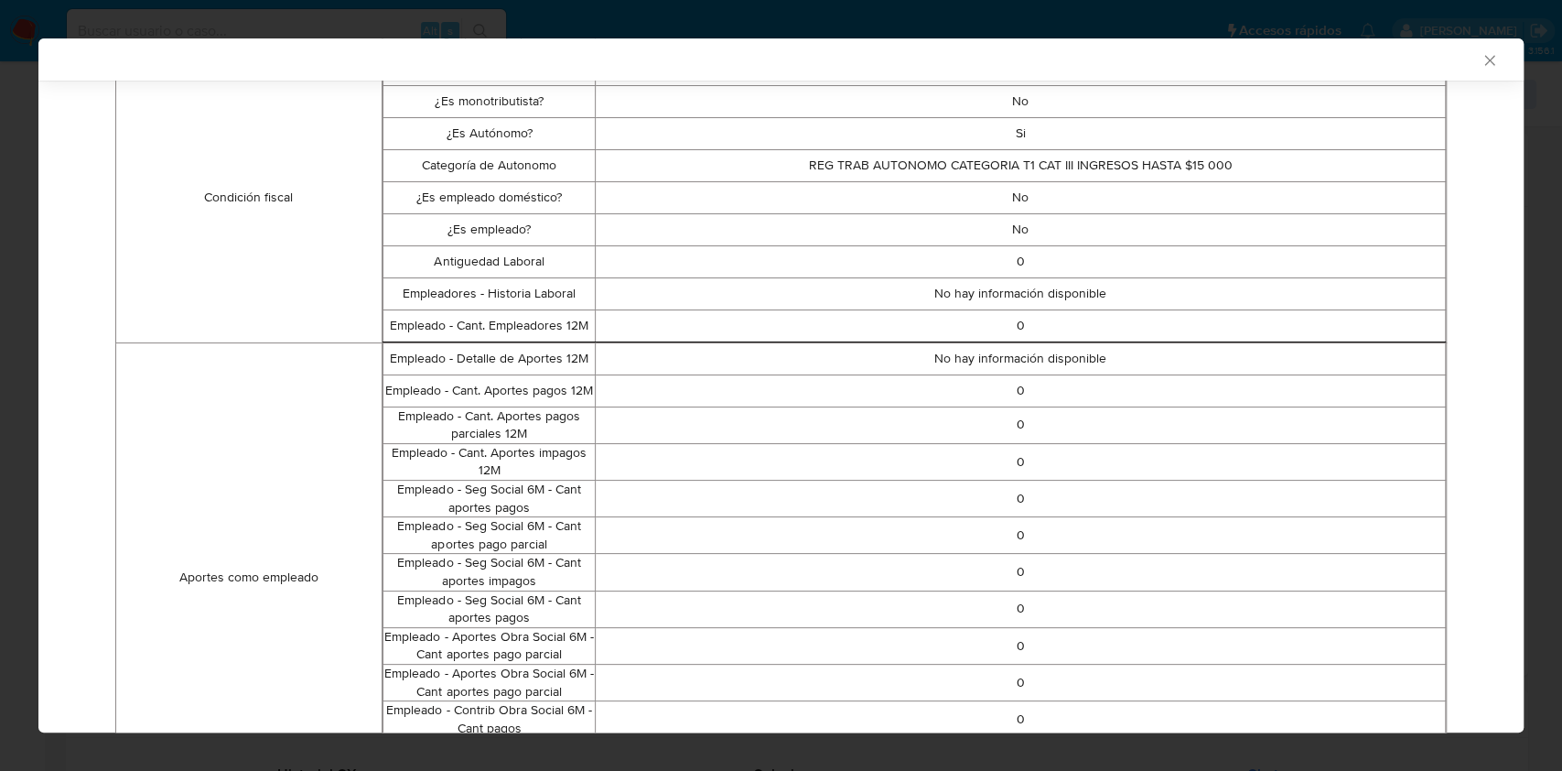
scroll to position [133, 0]
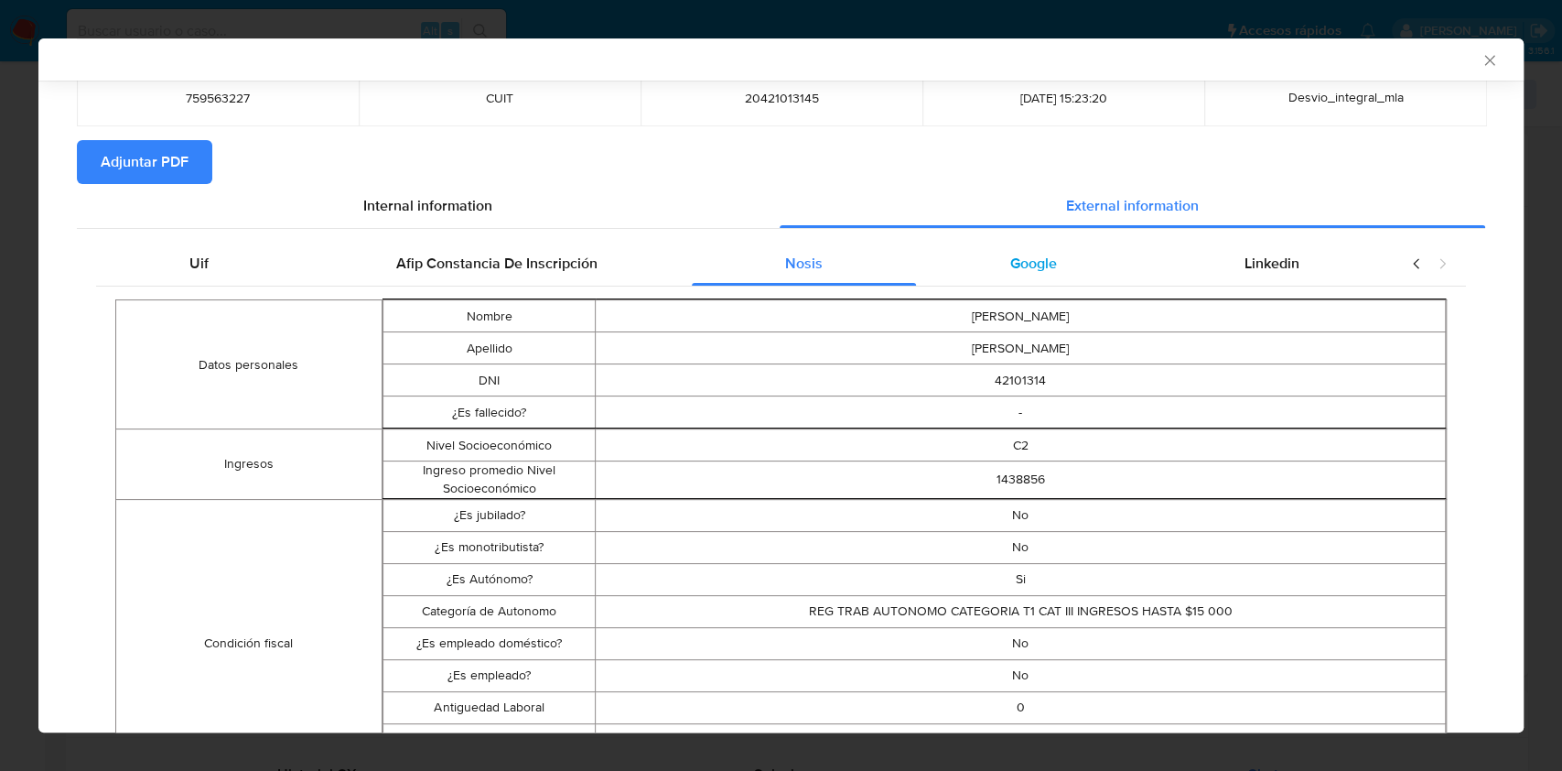
click at [1022, 245] on div "Google" at bounding box center [1033, 264] width 234 height 44
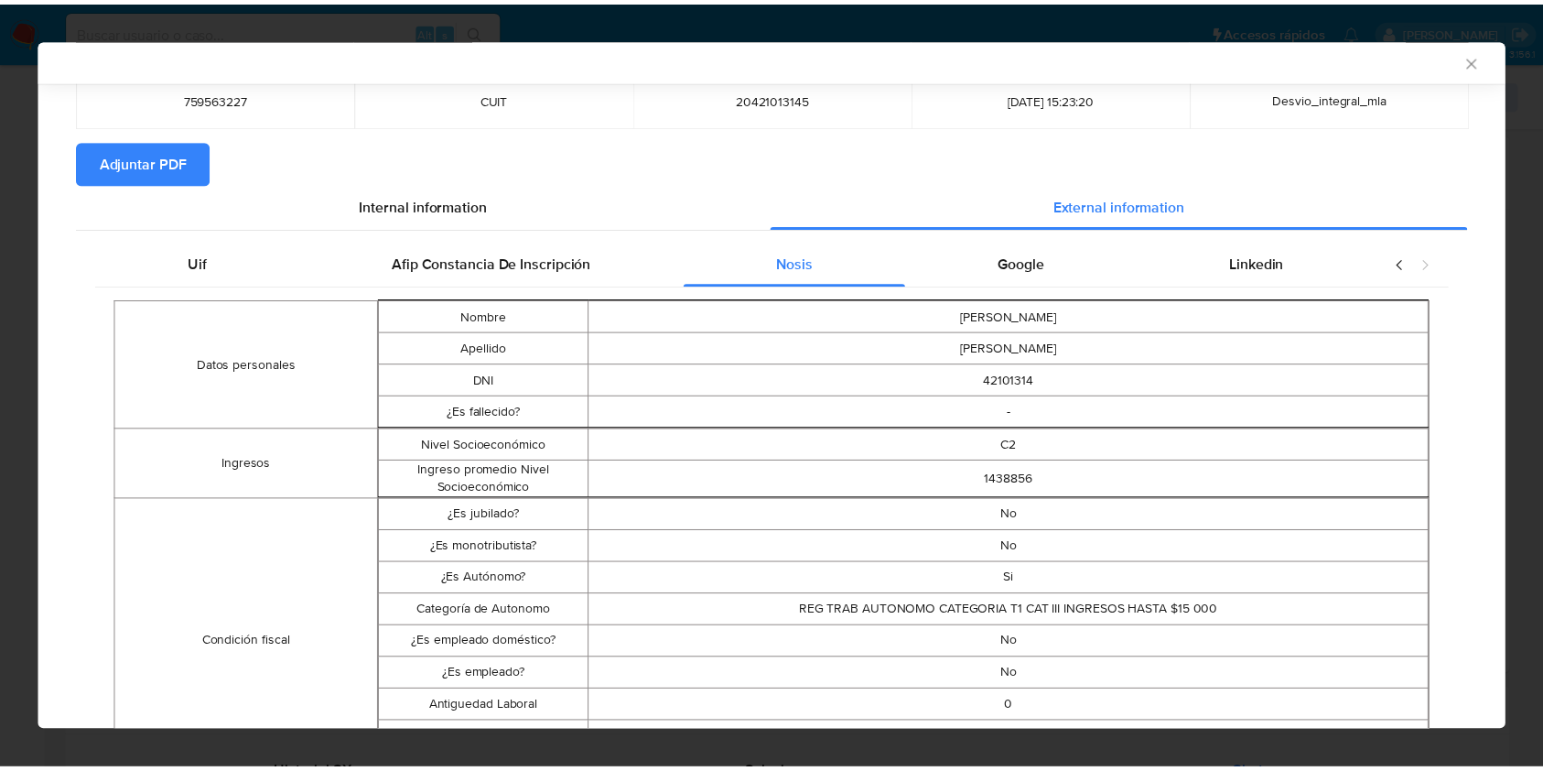
scroll to position [0, 0]
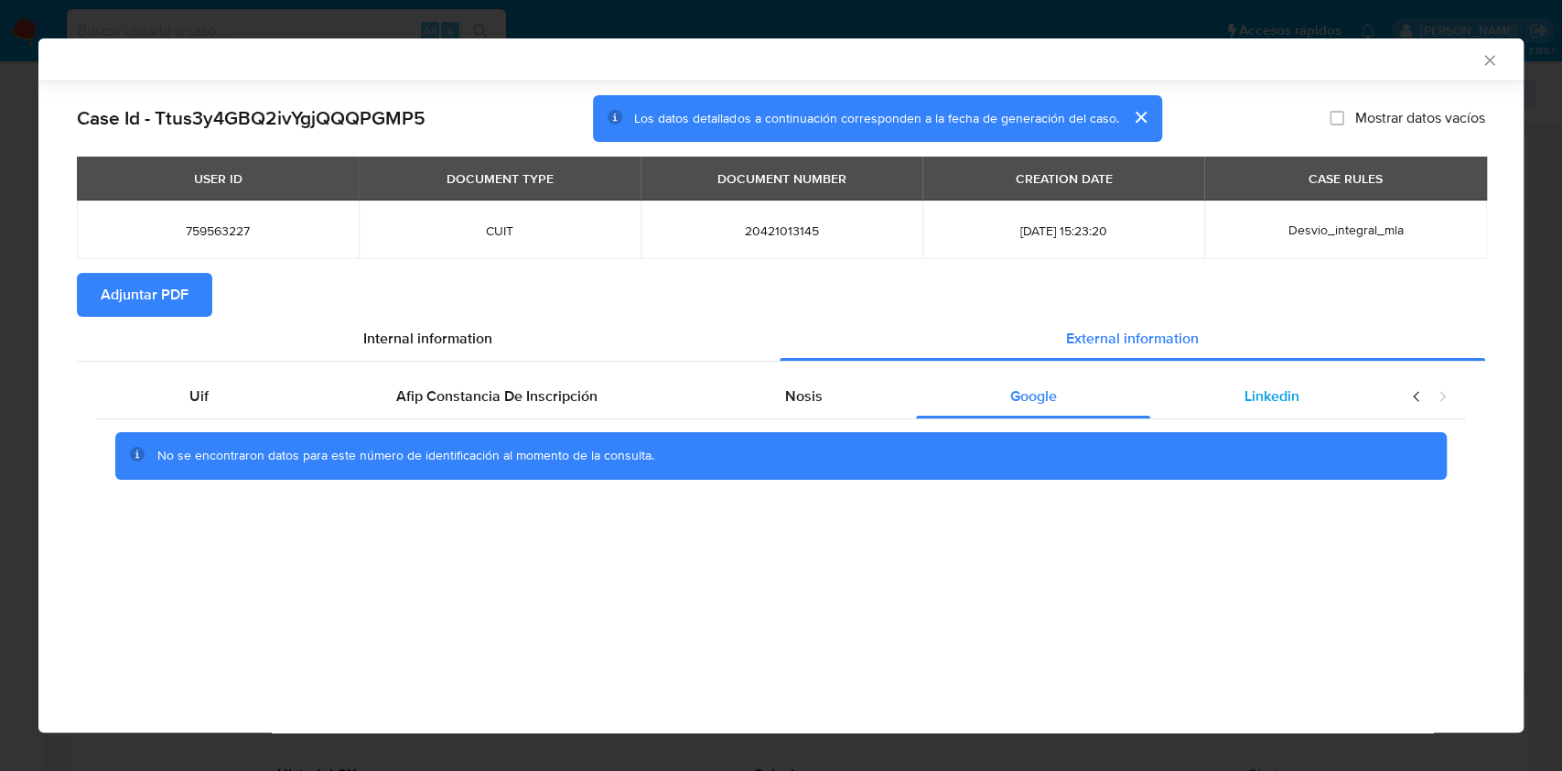
click at [1252, 382] on div "Linkedin" at bounding box center [1271, 396] width 242 height 44
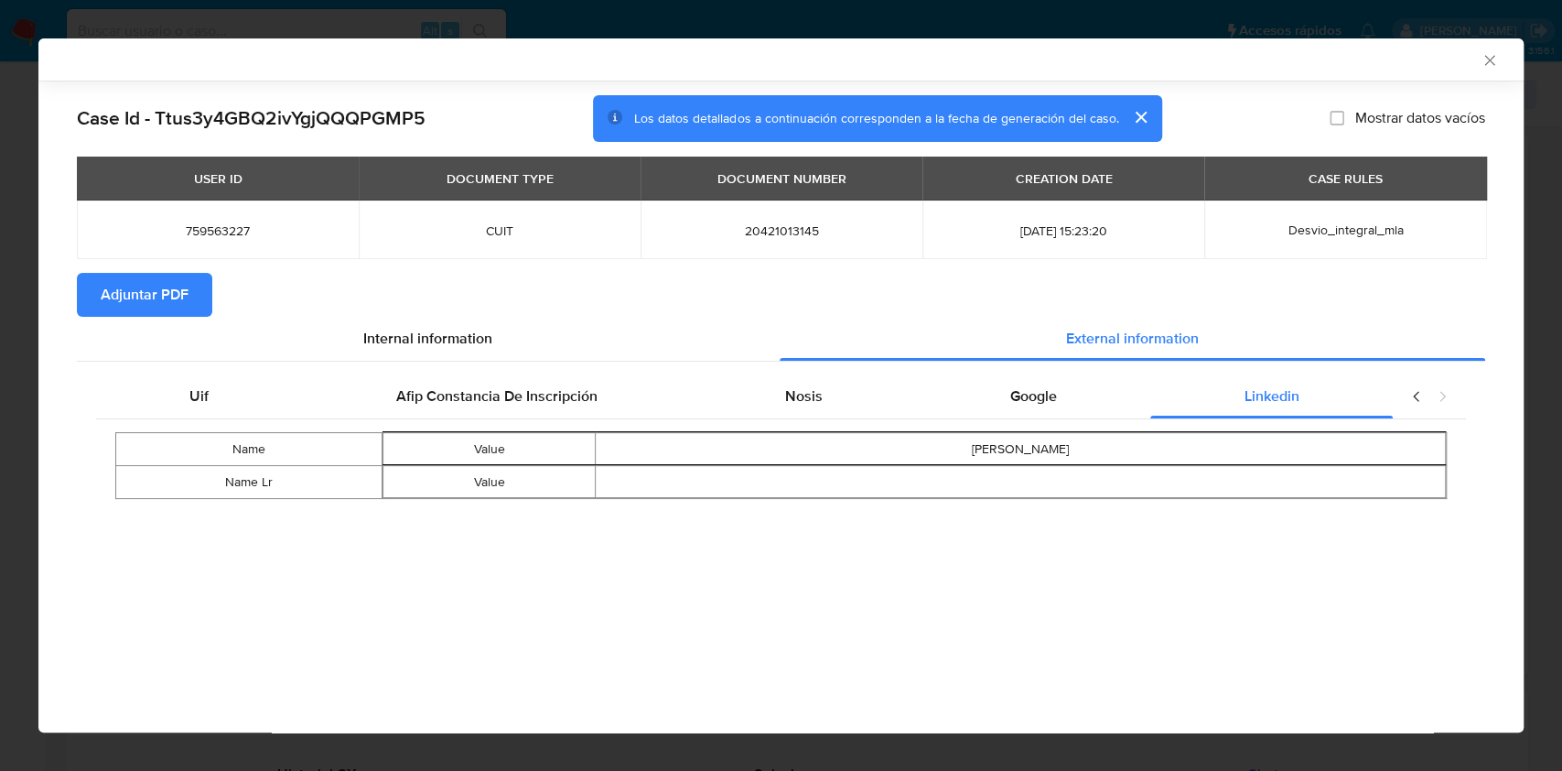
click at [117, 276] on span "Adjuntar PDF" at bounding box center [145, 295] width 88 height 40
click at [1484, 57] on icon "Cerrar ventana" at bounding box center [1490, 60] width 18 height 18
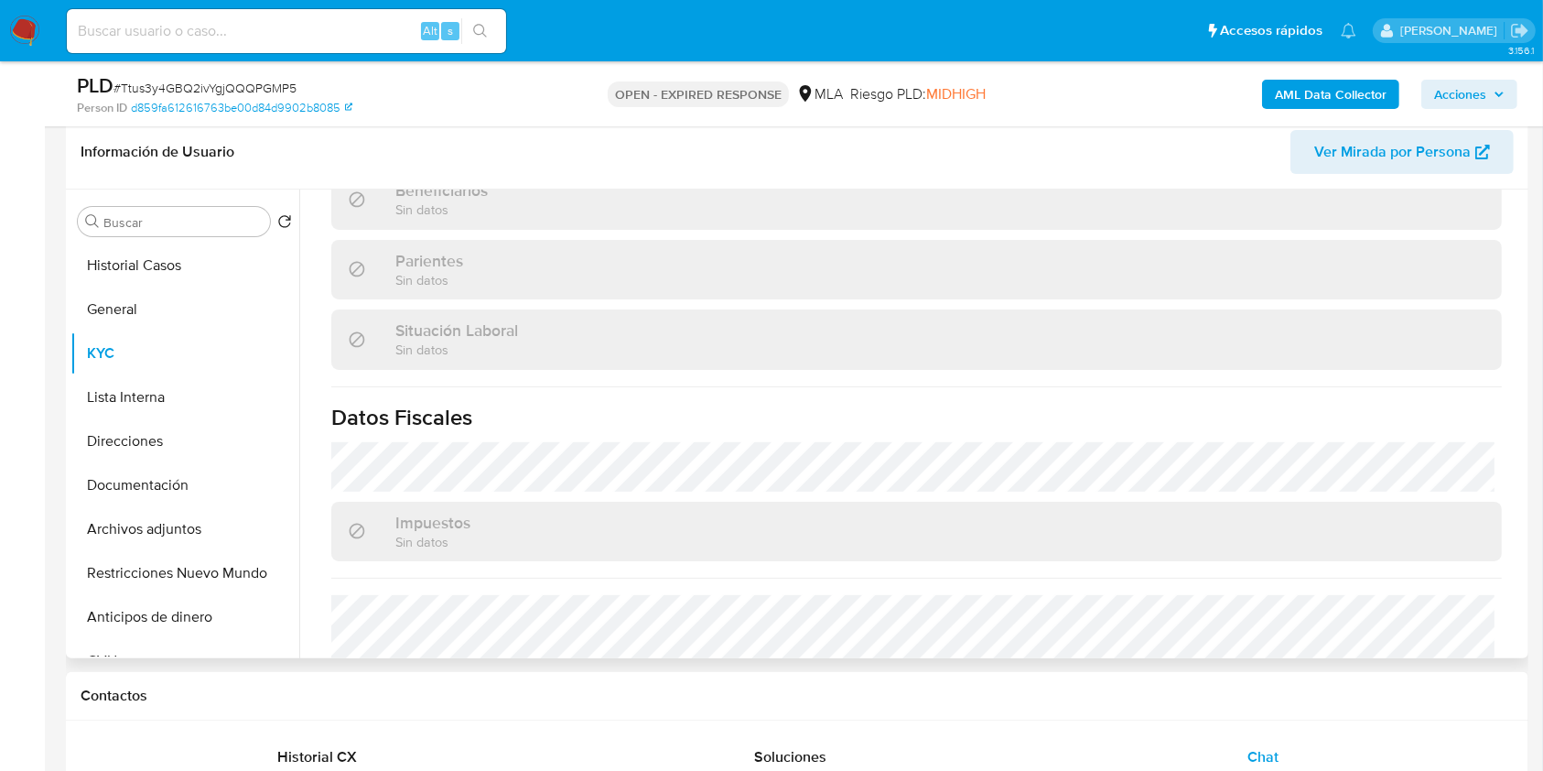
scroll to position [975, 0]
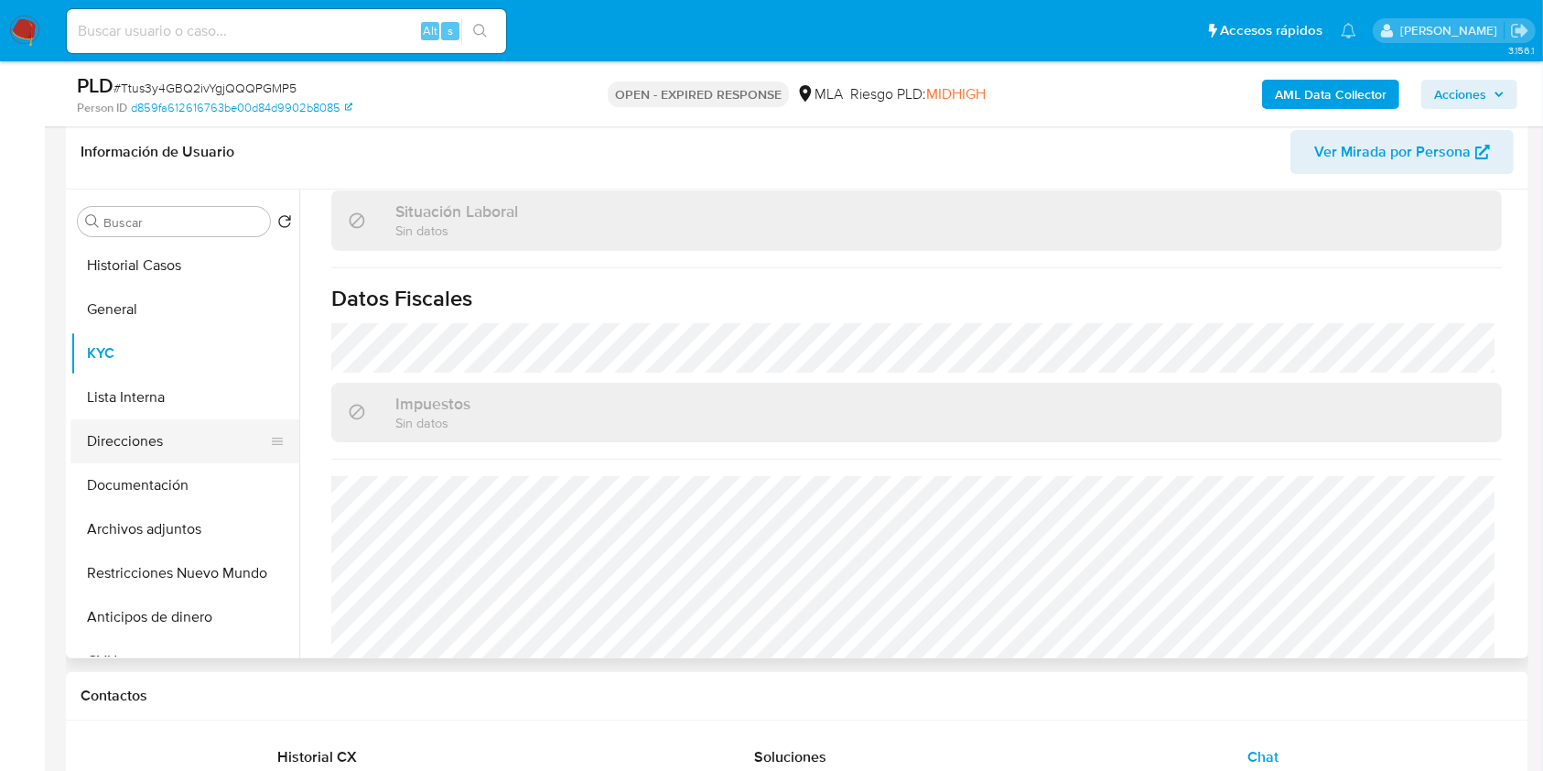
click at [173, 436] on button "Direcciones" at bounding box center [177, 441] width 214 height 44
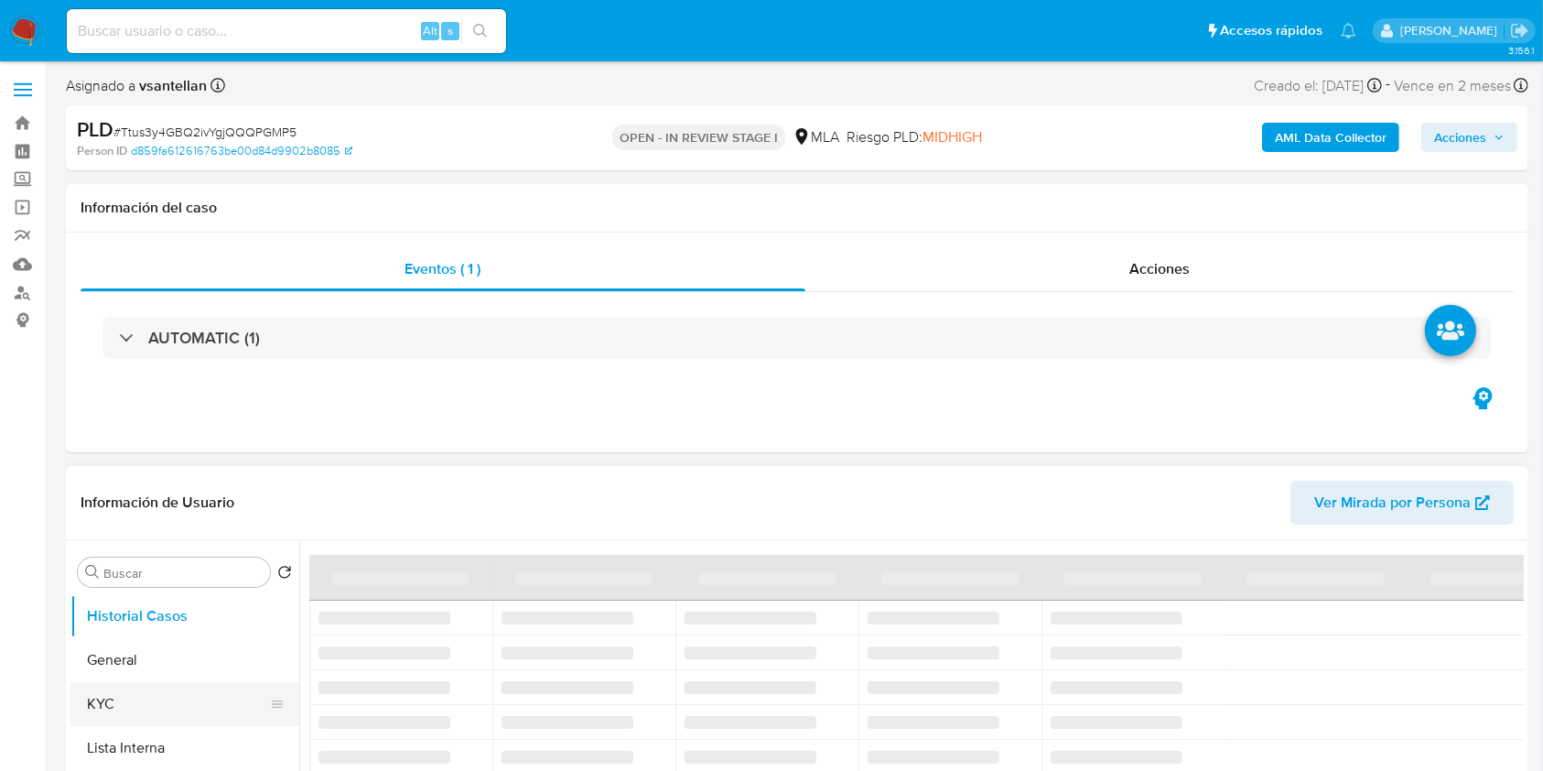
click at [135, 695] on button "KYC" at bounding box center [177, 704] width 214 height 44
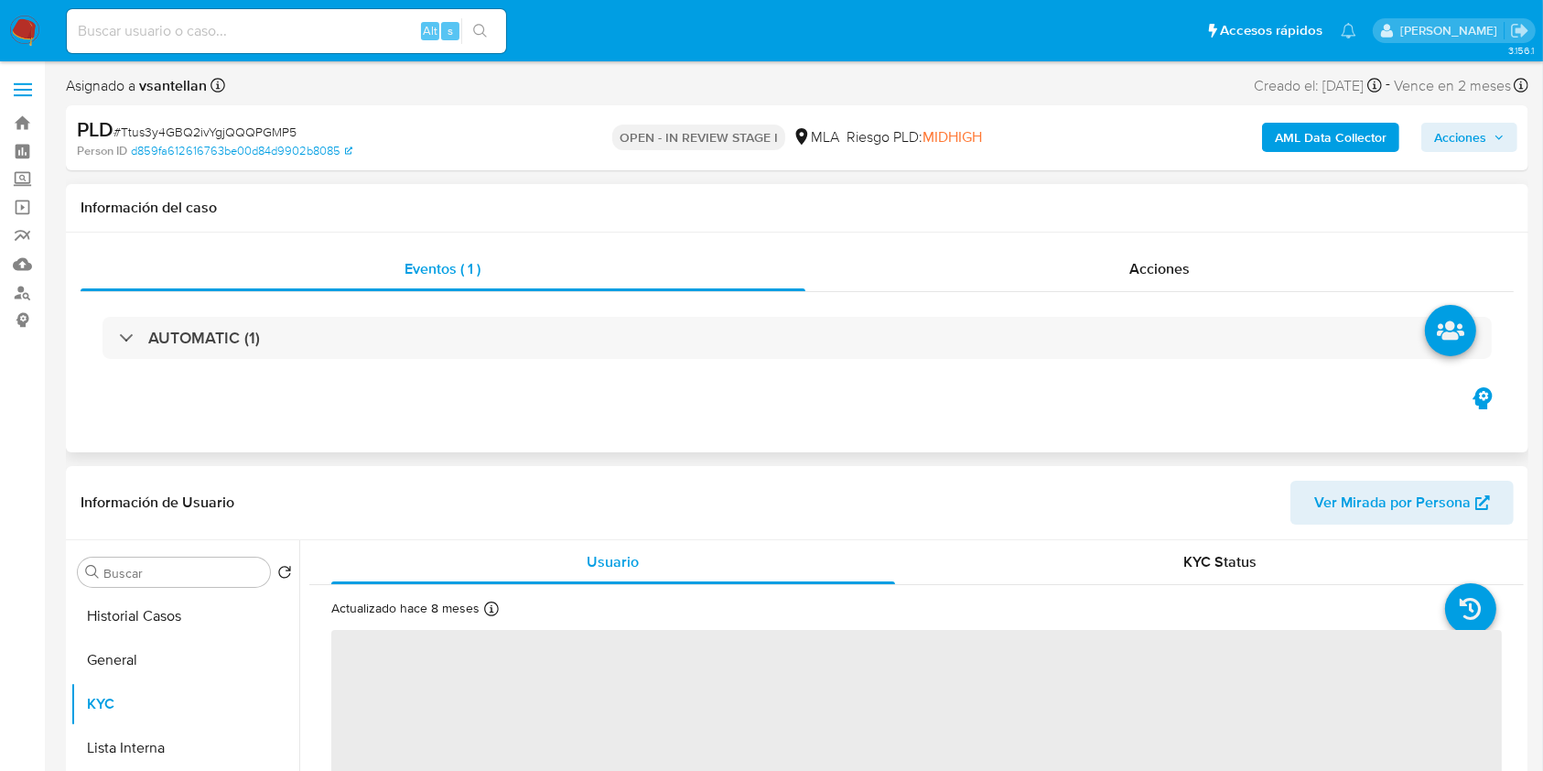
select select "10"
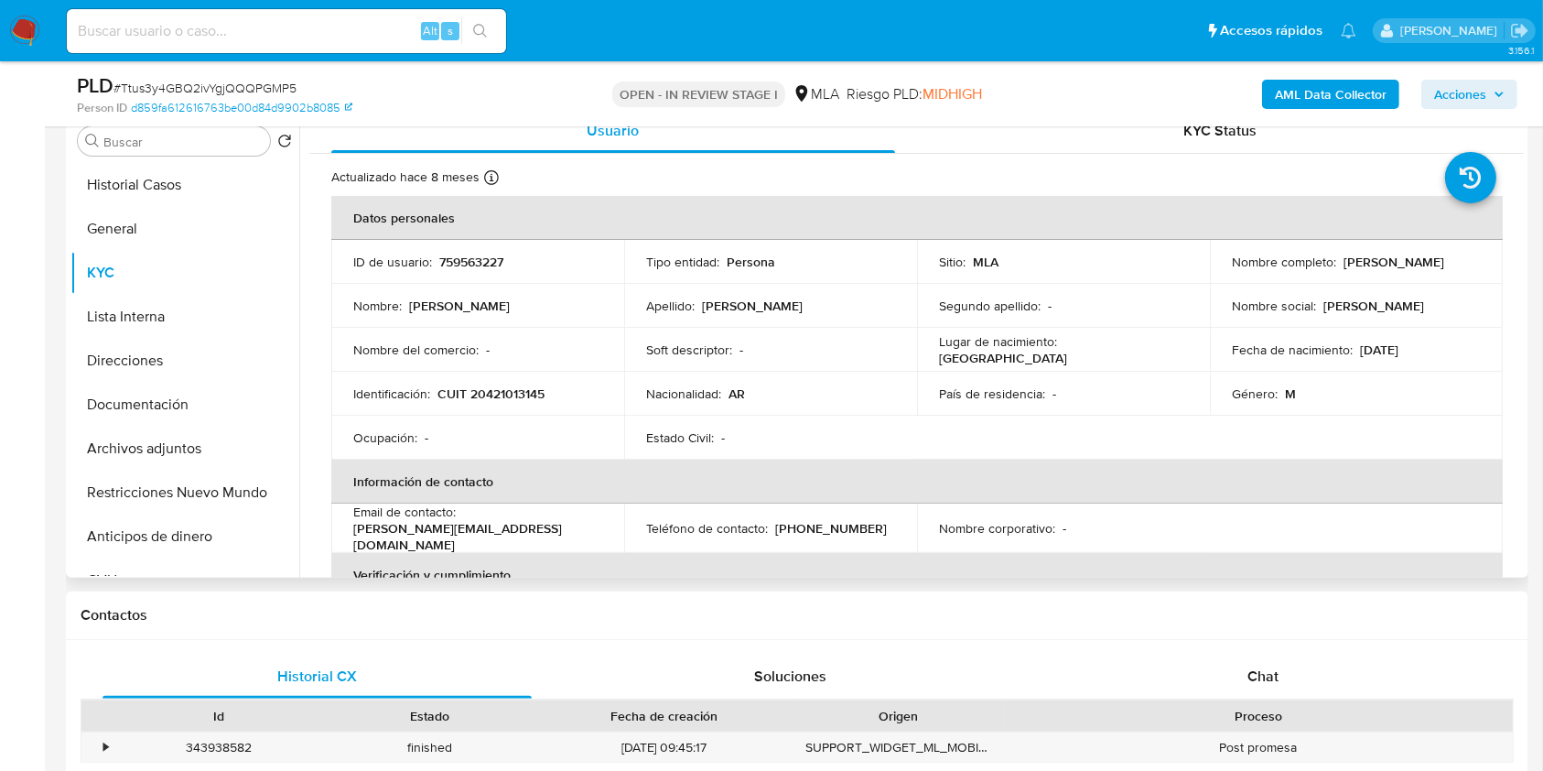
drag, startPoint x: 1337, startPoint y: 260, endPoint x: 1484, endPoint y: 258, distance: 147.3
click at [1484, 258] on td "Nombre completo : Luciano Gabriel Lopez" at bounding box center [1356, 262] width 293 height 44
copy p "[PERSON_NAME]"
click at [1142, 681] on div "Chat" at bounding box center [1263, 676] width 429 height 44
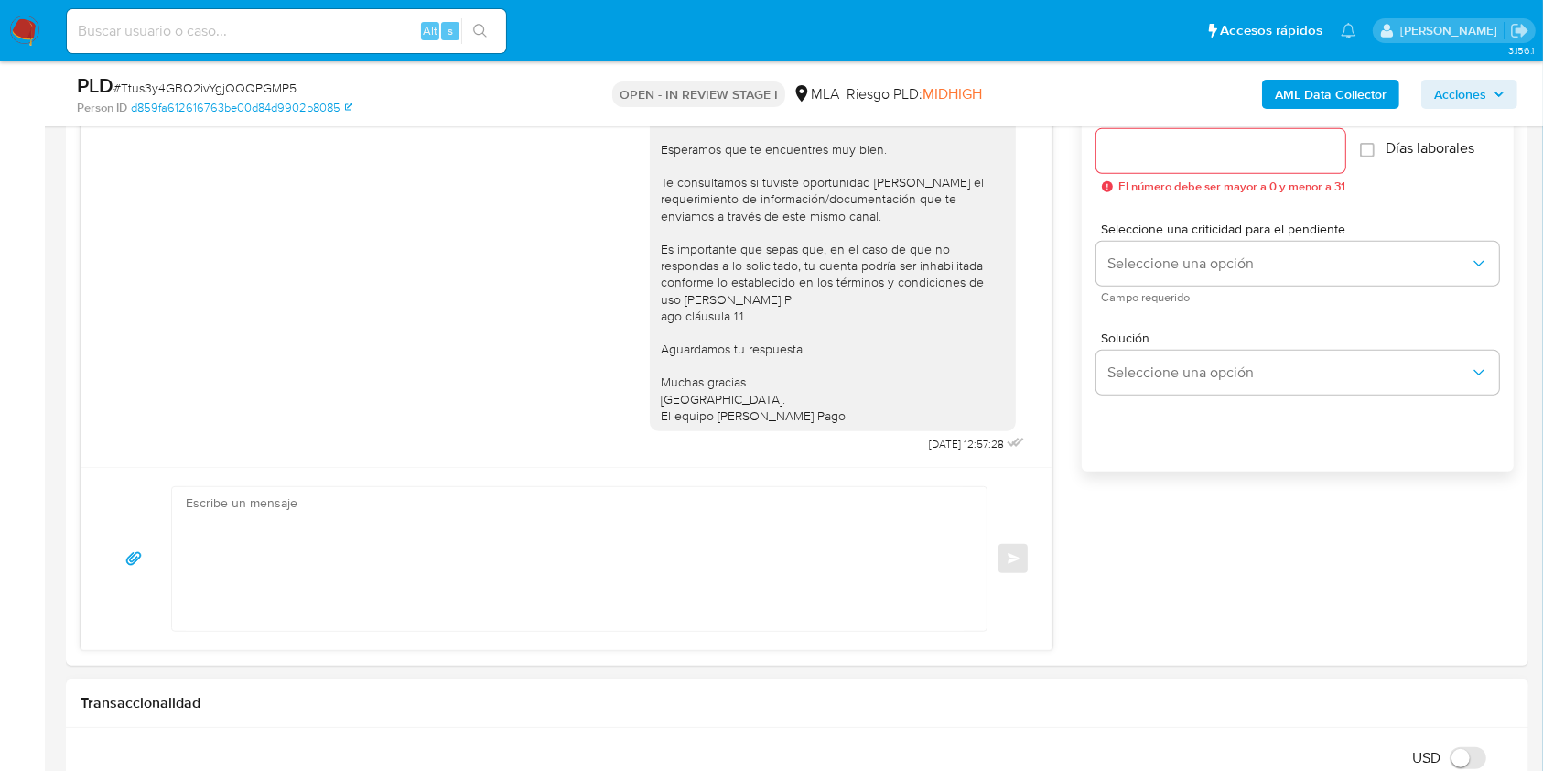
scroll to position [1220, 0]
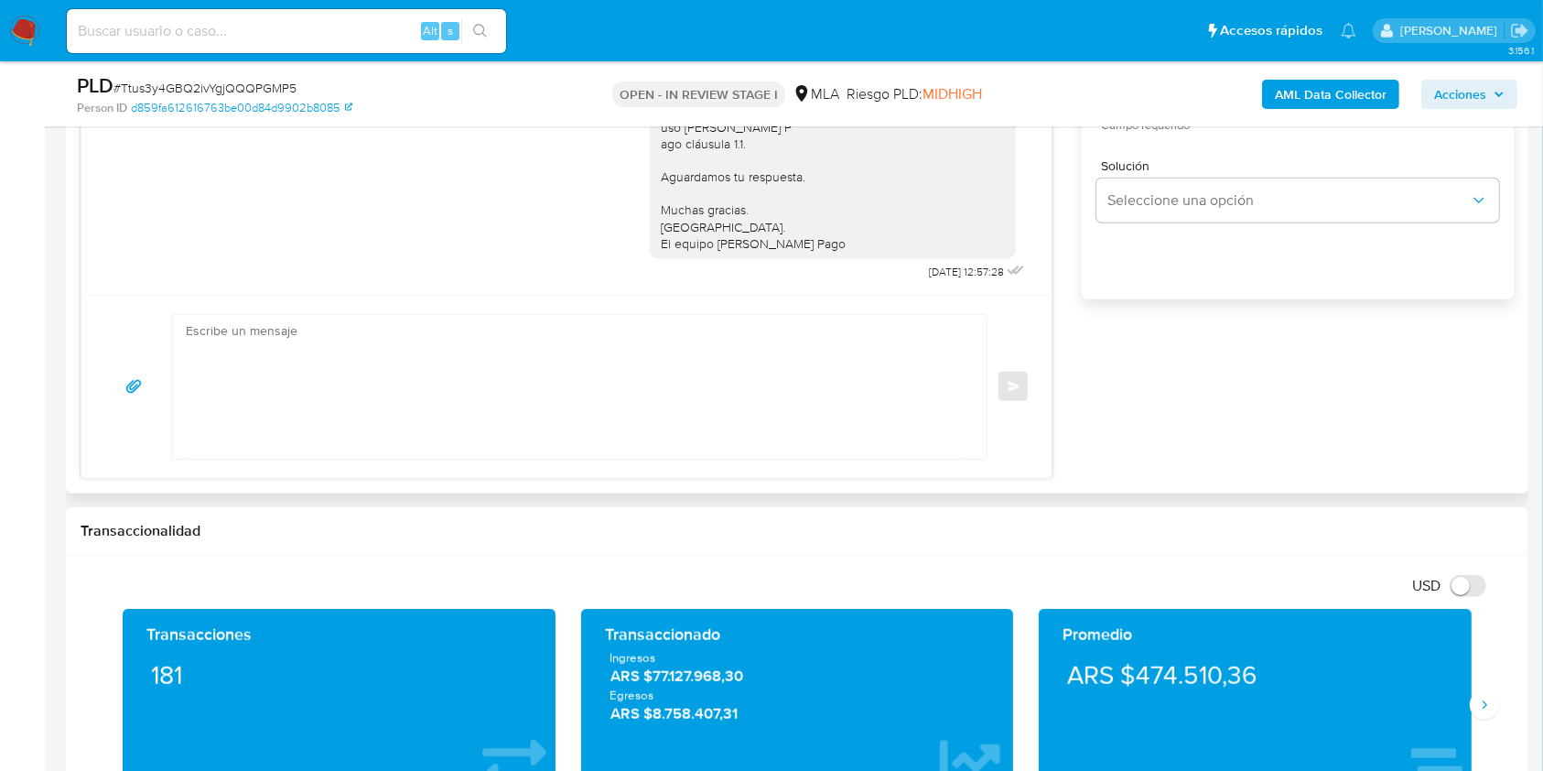
click at [465, 416] on textarea at bounding box center [575, 387] width 778 height 144
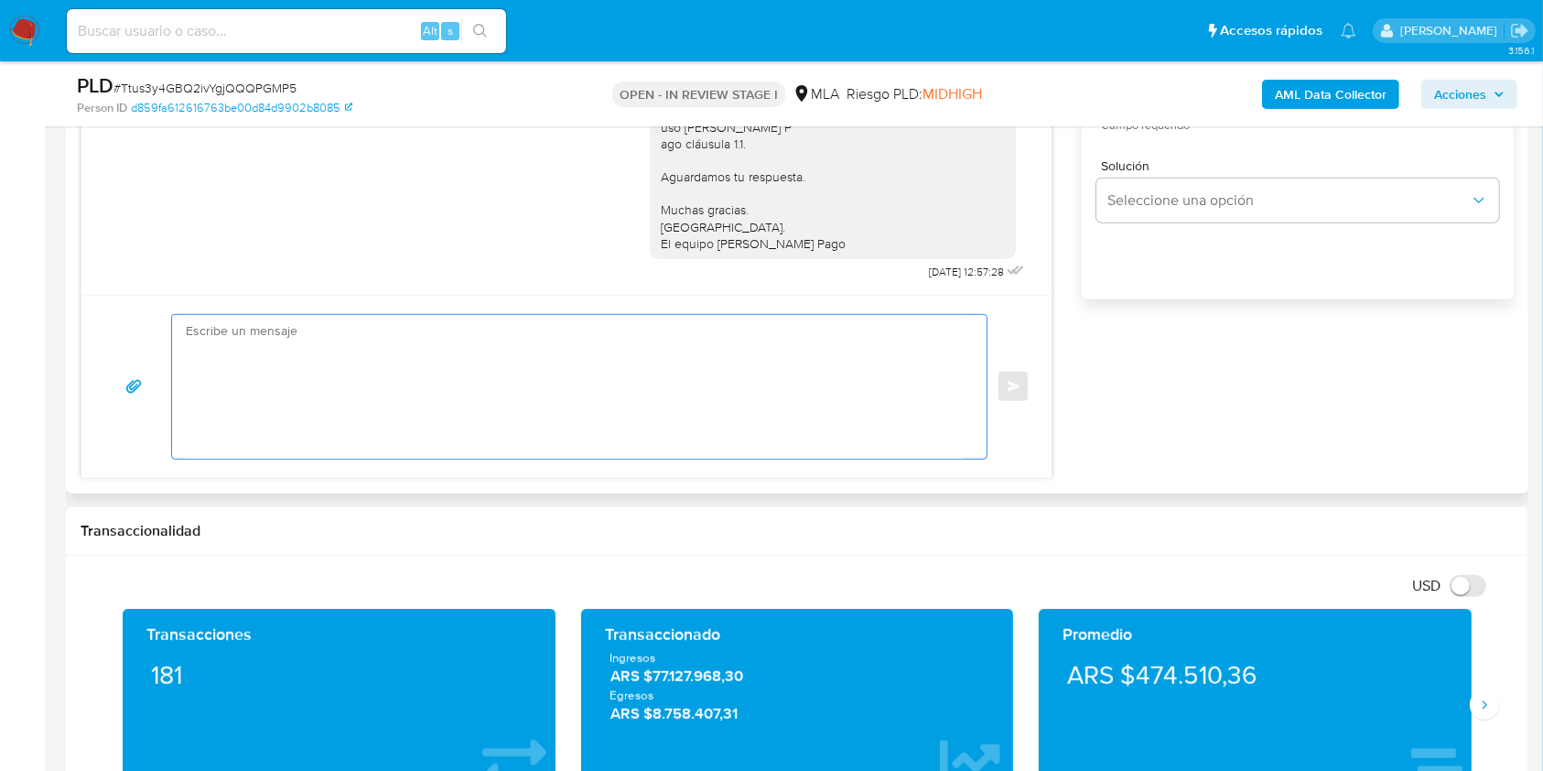
paste textarea "Hola Luciano Gabriel Lopez, En función de las operaciones registradas en tu cue…"
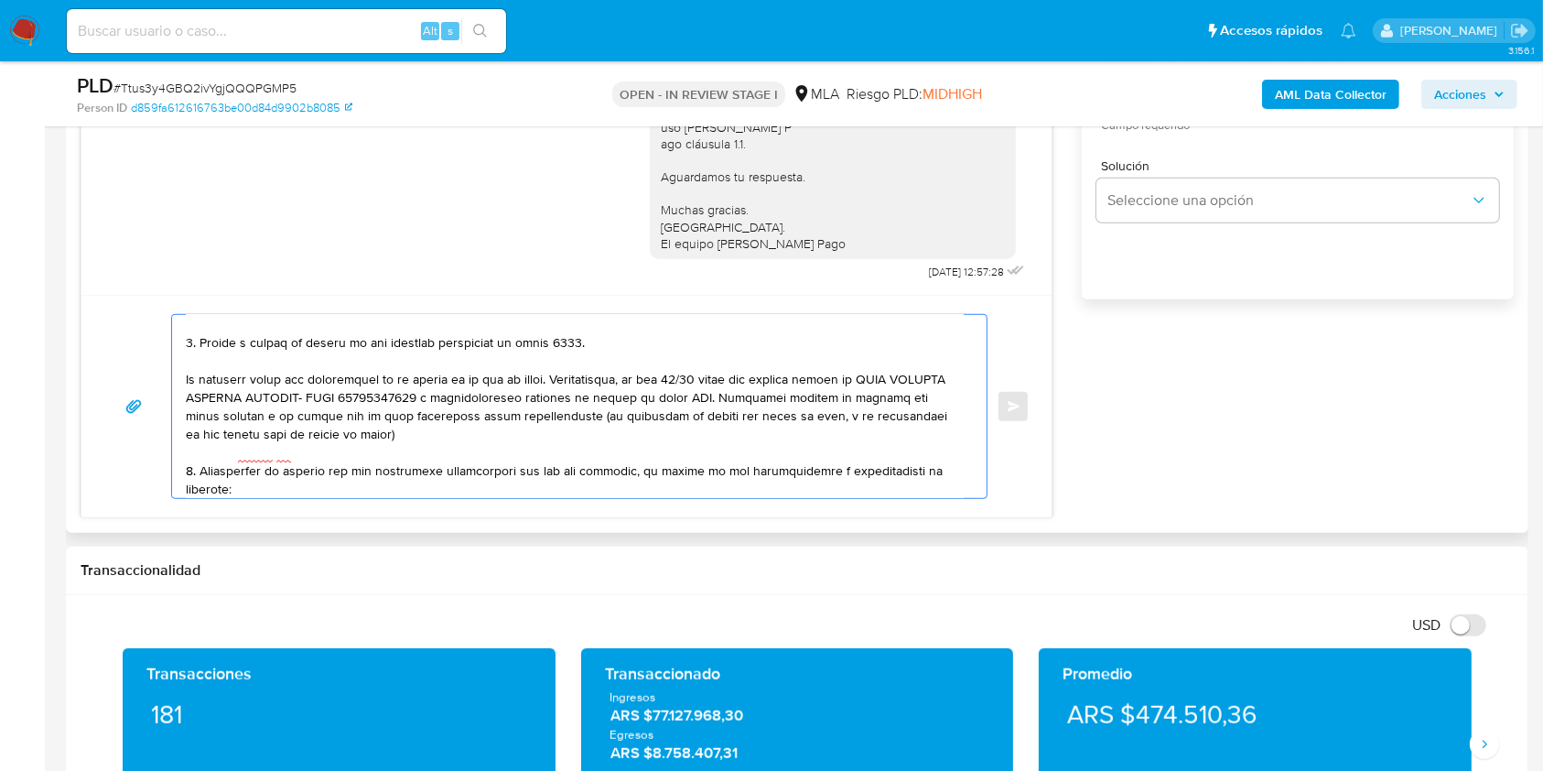
scroll to position [386, 0]
drag, startPoint x: 406, startPoint y: 450, endPoint x: 184, endPoint y: 399, distance: 228.2
click at [184, 399] on div at bounding box center [574, 406] width 805 height 183
paste textarea "Te informamos que el uso de la cuenta es personal y que no debes canalizar fond…"
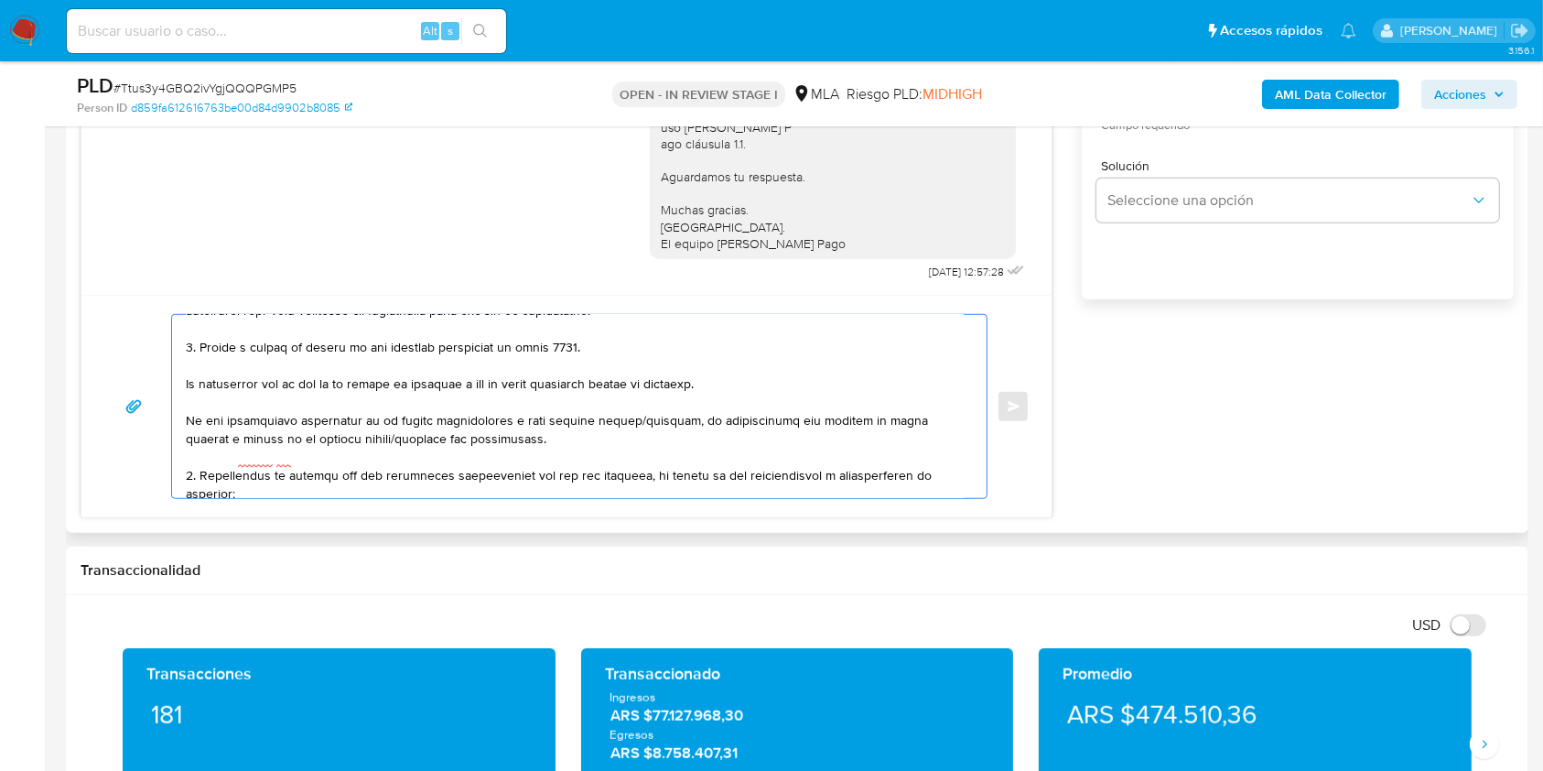
drag, startPoint x: 580, startPoint y: 441, endPoint x: 180, endPoint y: 391, distance: 403.0
click at [180, 391] on div at bounding box center [574, 406] width 805 height 183
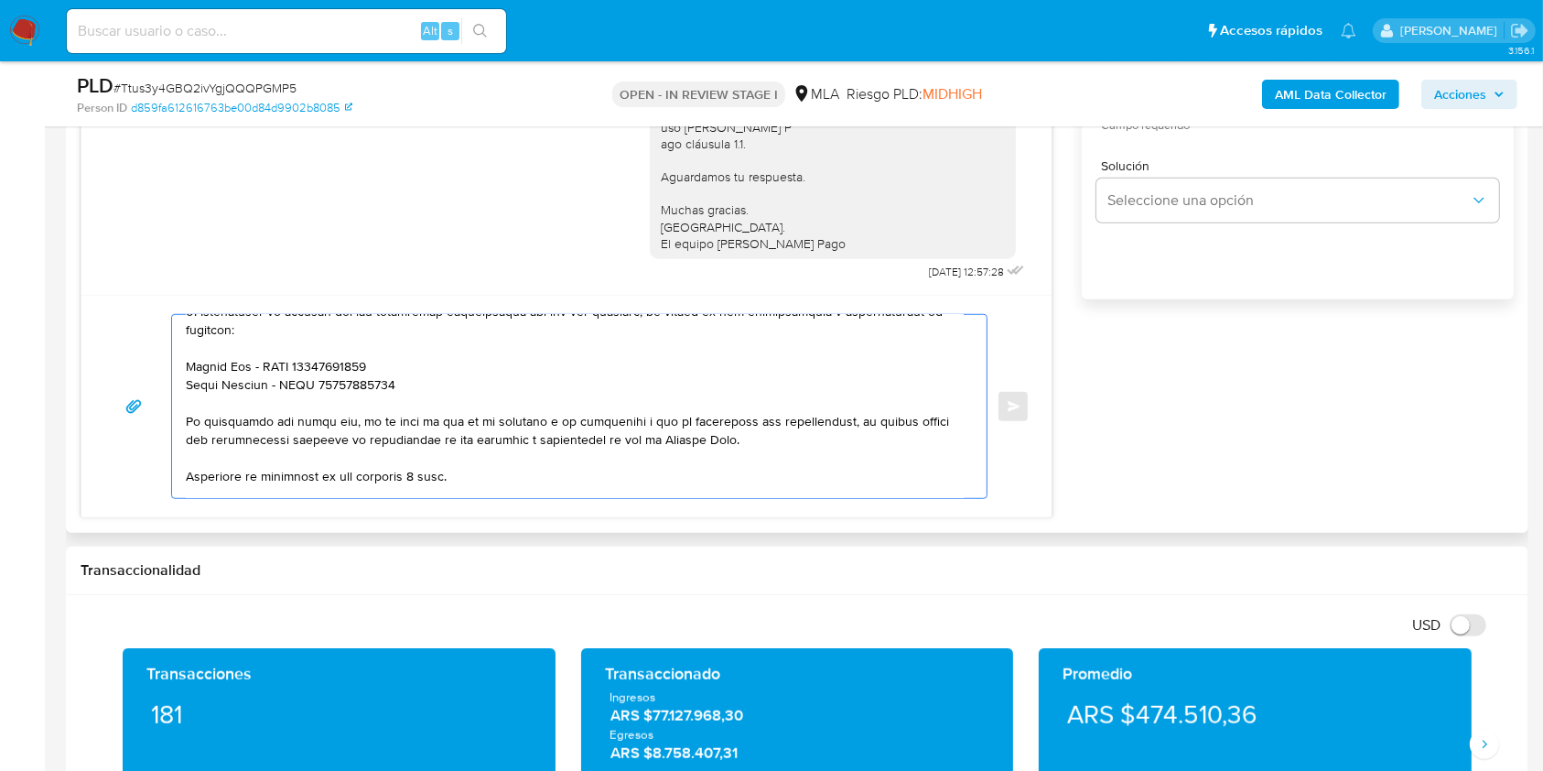
scroll to position [508, 0]
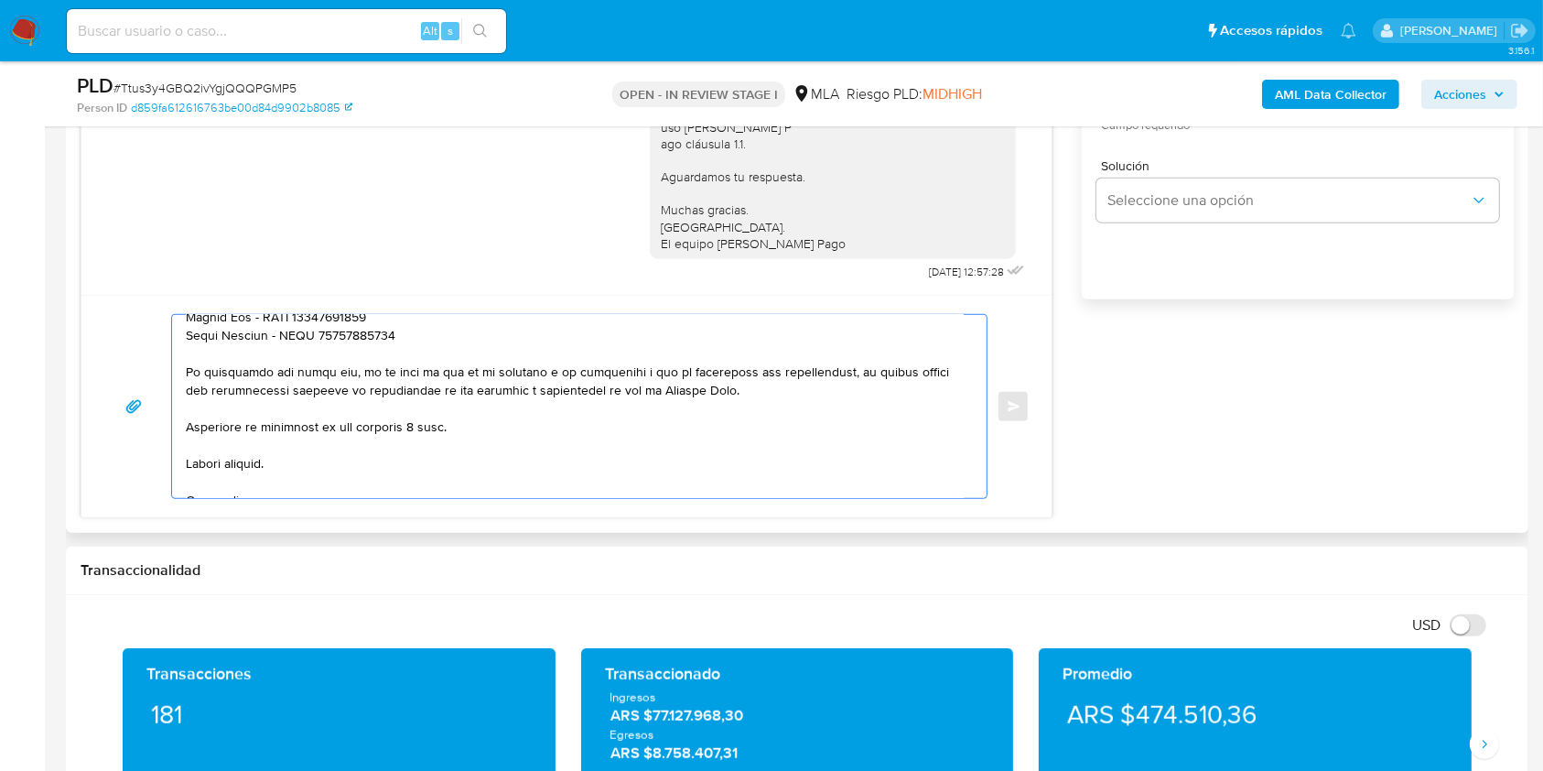
click at [415, 355] on textarea at bounding box center [575, 406] width 778 height 183
click at [412, 341] on textarea at bounding box center [575, 406] width 778 height 183
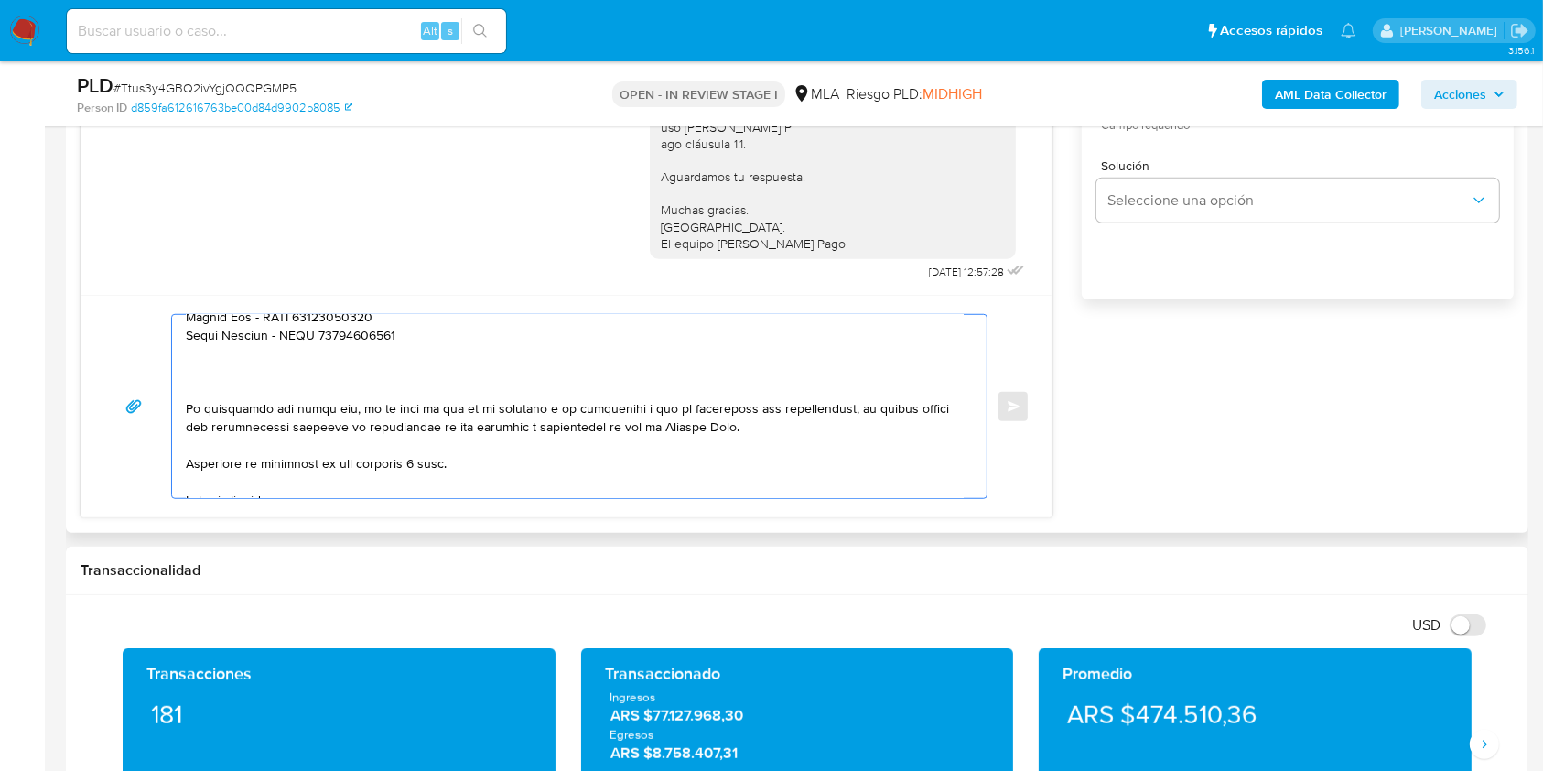
paste textarea "Te informamos que el uso de la cuenta es personal y que no debes canalizar fond…"
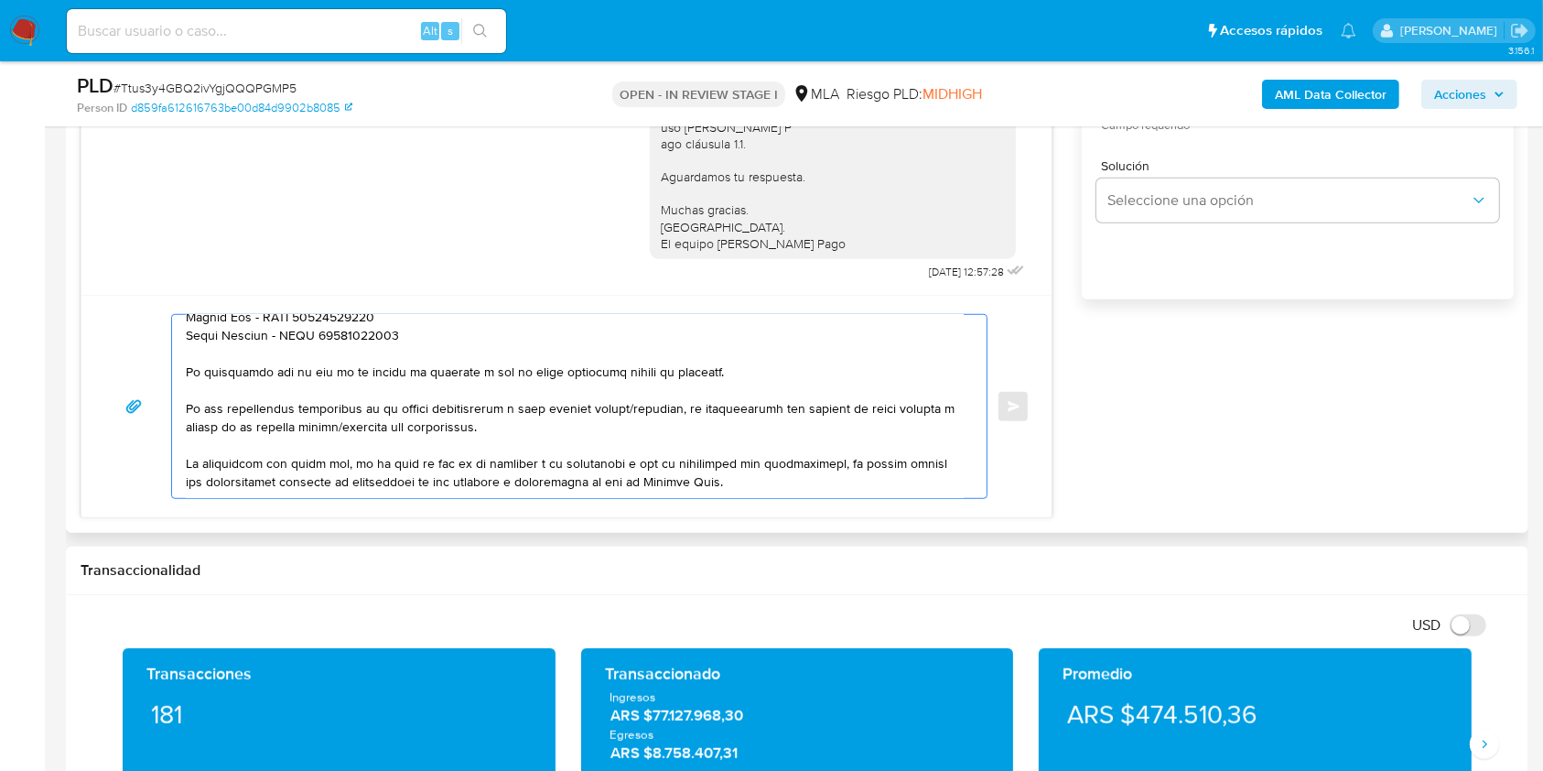
scroll to position [0, 0]
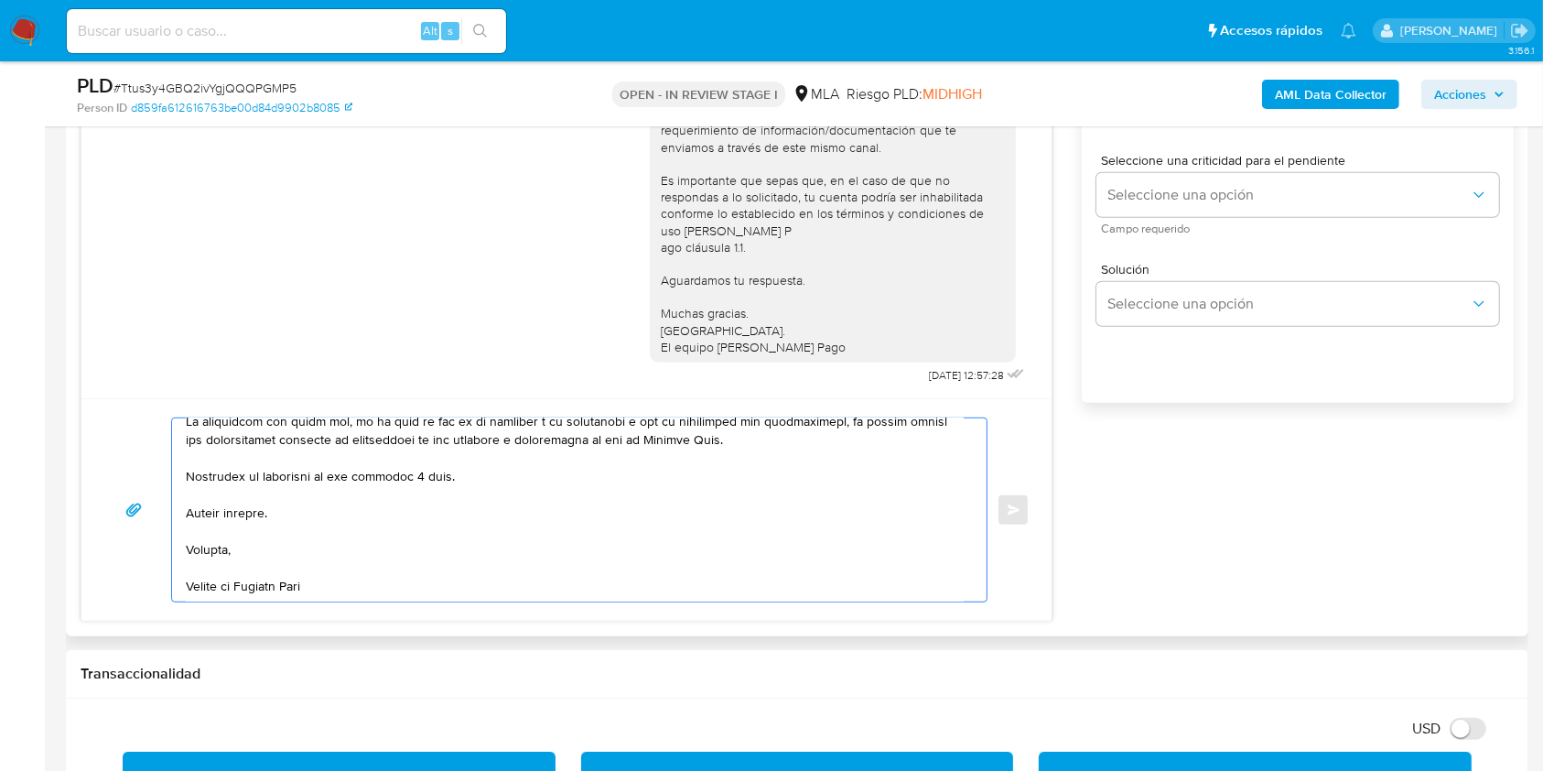
click at [422, 473] on textarea at bounding box center [575, 509] width 778 height 183
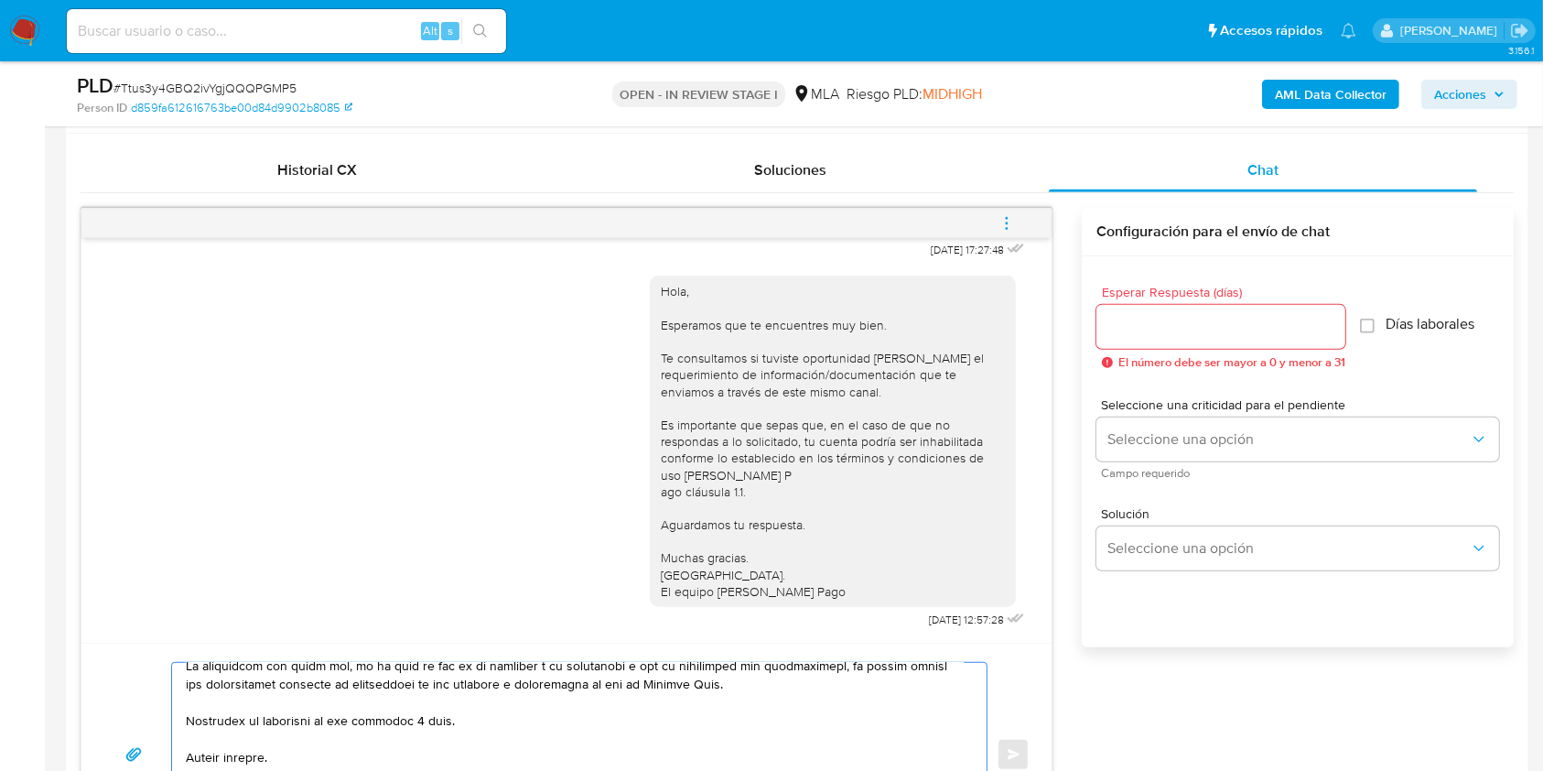
type textarea "Hola Luciano Gabriel Lopez, En función de las operaciones registradas en tu cue…"
click at [1187, 324] on input "Esperar Respuesta (días)" at bounding box center [1220, 327] width 249 height 24
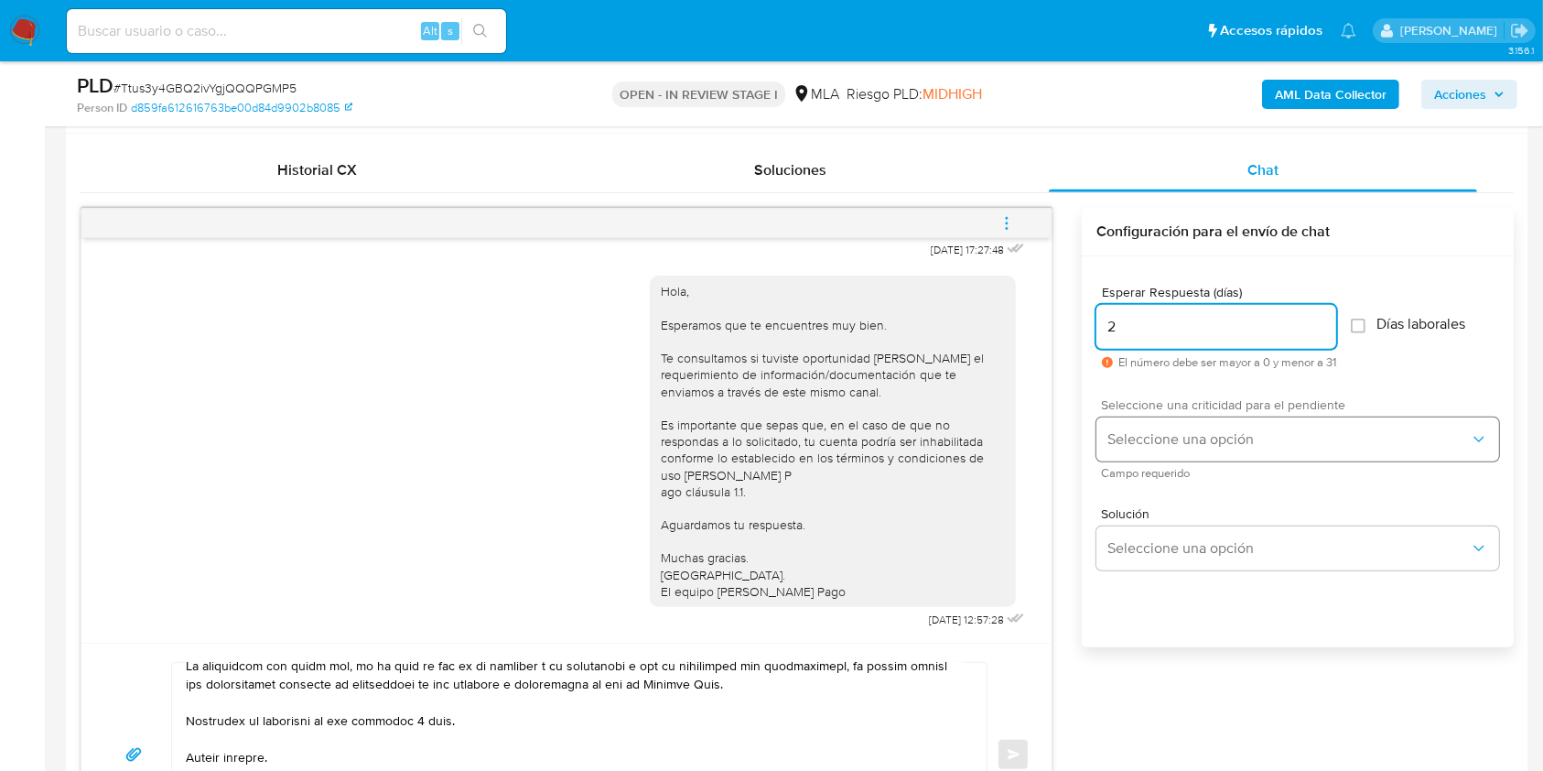
type input "2"
click at [1169, 443] on span "Seleccione una opción" at bounding box center [1288, 439] width 362 height 18
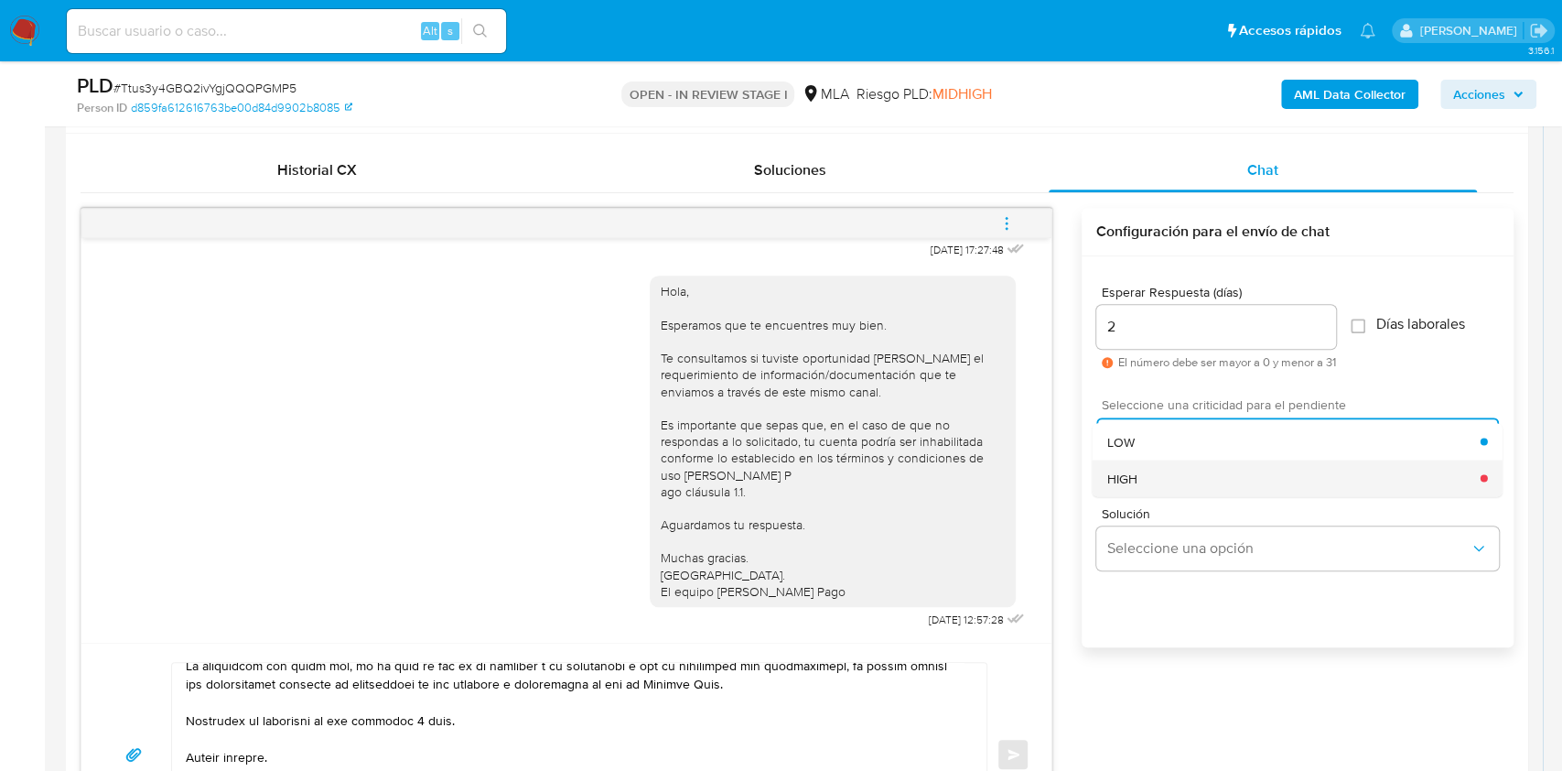
click at [1164, 480] on div "HIGH" at bounding box center [1293, 477] width 373 height 37
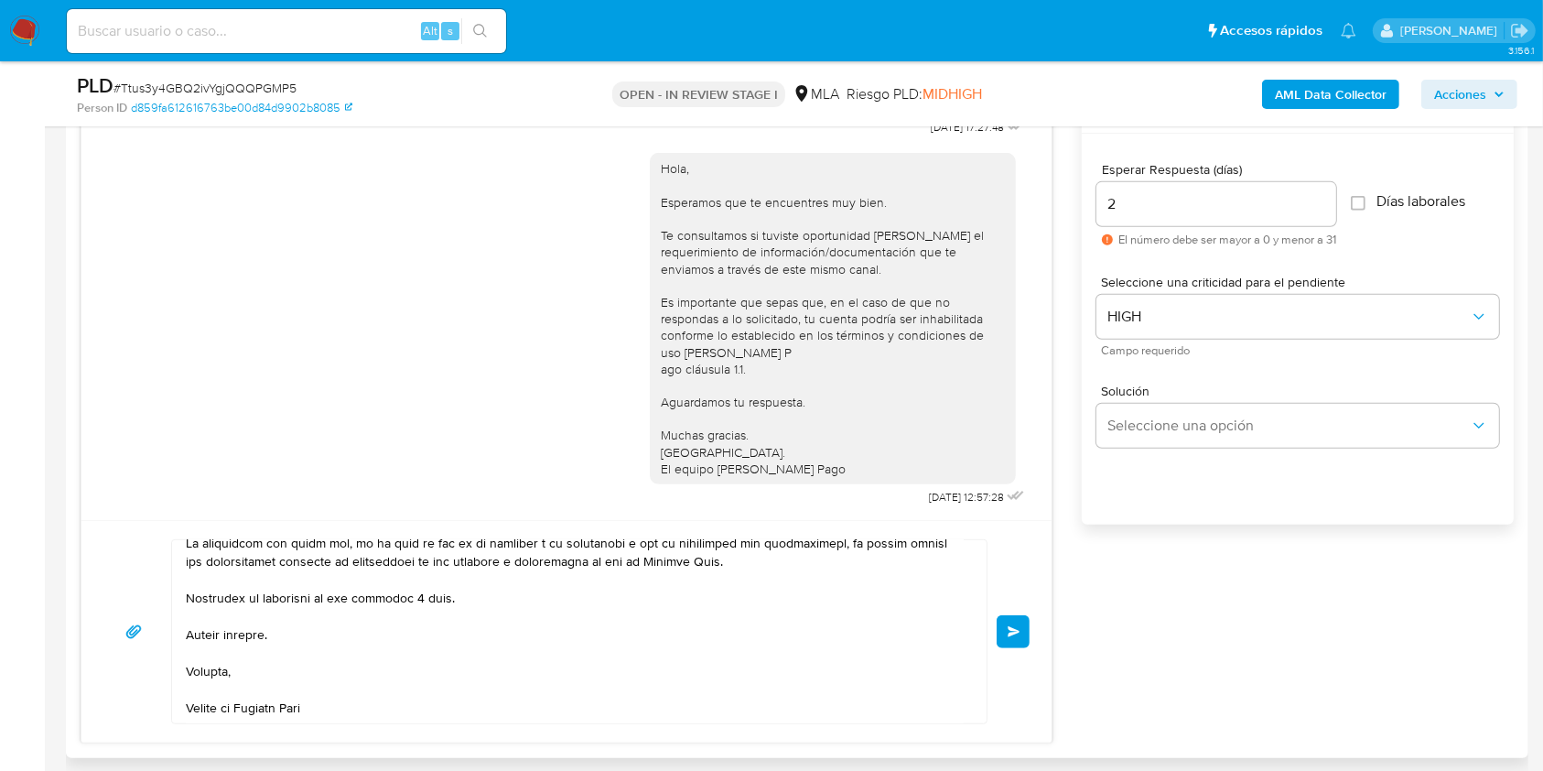
click at [1004, 641] on button "Enviar" at bounding box center [1013, 631] width 33 height 33
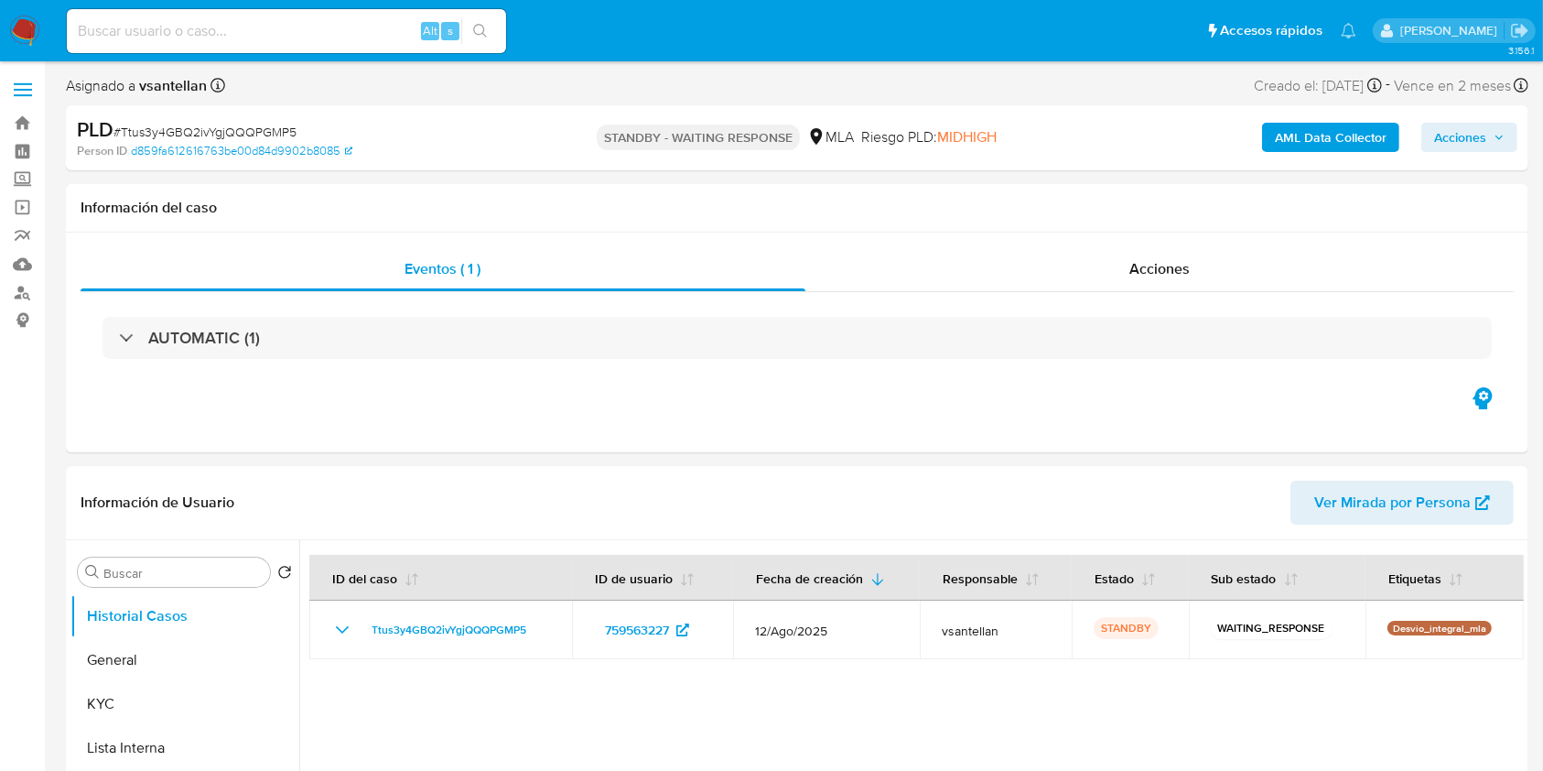
select select "10"
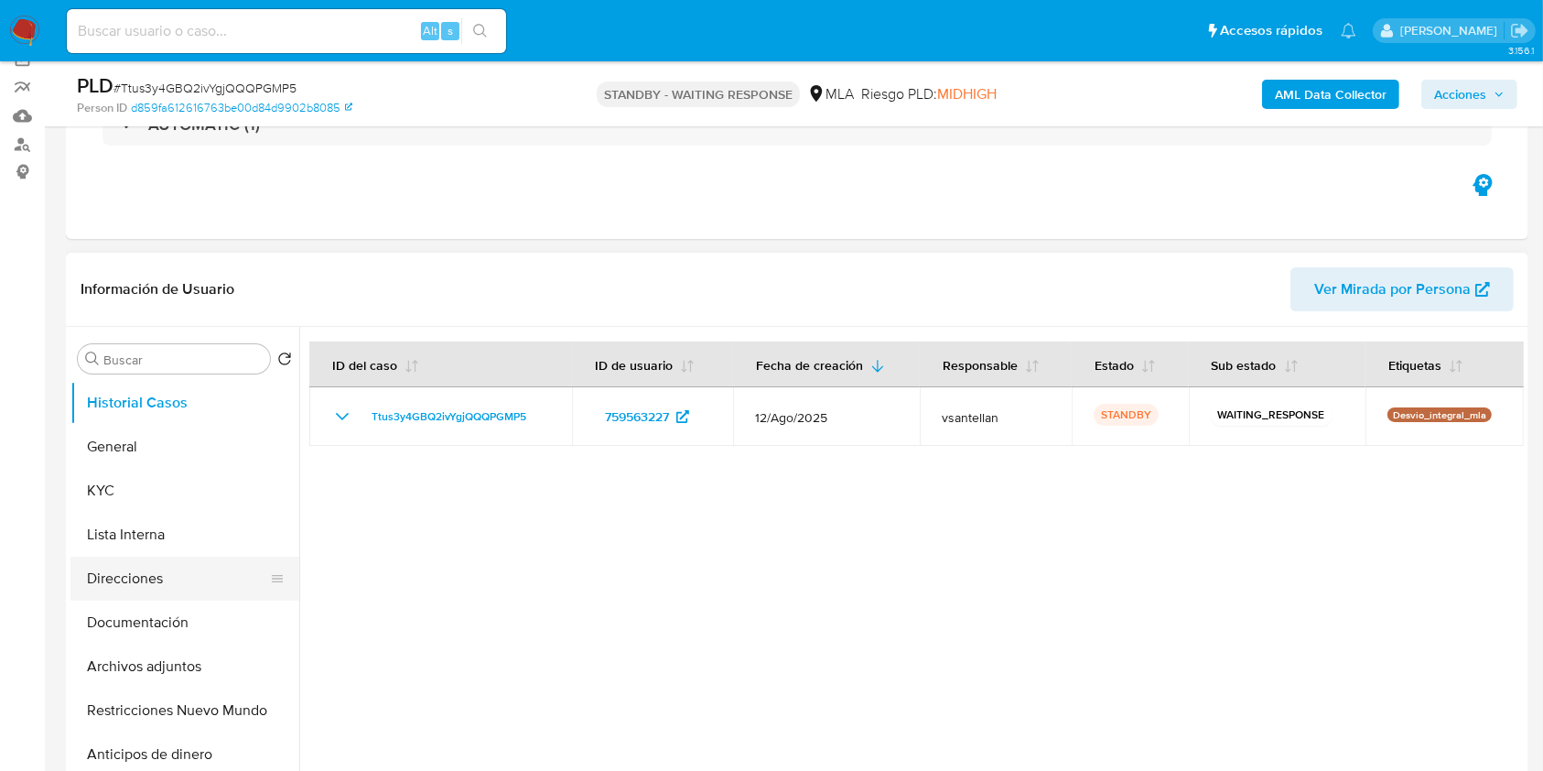
scroll to position [243, 0]
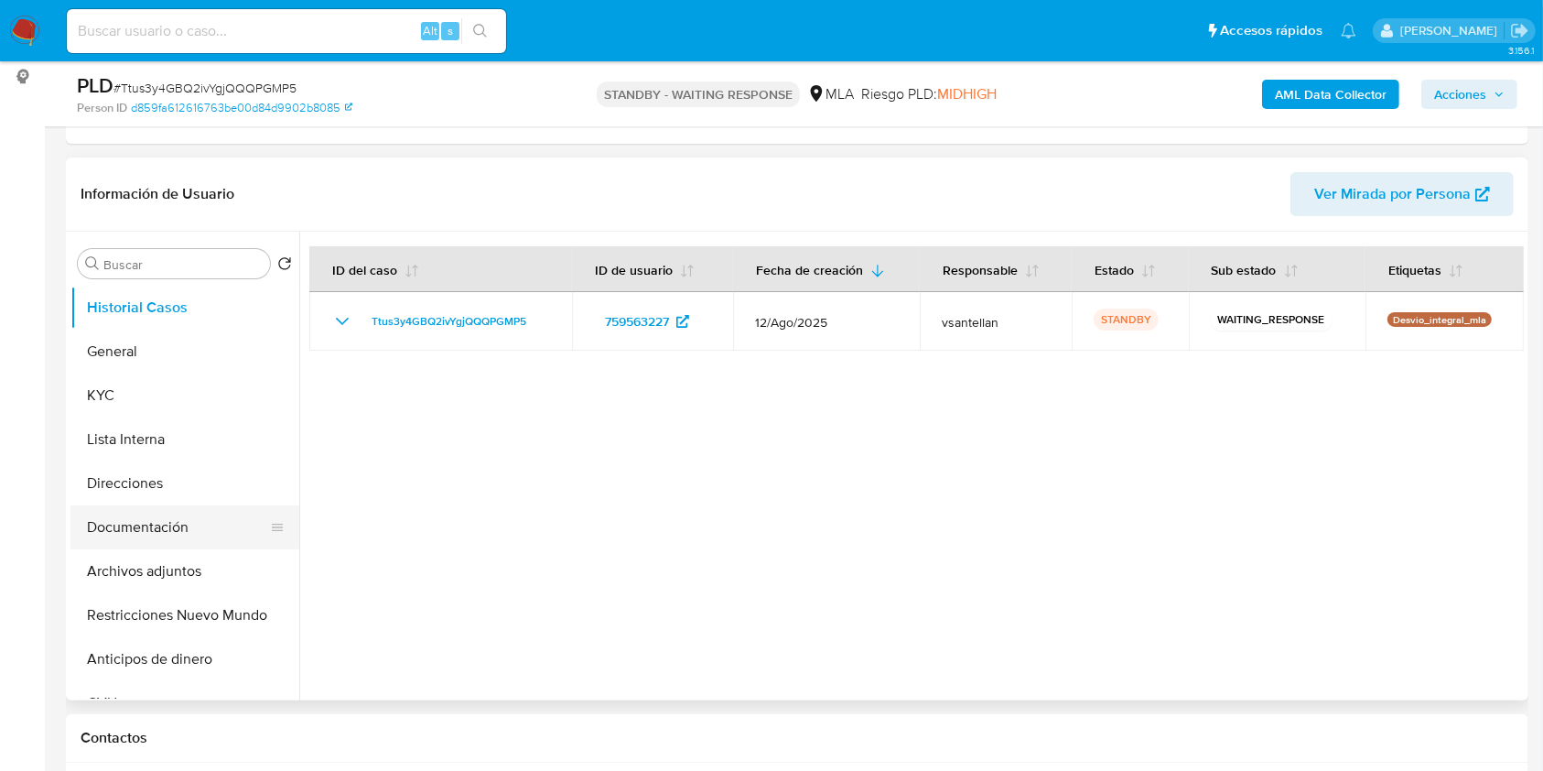
click at [210, 531] on button "Documentación" at bounding box center [177, 527] width 214 height 44
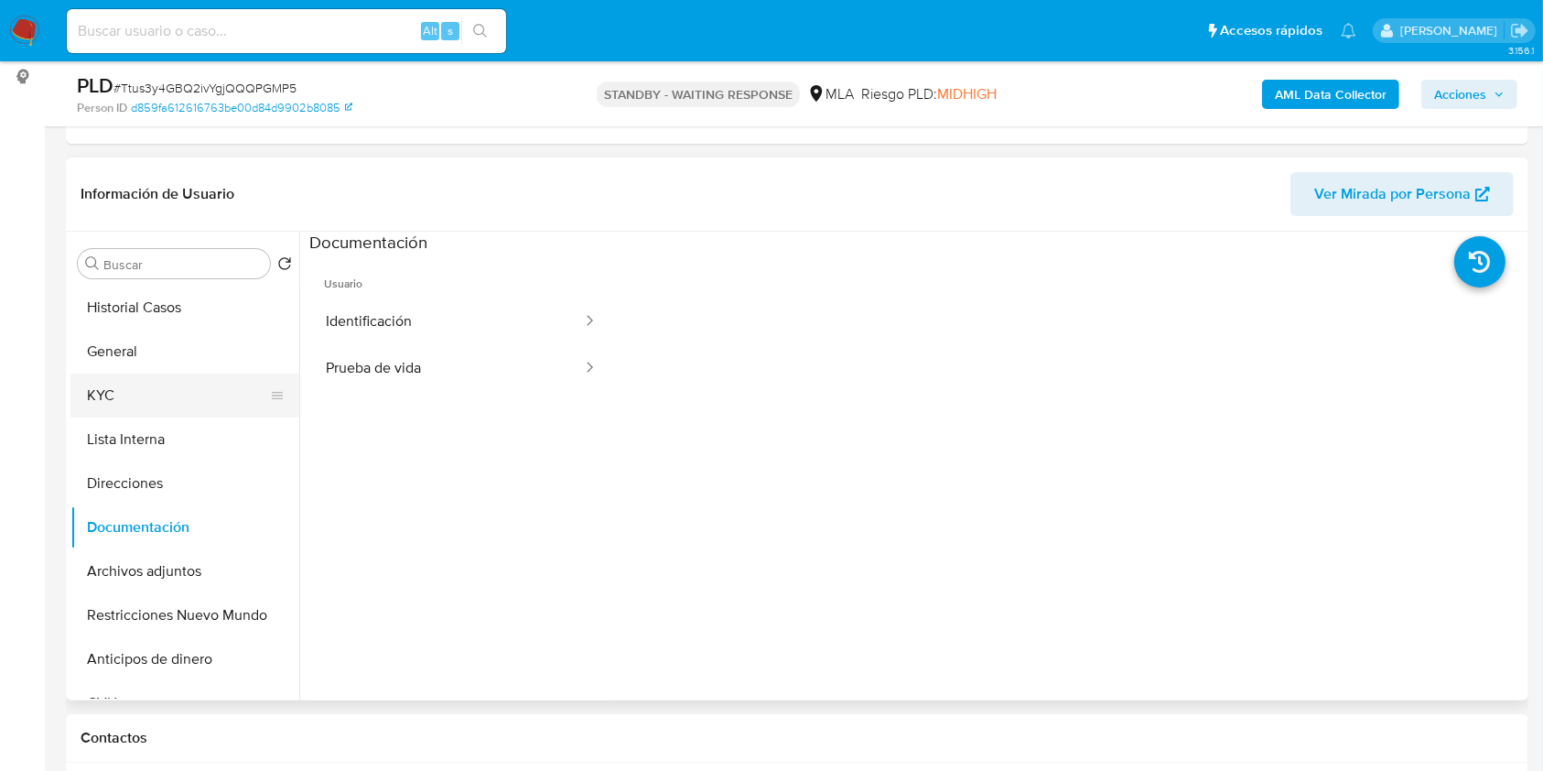
click at [127, 394] on button "KYC" at bounding box center [177, 395] width 214 height 44
